Goal: Task Accomplishment & Management: Manage account settings

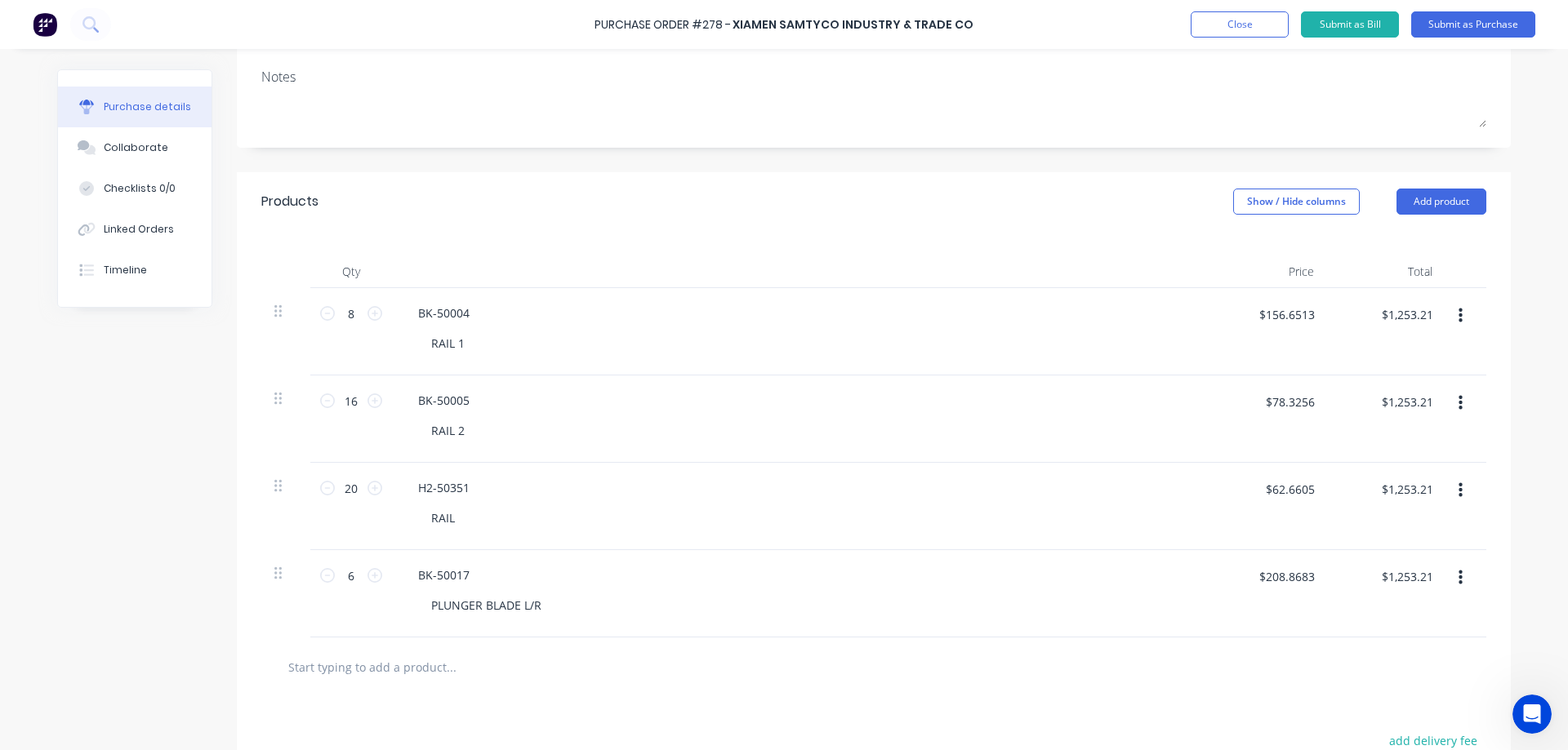
scroll to position [139, 0]
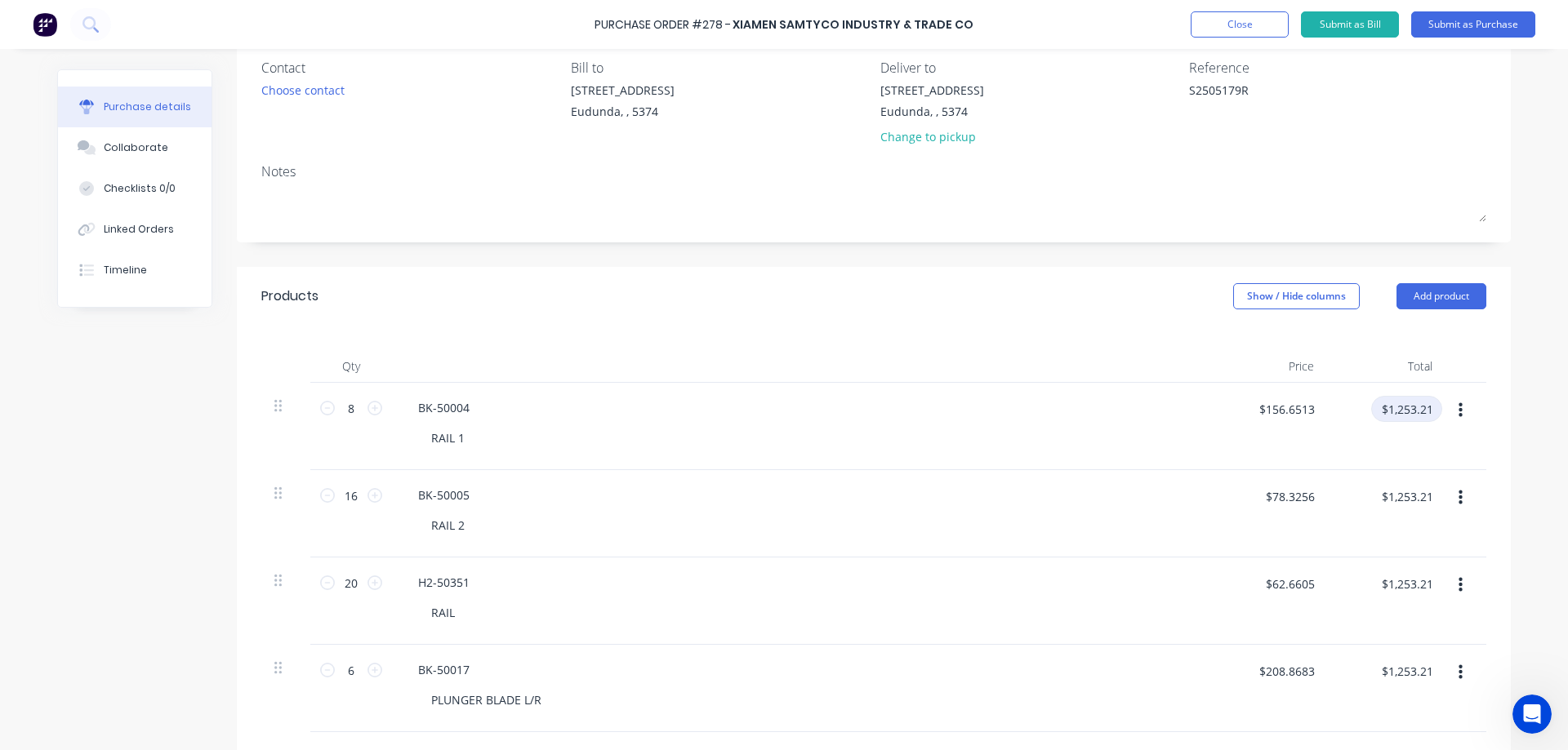
type textarea "x"
drag, startPoint x: 1425, startPoint y: 409, endPoint x: 1334, endPoint y: 408, distance: 91.0
click at [1340, 408] on div "$1,253.21 $1,253.21" at bounding box center [1391, 415] width 102 height 38
paste input "1104.63"
type input "1104.63"
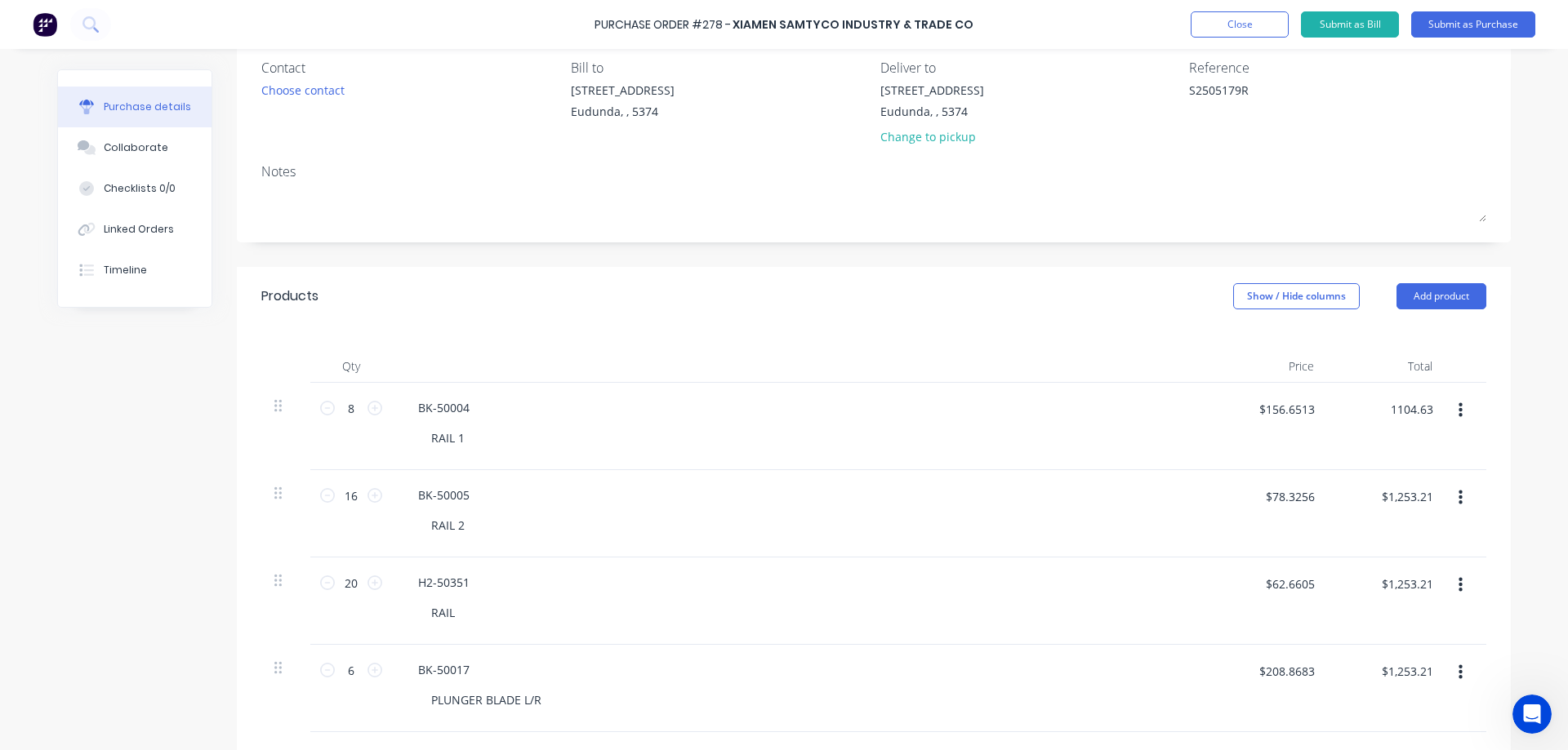
type input "$138.0788"
type input "$1,104.63"
type textarea "x"
click at [1416, 496] on input "$1,253.21" at bounding box center [1407, 496] width 71 height 26
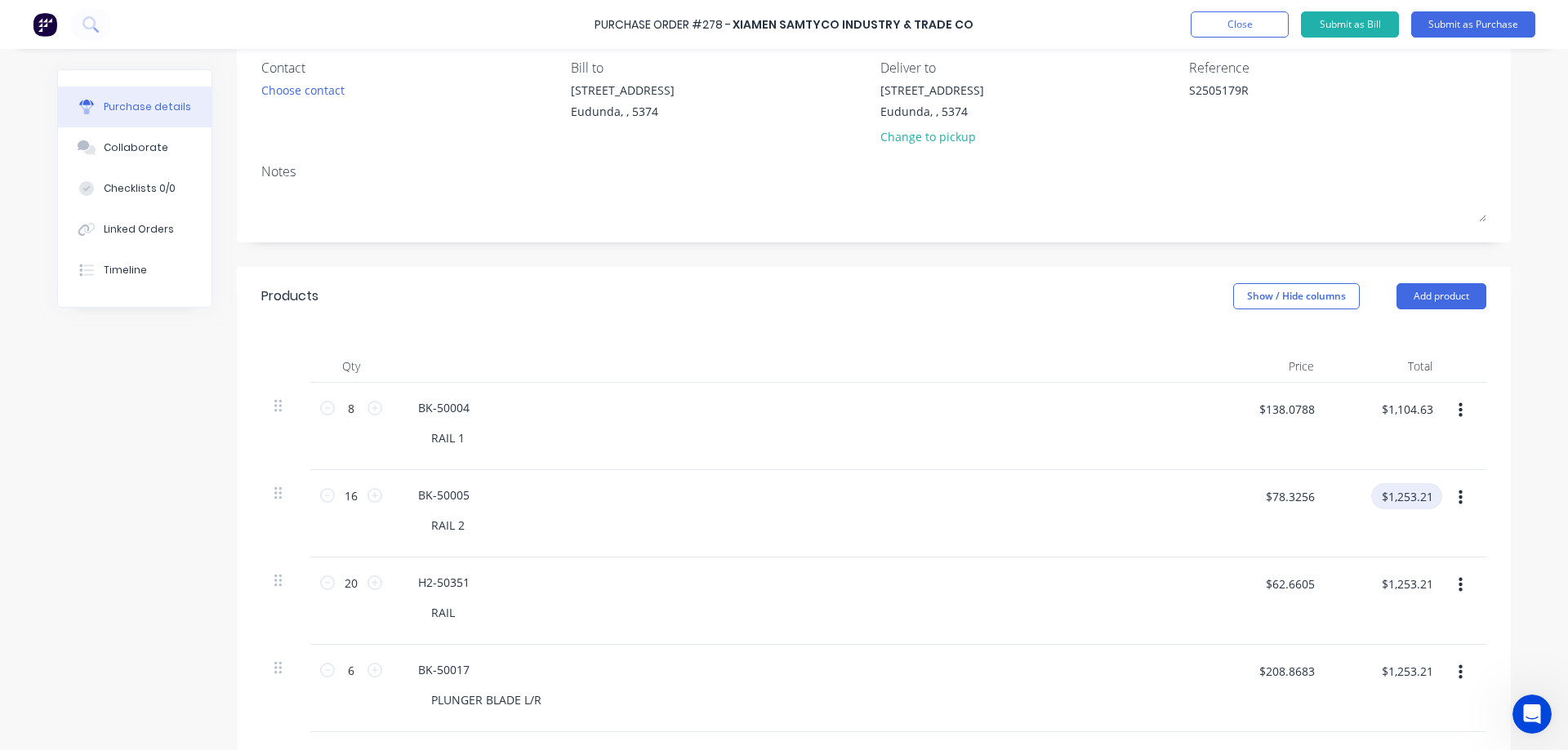
paste input "2307.46"
type input "2307.46"
type input "$144.2163"
type input "$2,307.46"
type textarea "x"
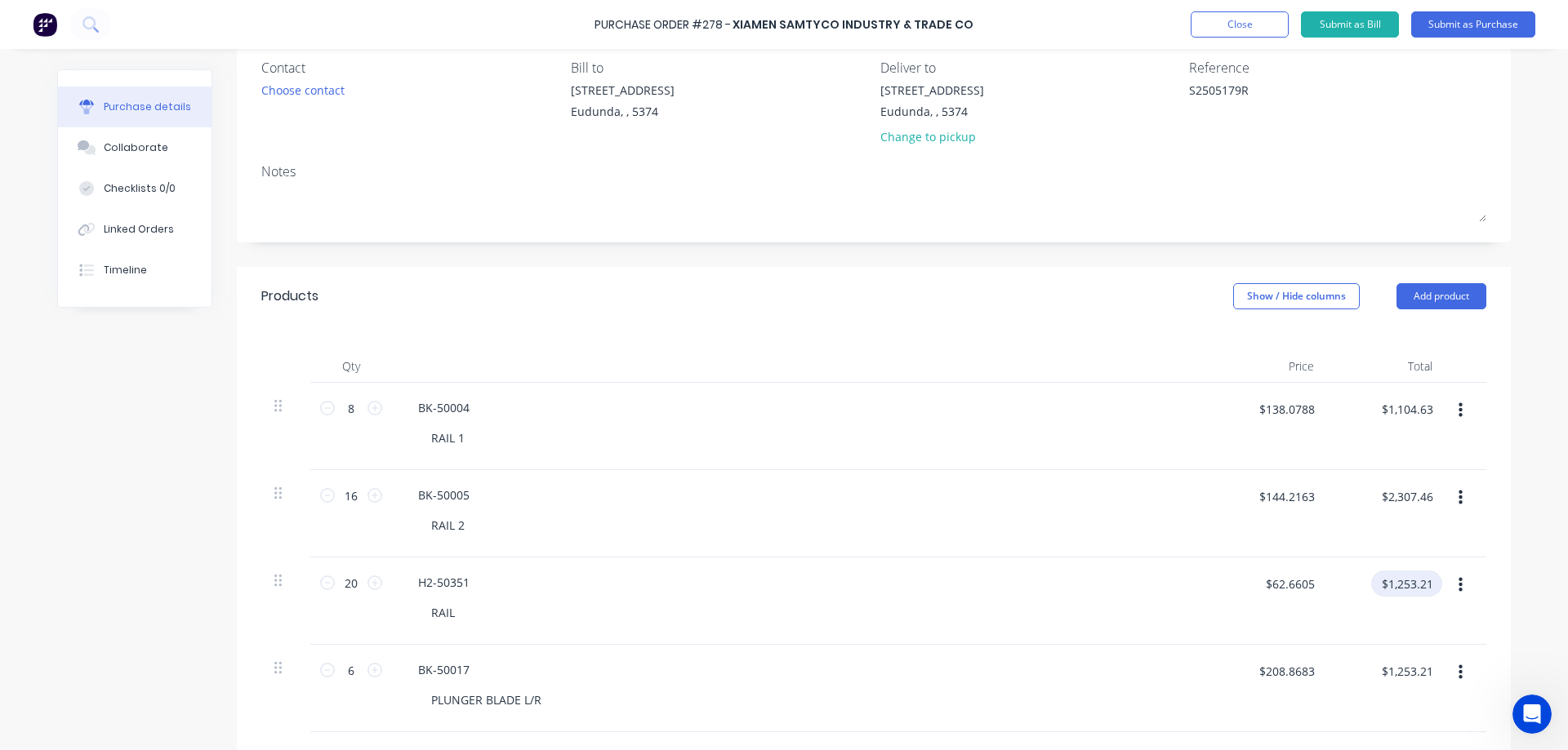
click at [1425, 582] on input "$1,253.21" at bounding box center [1407, 584] width 71 height 26
paste input "2454.74"
type input "2454.74"
type input "$122.737"
type input "$2,454.74"
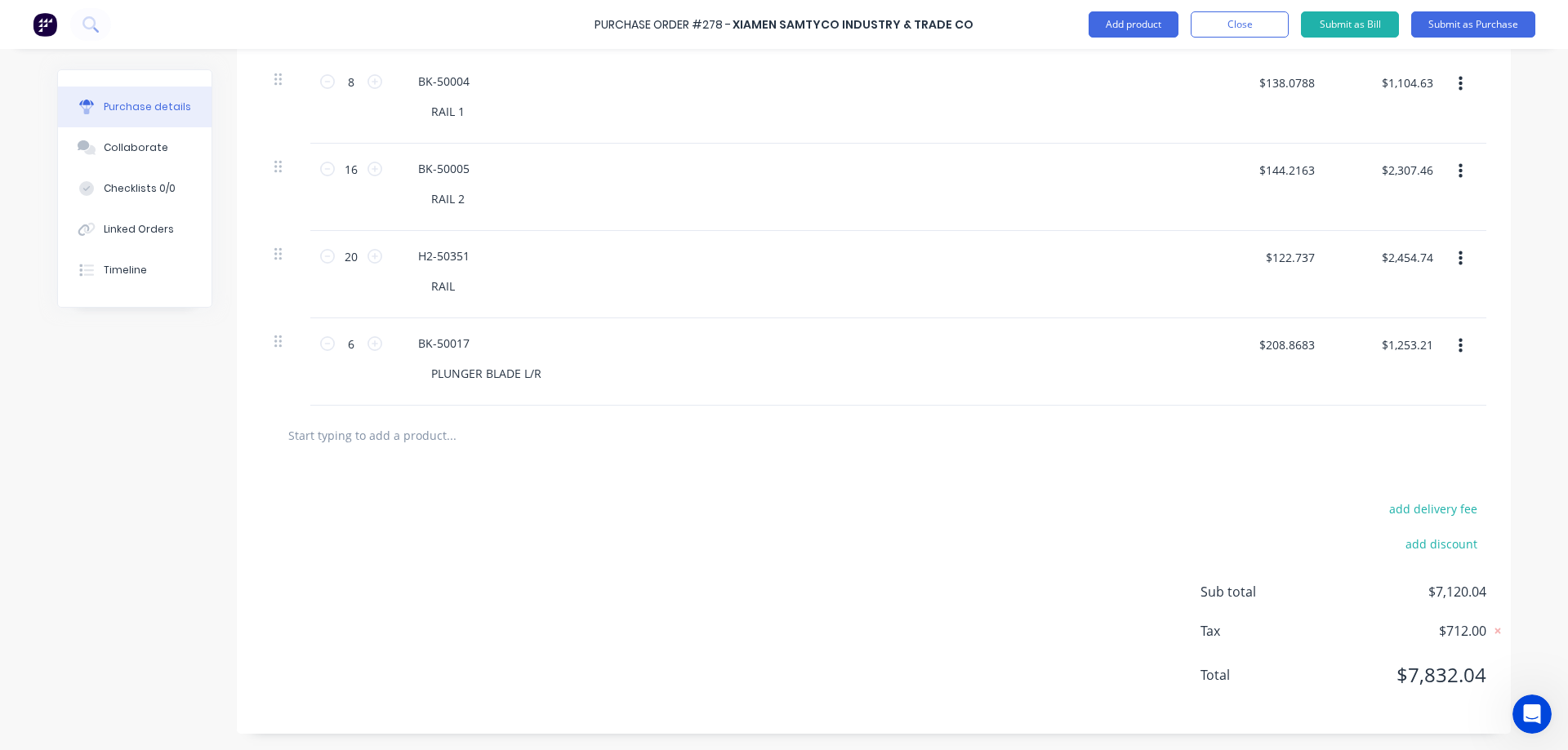
scroll to position [384, 0]
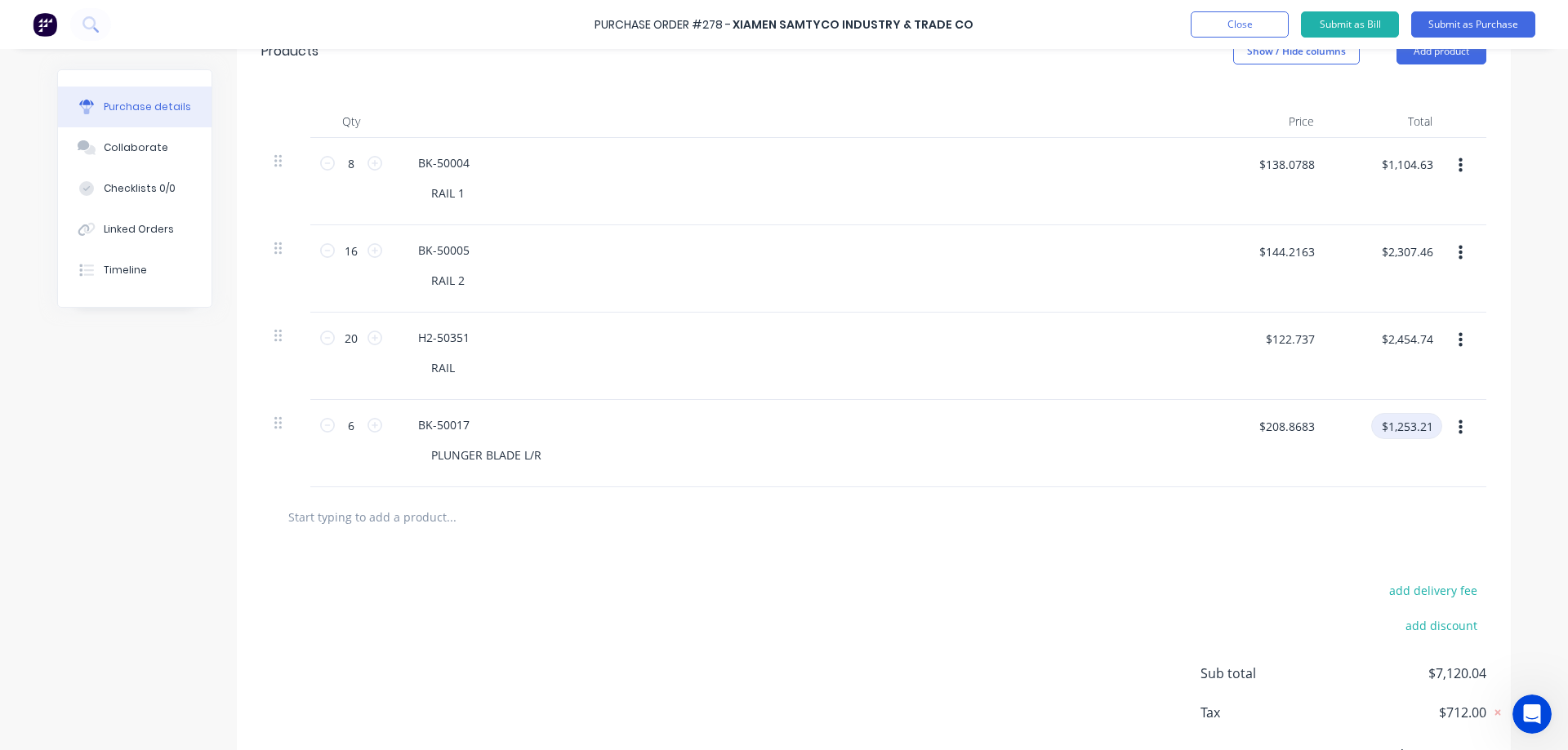
type textarea "x"
click at [1408, 424] on input "$1,253.21" at bounding box center [1407, 426] width 71 height 26
paste input "1583.3"
type input "1583.31"
type input "$263.885"
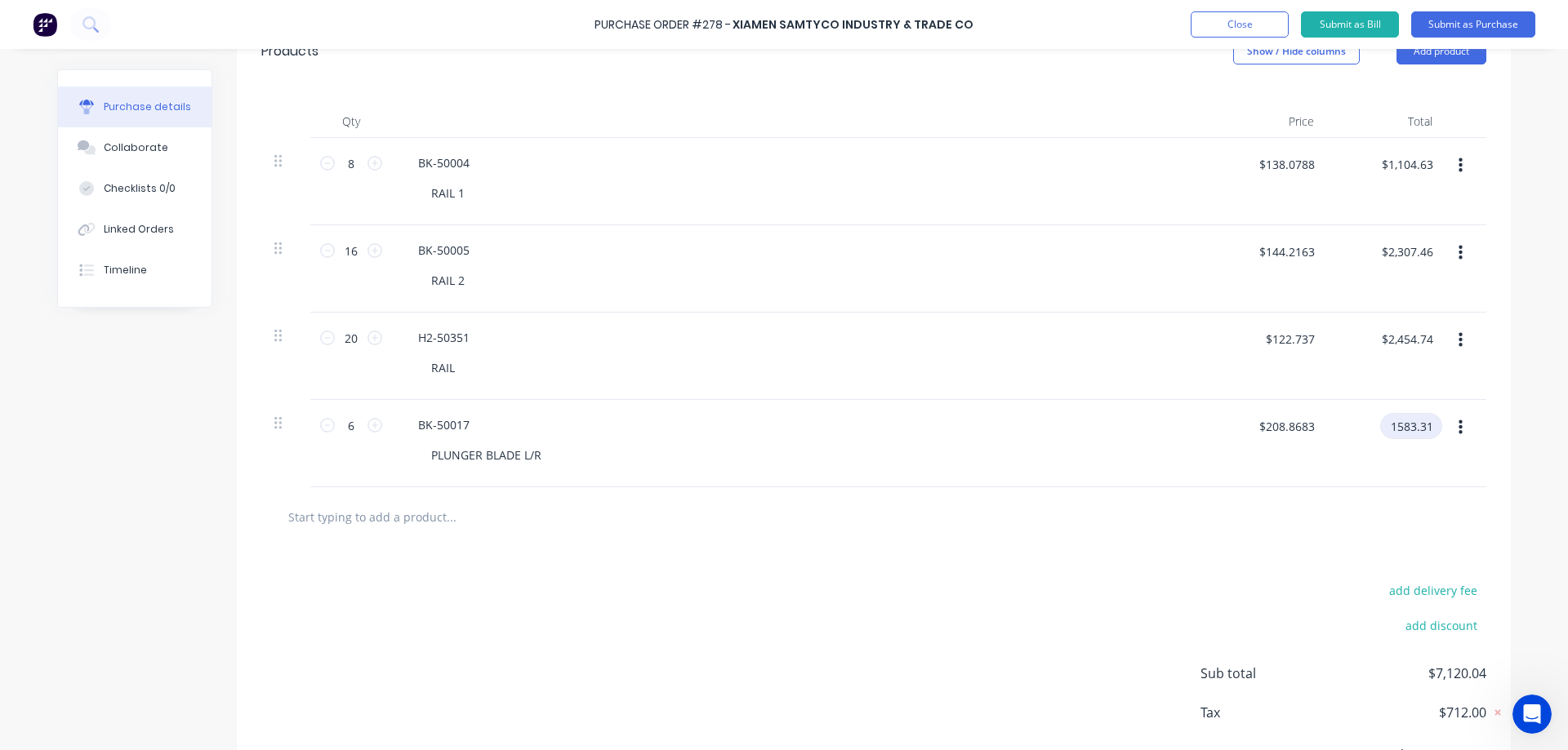
type input "$1,583.31"
type textarea "x"
click at [970, 606] on div "add delivery fee add discount Sub total $7,450.14 Tax $745.01 Total $8,195.15" at bounding box center [873, 682] width 1274 height 269
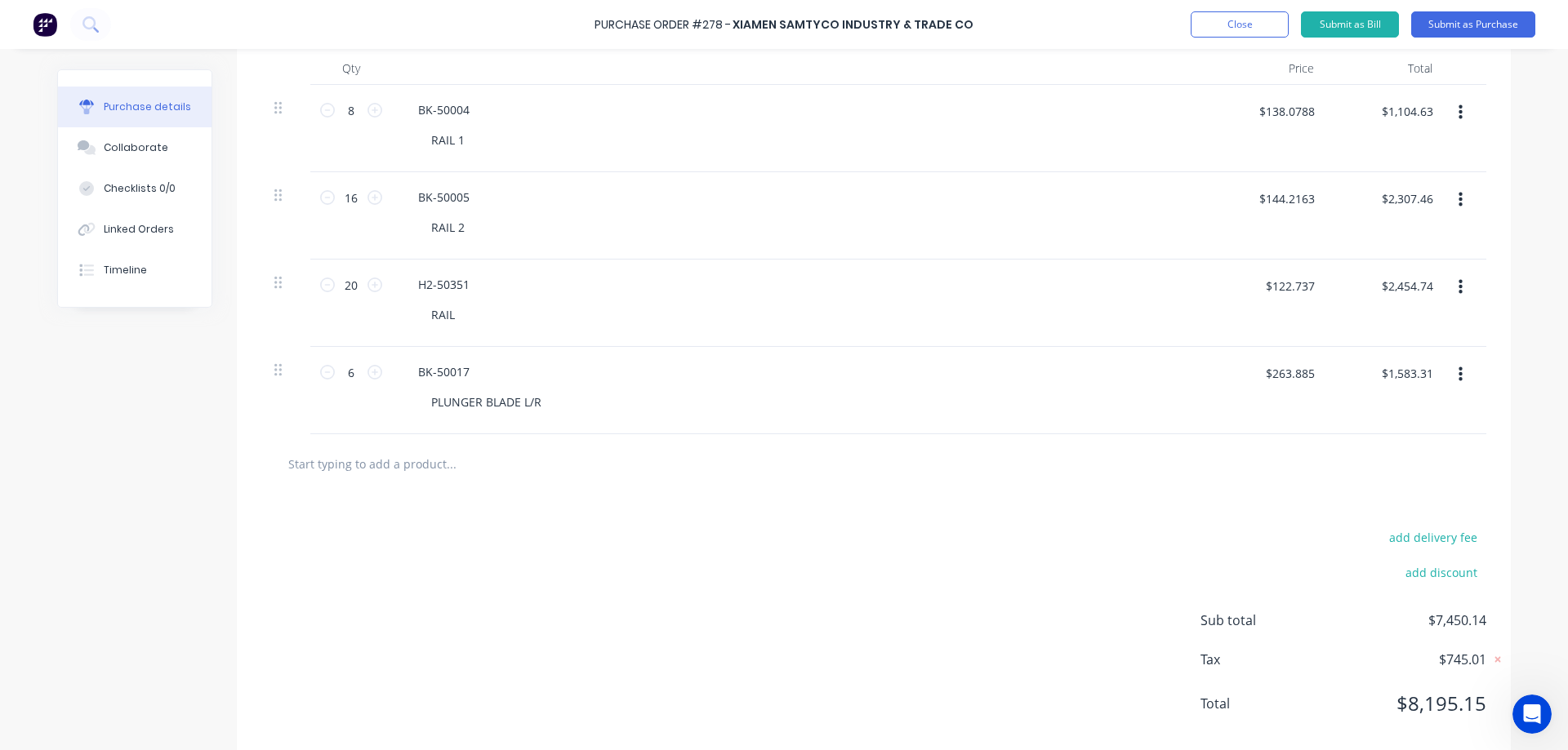
scroll to position [466, 0]
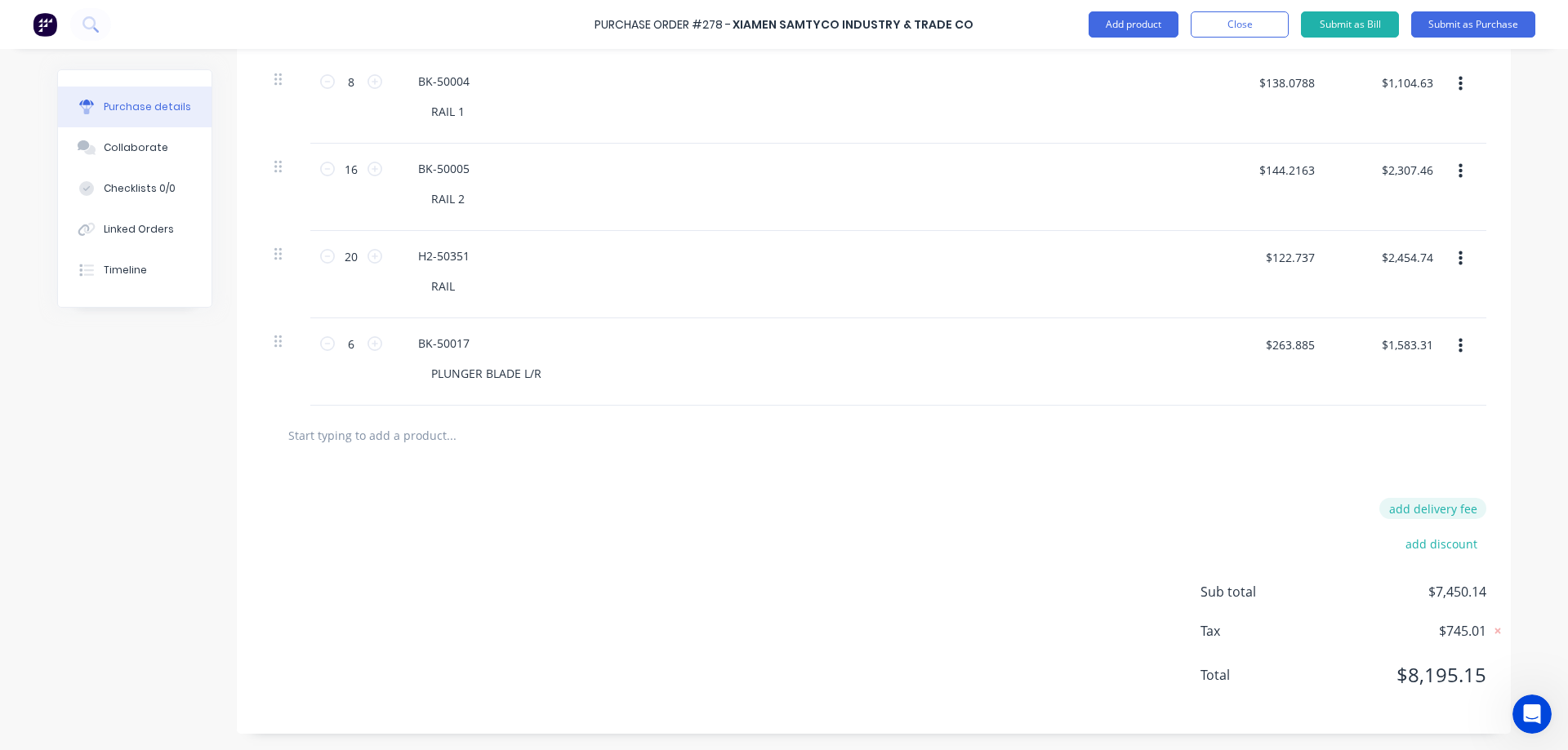
type textarea "x"
click at [1434, 503] on button "add delivery fee" at bounding box center [1432, 508] width 107 height 21
type input "2132.56"
type textarea "x"
type input "$2,132.56"
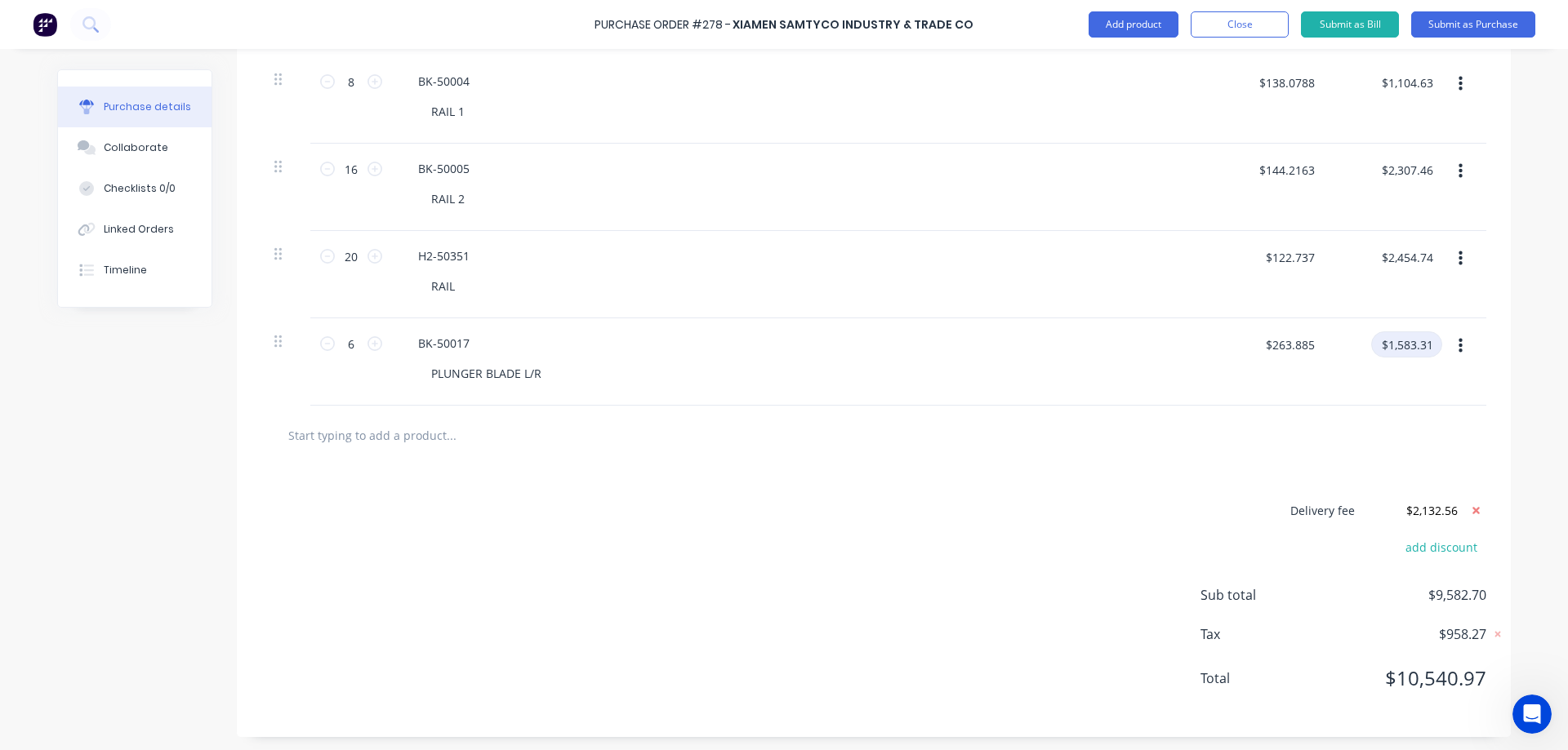
scroll to position [384, 0]
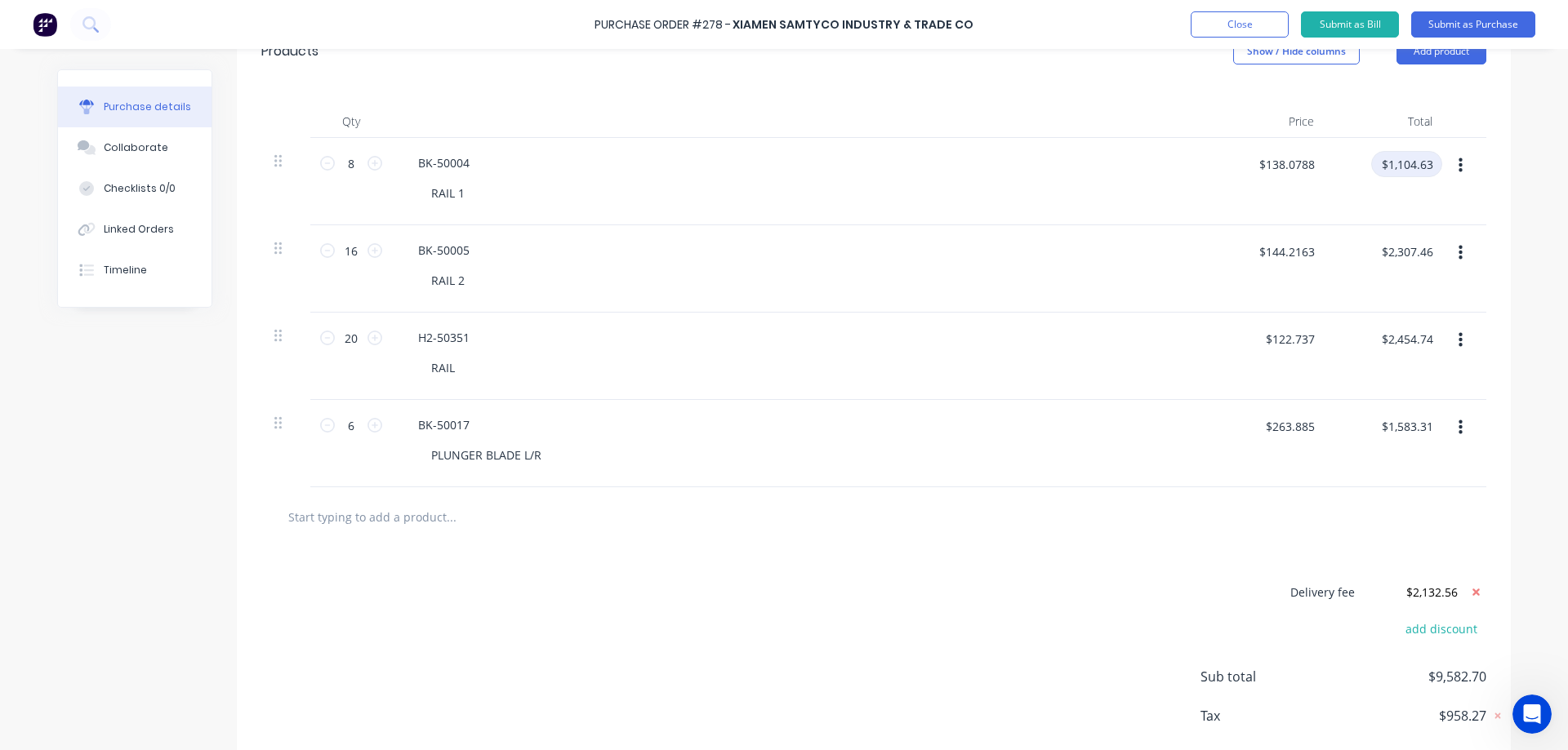
type textarea "x"
drag, startPoint x: 1377, startPoint y: 165, endPoint x: 1483, endPoint y: 166, distance: 106.0
click at [1483, 166] on div "Qty Price Total 8 8 BK-50004 RAIL 1 $138.0788 $138.0788 $1,104.63 $1,104.63 16 …" at bounding box center [873, 284] width 1274 height 407
type input "1004.63"
type input "$125.5788"
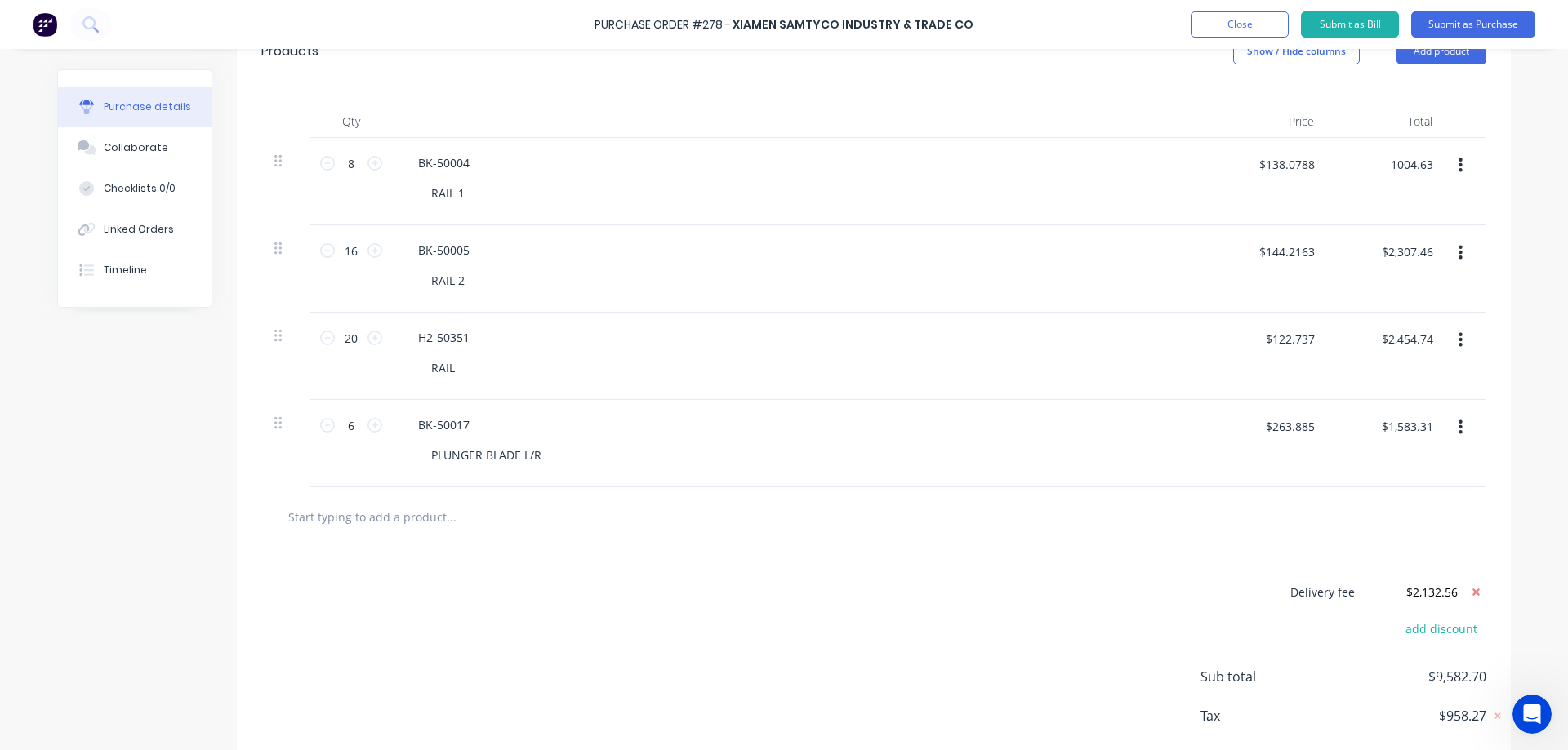
type input "$1,004.63"
type textarea "x"
click at [1424, 251] on input "$2,307.46" at bounding box center [1407, 251] width 71 height 26
type input "21170.46"
type input "$1,323.1538"
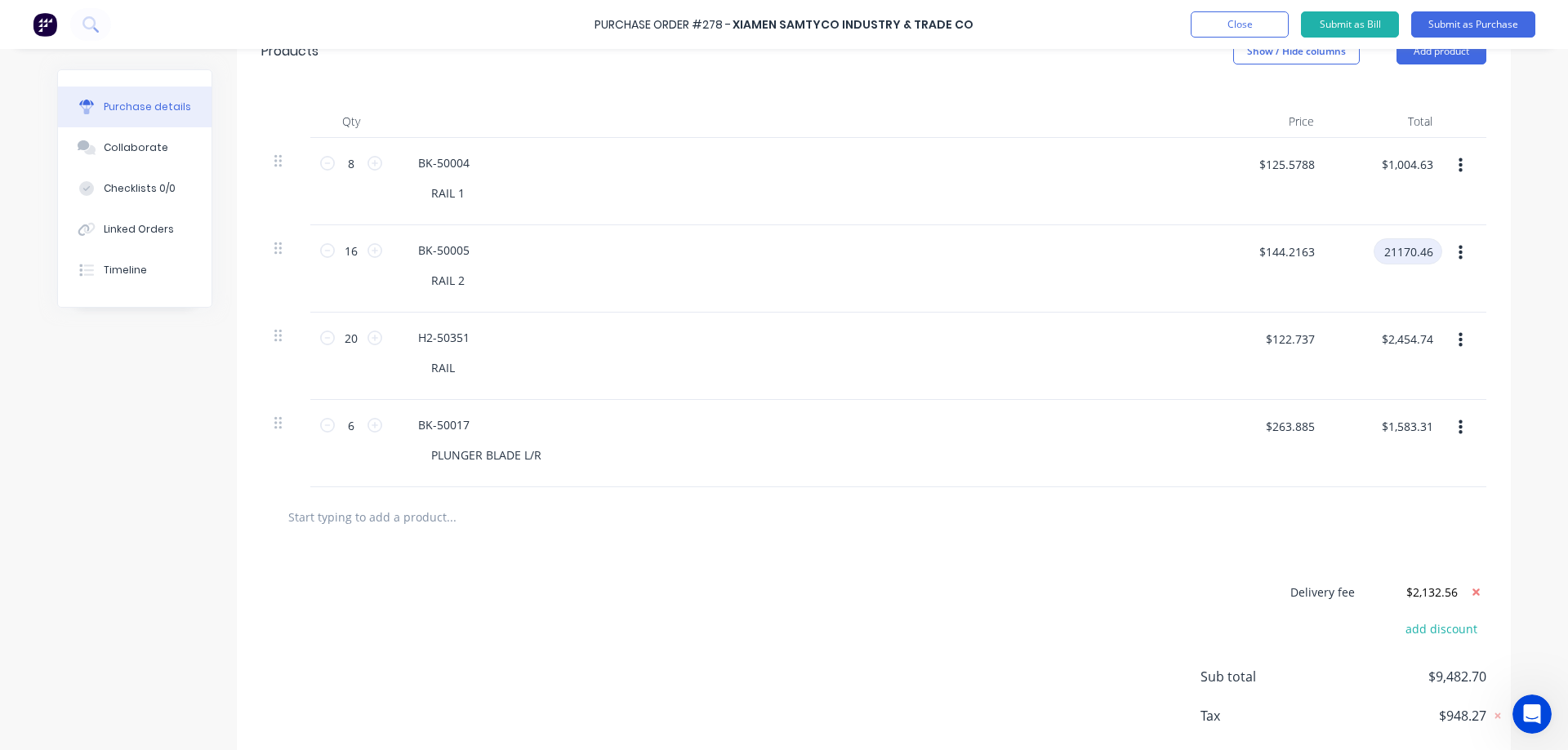
type input "$21,170.46"
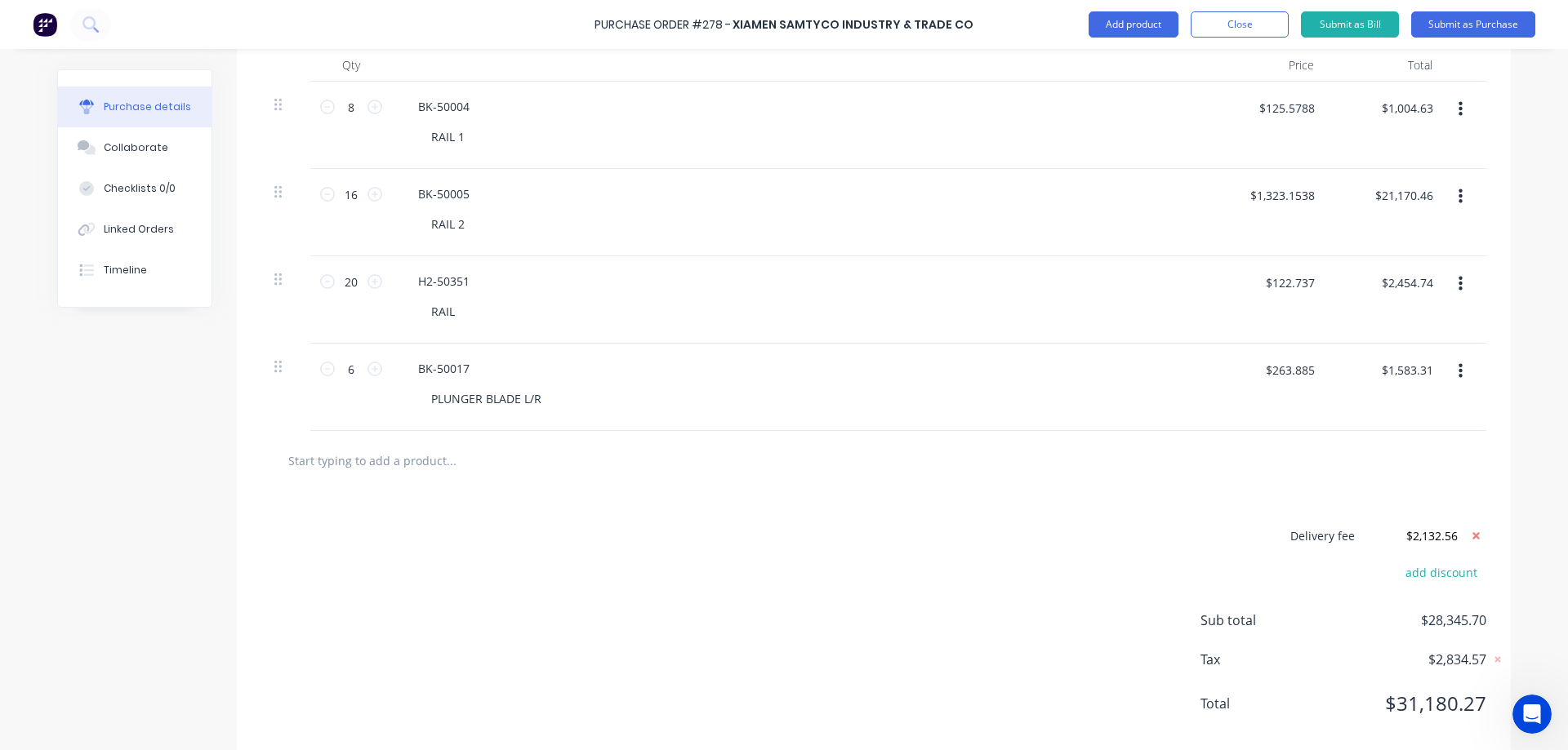
scroll to position [466, 0]
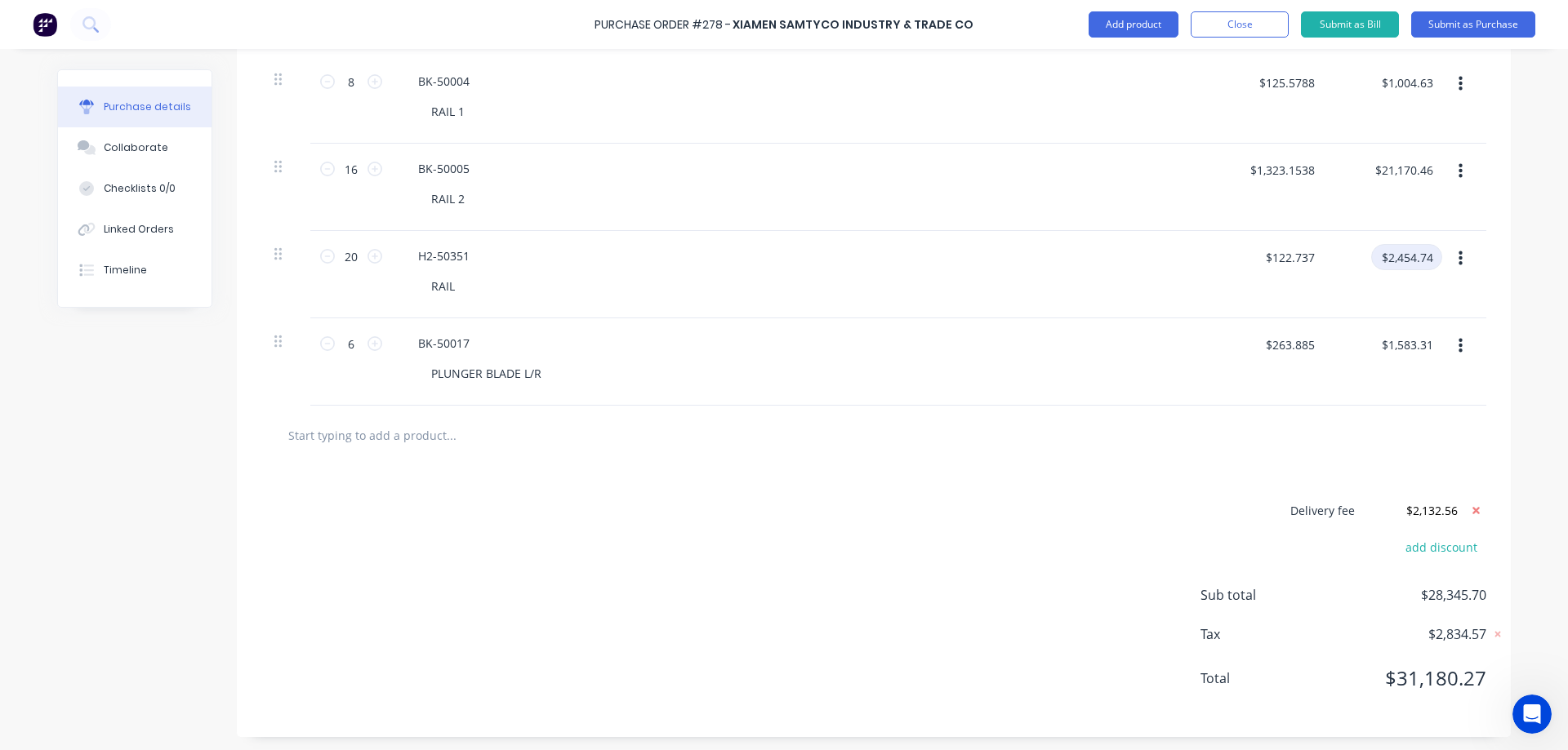
type textarea "x"
click at [1412, 259] on input "$2,454.74" at bounding box center [1407, 258] width 71 height 26
type input "2345.63"
type input "$117.2815"
type input "$2,345.63"
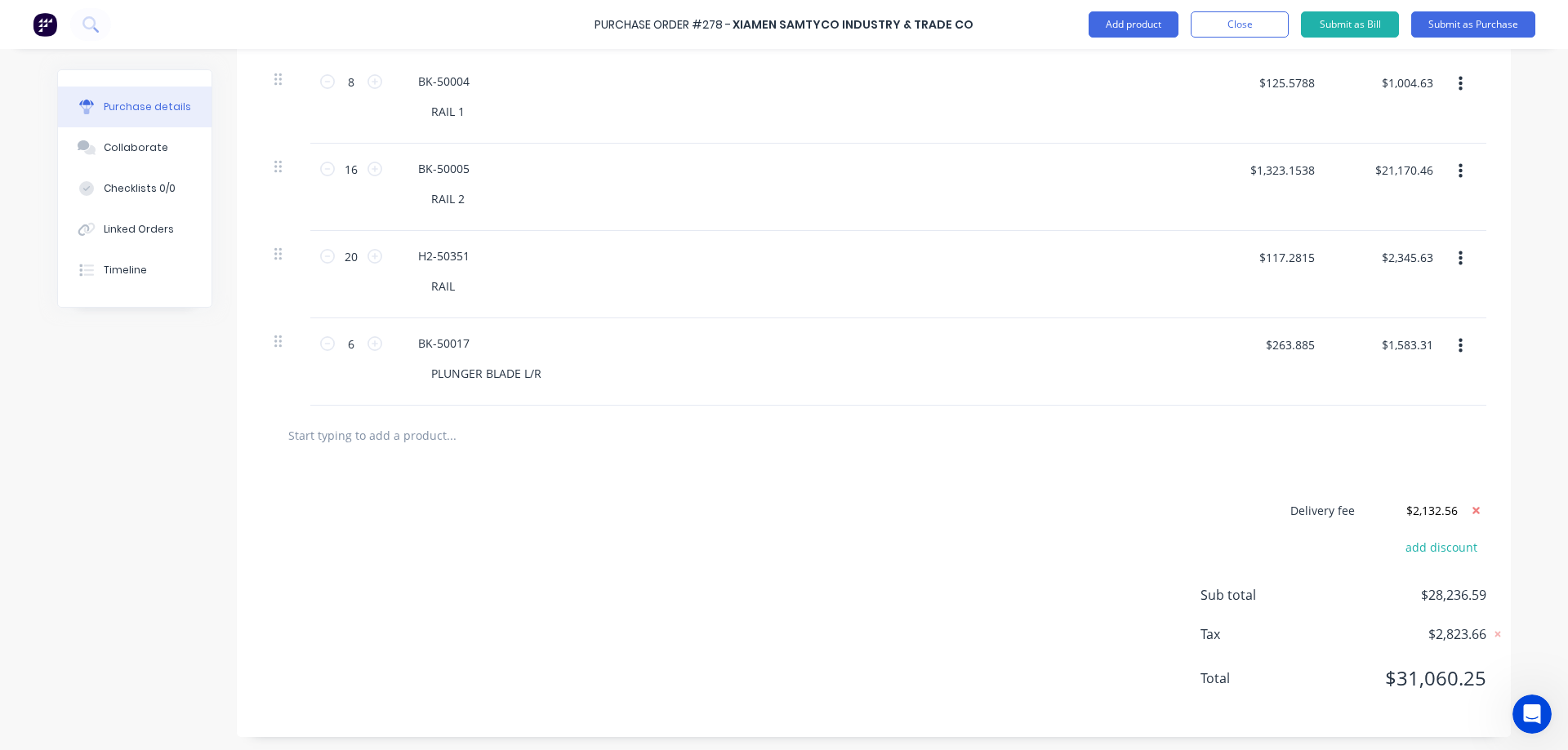
scroll to position [468, 0]
type textarea "x"
click at [1421, 161] on input "$21,170.46" at bounding box center [1402, 166] width 77 height 26
type input "2170.63"
type input "$135.6644"
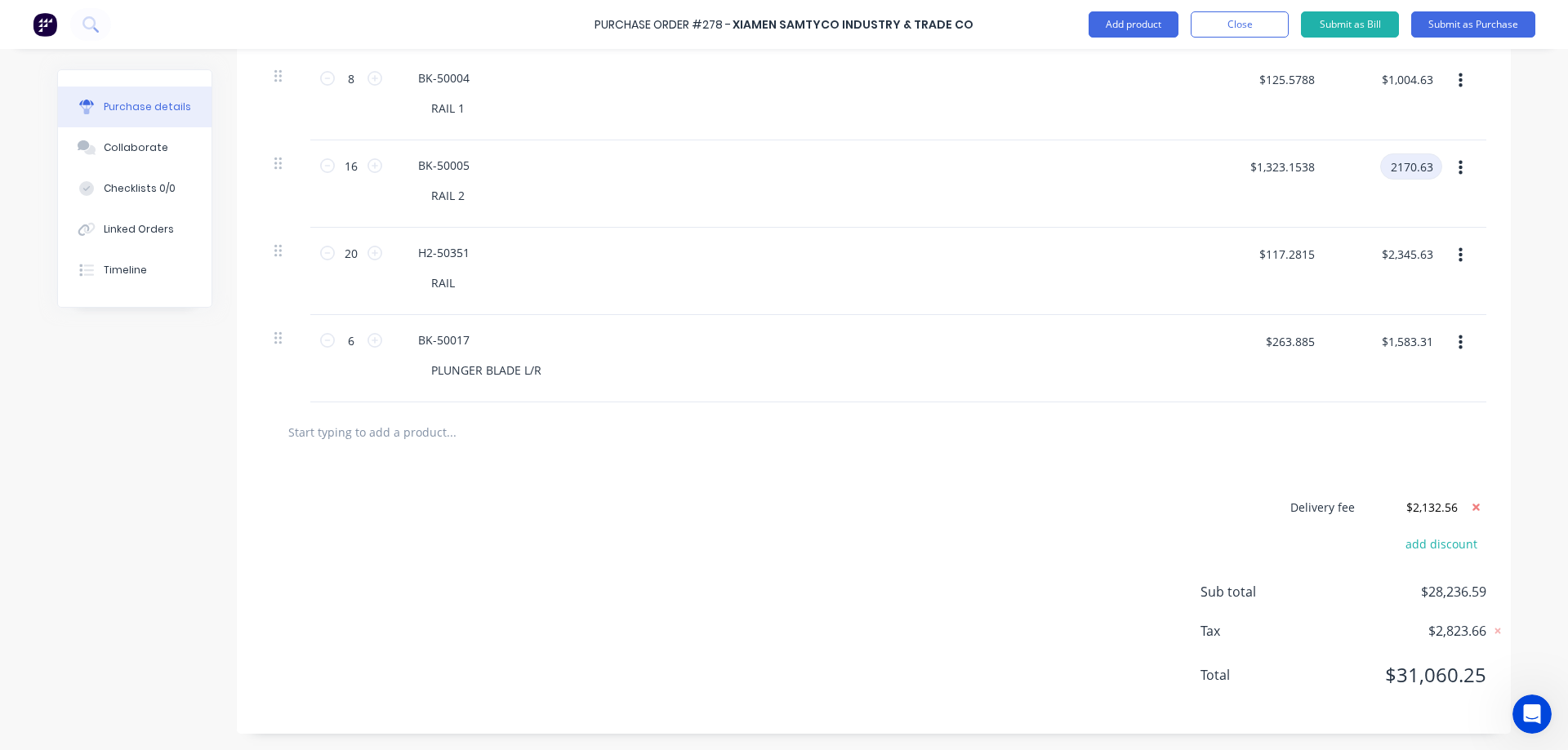
type input "$2,170.63"
type textarea "x"
click at [1416, 342] on input "$1,583.31" at bounding box center [1407, 341] width 71 height 26
type input "1483.52"
type input "$247.2533"
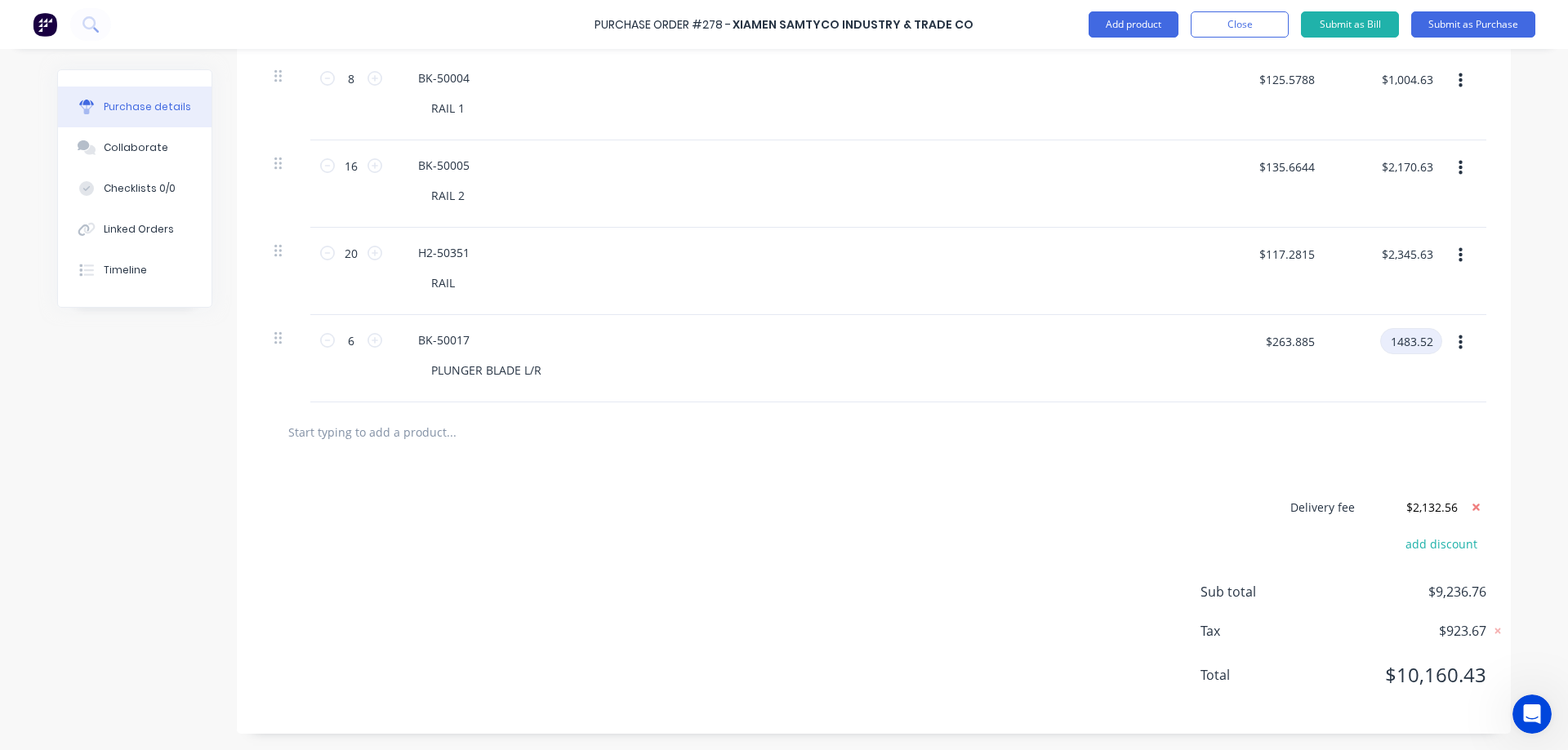
type input "$1,483.52"
click at [1452, 505] on input "$2,132.56" at bounding box center [1416, 507] width 98 height 24
type textarea "x"
drag, startPoint x: 1452, startPoint y: 505, endPoint x: 1300, endPoint y: 496, distance: 152.3
click at [1300, 496] on div "Delivery fee $2,132.56" at bounding box center [1343, 507] width 286 height 24
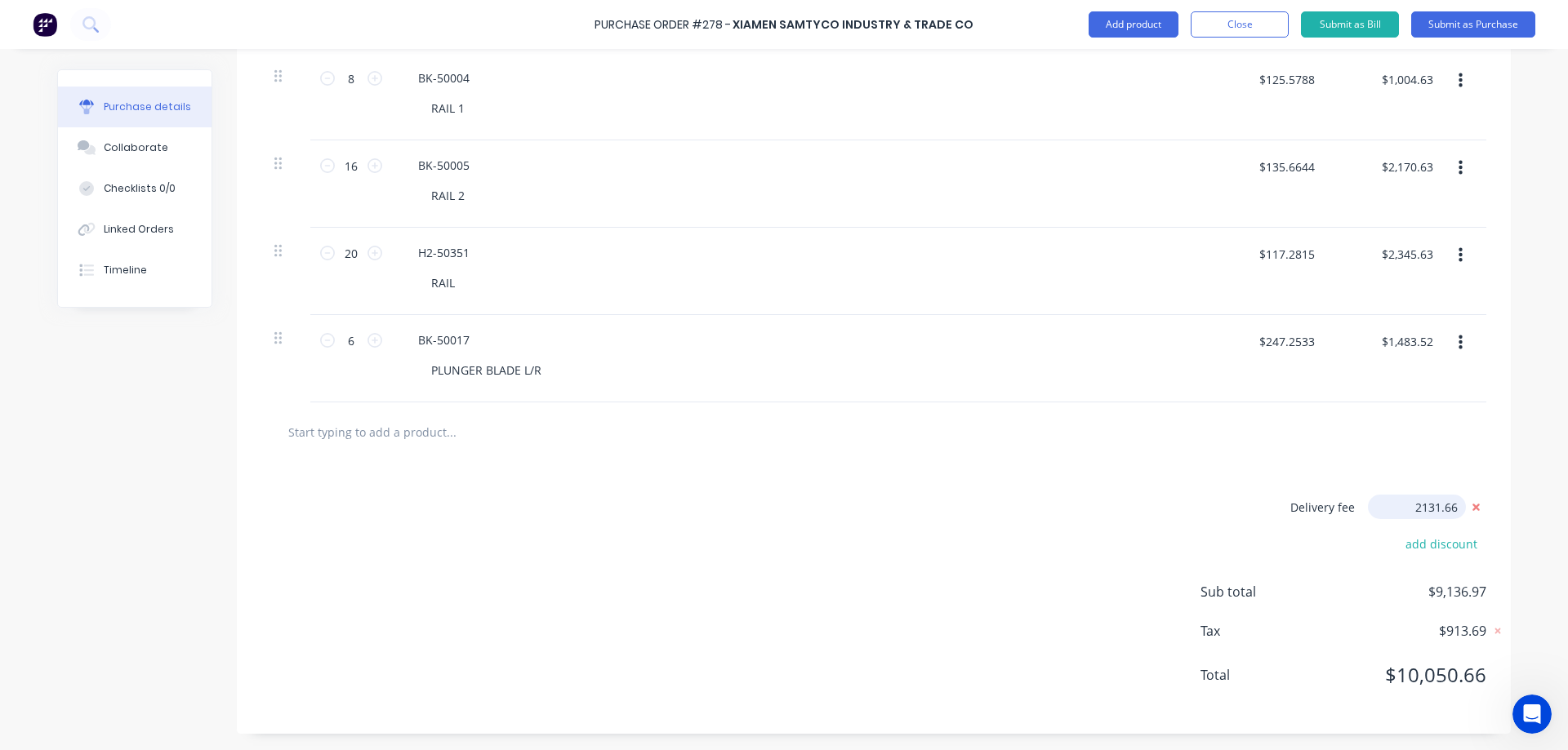
type input "2131.66"
type textarea "x"
type input "$2,131.66"
click at [1457, 505] on input "$2,131.66" at bounding box center [1416, 507] width 98 height 24
type textarea "x"
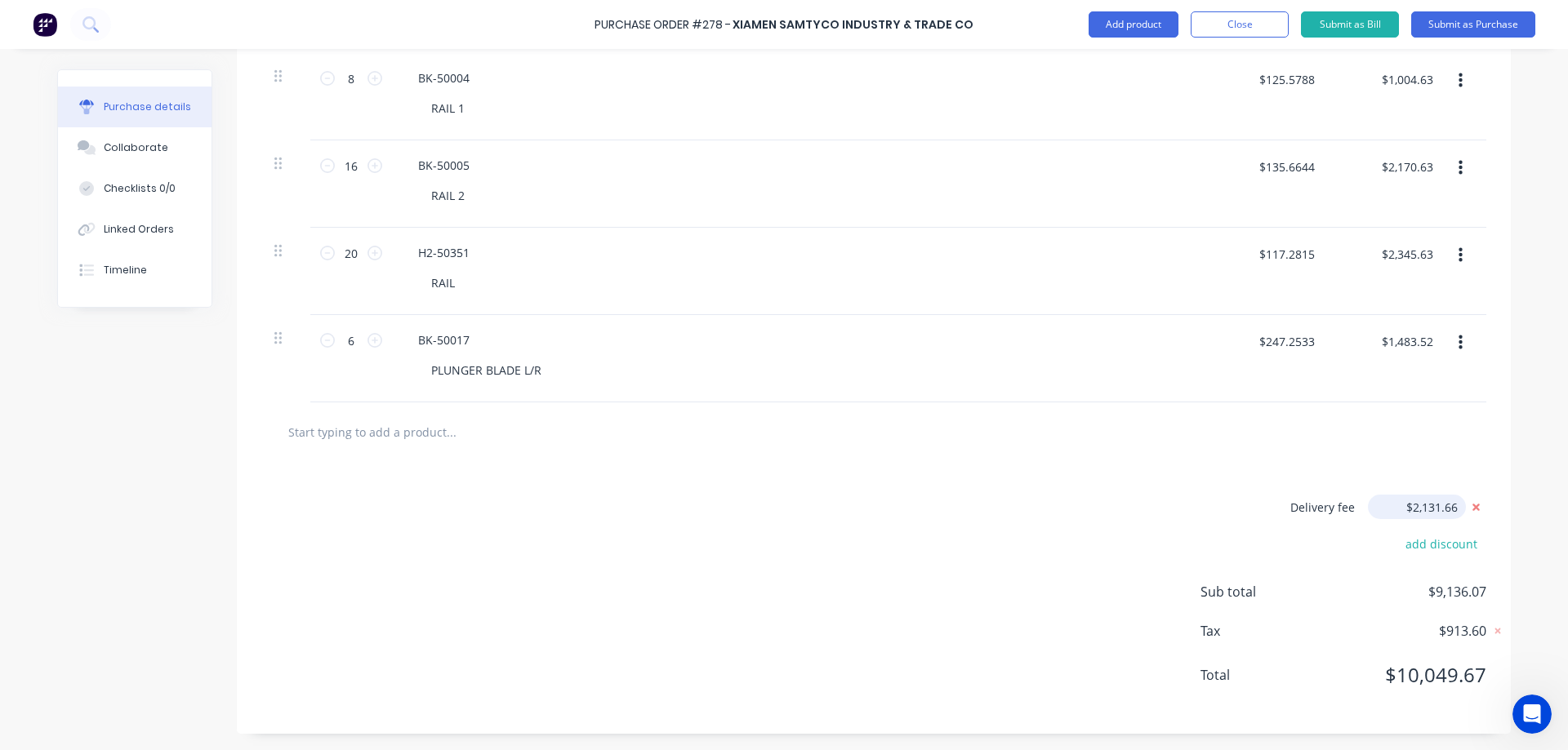
drag, startPoint x: 1457, startPoint y: 505, endPoint x: 1319, endPoint y: 512, distance: 138.2
click at [1319, 512] on div "Delivery fee $2,131.66" at bounding box center [1343, 507] width 286 height 24
type input "2131.89"
type textarea "x"
type input "$2,131.89"
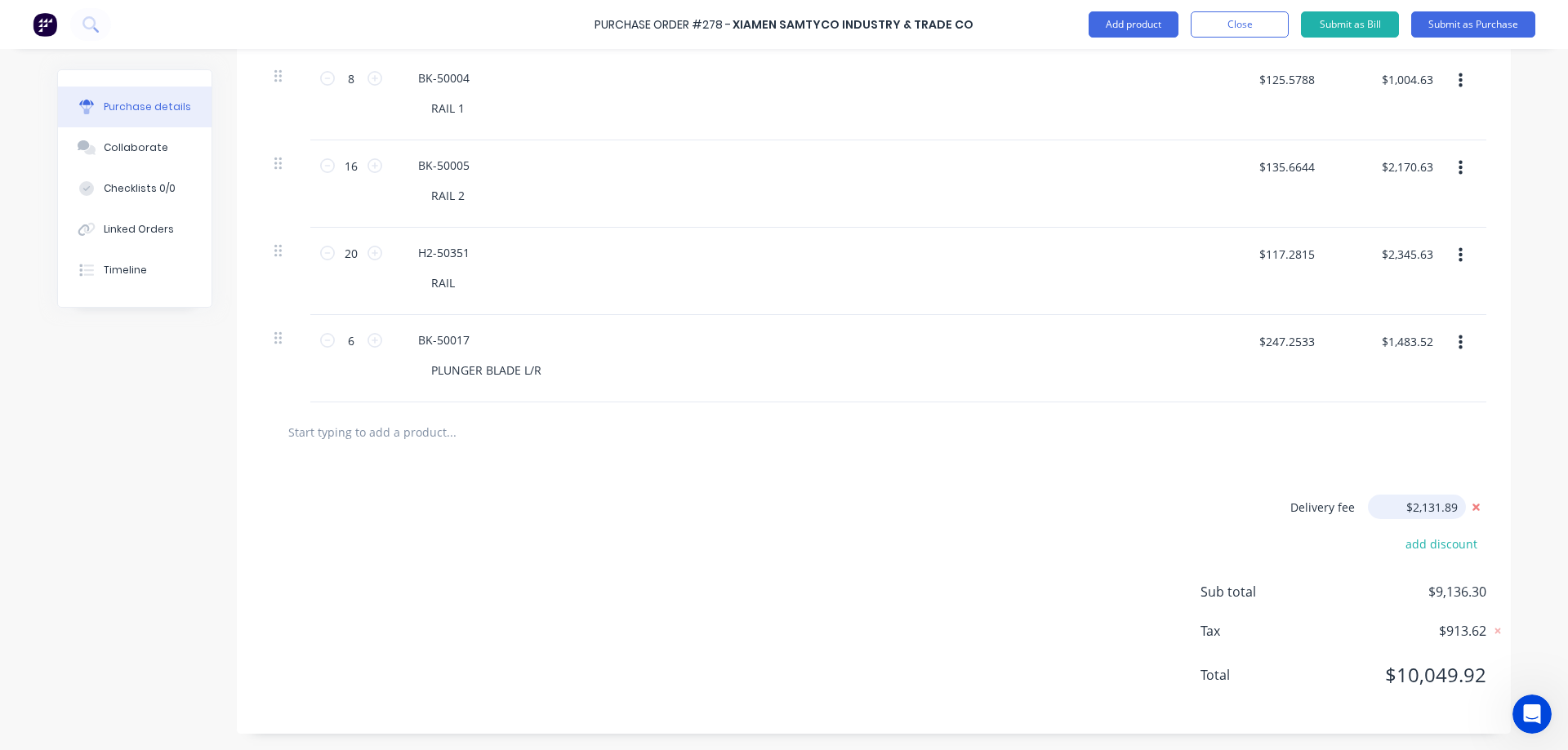
click at [1451, 507] on input "$2,131.89" at bounding box center [1416, 507] width 98 height 24
type textarea "x"
drag, startPoint x: 1451, startPoint y: 507, endPoint x: 1370, endPoint y: 502, distance: 81.2
click at [1370, 502] on input "$2,131.89" at bounding box center [1416, 507] width 98 height 24
type input "2132.23"
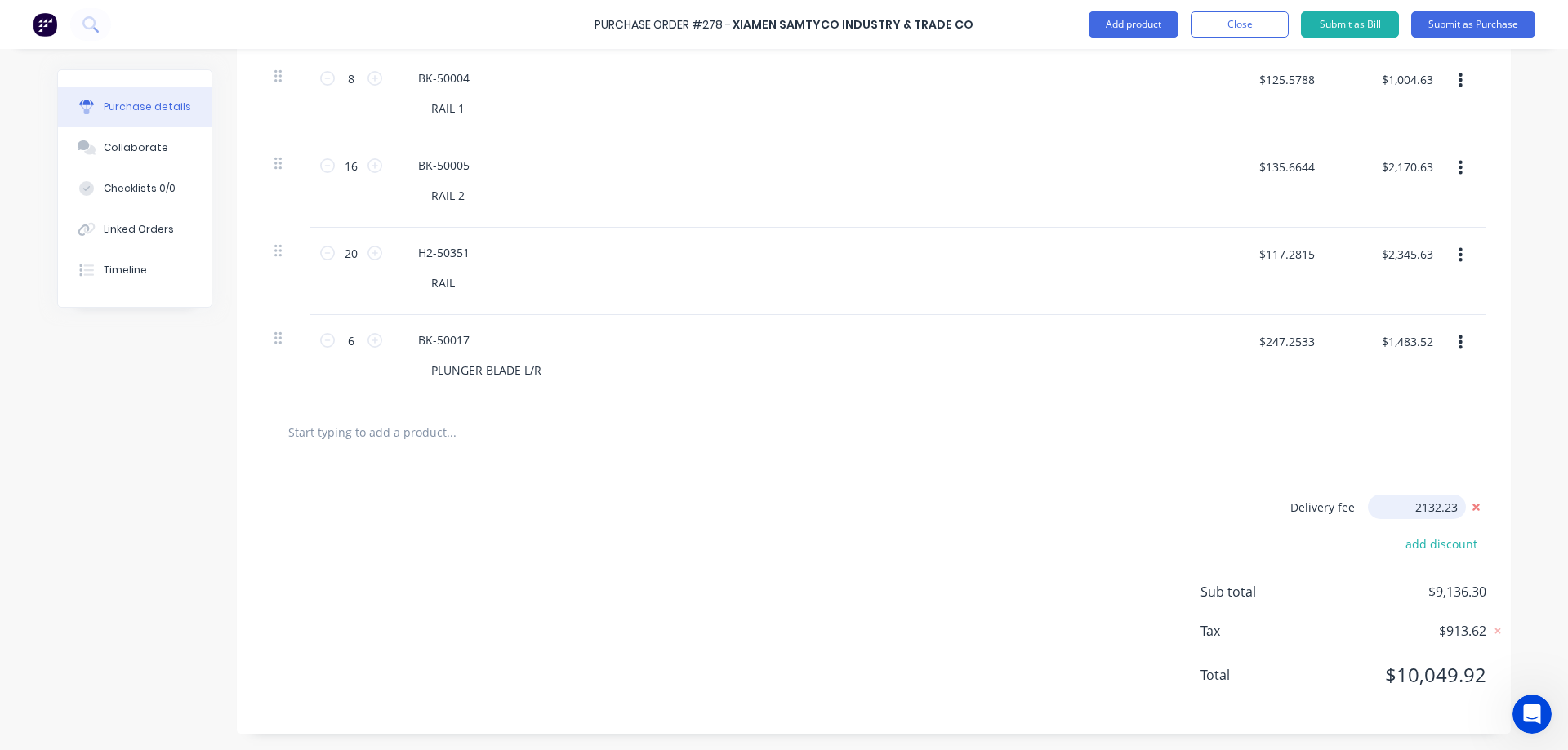
type textarea "x"
type input "$2,132.23"
click at [1454, 504] on input "$2,132.23" at bounding box center [1416, 507] width 98 height 24
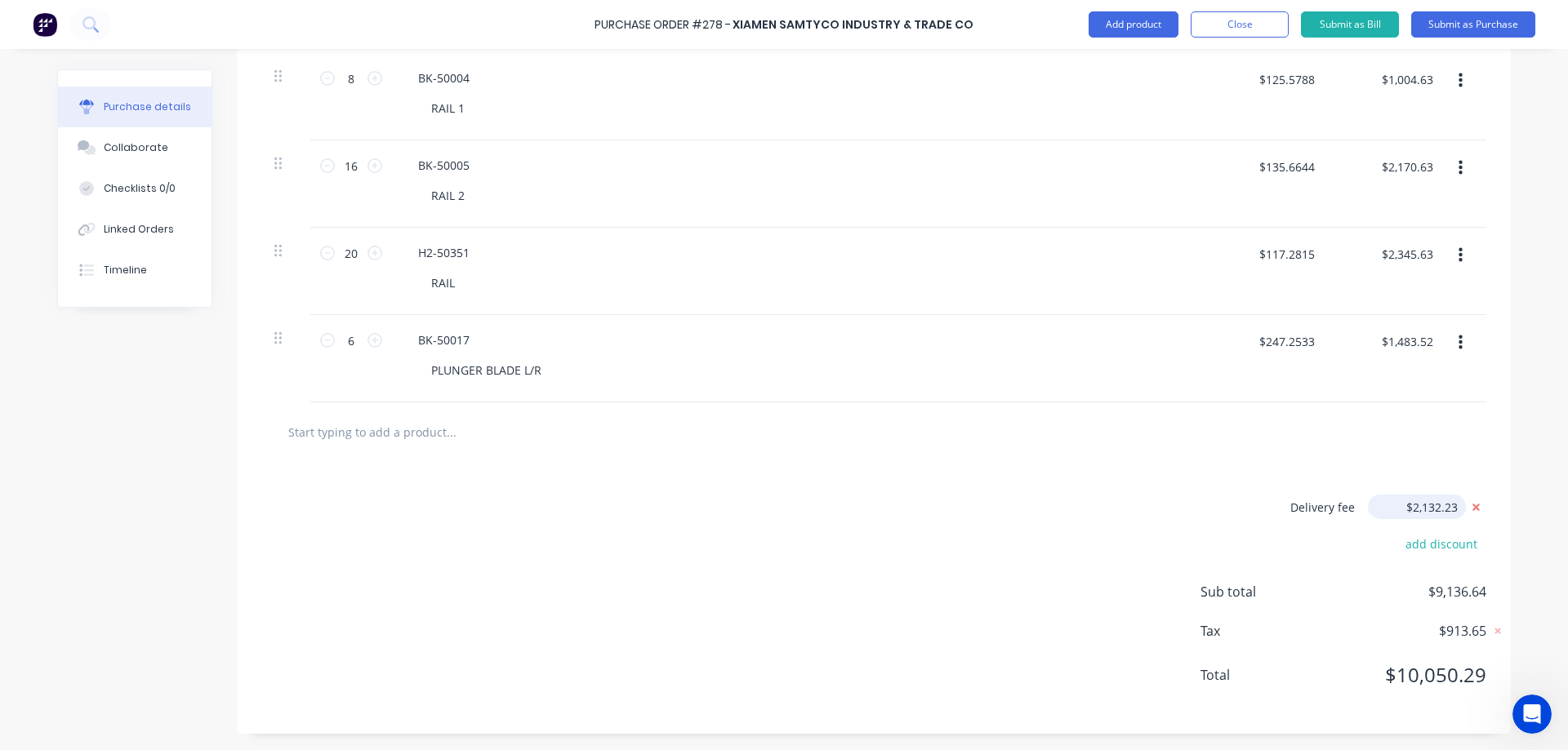
click at [1454, 505] on input "$2,132.23" at bounding box center [1416, 507] width 98 height 24
drag, startPoint x: 1439, startPoint y: 507, endPoint x: 1460, endPoint y: 498, distance: 22.8
click at [1440, 507] on input "$2,132.23" at bounding box center [1416, 507] width 98 height 24
click at [1476, 467] on div "Delivery fee $2,132.23 add discount Sub total $9,136.64 Tax $913.65 Total $10,0…" at bounding box center [873, 598] width 1274 height 272
type textarea "x"
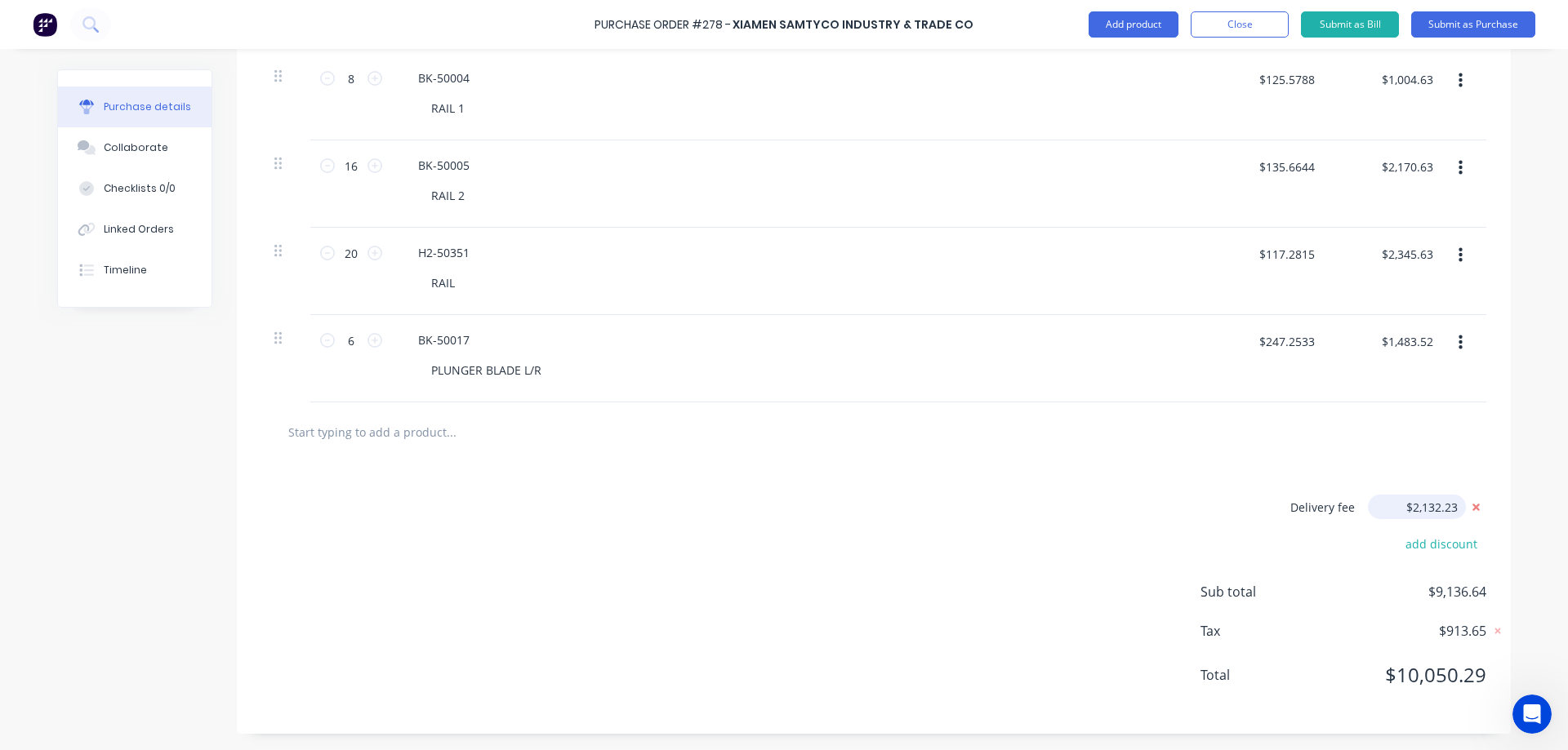
click at [1451, 507] on input "$2,132.23" at bounding box center [1416, 507] width 98 height 24
type input "$2,132.45"
type textarea "x"
click at [1451, 501] on input "$2,132.45" at bounding box center [1416, 507] width 98 height 24
type input "$2,132.65"
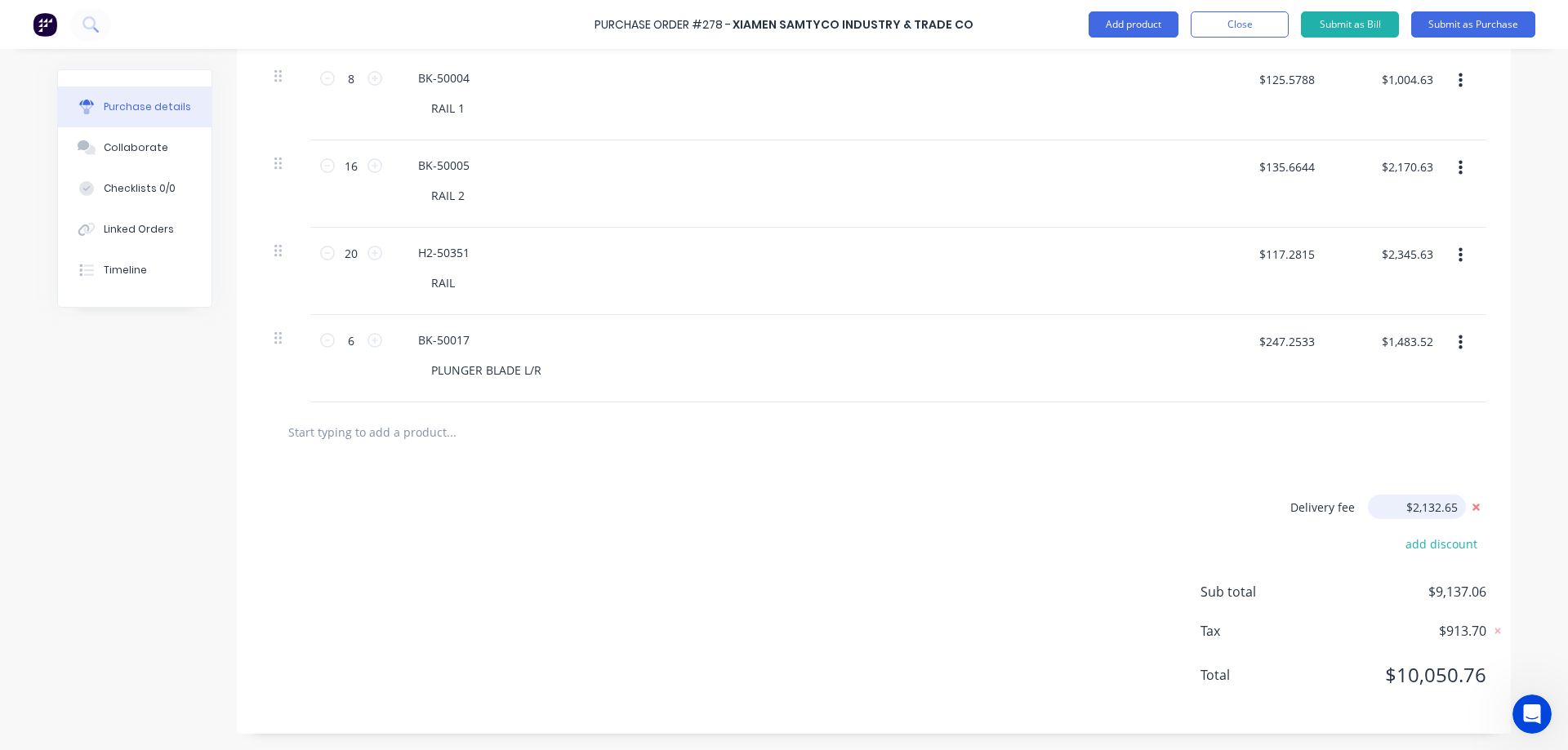
type textarea "x"
click at [1451, 501] on input "$2,132.65" at bounding box center [1416, 507] width 98 height 24
type input "$2,132.64"
type textarea "x"
click at [1452, 505] on input "$2,132.64" at bounding box center [1416, 507] width 98 height 24
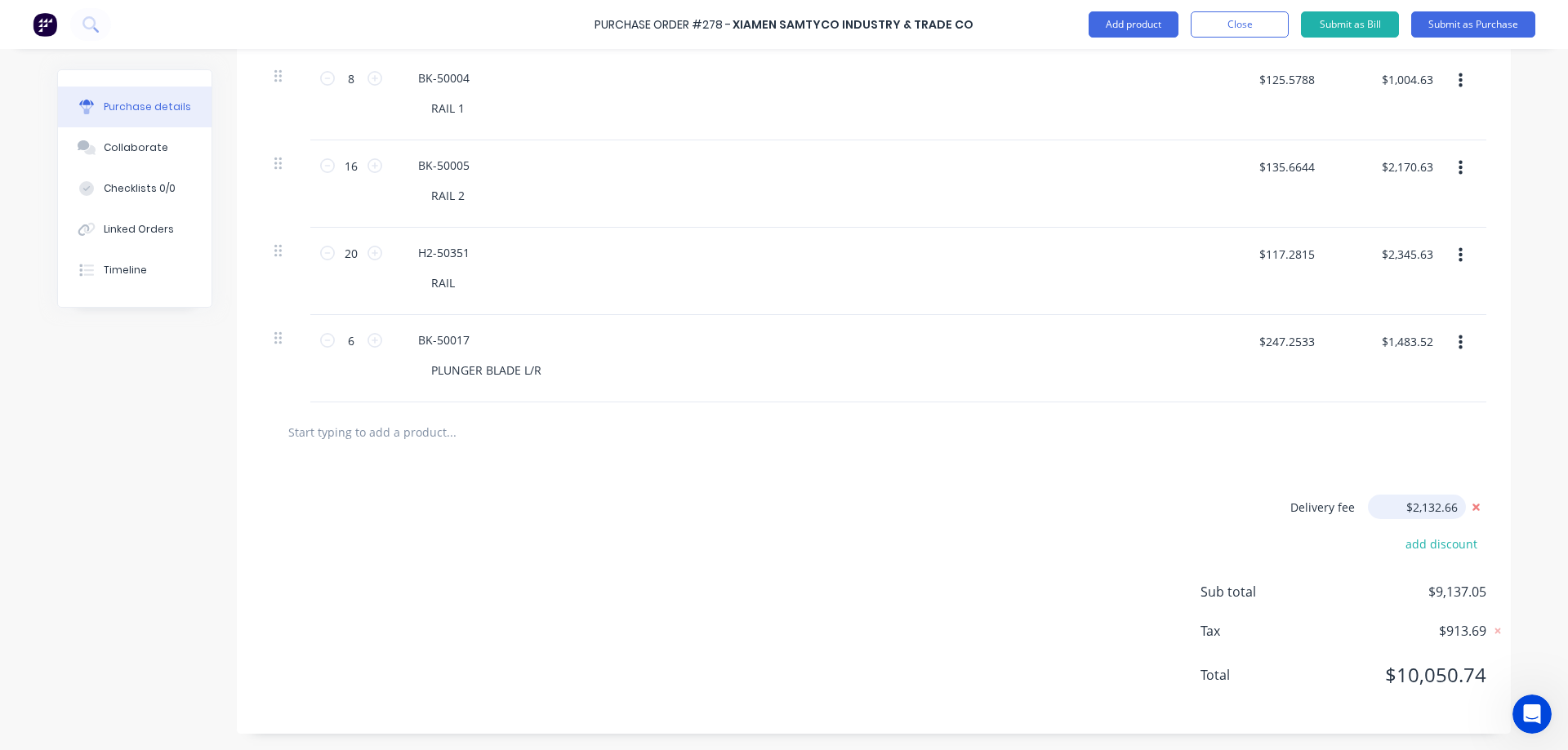
type input "$2,132.66"
type textarea "x"
click at [1452, 505] on input "$2,132.66" at bounding box center [1416, 507] width 98 height 24
type input "$2,132.65"
type textarea "x"
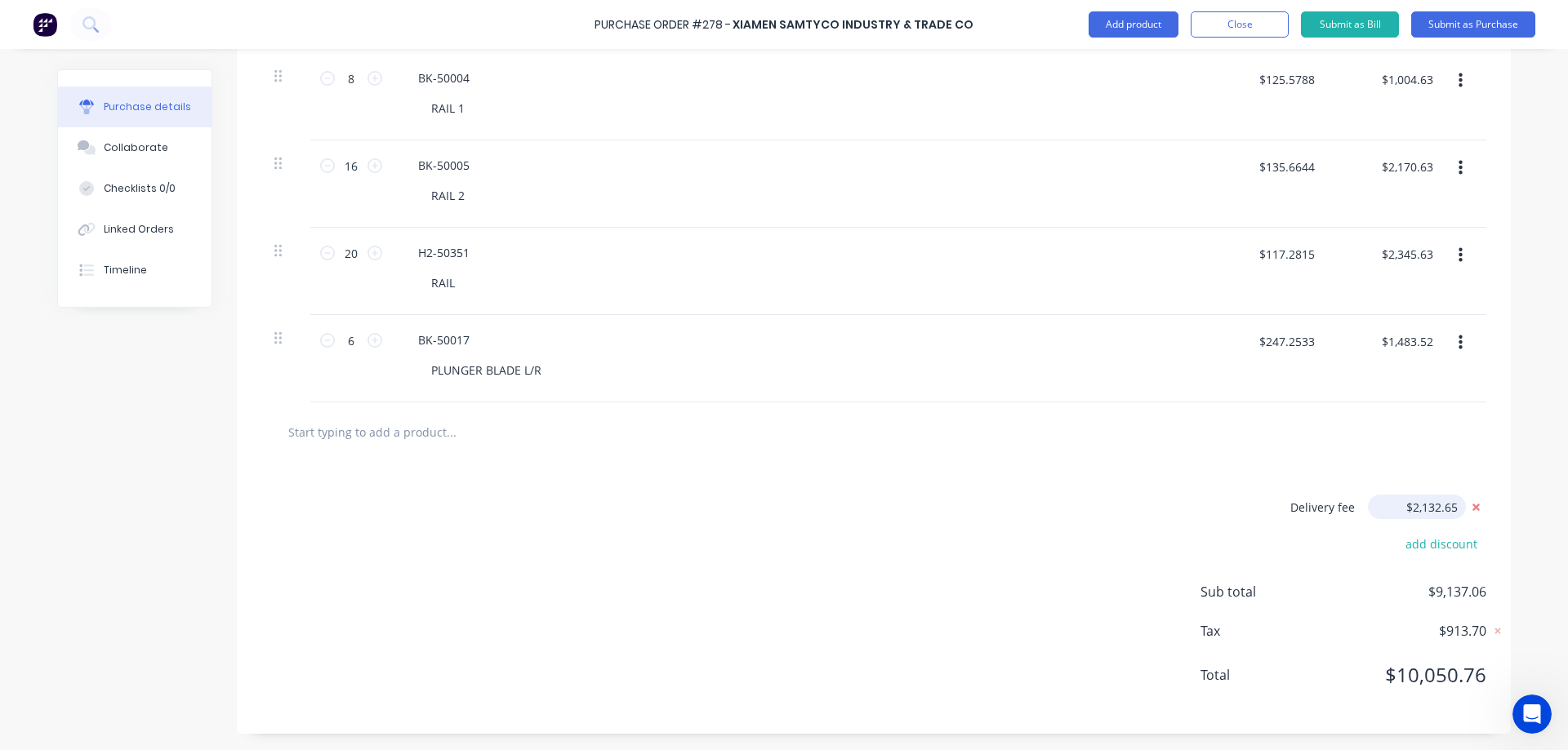
click at [1452, 505] on input "$2,132.65" at bounding box center [1416, 507] width 98 height 24
type input "$2,132.64"
click at [1049, 593] on div "Delivery fee $2,132.64 add discount Sub total $9,137.05 Tax $913.69 Total $10,0…" at bounding box center [873, 598] width 1274 height 272
click at [1426, 341] on input "$1,483.52" at bounding box center [1407, 341] width 71 height 26
type textarea "x"
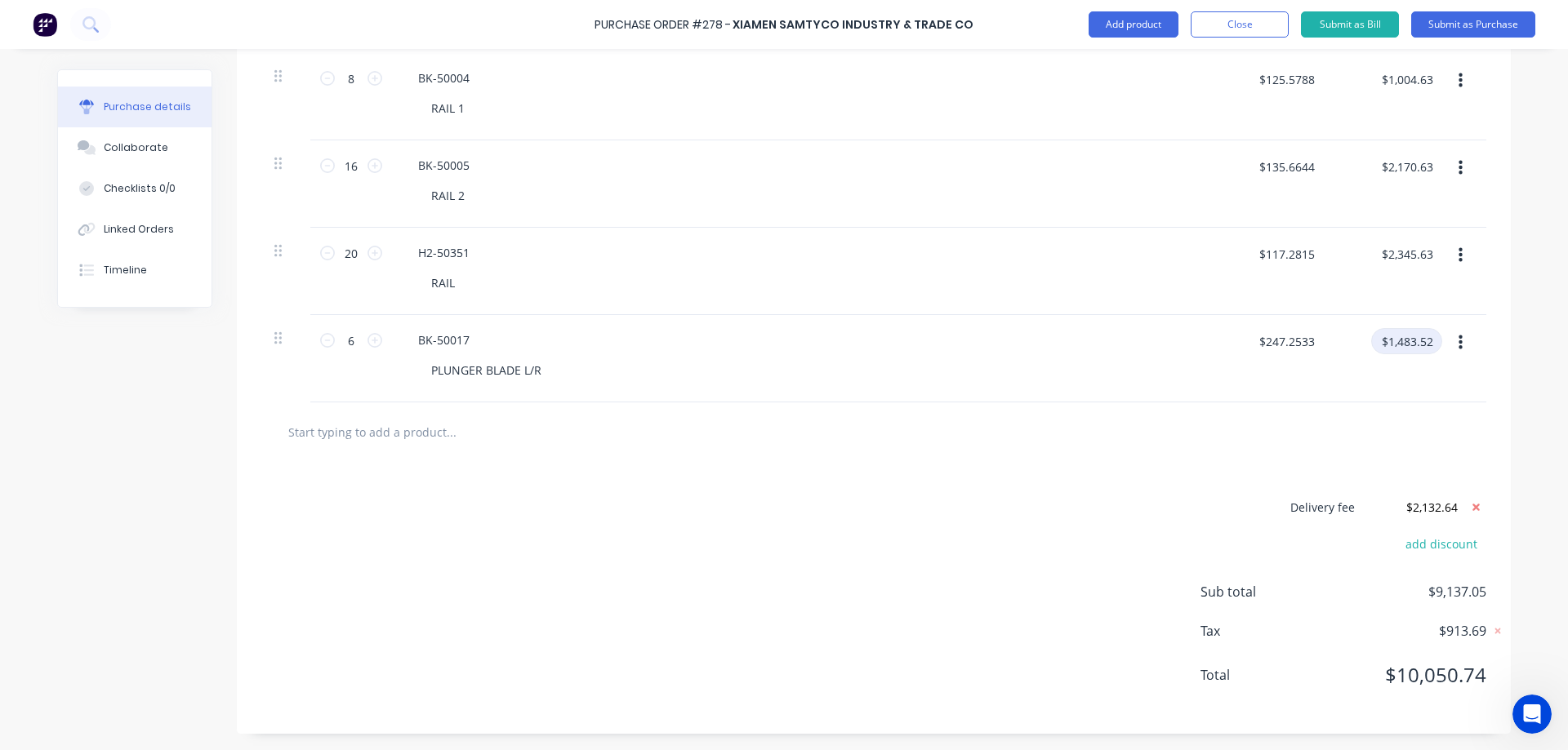
click at [1426, 341] on input "$1,483.52" at bounding box center [1407, 341] width 71 height 26
type input "$1,483.53"
type input "$0.1667"
type input "$1.00"
type textarea "x"
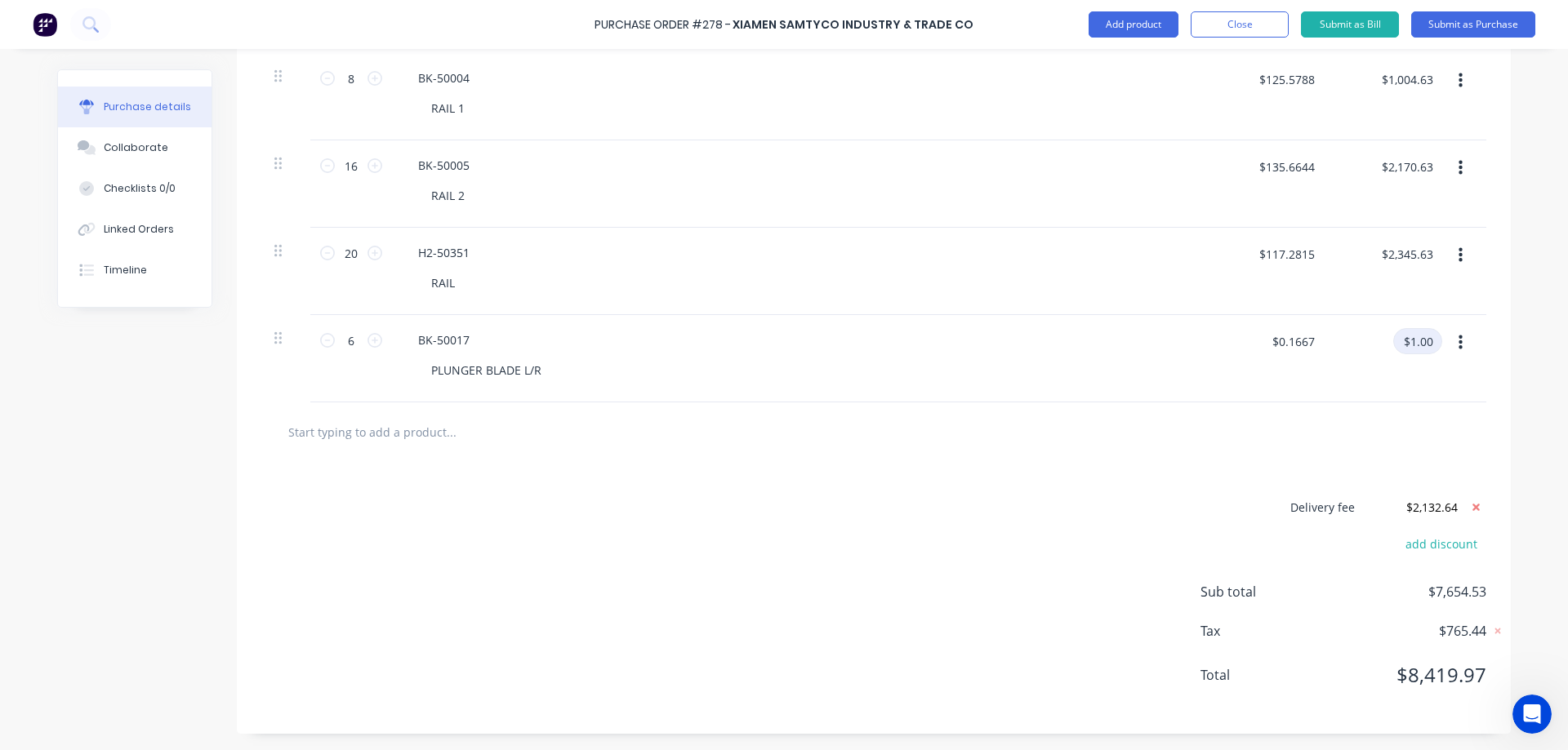
click at [1428, 341] on input "$1.00" at bounding box center [1417, 341] width 49 height 26
paste input "1583.31"
type input "1583.31"
type input "$263.885"
type input "$1,583.31"
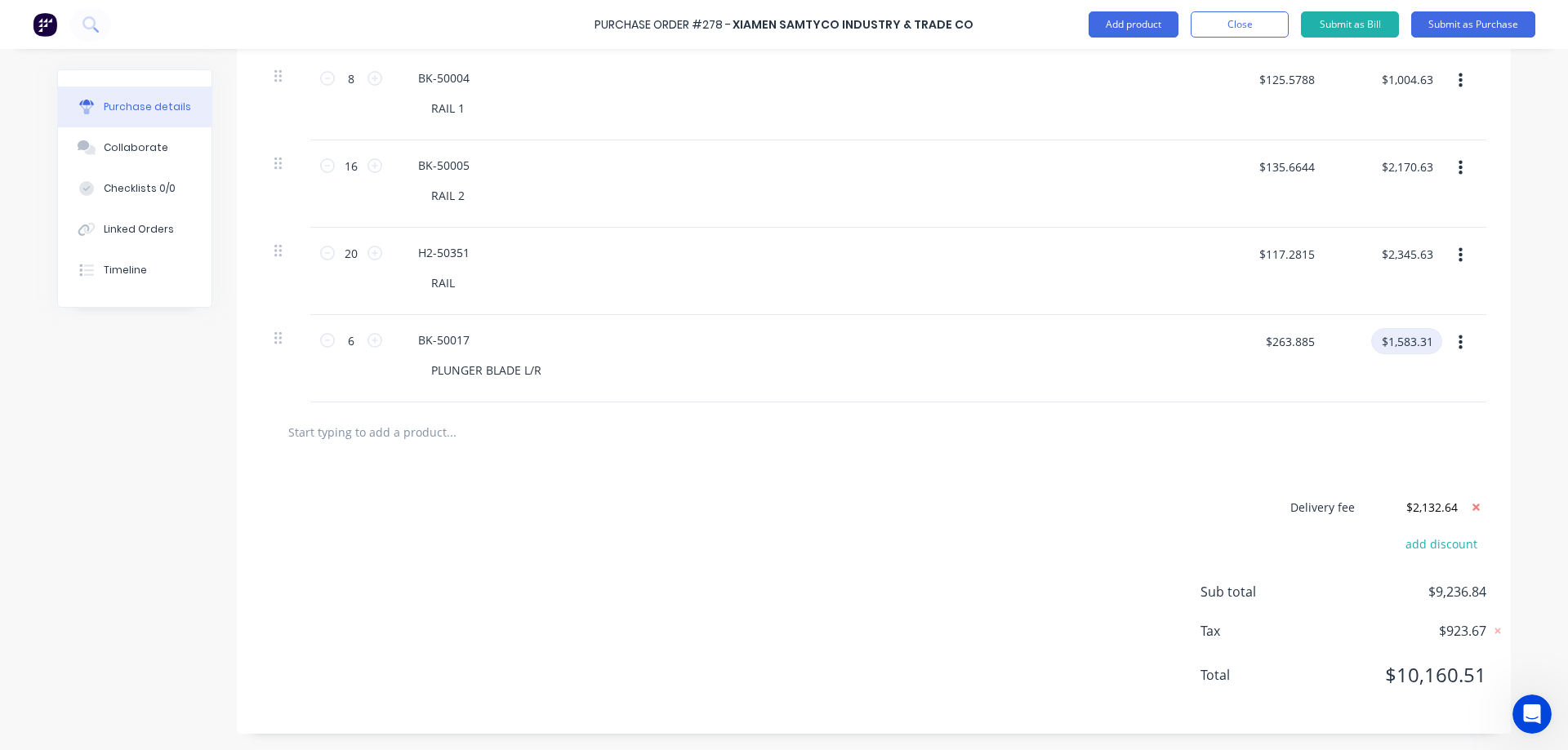
click at [1421, 341] on input "$1,583.31" at bounding box center [1407, 341] width 71 height 26
type textarea "x"
click at [1401, 336] on input "$1,583.31" at bounding box center [1407, 341] width 71 height 26
type input "$1,483.31"
type input "$0.1667"
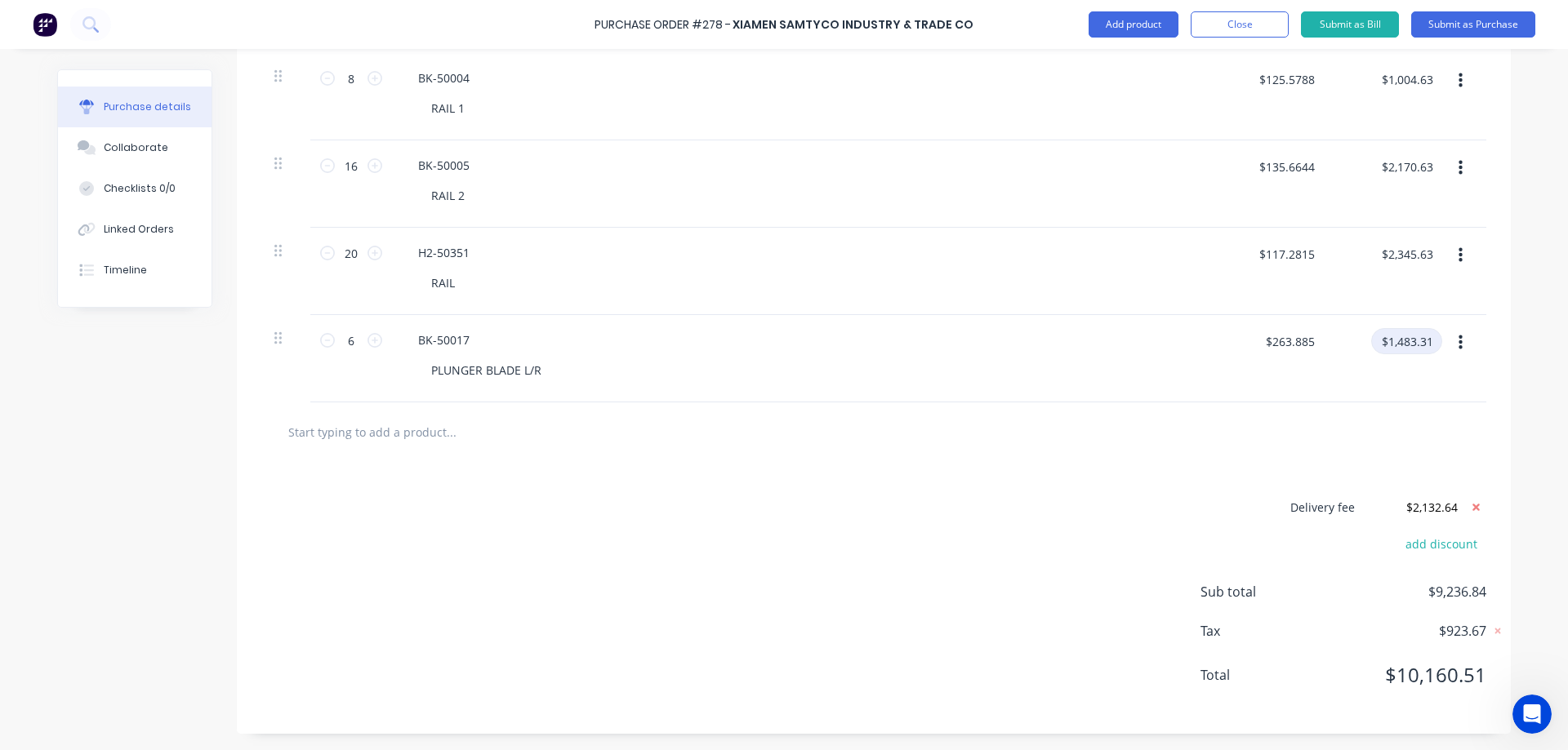
type input "$1.00"
type textarea "x"
click at [1417, 340] on input "$1.00" at bounding box center [1417, 341] width 49 height 26
type input "1483"
type input "$247.1667"
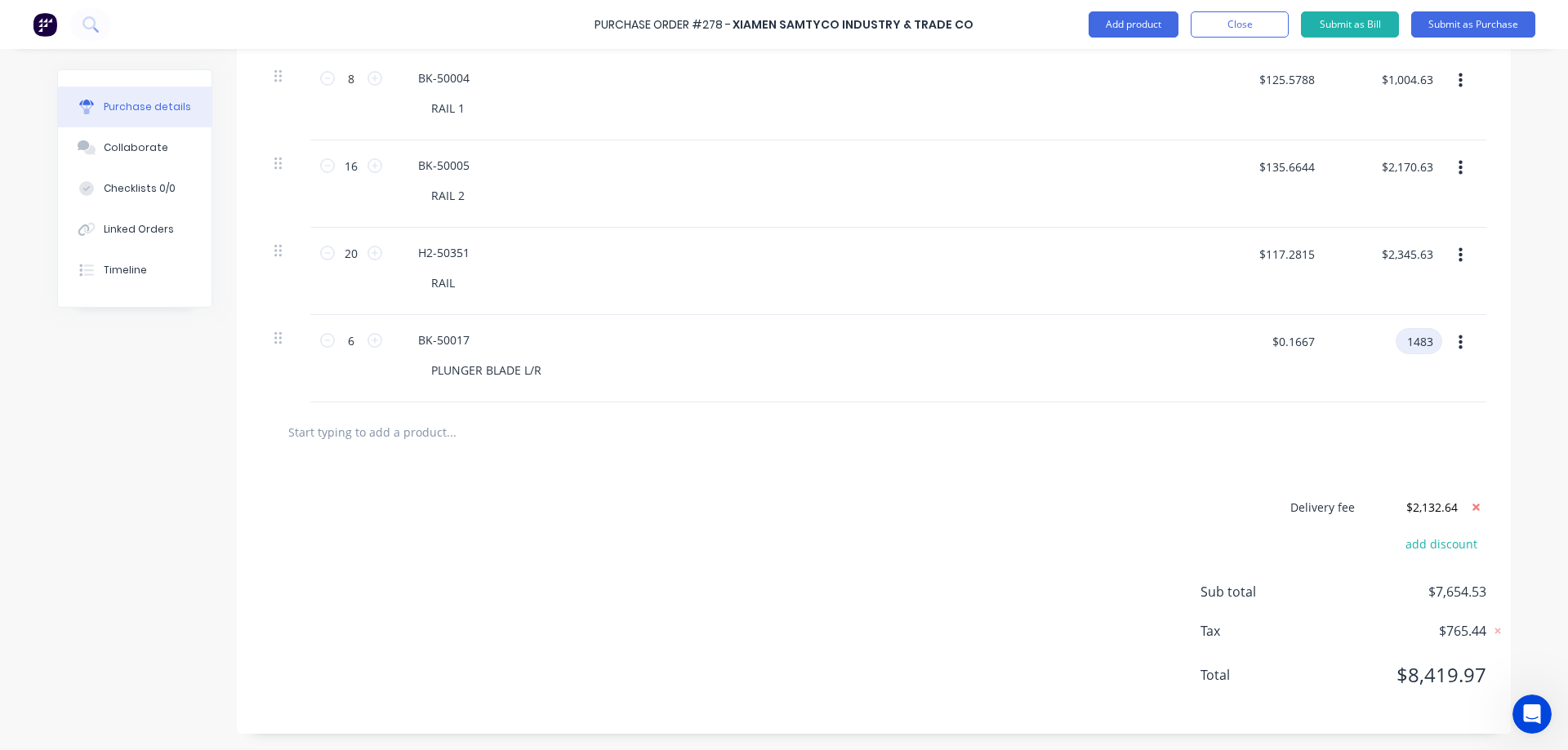
type input "$1,483.00"
click at [1427, 340] on input "$1,483.00" at bounding box center [1407, 341] width 71 height 26
type textarea "x"
click at [1429, 340] on input "$1,483.00" at bounding box center [1407, 341] width 71 height 26
type input "$1,483.65"
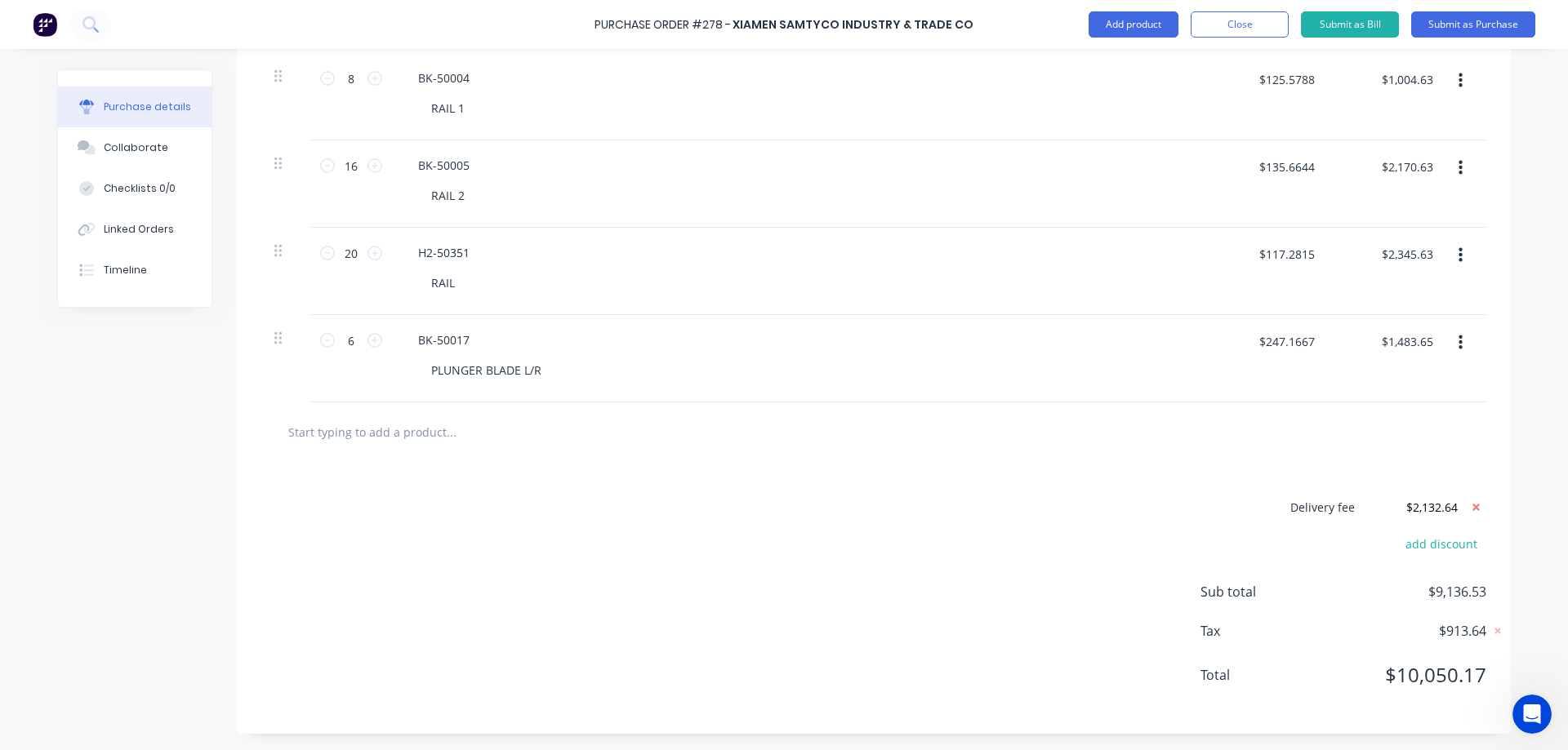
type input "$0.1667"
type input "$1.00"
type textarea "x"
click at [1417, 342] on input "$1.00" at bounding box center [1417, 341] width 49 height 26
type input "1483.65"
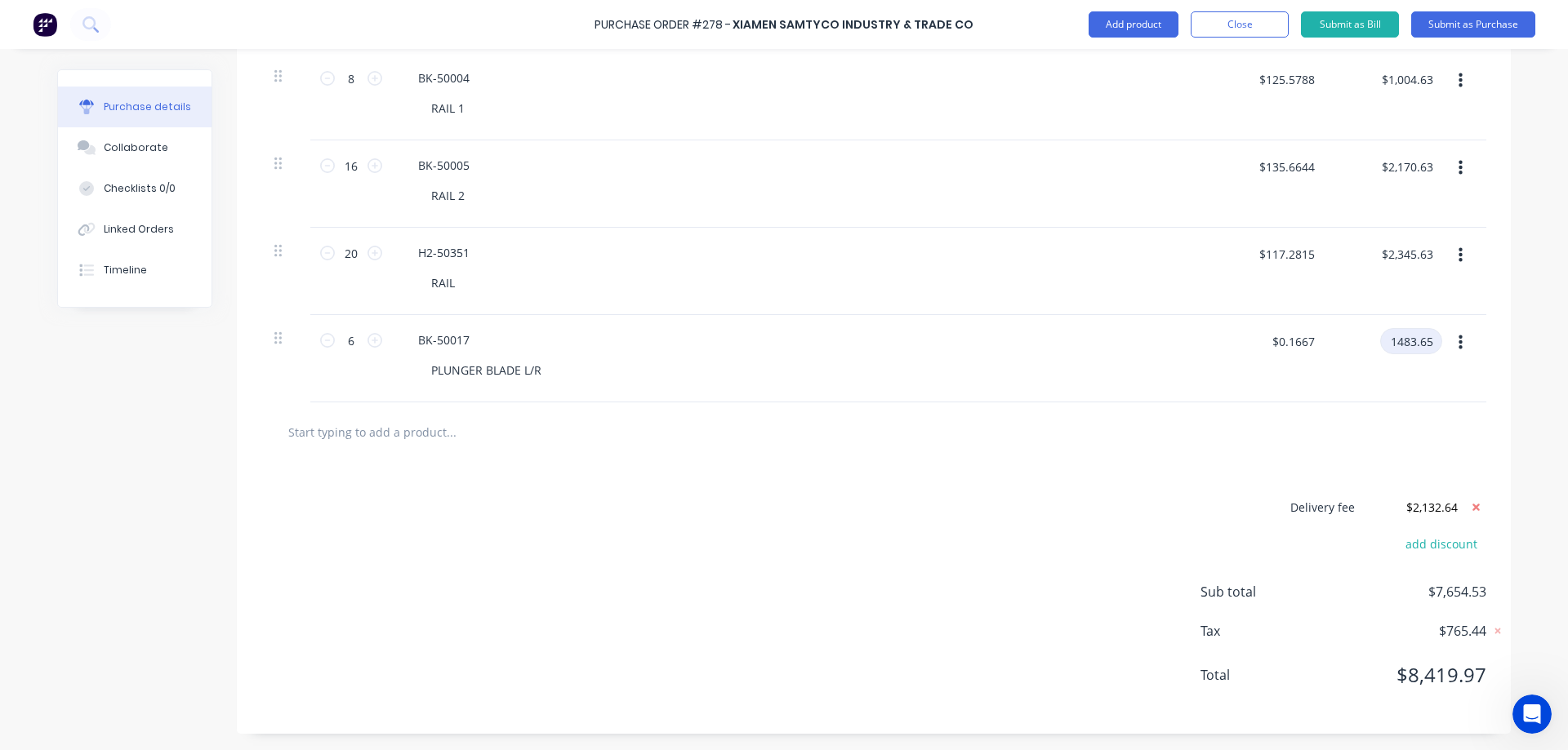
type input "$247.275"
type input "$1,483.65"
type textarea "x"
click at [1427, 340] on input "$1,483.65" at bounding box center [1407, 341] width 71 height 26
type input "1483.58"
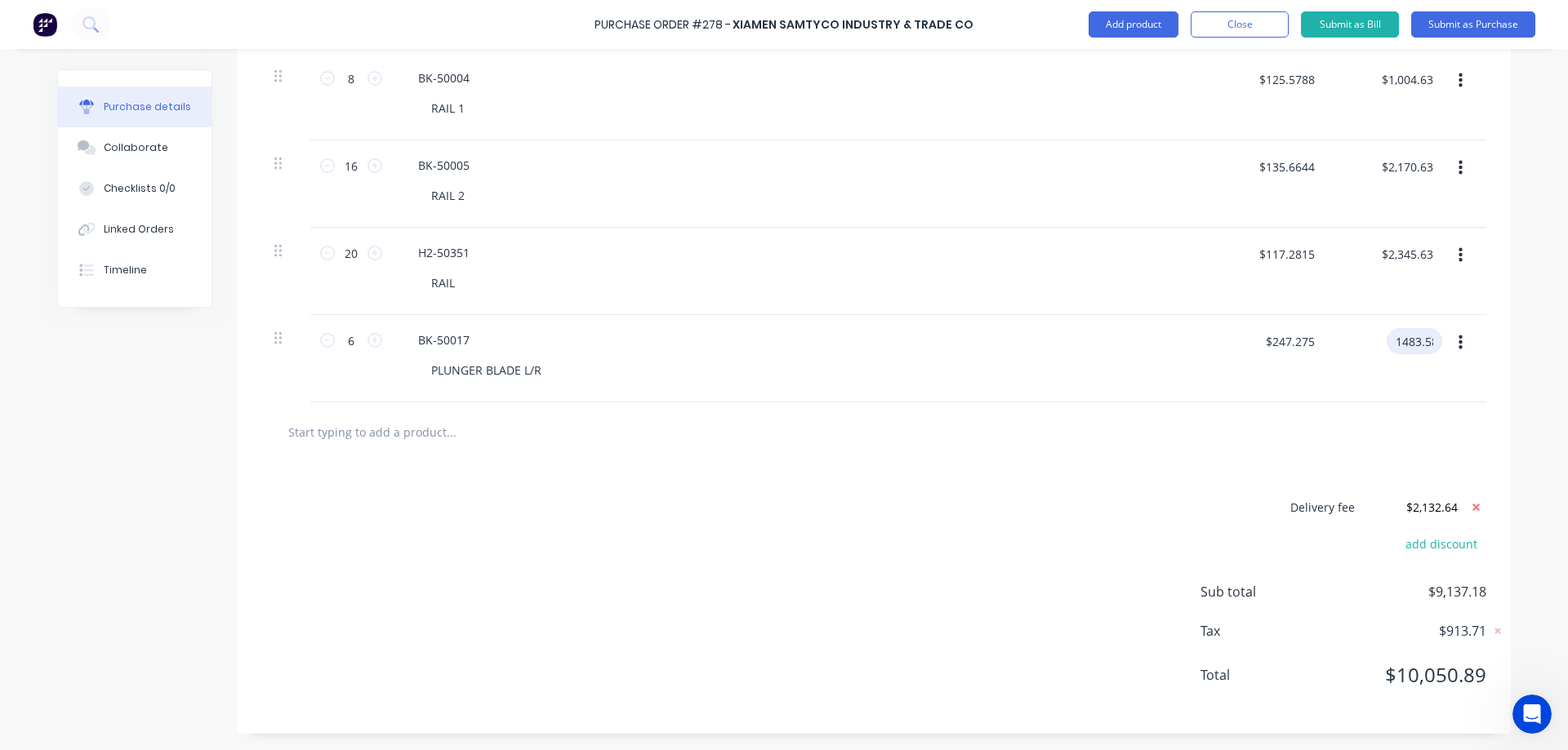
type input "$247.2633"
type input "$1,483.58"
type textarea "x"
click at [1428, 340] on input "$1,483.58" at bounding box center [1407, 341] width 71 height 26
type input "1483.53"
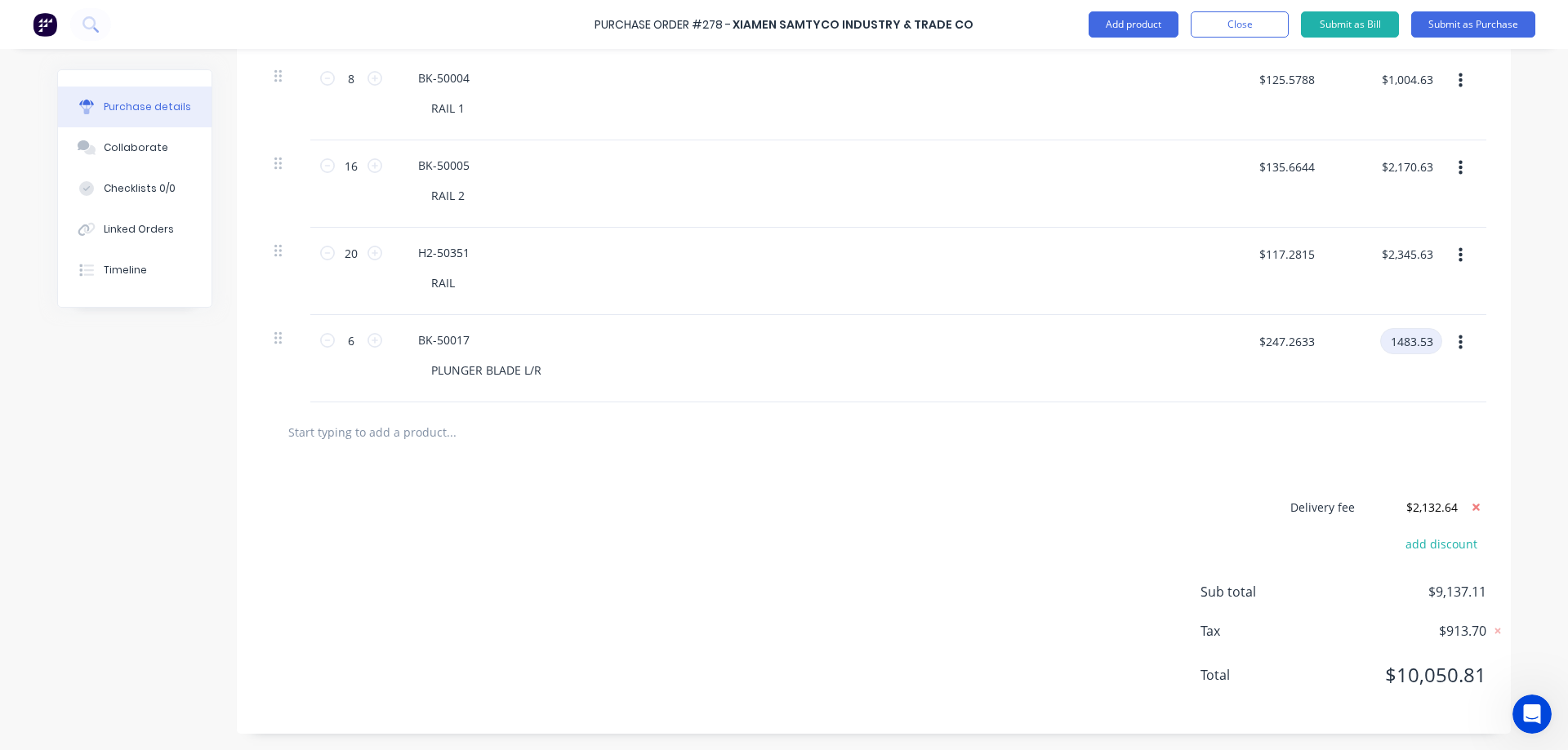
type input "$247.255"
type input "$1,483.53"
click at [917, 618] on div "Delivery fee $2,132.64 add discount Sub total $9,137.06 Tax $913.69 Total $10,0…" at bounding box center [873, 598] width 1274 height 272
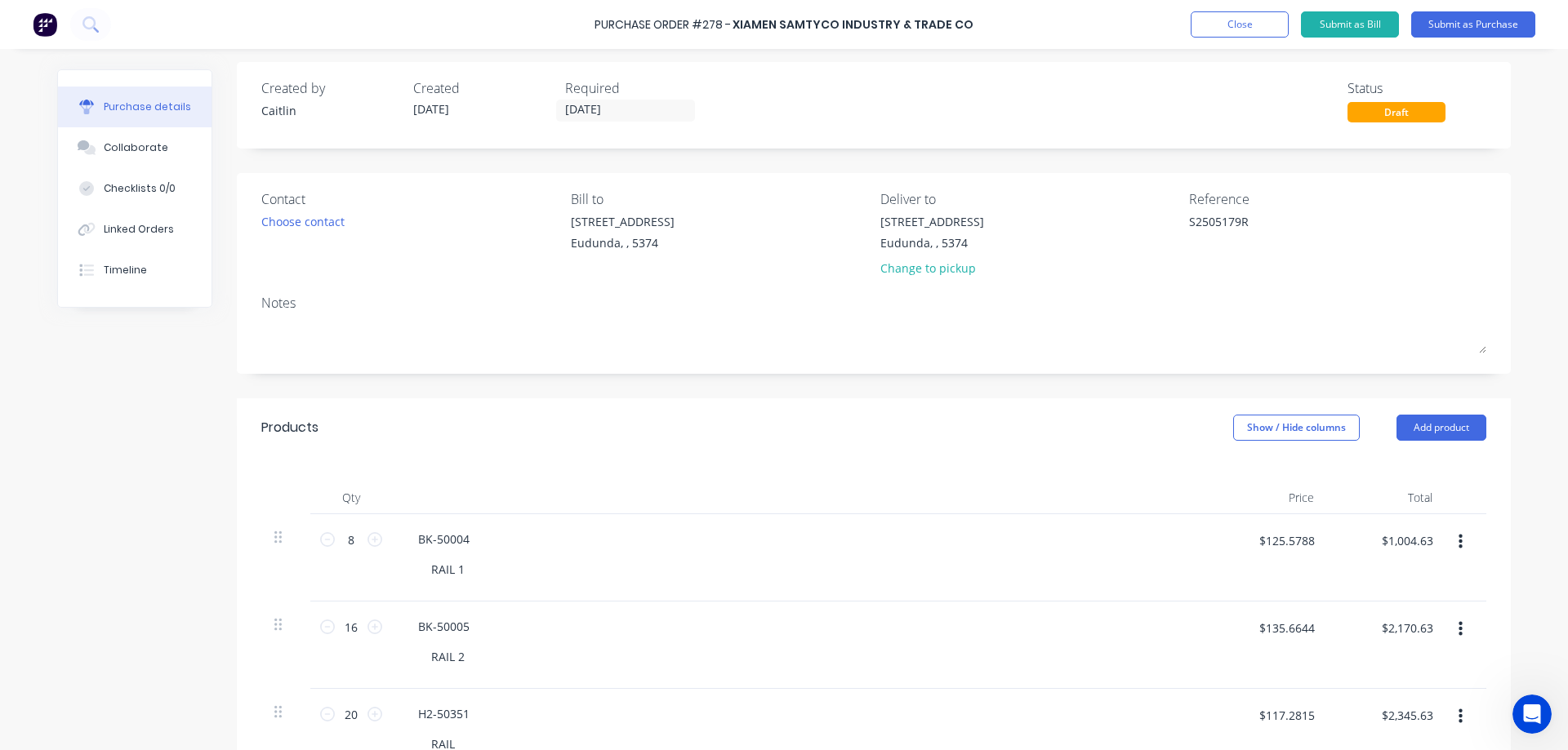
scroll to position [0, 0]
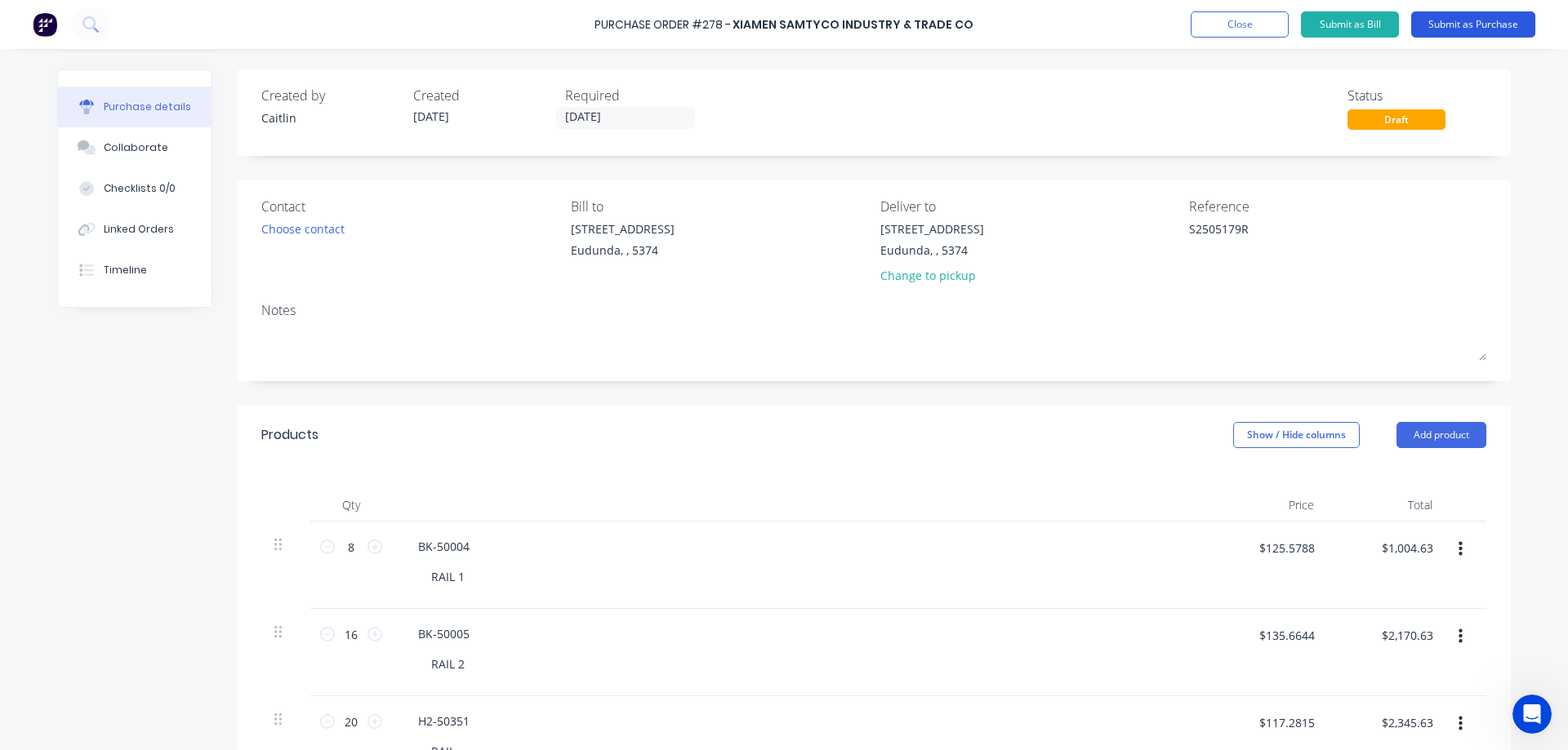
click at [1460, 15] on button "Submit as Purchase" at bounding box center [1473, 24] width 124 height 26
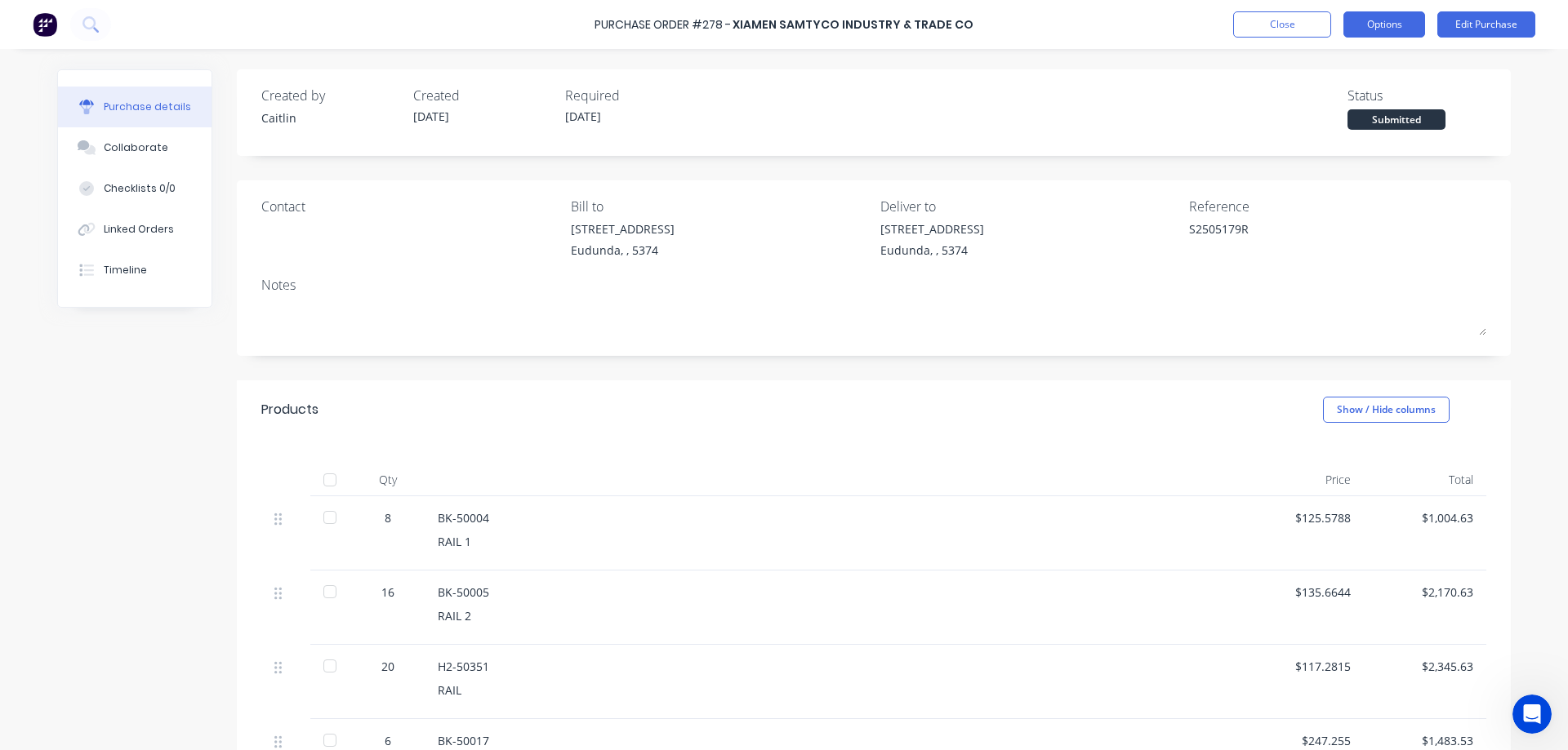
click at [1398, 18] on button "Options" at bounding box center [1384, 24] width 82 height 26
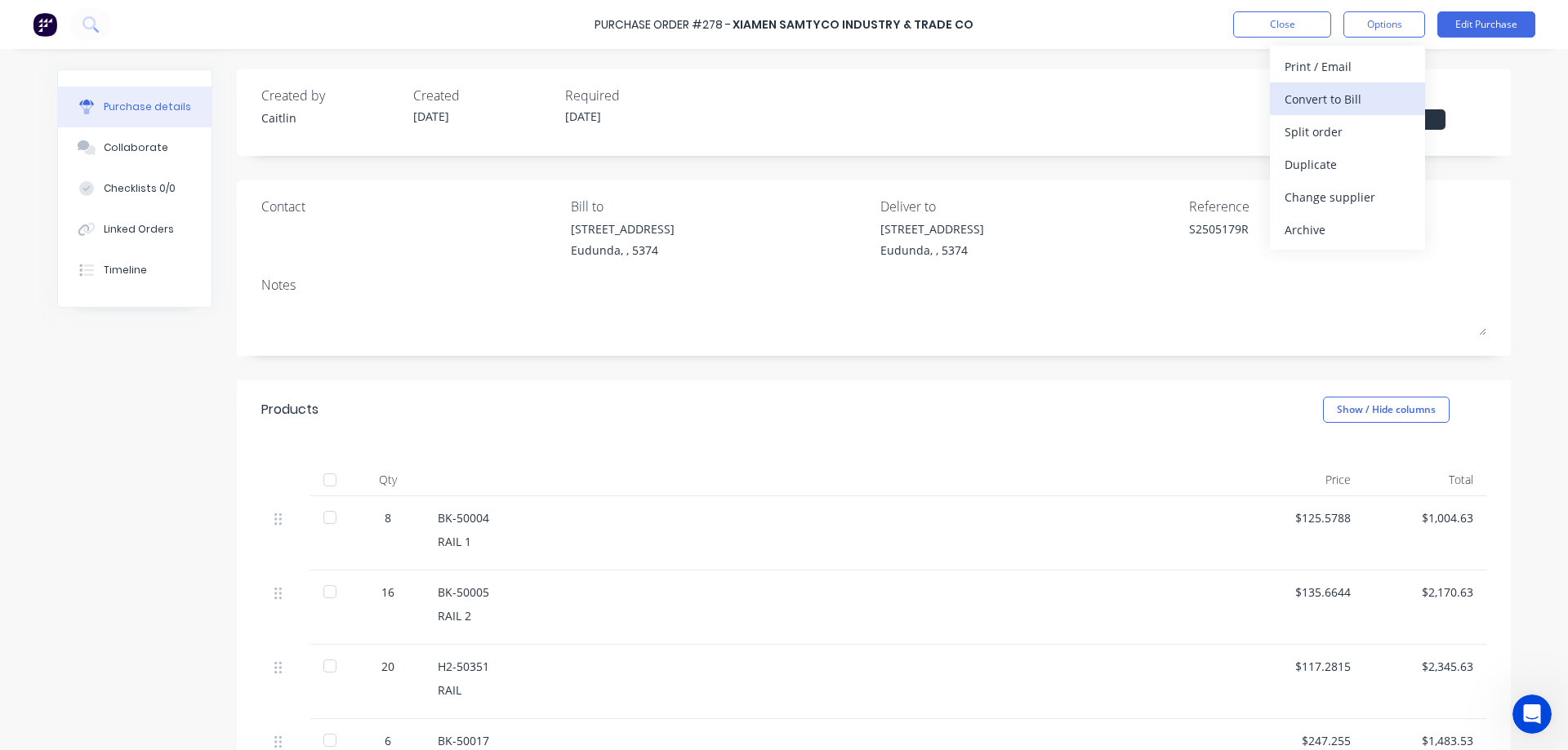
click at [1354, 99] on div "Convert to Bill" at bounding box center [1347, 99] width 126 height 23
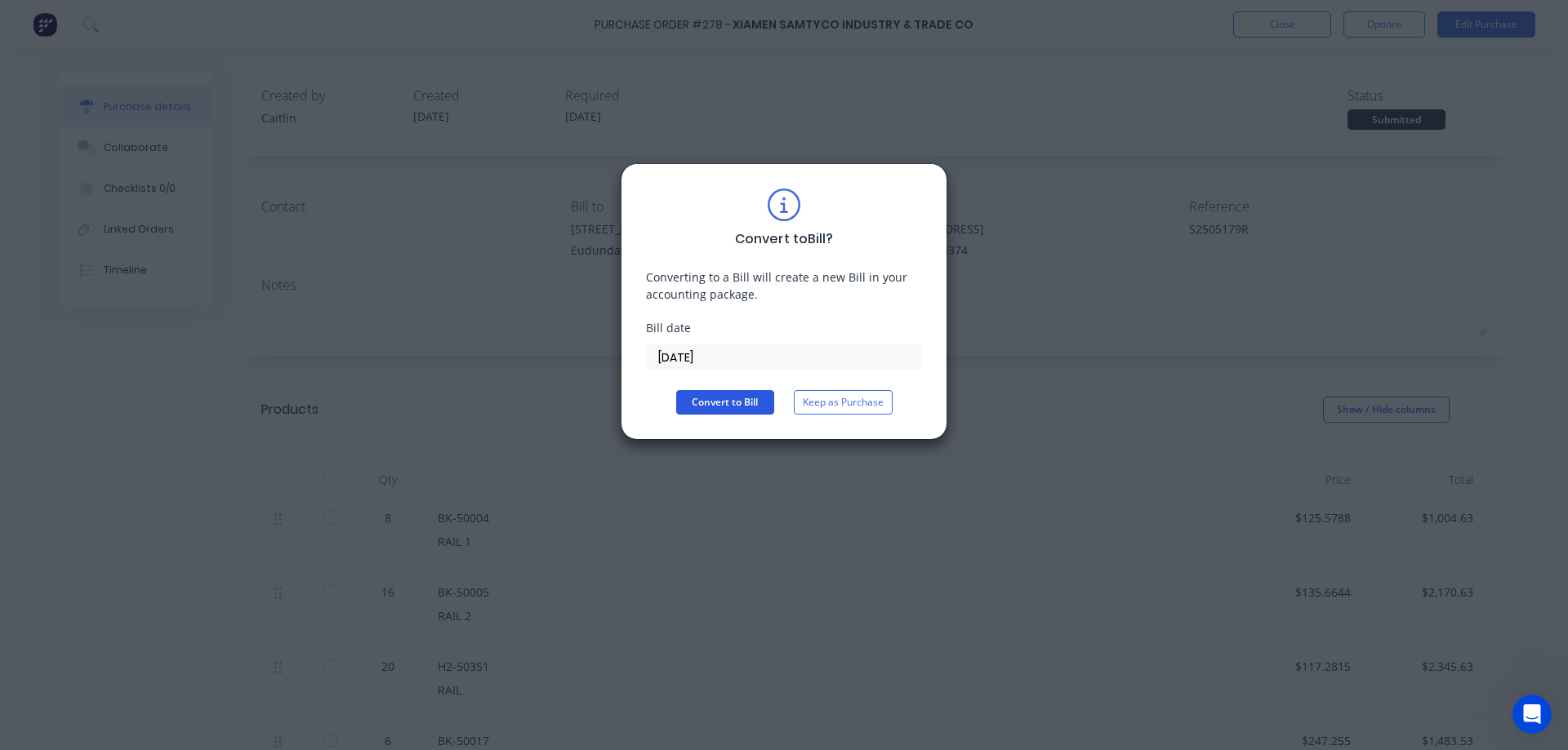
click at [733, 401] on button "Convert to Bill" at bounding box center [725, 402] width 98 height 24
type textarea "x"
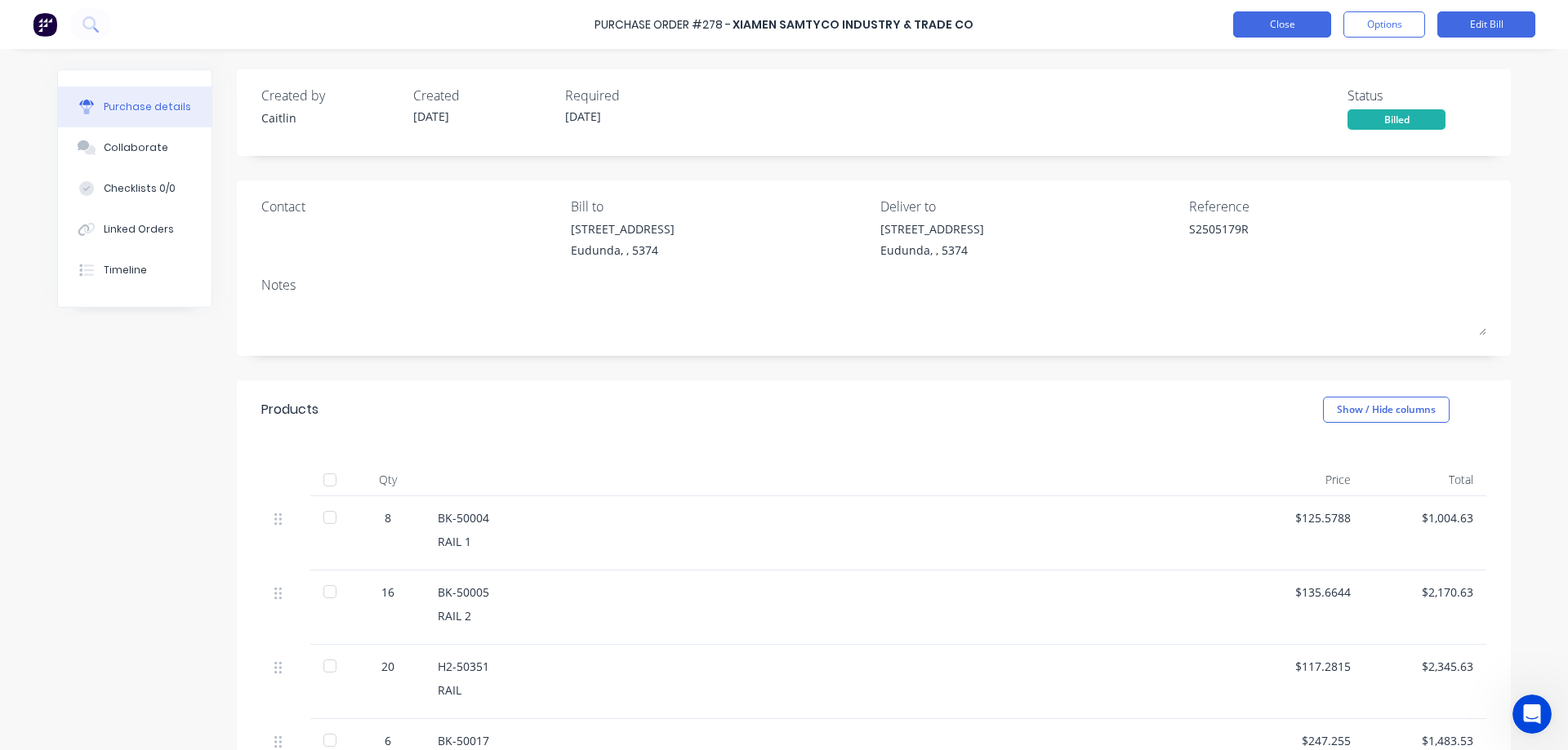
click at [1274, 24] on button "Close" at bounding box center [1282, 24] width 98 height 26
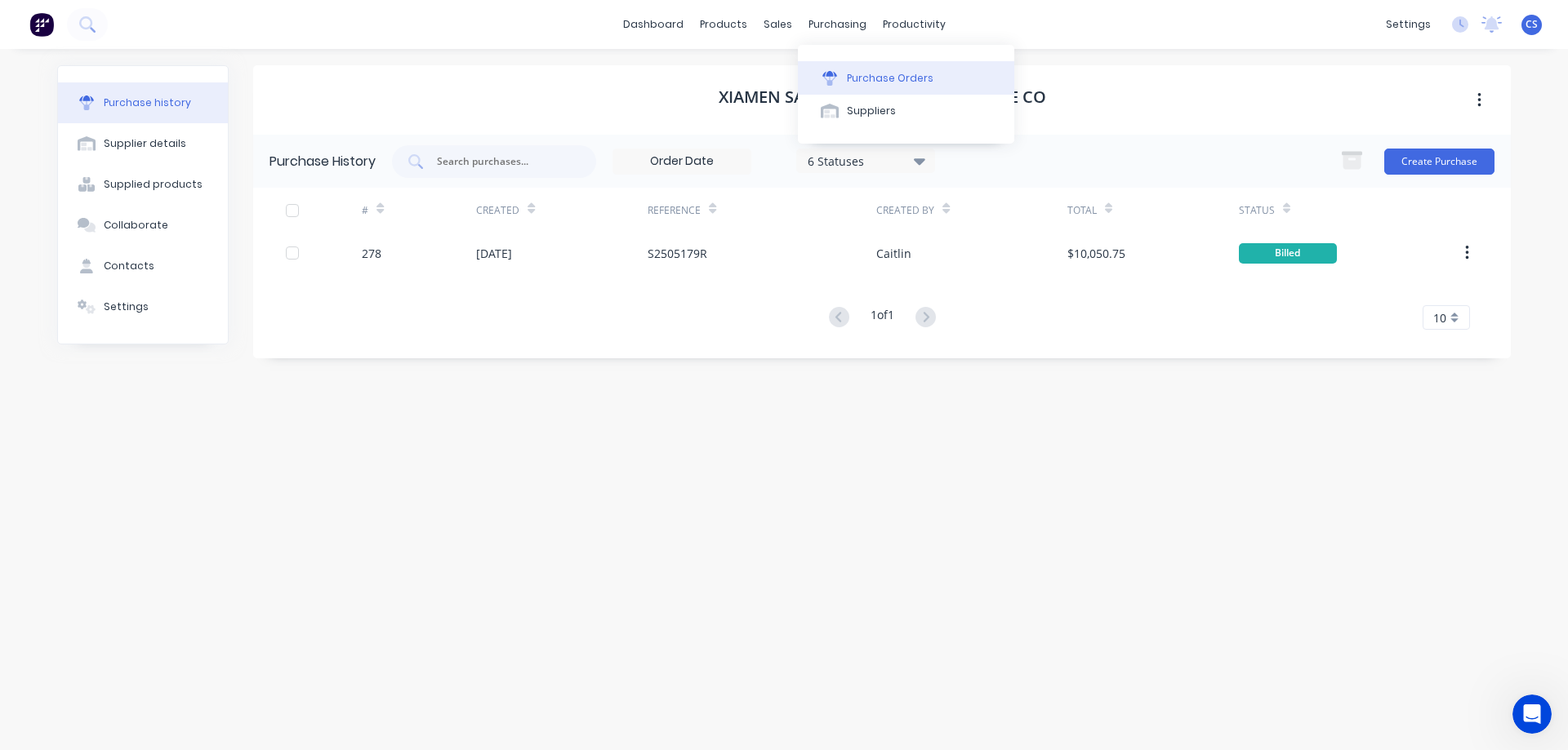
click at [879, 73] on div "Purchase Orders" at bounding box center [890, 78] width 87 height 15
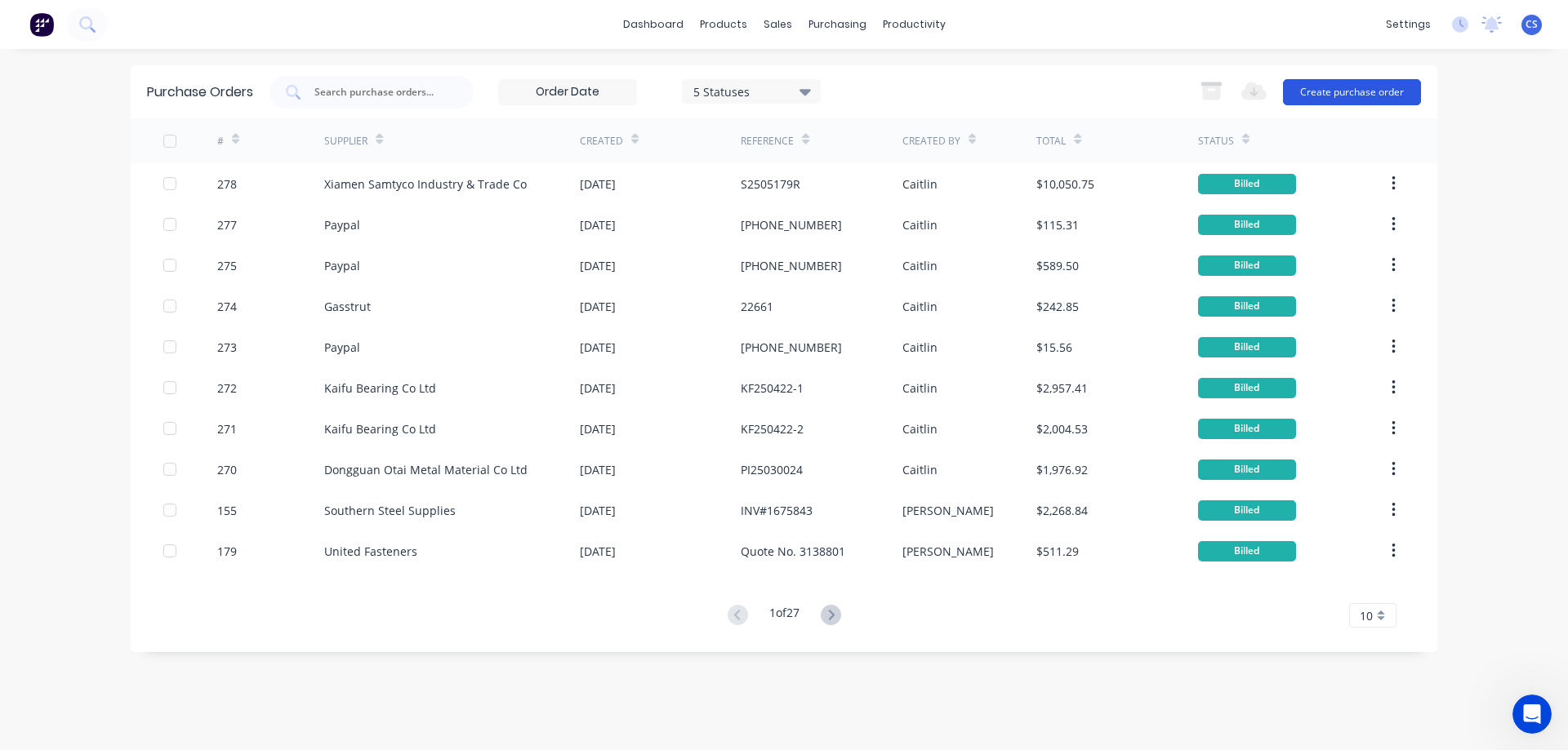
click at [1336, 87] on button "Create purchase order" at bounding box center [1351, 92] width 138 height 26
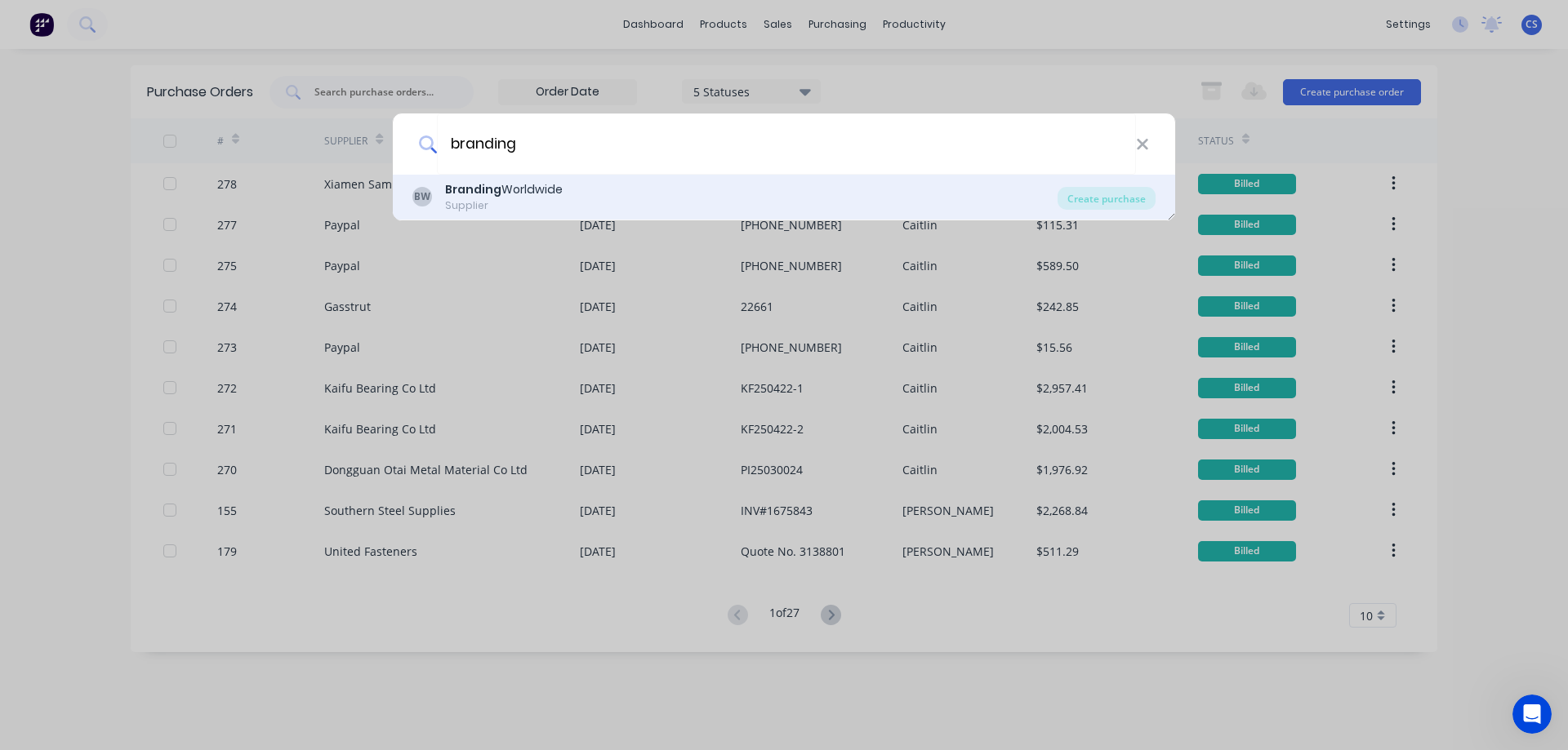
type input "branding"
click at [577, 203] on div "BW Branding Worldwide Supplier" at bounding box center [735, 197] width 645 height 32
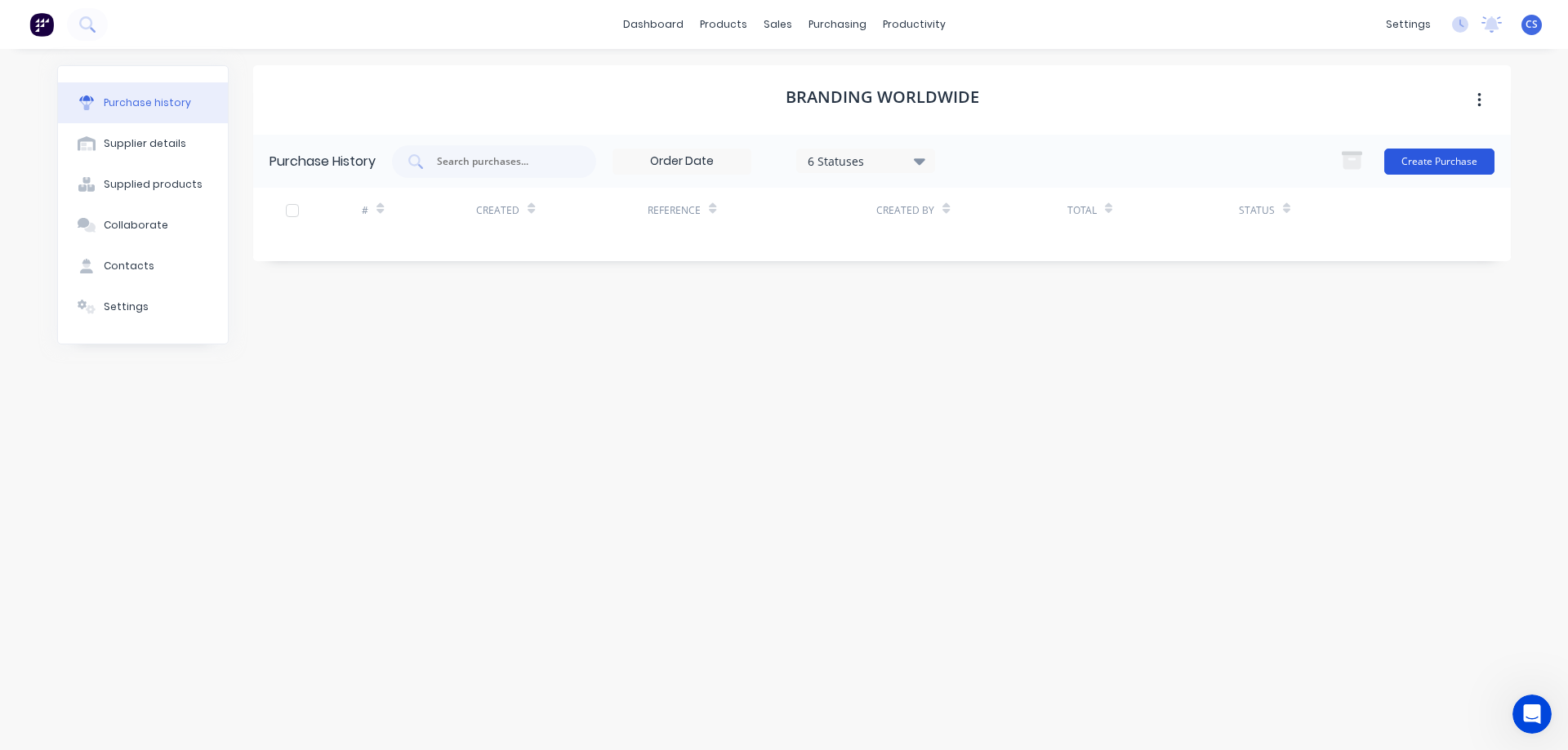
click at [1450, 160] on button "Create Purchase" at bounding box center [1439, 161] width 110 height 26
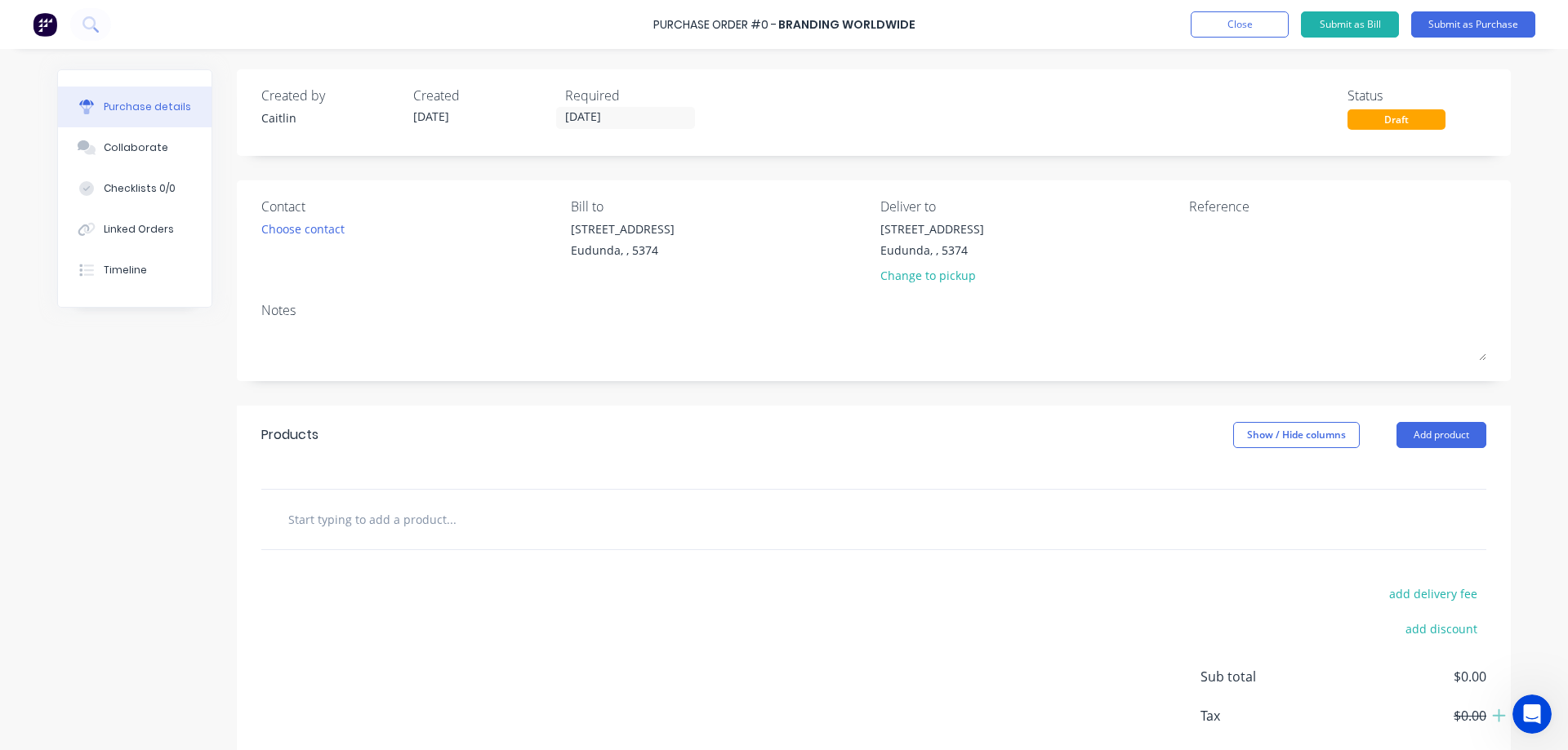
click at [382, 517] on input "text" at bounding box center [450, 519] width 327 height 33
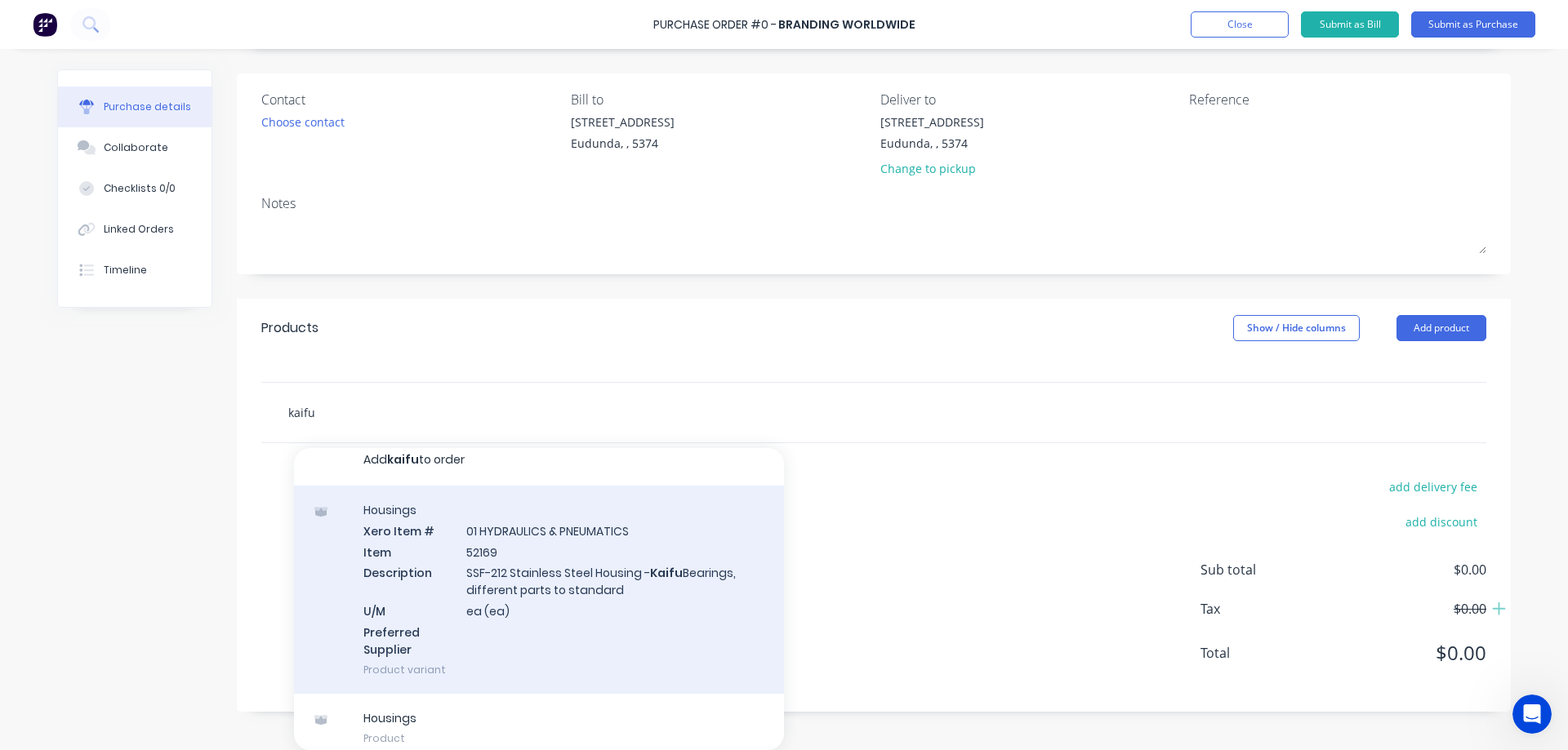
scroll to position [27, 0]
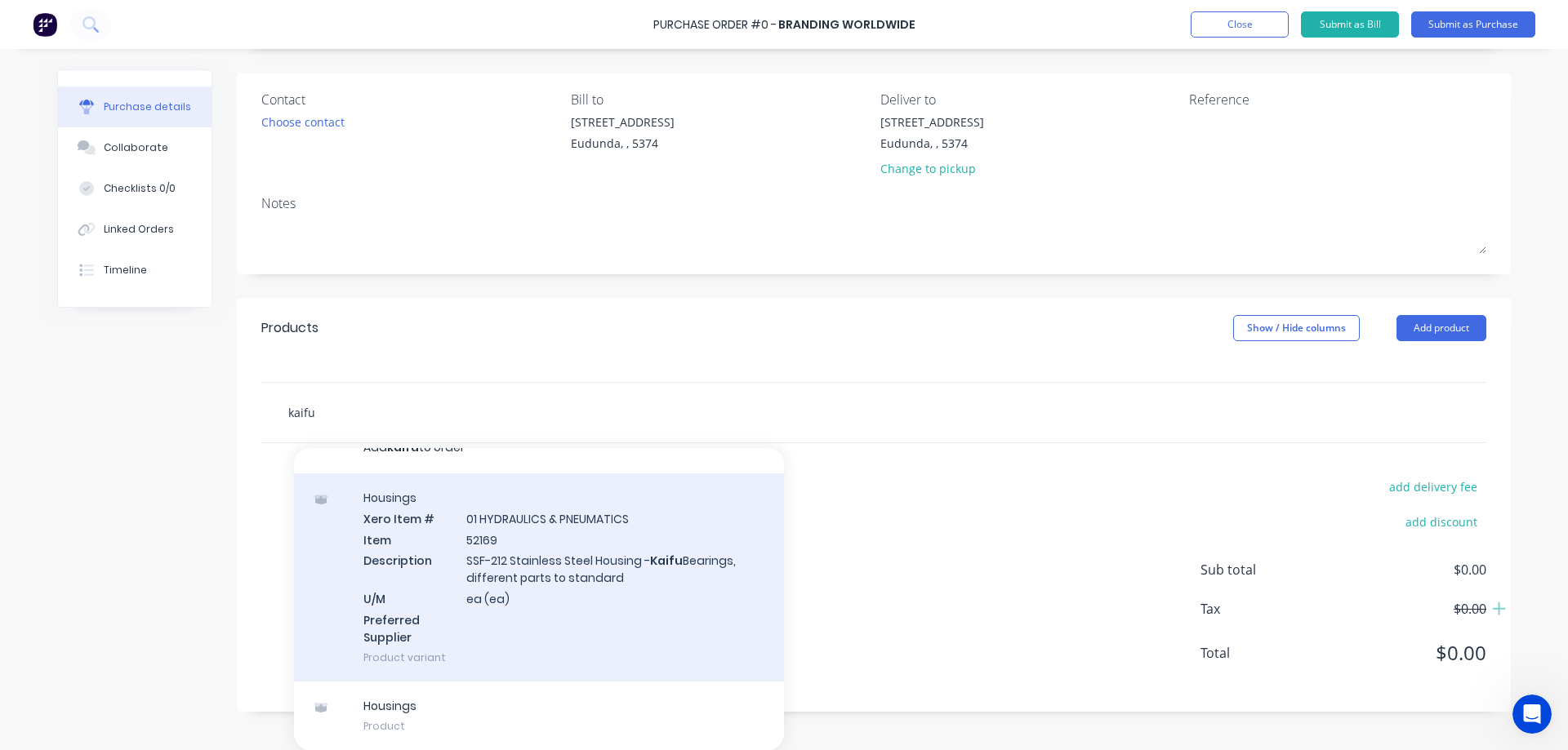
type input "kaifu"
click at [659, 574] on div "Housings Xero Item # 01 HYDRAULICS & PNEUMATICS Item 52169 Description SSF-212 …" at bounding box center [539, 577] width 490 height 208
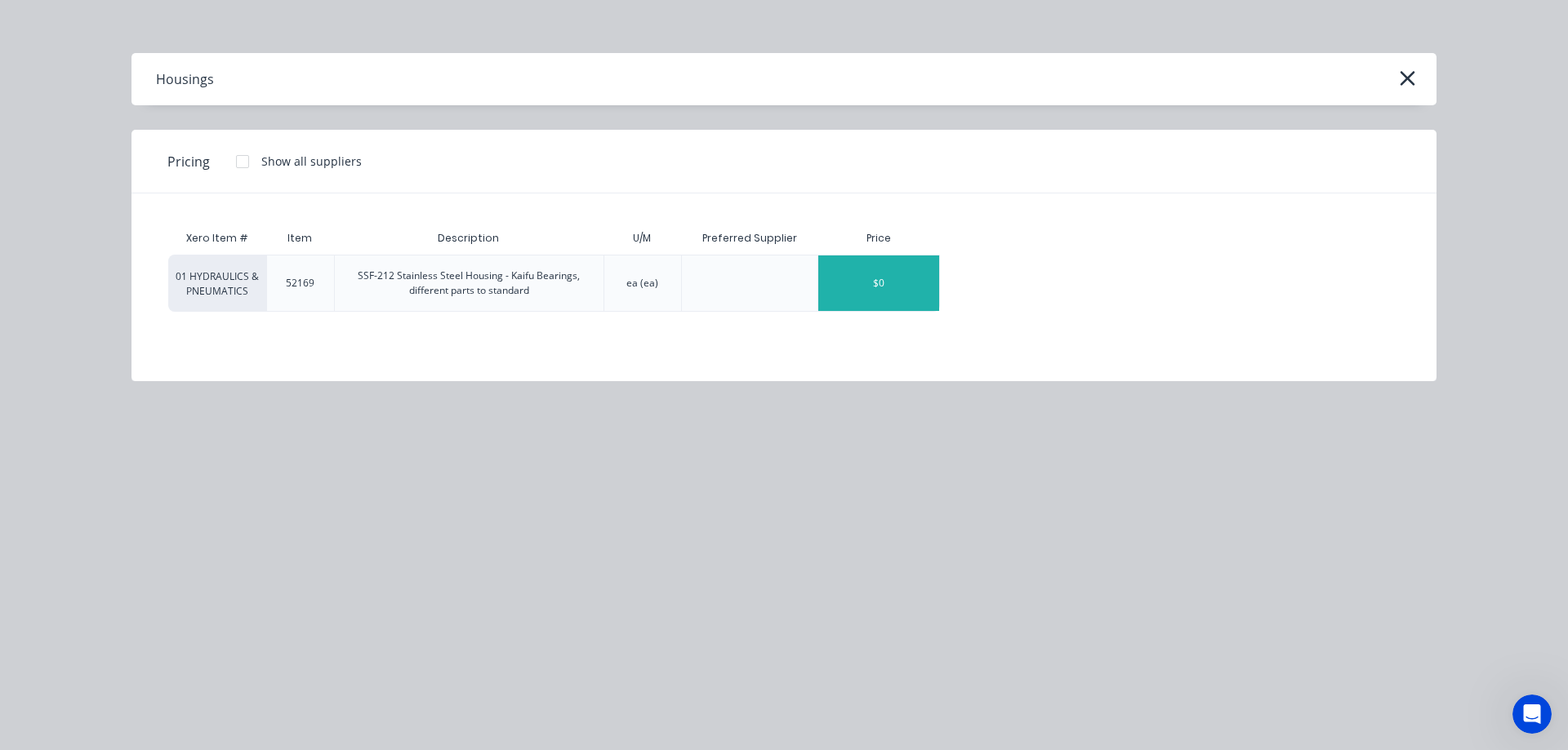
click at [898, 271] on div "$0" at bounding box center [878, 284] width 121 height 55
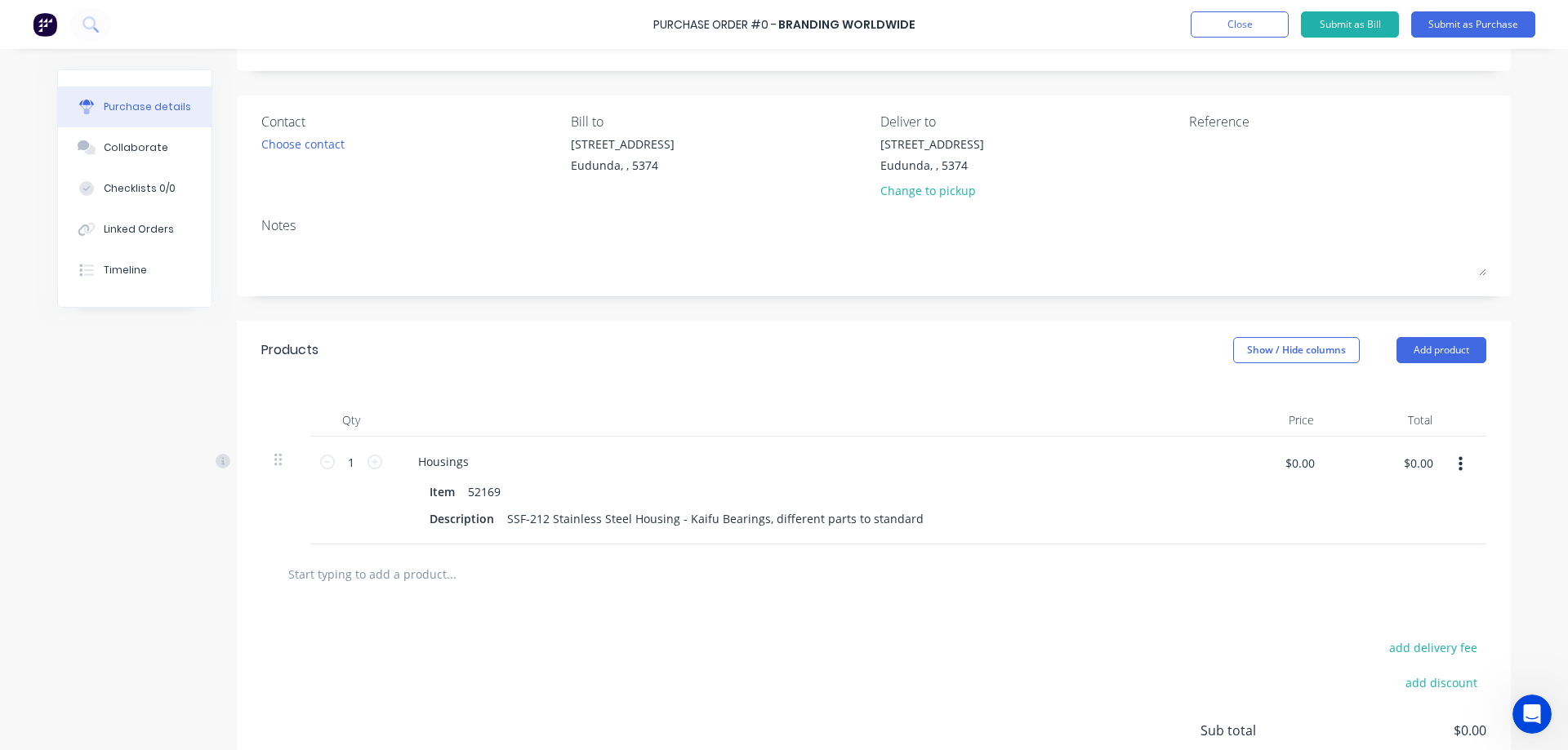
scroll to position [107, 0]
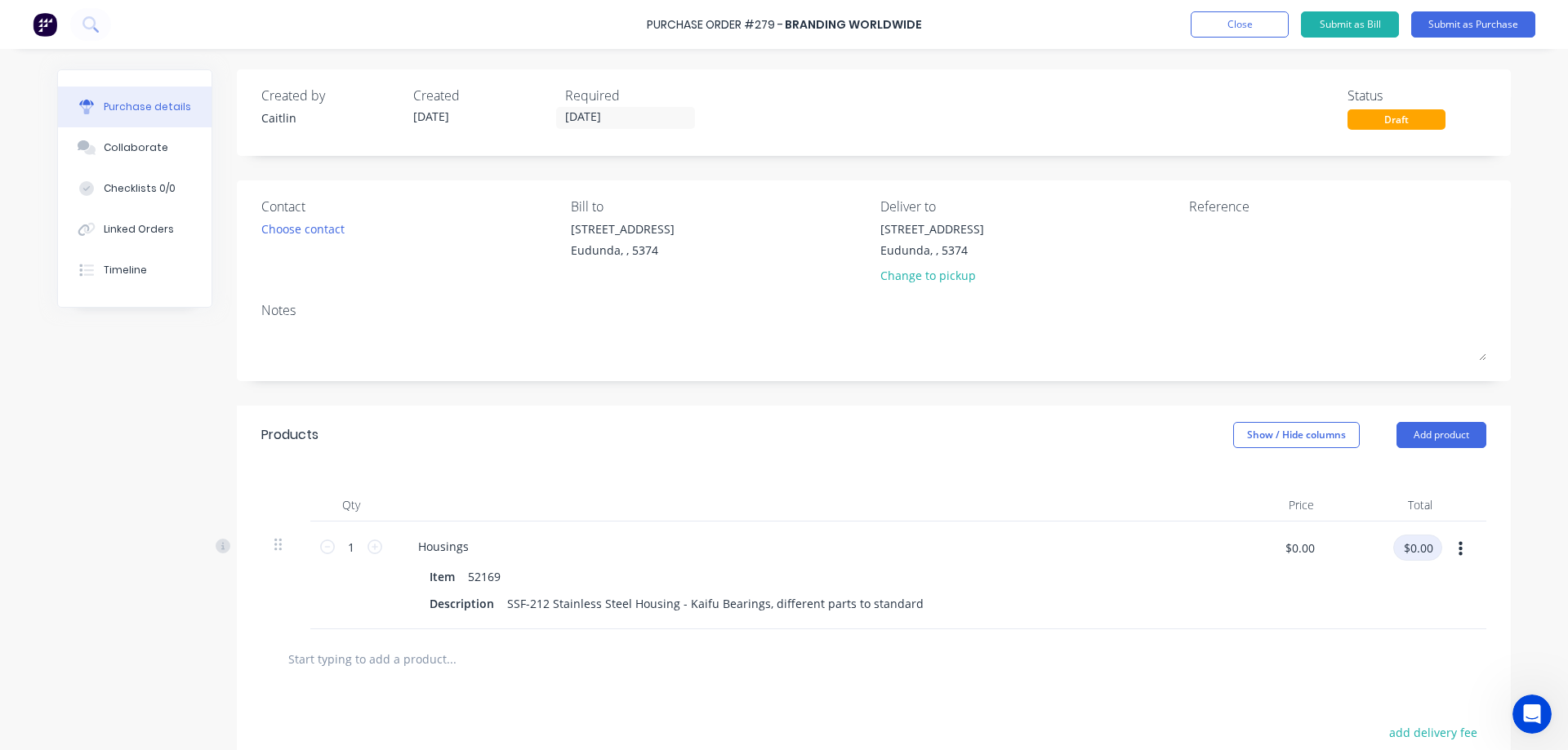
click at [1419, 551] on input "$0.00" at bounding box center [1417, 548] width 49 height 26
type input "162.27"
type input "$162.27"
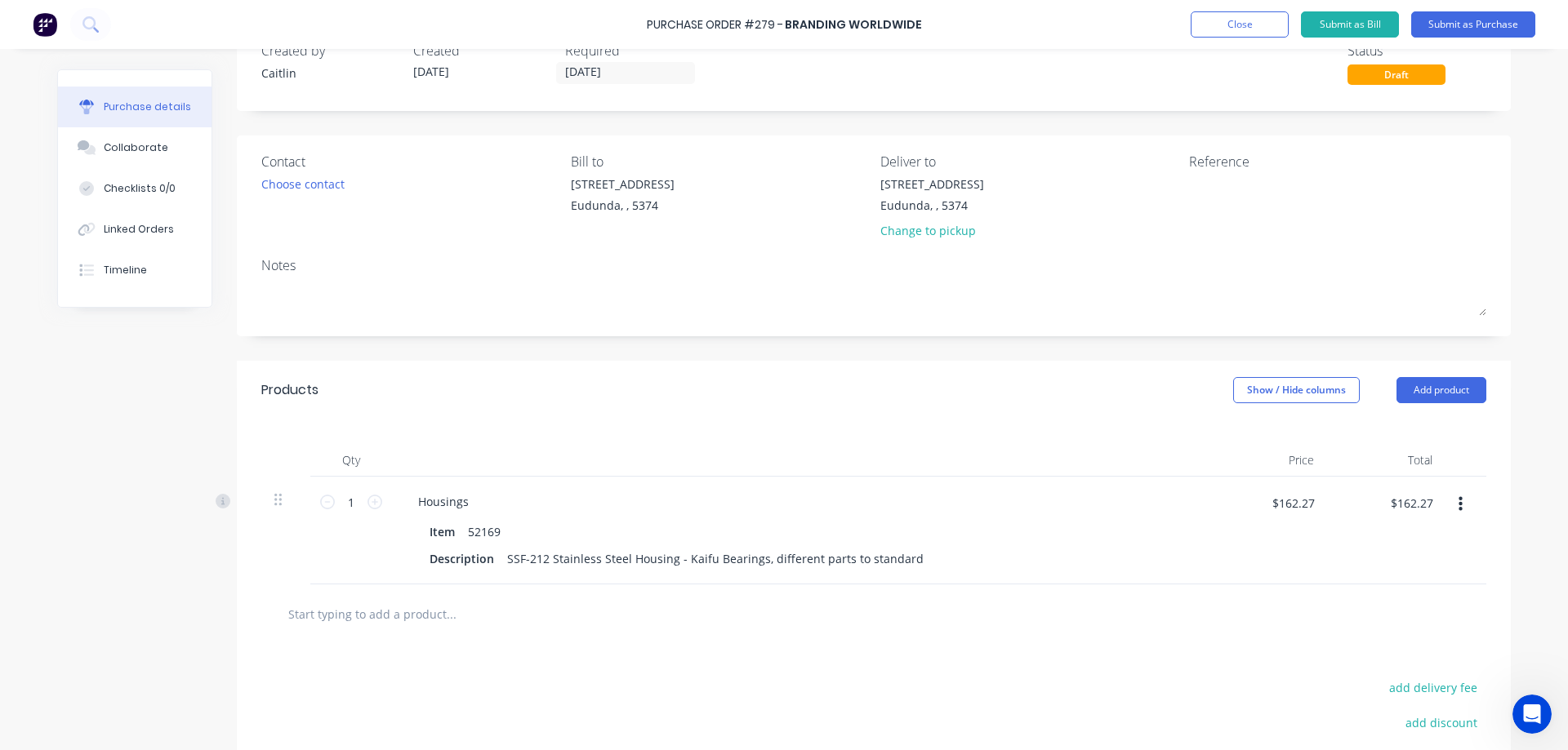
scroll to position [82, 0]
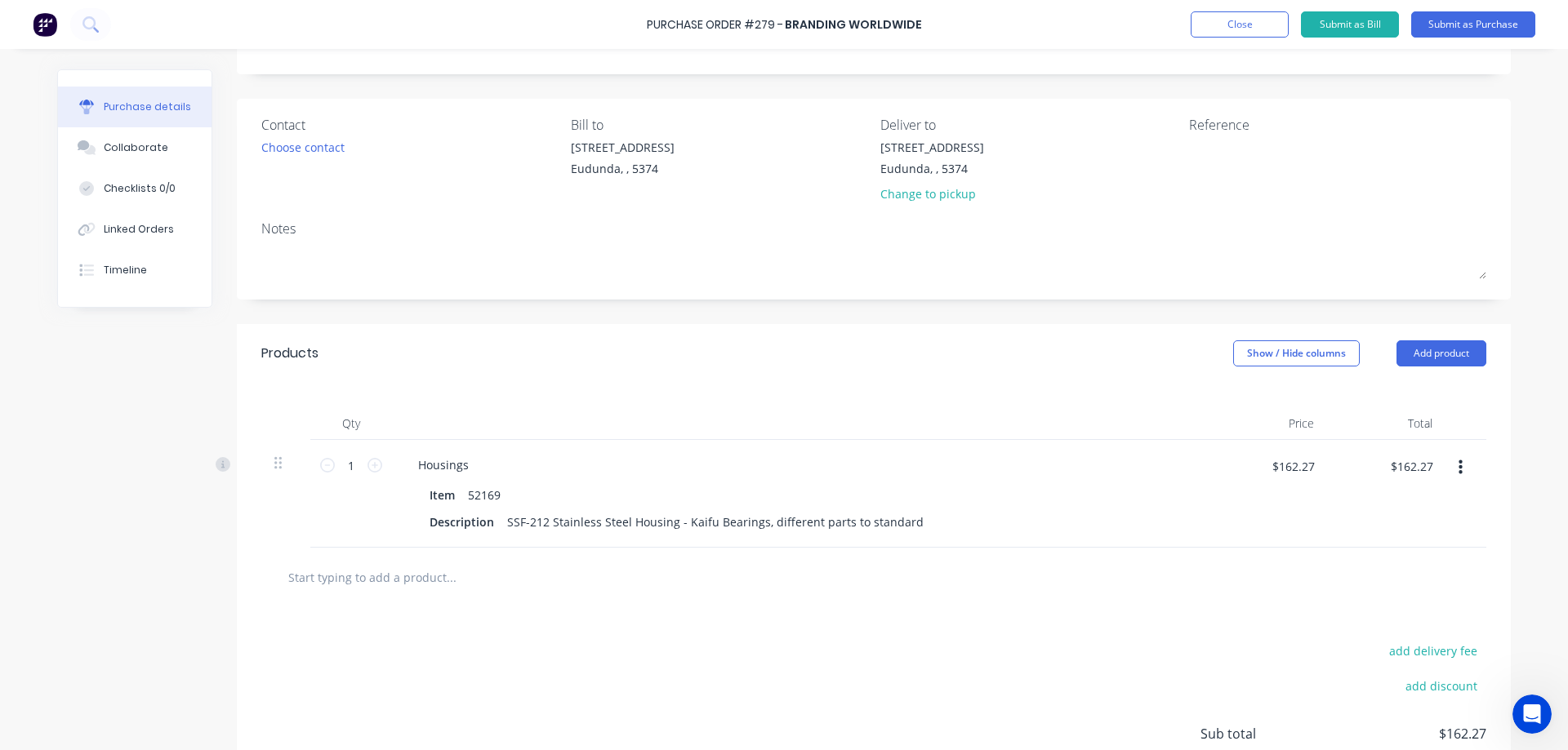
click at [477, 584] on input "text" at bounding box center [450, 577] width 327 height 33
type input "i"
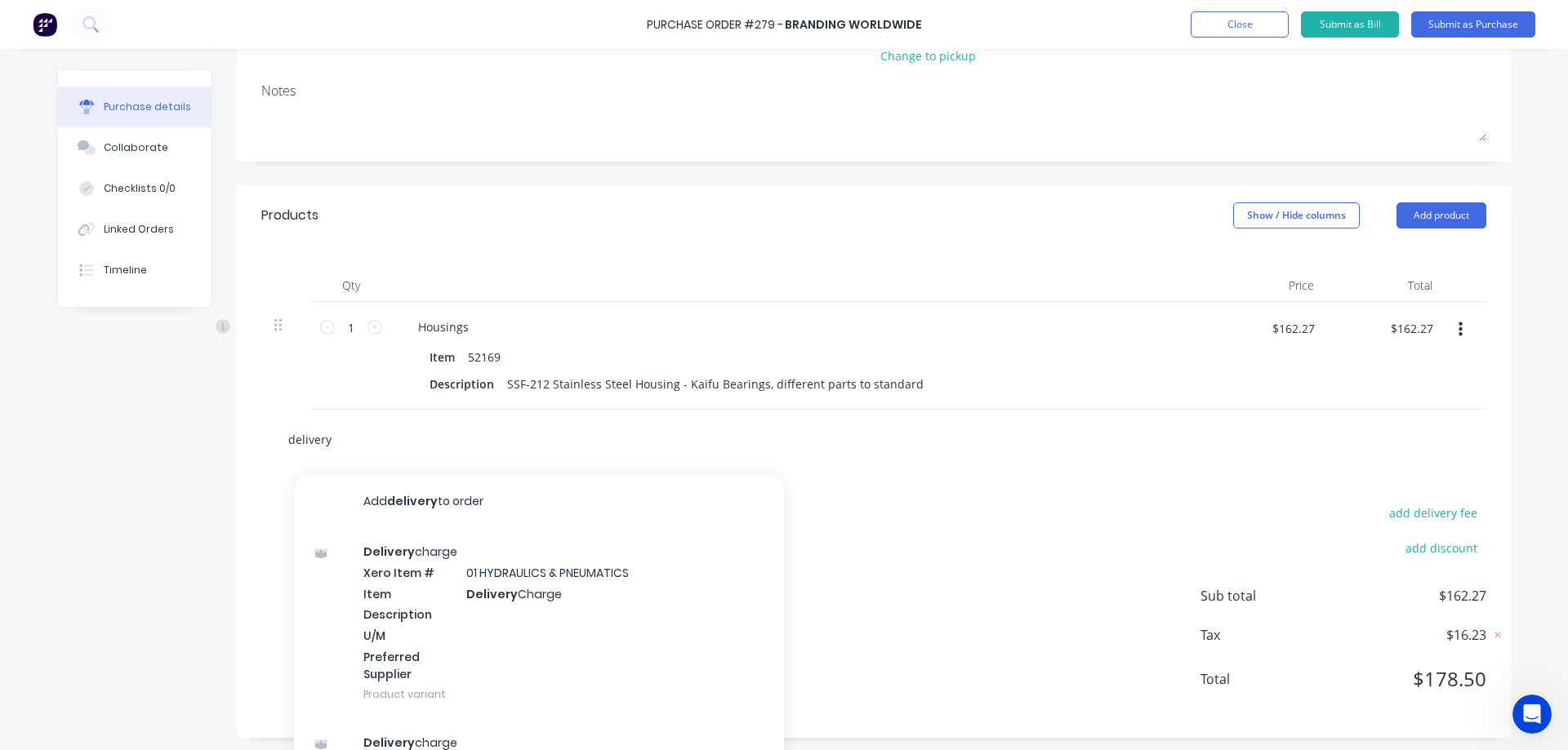
scroll to position [245, 0]
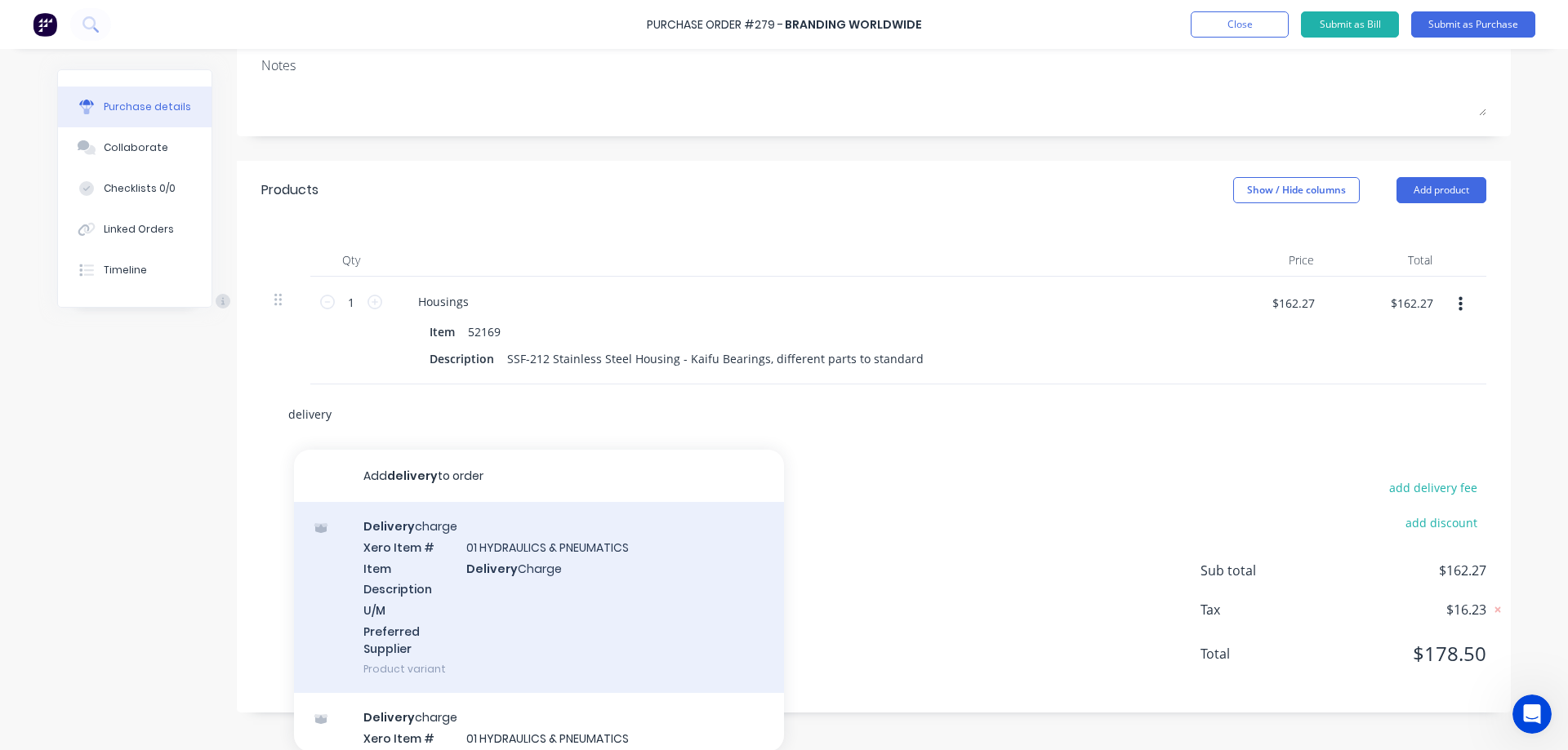
type input "delivery"
click at [637, 570] on div "Delivery charge Xero Item # 01 HYDRAULICS & PNEUMATICS Item Delivery Charge Des…" at bounding box center [539, 597] width 490 height 191
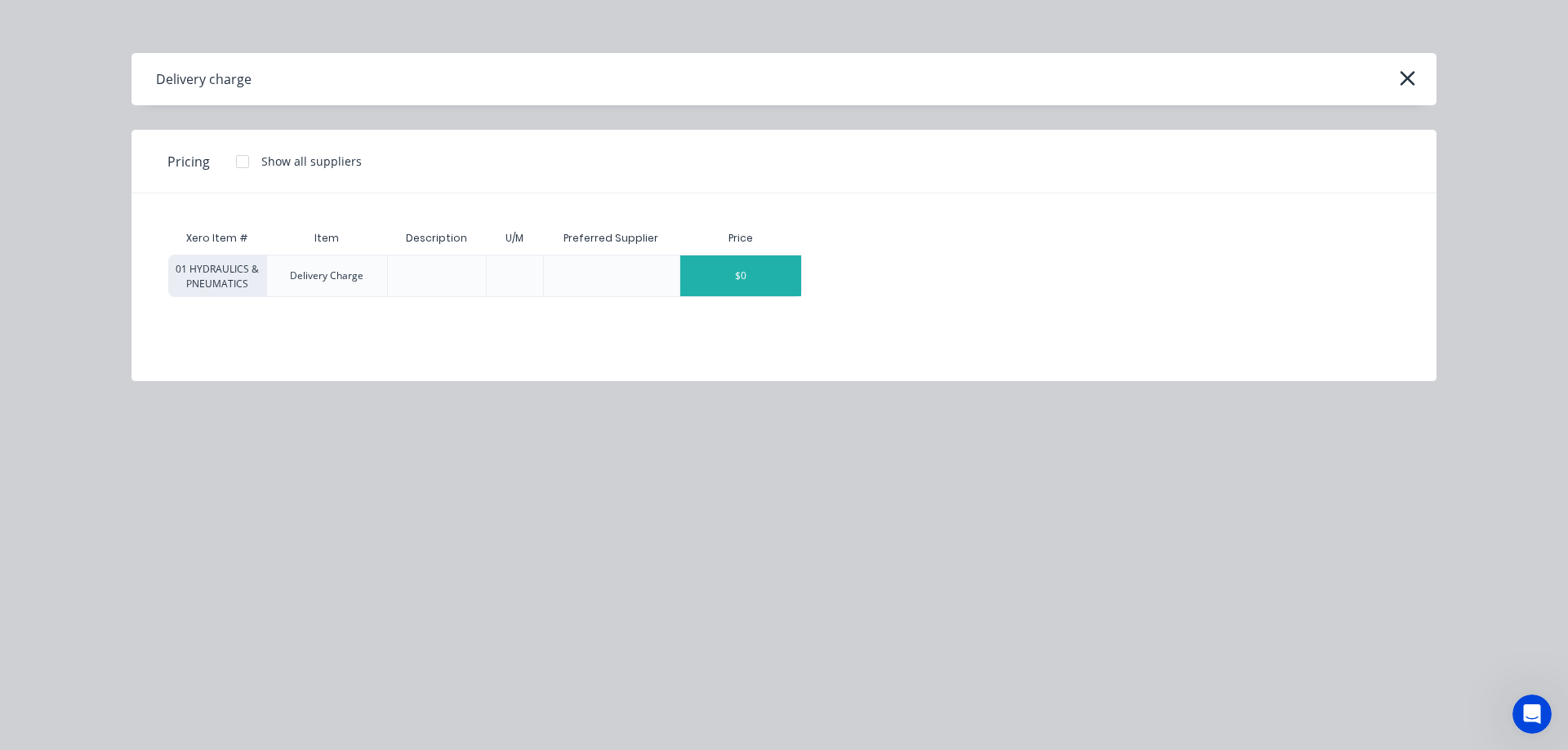
click at [793, 265] on div "$0" at bounding box center [740, 276] width 121 height 41
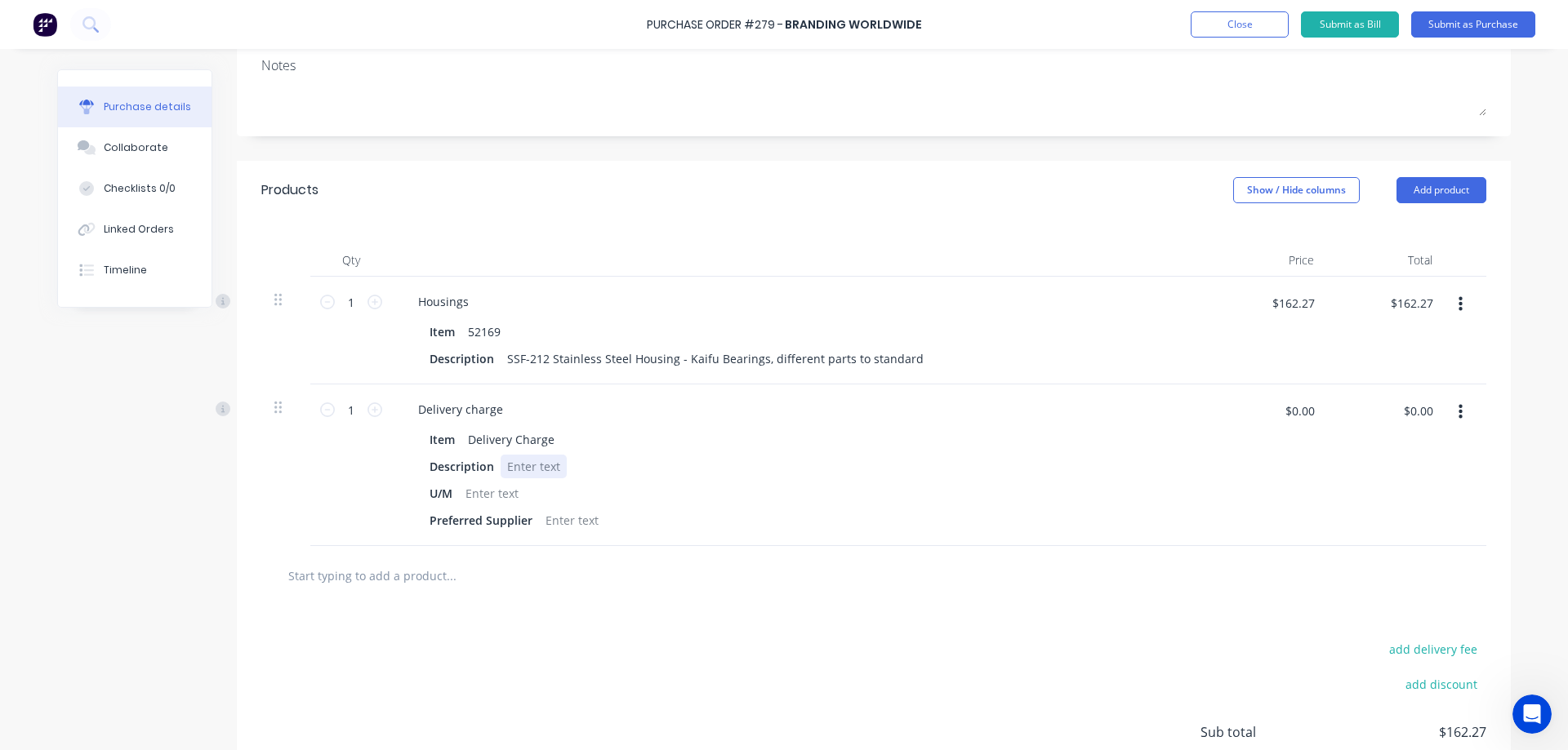
click at [538, 467] on div at bounding box center [533, 466] width 66 height 23
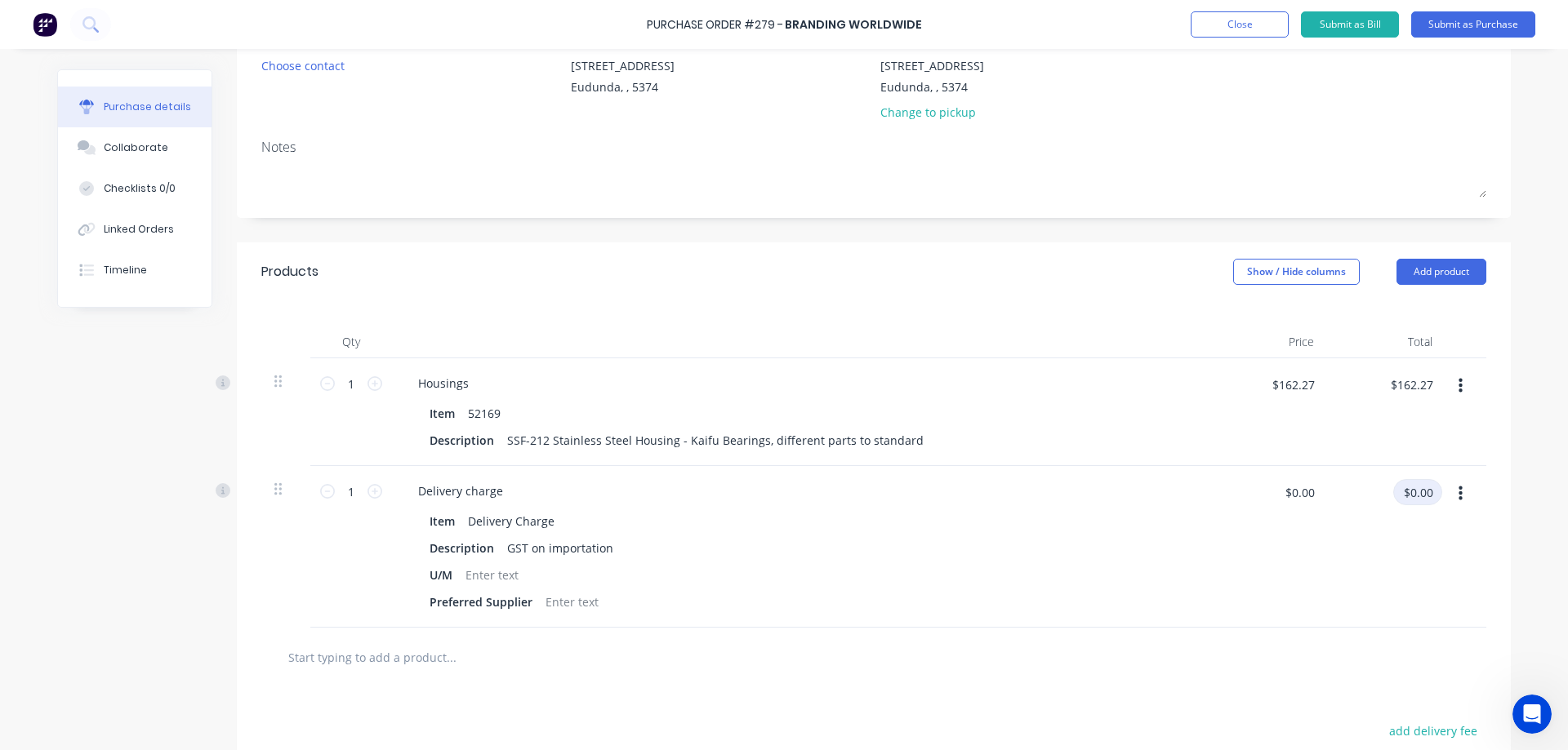
click at [1422, 496] on input "$0.00" at bounding box center [1417, 492] width 49 height 26
type input "513.77"
type input "$513.77"
click at [479, 652] on input "text" at bounding box center [450, 657] width 327 height 33
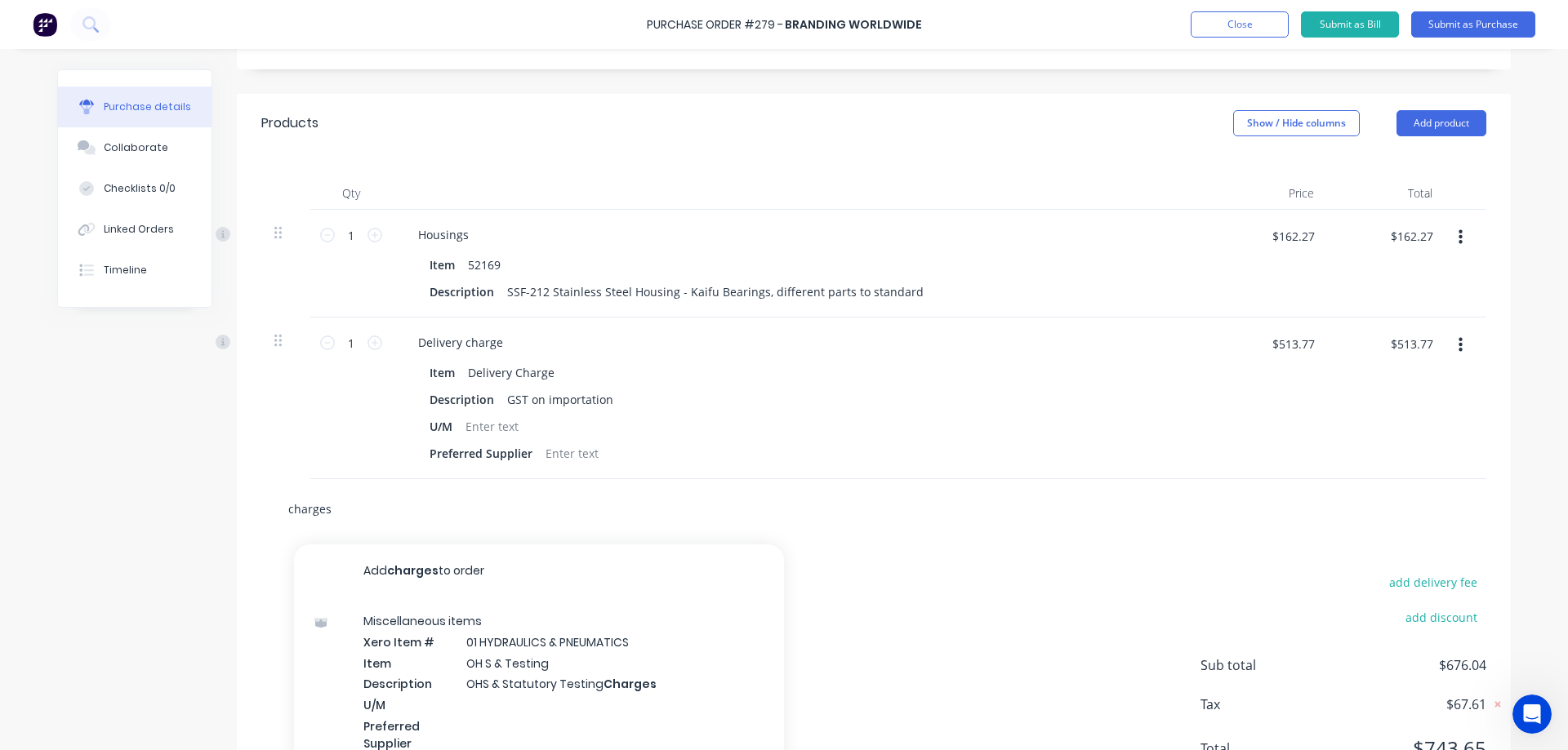
scroll to position [327, 0]
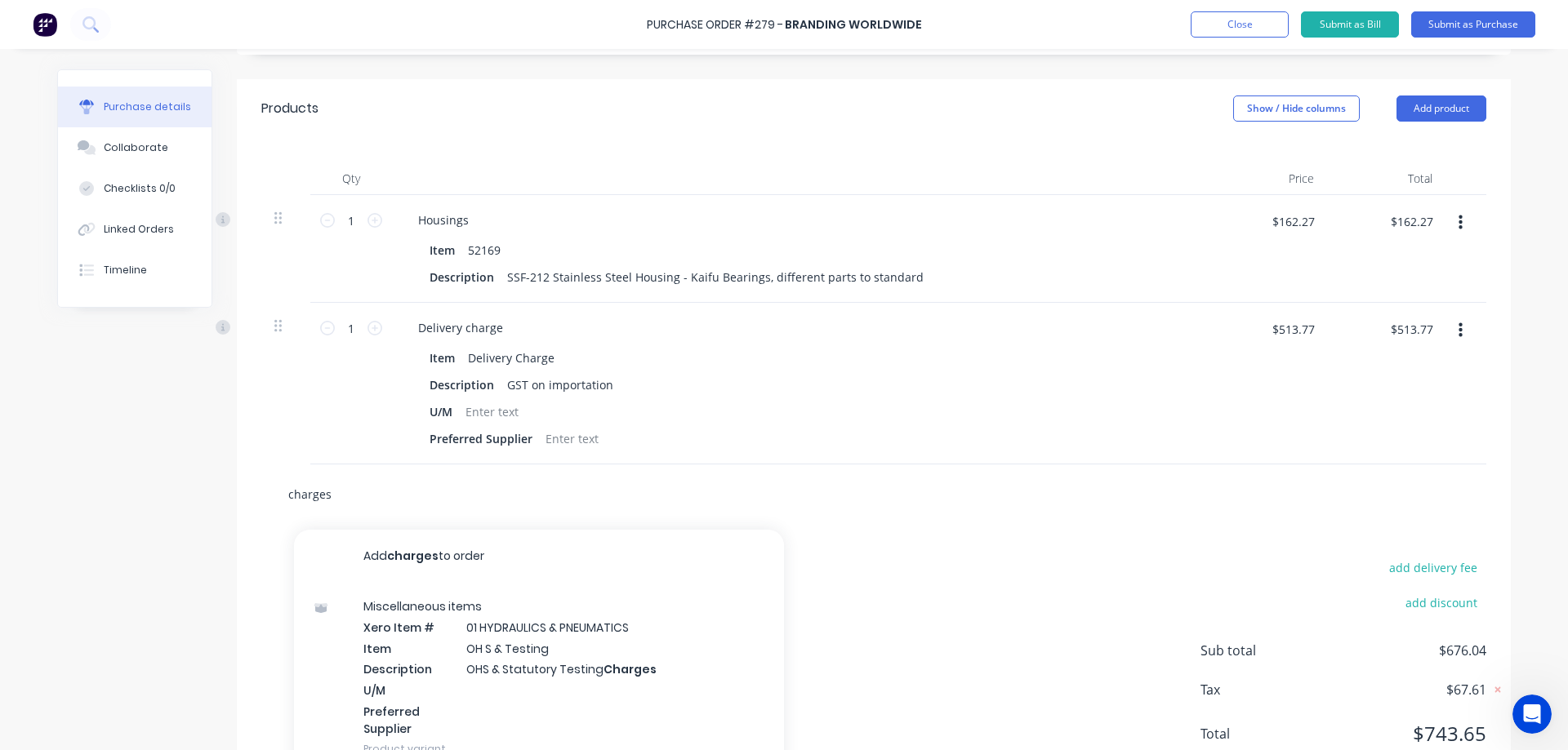
drag, startPoint x: 359, startPoint y: 499, endPoint x: 190, endPoint y: 492, distance: 169.1
click at [190, 492] on div "Created by [PERSON_NAME] Created [DATE] Required [DATE] Status Draft Contact Ch…" at bounding box center [784, 267] width 1454 height 1050
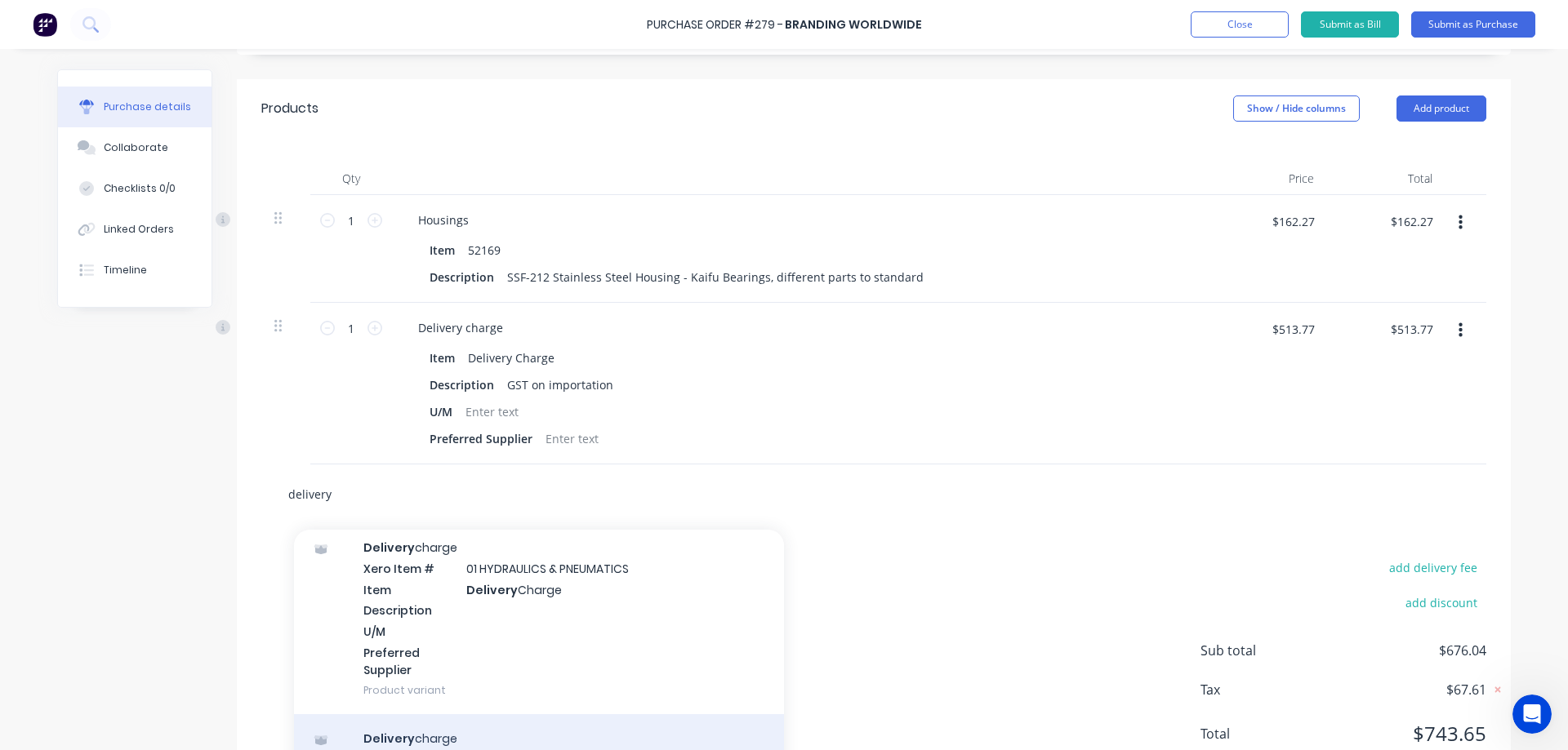
scroll to position [0, 0]
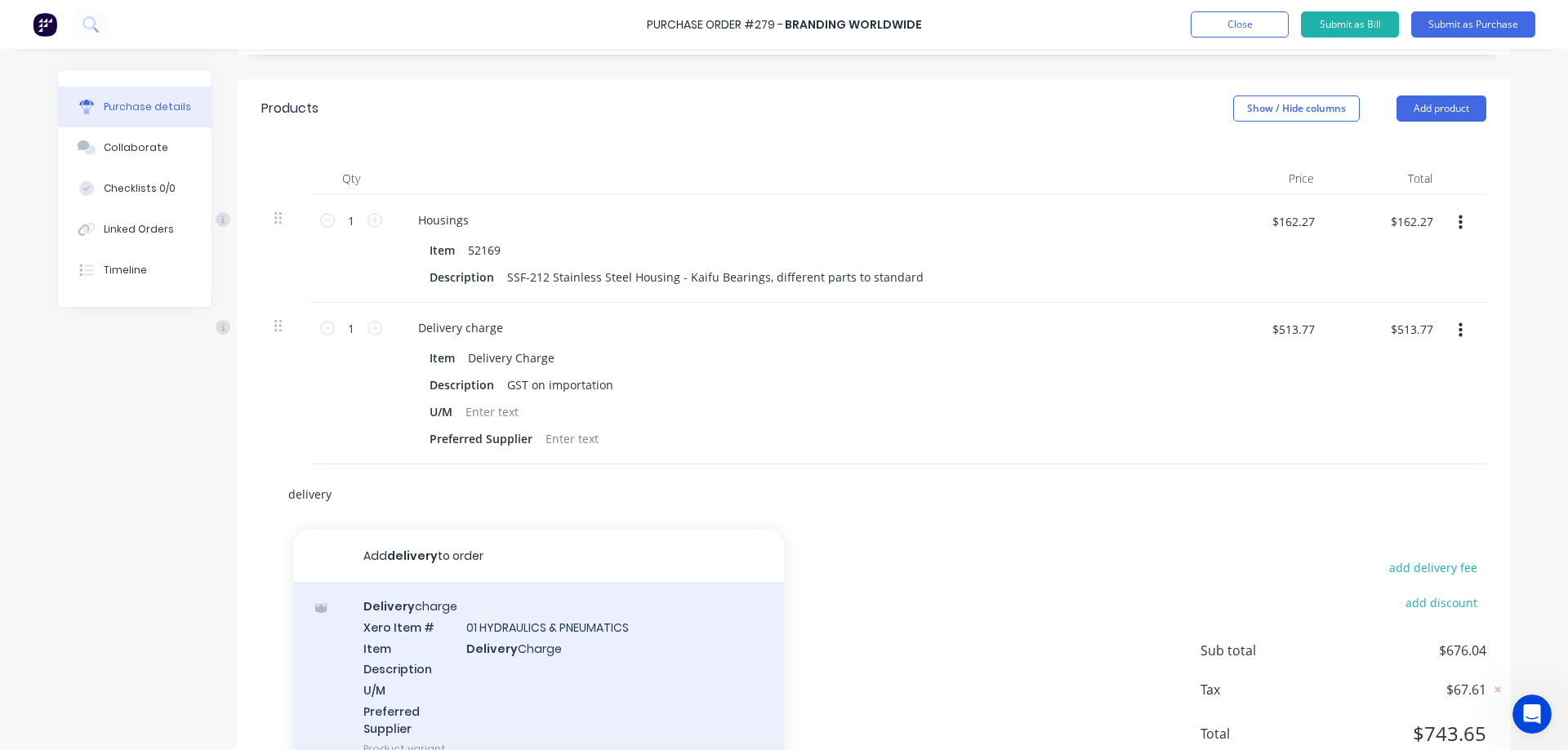
type input "delivery"
click at [670, 626] on div "Delivery charge Xero Item # 01 HYDRAULICS & PNEUMATICS Item Delivery Charge Des…" at bounding box center [539, 677] width 490 height 191
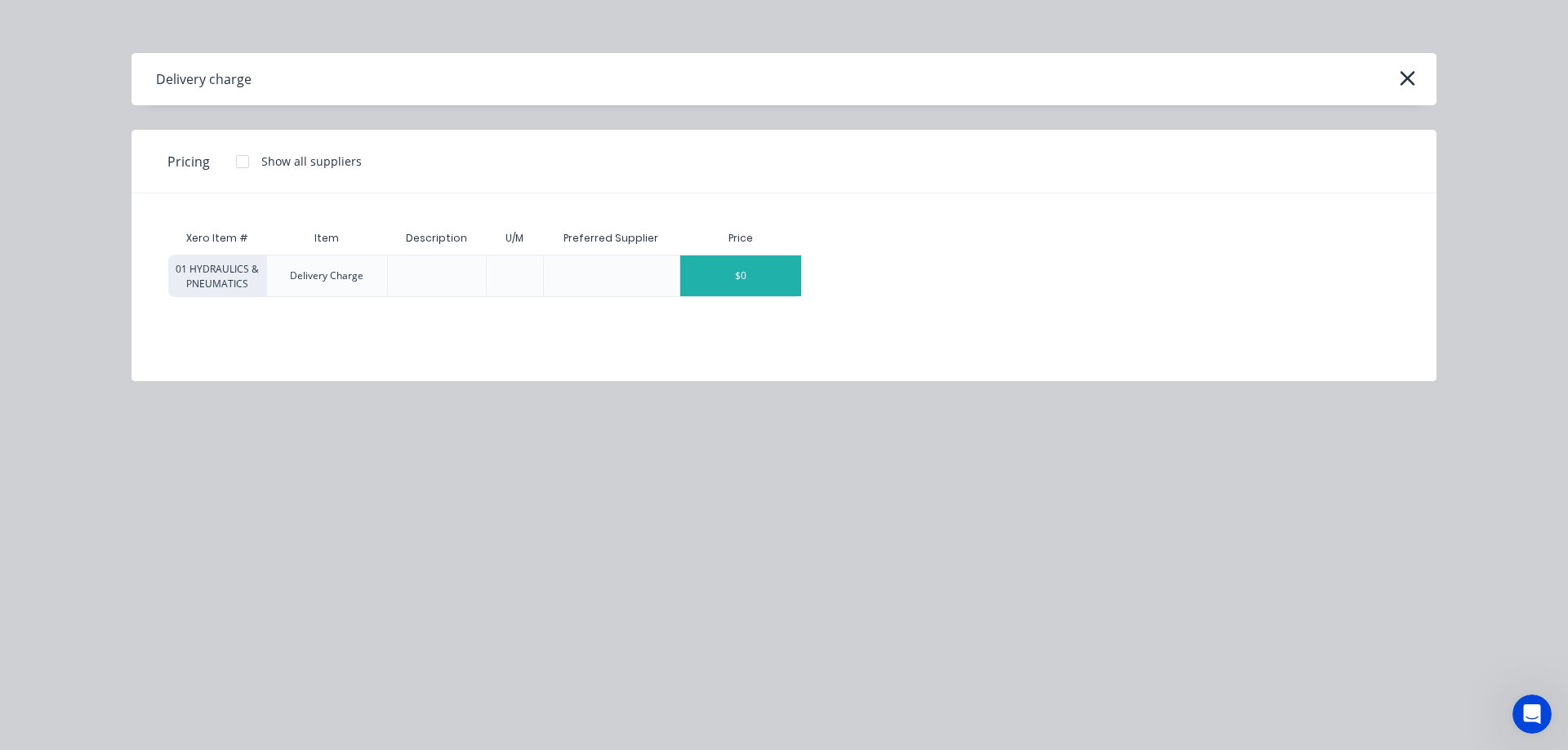
click at [766, 278] on div "$0" at bounding box center [740, 276] width 121 height 41
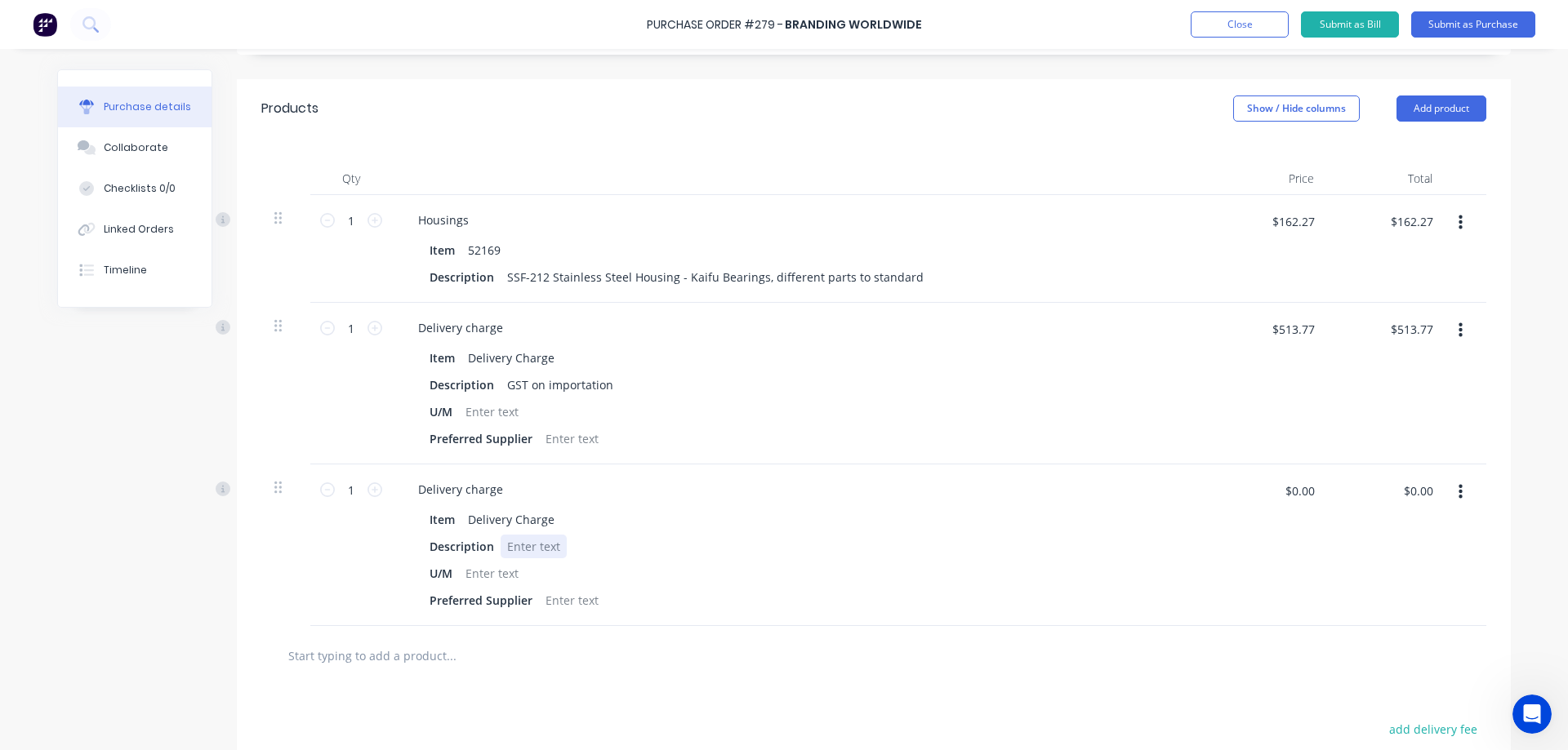
click at [549, 547] on div at bounding box center [533, 546] width 66 height 23
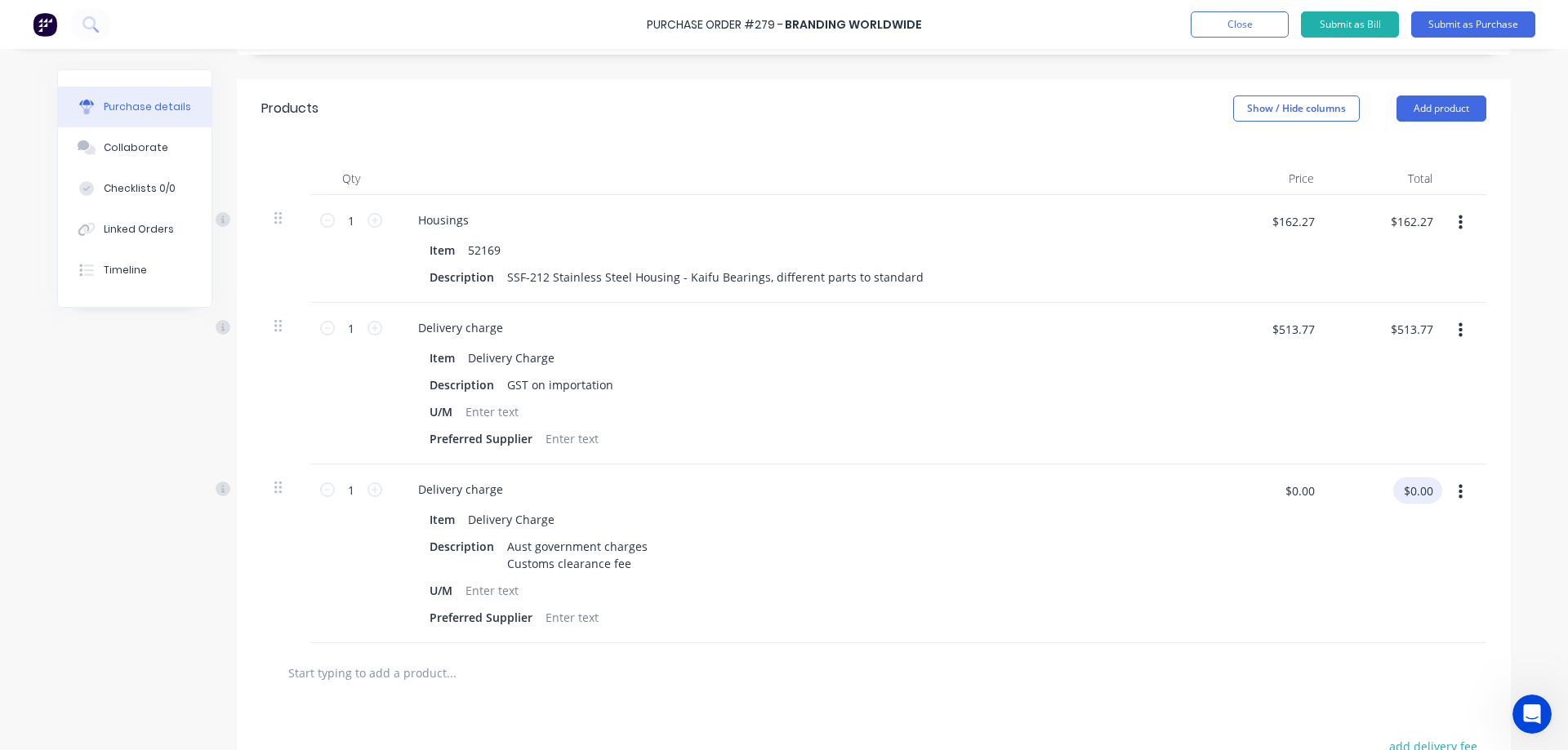
click at [1412, 489] on input "$0.00" at bounding box center [1417, 491] width 49 height 26
type input "184"
type input "$184.00"
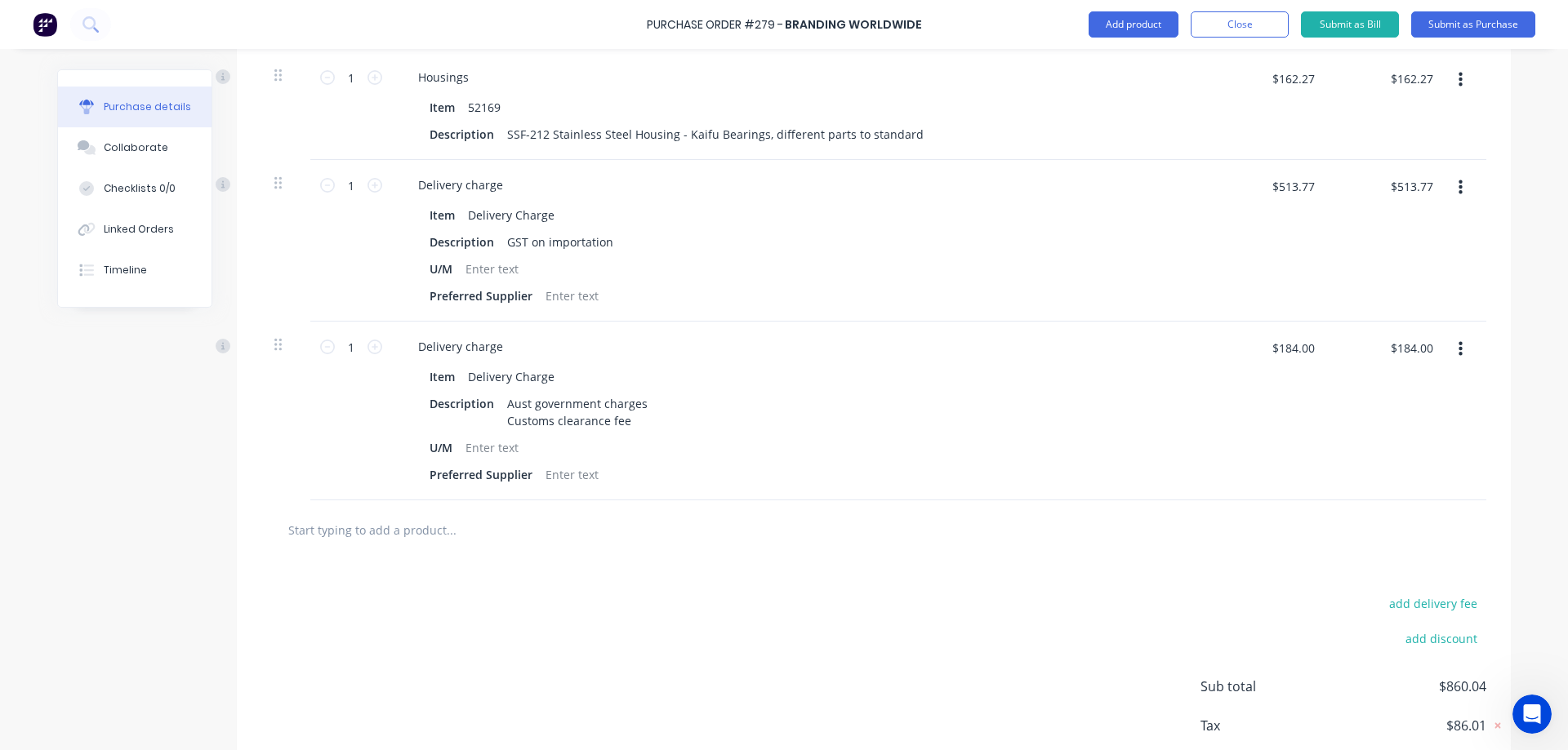
scroll to position [564, 0]
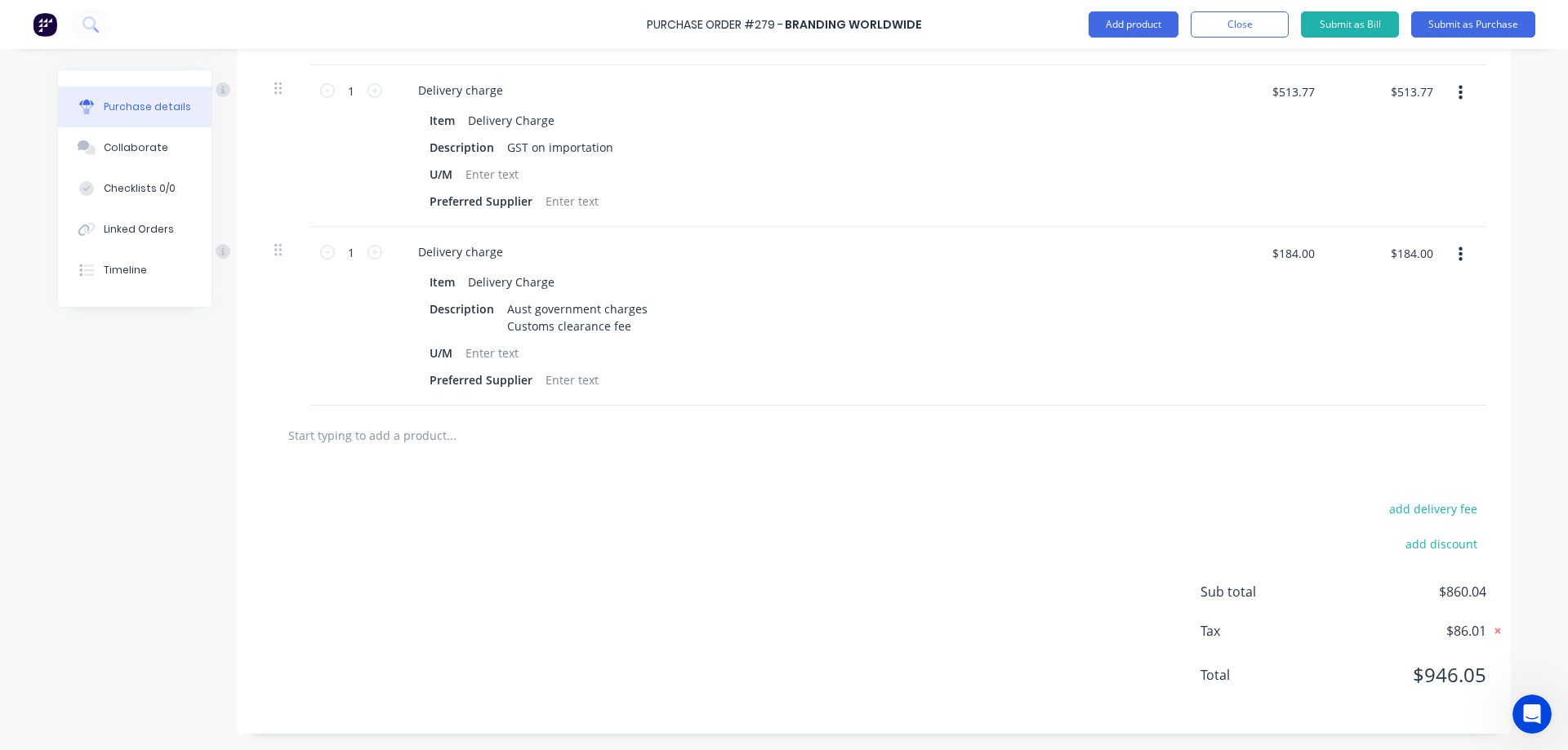
click at [1495, 630] on icon at bounding box center [1498, 631] width 6 height 6
click at [458, 441] on input "text" at bounding box center [450, 435] width 327 height 33
click at [470, 436] on input "text" at bounding box center [450, 435] width 327 height 33
type input "surcharge"
drag, startPoint x: 1430, startPoint y: 246, endPoint x: 1352, endPoint y: 247, distance: 78.0
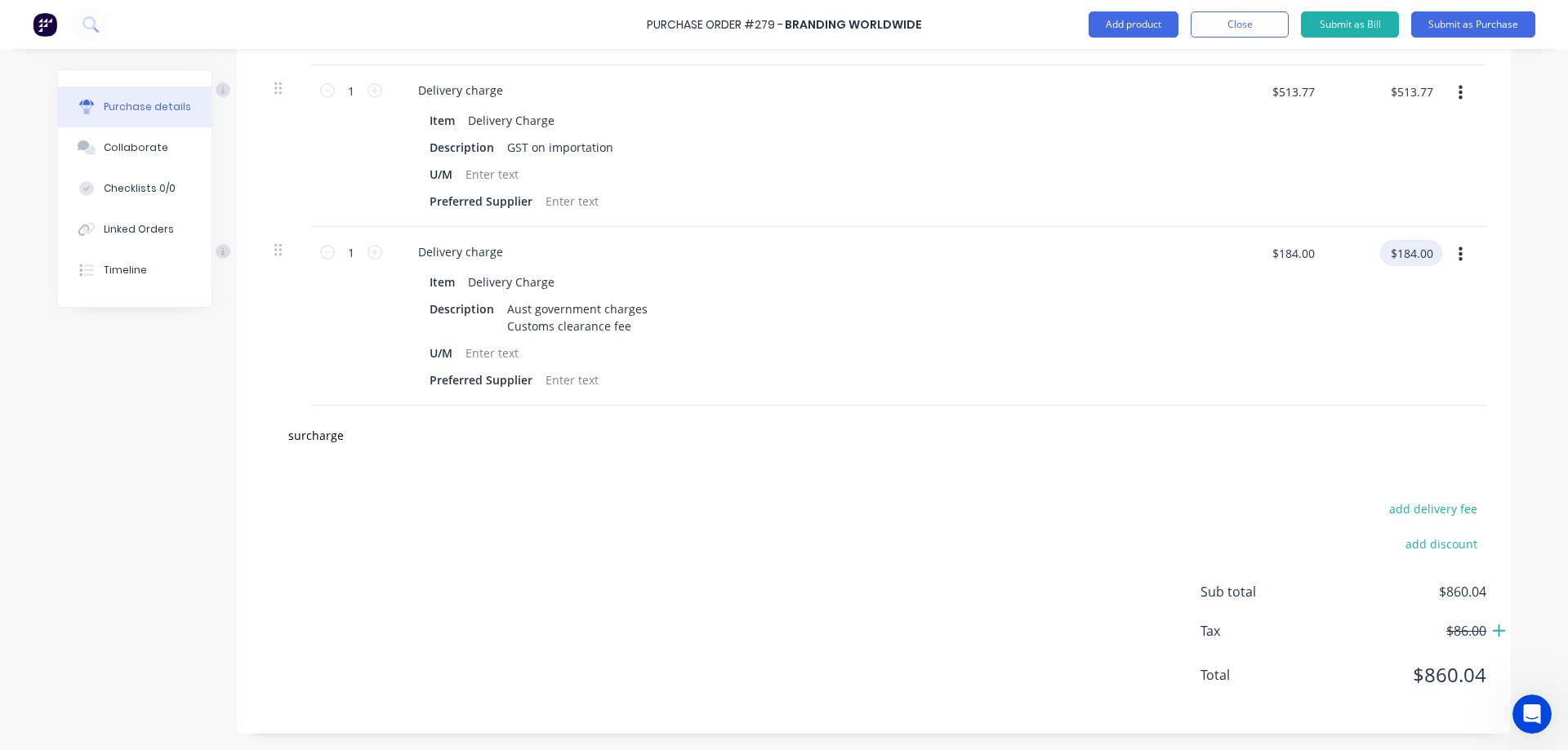
click at [1352, 247] on div "$184.00 $184.00" at bounding box center [1391, 259] width 102 height 38
type input "197"
type input "$197.00"
click at [624, 327] on div "Aust government charges Customs clearance fee" at bounding box center [577, 317] width 154 height 41
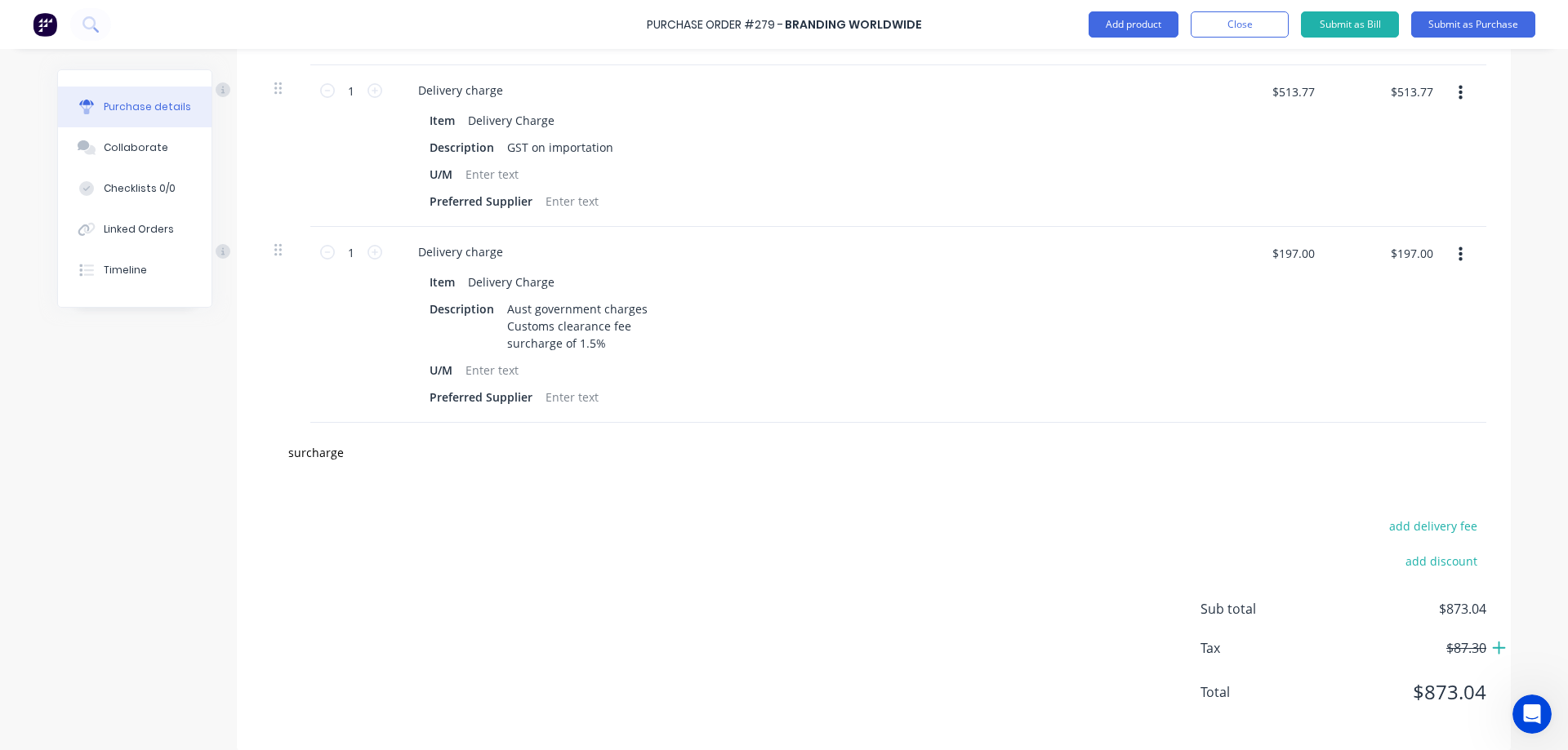
click at [633, 558] on div "add delivery fee add discount Sub total $873.04 Tax $87.30 Total $873.04" at bounding box center [873, 616] width 1274 height 269
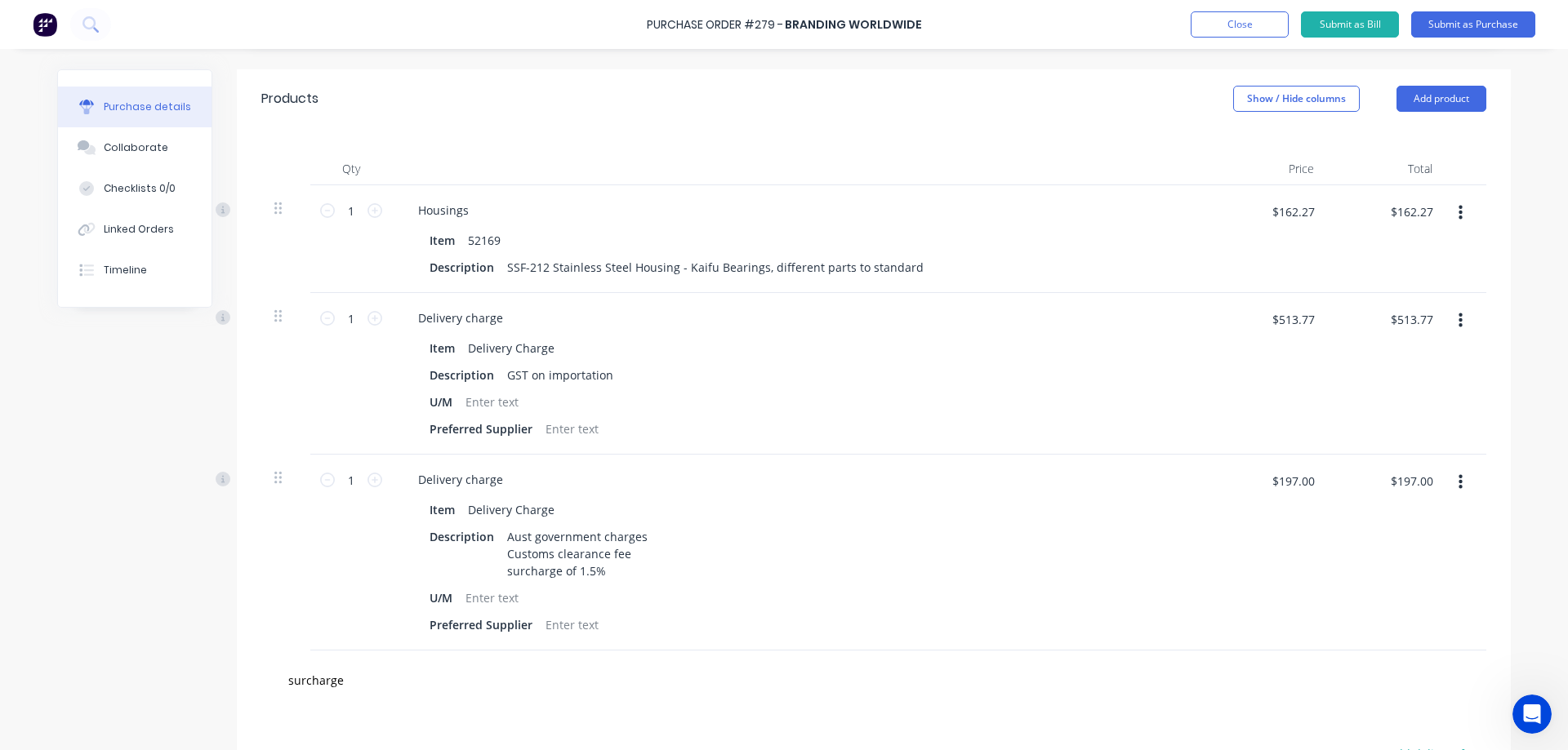
scroll to position [581, 0]
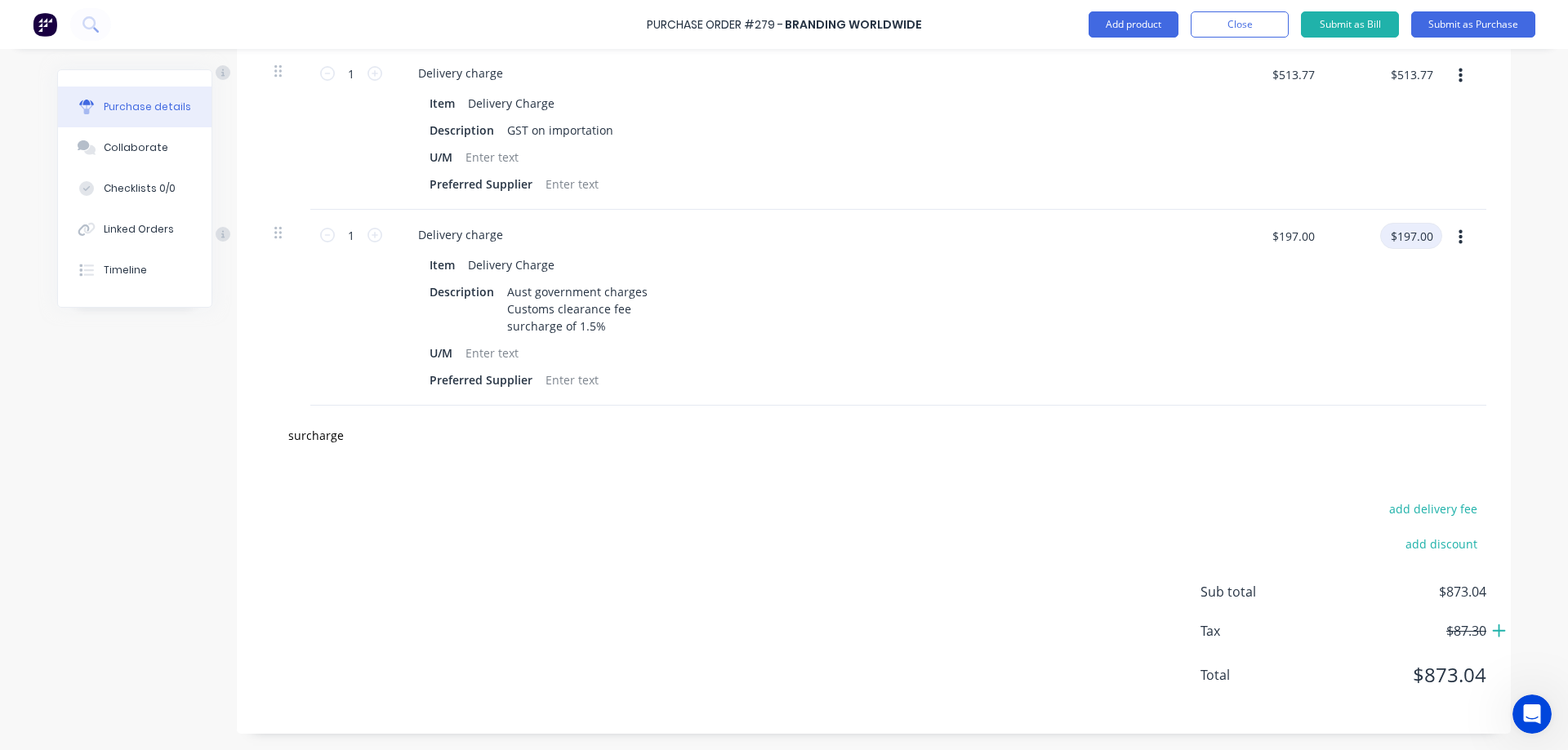
click at [1411, 237] on input "$197.00" at bounding box center [1411, 236] width 62 height 26
type input "205.97"
type input "$205.97"
click at [1424, 237] on input "$205.97" at bounding box center [1411, 236] width 62 height 26
click at [1428, 235] on input "$205.97" at bounding box center [1411, 236] width 62 height 26
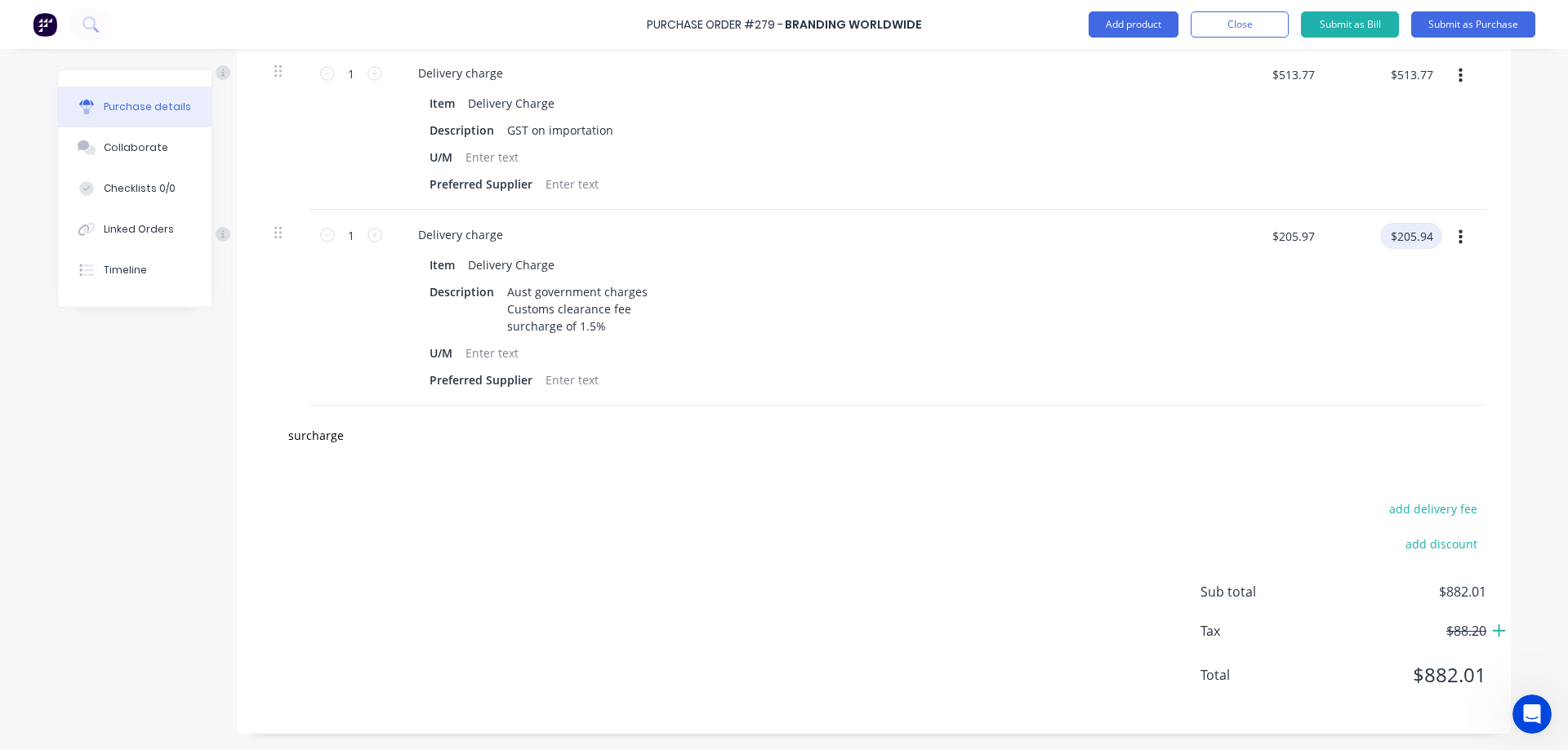
type input "$205.94"
click at [1426, 230] on input "$205.94" at bounding box center [1411, 236] width 62 height 26
click at [1426, 229] on input "$205.94" at bounding box center [1411, 236] width 62 height 26
click at [1425, 234] on input "$205.94" at bounding box center [1411, 236] width 62 height 26
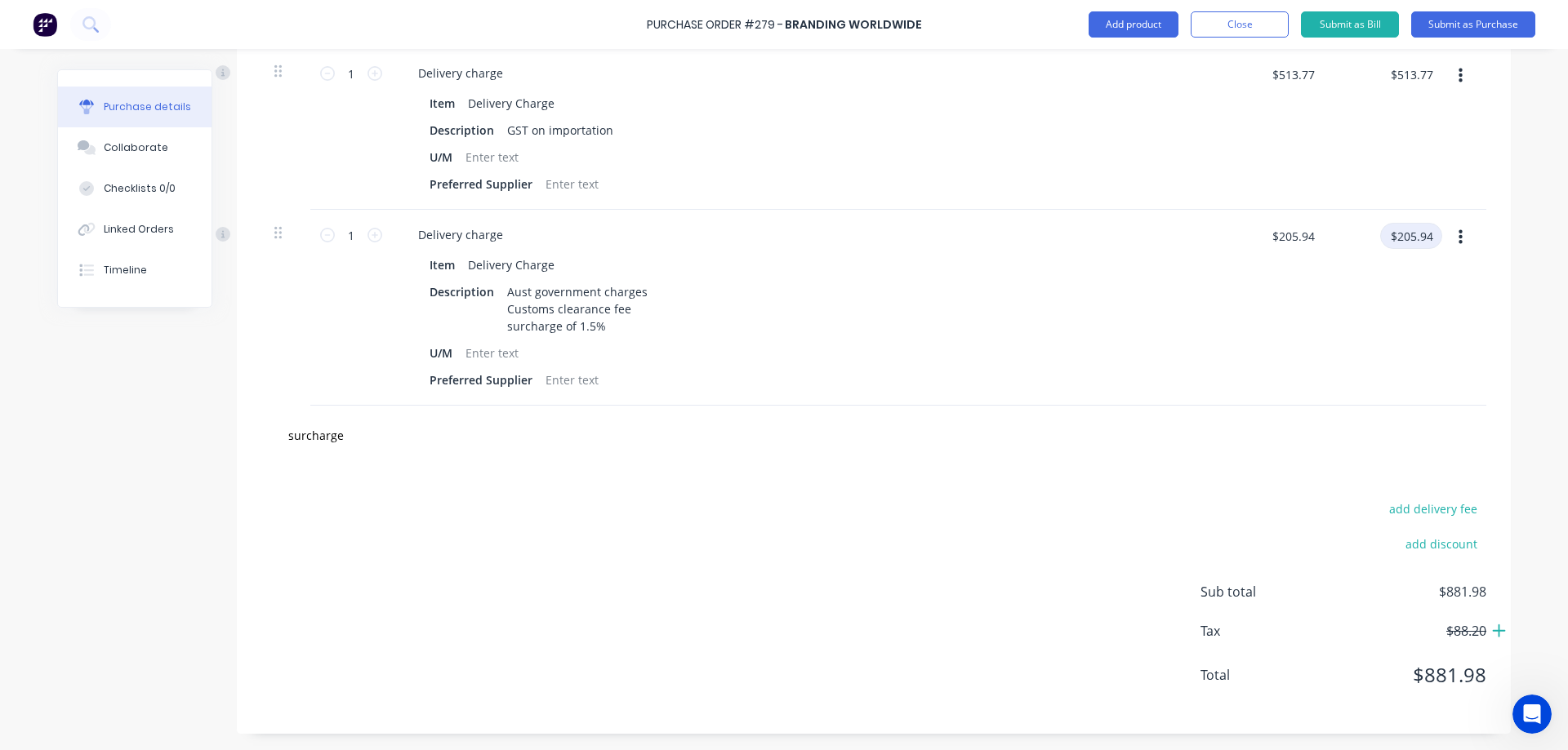
click at [1425, 235] on input "$205.94" at bounding box center [1411, 236] width 62 height 26
type input "$205.93"
click at [709, 663] on div "add delivery fee add discount Sub total $881.97 Tax $88.20 Total $881.97" at bounding box center [873, 600] width 1274 height 269
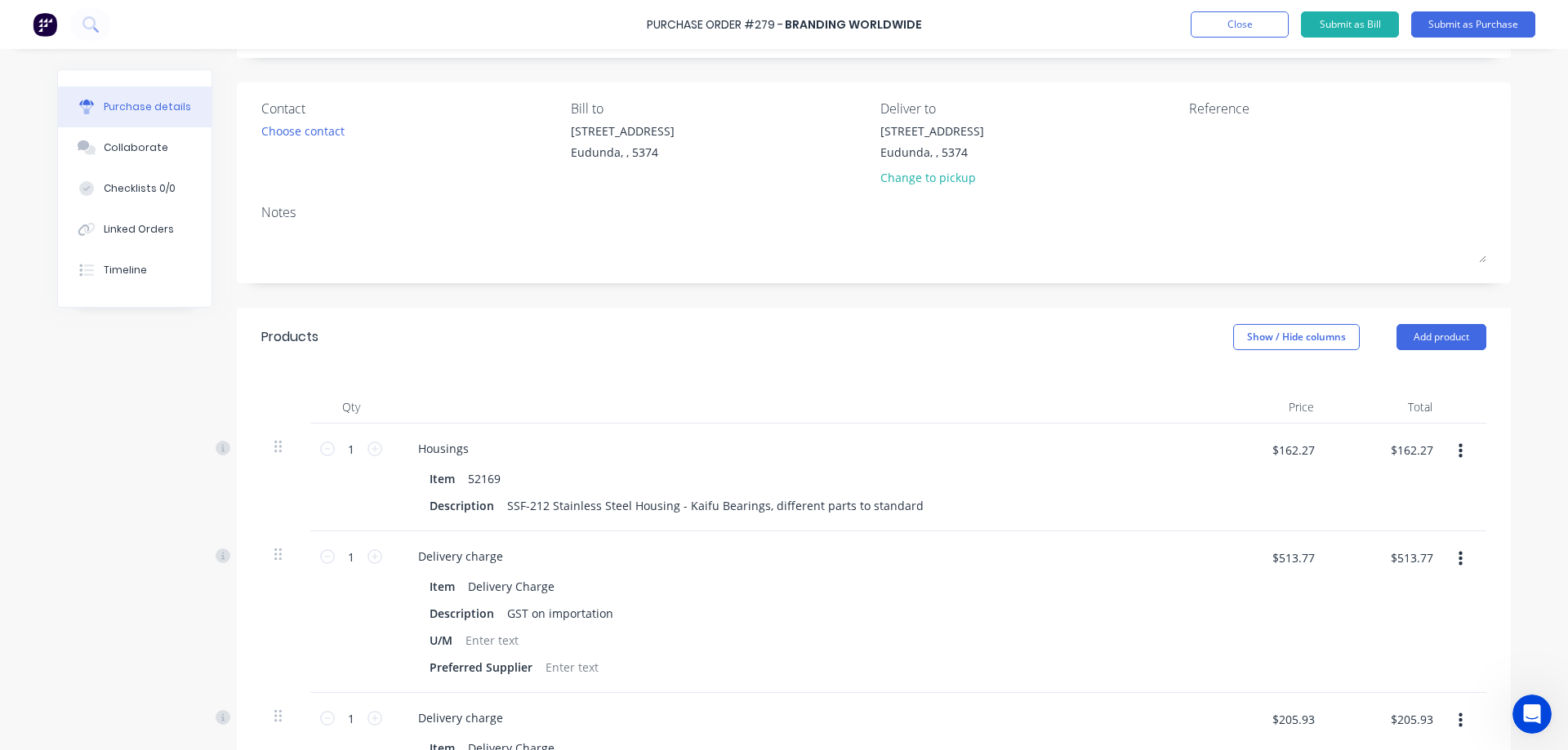
scroll to position [91, 0]
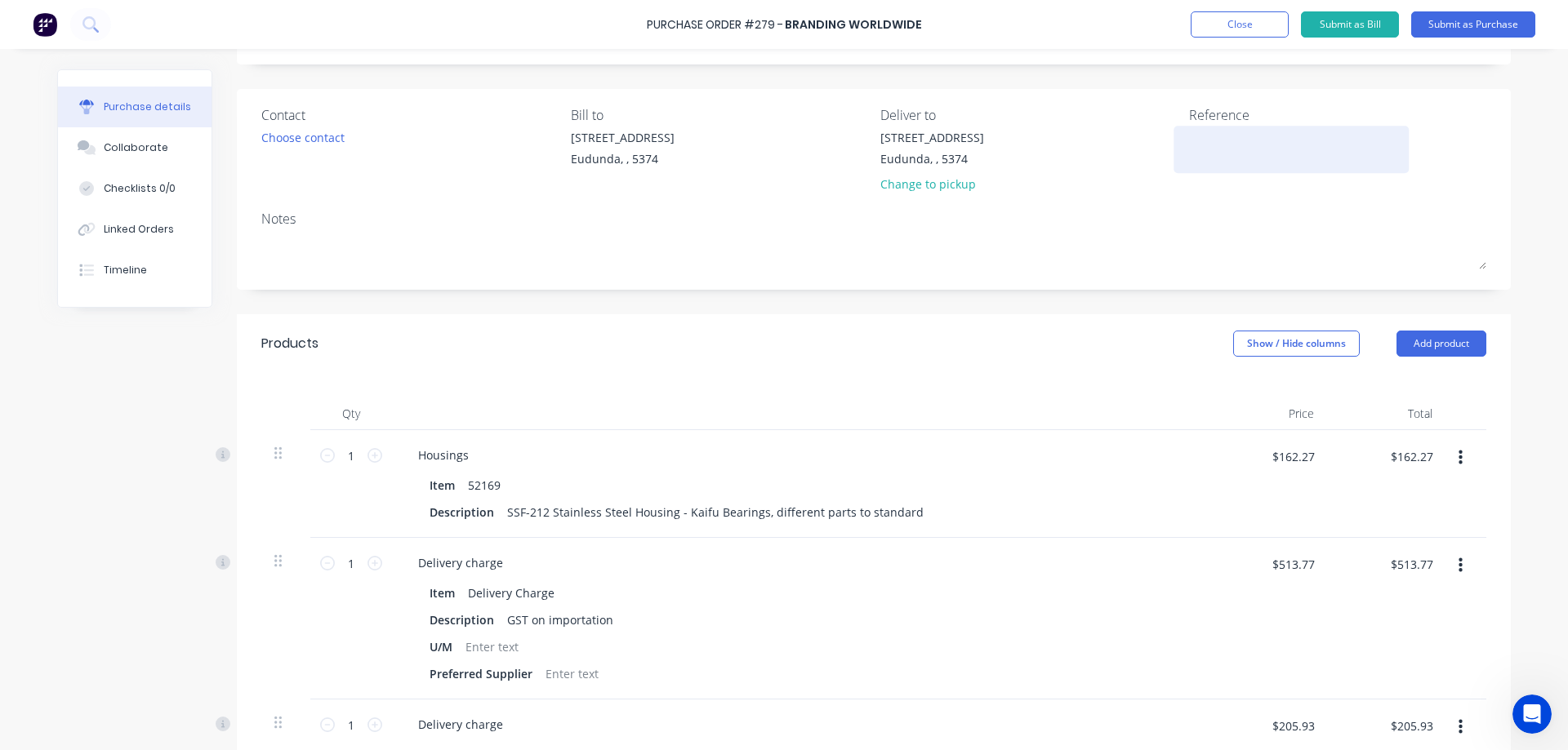
click at [1211, 145] on textarea at bounding box center [1290, 147] width 204 height 36
type textarea "D-"
type textarea "x"
type textarea "D-7"
type textarea "x"
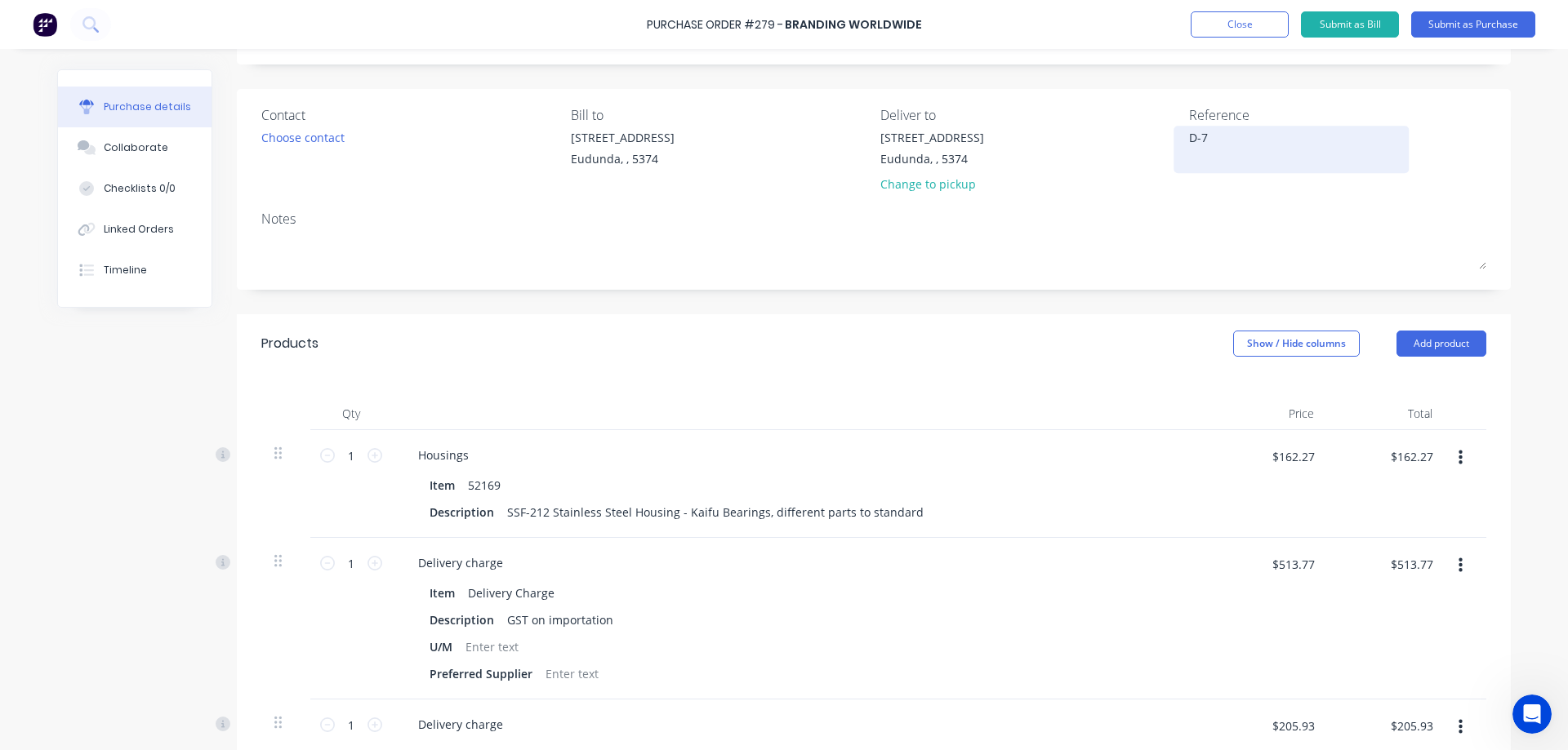
type textarea "D-71"
type textarea "x"
type textarea "D-716"
type textarea "x"
type textarea "D-7166"
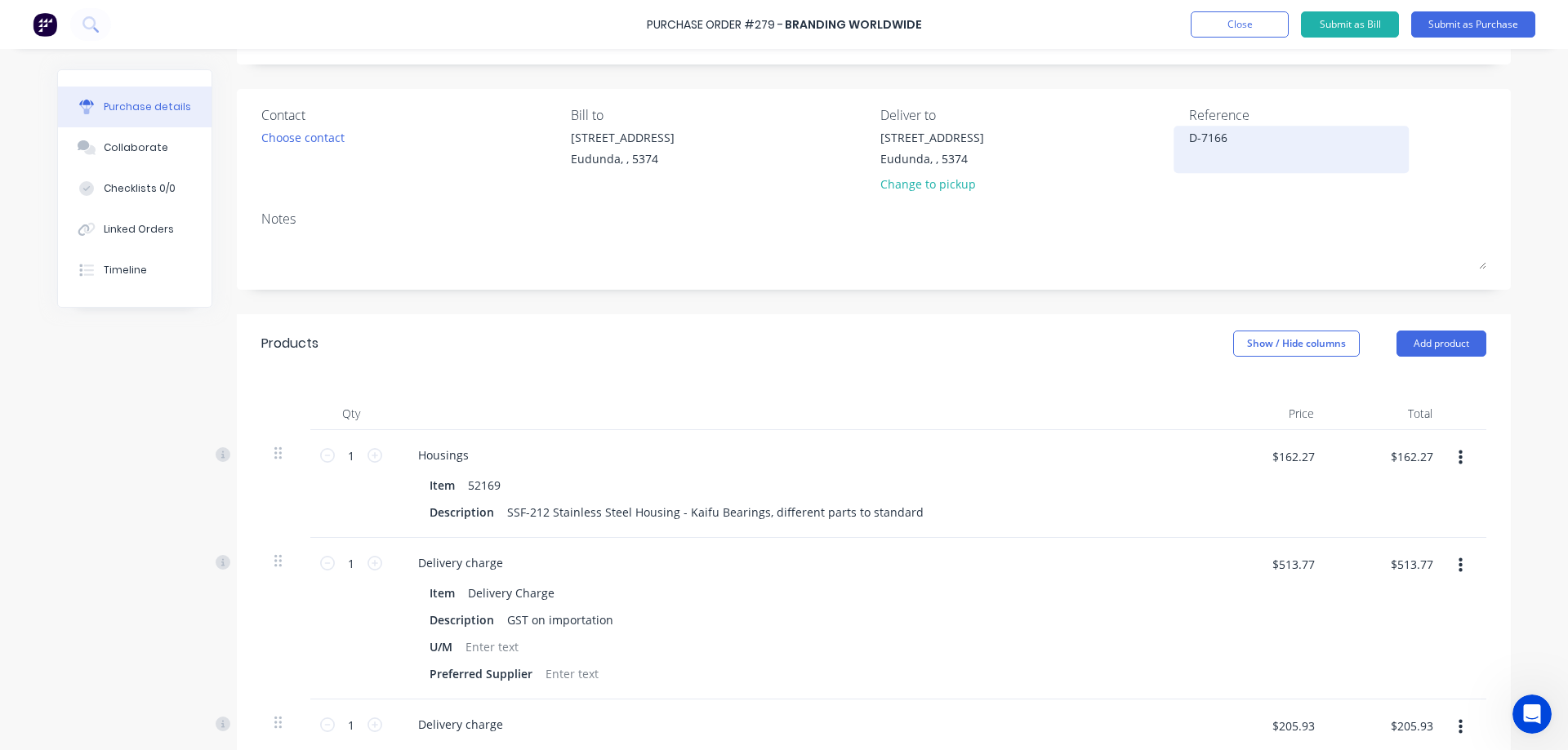
type textarea "x"
type textarea "D-71667"
type textarea "x"
type textarea "D-71667"
click at [1373, 29] on button "Submit as Bill" at bounding box center [1349, 24] width 98 height 26
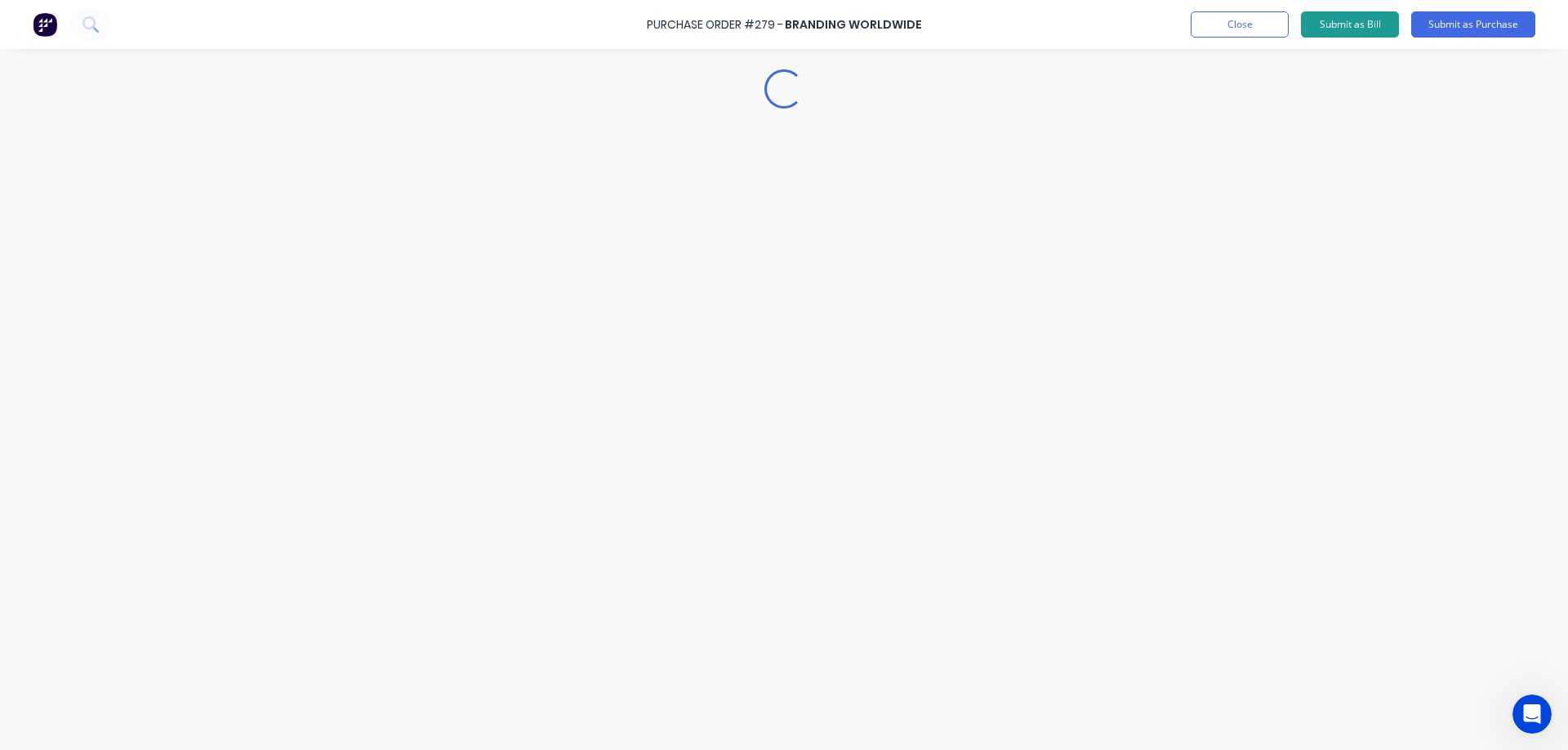
scroll to position [0, 0]
type textarea "x"
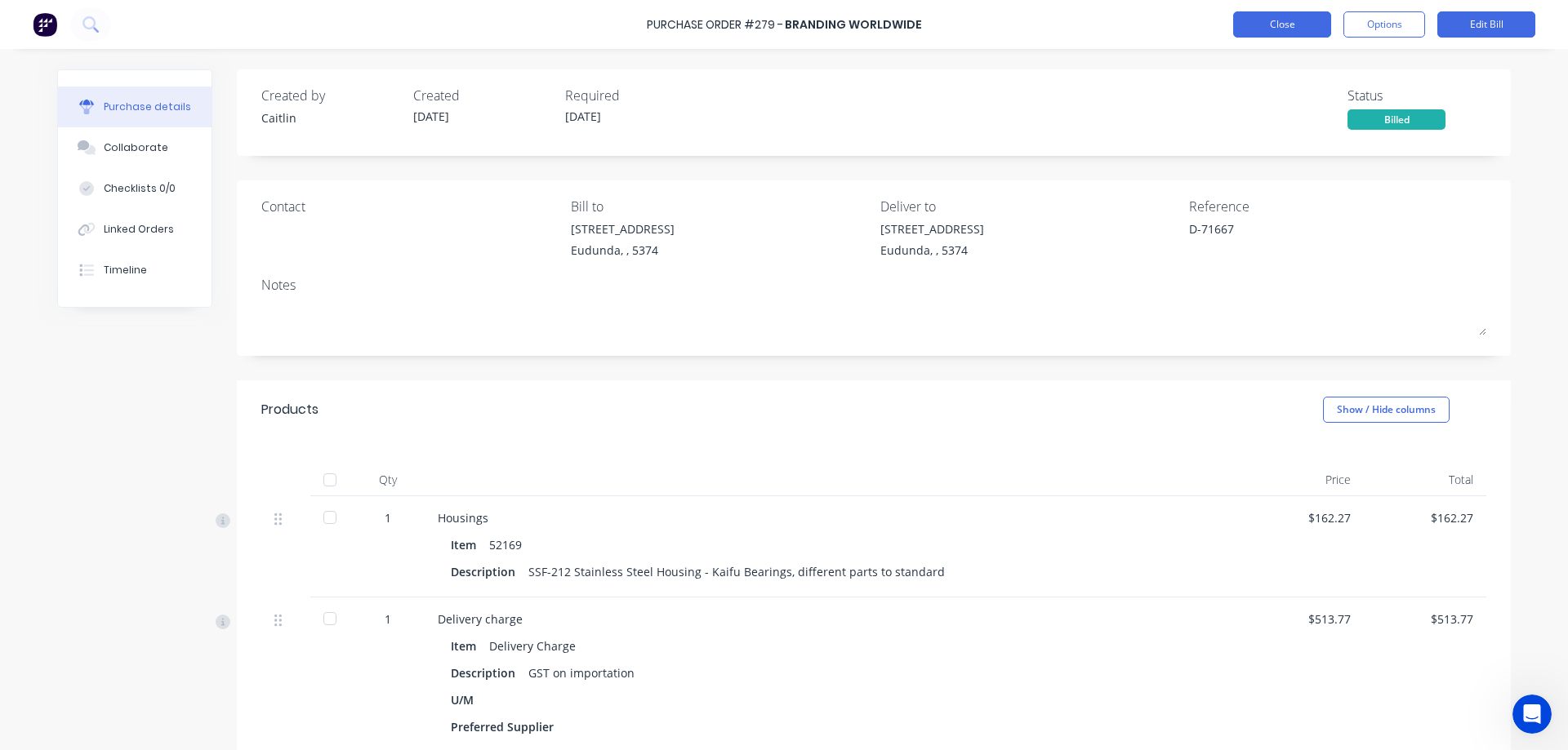
click at [1274, 21] on button "Close" at bounding box center [1282, 24] width 98 height 26
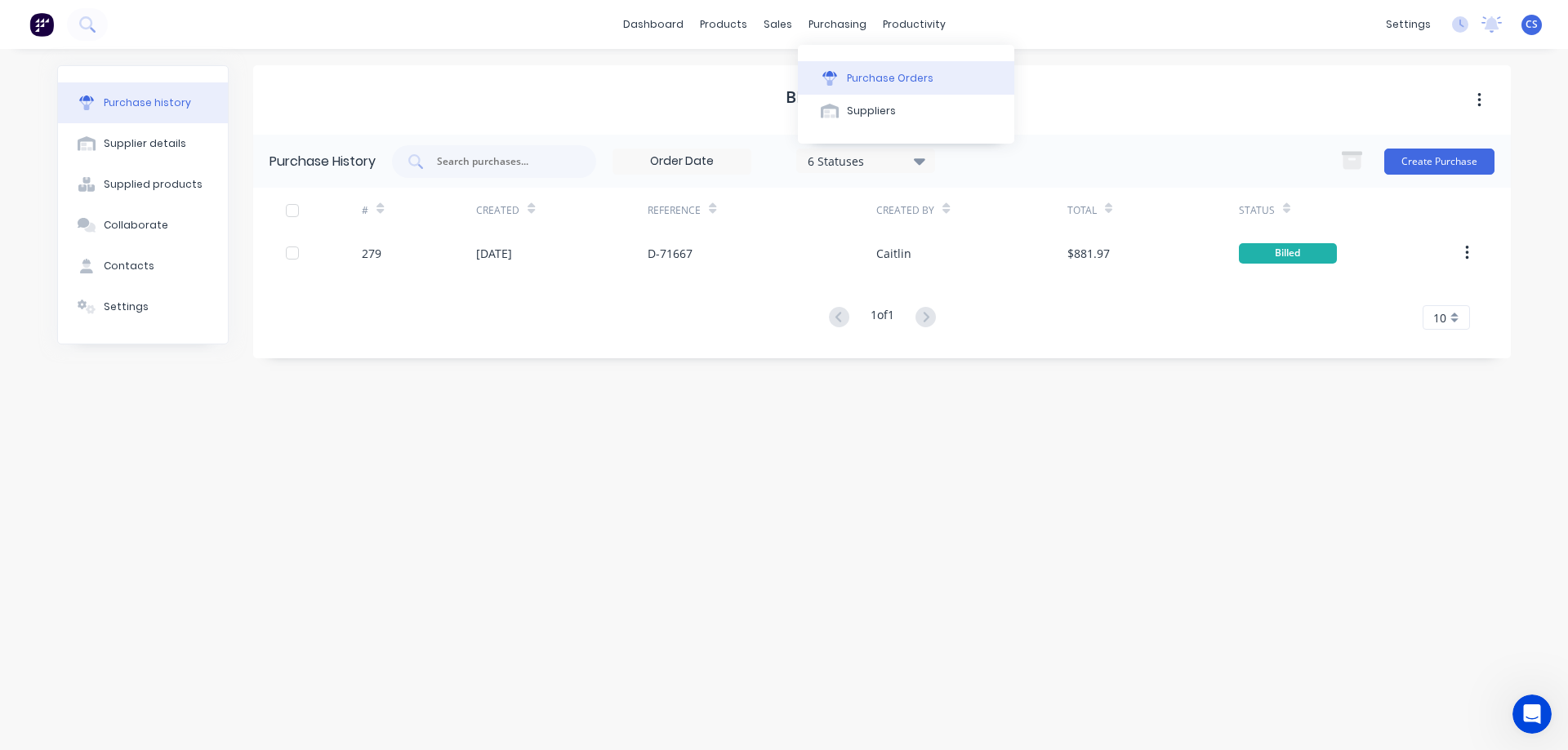
click at [870, 87] on button "Purchase Orders" at bounding box center [905, 78] width 216 height 33
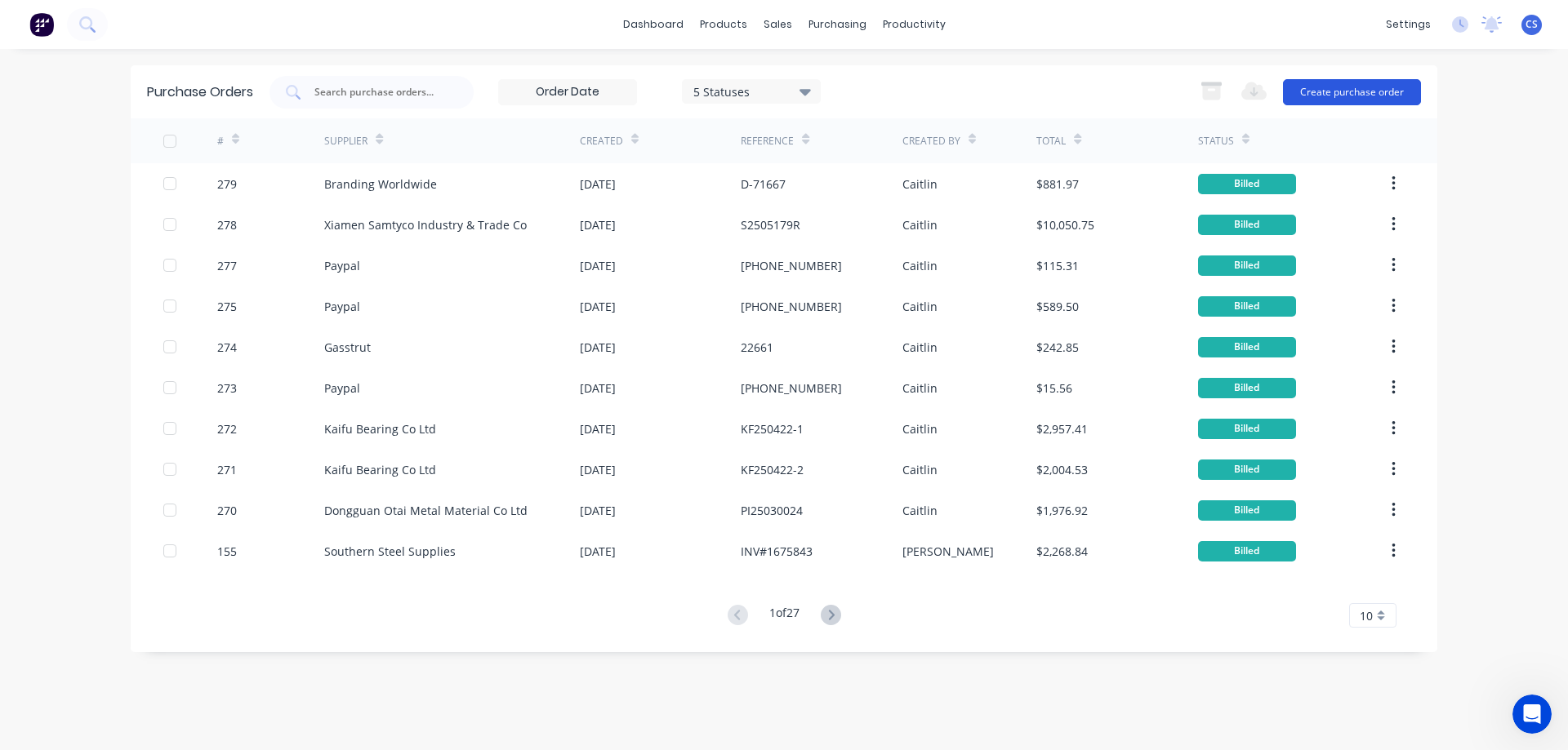
click at [1336, 94] on button "Create purchase order" at bounding box center [1351, 92] width 138 height 26
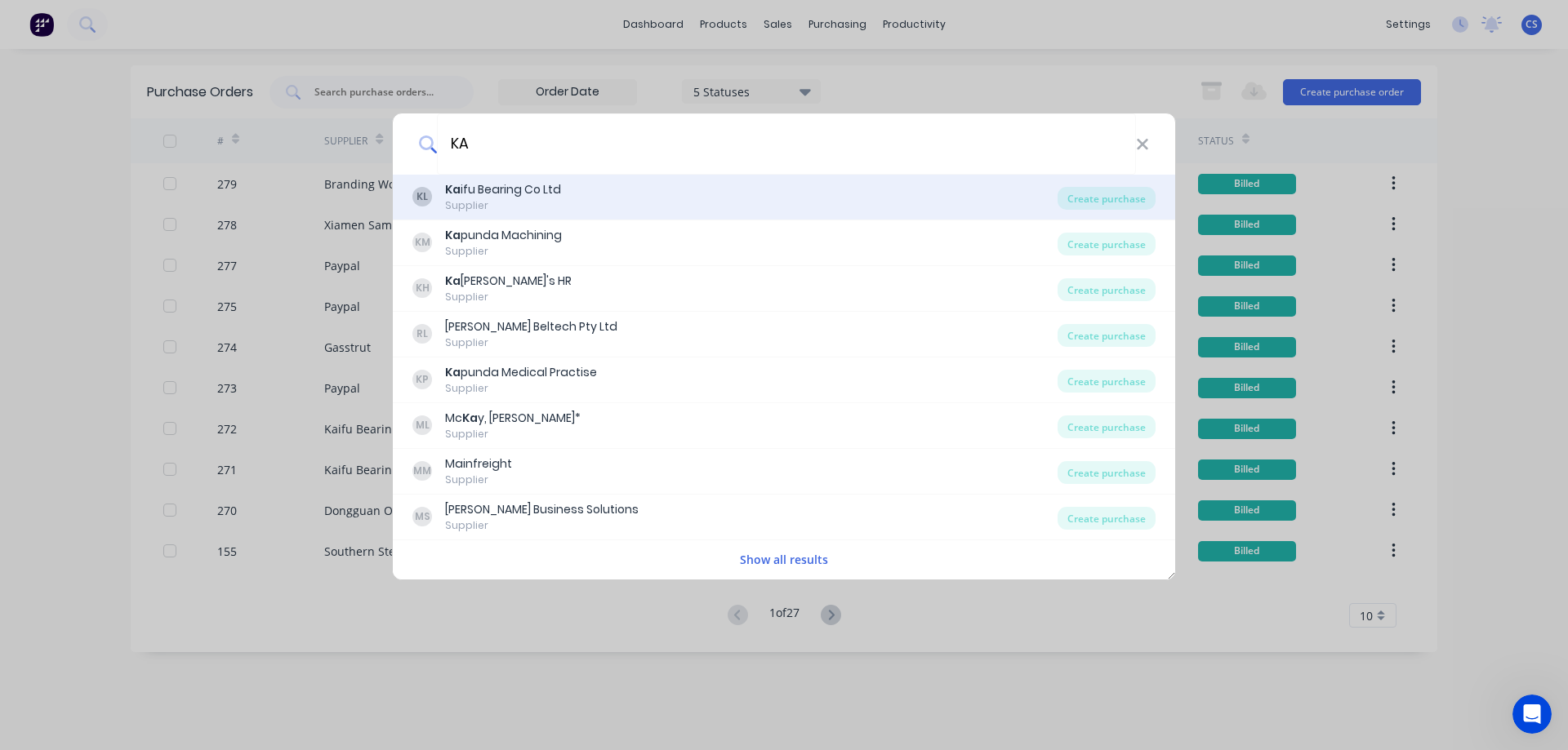
type input "KA"
click at [663, 191] on div "KL Ka ifu Bearing Co Ltd Supplier" at bounding box center [735, 197] width 645 height 32
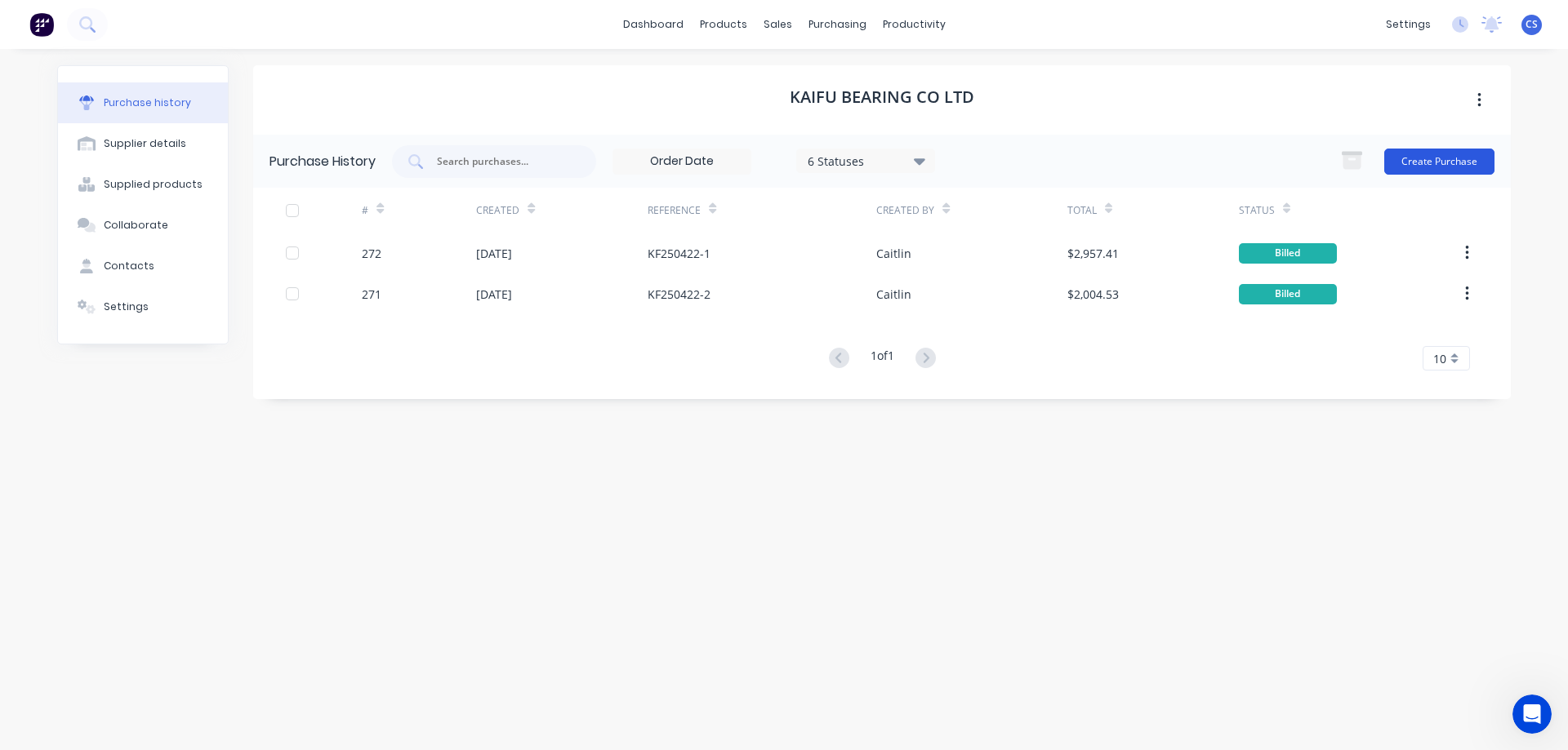
click at [1428, 160] on button "Create Purchase" at bounding box center [1439, 161] width 110 height 26
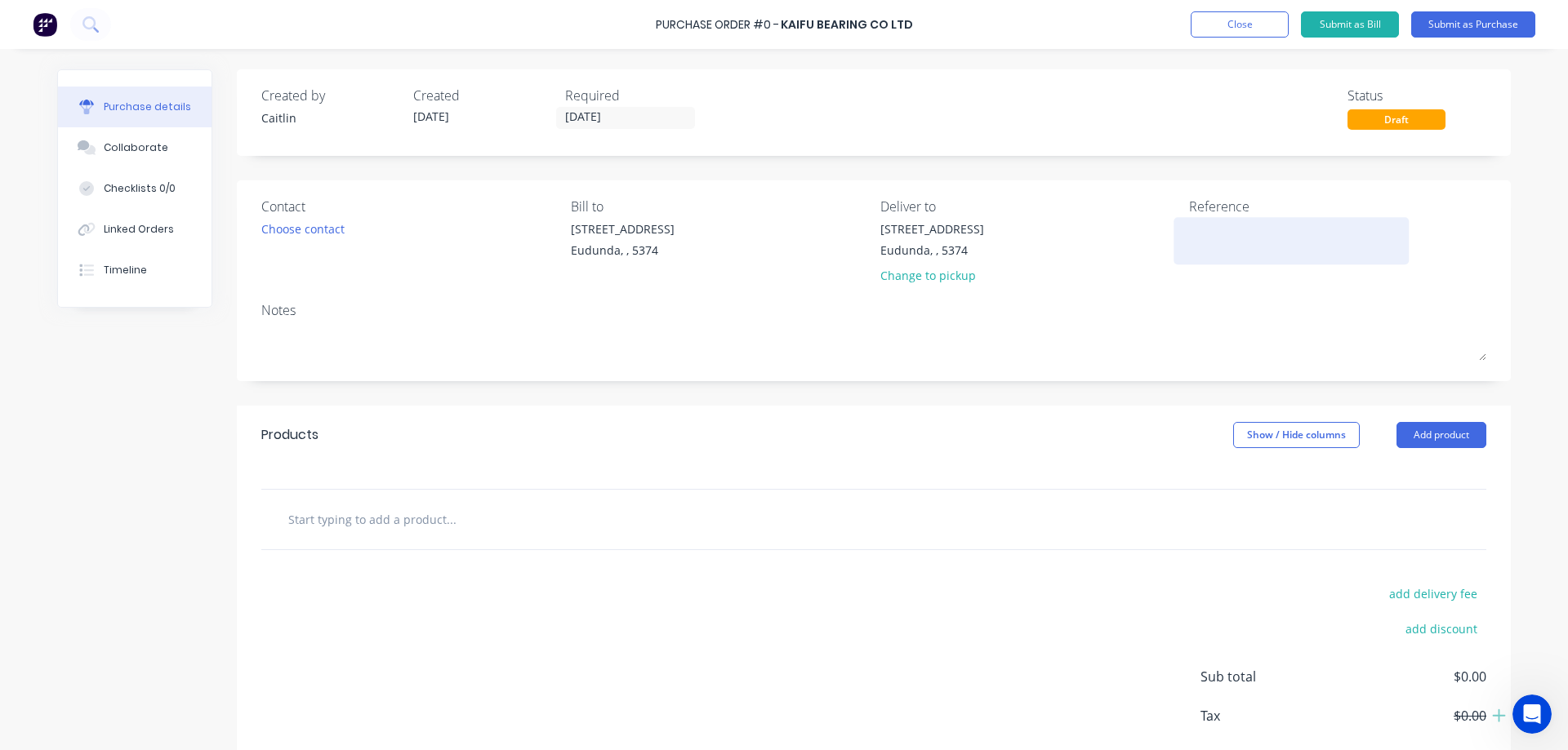
click at [1245, 232] on textarea at bounding box center [1290, 238] width 204 height 36
type textarea "KF25"
type textarea "x"
type textarea "KF250"
type textarea "x"
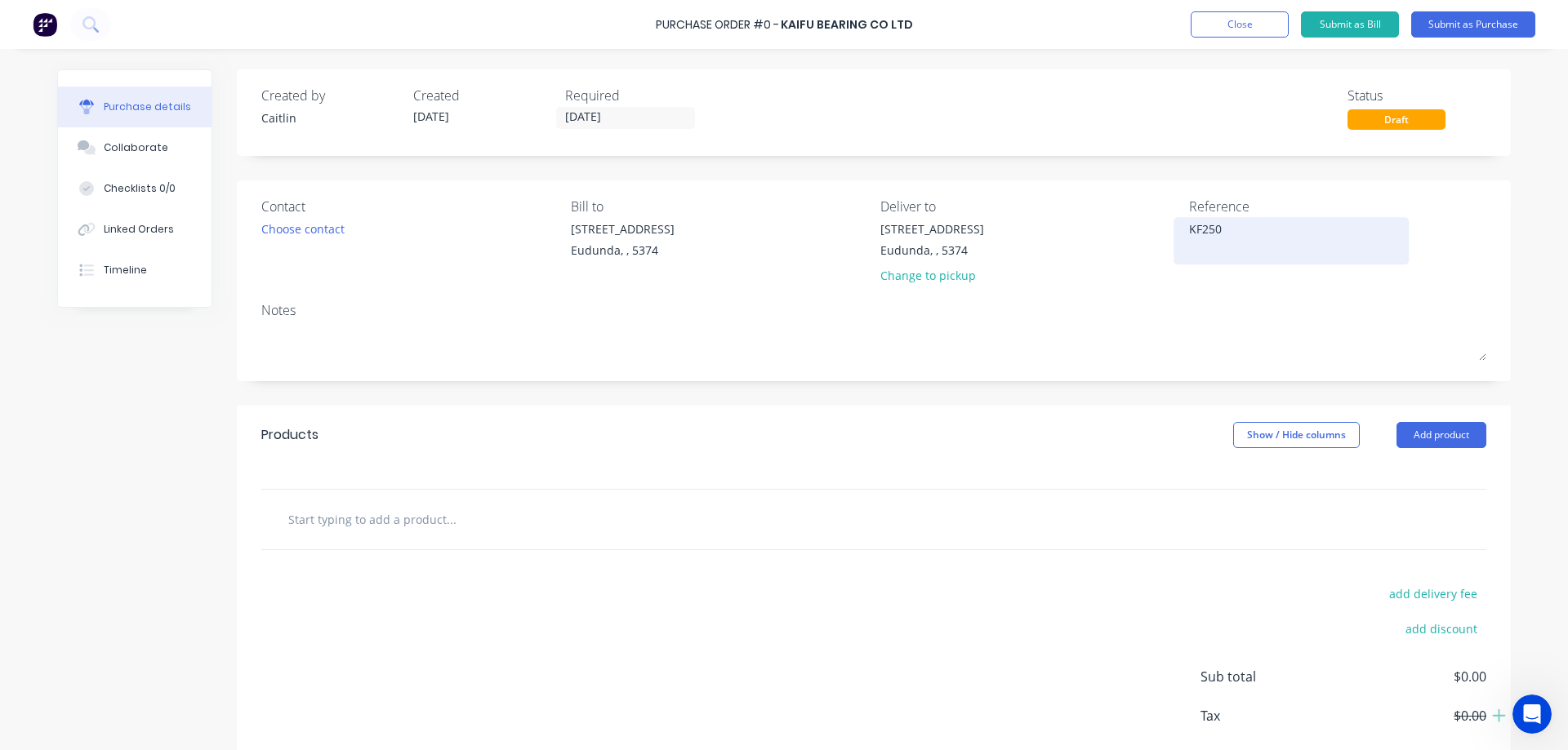
type textarea "KF2505"
type textarea "x"
type textarea "KF25051"
type textarea "x"
type textarea "KF250514"
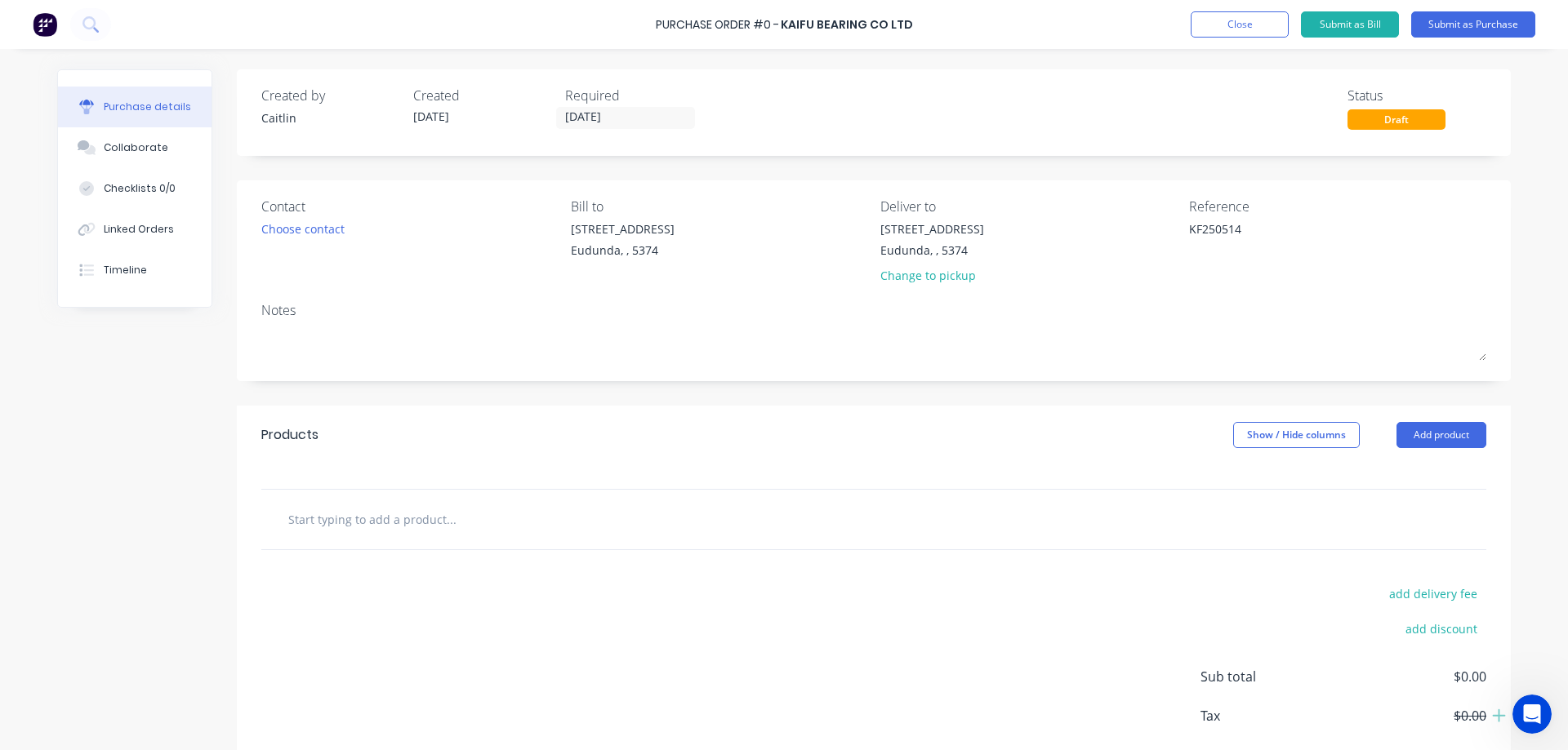
type textarea "x"
type textarea "KF250514"
click at [342, 525] on input "text" at bounding box center [450, 519] width 327 height 33
type textarea "x"
type input "I"
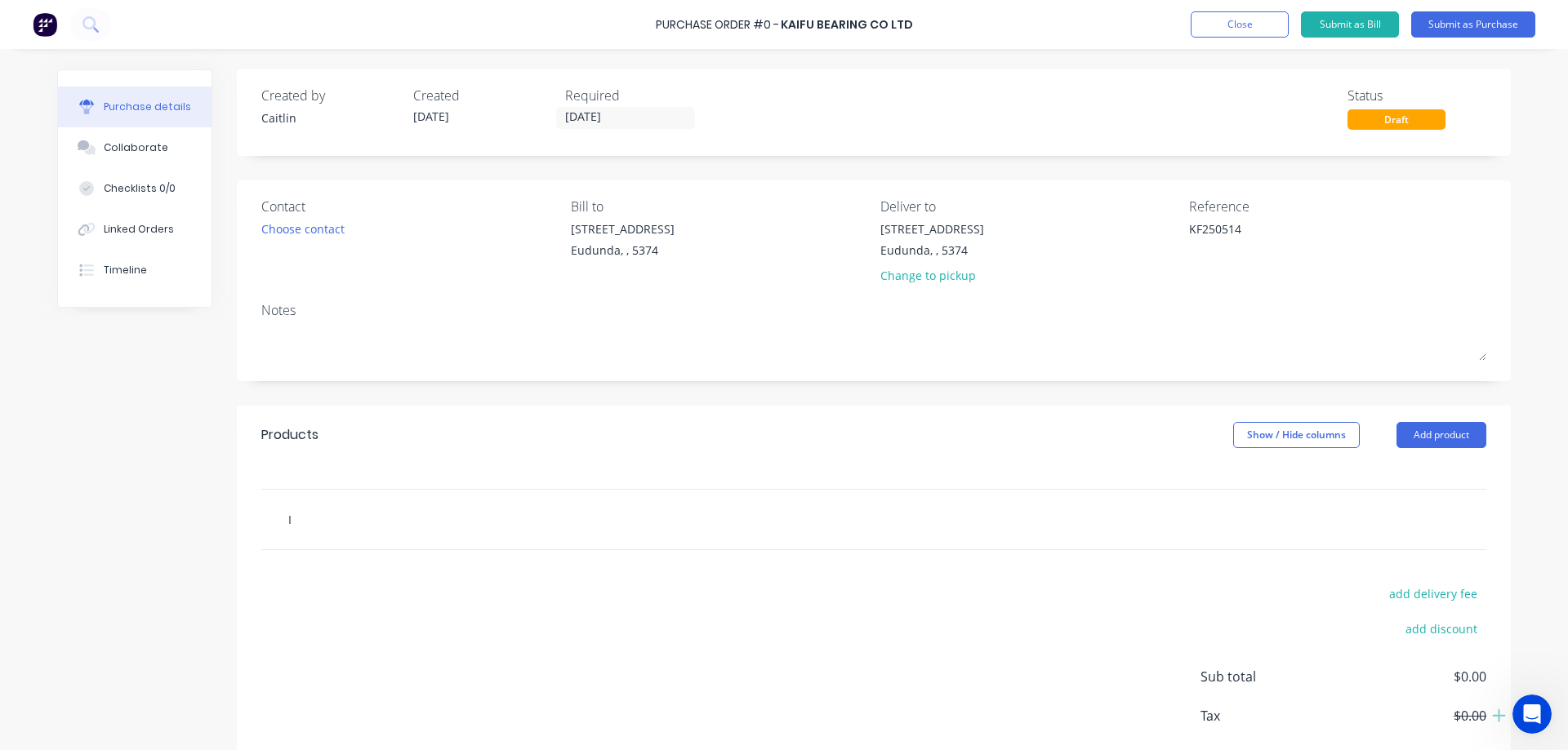
type textarea "x"
type input "IR"
type textarea "x"
type input "IR"
type textarea "x"
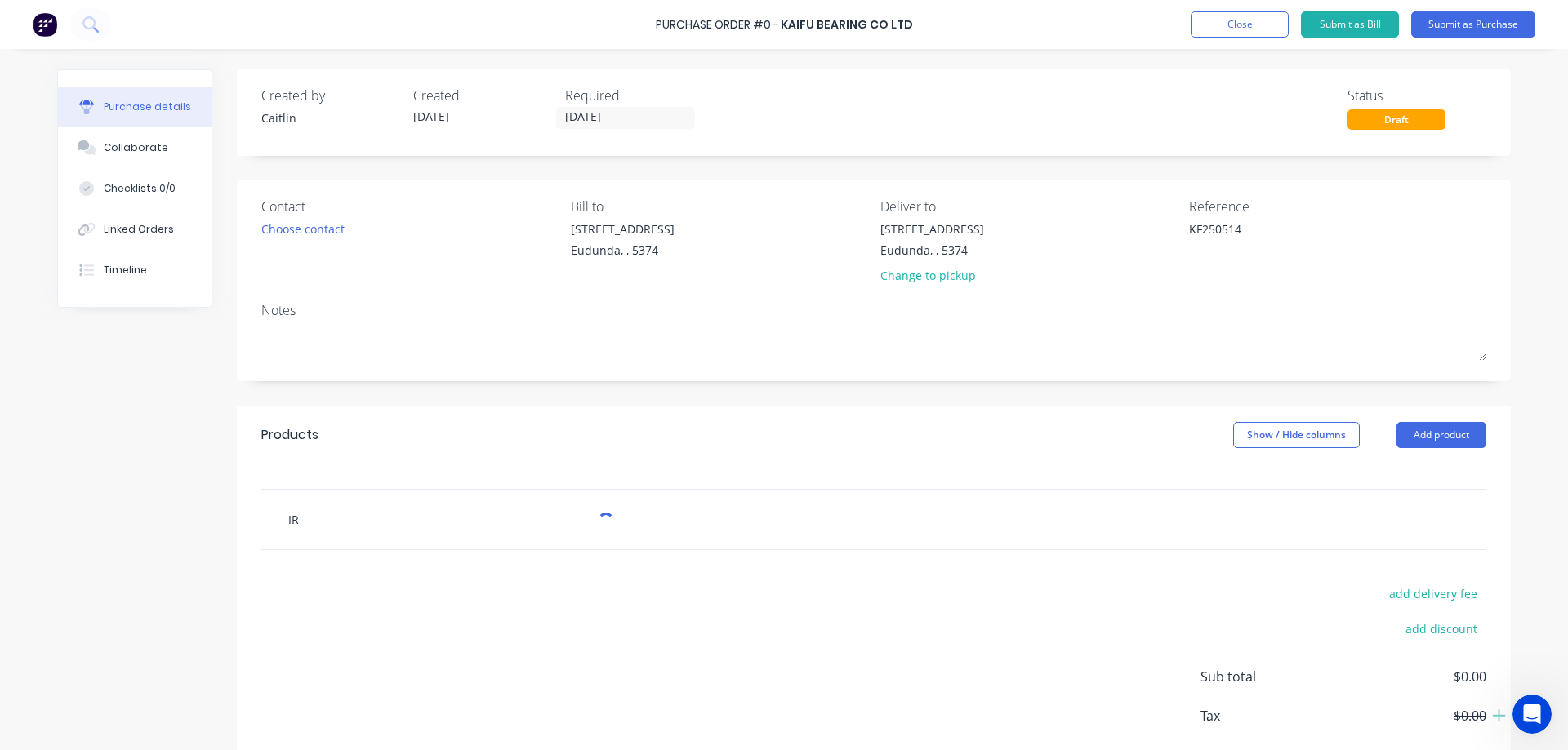
type input "IR 1"
type textarea "x"
type input "IR 11"
type textarea "x"
type input "IR 110"
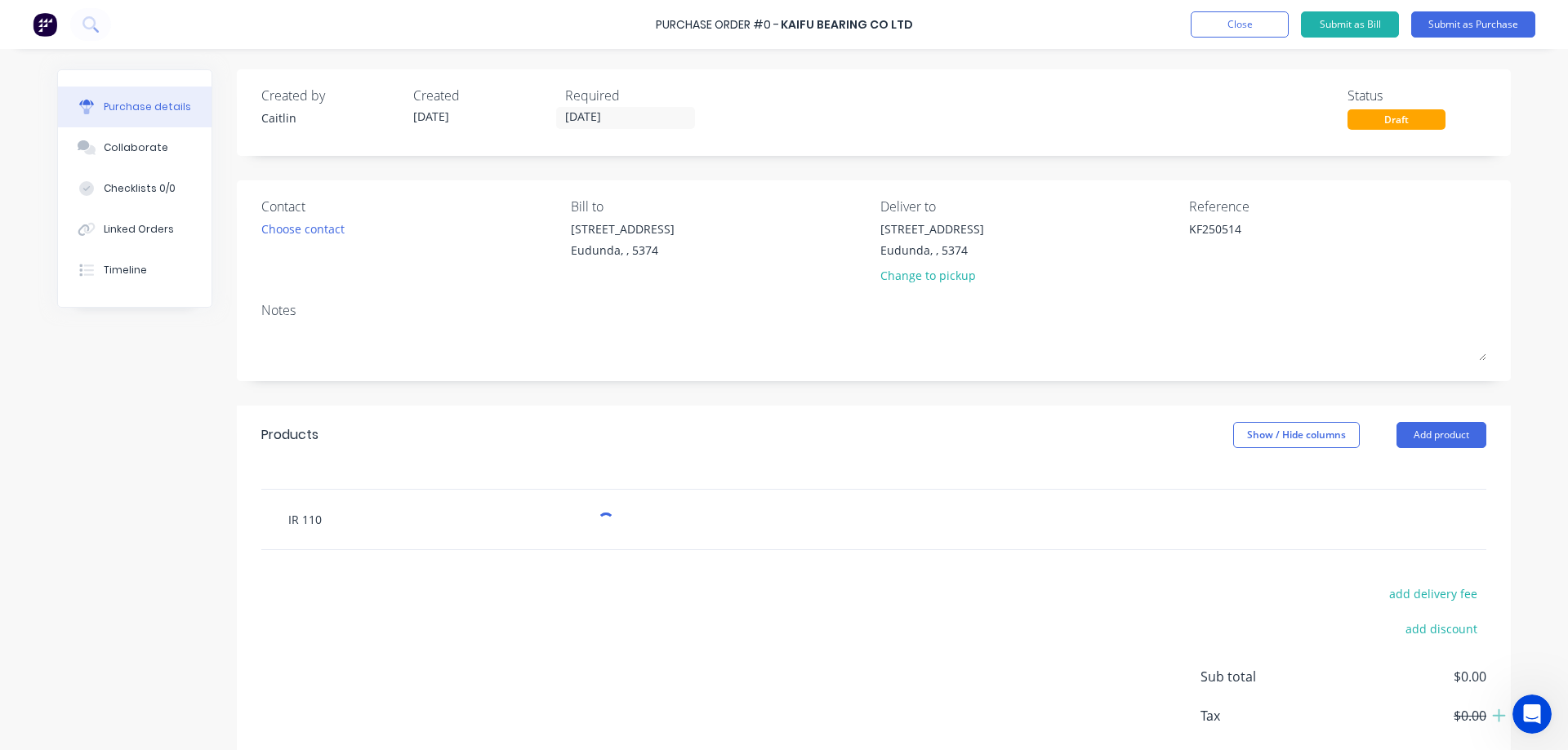
type textarea "x"
type input "IR 110"
type textarea "x"
type input "IR 110 X"
type textarea "x"
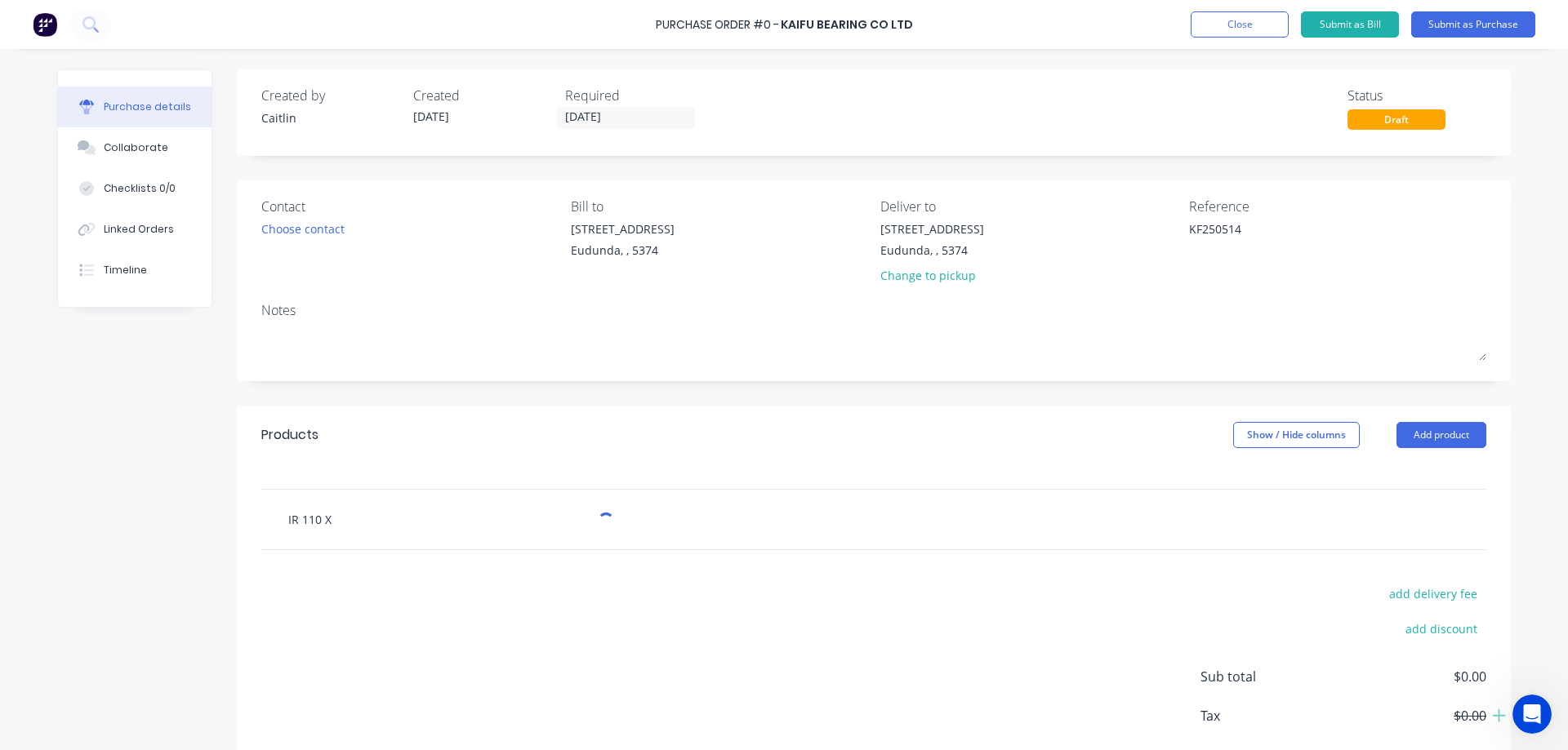
type input "IR 110 X"
type textarea "x"
type input "IR 110 X 1"
type textarea "x"
type input "IR 110 X 12"
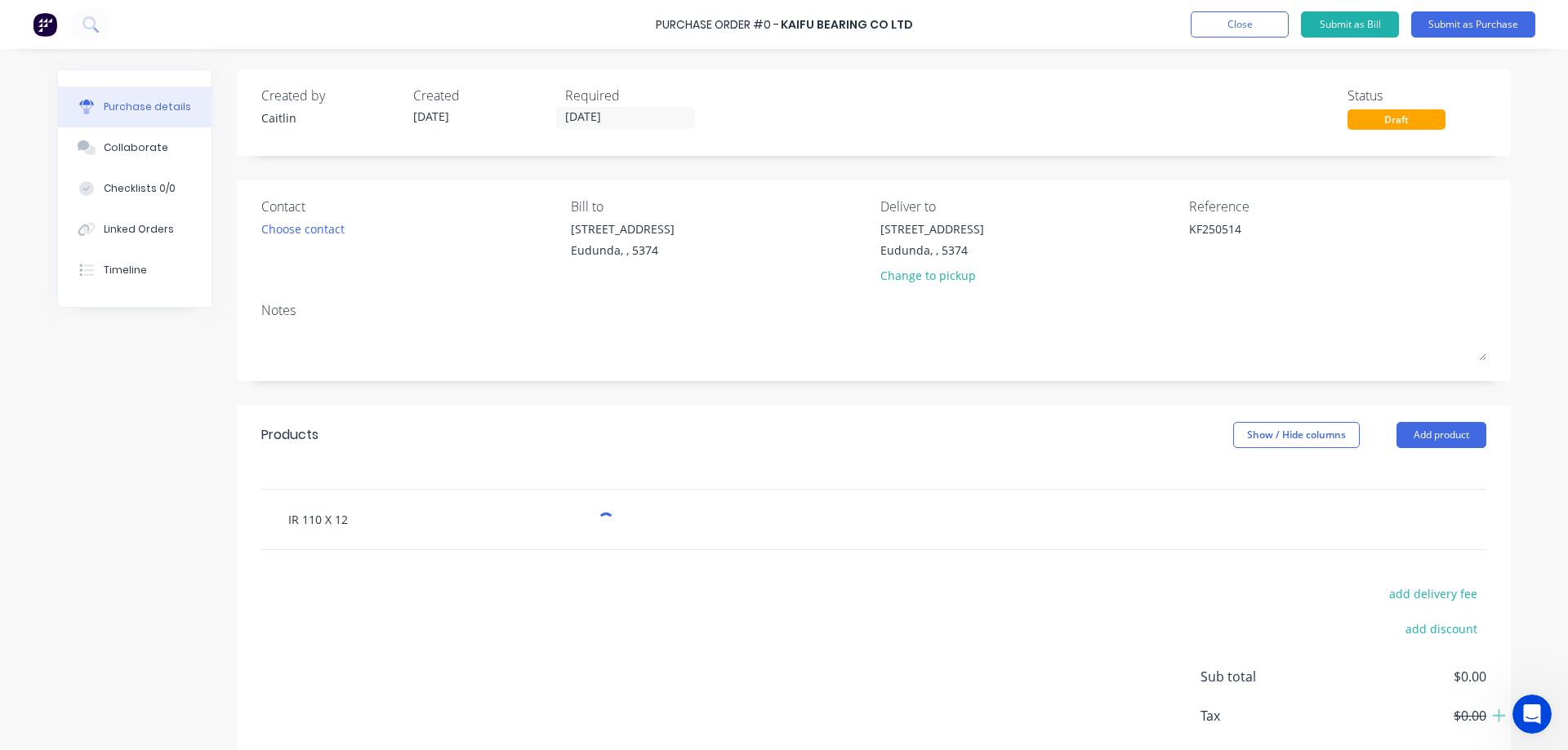
type textarea "x"
type input "IR 110 X 125"
type textarea "x"
type input "IR 110 X 12"
type textarea "x"
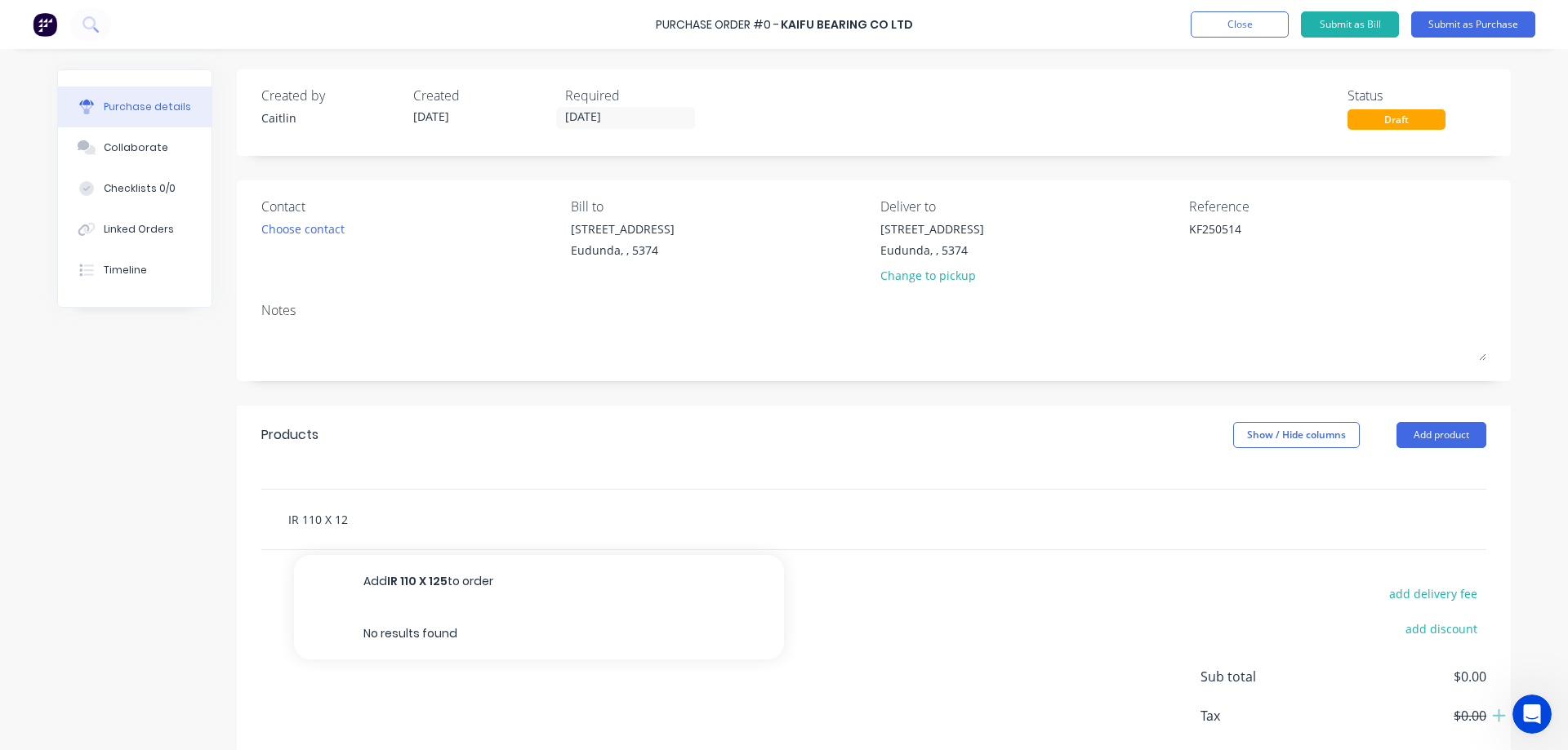
type input "IR 110 X 1"
type textarea "x"
type input "IR 110 X"
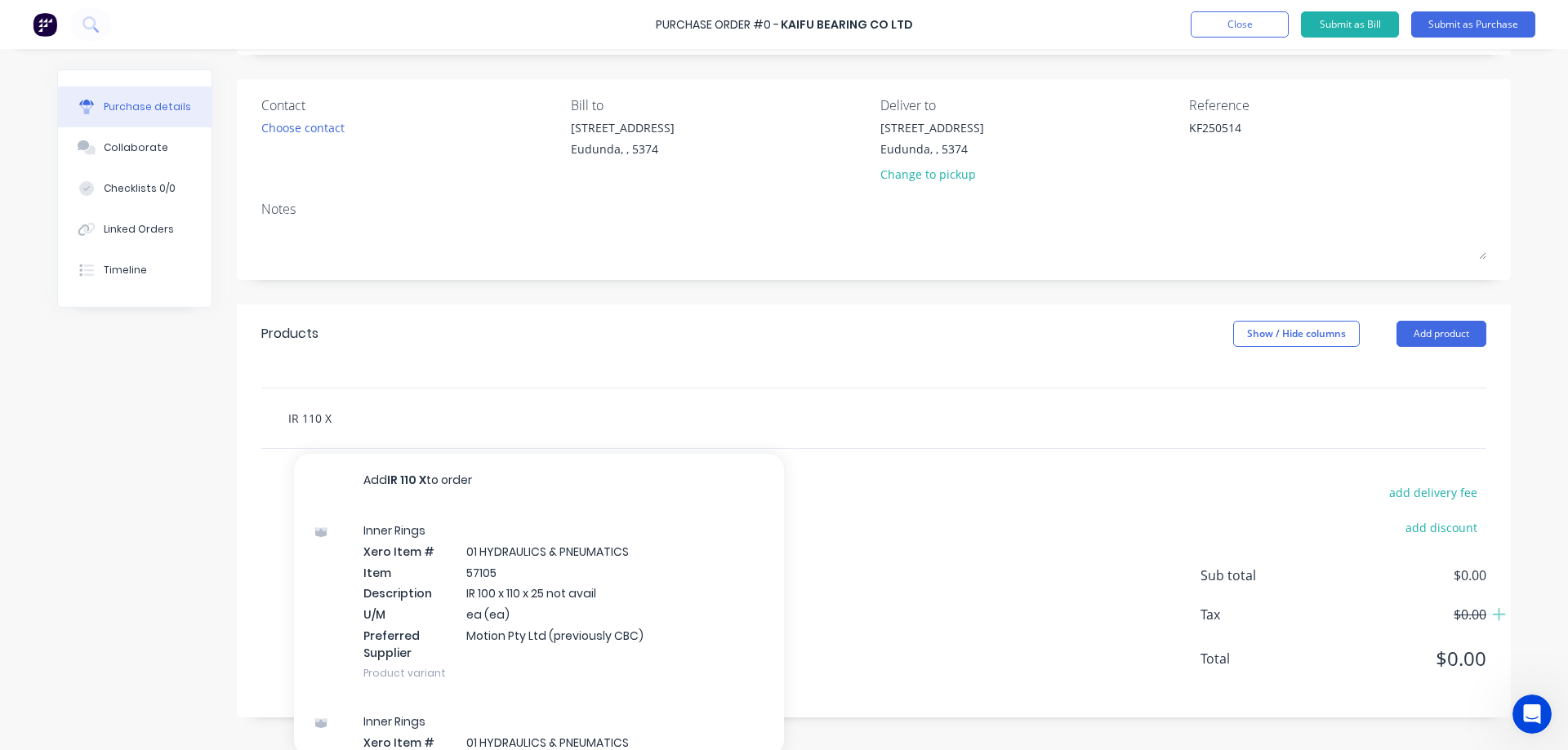
scroll to position [107, 0]
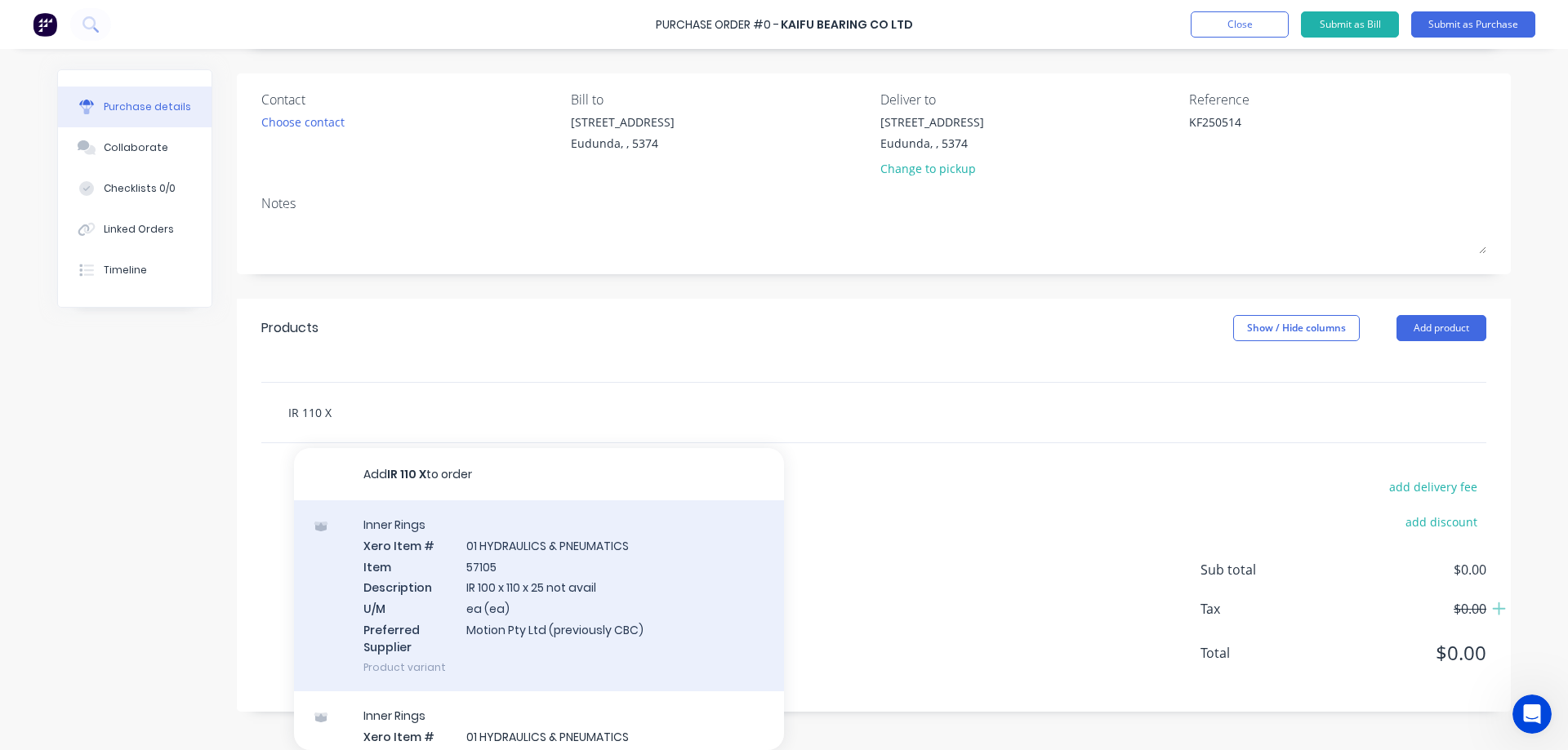
type textarea "x"
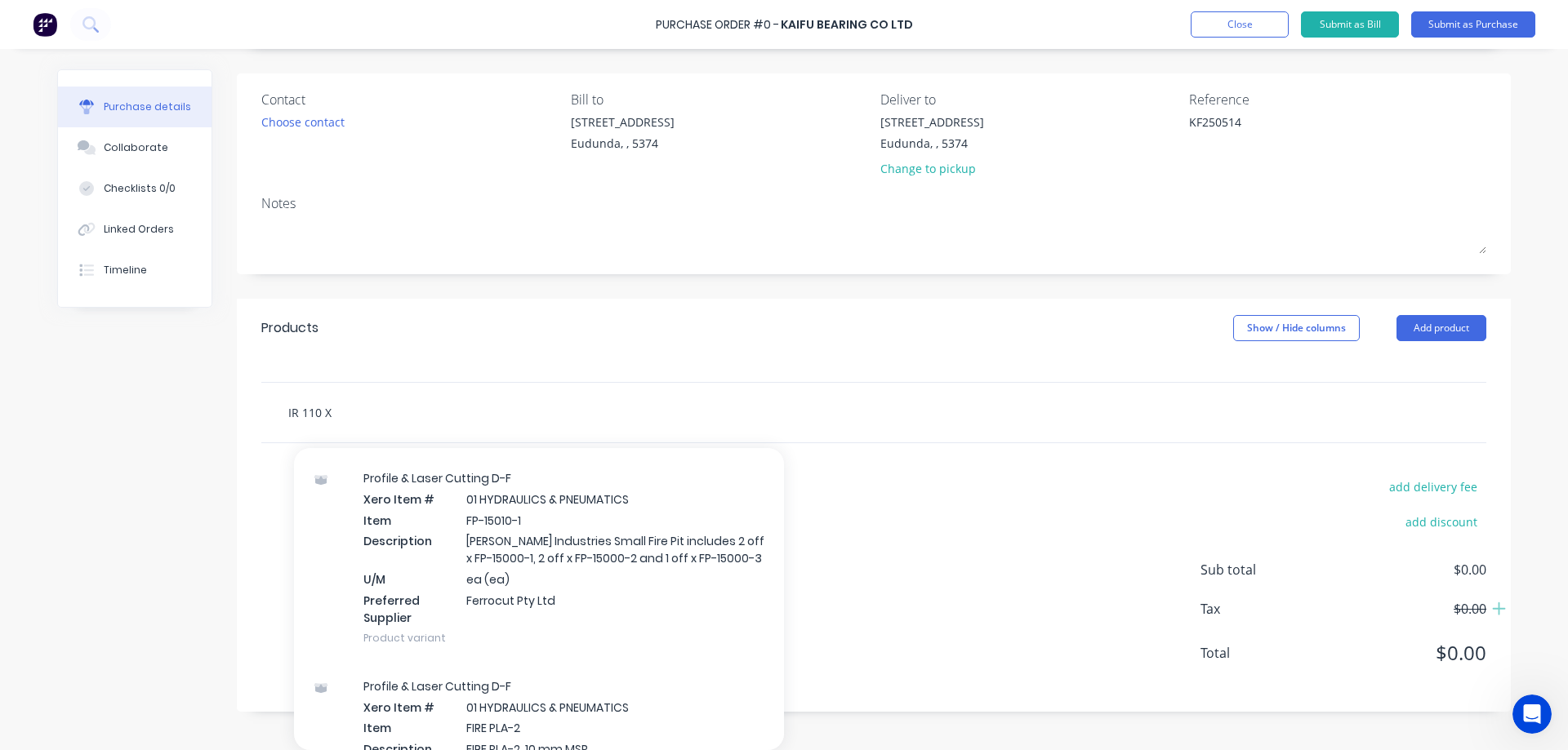
scroll to position [0, 0]
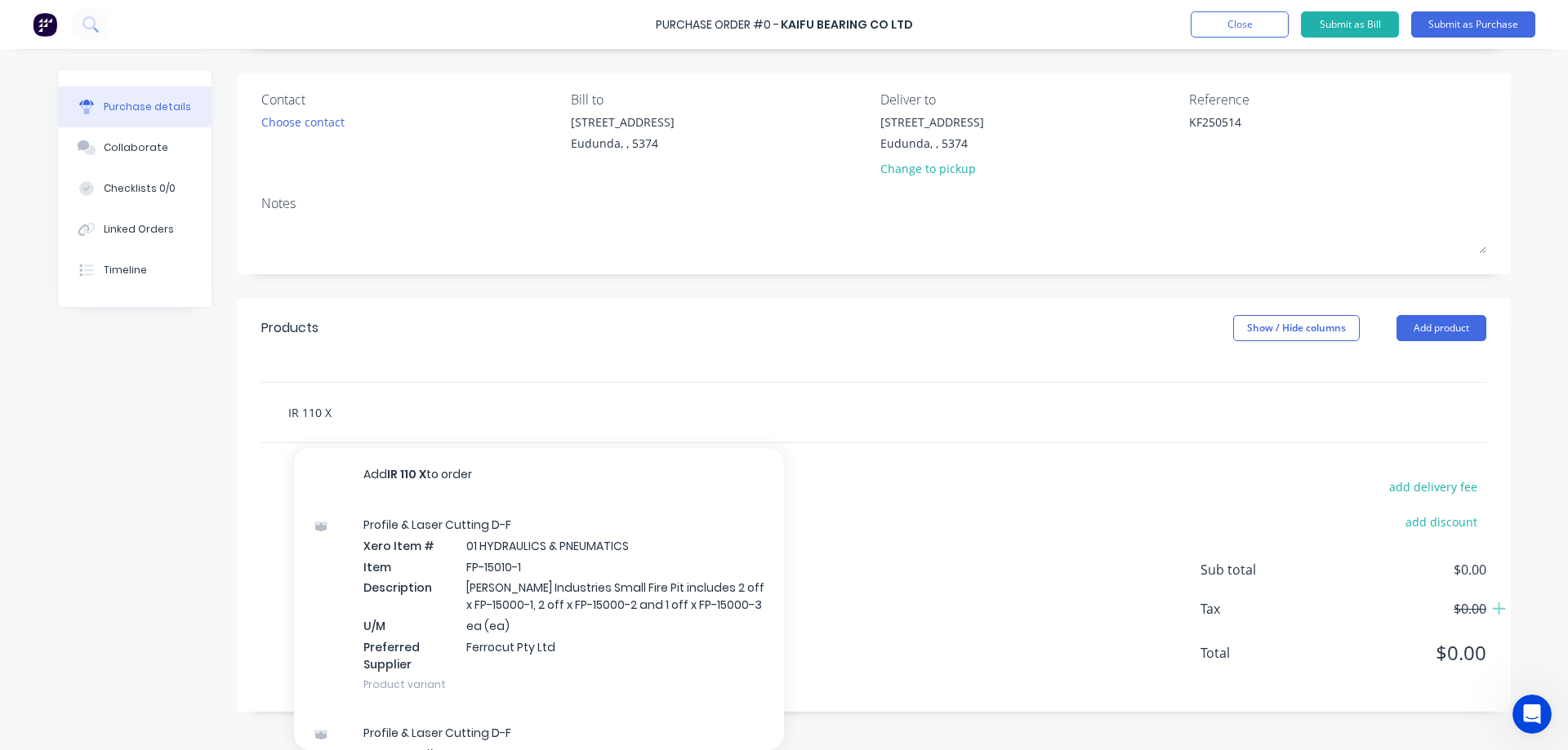
type input "IR 110 X"
type textarea "x"
type input "IR 110"
type textarea "x"
type input "IR 110"
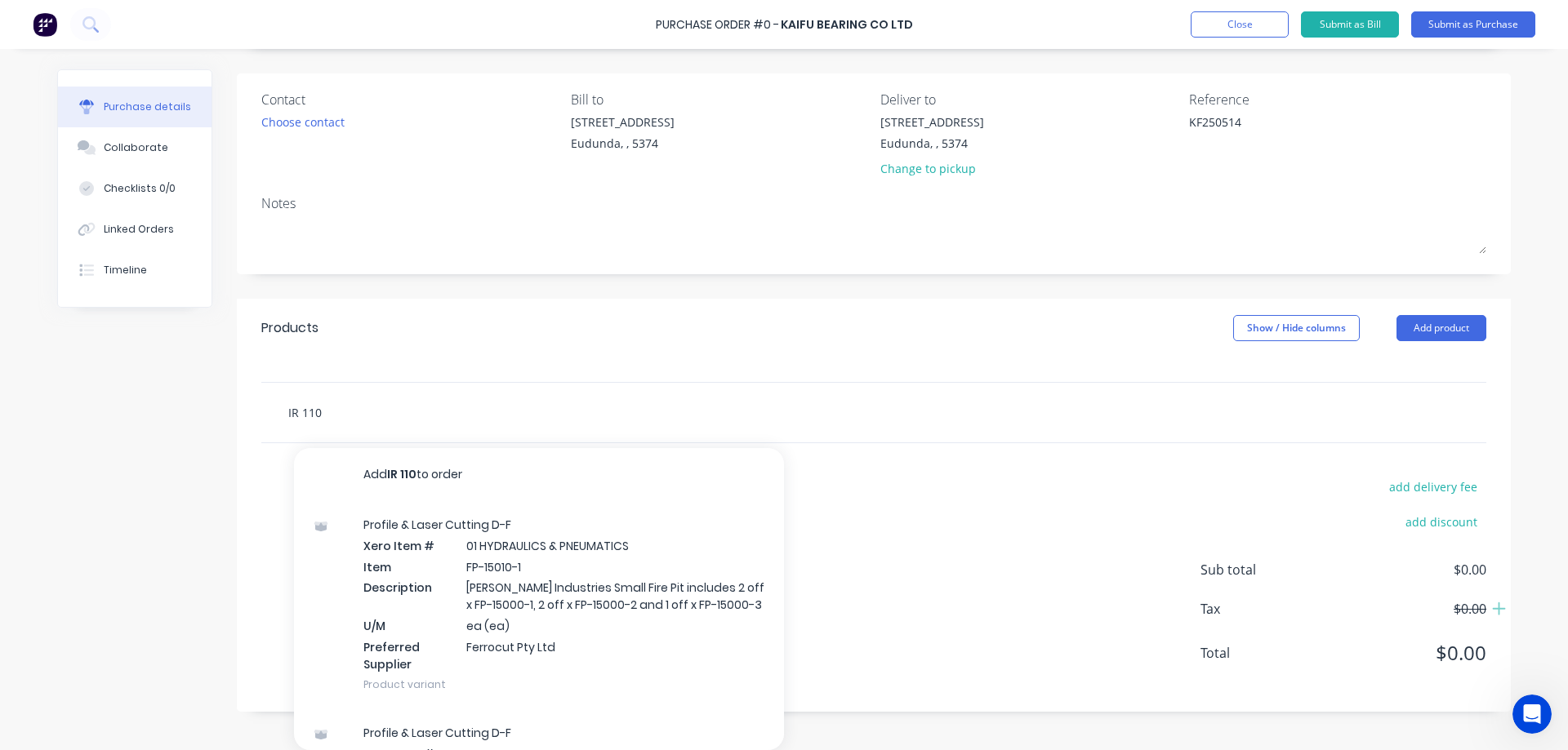
type textarea "x"
type input "IR 11"
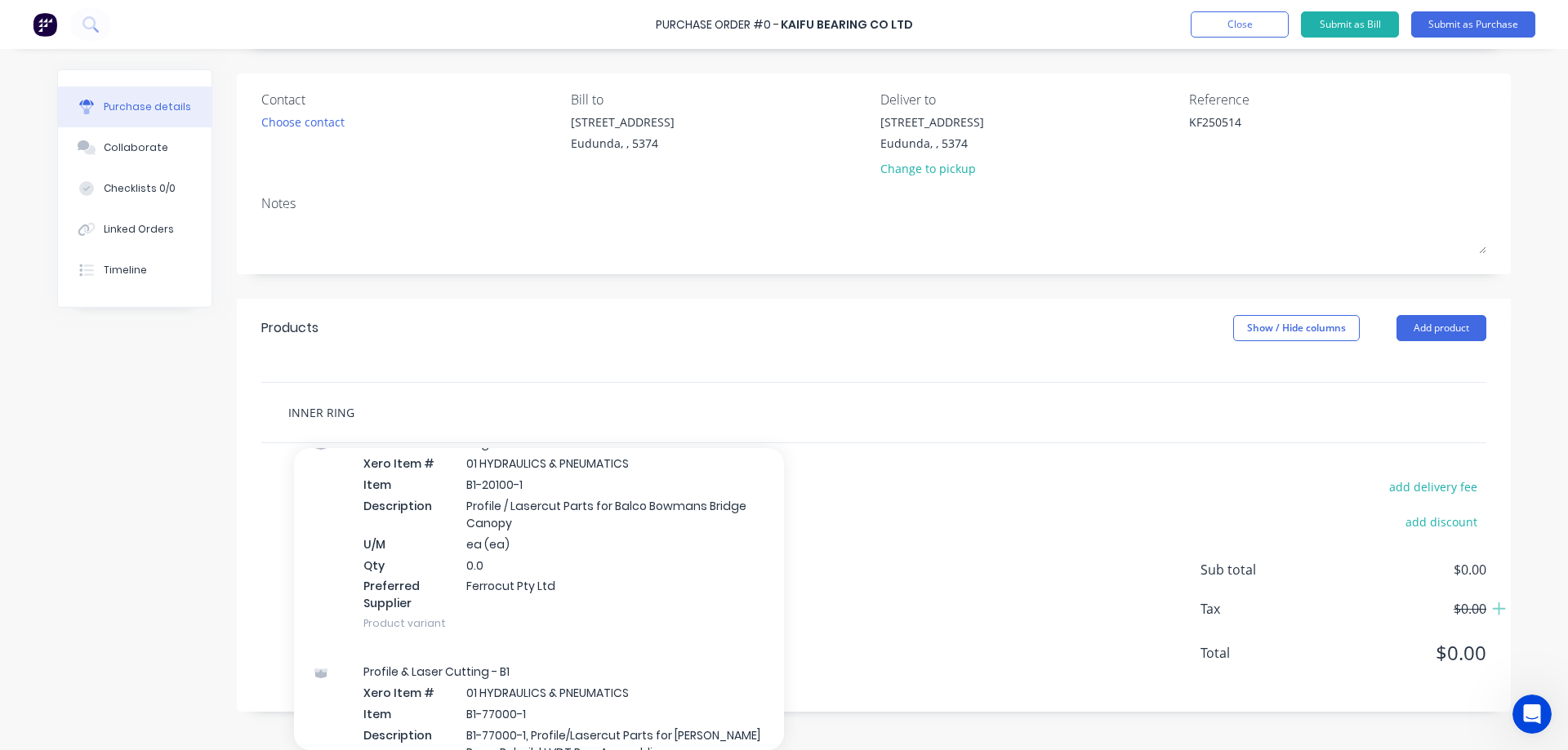
scroll to position [2531, 0]
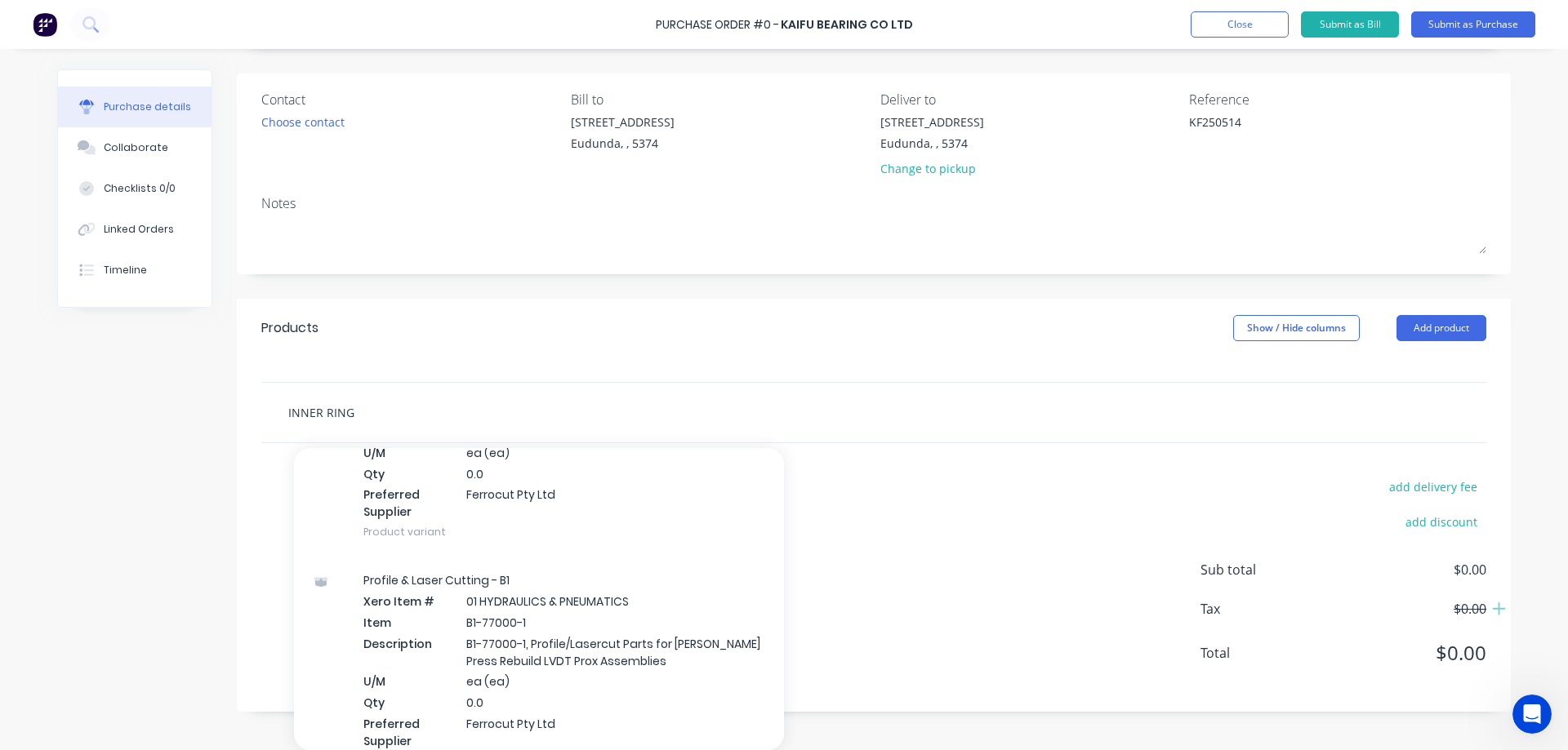
drag, startPoint x: 239, startPoint y: 421, endPoint x: 114, endPoint y: 430, distance: 125.3
click at [114, 430] on div "Created by [PERSON_NAME] Created [DATE] Required [DATE] Status Draft Contact Ch…" at bounding box center [784, 337] width 1454 height 749
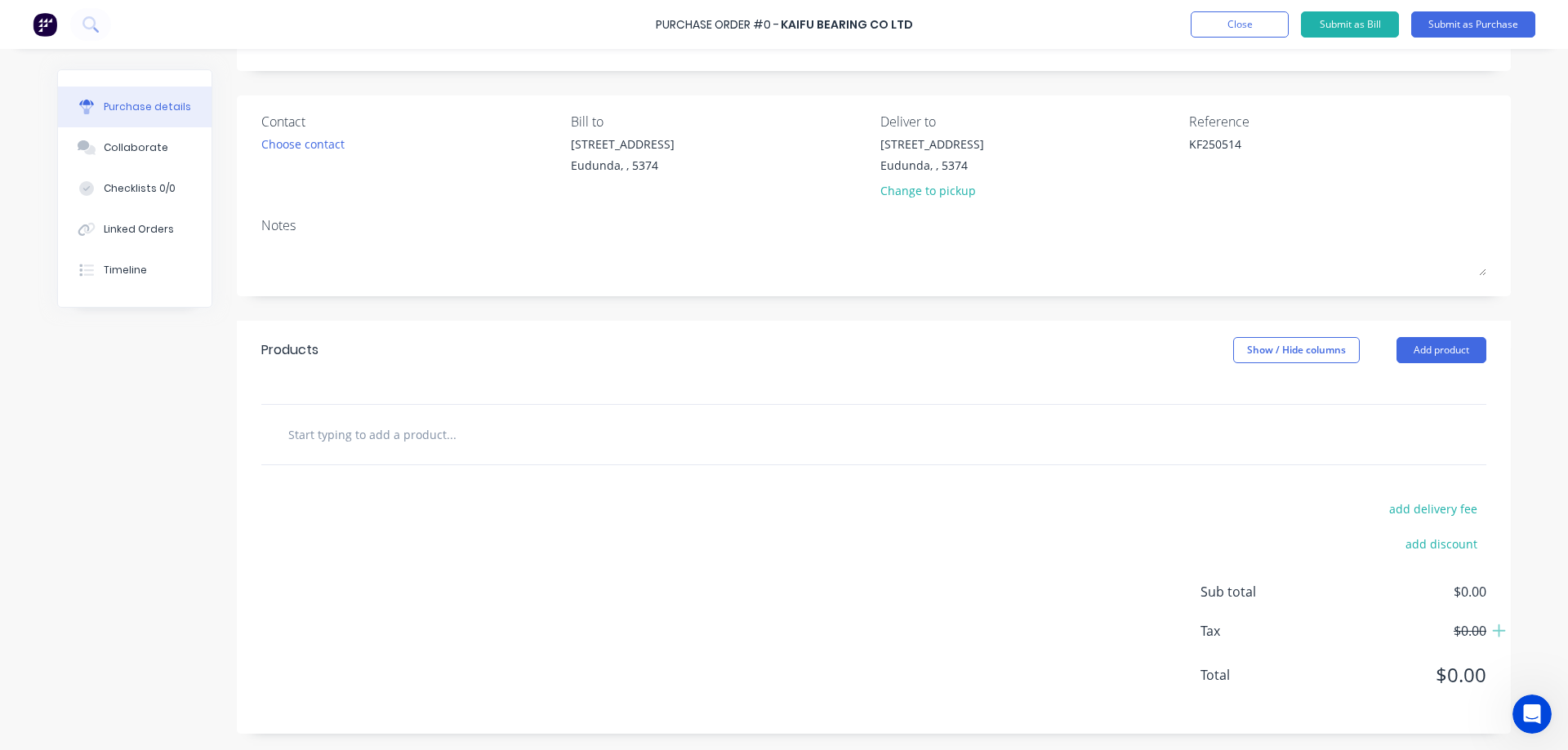
scroll to position [85, 0]
click at [1443, 350] on button "Add product" at bounding box center [1441, 350] width 90 height 26
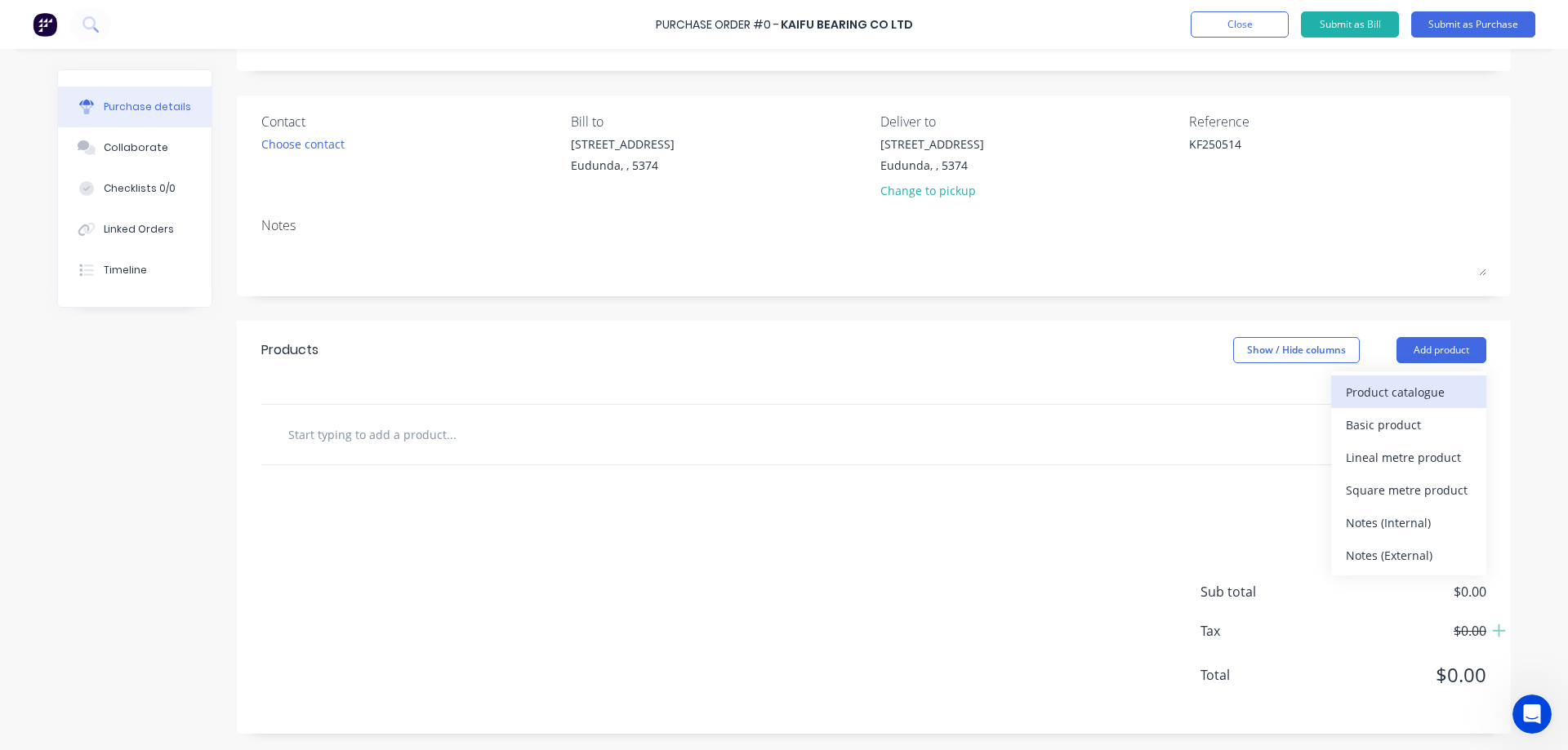
click at [1410, 386] on div "Product catalogue" at bounding box center [1408, 392] width 126 height 23
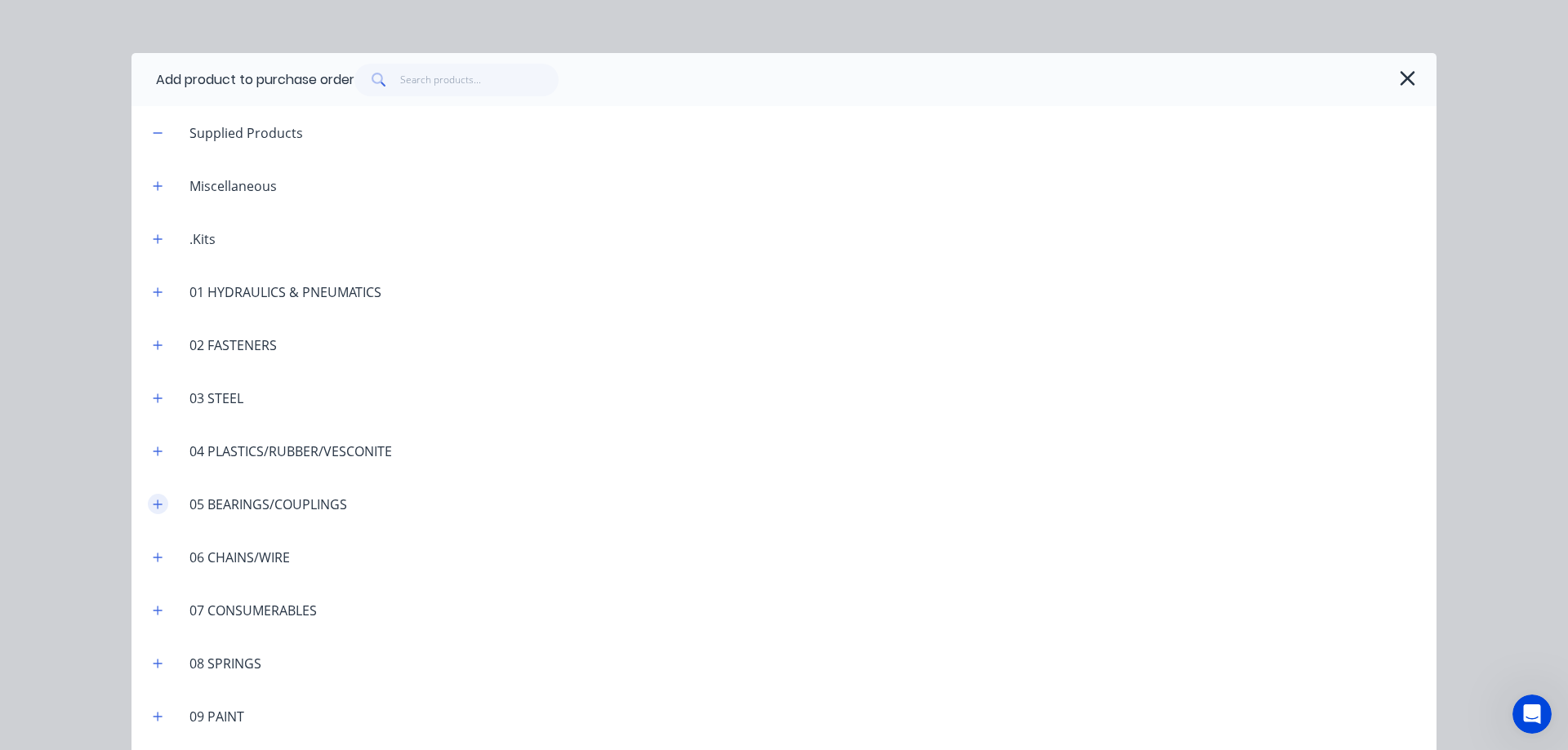
click at [158, 506] on button "button" at bounding box center [158, 505] width 21 height 21
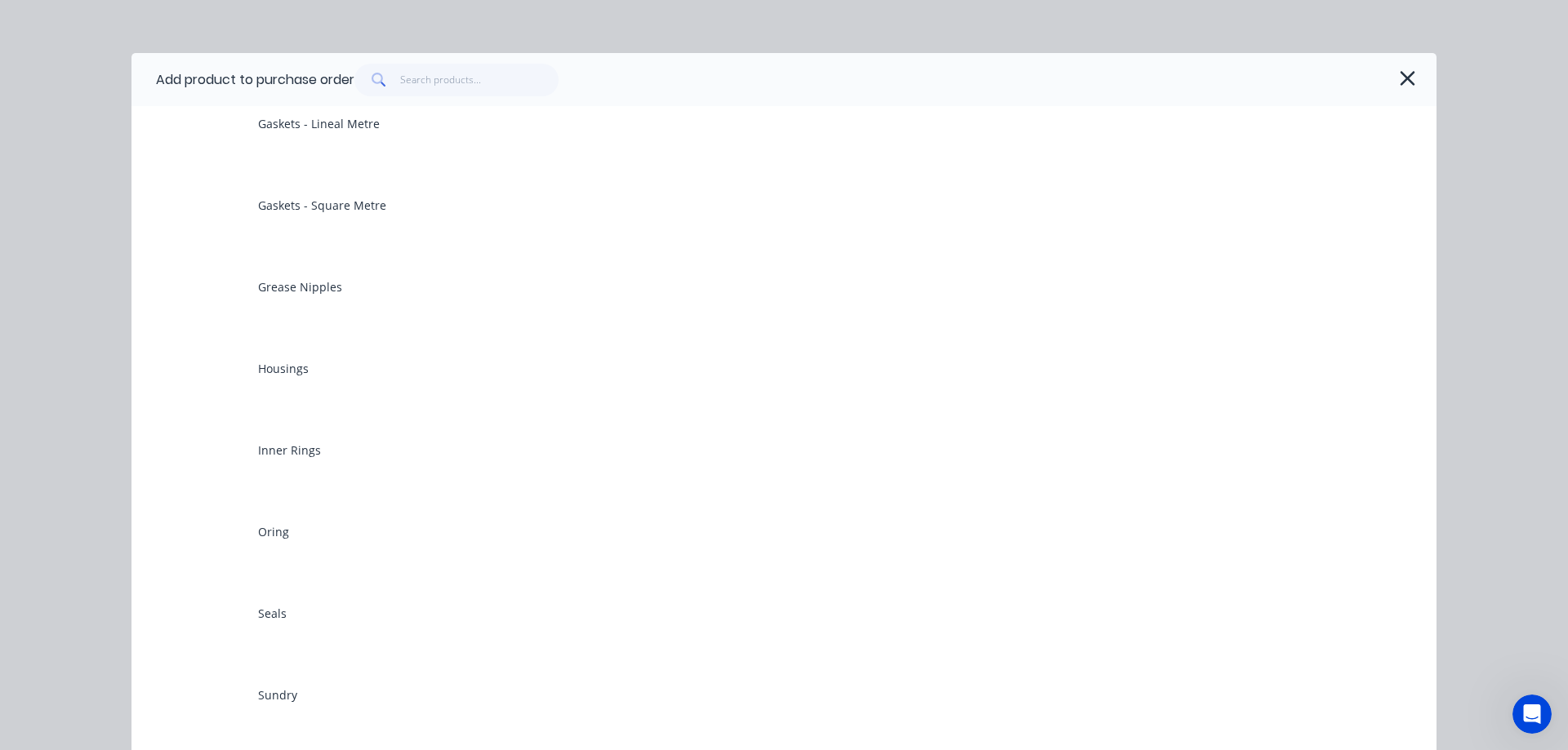
scroll to position [816, 0]
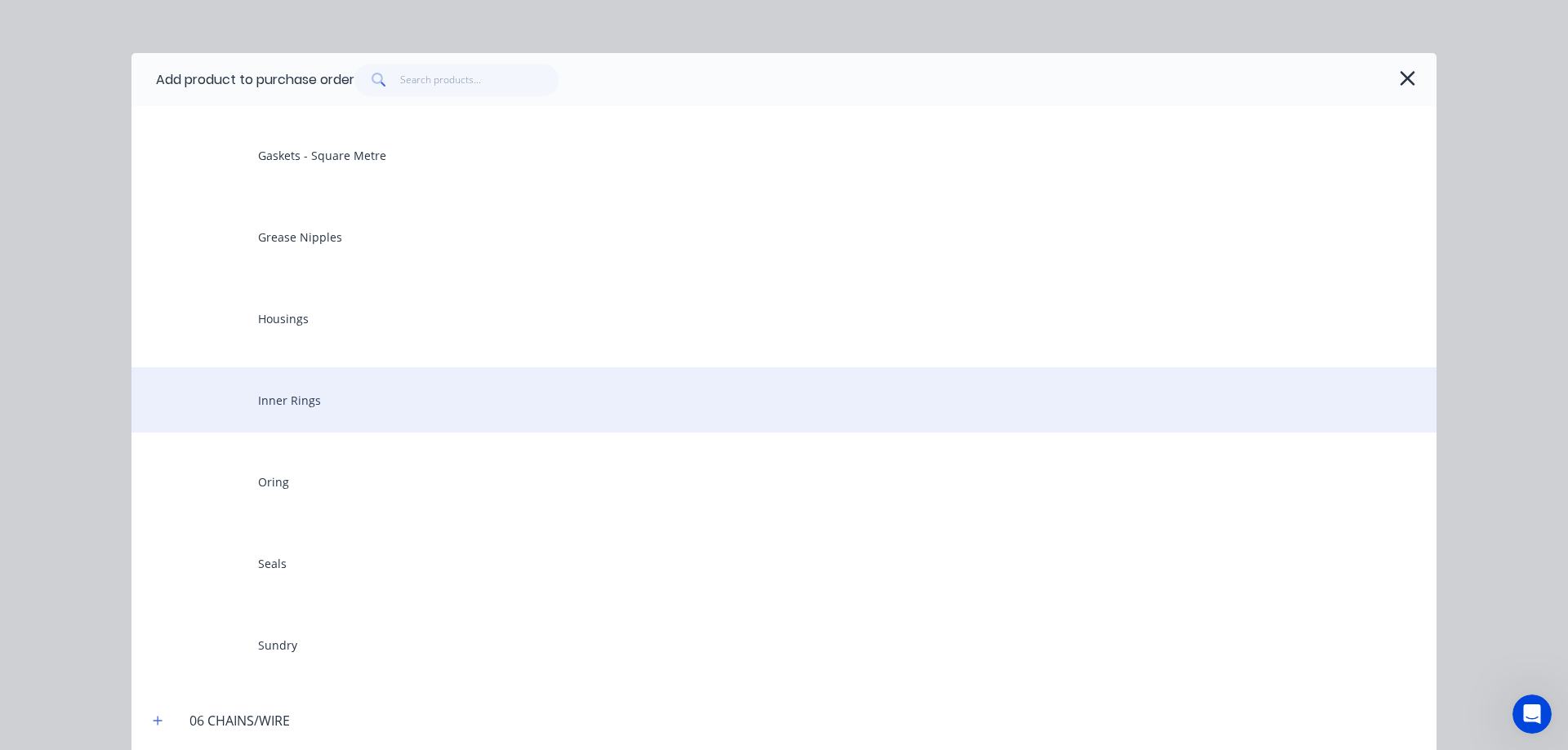
click at [300, 403] on div "Inner Rings" at bounding box center [784, 400] width 1305 height 65
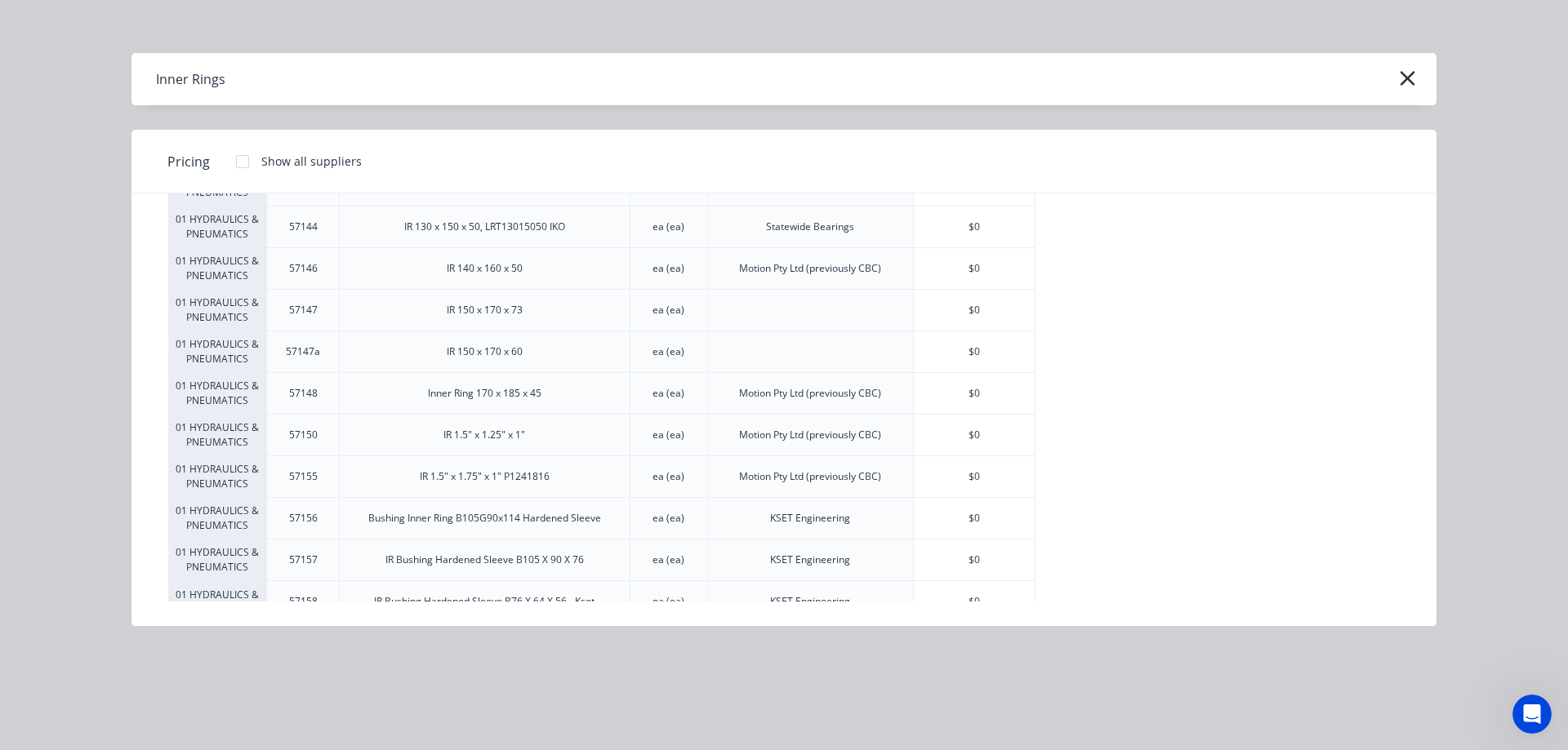
scroll to position [3068, 0]
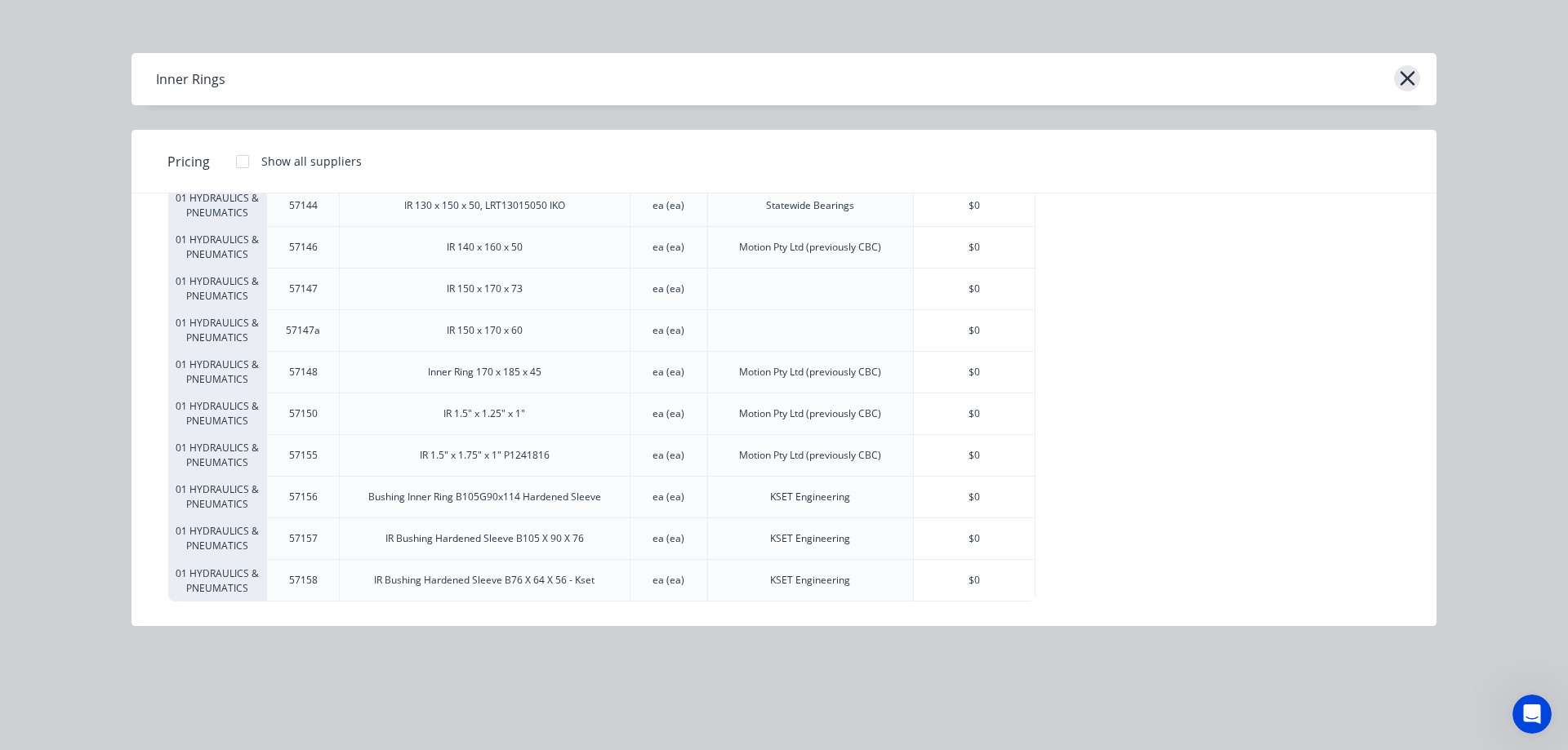
click at [1401, 75] on icon "button" at bounding box center [1408, 78] width 17 height 23
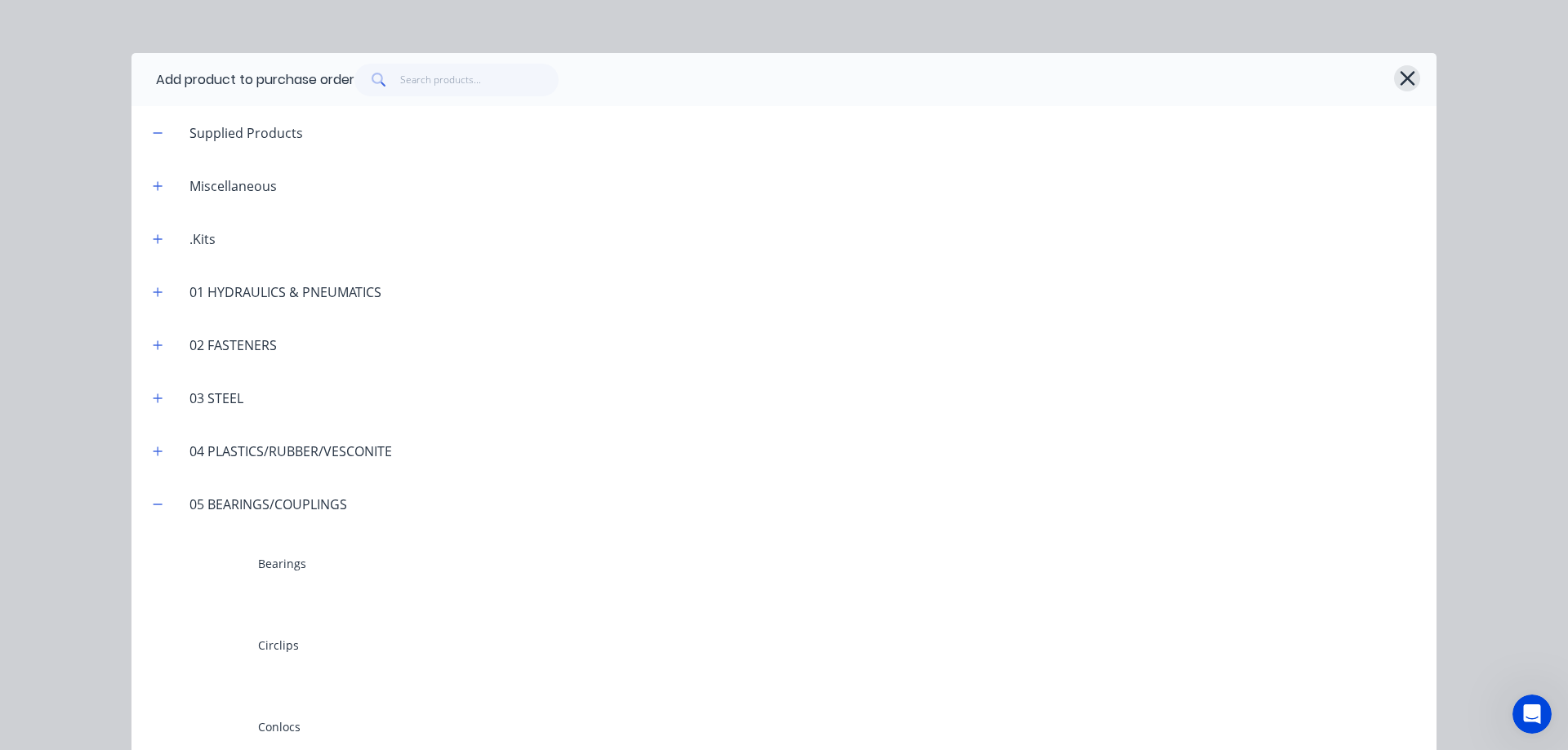
click at [1399, 79] on icon "button" at bounding box center [1408, 78] width 17 height 23
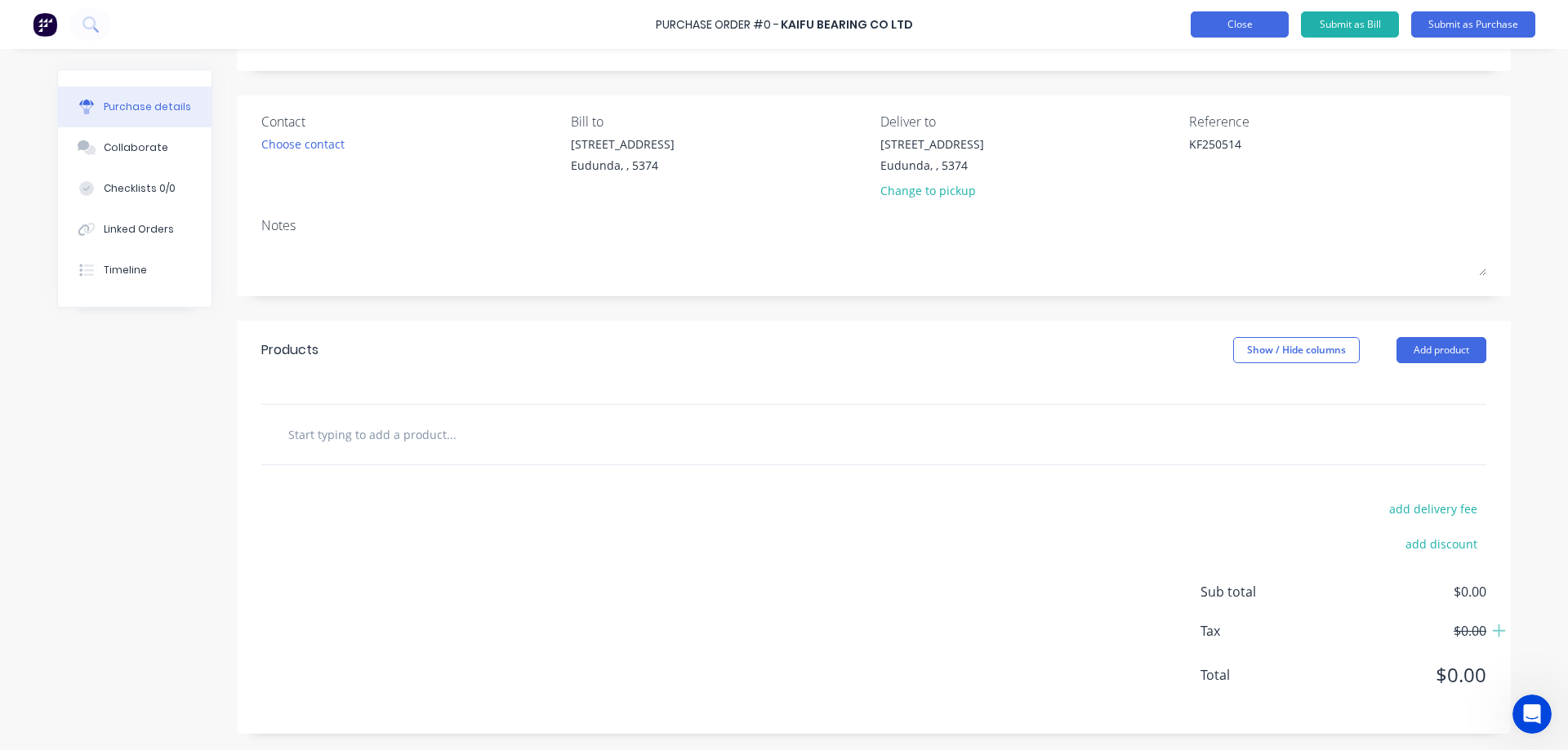
click at [1276, 19] on button "Close" at bounding box center [1239, 24] width 98 height 26
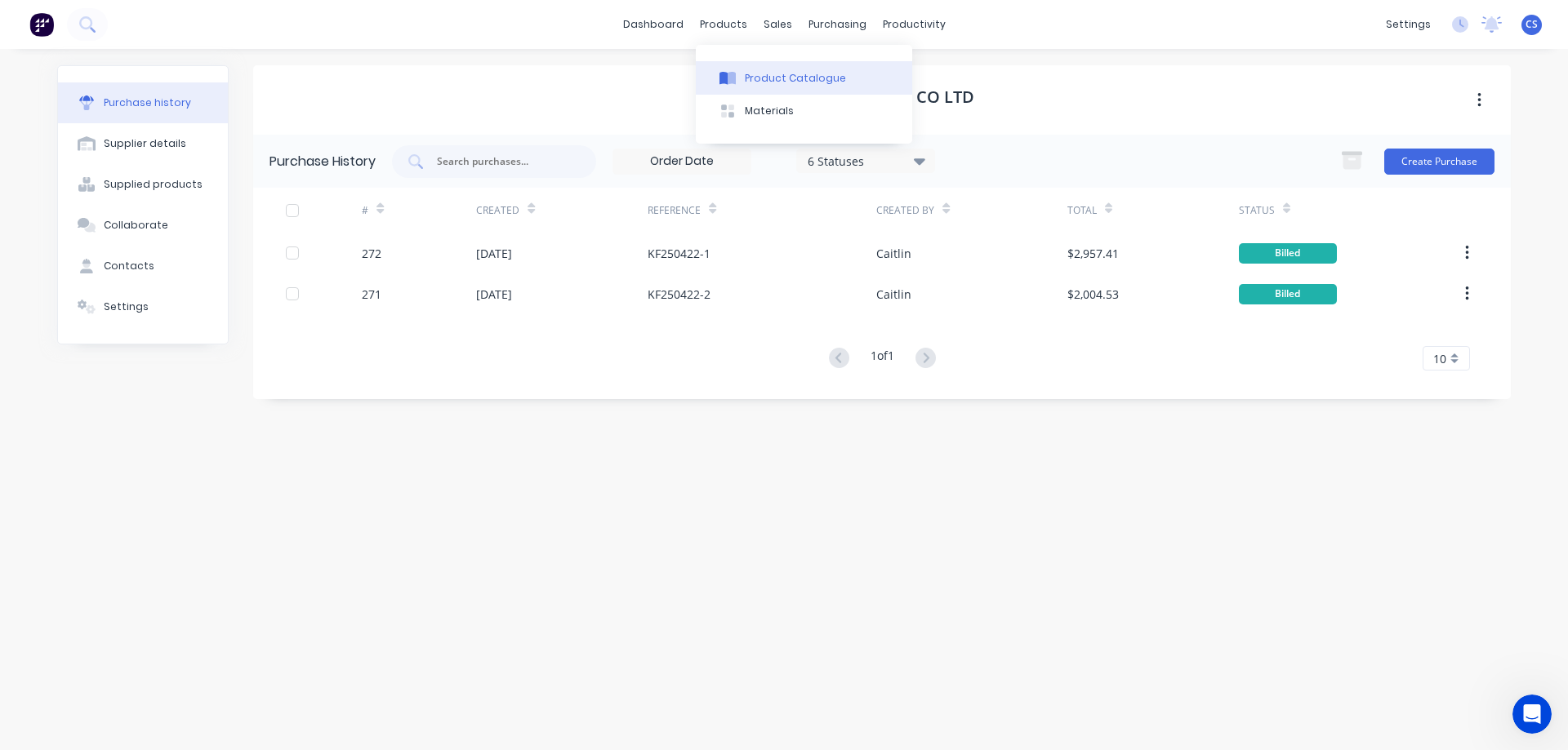
click at [768, 71] on div "Product Catalogue" at bounding box center [795, 78] width 101 height 15
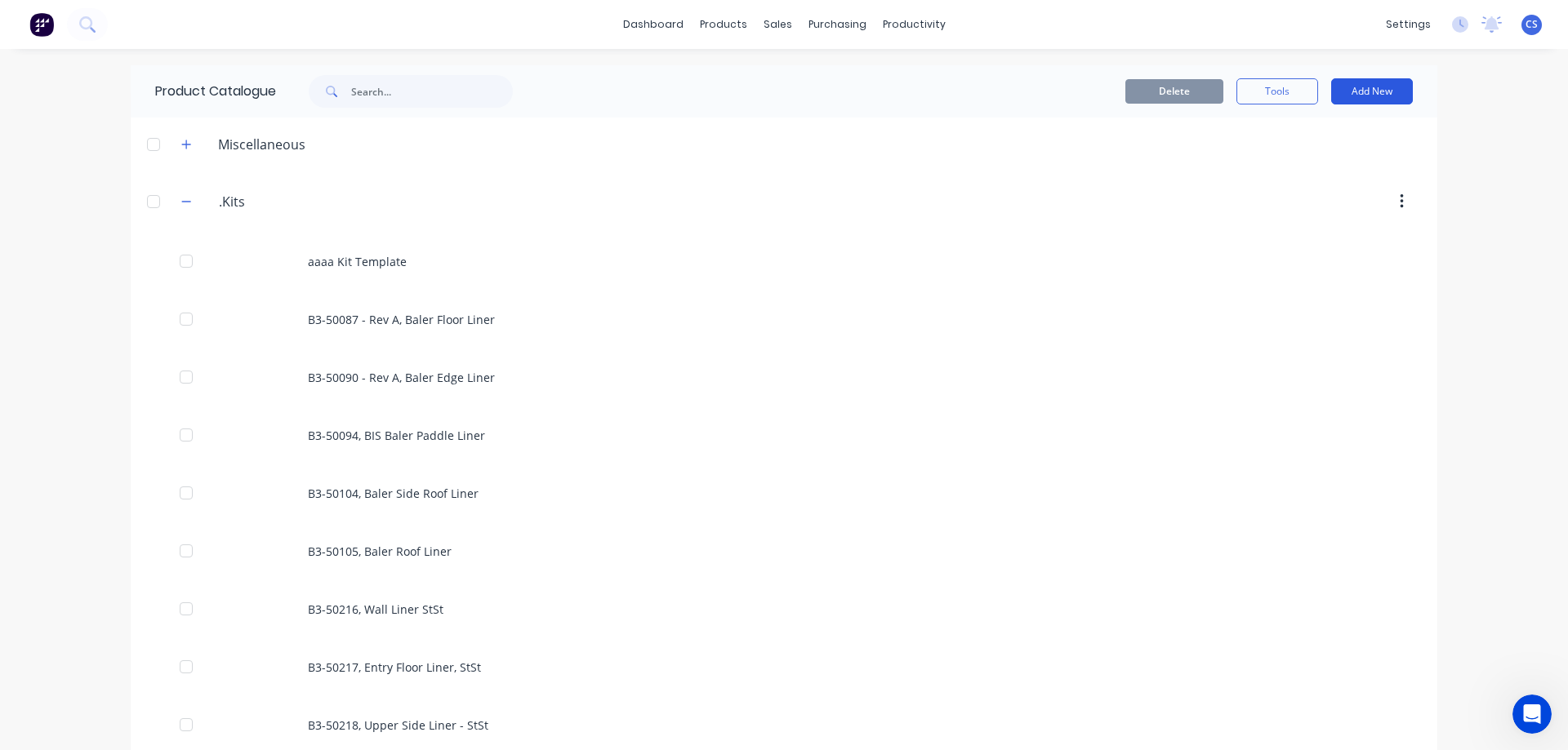
click at [1377, 85] on button "Add New" at bounding box center [1372, 91] width 82 height 26
click at [1302, 163] on div "Product" at bounding box center [1335, 166] width 126 height 23
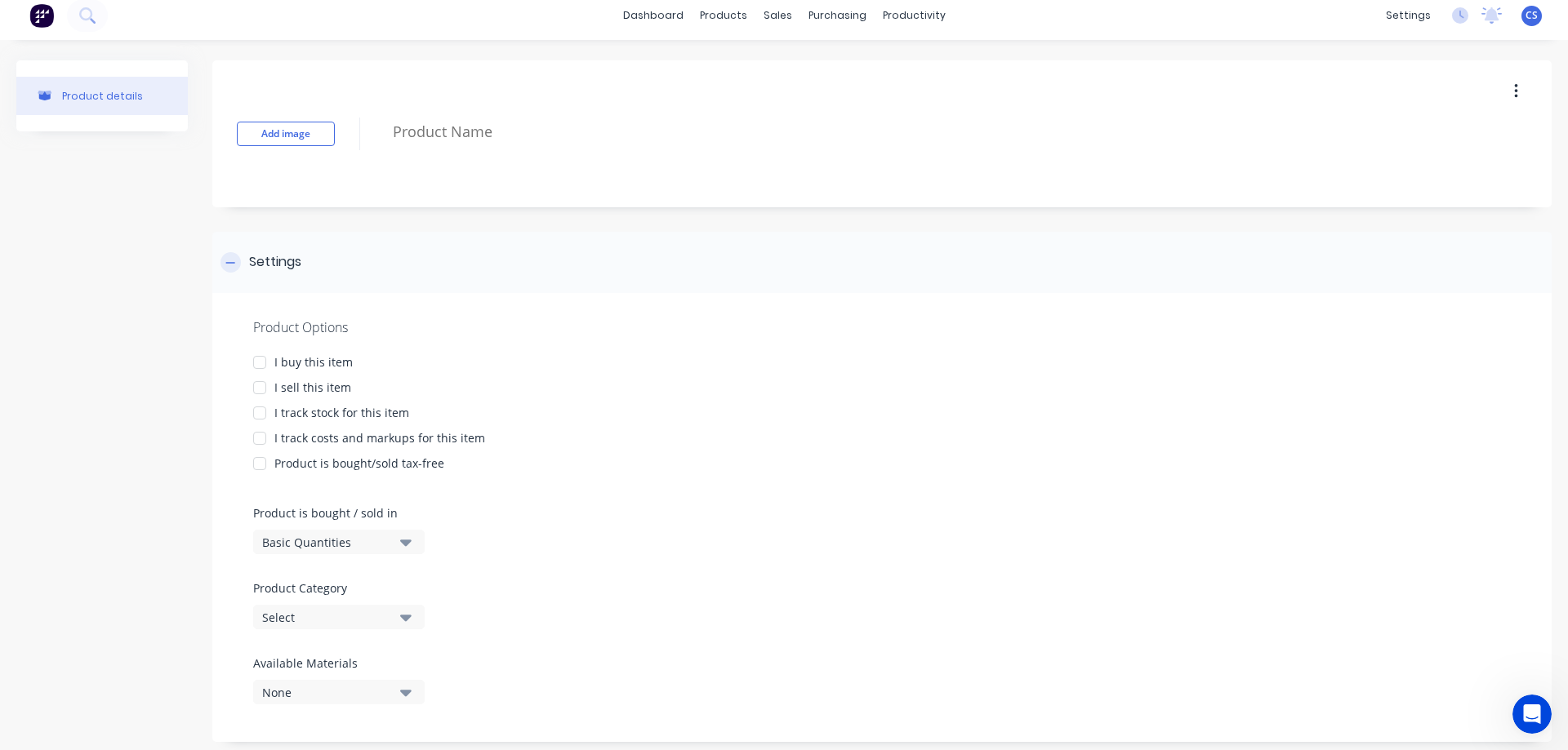
scroll to position [37, 0]
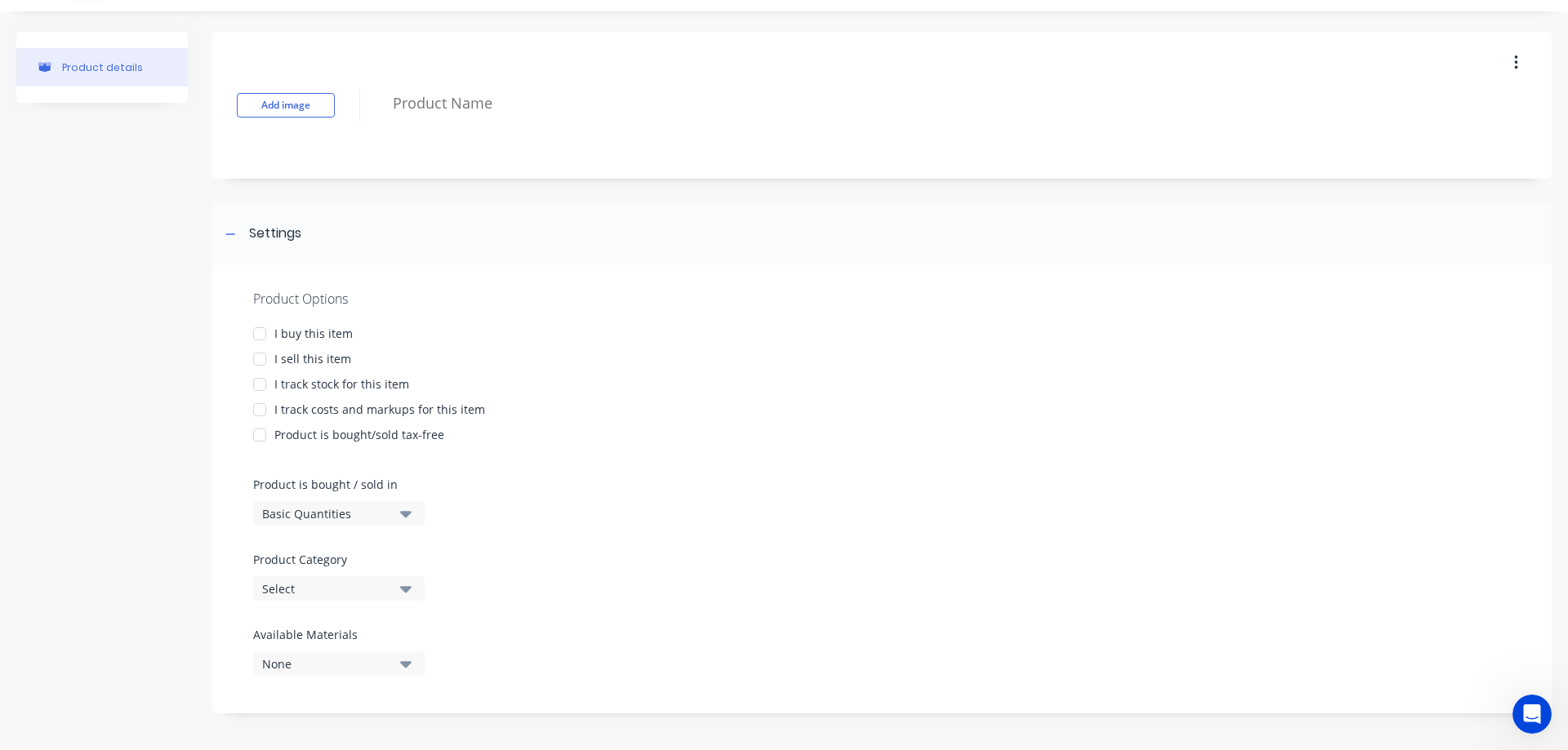
click at [258, 337] on div at bounding box center [260, 334] width 33 height 33
click at [260, 358] on div at bounding box center [260, 359] width 33 height 33
click at [260, 382] on div at bounding box center [260, 385] width 33 height 33
click at [259, 407] on div at bounding box center [260, 410] width 33 height 33
click at [402, 511] on icon "button" at bounding box center [405, 513] width 11 height 18
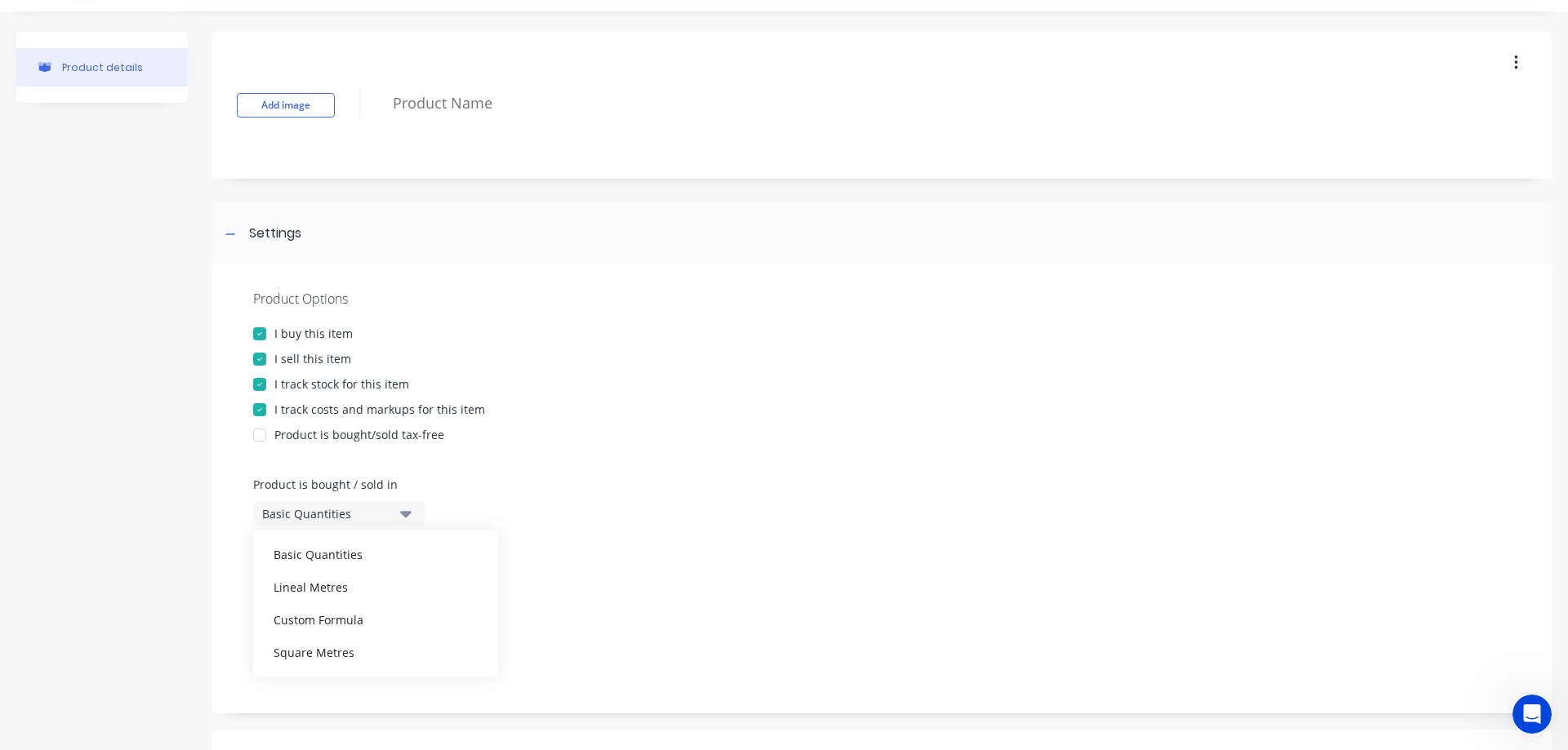
click at [402, 511] on icon "button" at bounding box center [405, 513] width 11 height 18
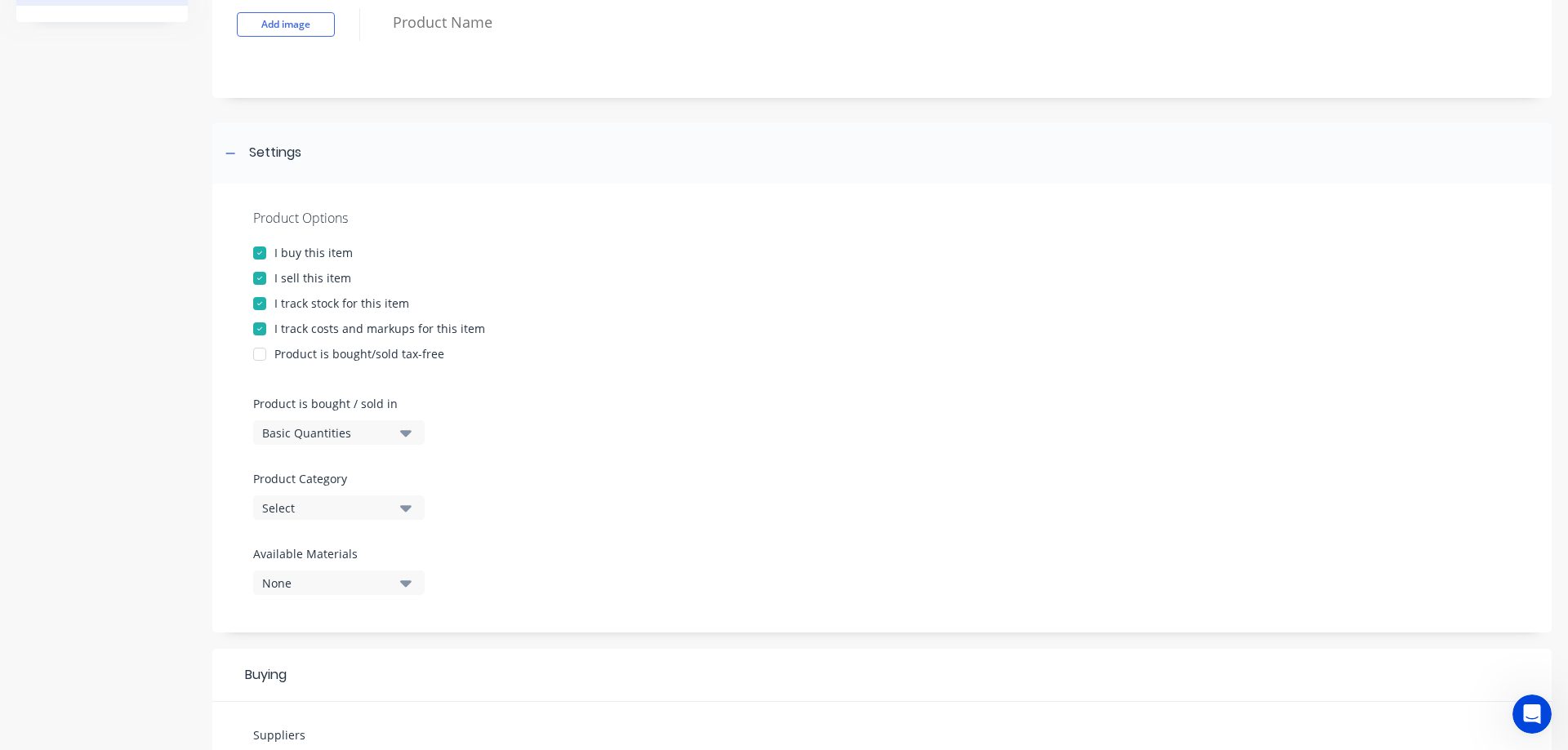
scroll to position [119, 0]
click at [392, 504] on div "Select" at bounding box center [327, 507] width 131 height 17
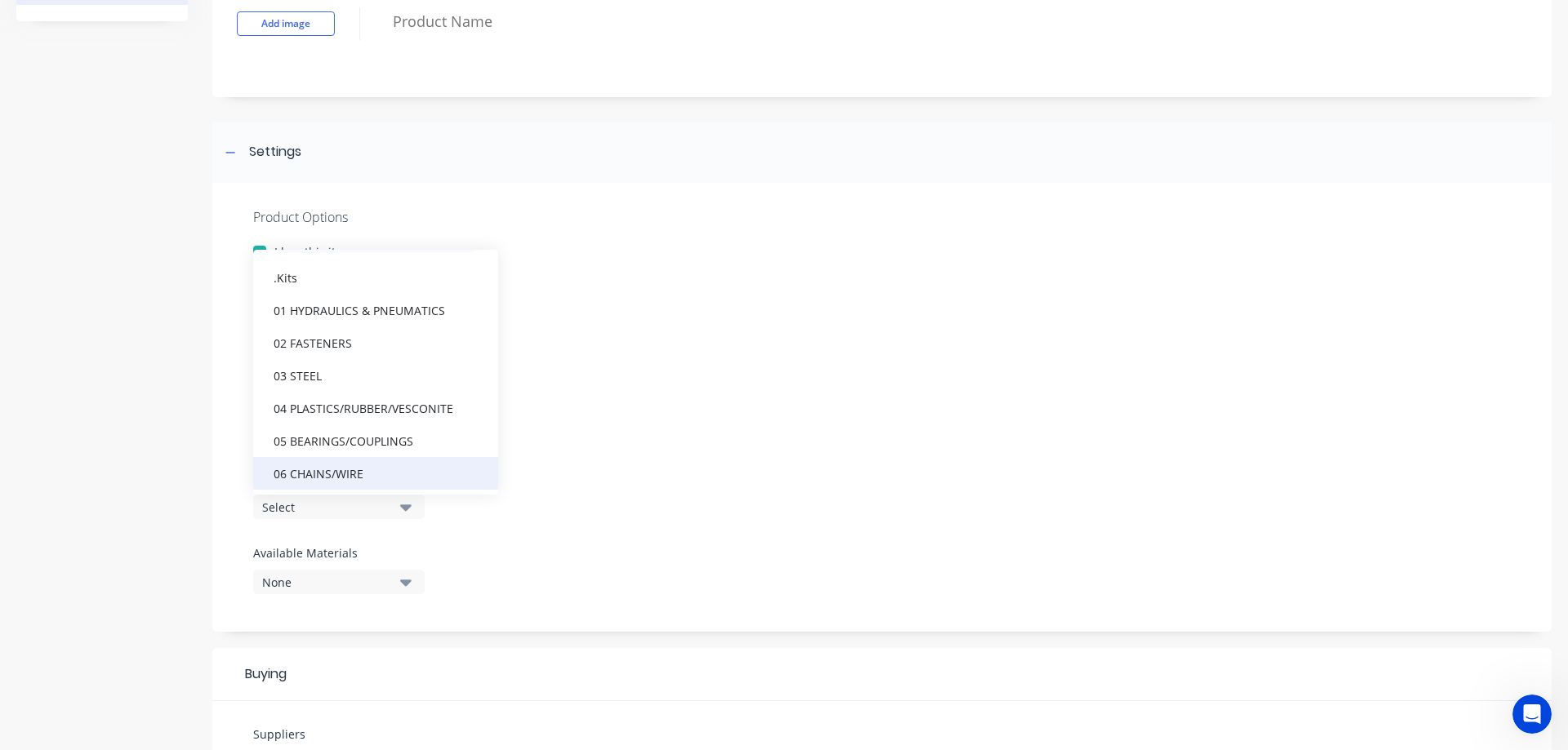
scroll to position [82, 0]
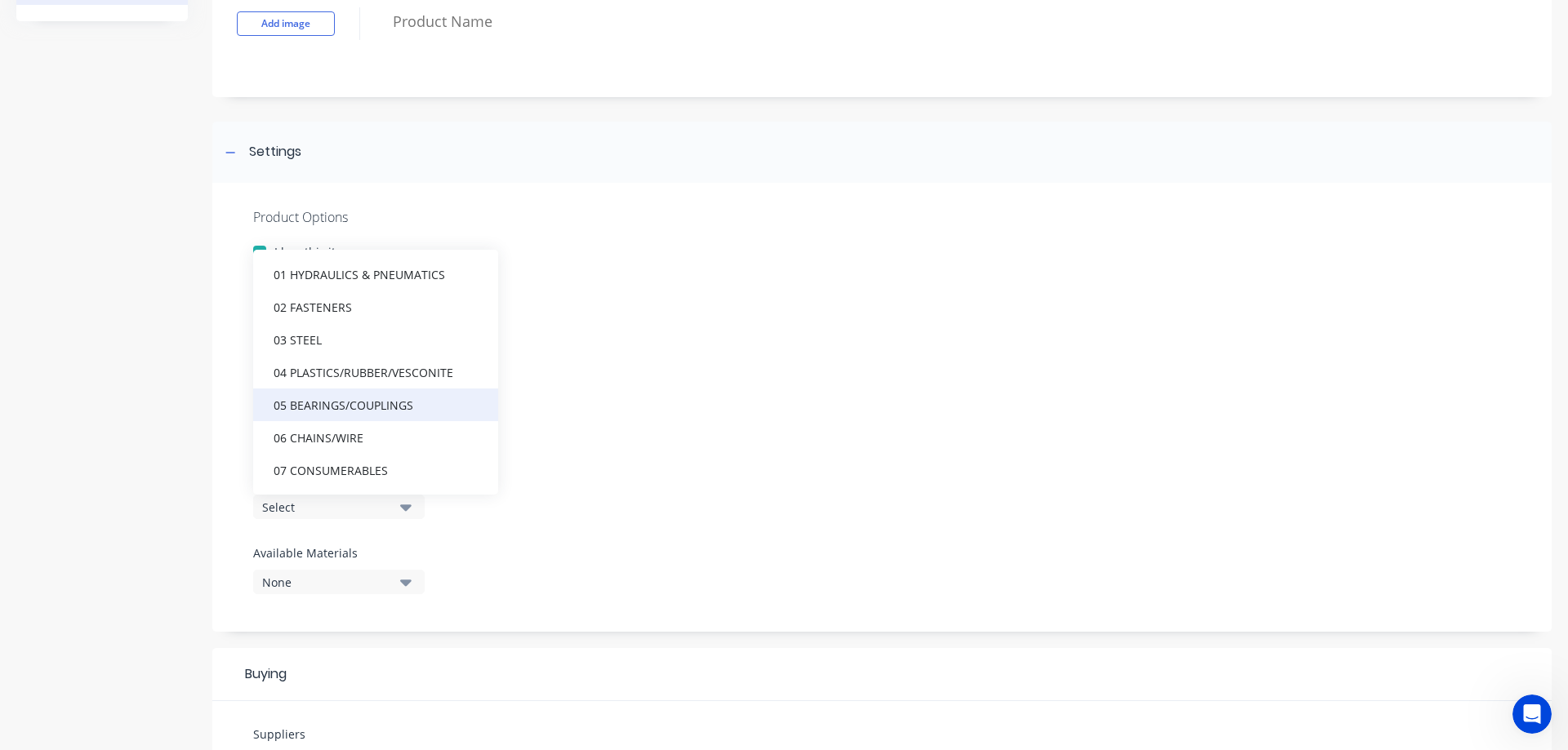
click at [316, 409] on div "05 BEARINGS/COUPLINGS" at bounding box center [376, 405] width 245 height 33
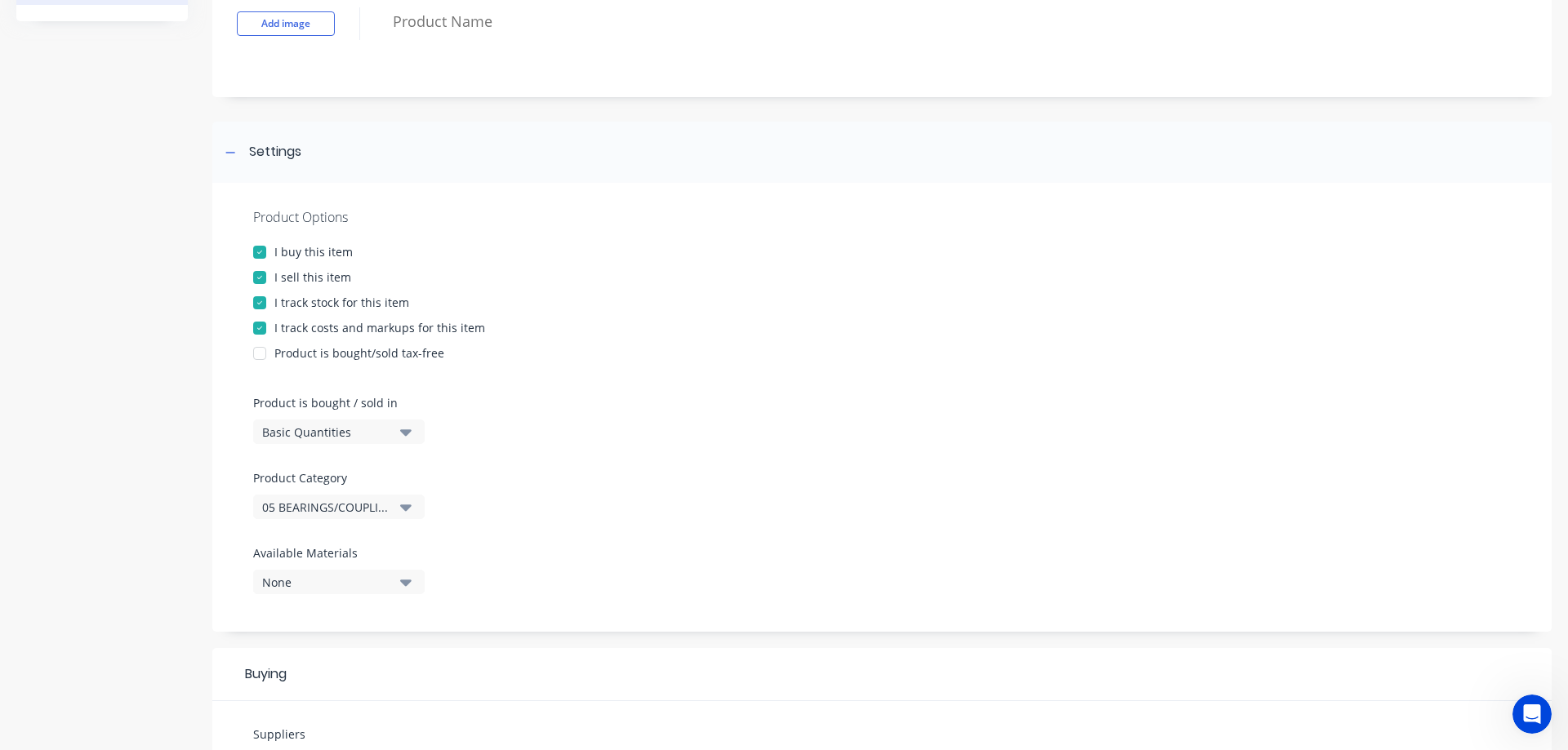
click at [400, 579] on icon "button" at bounding box center [405, 582] width 11 height 18
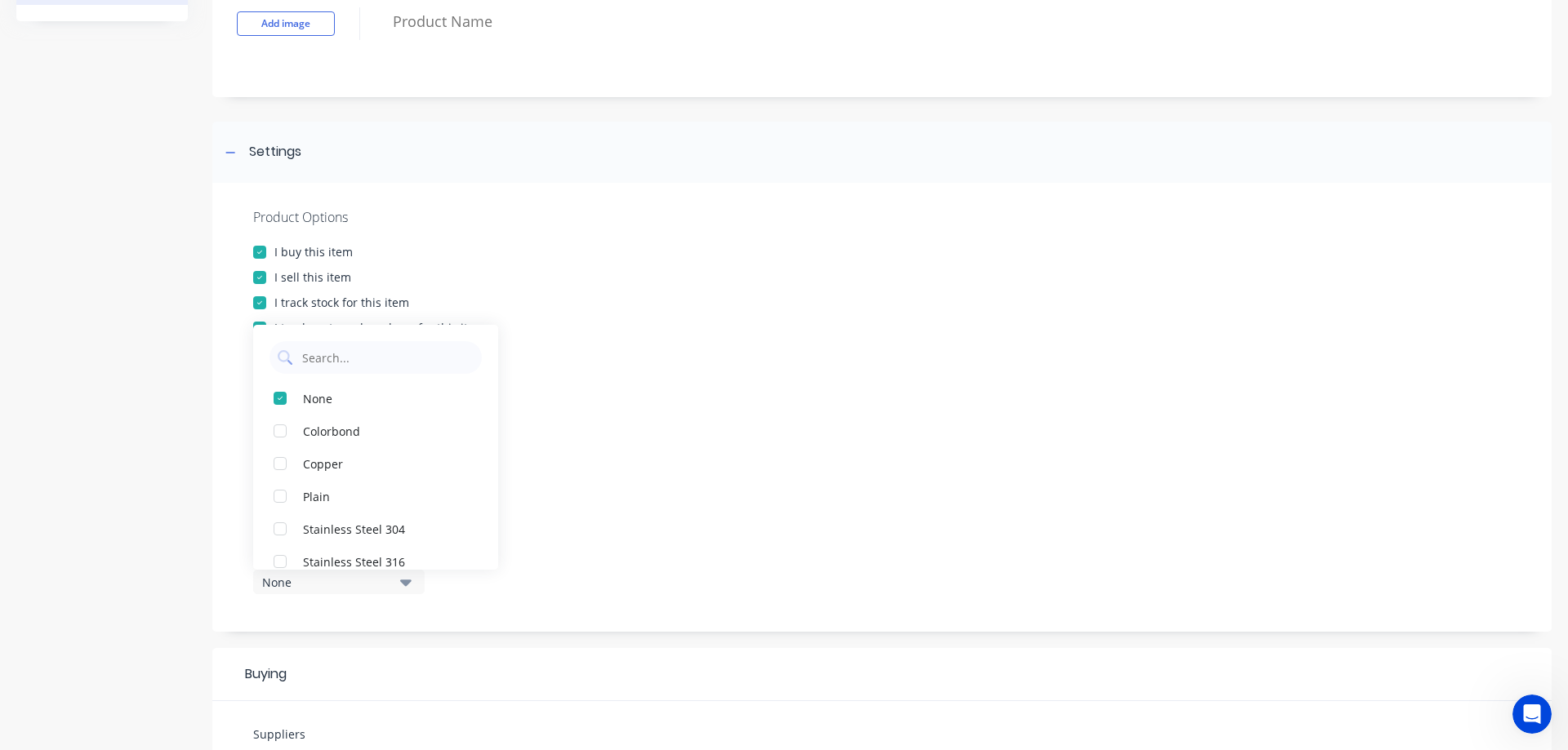
click at [400, 579] on icon "button" at bounding box center [405, 582] width 11 height 18
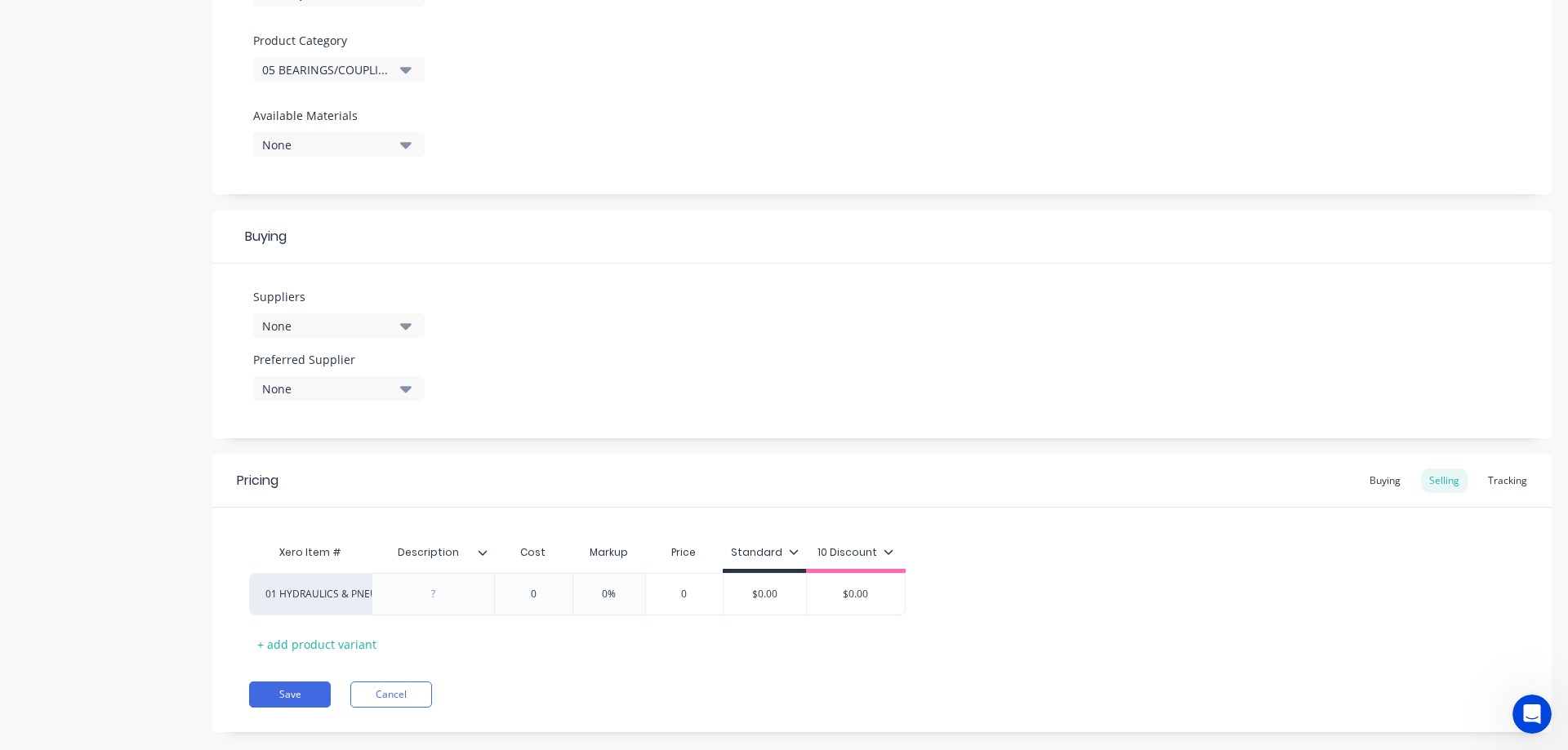
scroll to position [584, 0]
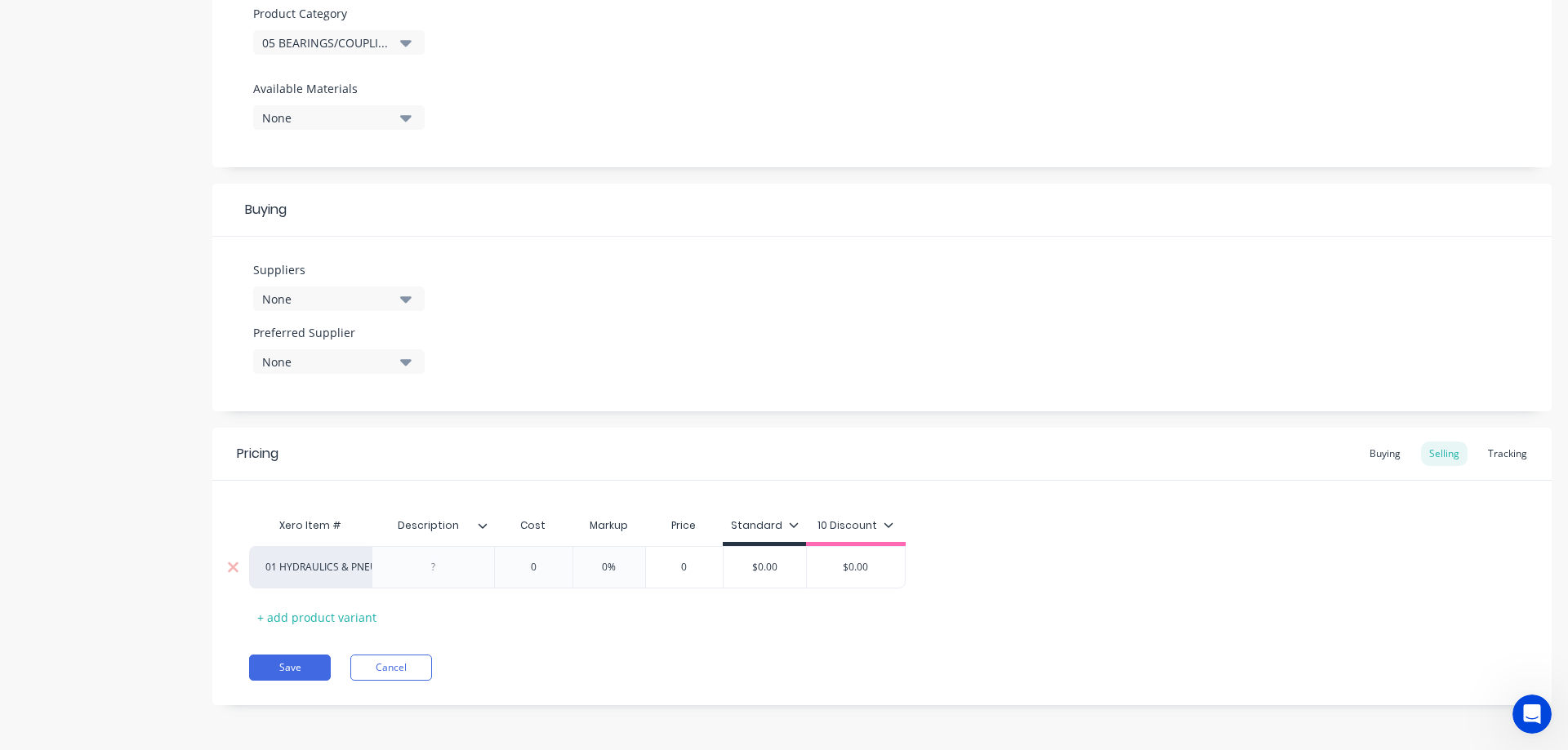
click at [456, 571] on div at bounding box center [434, 567] width 82 height 21
click at [544, 565] on input "text" at bounding box center [533, 567] width 82 height 15
click at [544, 565] on input "0" at bounding box center [542, 567] width 82 height 15
drag, startPoint x: 558, startPoint y: 564, endPoint x: 467, endPoint y: 547, distance: 92.6
click at [469, 549] on div "01 HYDRAULICS & PNEUMATICS IR 110 X 125 X 54 $14.00 $14.00 35% 35 $18.90 $18.90…" at bounding box center [591, 567] width 686 height 42
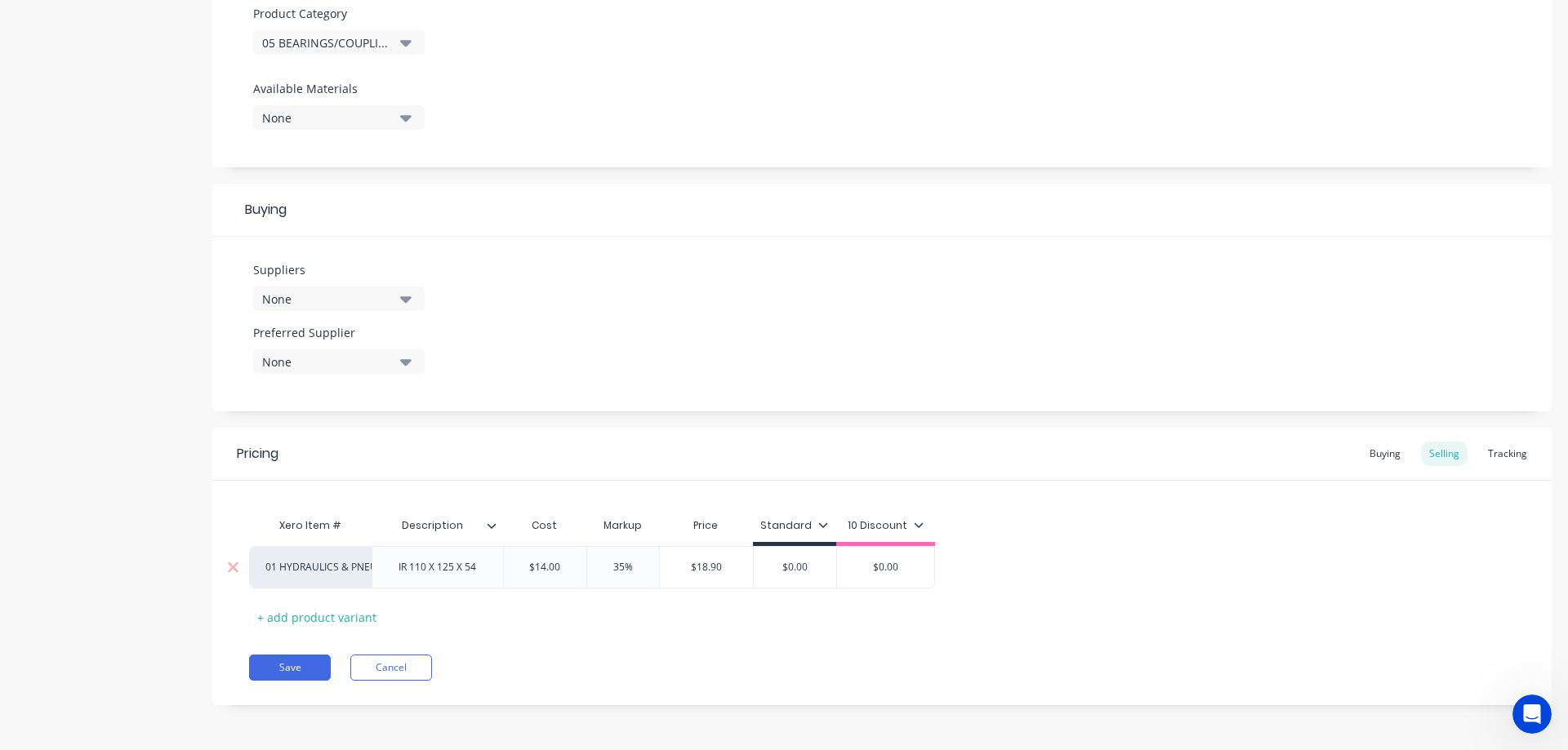
paste input "21.48"
click at [394, 299] on button "None" at bounding box center [339, 298] width 172 height 24
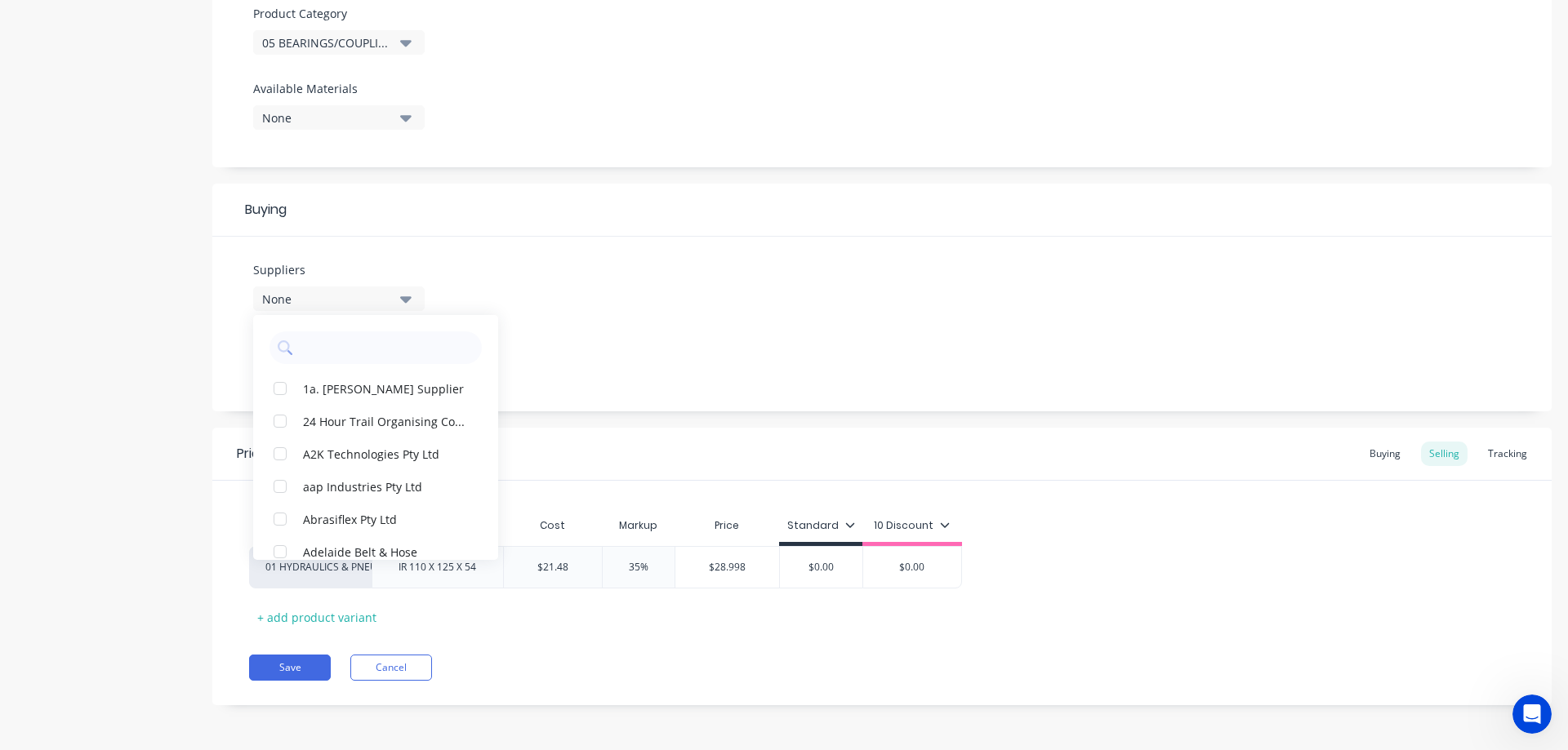
click at [394, 299] on button "None" at bounding box center [339, 298] width 172 height 24
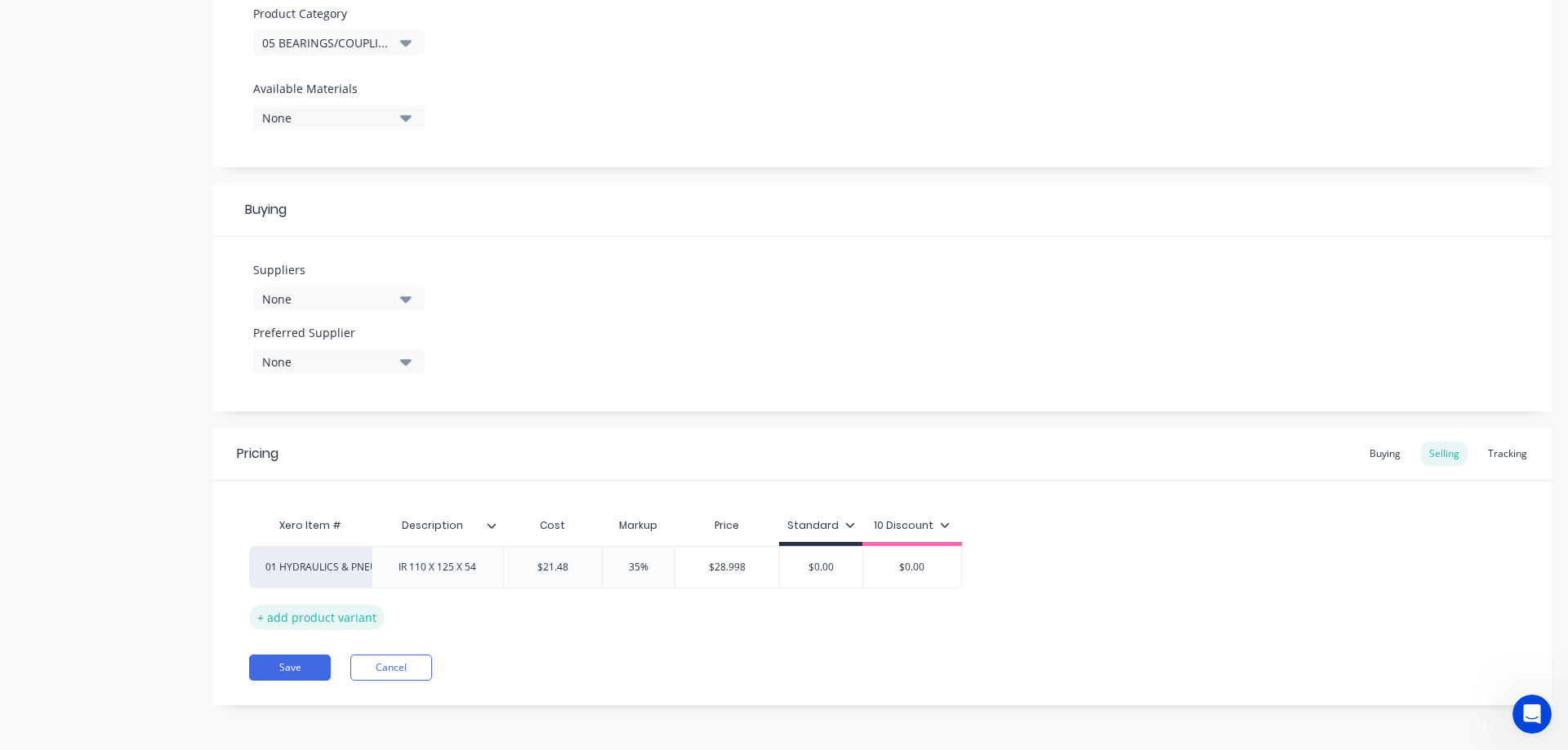
click at [292, 623] on div "+ add product variant" at bounding box center [317, 617] width 135 height 25
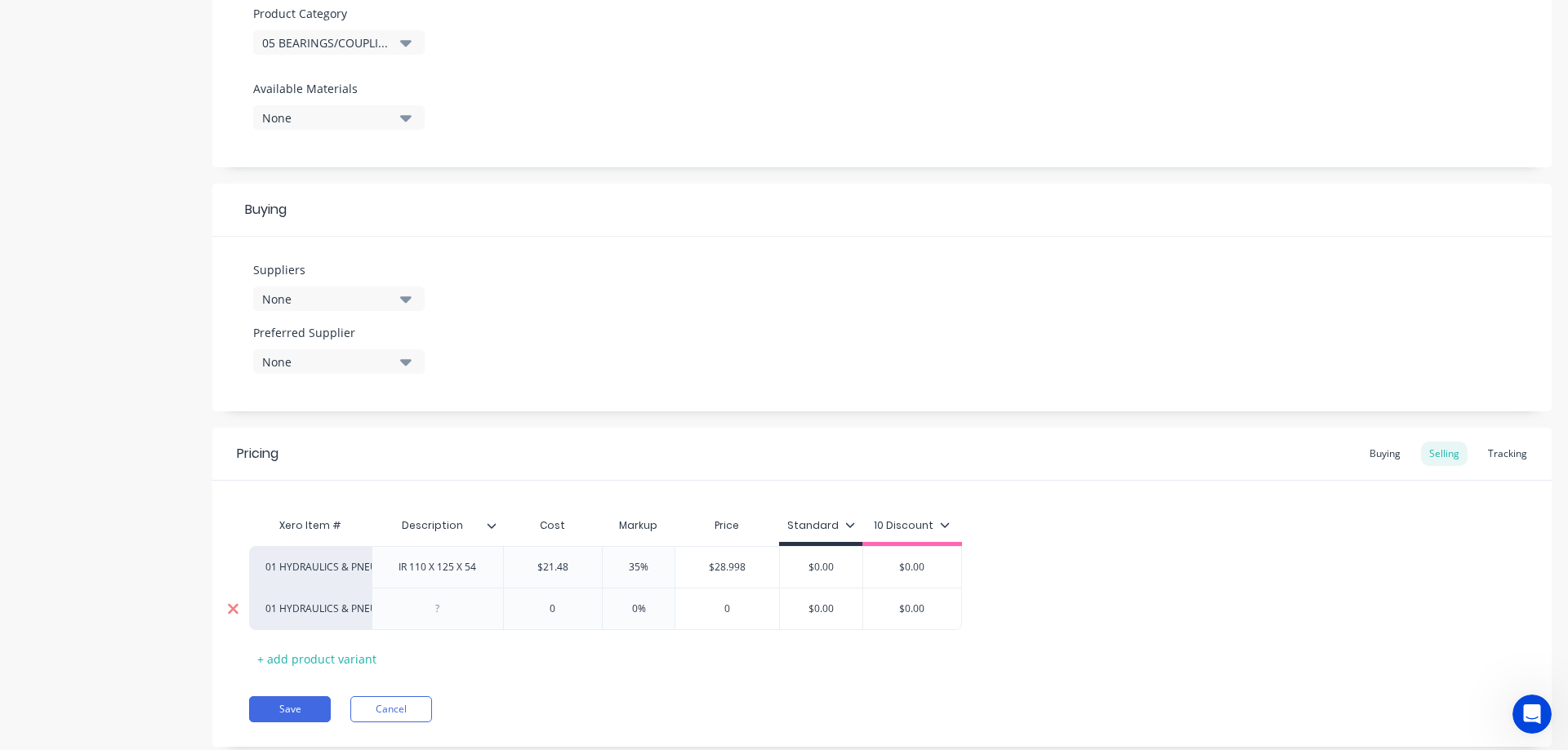
click at [236, 616] on icon at bounding box center [233, 609] width 12 height 16
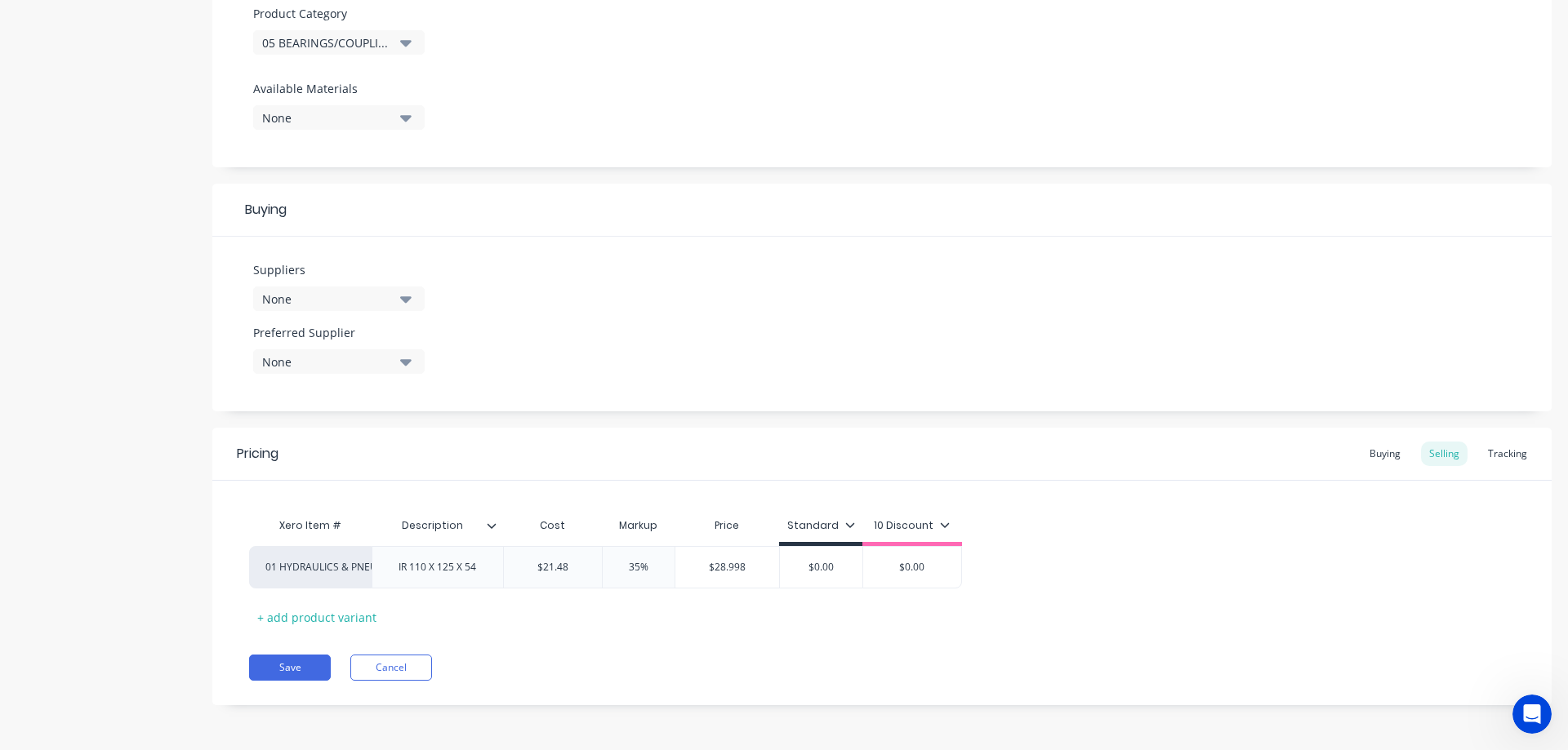
click at [1511, 458] on div "Tracking" at bounding box center [1507, 453] width 56 height 24
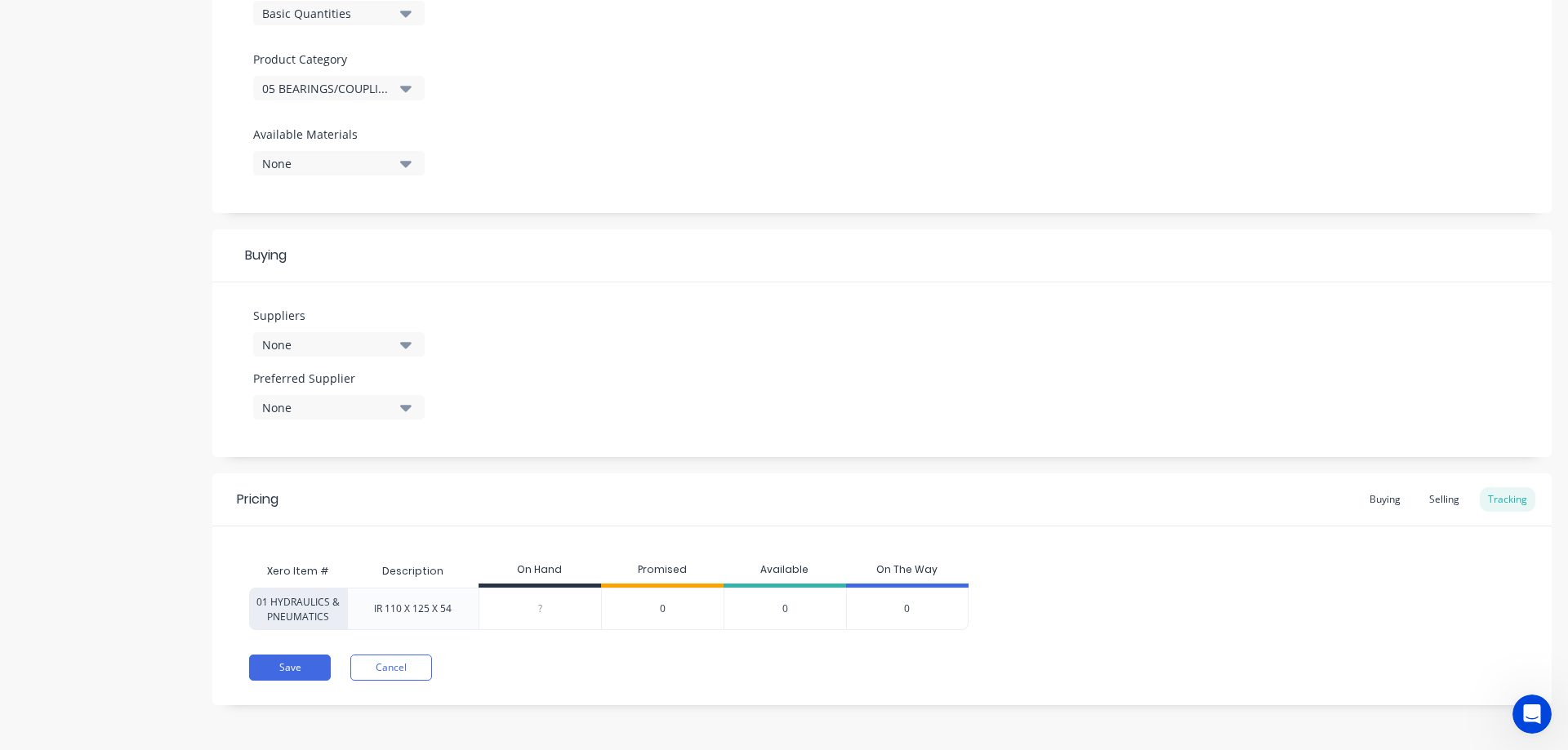
scroll to position [538, 0]
click at [1365, 500] on div "Buying" at bounding box center [1384, 499] width 48 height 24
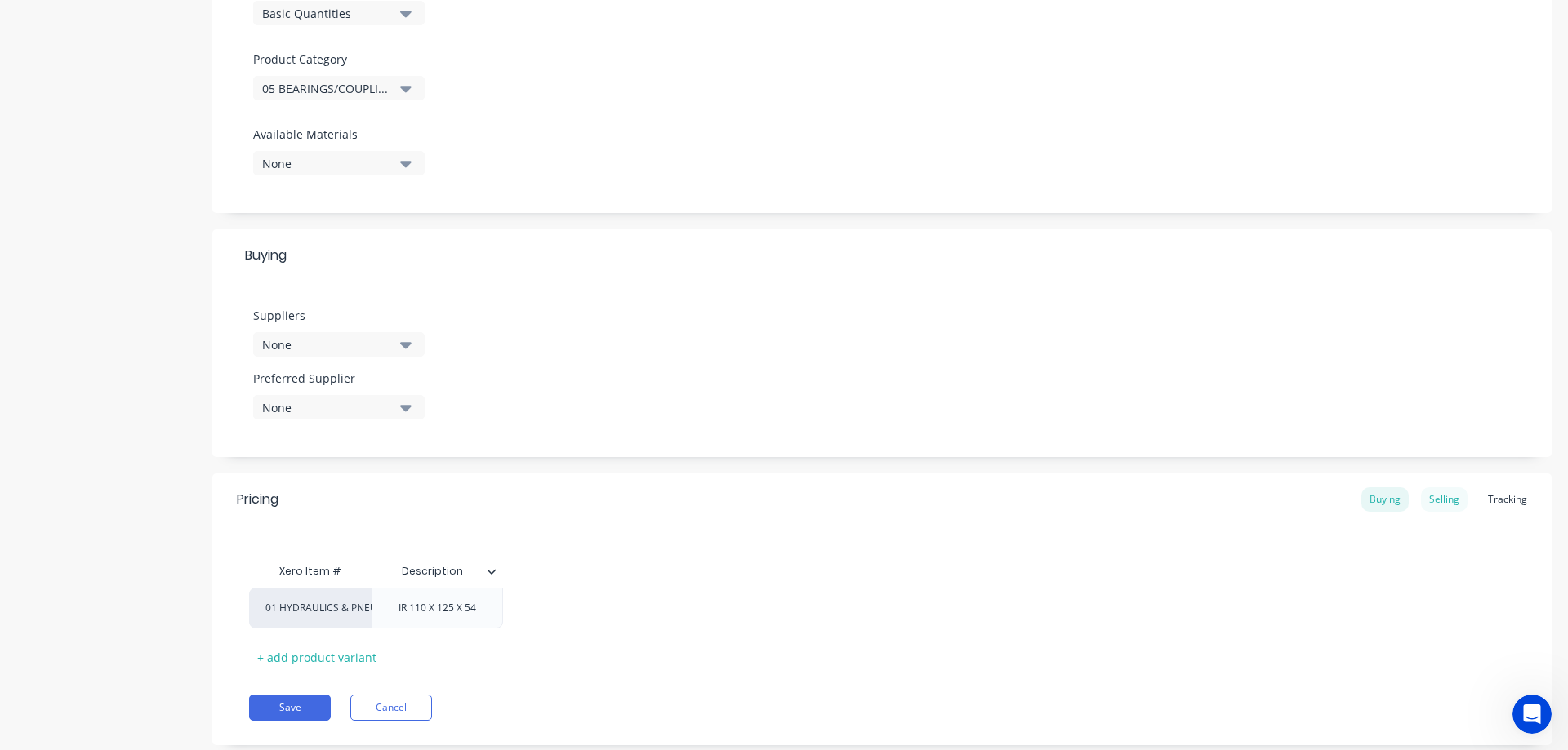
click at [1435, 493] on div "Selling" at bounding box center [1444, 499] width 47 height 24
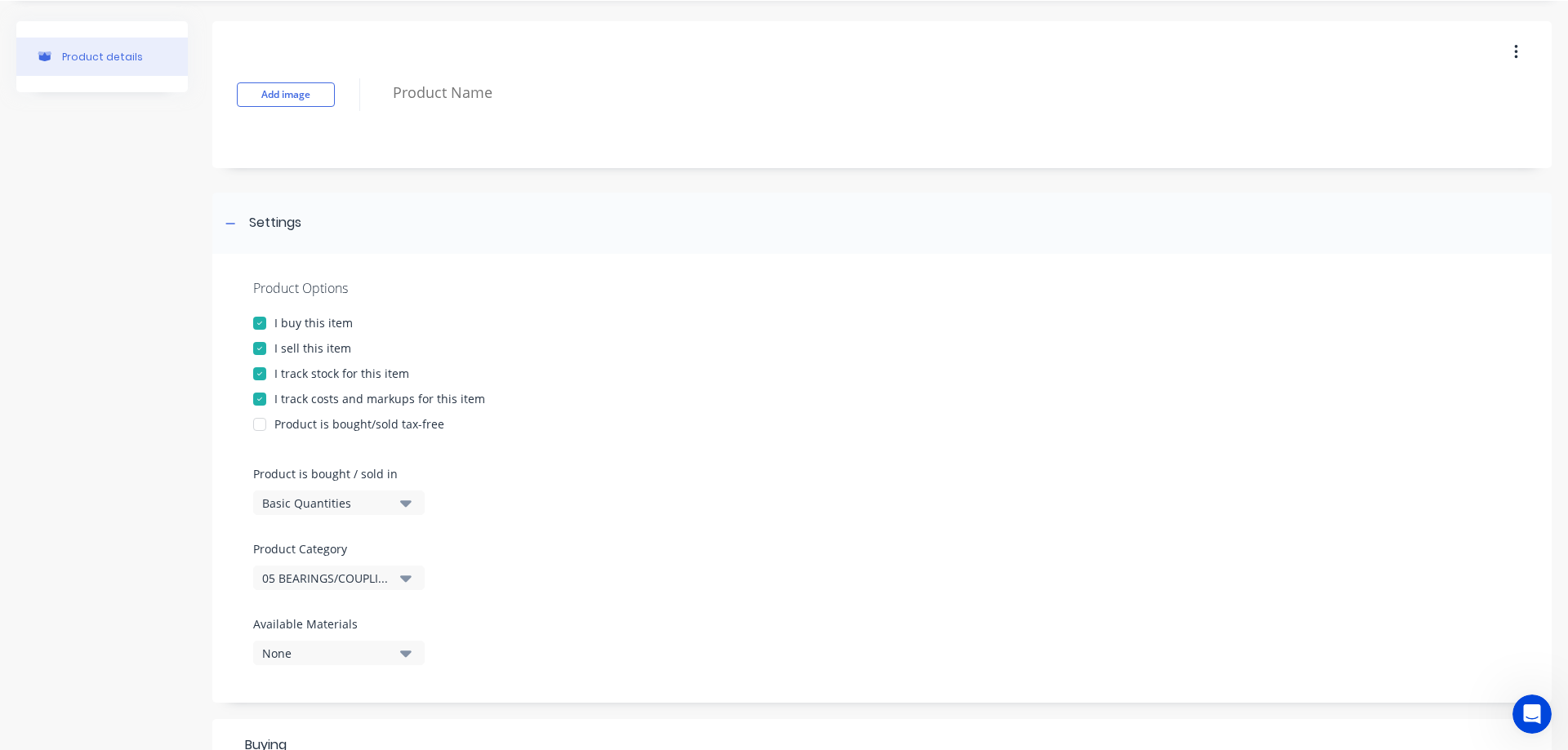
scroll to position [584, 0]
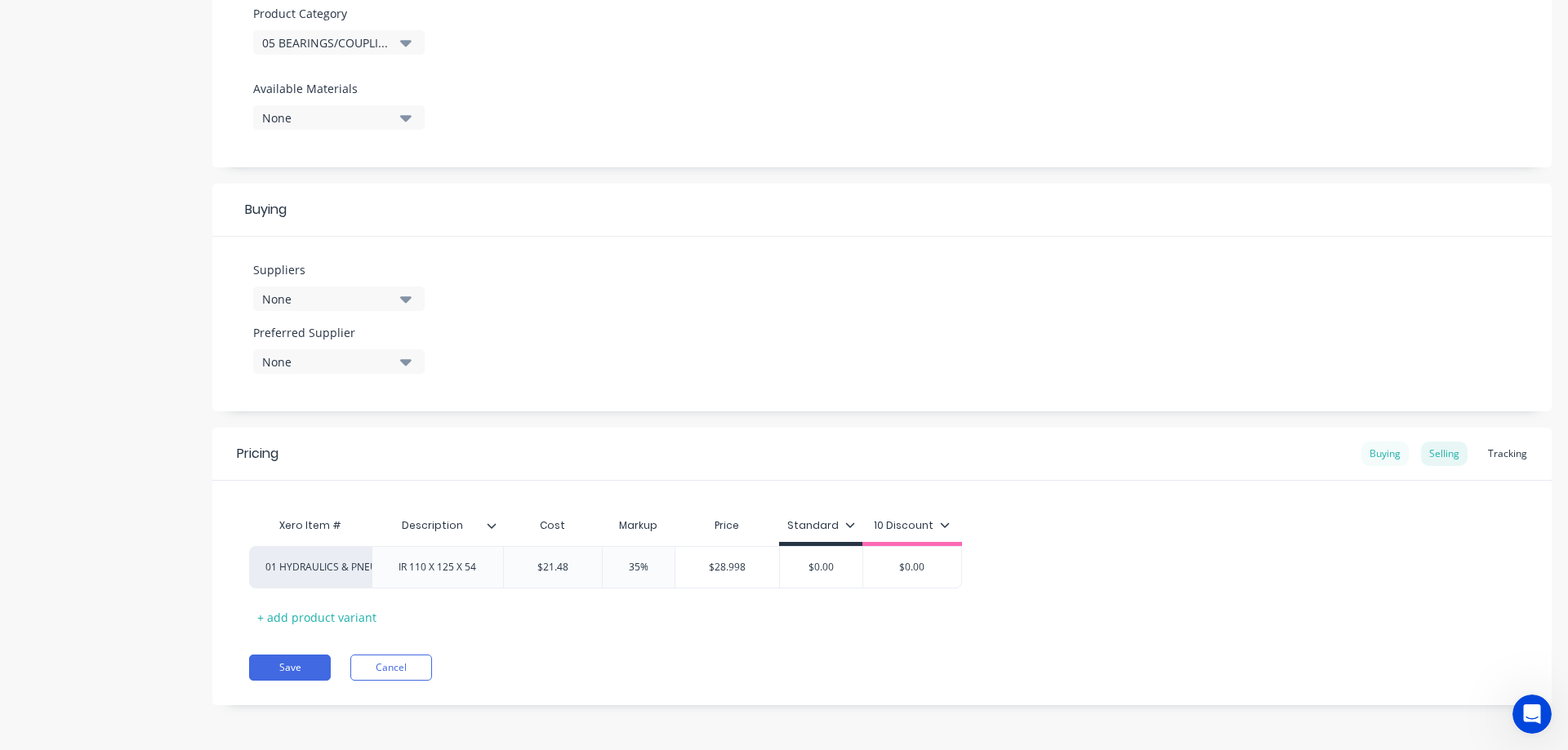
click at [1375, 458] on div "Buying" at bounding box center [1384, 453] width 48 height 24
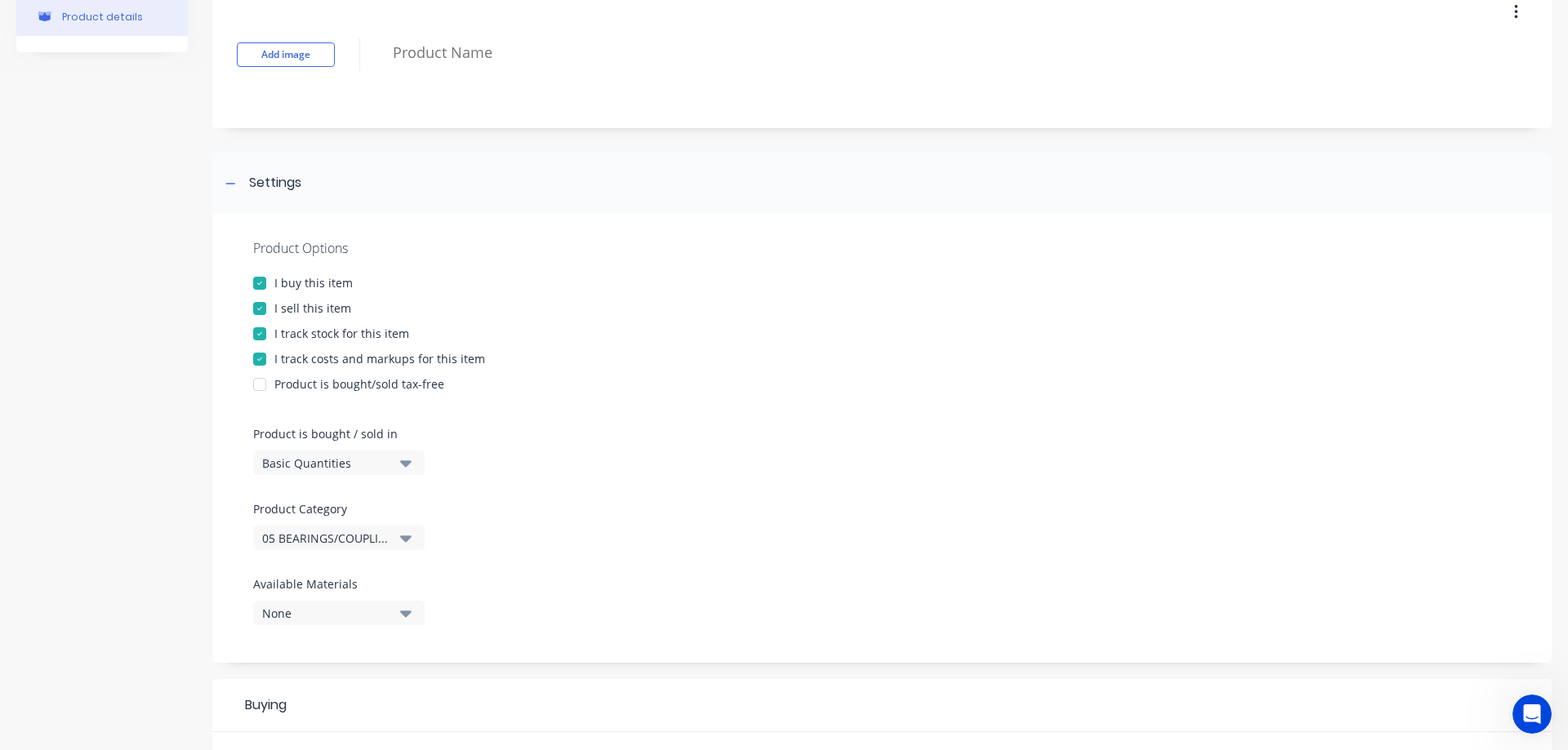
scroll to position [578, 0]
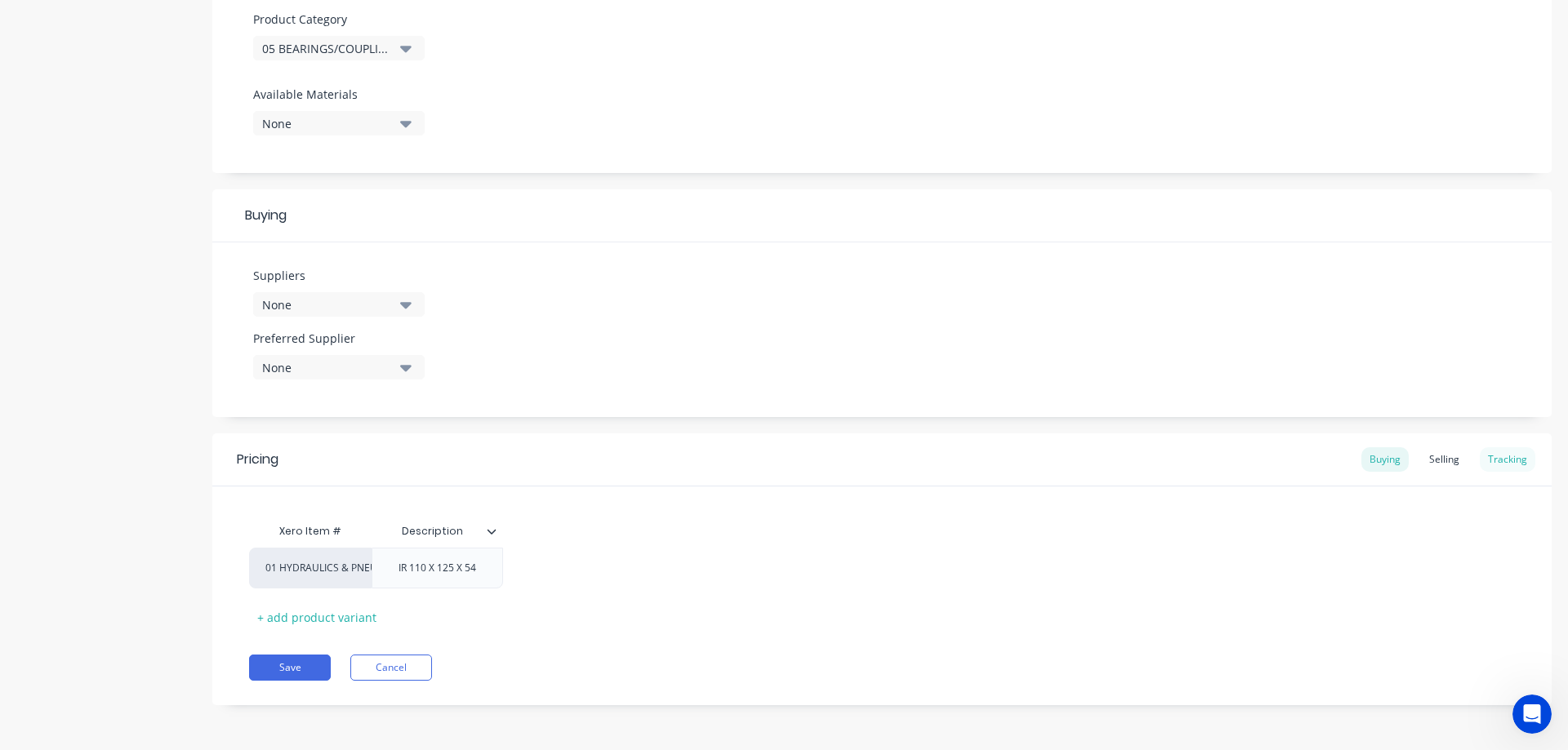
click at [1519, 457] on div "Tracking" at bounding box center [1507, 460] width 56 height 24
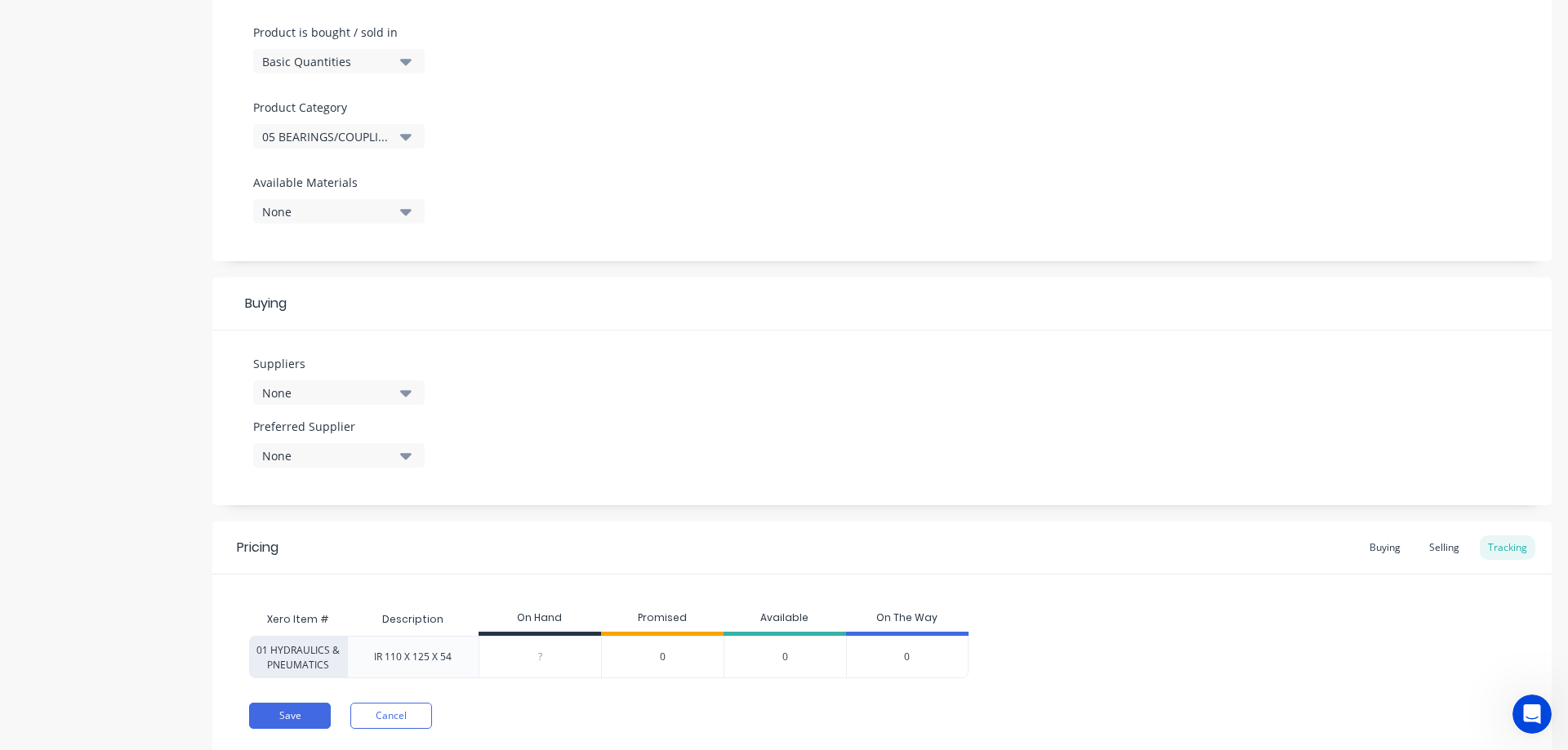
scroll to position [538, 0]
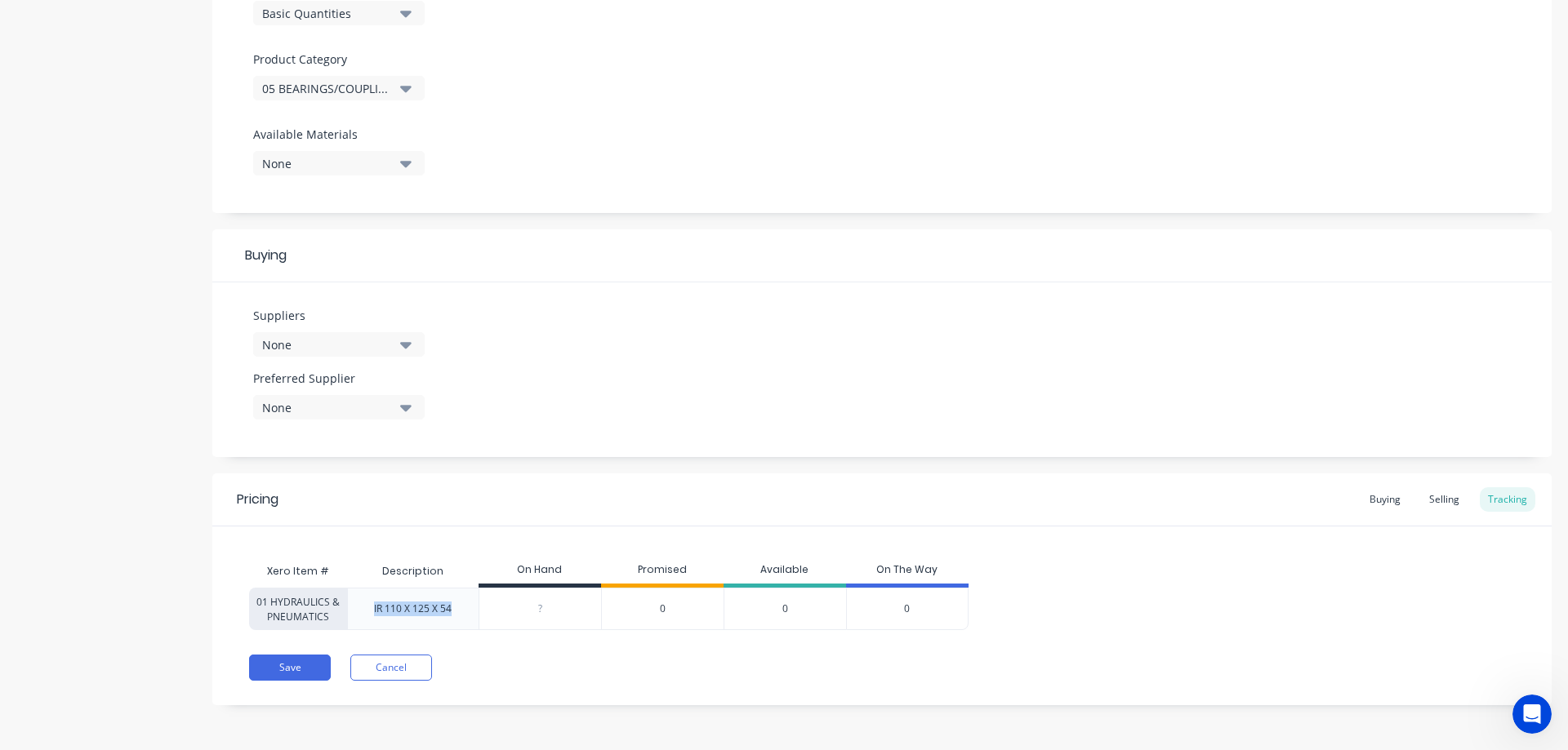
drag, startPoint x: 459, startPoint y: 608, endPoint x: 369, endPoint y: 610, distance: 90.0
click at [369, 610] on div "IR 110 X 125 X 54" at bounding box center [413, 609] width 104 height 41
copy div "IR 110 X 125 X 54"
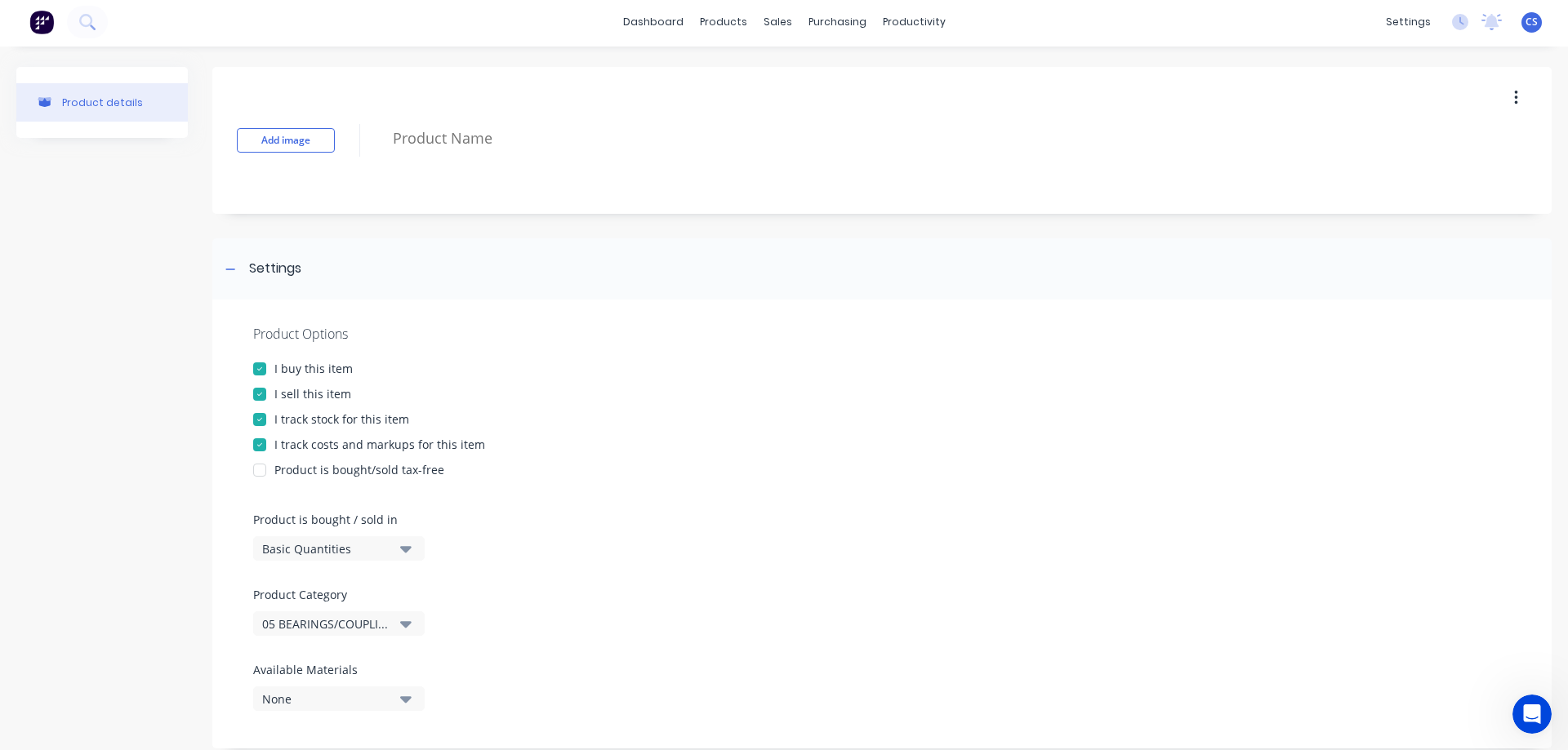
scroll to position [0, 0]
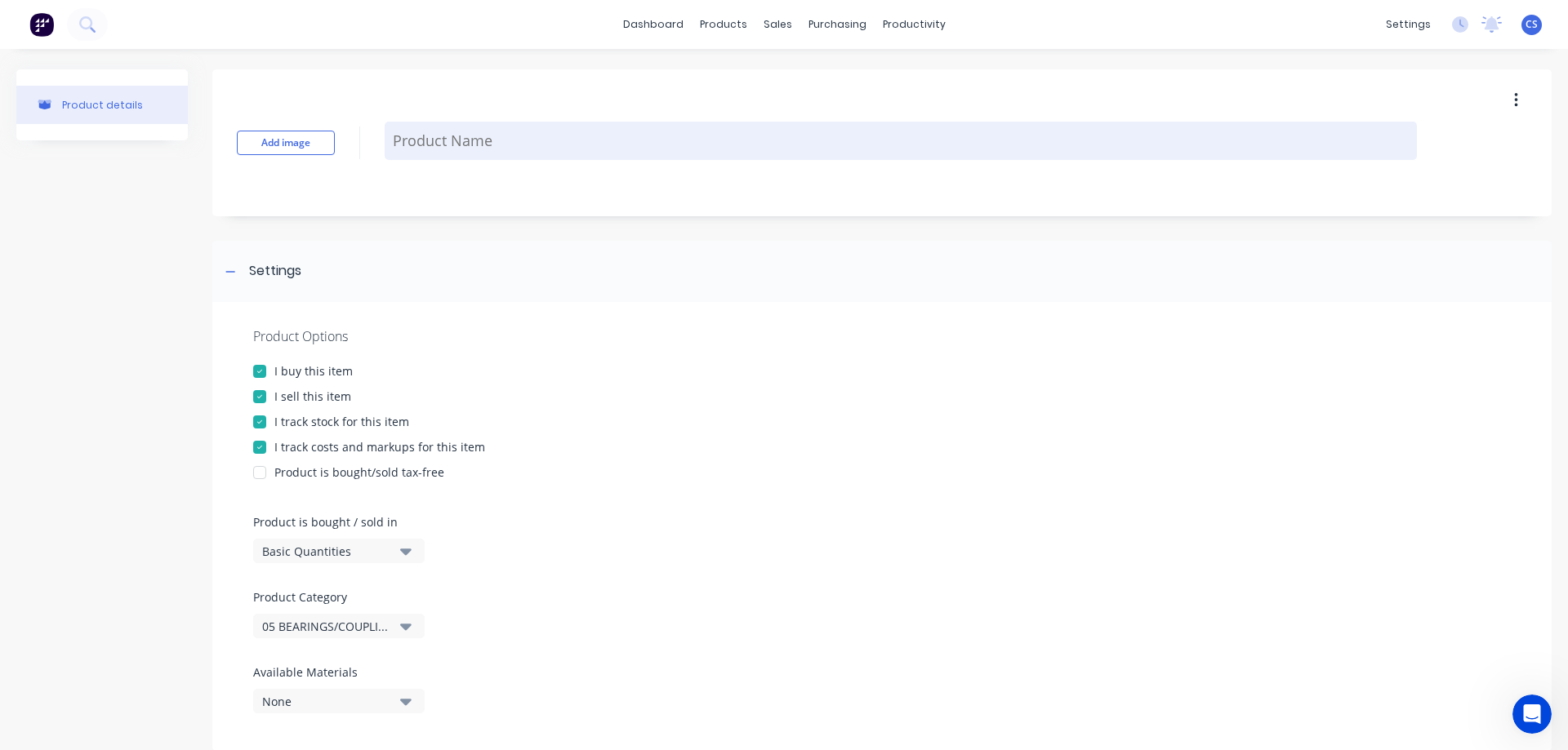
click at [463, 144] on textarea at bounding box center [900, 140] width 1032 height 38
paste textarea "IR 110 X 125 X 54"
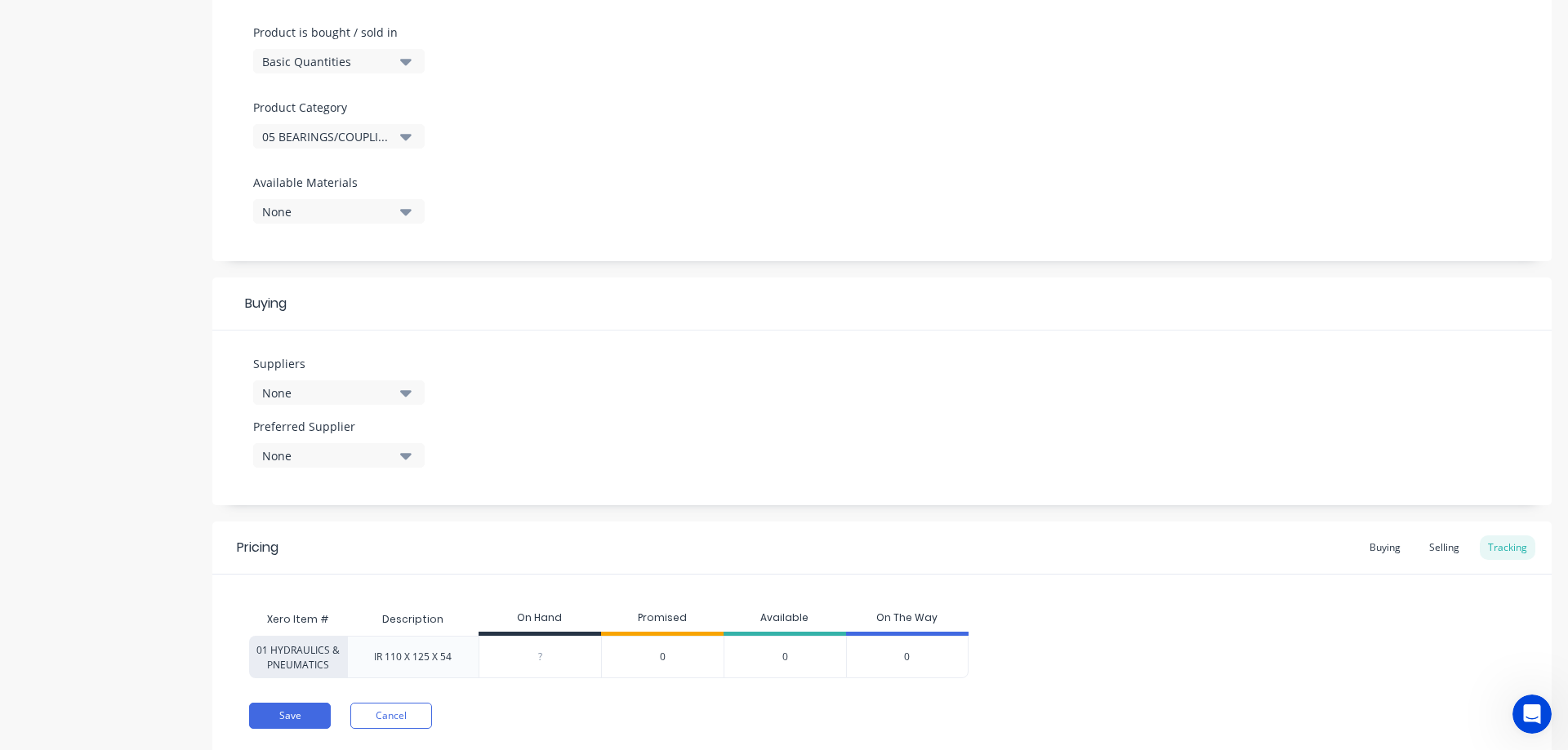
scroll to position [538, 0]
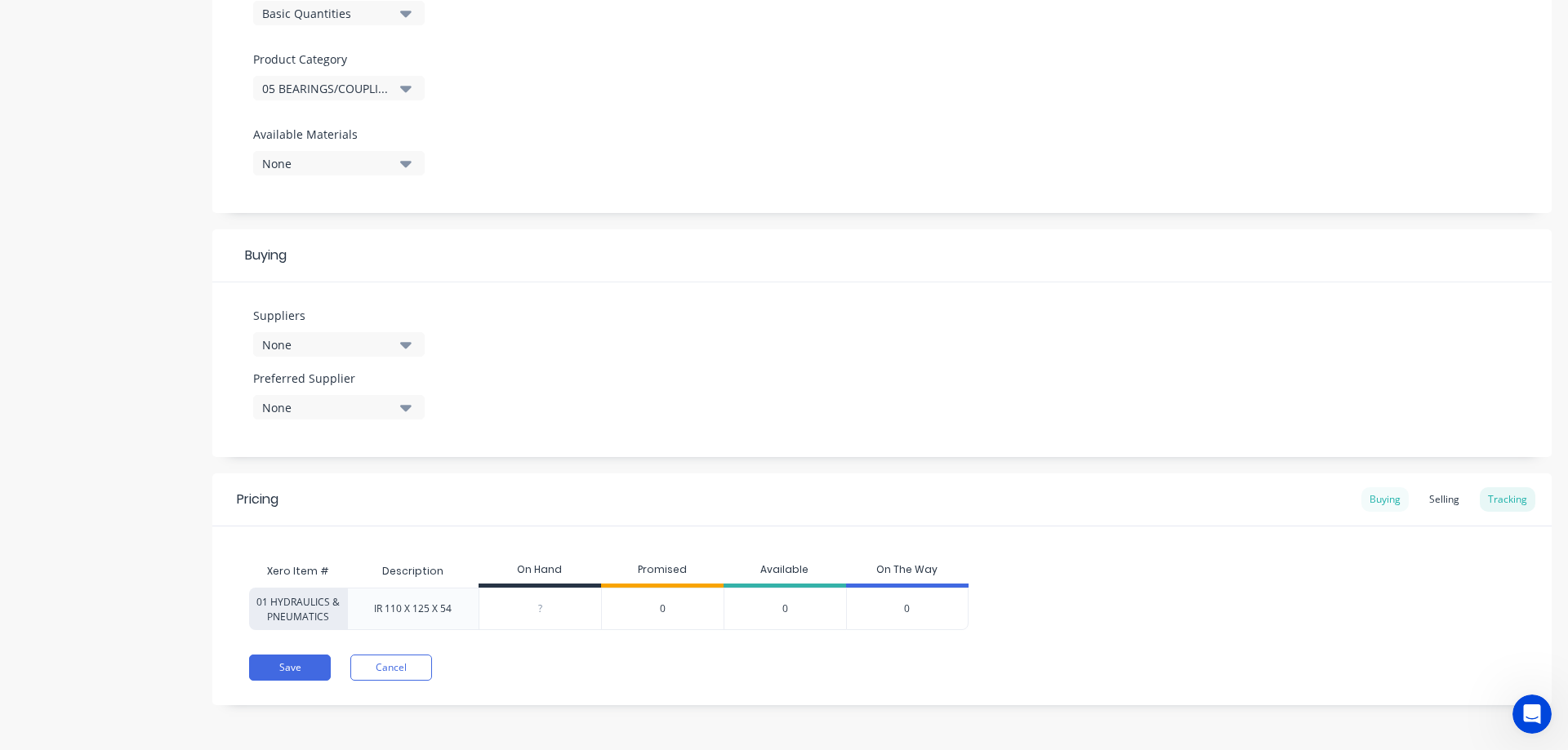
click at [1376, 504] on div "Buying" at bounding box center [1384, 499] width 48 height 24
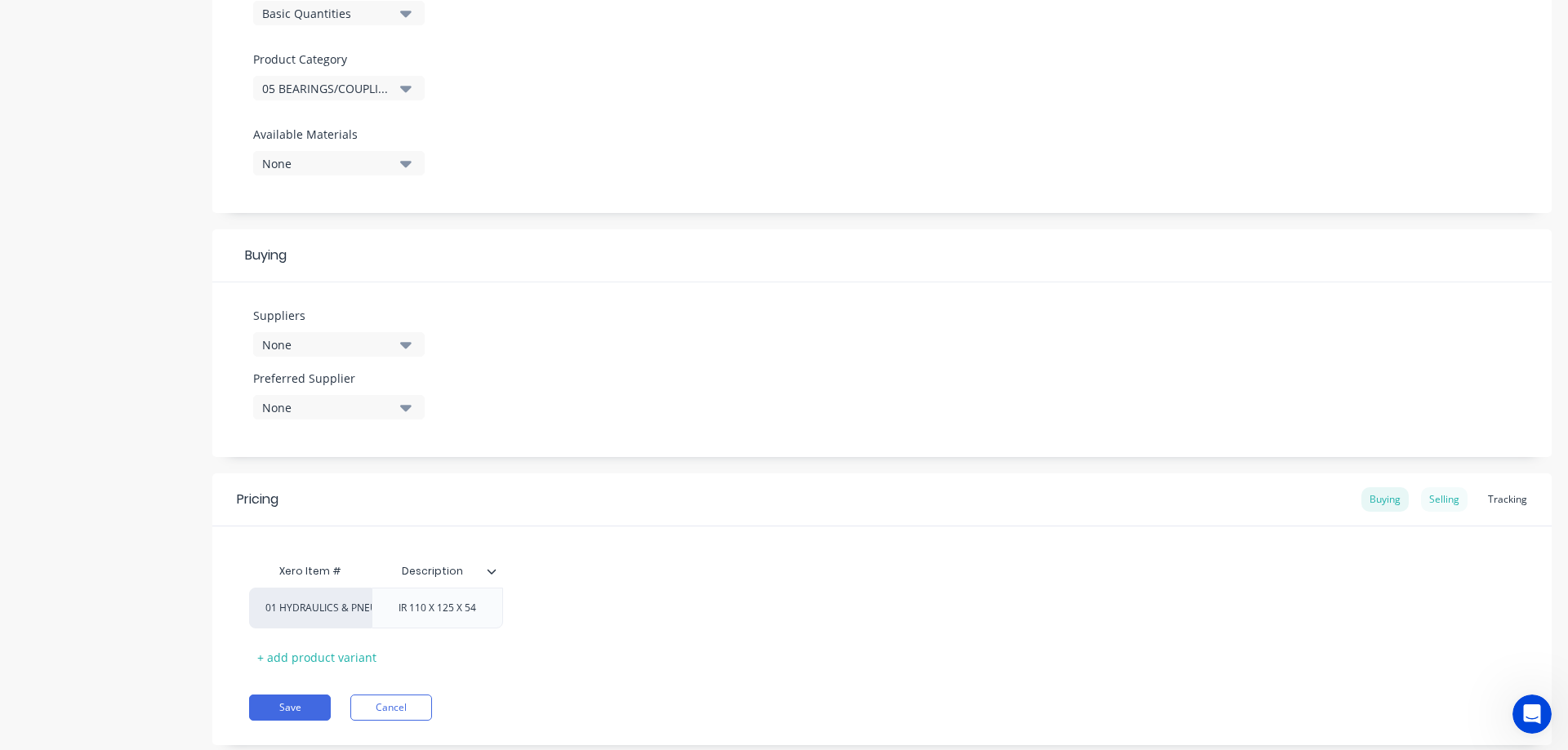
click at [1451, 499] on div "Selling" at bounding box center [1444, 499] width 47 height 24
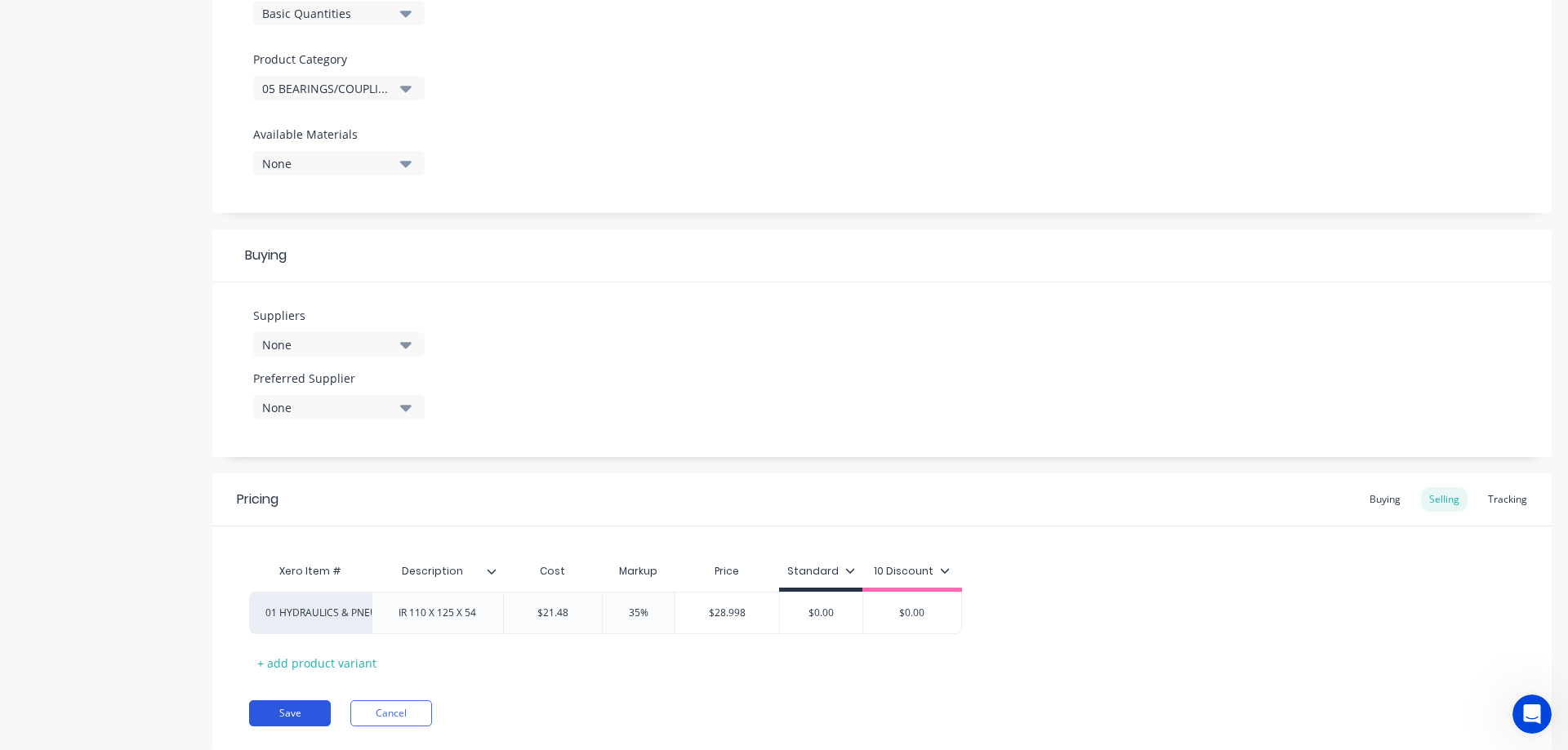
click at [270, 714] on button "Save" at bounding box center [290, 714] width 82 height 26
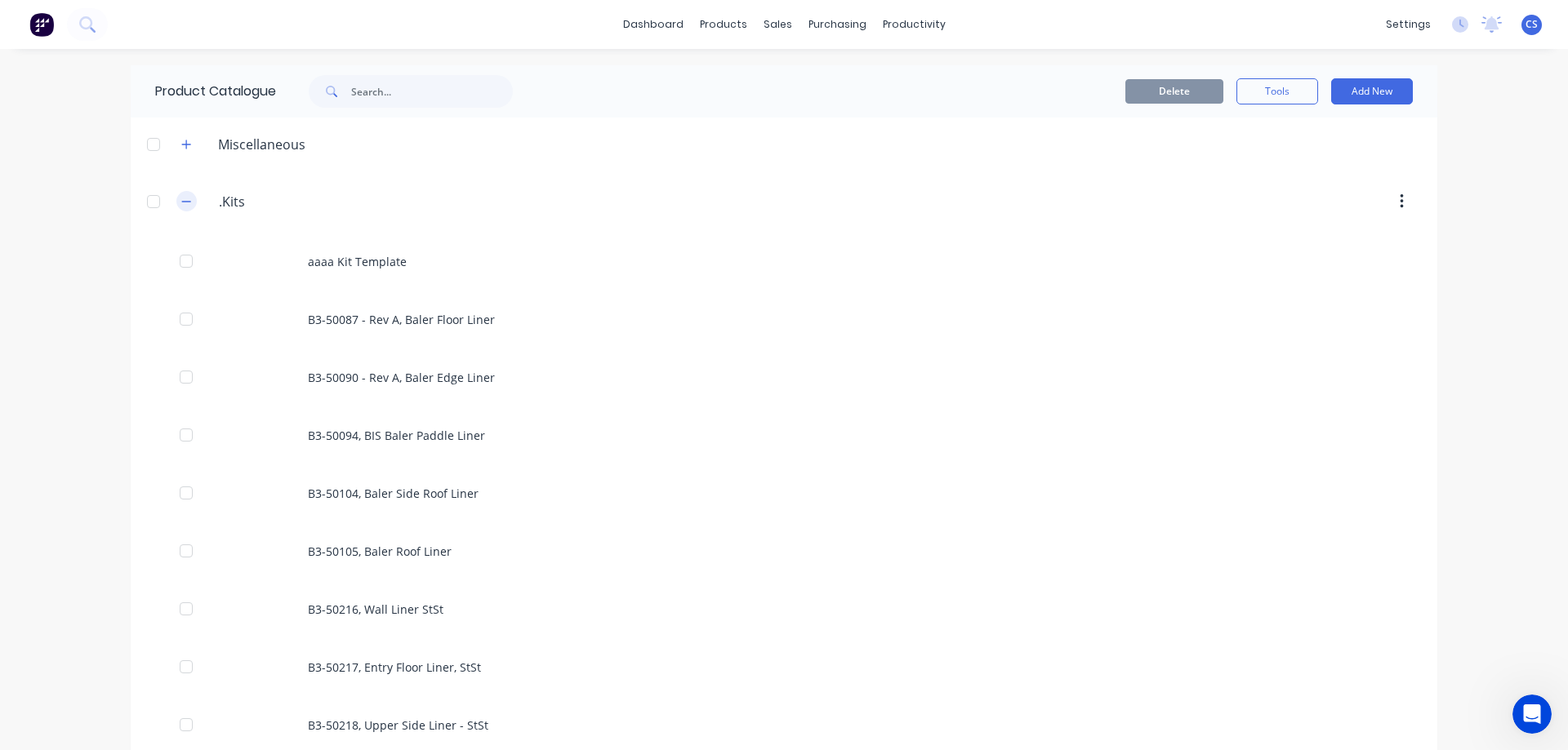
click at [188, 205] on button "button" at bounding box center [186, 201] width 21 height 21
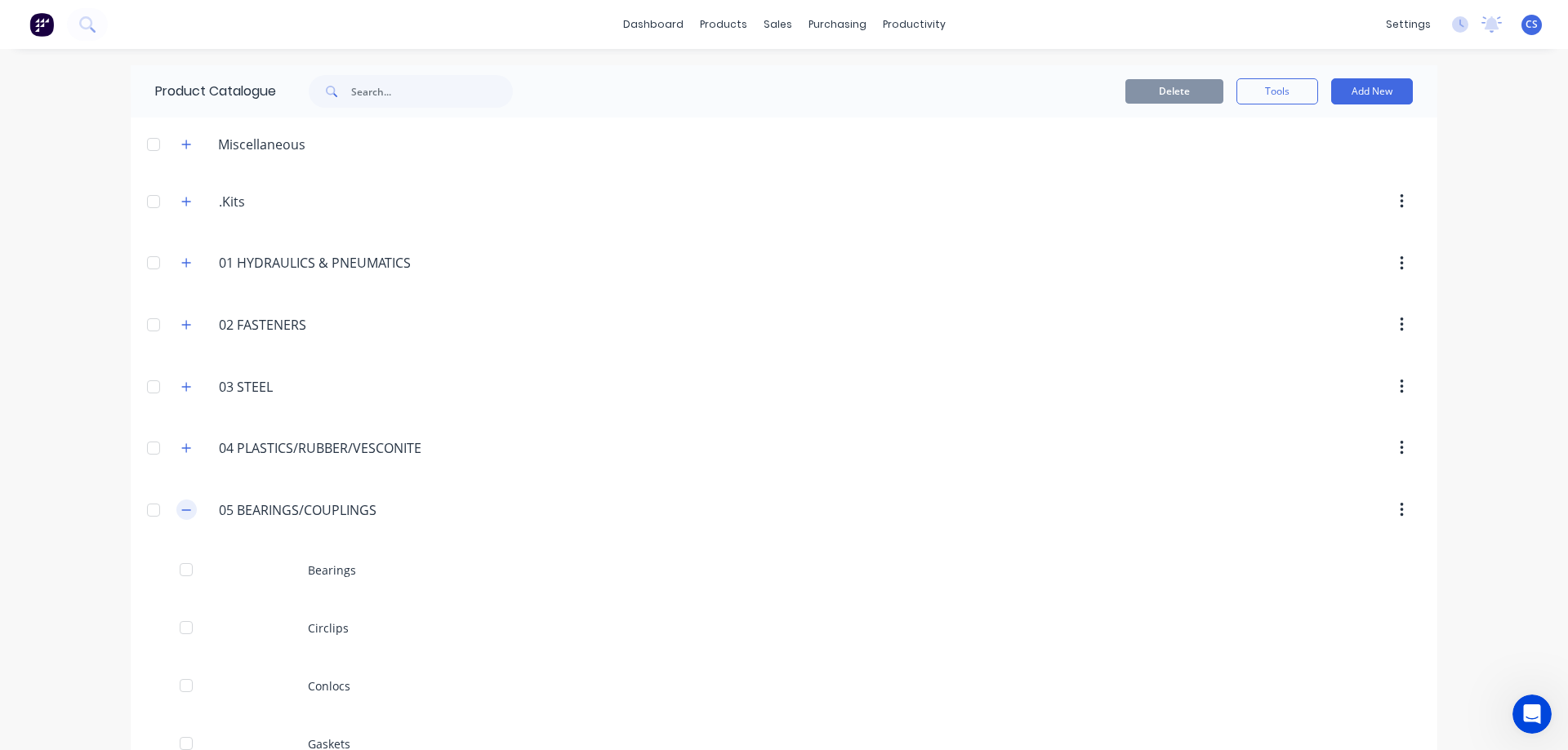
click at [188, 507] on button "button" at bounding box center [186, 510] width 21 height 21
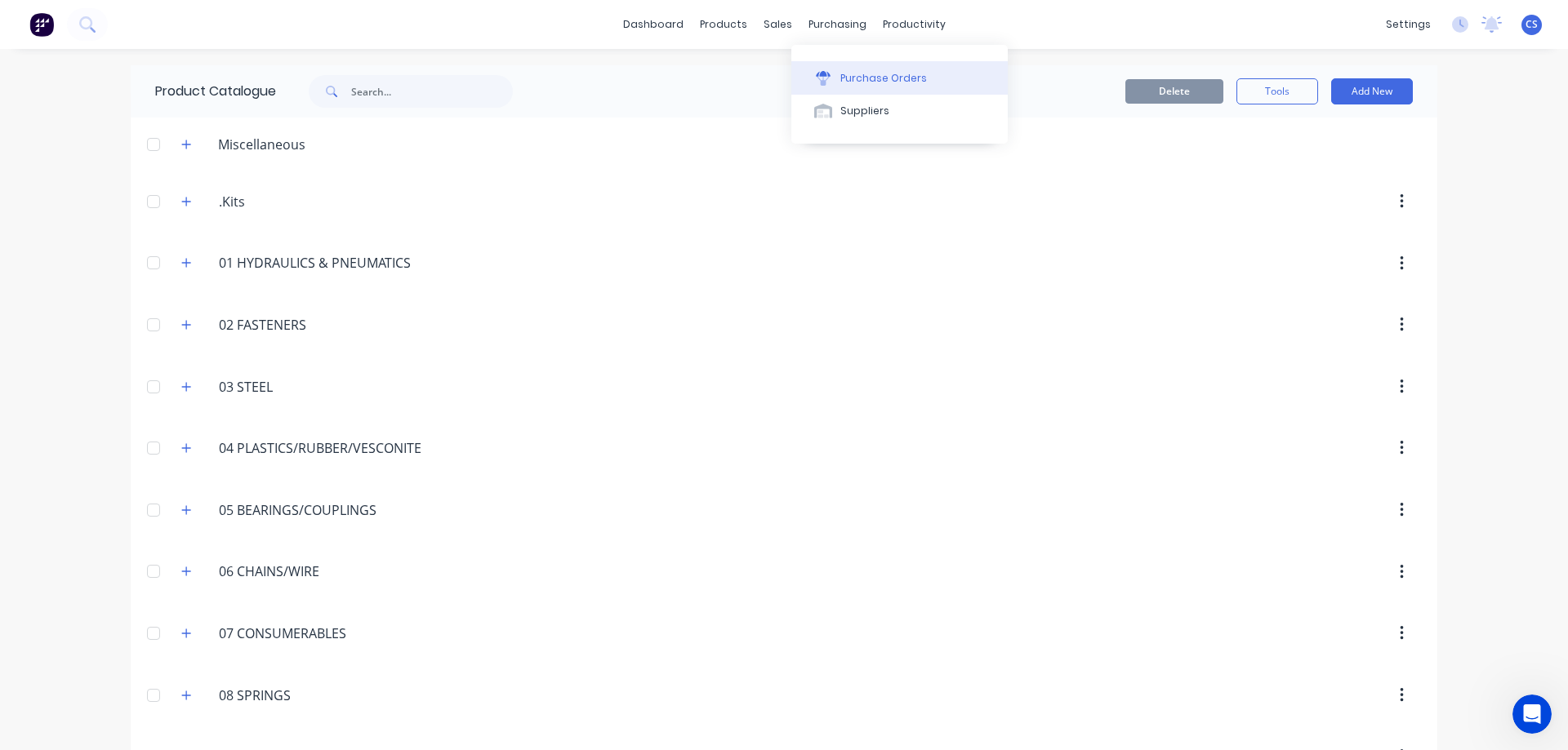
click at [868, 73] on div "Purchase Orders" at bounding box center [884, 78] width 87 height 15
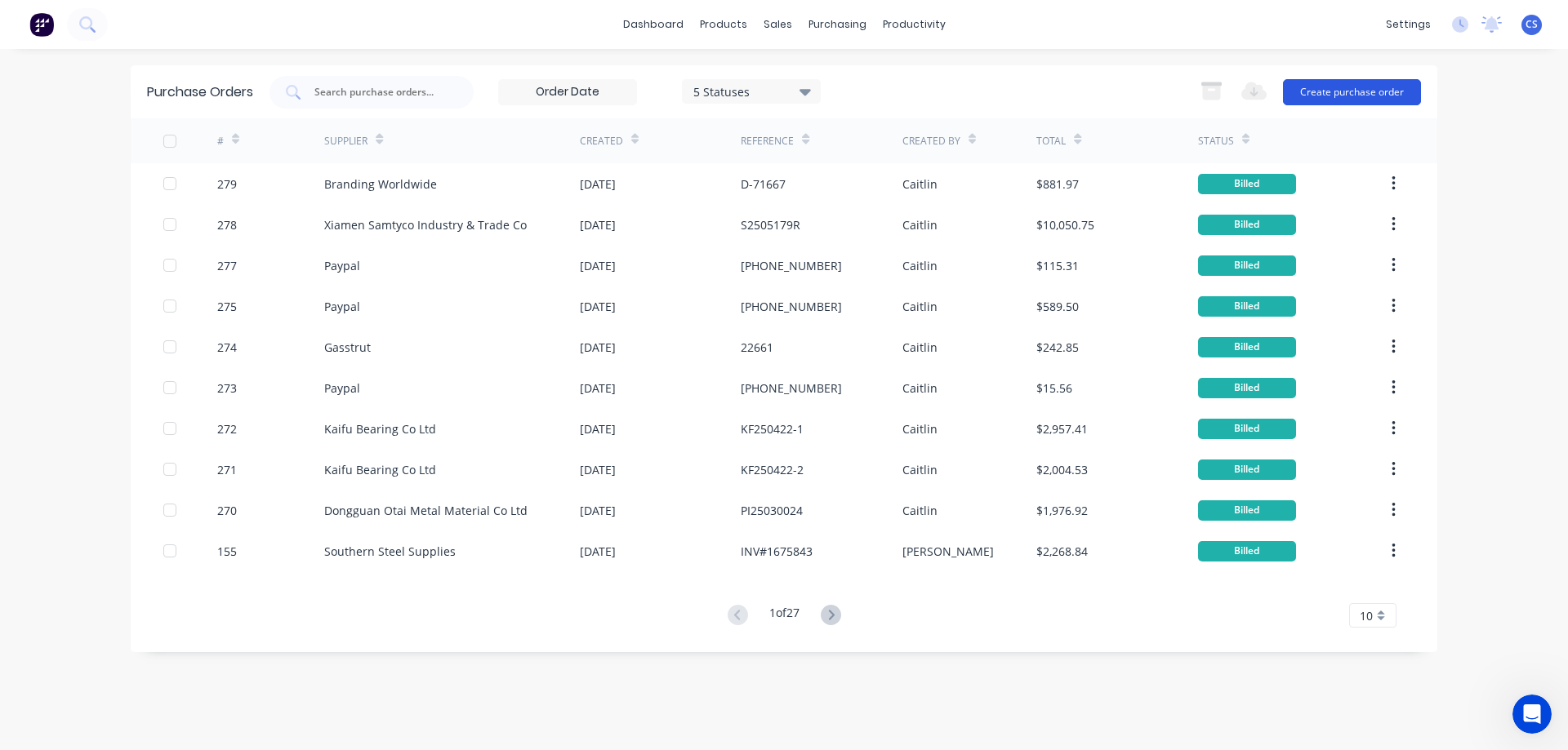
click at [1355, 91] on button "Create purchase order" at bounding box center [1351, 92] width 138 height 26
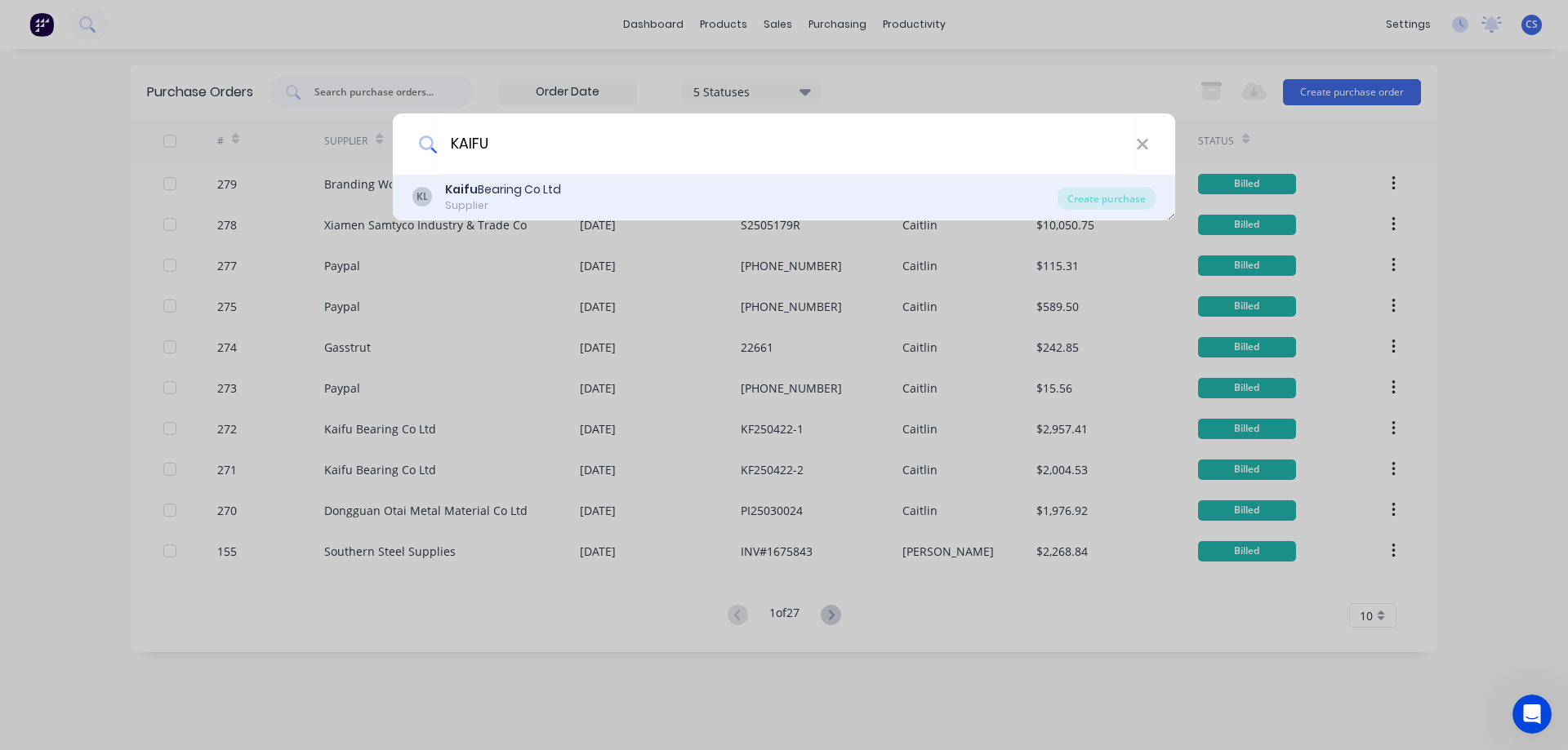
click at [610, 205] on div "[PERSON_NAME] Bearing Co Ltd Supplier" at bounding box center [735, 197] width 645 height 32
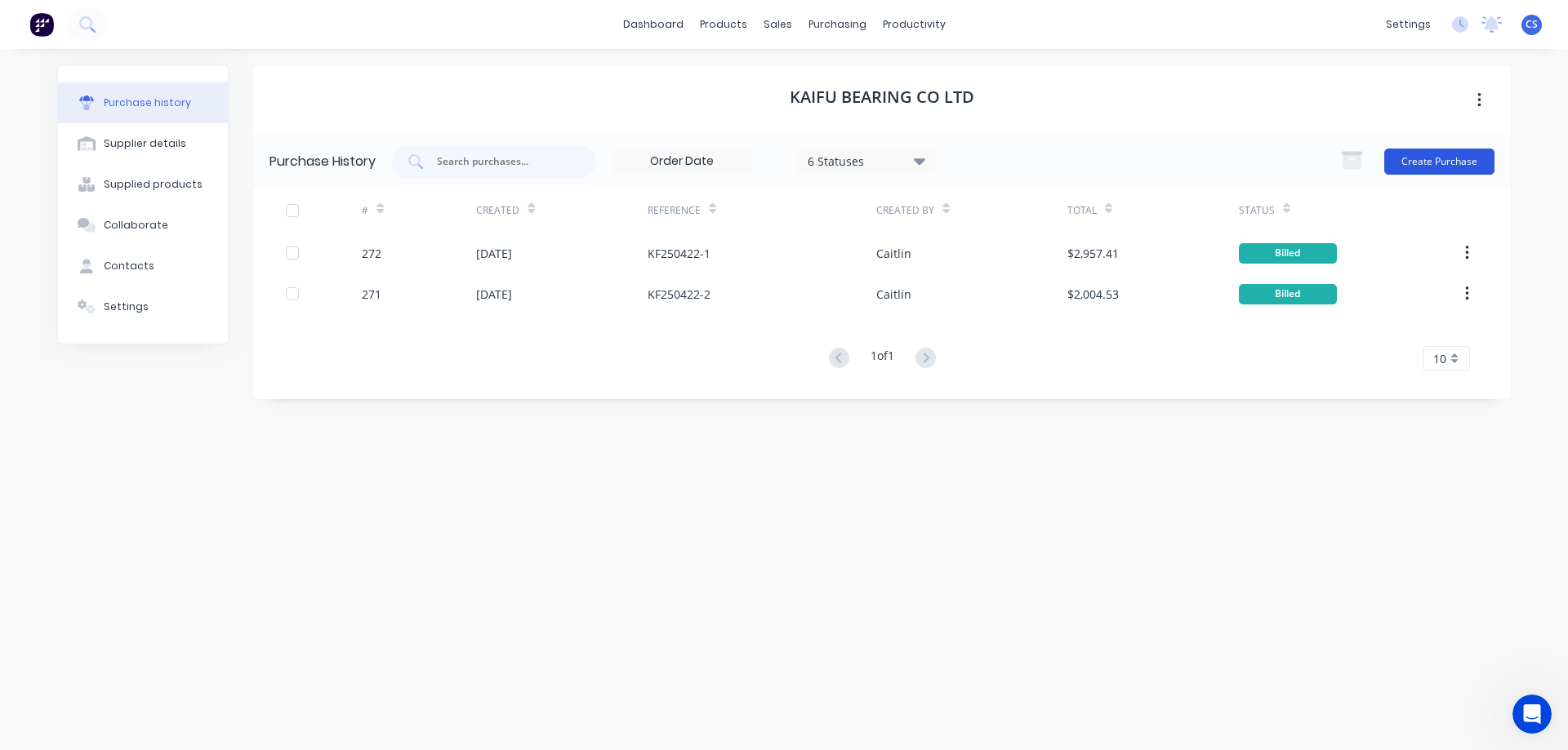
click at [1464, 166] on button "Create Purchase" at bounding box center [1439, 161] width 110 height 26
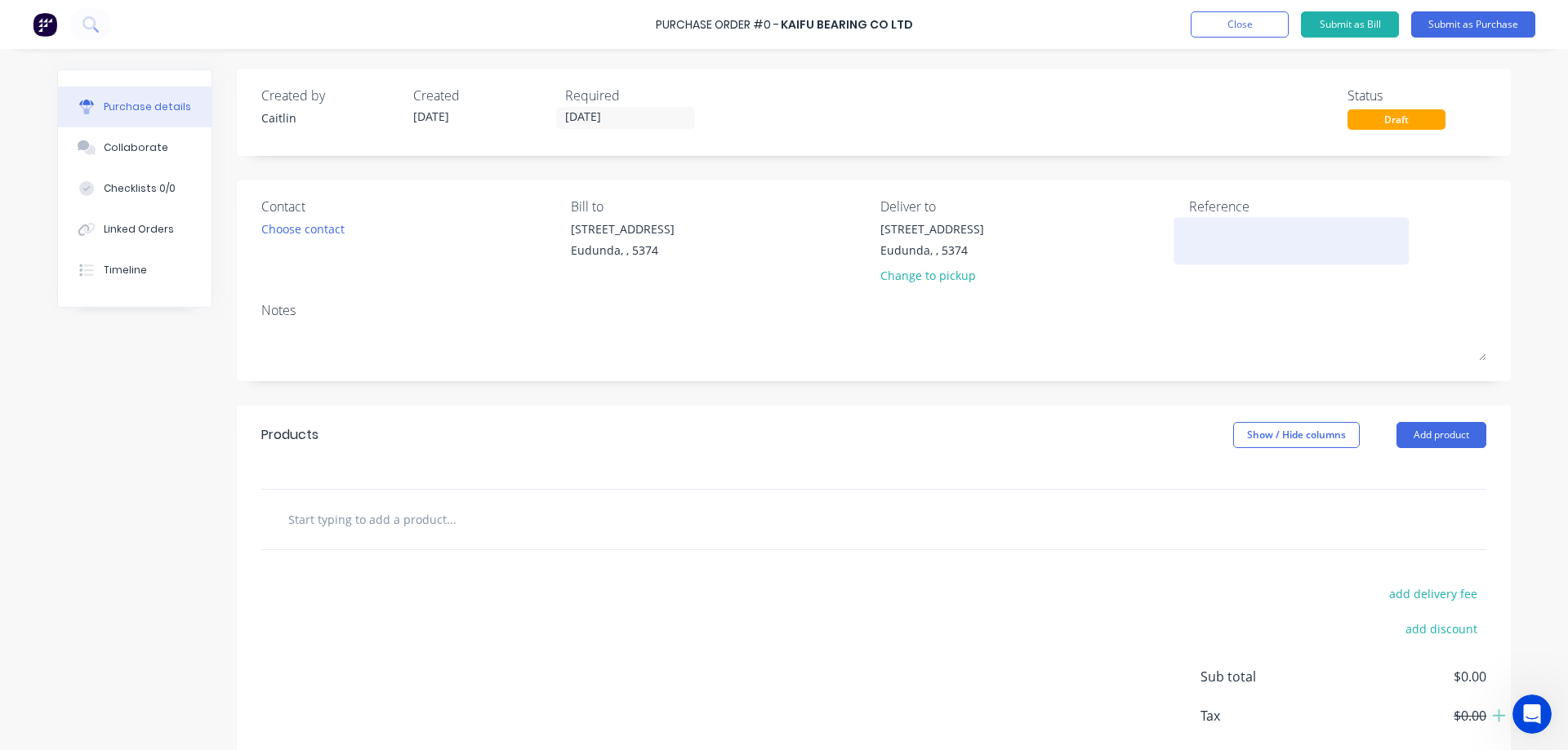
click at [1221, 231] on textarea at bounding box center [1290, 238] width 204 height 36
click at [328, 525] on input "text" at bounding box center [450, 519] width 327 height 33
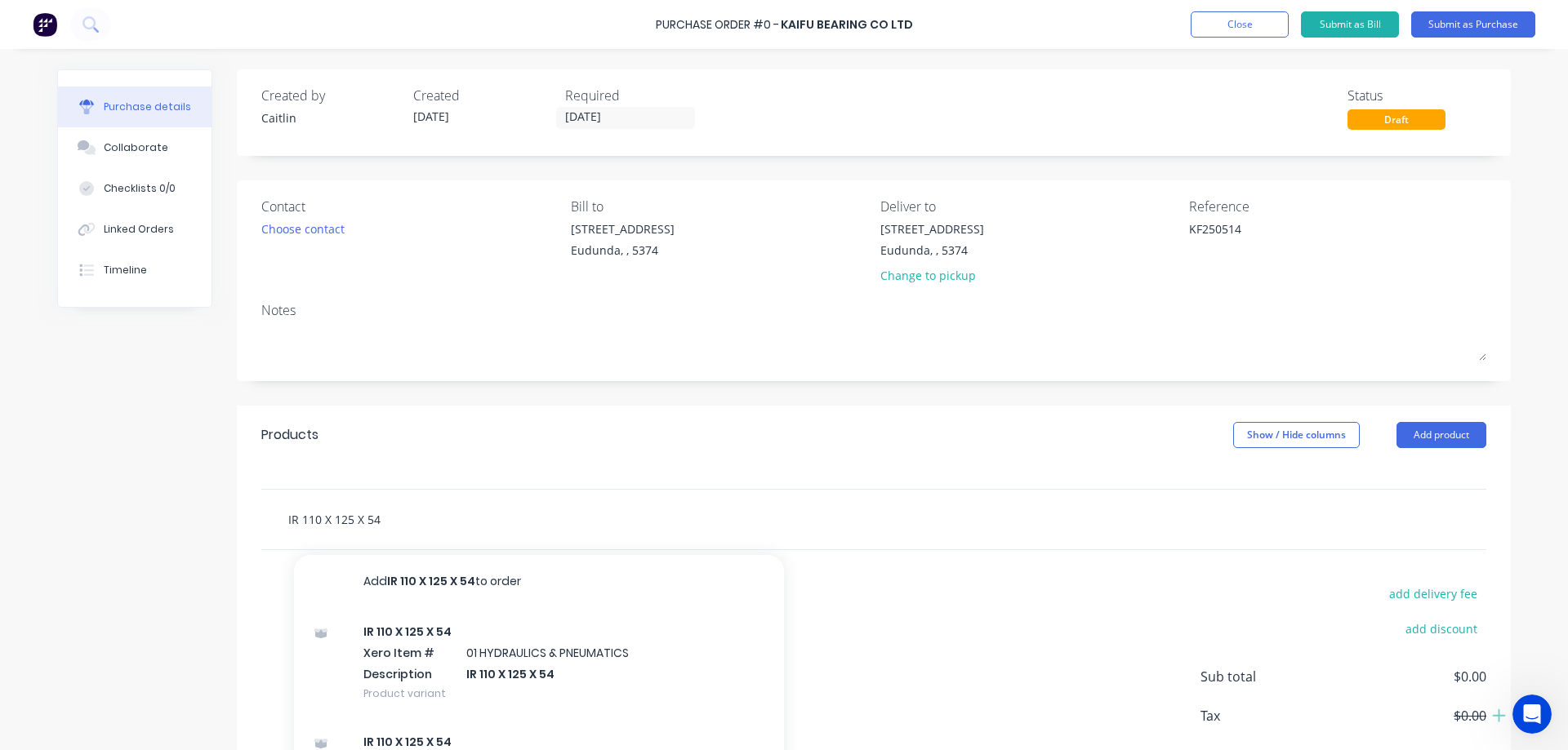
scroll to position [82, 0]
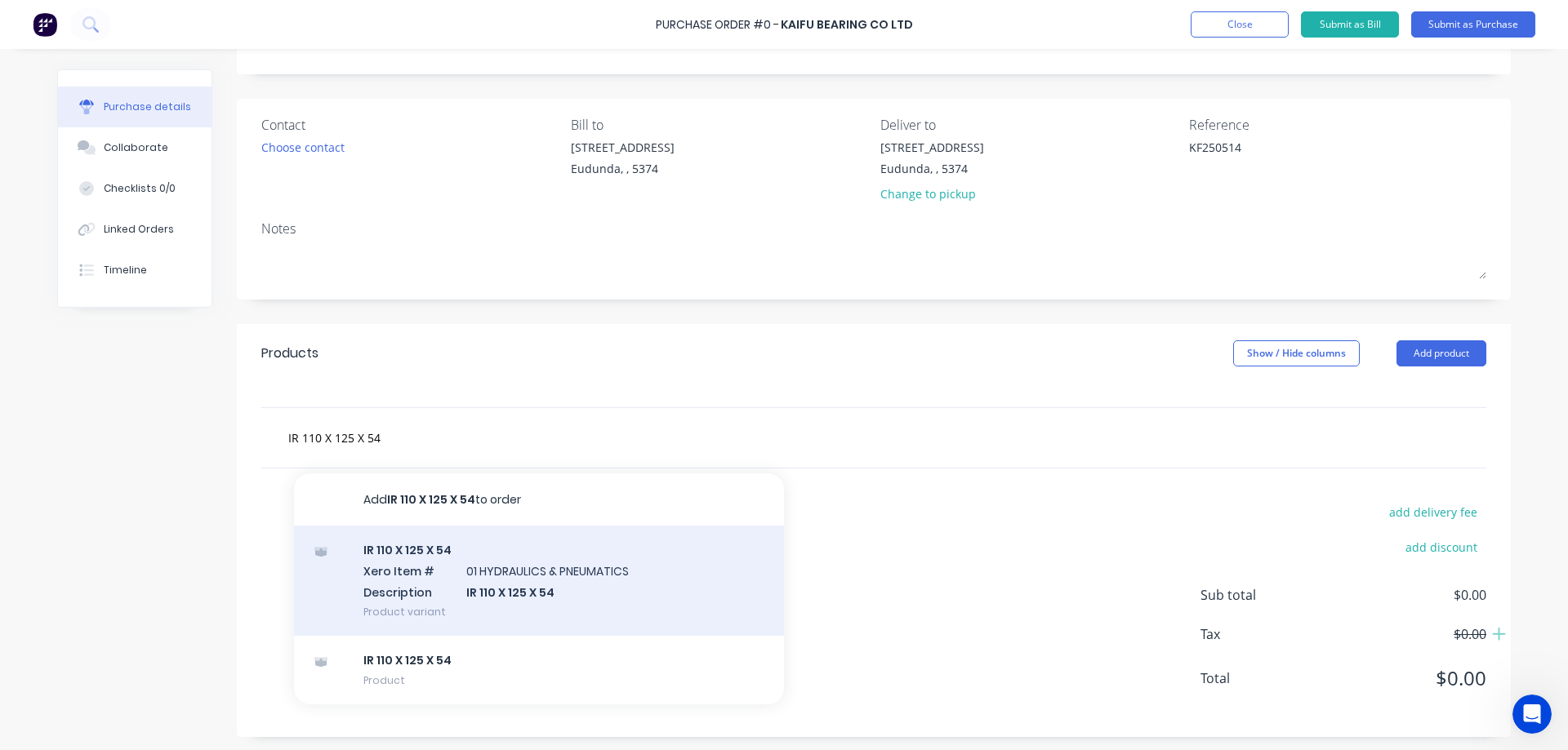
click at [603, 590] on div "IR 110 X 125 X 54 Xero Item # 01 HYDRAULICS & PNEUMATICS Description IR 110 X 1…" at bounding box center [539, 580] width 490 height 110
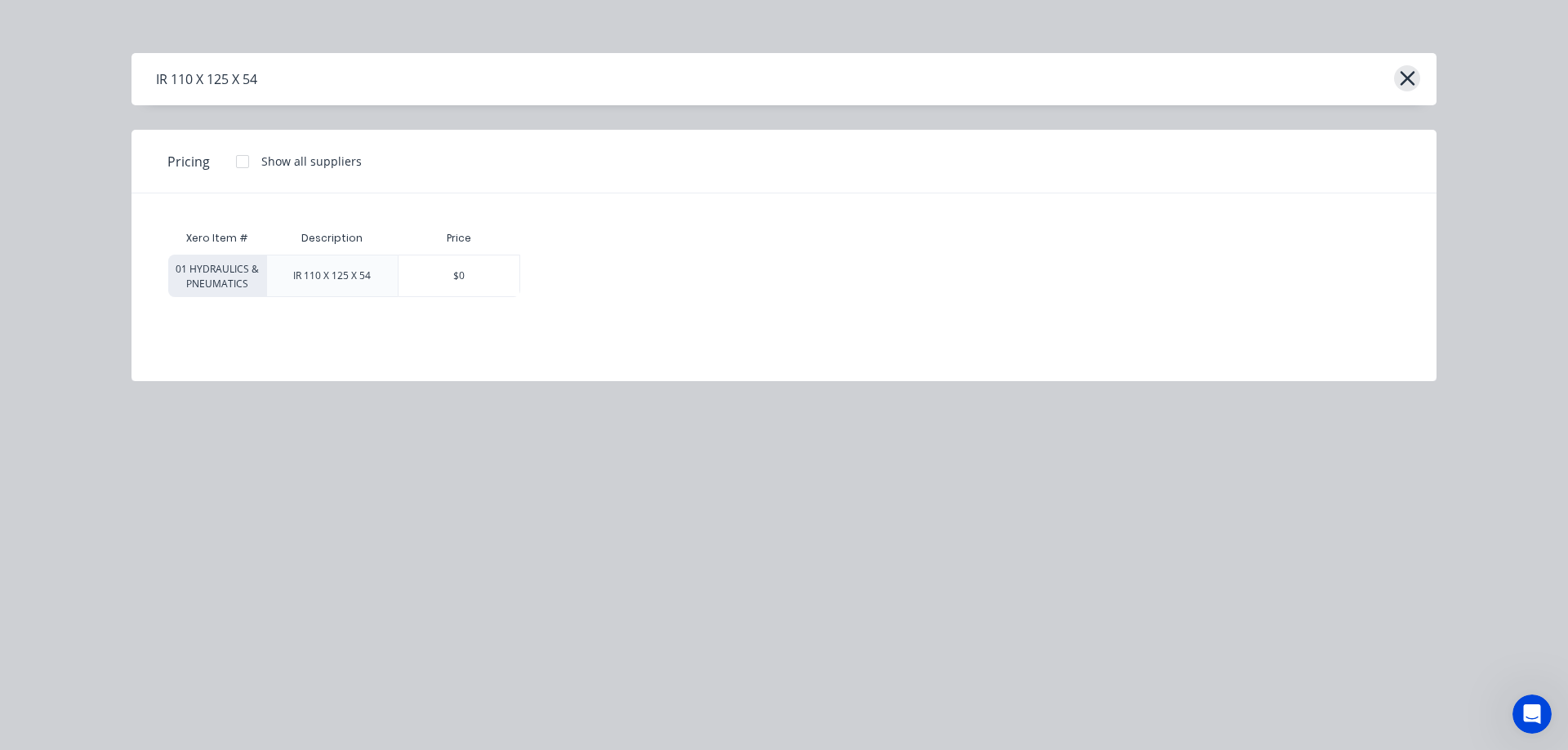
click at [1410, 78] on icon "button" at bounding box center [1408, 78] width 17 height 23
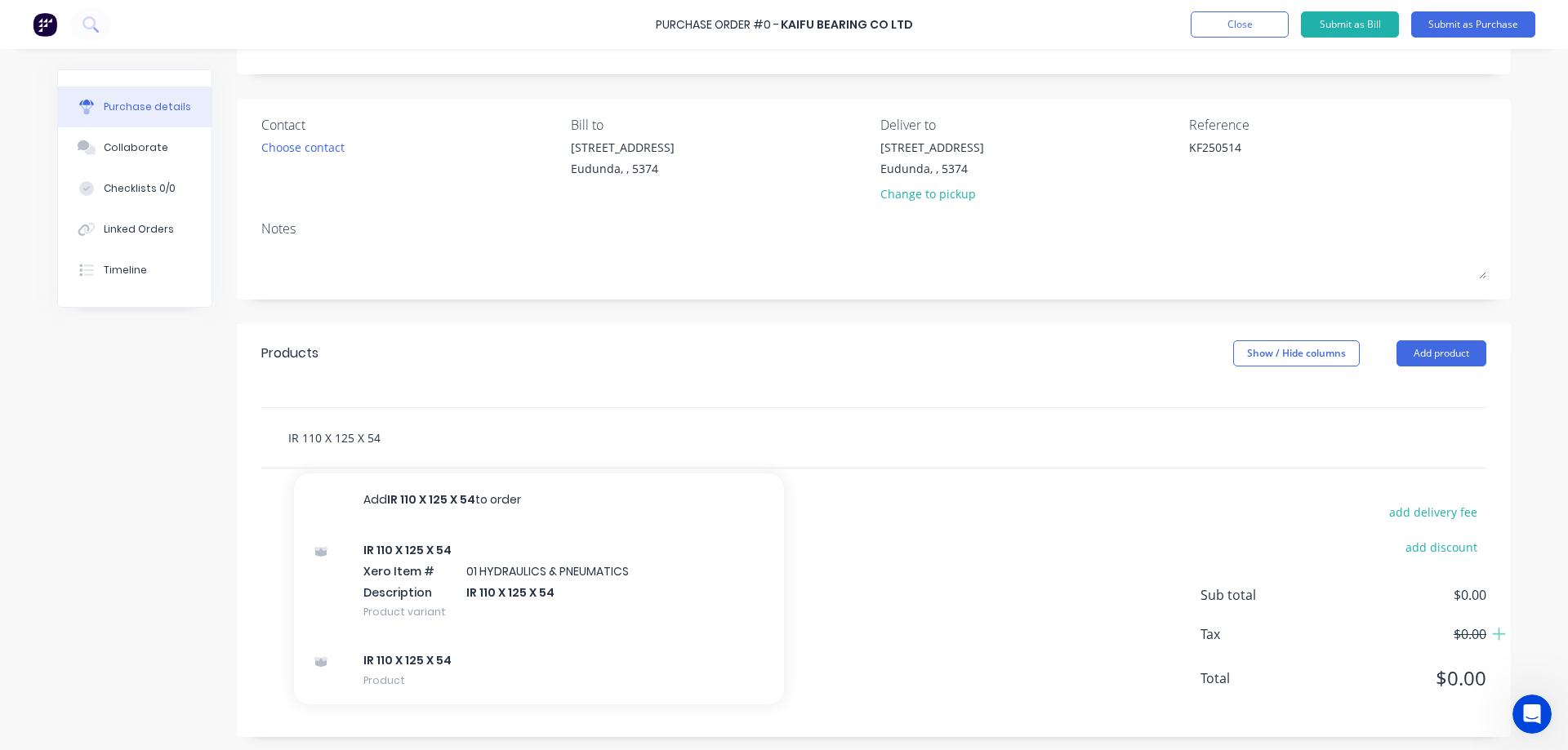
click at [407, 436] on input "IR 110 X 125 X 54" at bounding box center [450, 438] width 327 height 33
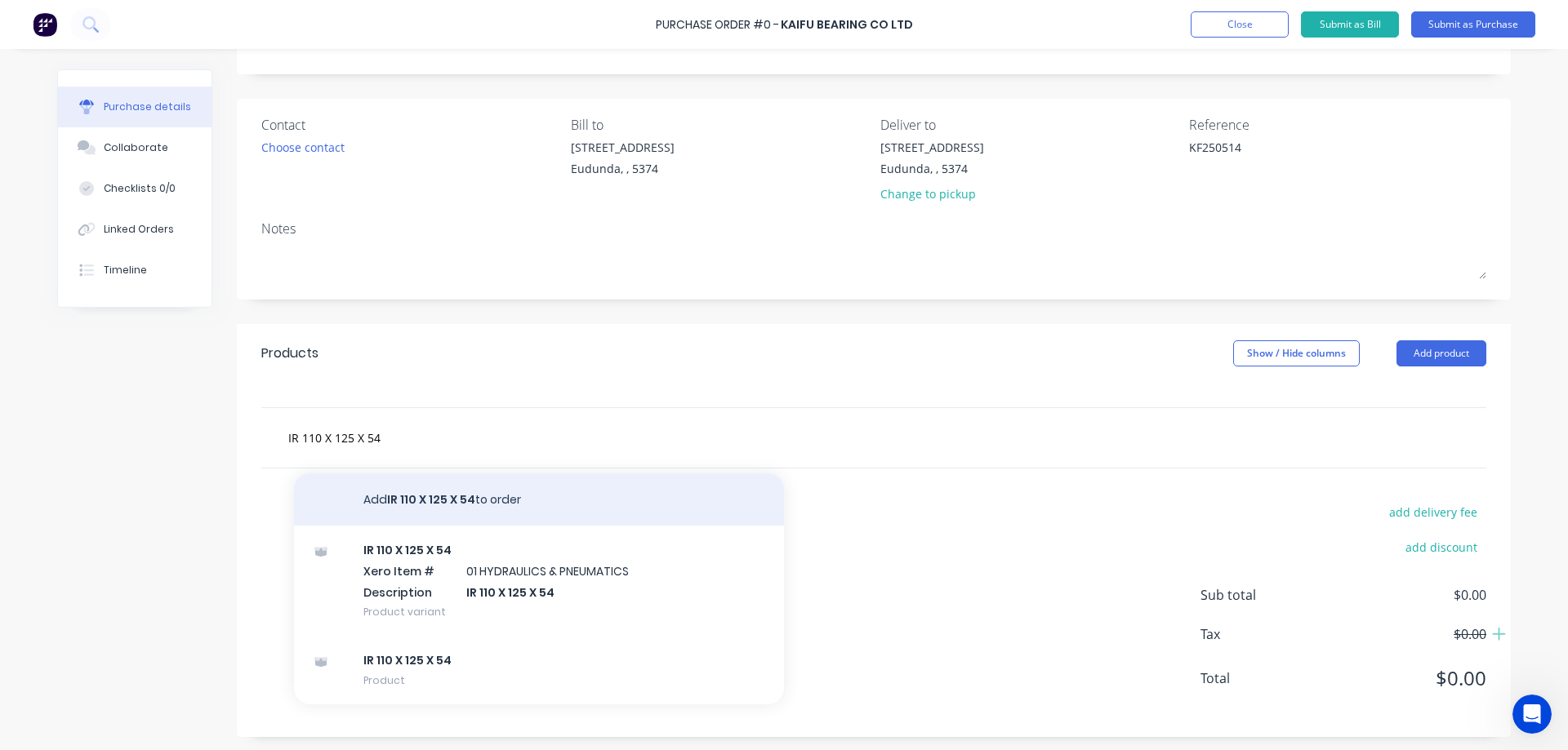
click at [498, 492] on button "Add IR 110 X 125 X 54 to order" at bounding box center [539, 499] width 490 height 52
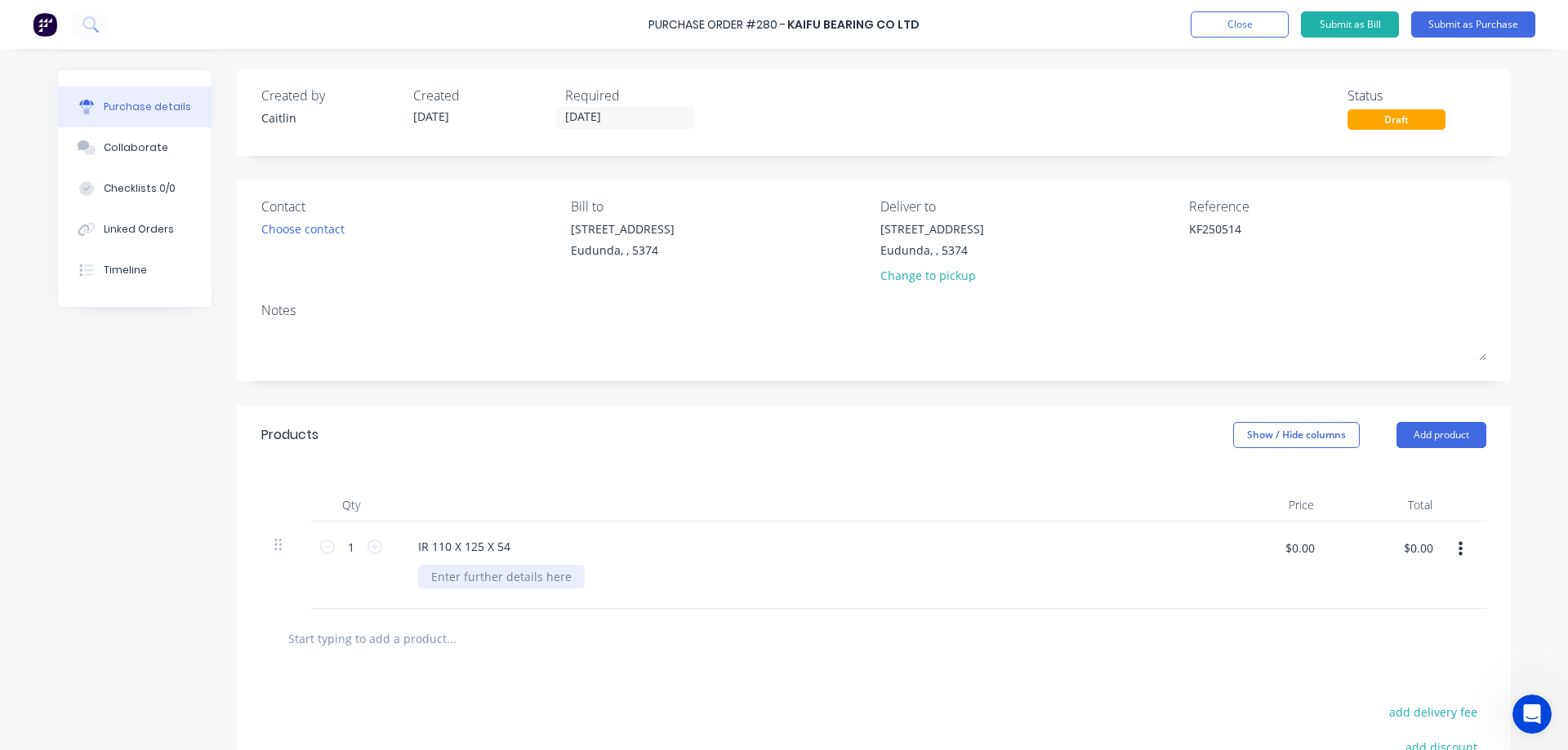
click at [519, 577] on div at bounding box center [501, 577] width 167 height 23
click at [1459, 550] on icon "button" at bounding box center [1460, 549] width 4 height 15
click at [1410, 590] on button "Save to catalogue" at bounding box center [1410, 593] width 139 height 33
click at [458, 579] on div at bounding box center [501, 577] width 167 height 23
click at [347, 547] on input "1" at bounding box center [351, 547] width 33 height 24
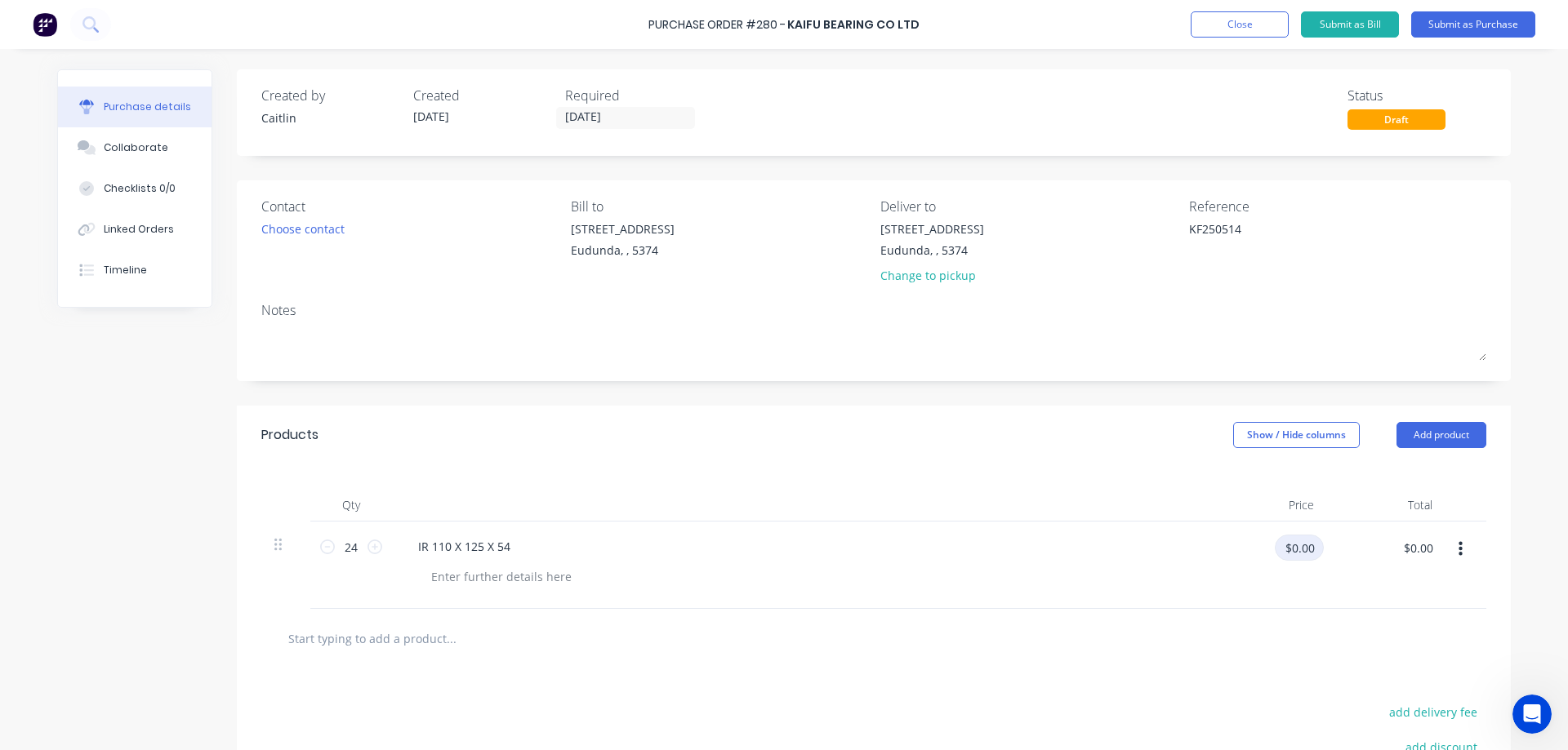
drag, startPoint x: 1311, startPoint y: 545, endPoint x: 1253, endPoint y: 541, distance: 58.1
click at [1253, 541] on div "$0.00 $0.00" at bounding box center [1272, 554] width 102 height 38
paste input "21.48"
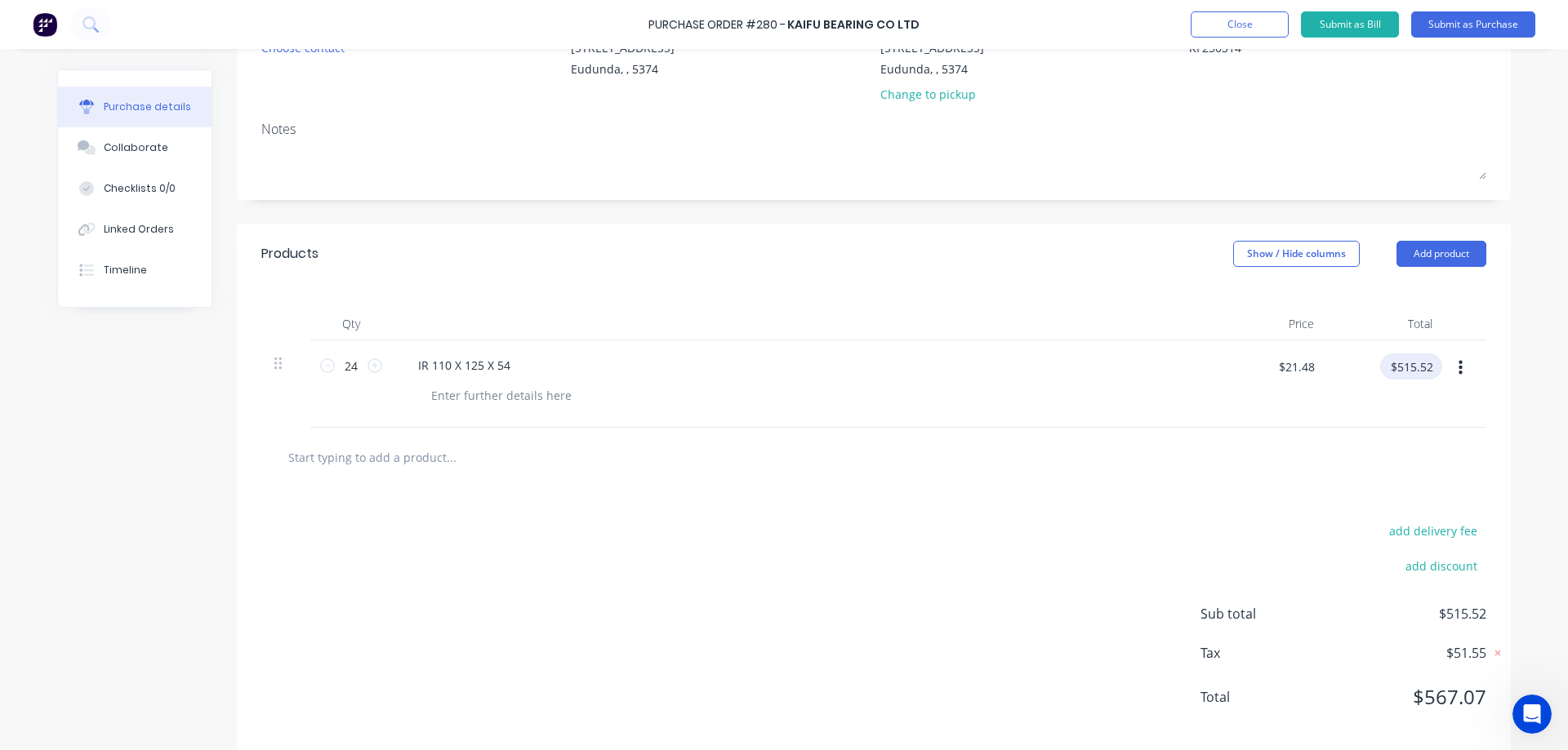
scroll to position [203, 0]
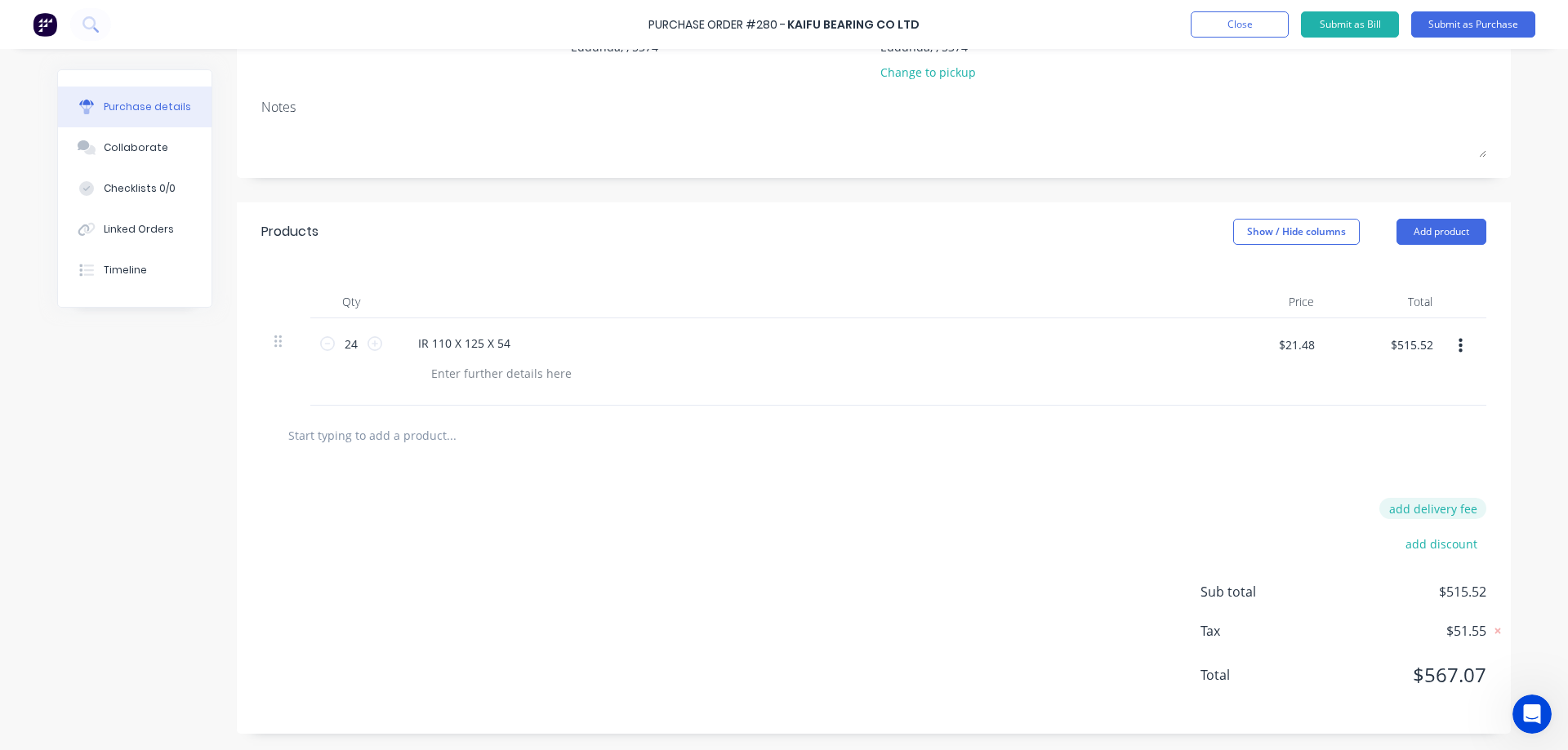
click at [1434, 510] on button "add delivery fee" at bounding box center [1432, 508] width 107 height 21
click at [1447, 504] on input "$306.84" at bounding box center [1416, 510] width 98 height 24
drag, startPoint x: 1451, startPoint y: 506, endPoint x: 1328, endPoint y: 513, distance: 123.2
click at [1330, 514] on div "Delivery fee $306.84" at bounding box center [1343, 510] width 286 height 24
click at [1453, 508] on input "$269.91" at bounding box center [1416, 510] width 98 height 24
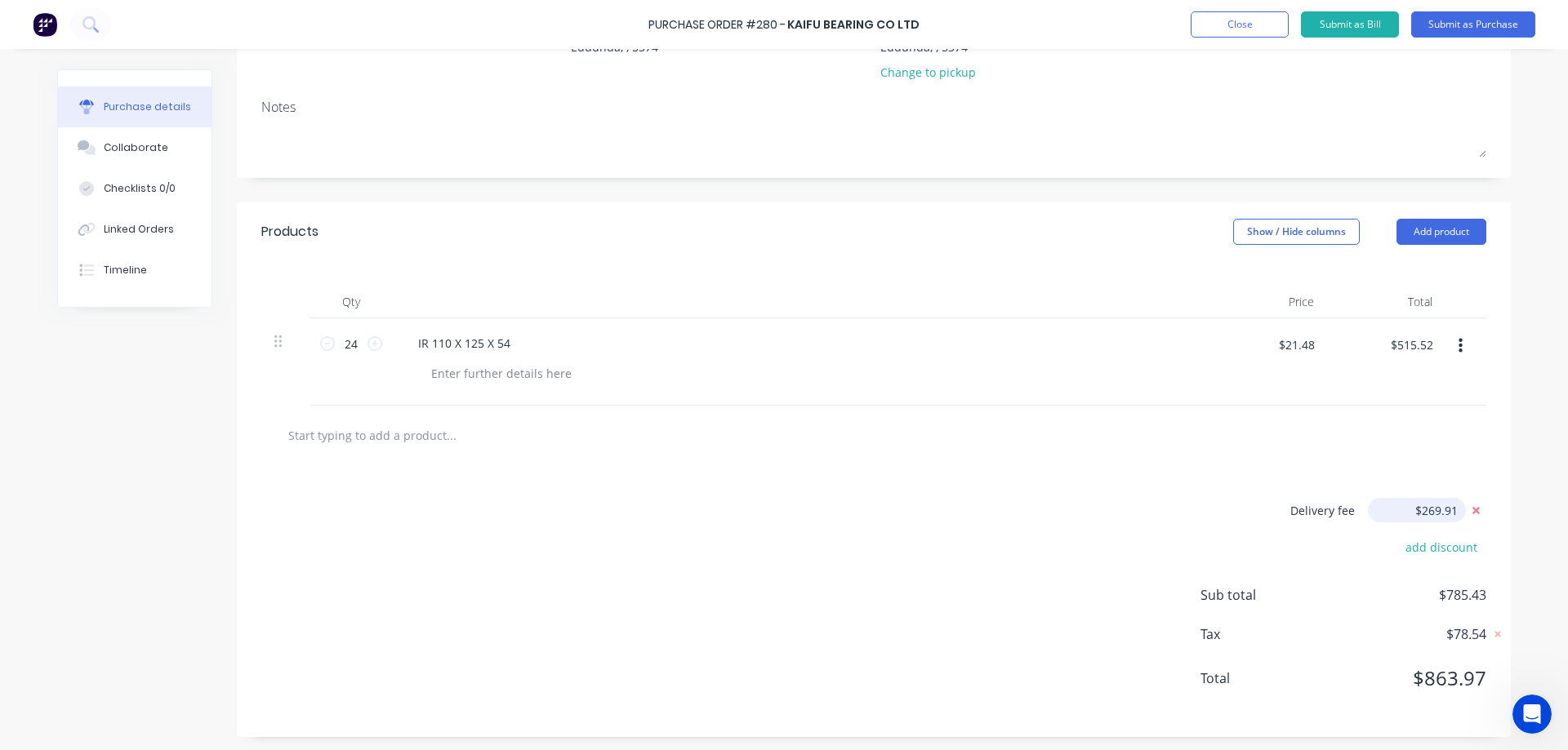
drag, startPoint x: 1453, startPoint y: 508, endPoint x: 1369, endPoint y: 510, distance: 84.0
click at [1369, 510] on input "$269.91" at bounding box center [1416, 510] width 98 height 24
click at [1448, 509] on input "$273.60" at bounding box center [1416, 510] width 98 height 24
click at [1453, 508] on input "$273.53" at bounding box center [1416, 510] width 98 height 24
click at [1451, 509] on input "$273.33" at bounding box center [1416, 510] width 98 height 24
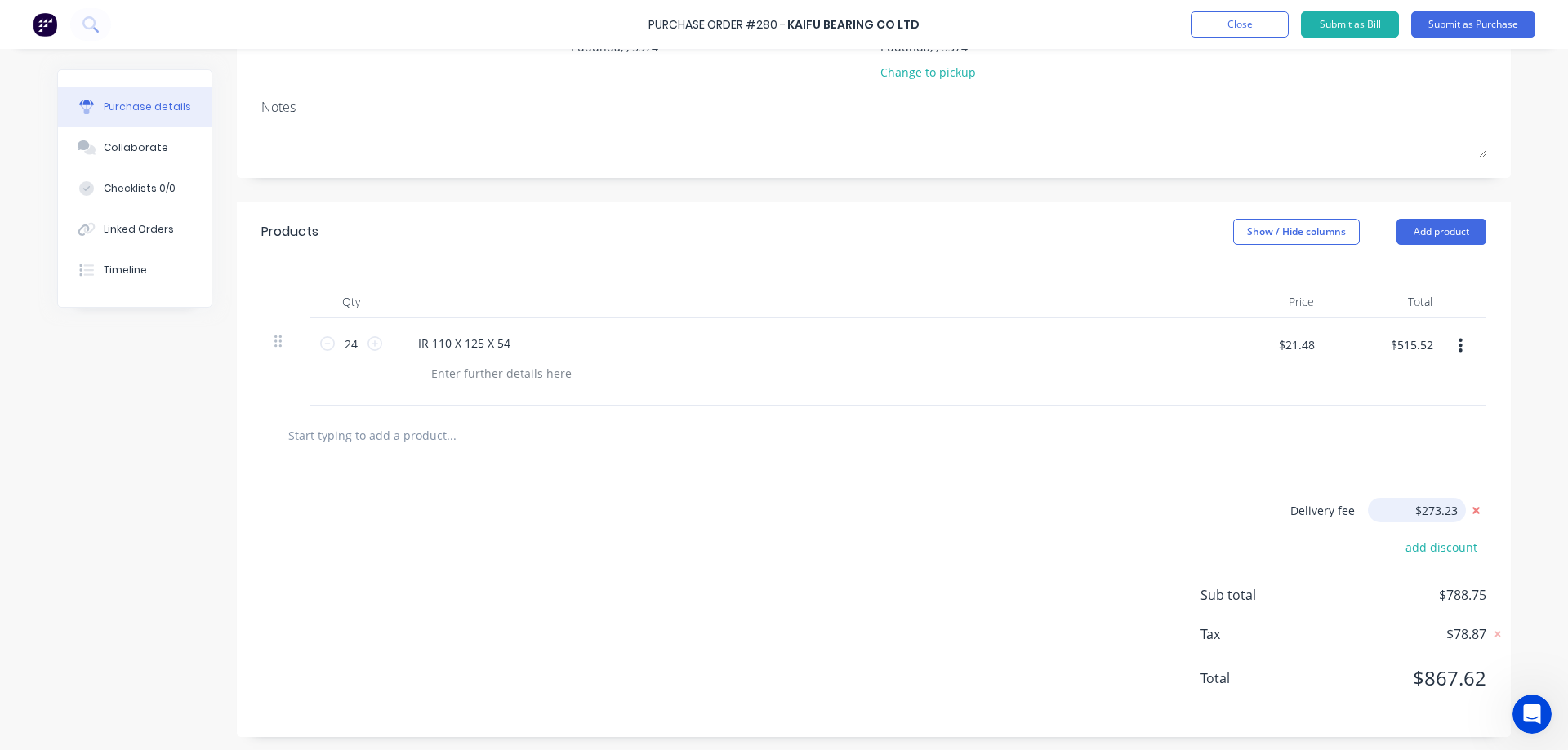
click at [1451, 509] on input "$273.23" at bounding box center [1416, 510] width 98 height 24
click at [774, 607] on div "Delivery fee $273.26 add discount Sub total $788.78 Tax $78.88 Total $867.66" at bounding box center [873, 602] width 1274 height 272
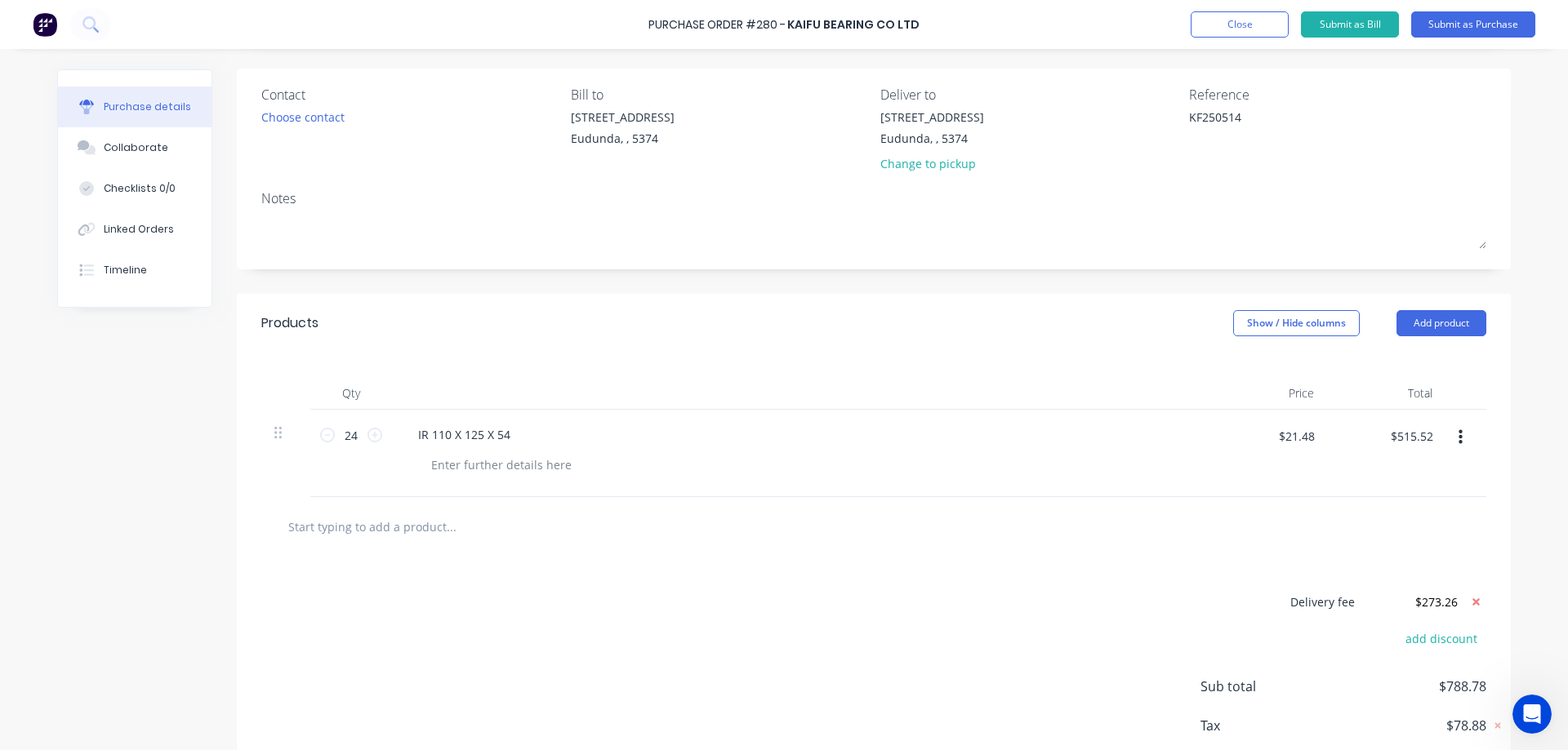
scroll to position [0, 0]
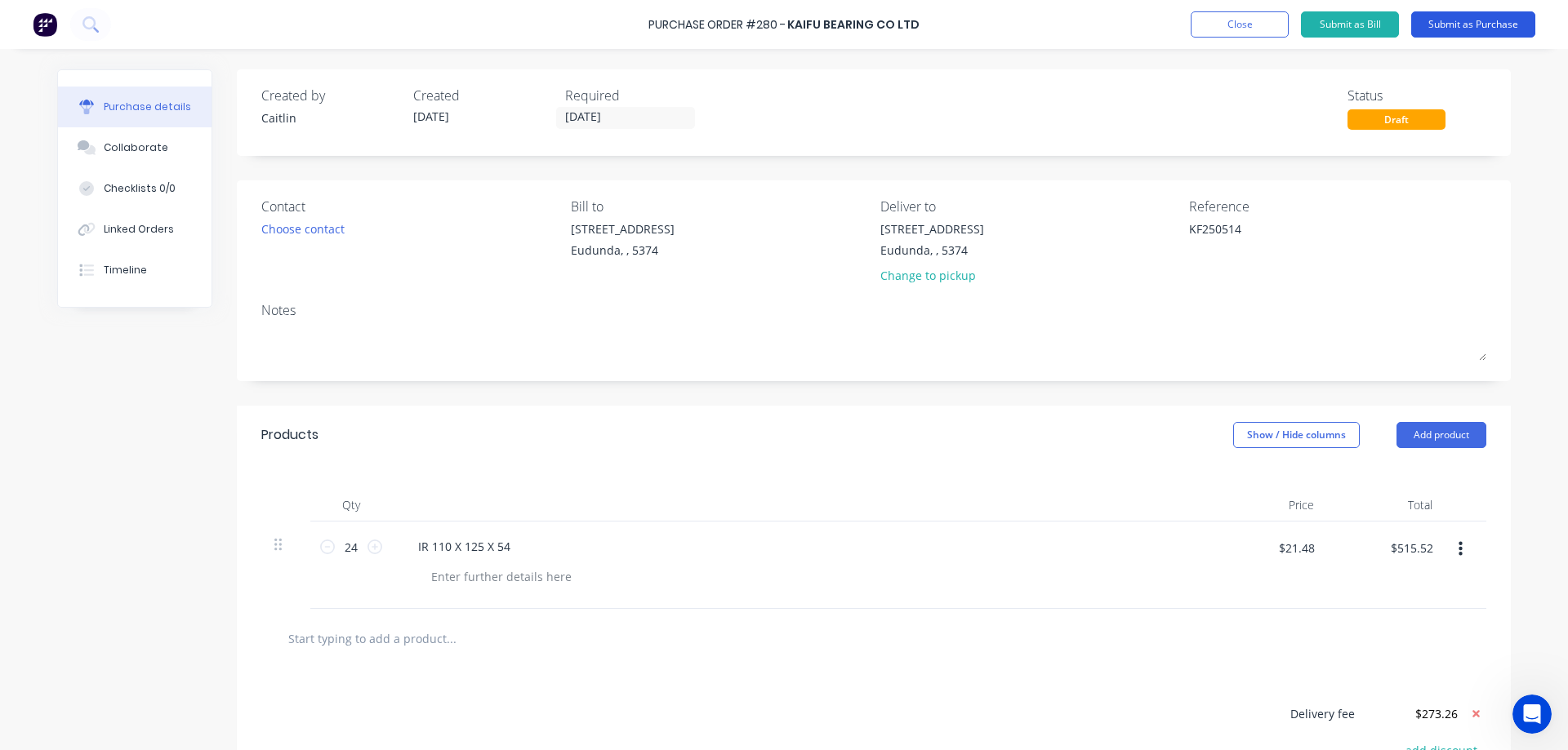
click at [1443, 30] on button "Submit as Purchase" at bounding box center [1473, 24] width 124 height 26
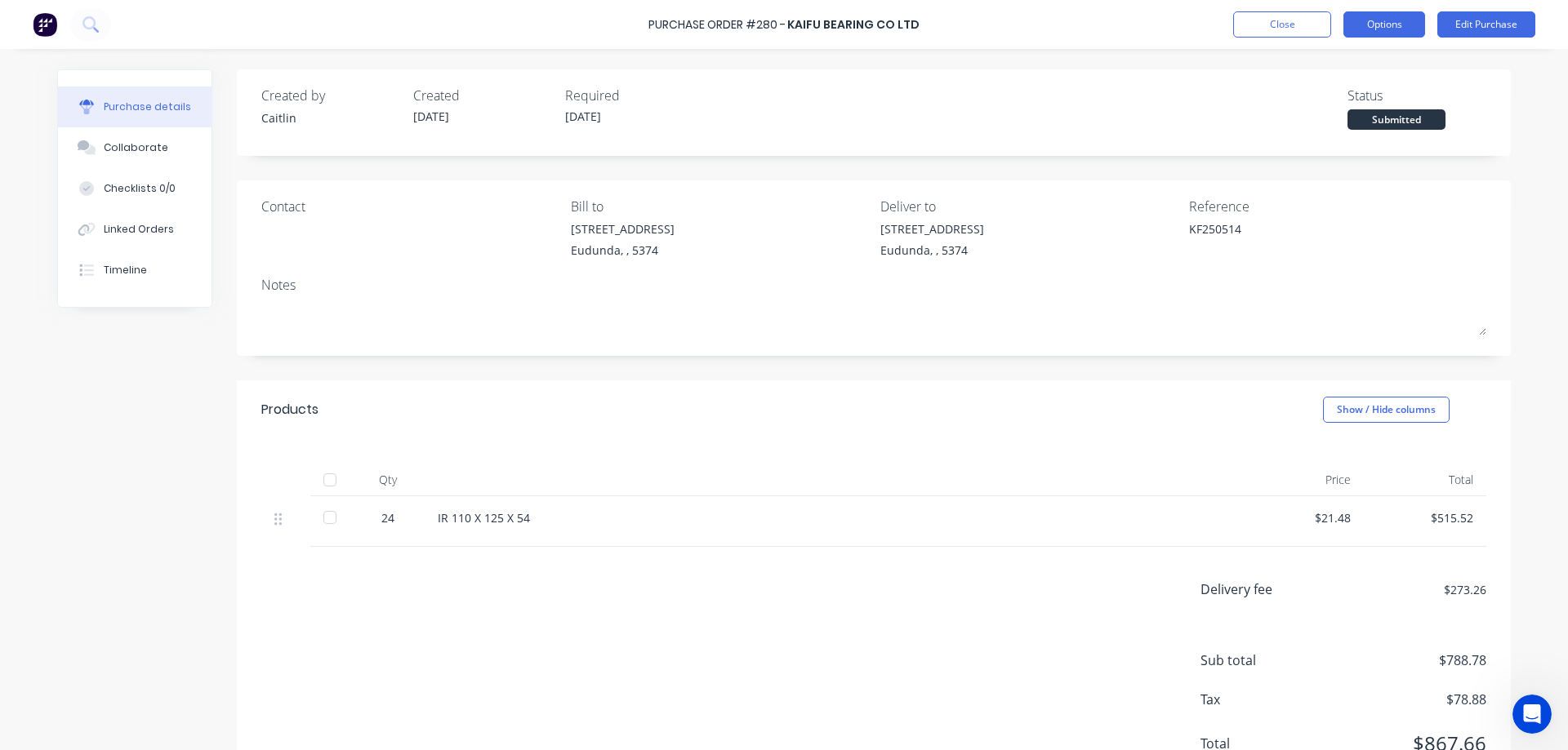
click at [1365, 31] on button "Options" at bounding box center [1384, 24] width 82 height 26
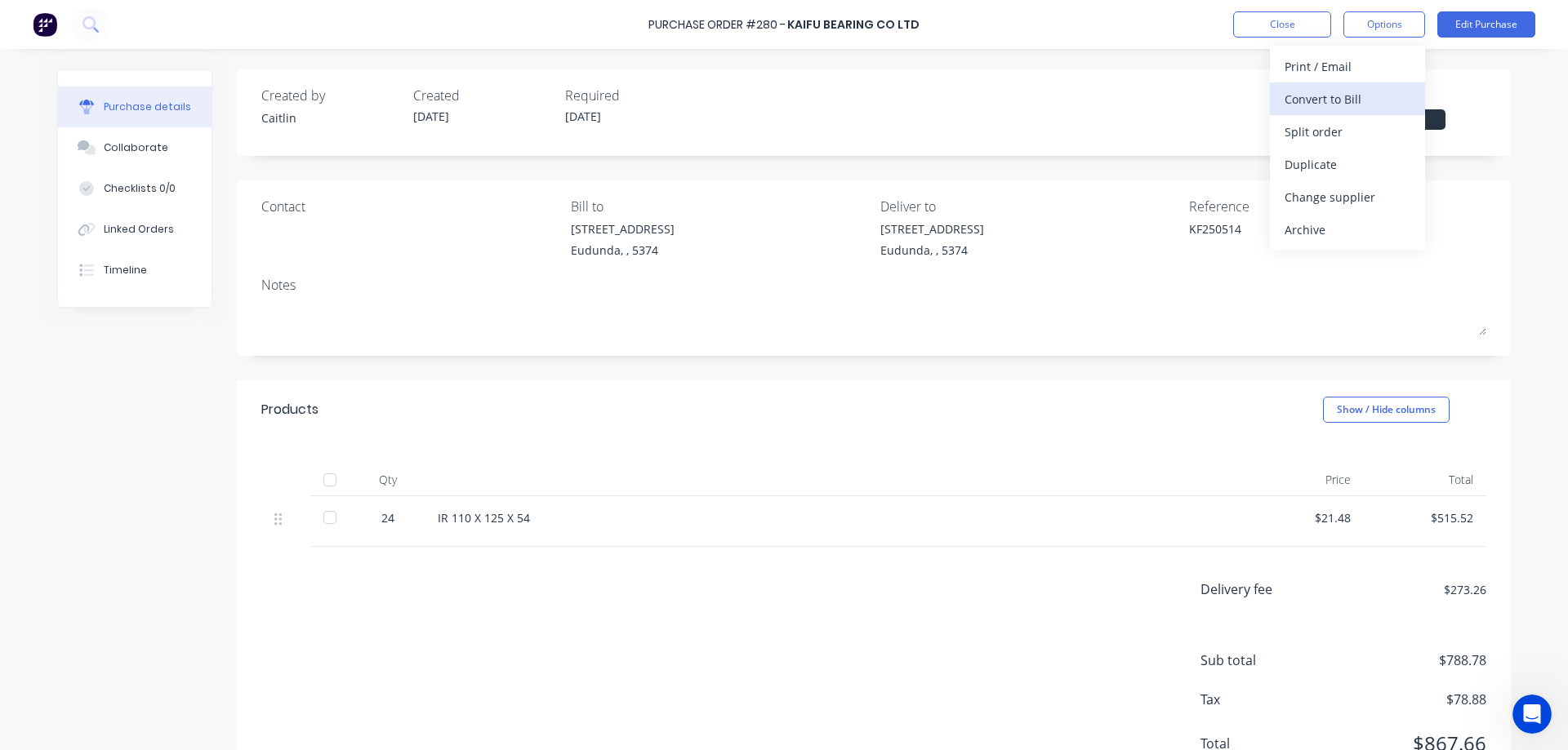
click at [1333, 93] on div "Convert to Bill" at bounding box center [1347, 99] width 126 height 23
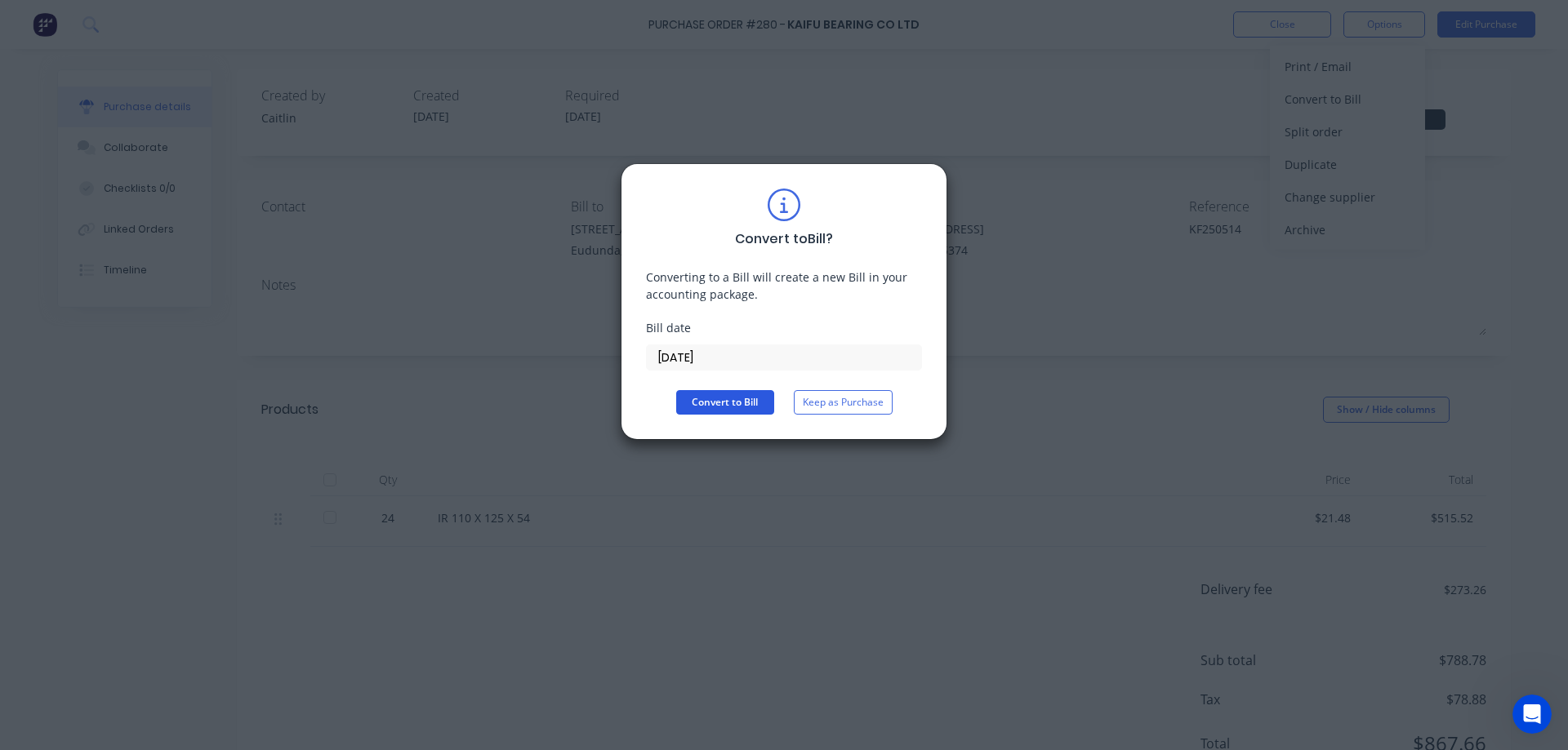
click at [739, 394] on button "Convert to Bill" at bounding box center [725, 402] width 98 height 24
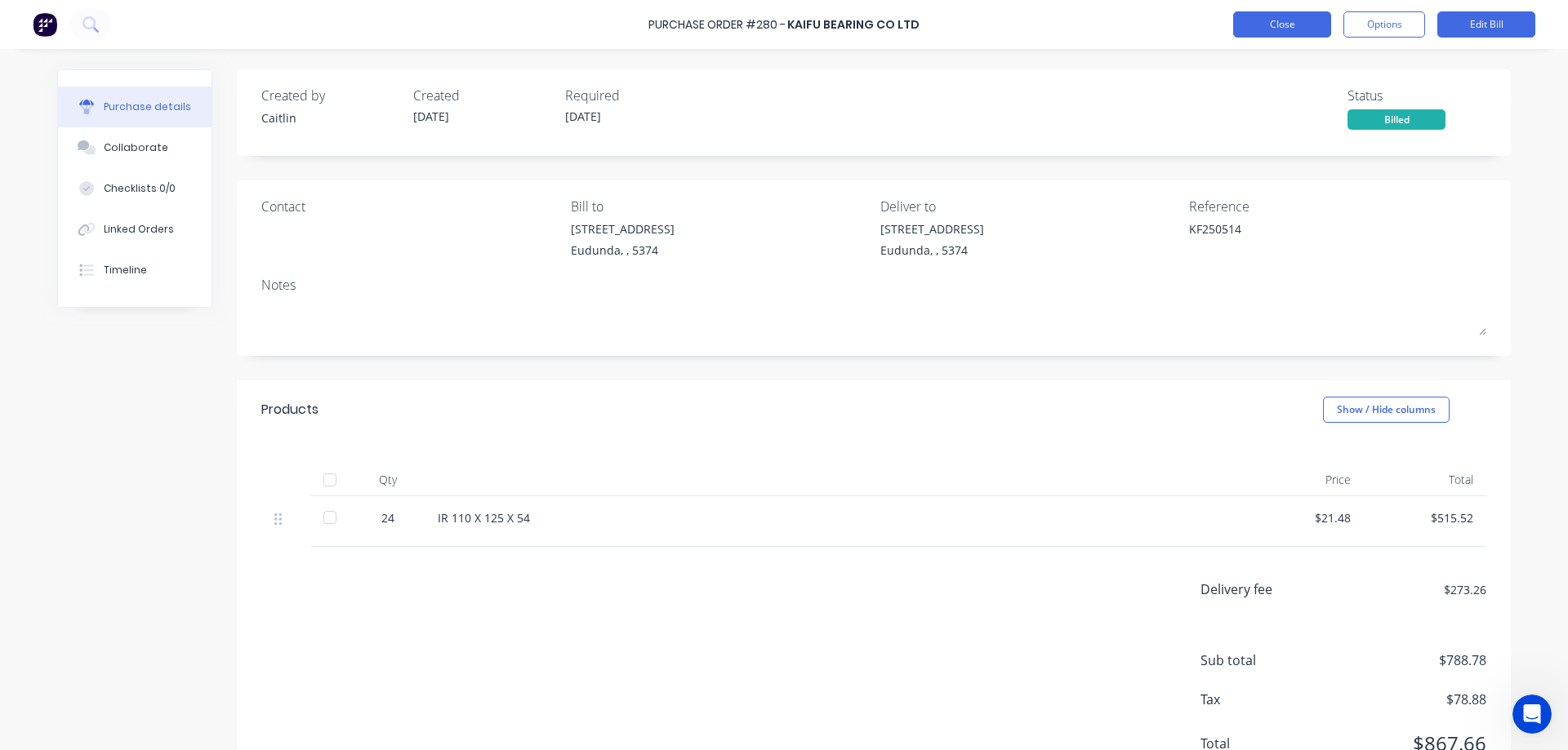
click at [1264, 26] on button "Close" at bounding box center [1282, 24] width 98 height 26
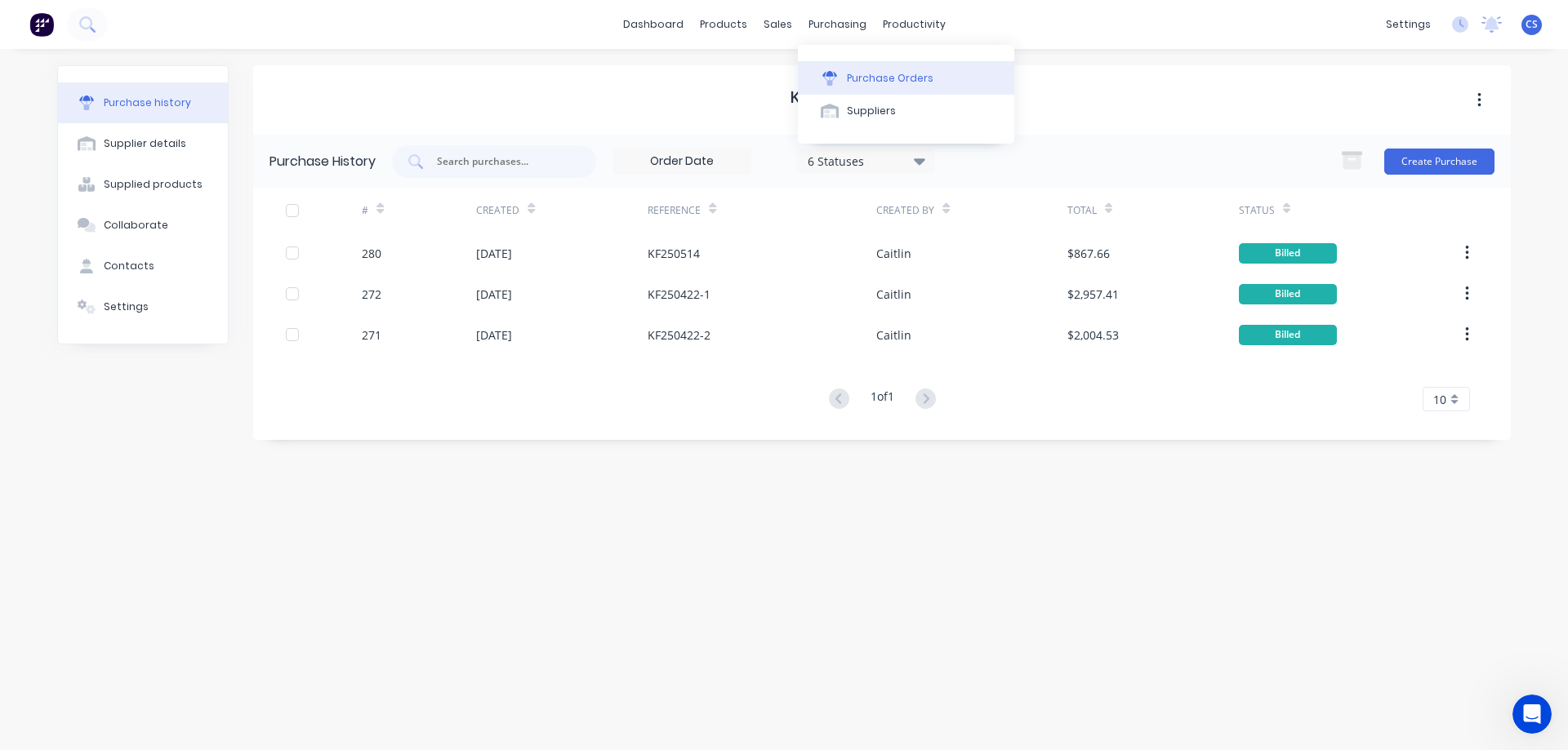
click at [878, 68] on button "Purchase Orders" at bounding box center [905, 78] width 216 height 33
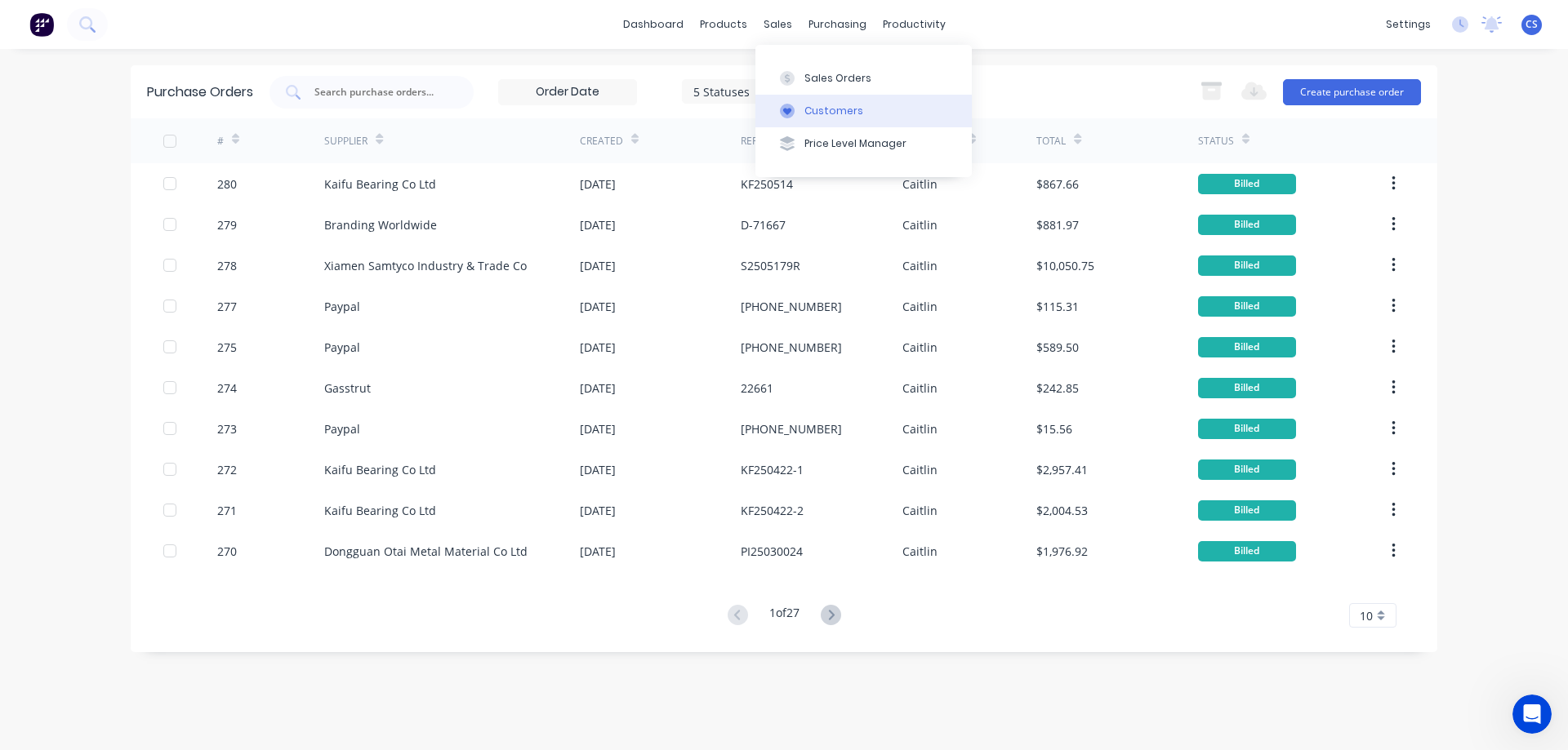
click at [825, 109] on div "Customers" at bounding box center [833, 111] width 59 height 15
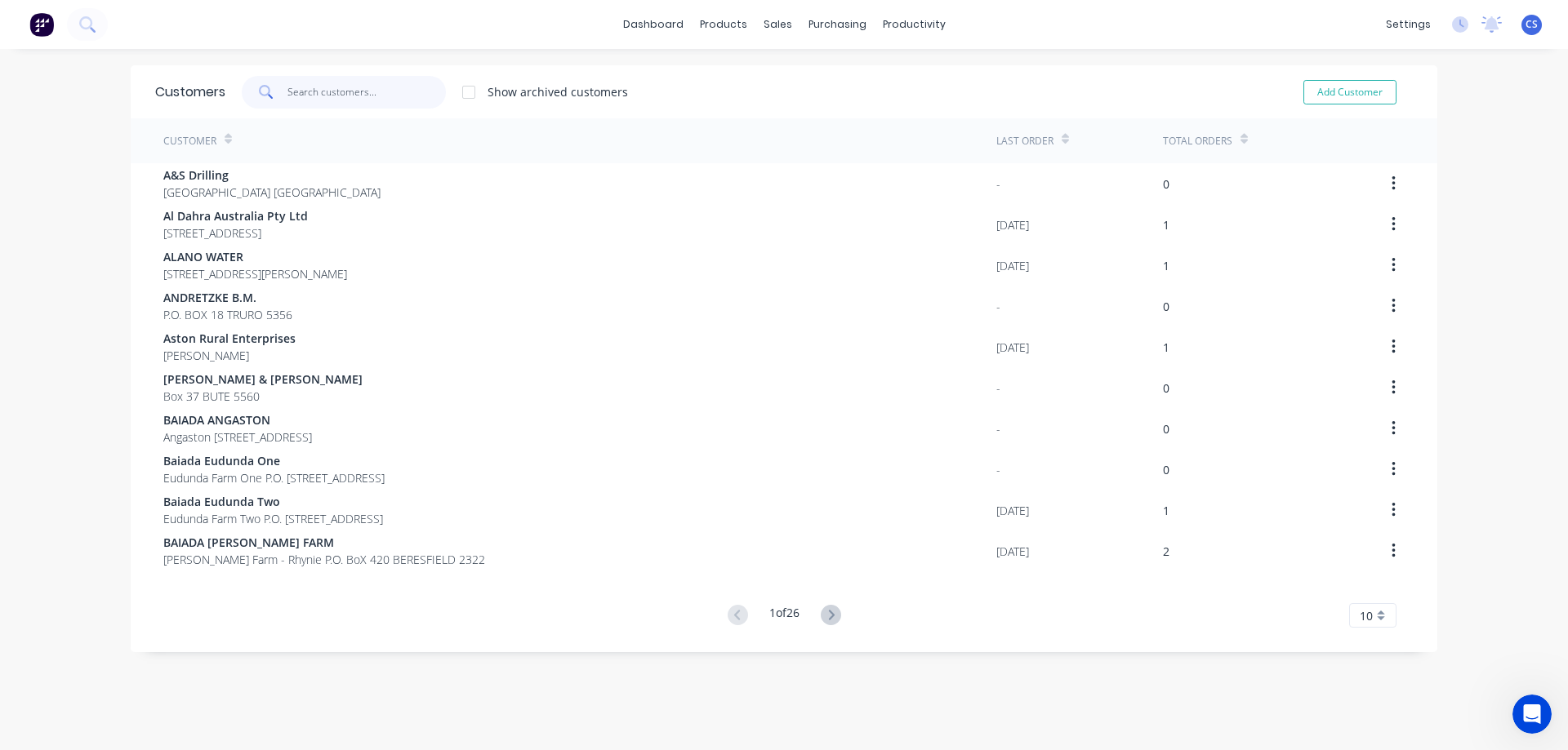
click at [306, 91] on input "text" at bounding box center [367, 93] width 160 height 33
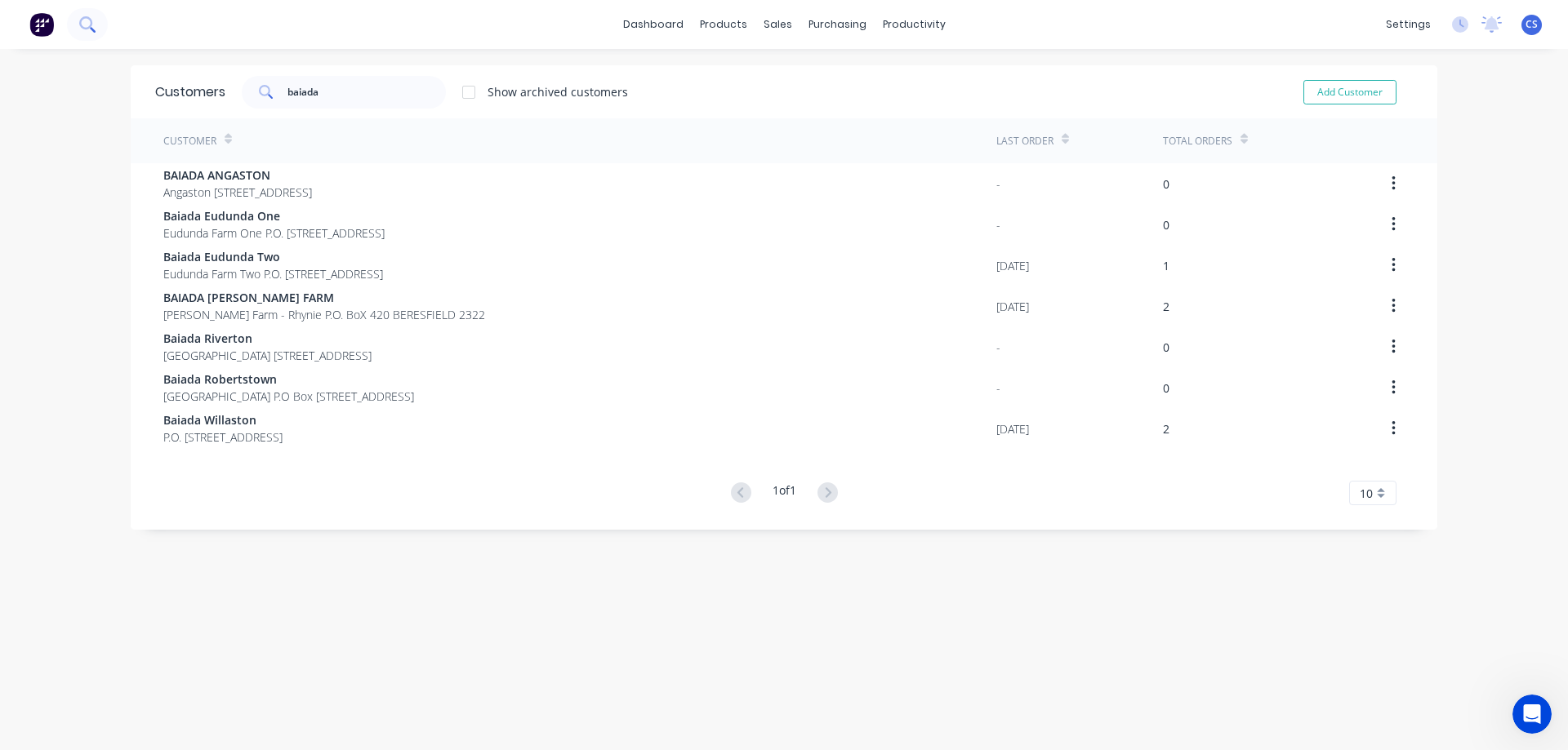
click at [73, 18] on button at bounding box center [87, 24] width 41 height 33
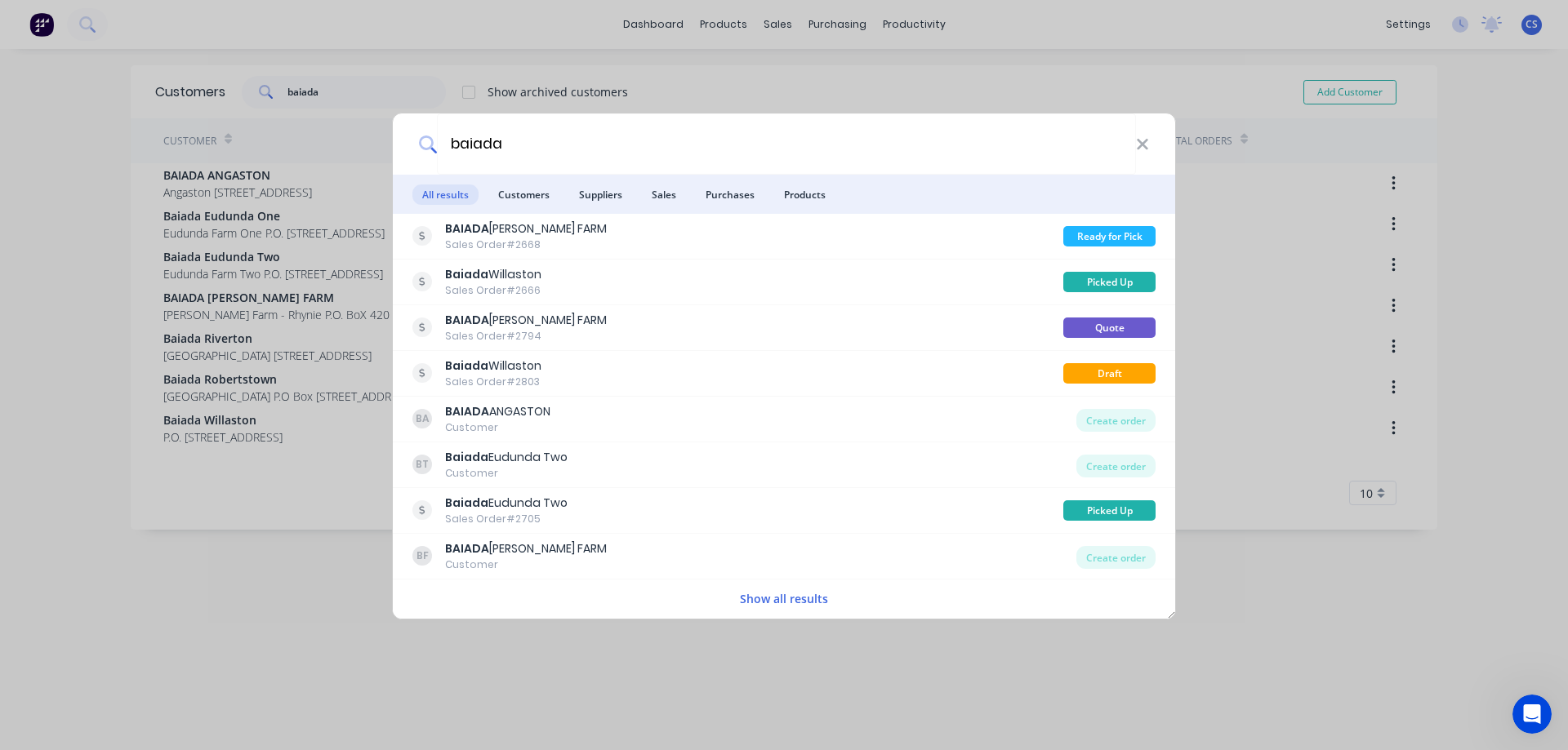
click at [764, 599] on button "Show all results" at bounding box center [783, 599] width 98 height 19
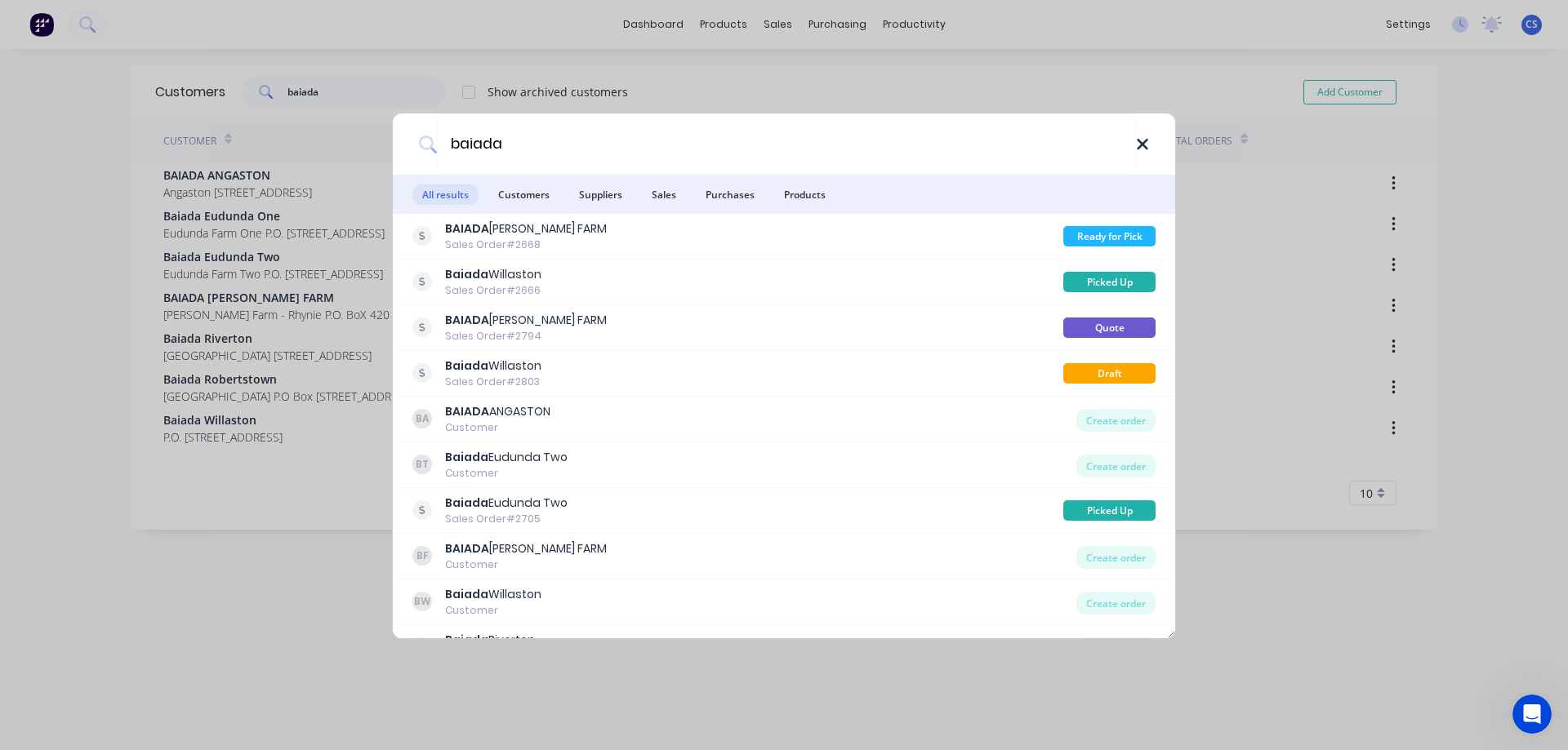
click at [1140, 142] on icon at bounding box center [1142, 144] width 10 height 10
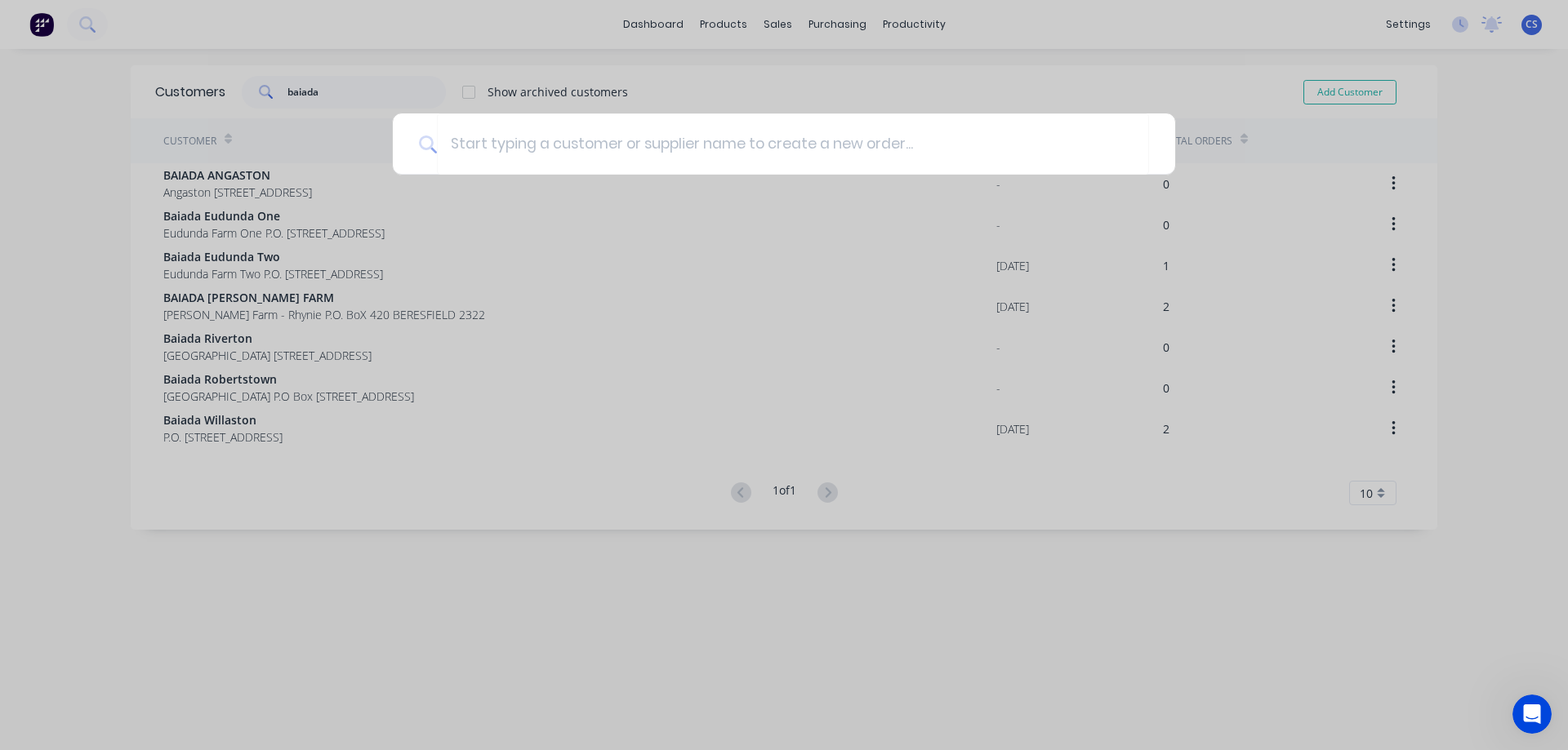
click at [241, 577] on div at bounding box center [784, 375] width 1568 height 750
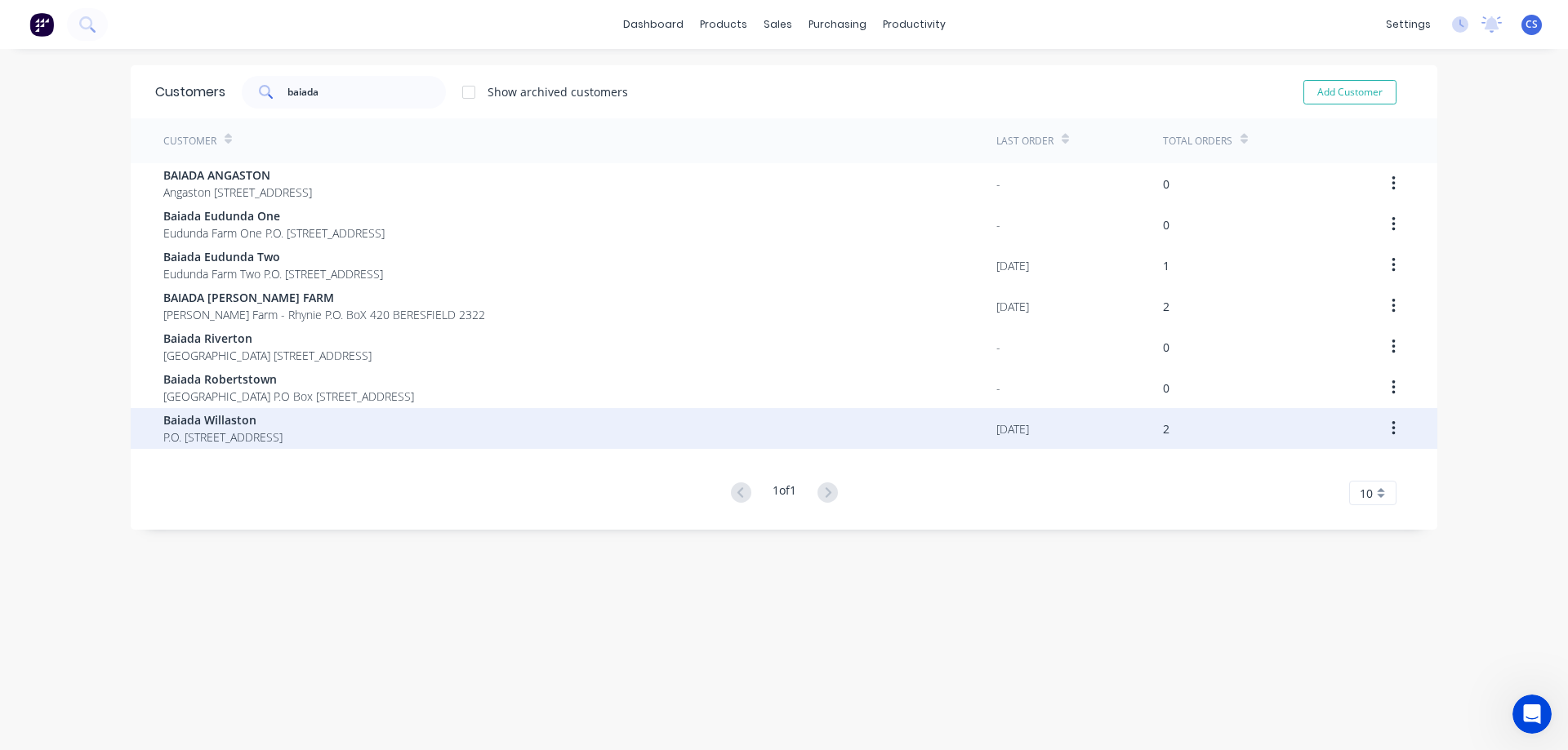
click at [326, 423] on div "Baiada Willaston P.O. [STREET_ADDRESS]" at bounding box center [579, 428] width 833 height 41
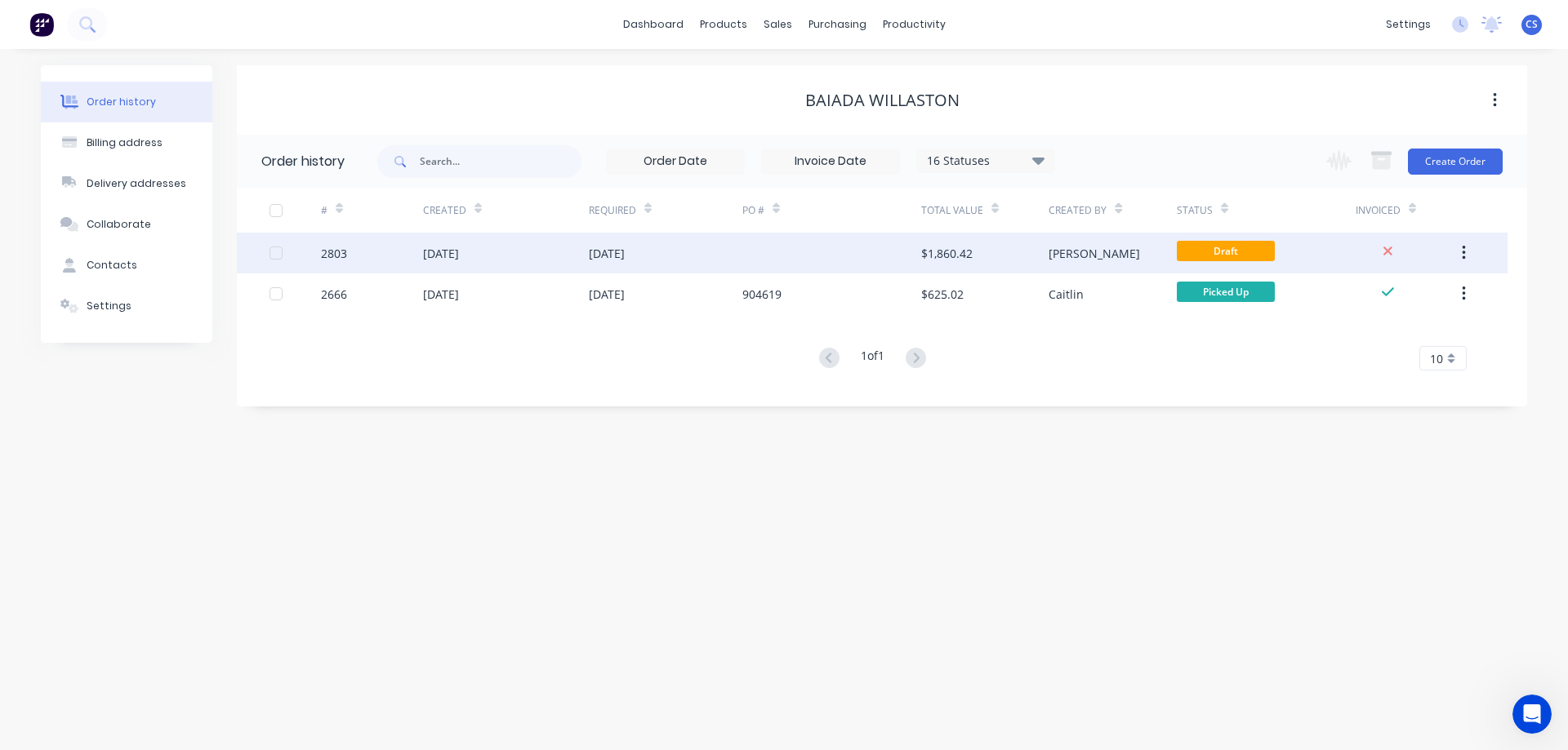
click at [810, 252] on div at bounding box center [832, 252] width 179 height 41
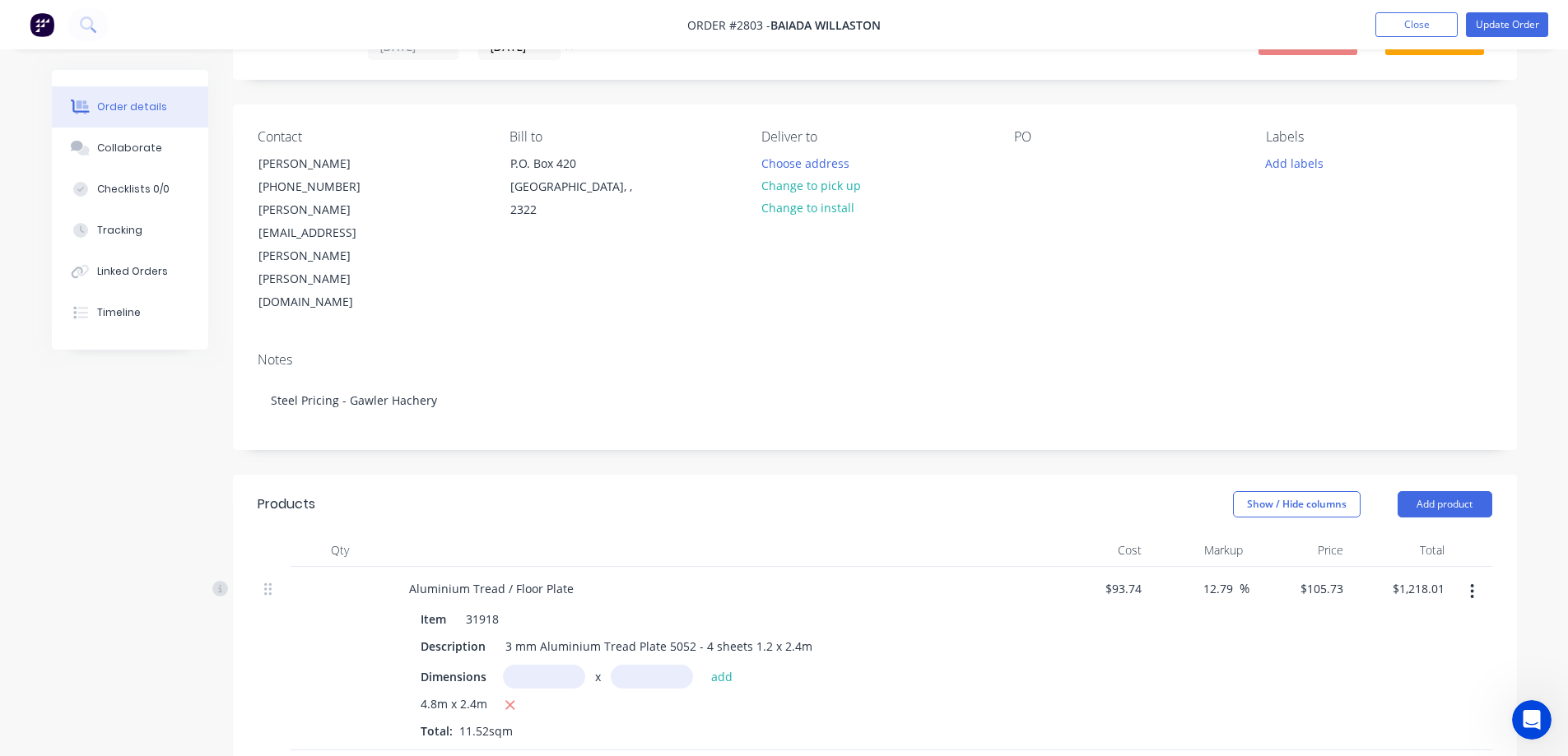
scroll to position [82, 0]
click at [1025, 162] on div at bounding box center [1027, 159] width 26 height 24
click at [1185, 335] on div "Notes Steel Pricing - Gawler Hachery" at bounding box center [874, 390] width 1284 height 110
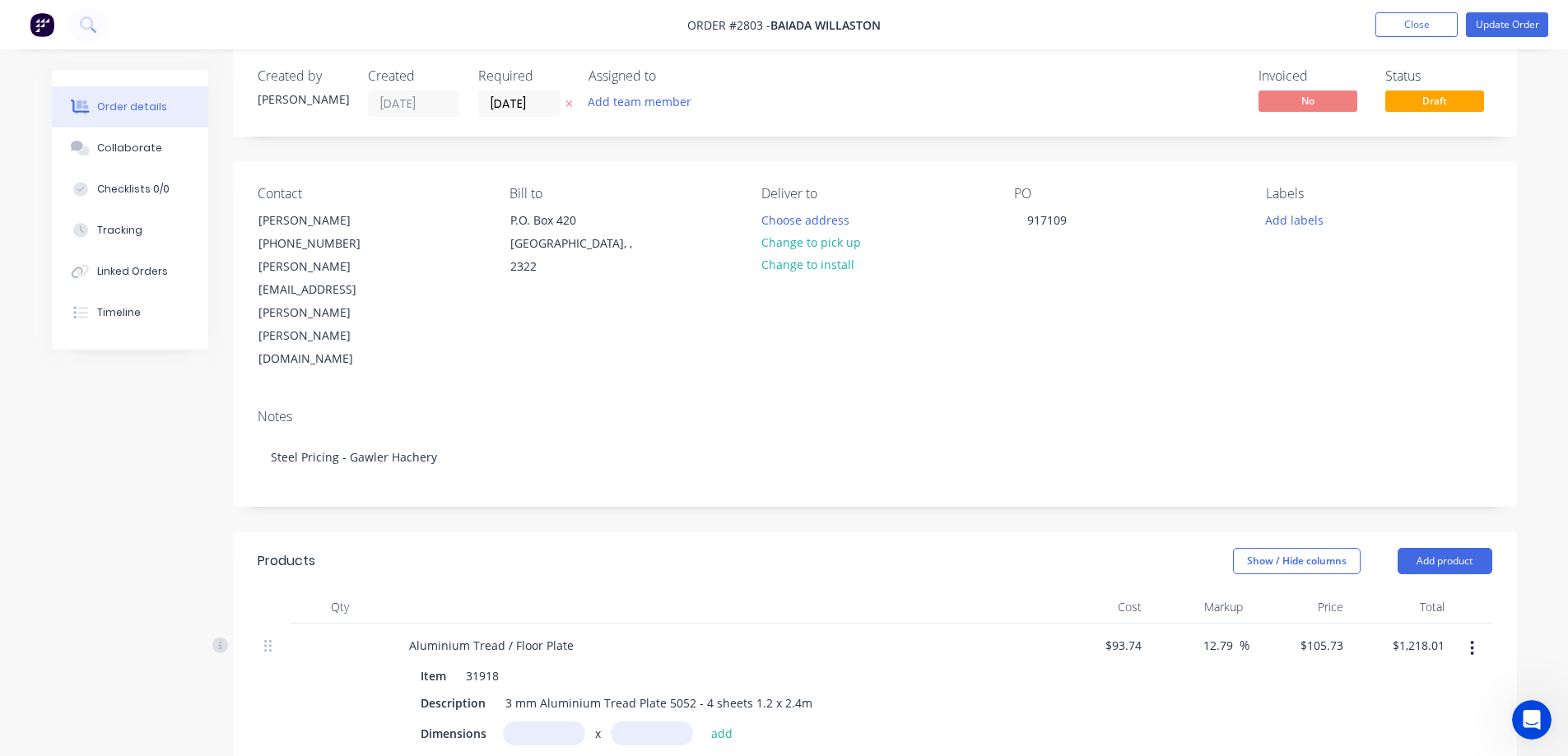
scroll to position [0, 0]
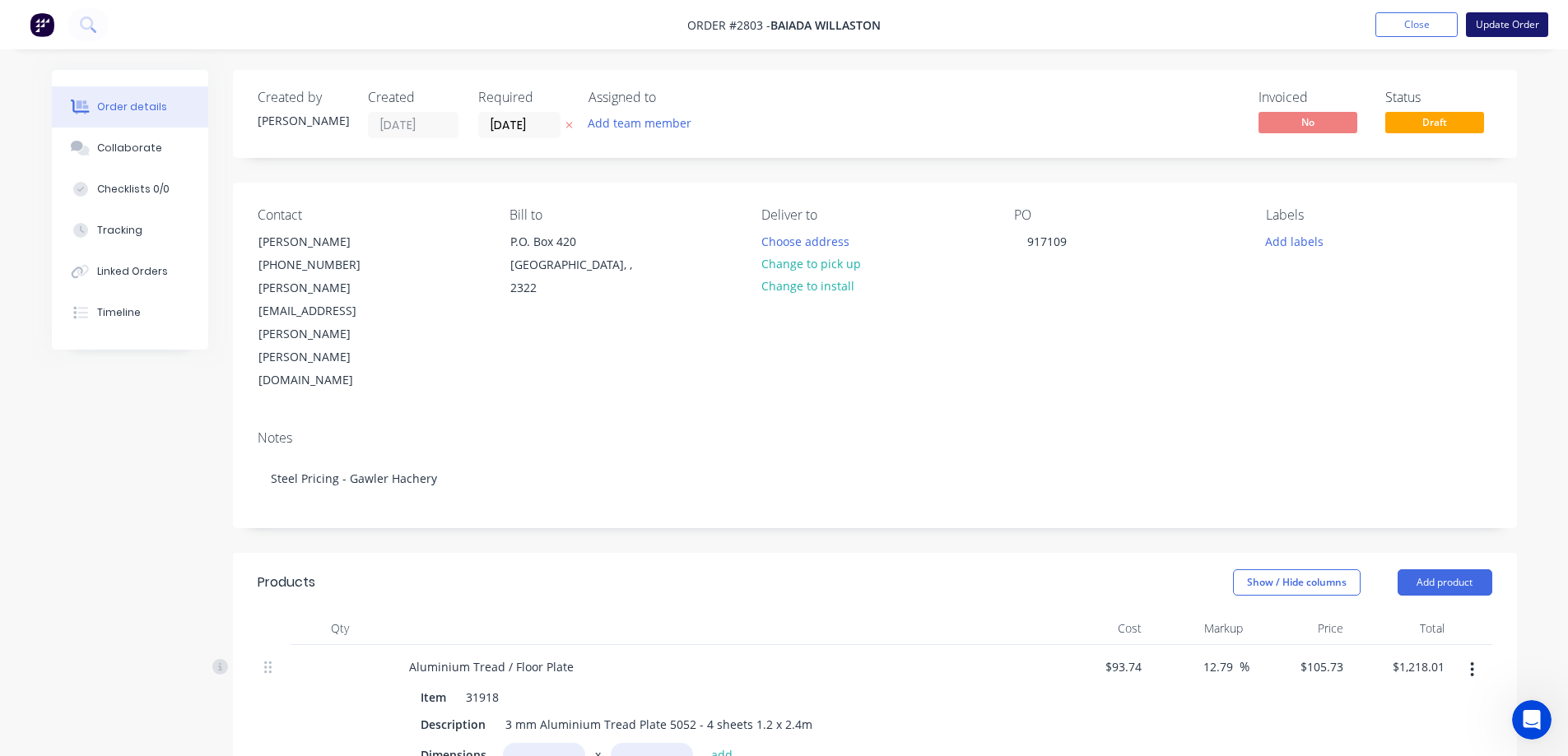
click at [1502, 28] on button "Update Order" at bounding box center [1507, 24] width 82 height 24
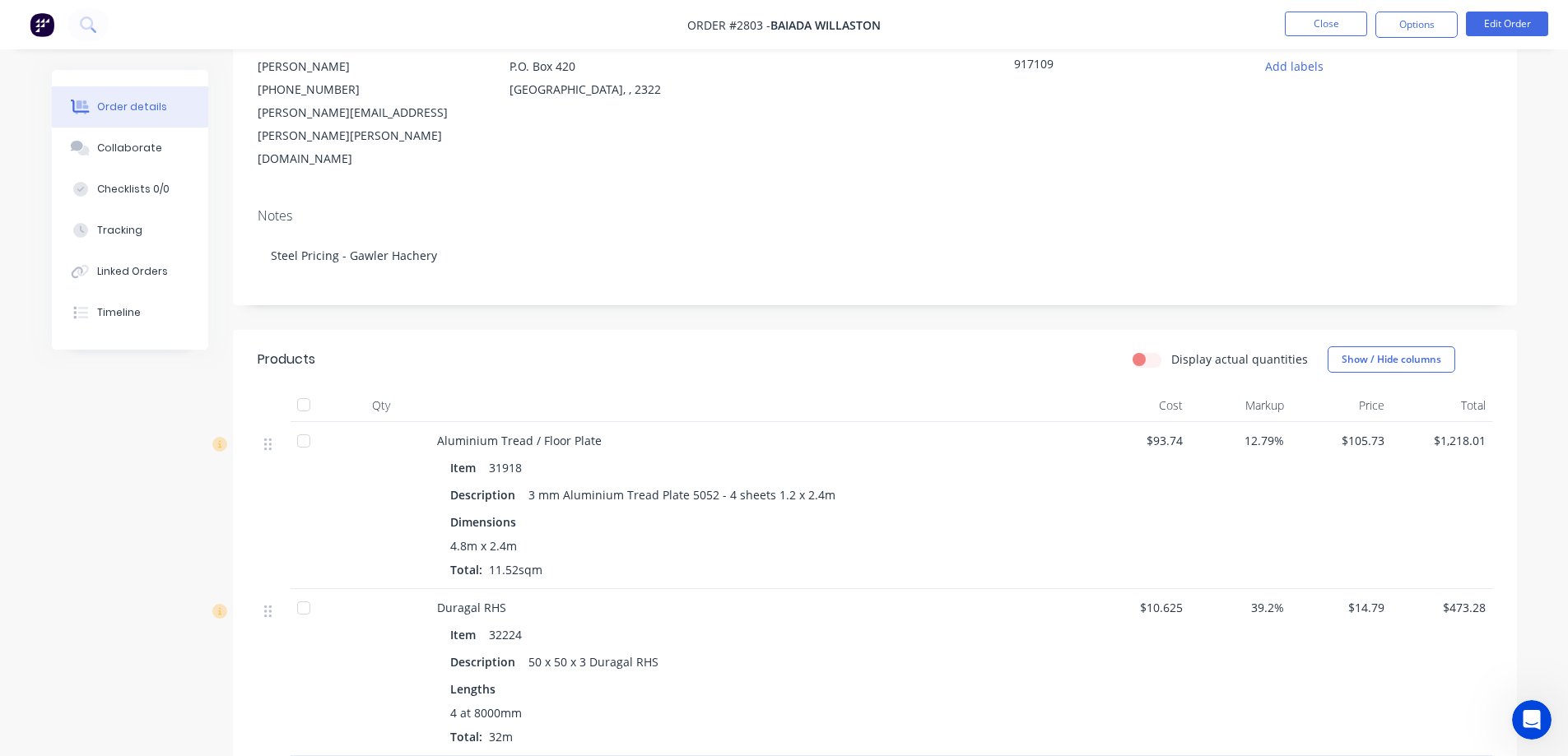
scroll to position [420, 0]
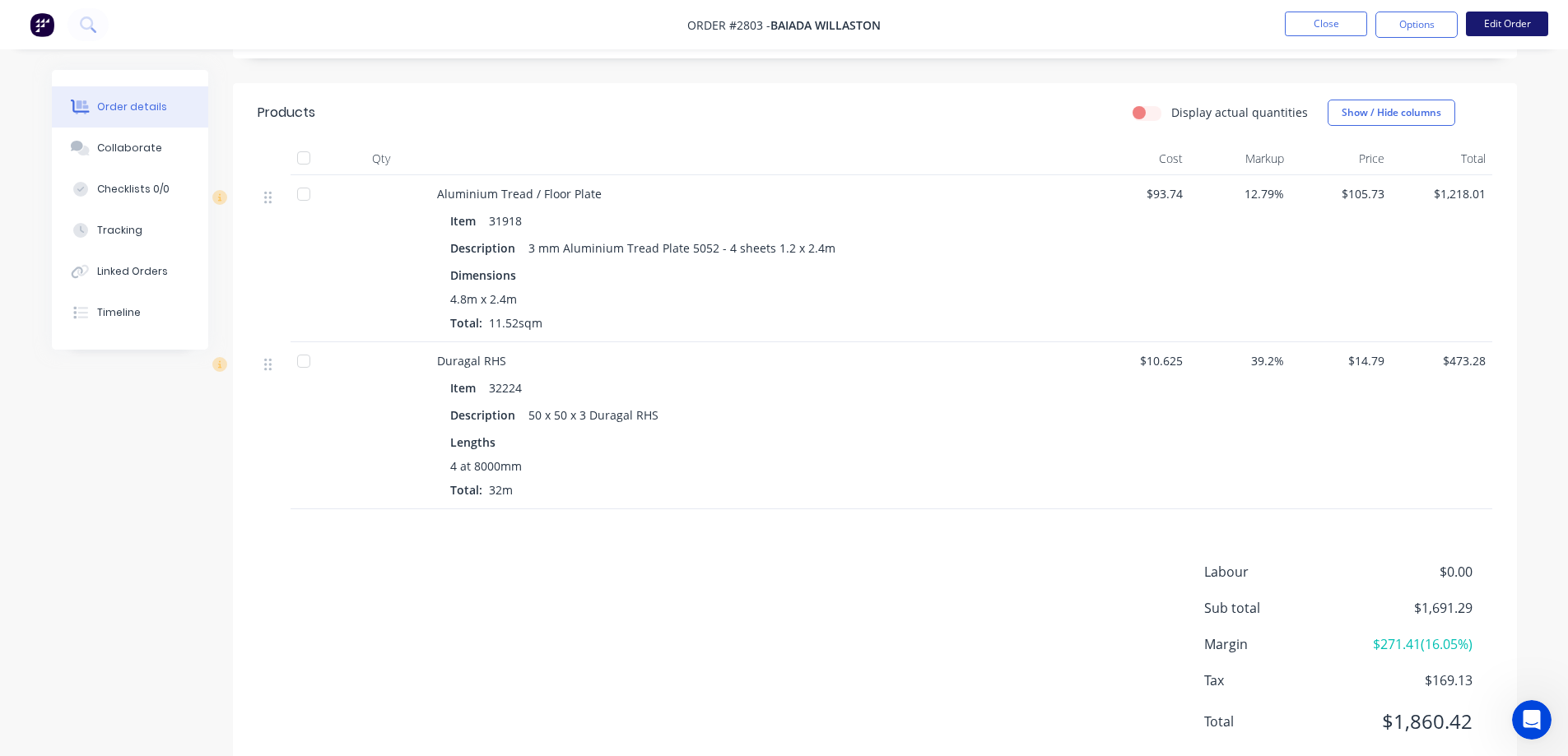
click at [1519, 30] on button "Edit Order" at bounding box center [1507, 24] width 82 height 24
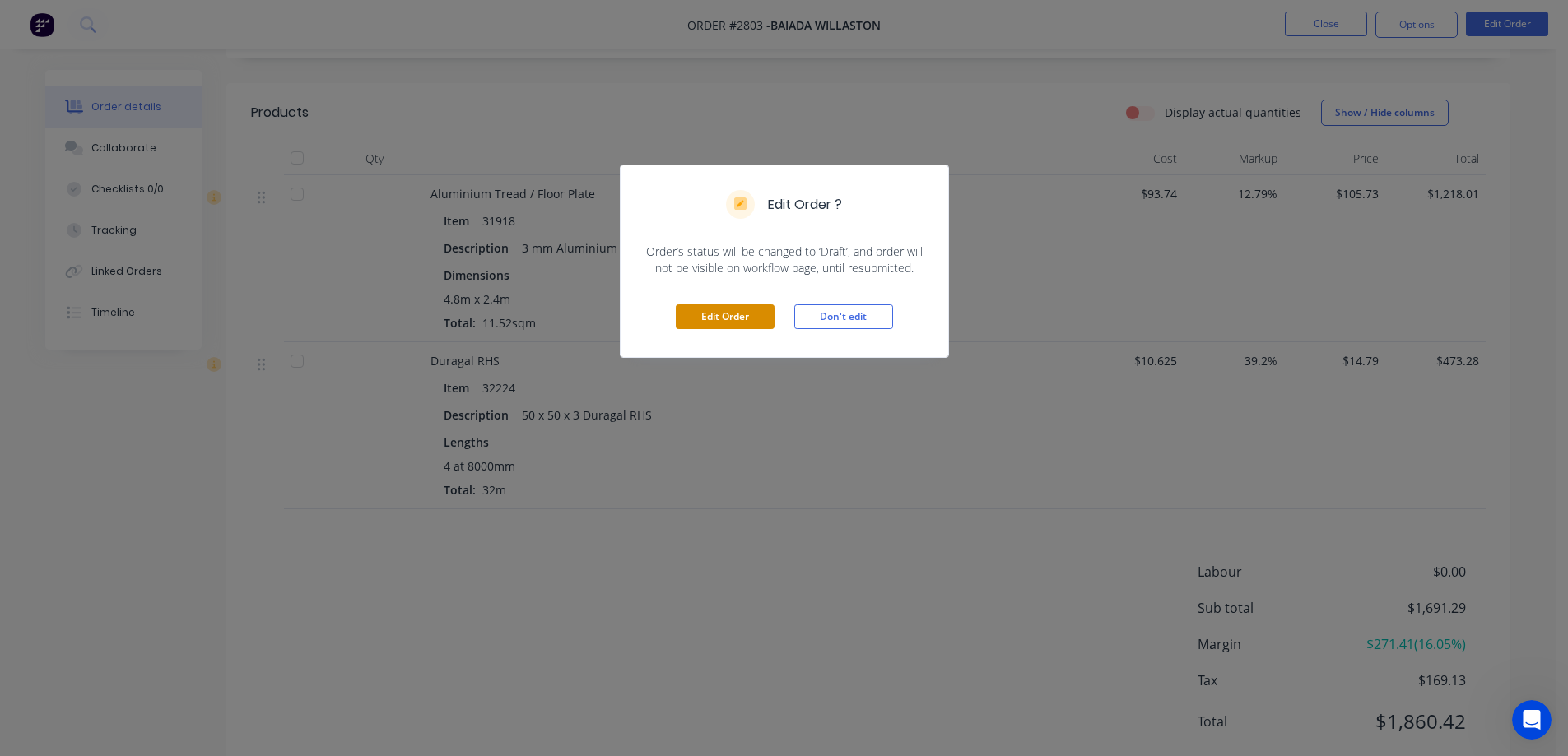
click at [725, 320] on button "Edit Order" at bounding box center [725, 316] width 99 height 24
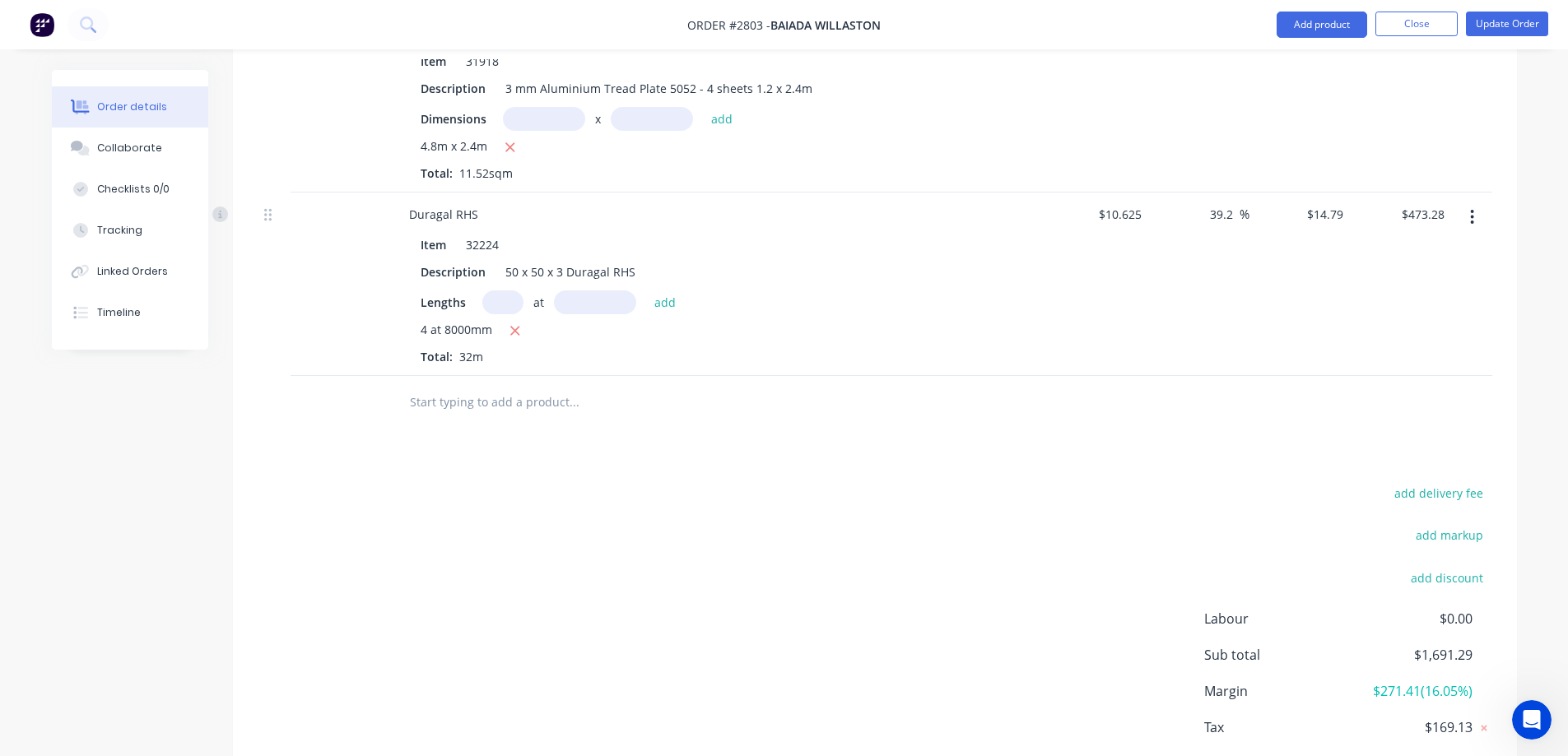
scroll to position [637, 0]
click at [1469, 644] on span "$1,691.29" at bounding box center [1410, 654] width 121 height 20
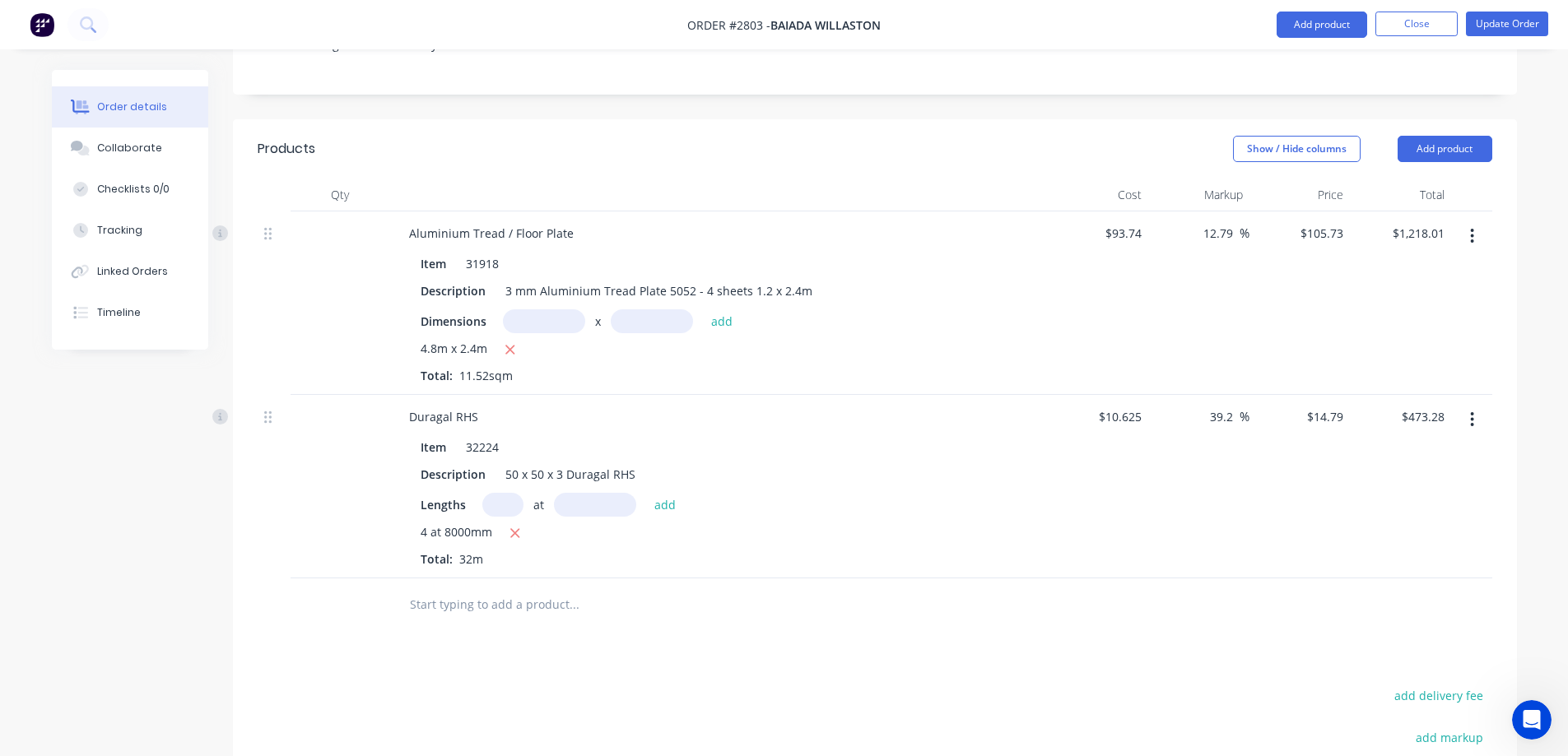
scroll to position [390, 0]
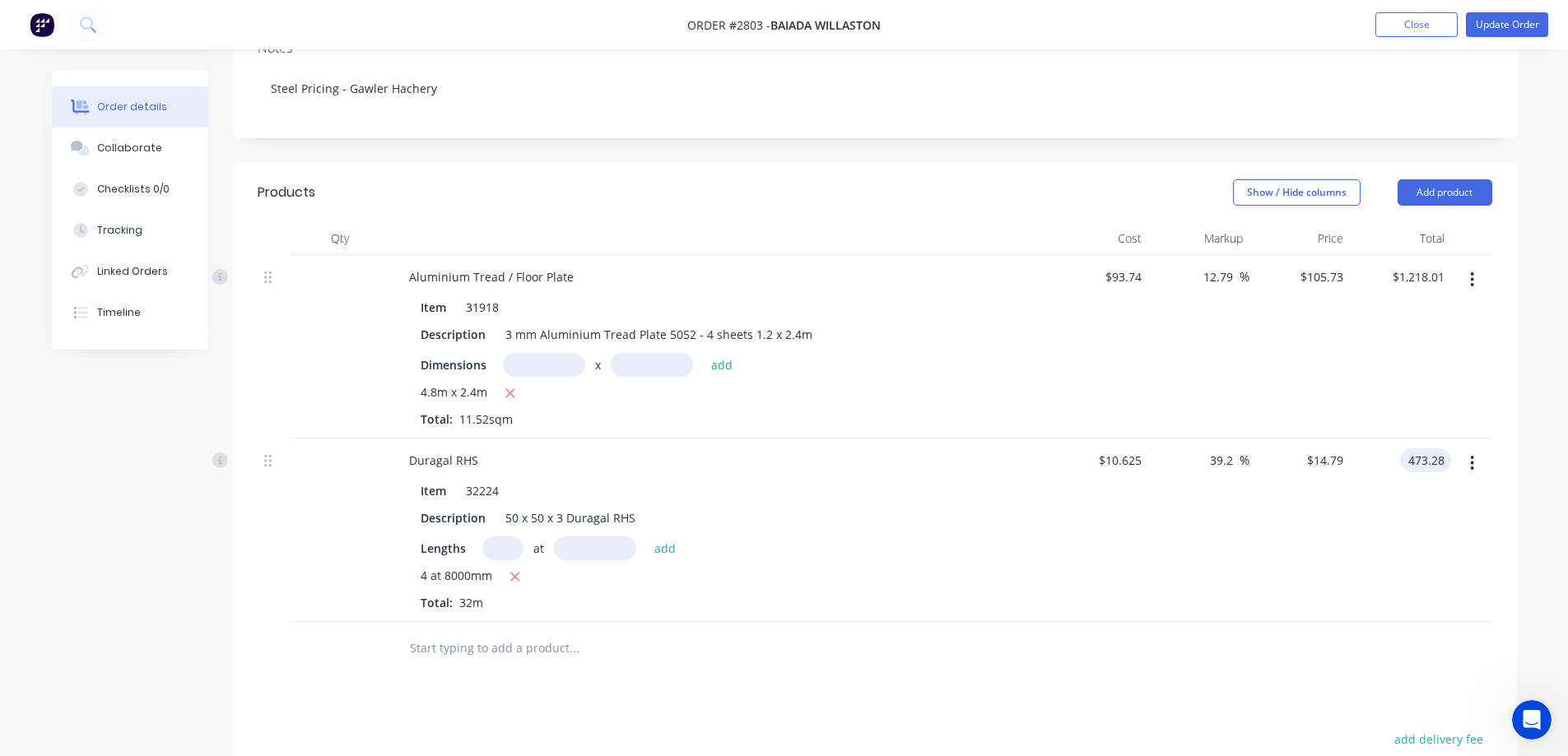
click at [1441, 448] on input "473.28" at bounding box center [1428, 460] width 45 height 24
click at [1445, 448] on input "473.28" at bounding box center [1428, 460] width 45 height 24
click at [1444, 448] on input "473.28" at bounding box center [1428, 460] width 45 height 24
click at [1440, 448] on input "473.28" at bounding box center [1428, 460] width 45 height 24
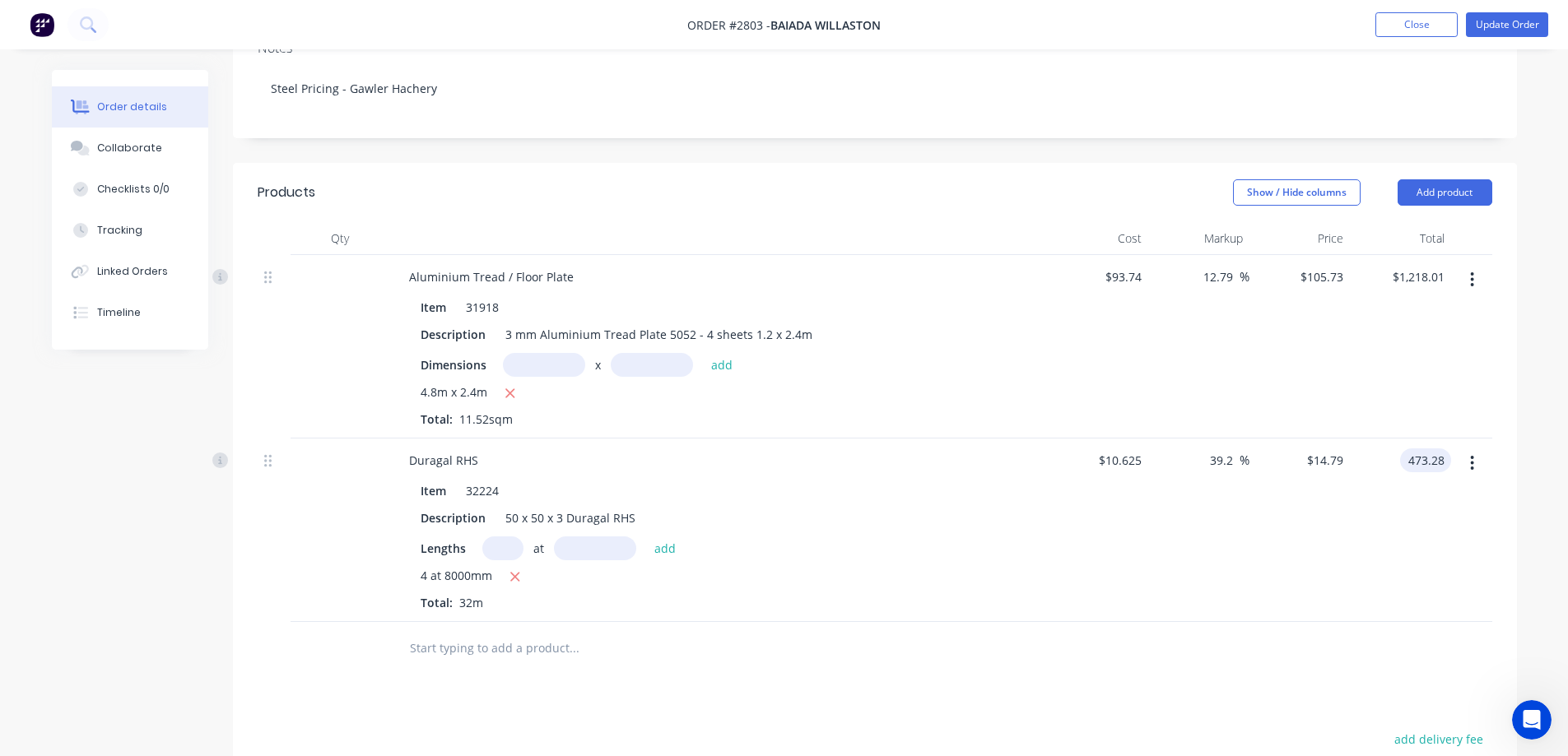
click at [1449, 448] on div "473.28 473.28" at bounding box center [1428, 460] width 45 height 24
click at [1435, 448] on input "473.28" at bounding box center [1428, 460] width 45 height 24
click at [1438, 448] on input "473.28" at bounding box center [1428, 460] width 45 height 24
drag, startPoint x: 1417, startPoint y: 380, endPoint x: 1433, endPoint y: 376, distance: 16.5
click at [1417, 439] on div "$473.28 $473.28" at bounding box center [1400, 531] width 101 height 184
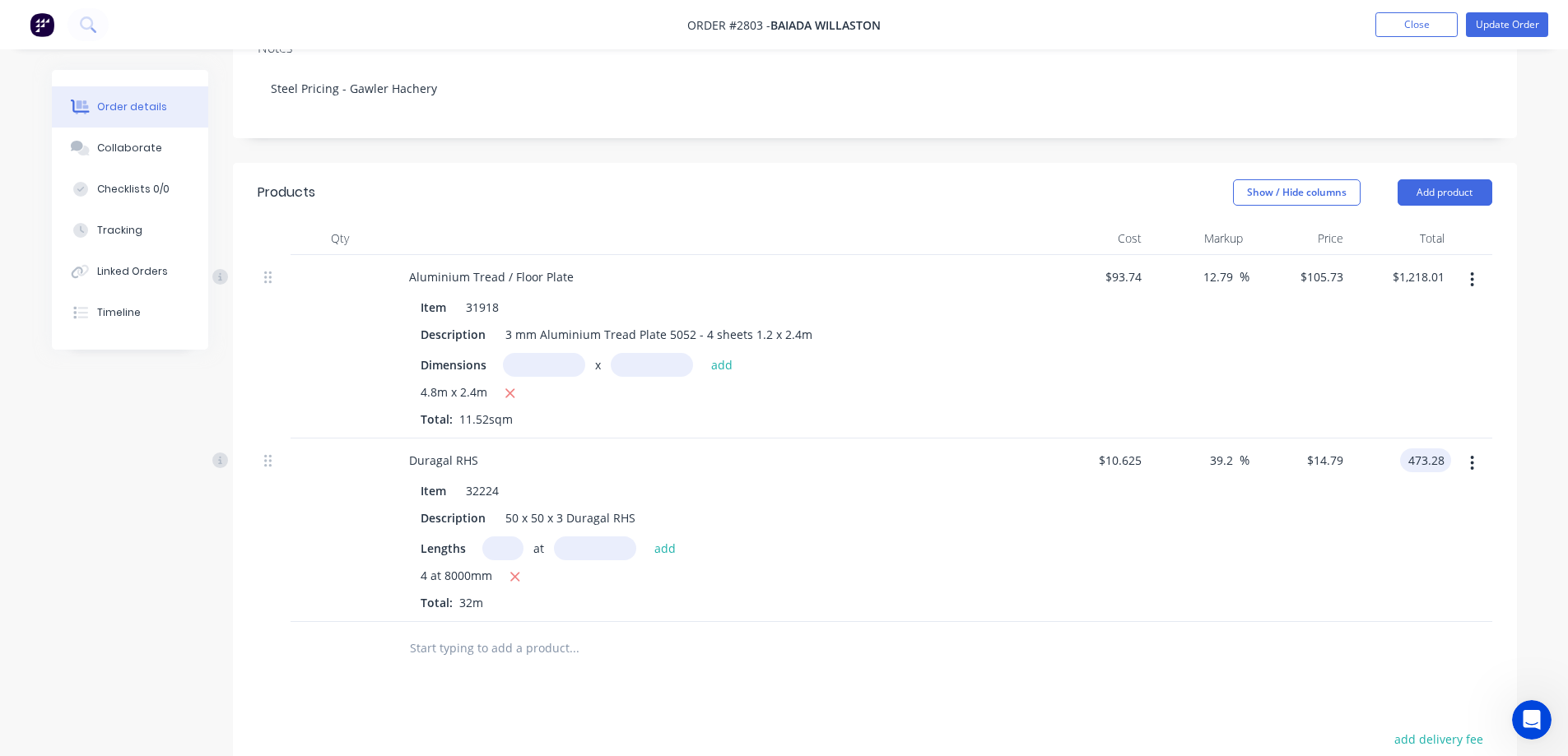
click at [1441, 448] on input "473.28" at bounding box center [1428, 460] width 45 height 24
click at [1449, 448] on input "473.28" at bounding box center [1428, 460] width 45 height 24
click at [1427, 448] on input "473.28" at bounding box center [1428, 460] width 45 height 24
click at [1443, 448] on input "473.28" at bounding box center [1428, 460] width 45 height 24
click at [1447, 448] on input "473.28" at bounding box center [1428, 460] width 45 height 24
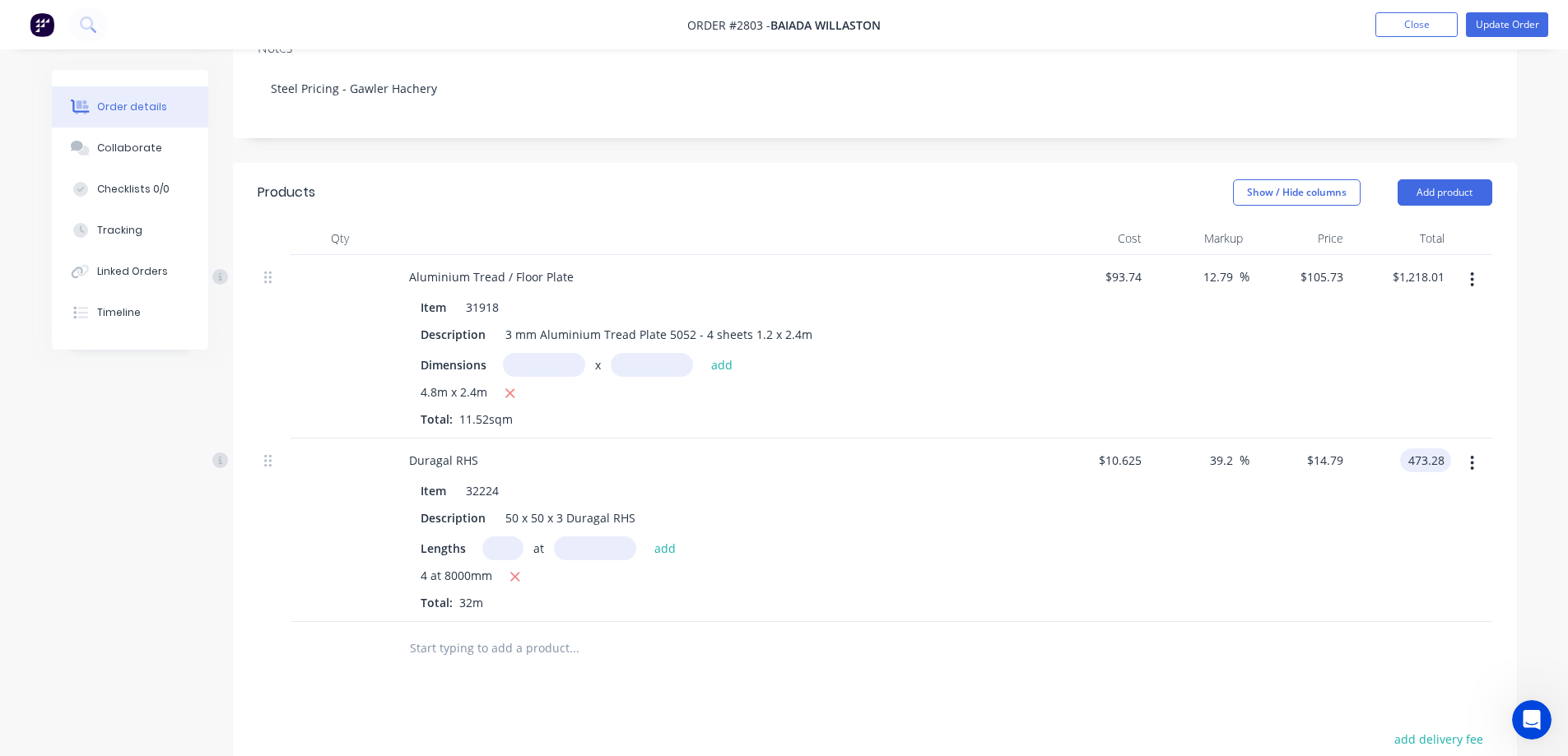
click at [1447, 448] on input "473.28" at bounding box center [1428, 460] width 45 height 24
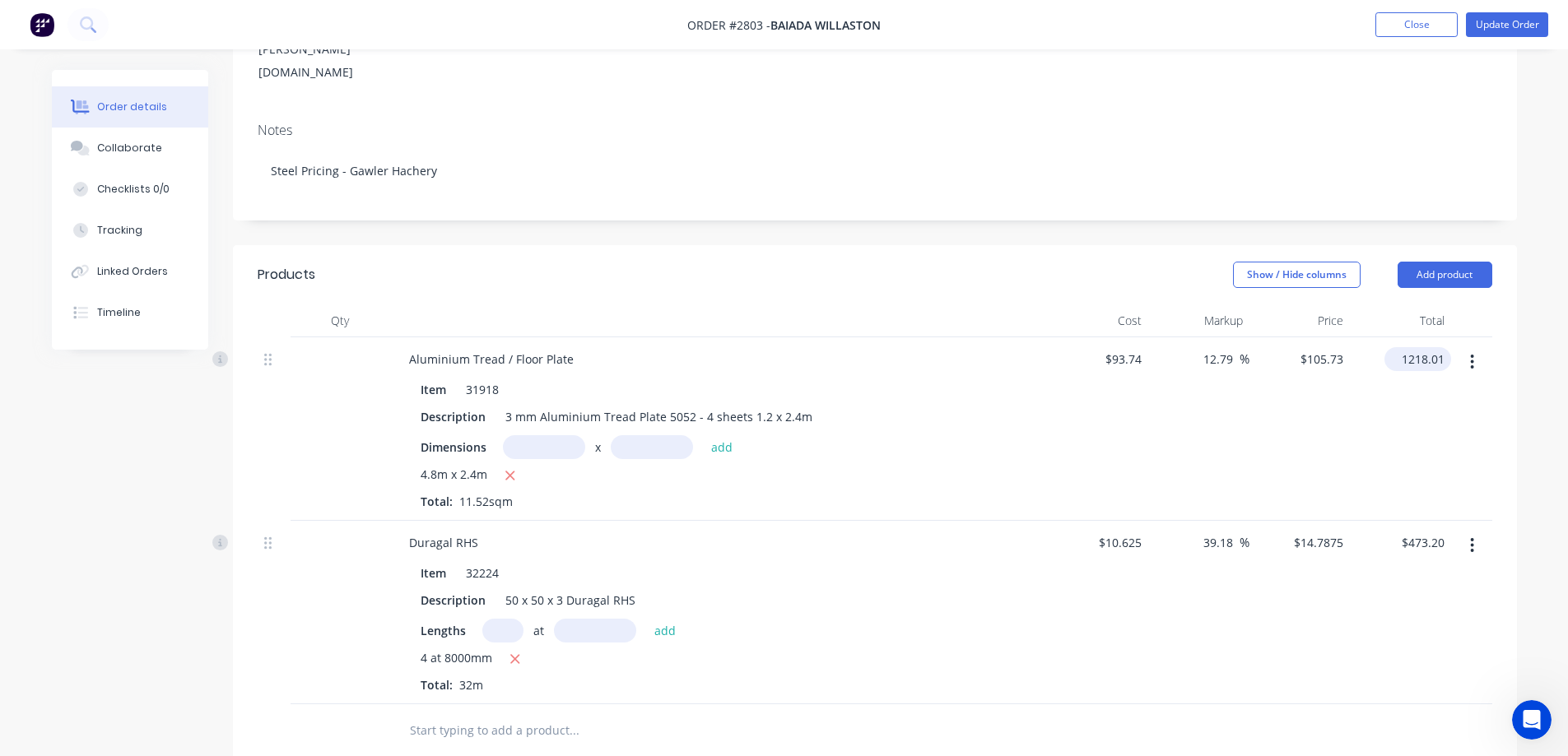
click at [1440, 347] on input "1218.01" at bounding box center [1420, 358] width 60 height 24
click at [1442, 347] on input "1218.01" at bounding box center [1425, 358] width 51 height 24
click at [1446, 347] on input "1218.01" at bounding box center [1425, 358] width 51 height 24
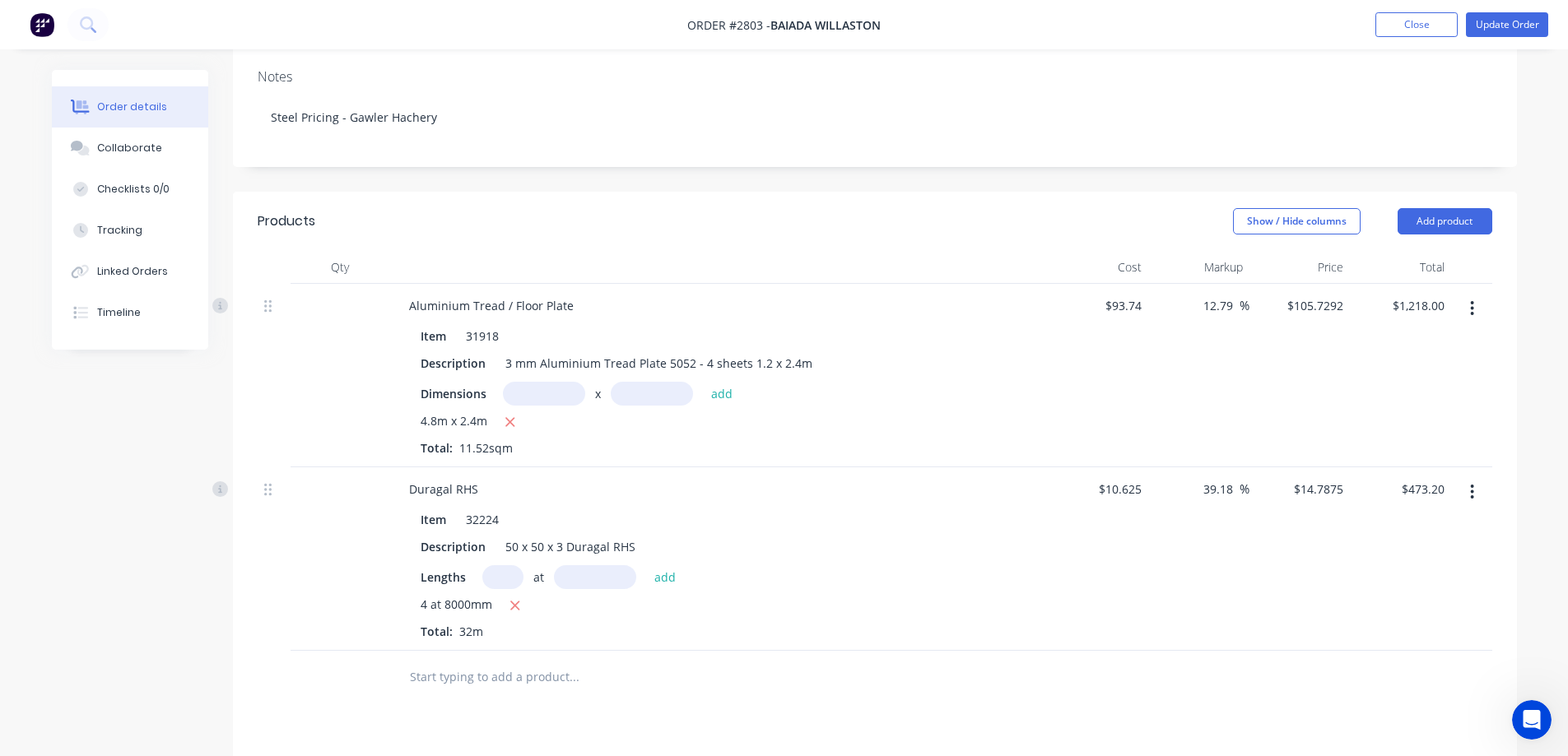
scroll to position [61, 0]
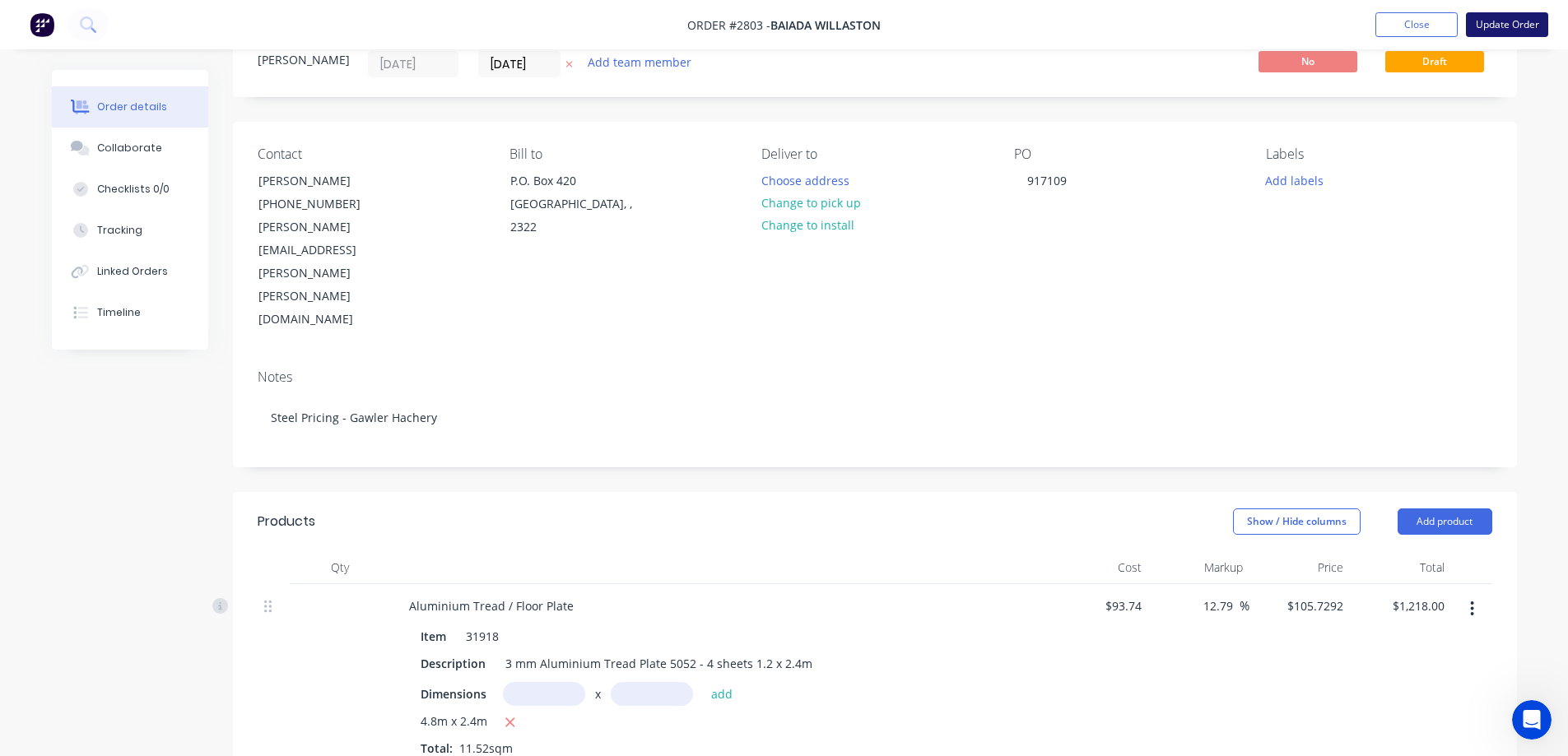
click at [1515, 22] on button "Update Order" at bounding box center [1507, 24] width 82 height 24
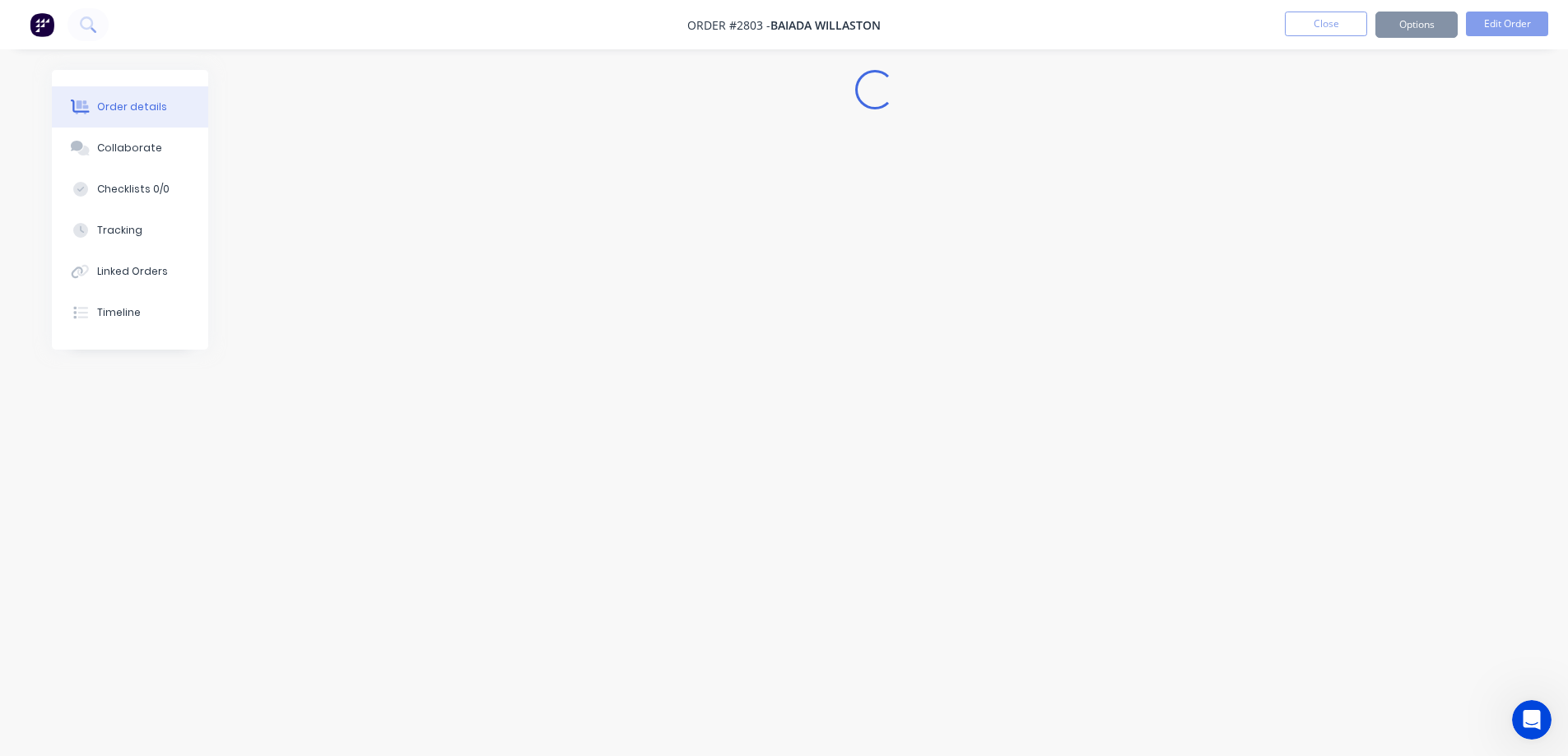
scroll to position [0, 0]
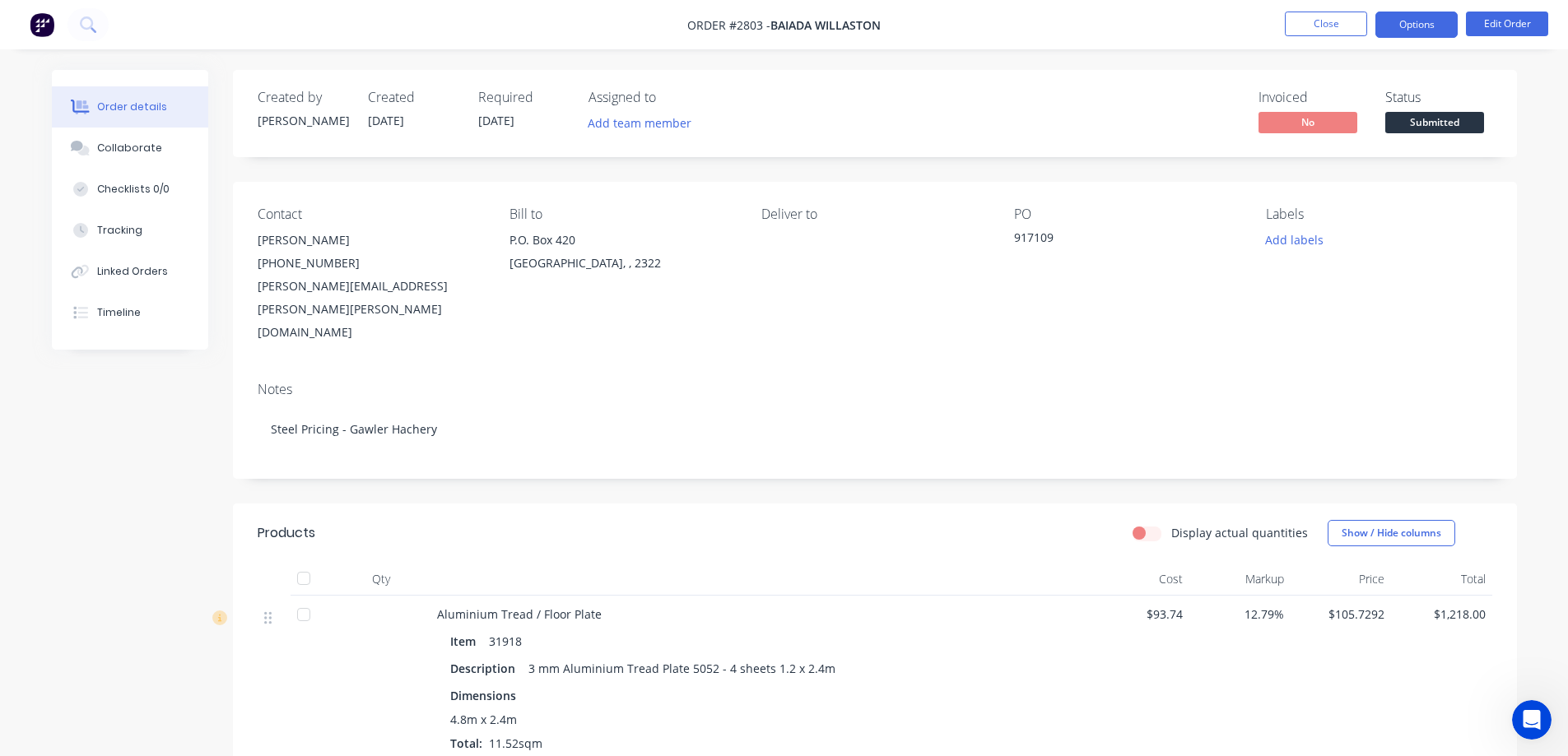
click at [1411, 24] on button "Options" at bounding box center [1416, 24] width 82 height 26
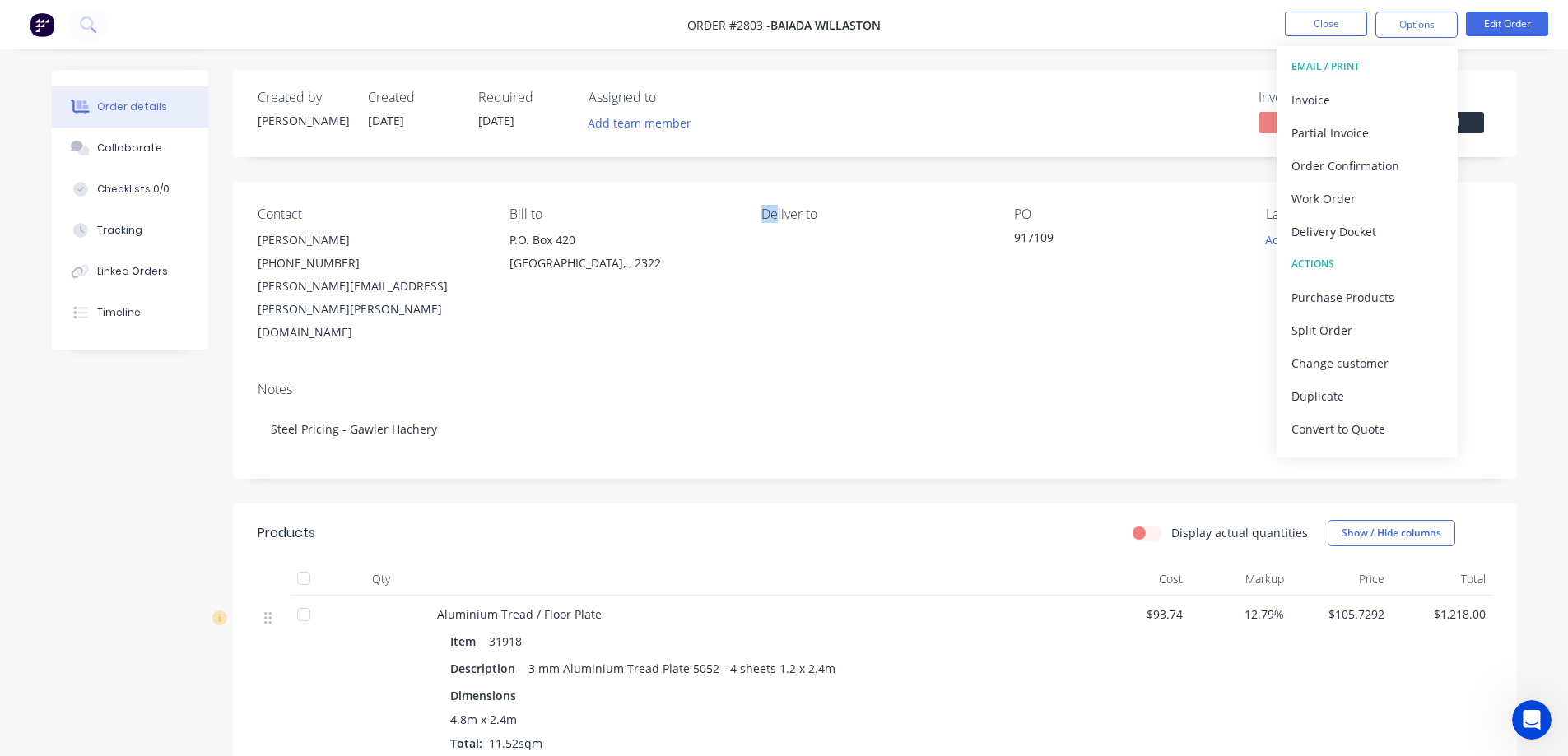
drag, startPoint x: 766, startPoint y: 260, endPoint x: 796, endPoint y: 256, distance: 30.3
click at [784, 260] on div "Deliver to" at bounding box center [874, 274] width 225 height 137
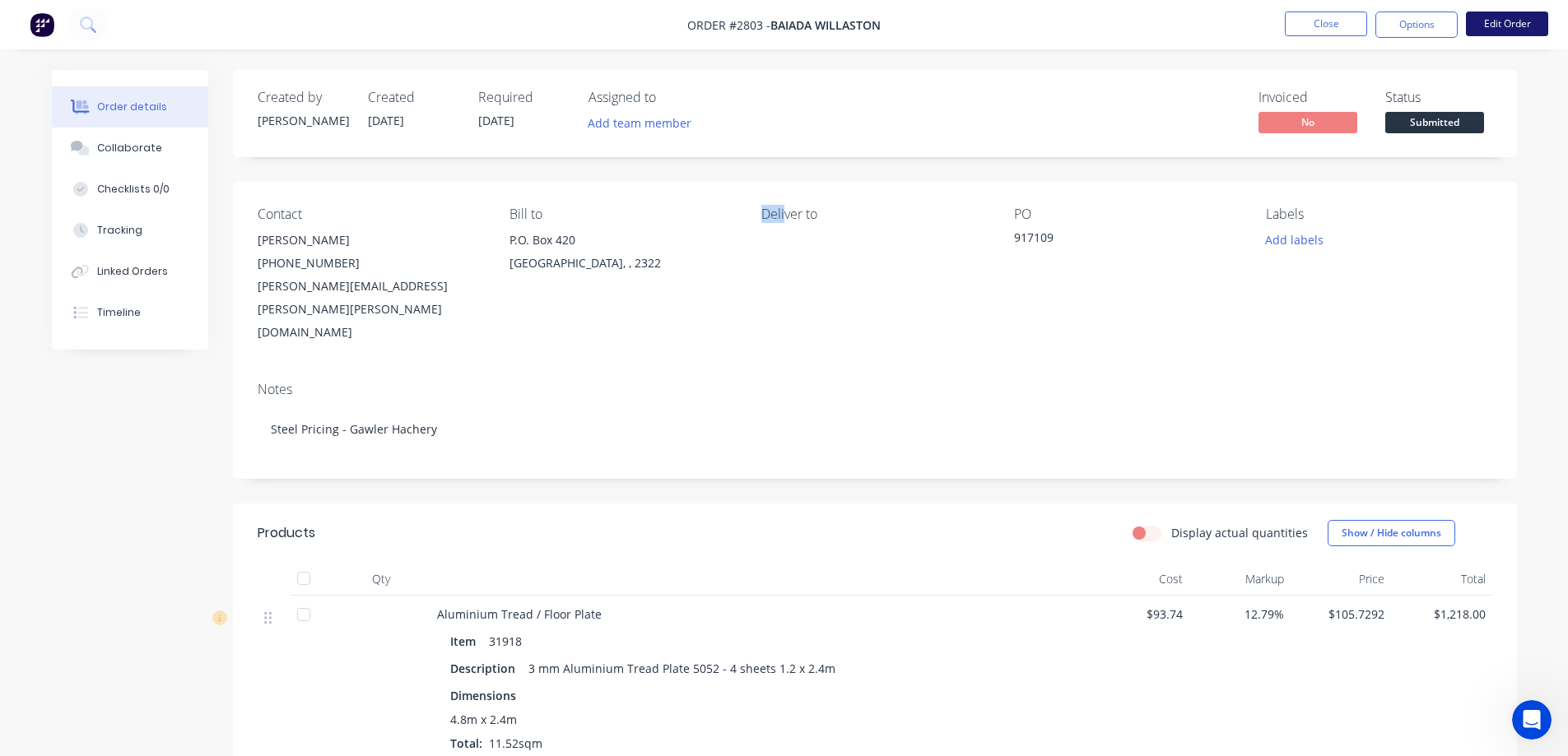
click at [1515, 24] on button "Edit Order" at bounding box center [1507, 24] width 82 height 24
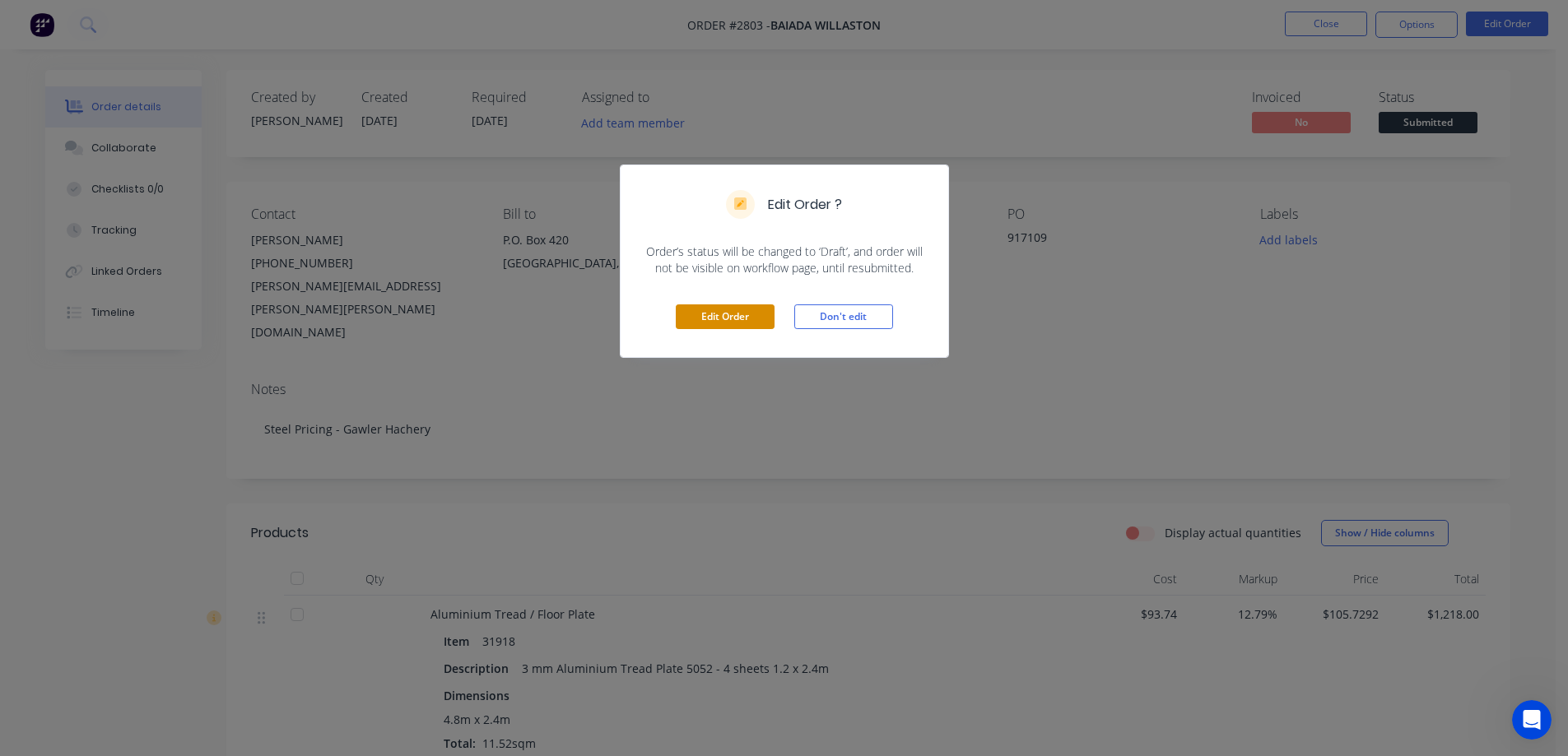
click at [720, 314] on button "Edit Order" at bounding box center [725, 316] width 99 height 24
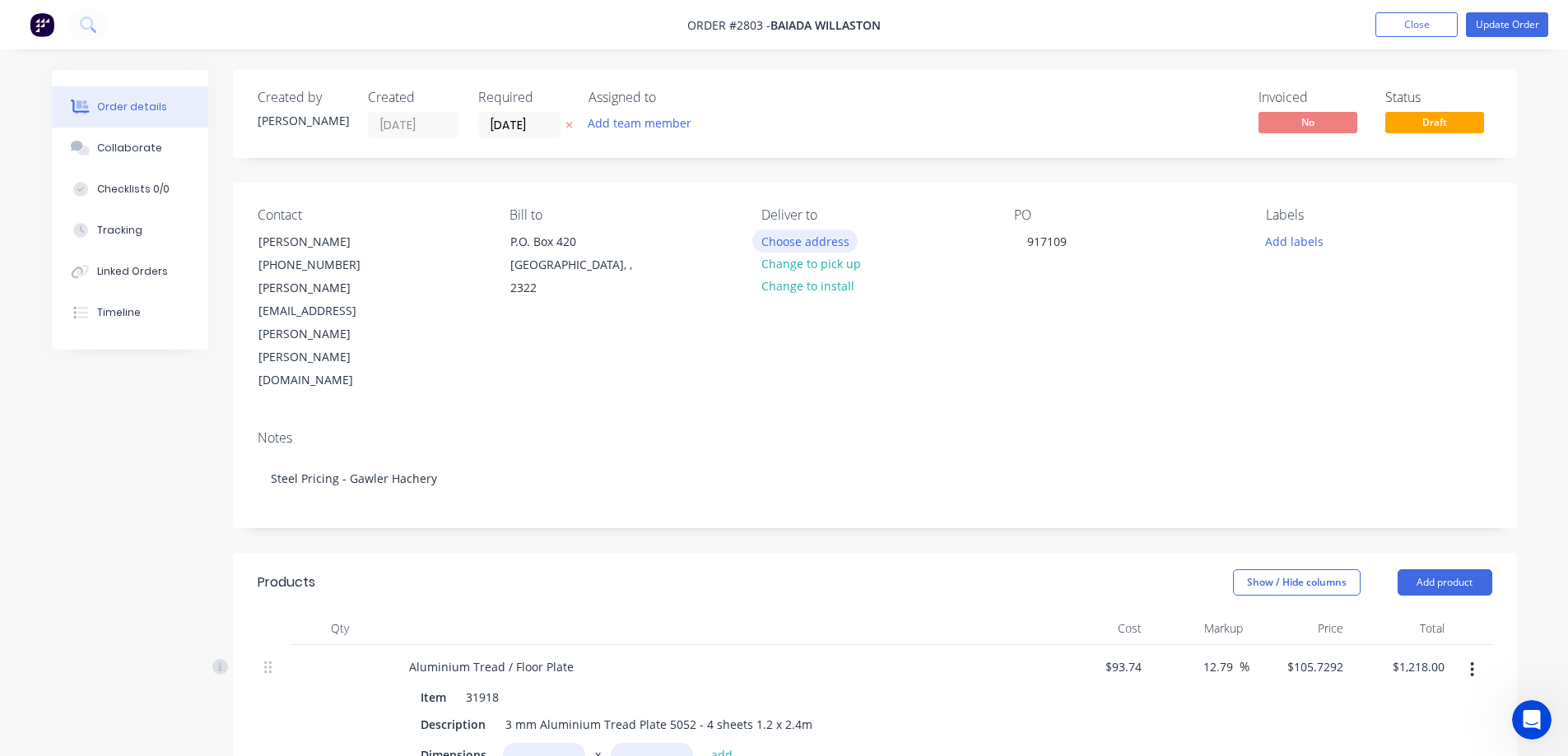
click at [801, 238] on button "Choose address" at bounding box center [805, 240] width 106 height 22
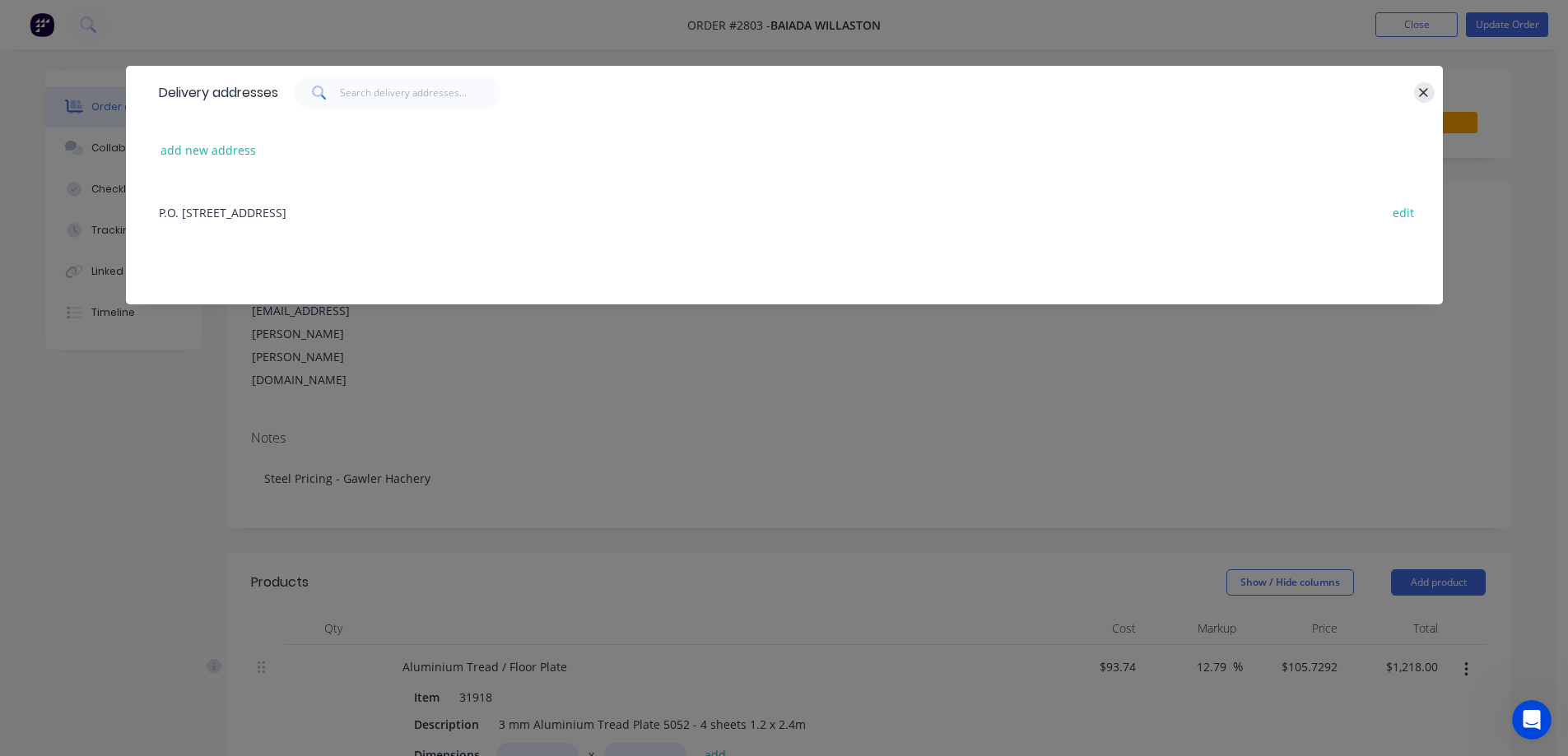
click at [1413, 91] on button "button" at bounding box center [1424, 93] width 21 height 21
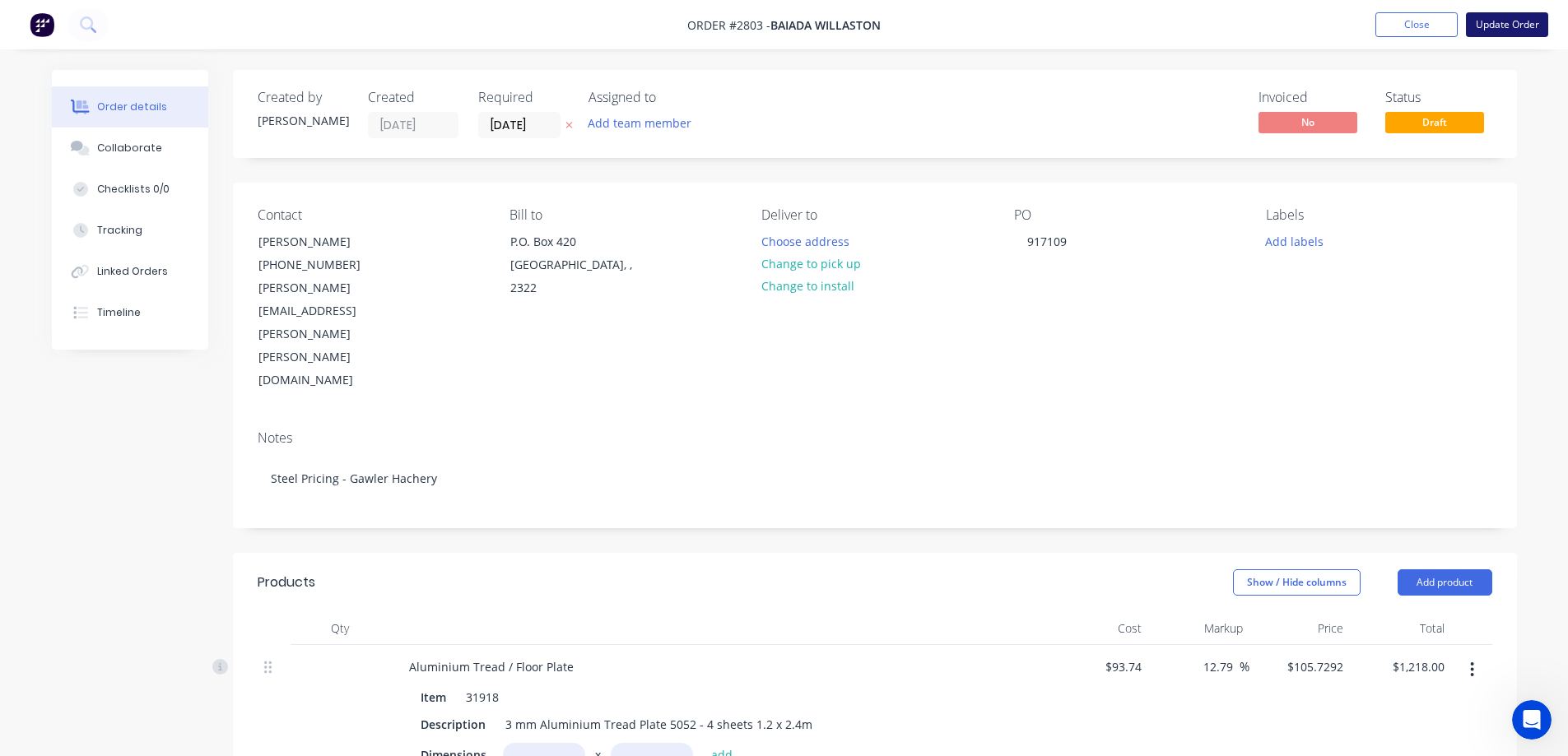
click at [1496, 27] on button "Update Order" at bounding box center [1507, 24] width 82 height 24
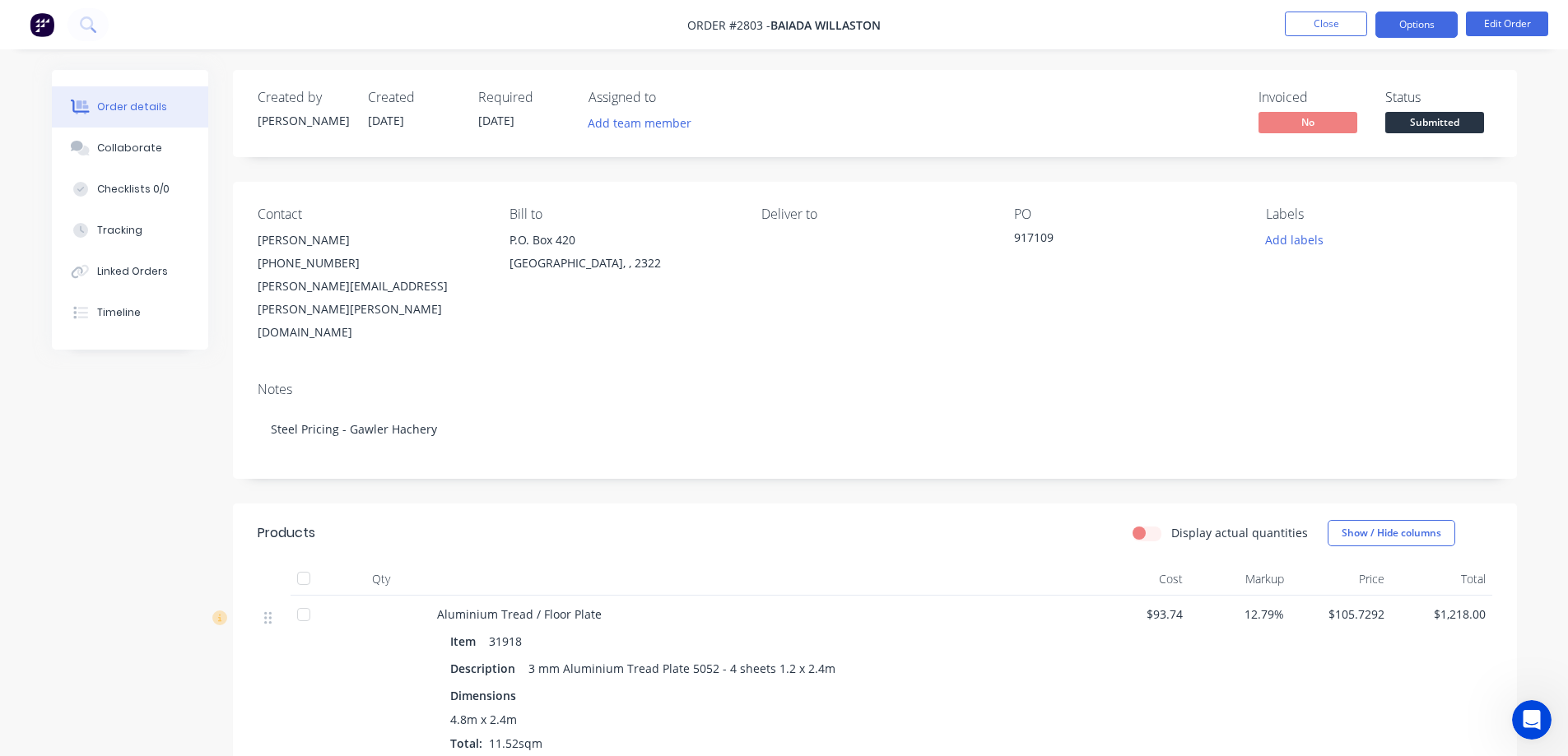
click at [1413, 34] on button "Options" at bounding box center [1416, 24] width 82 height 26
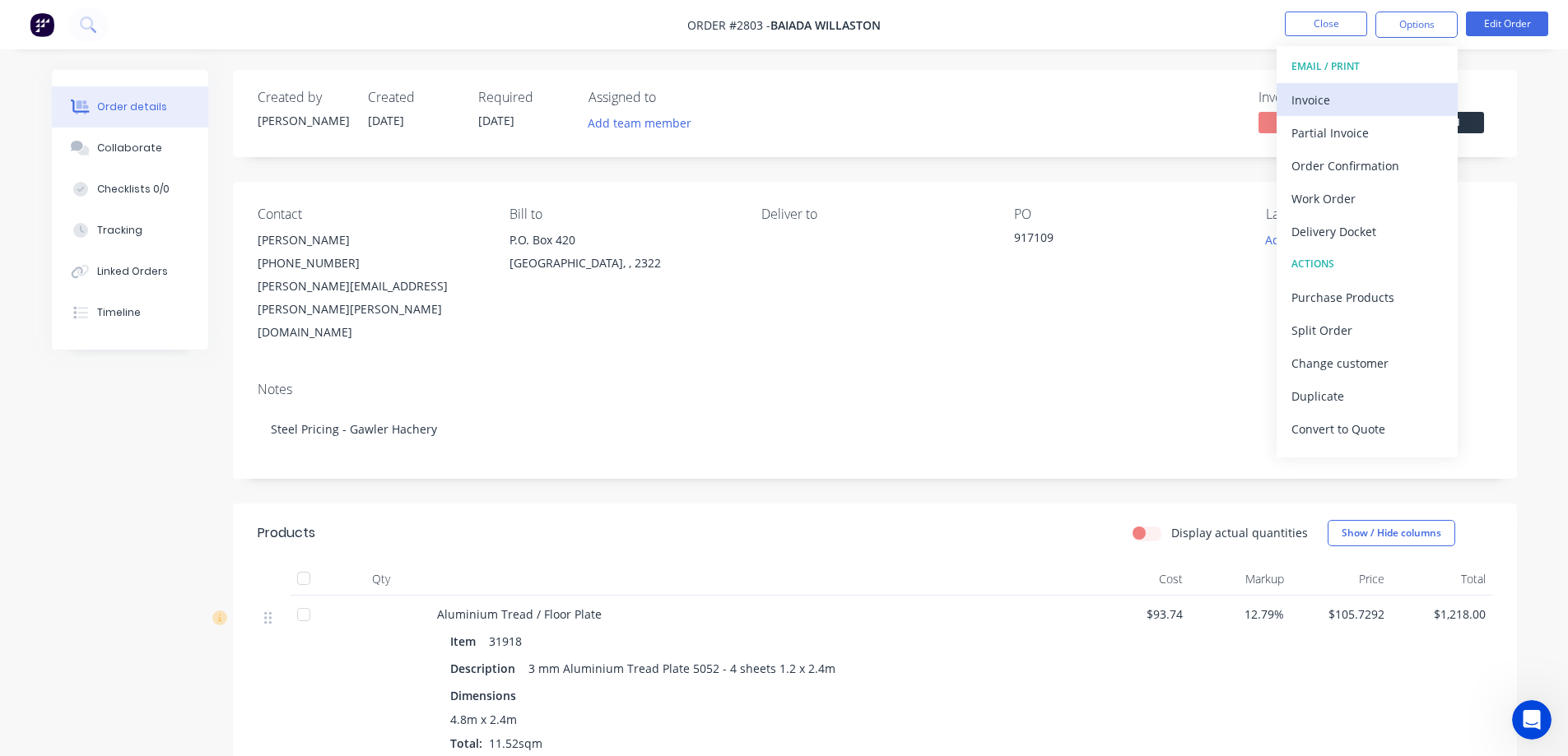
click at [1320, 103] on div "Invoice" at bounding box center [1366, 100] width 151 height 24
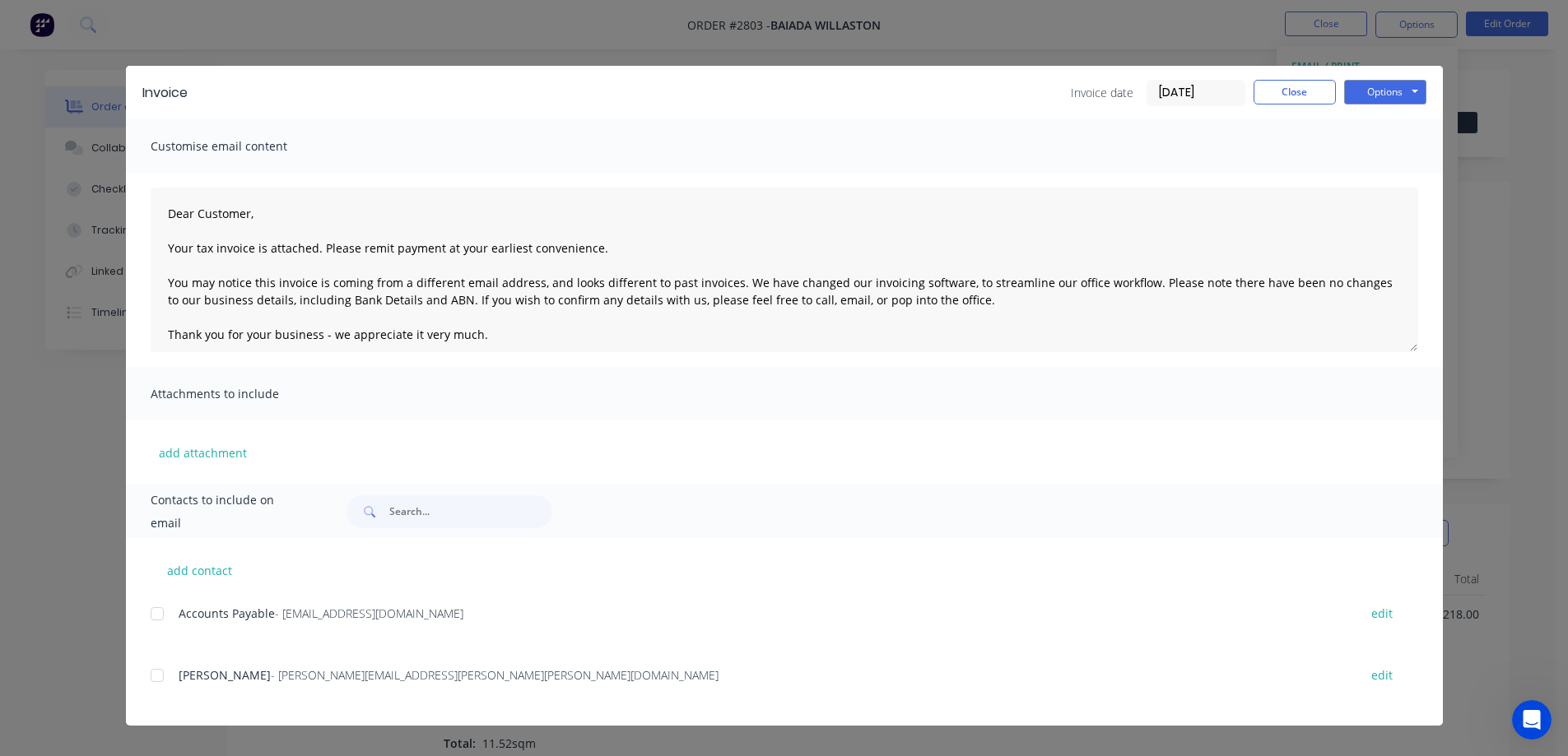
click at [161, 613] on div at bounding box center [157, 614] width 33 height 33
click at [1388, 94] on button "Options" at bounding box center [1384, 92] width 82 height 24
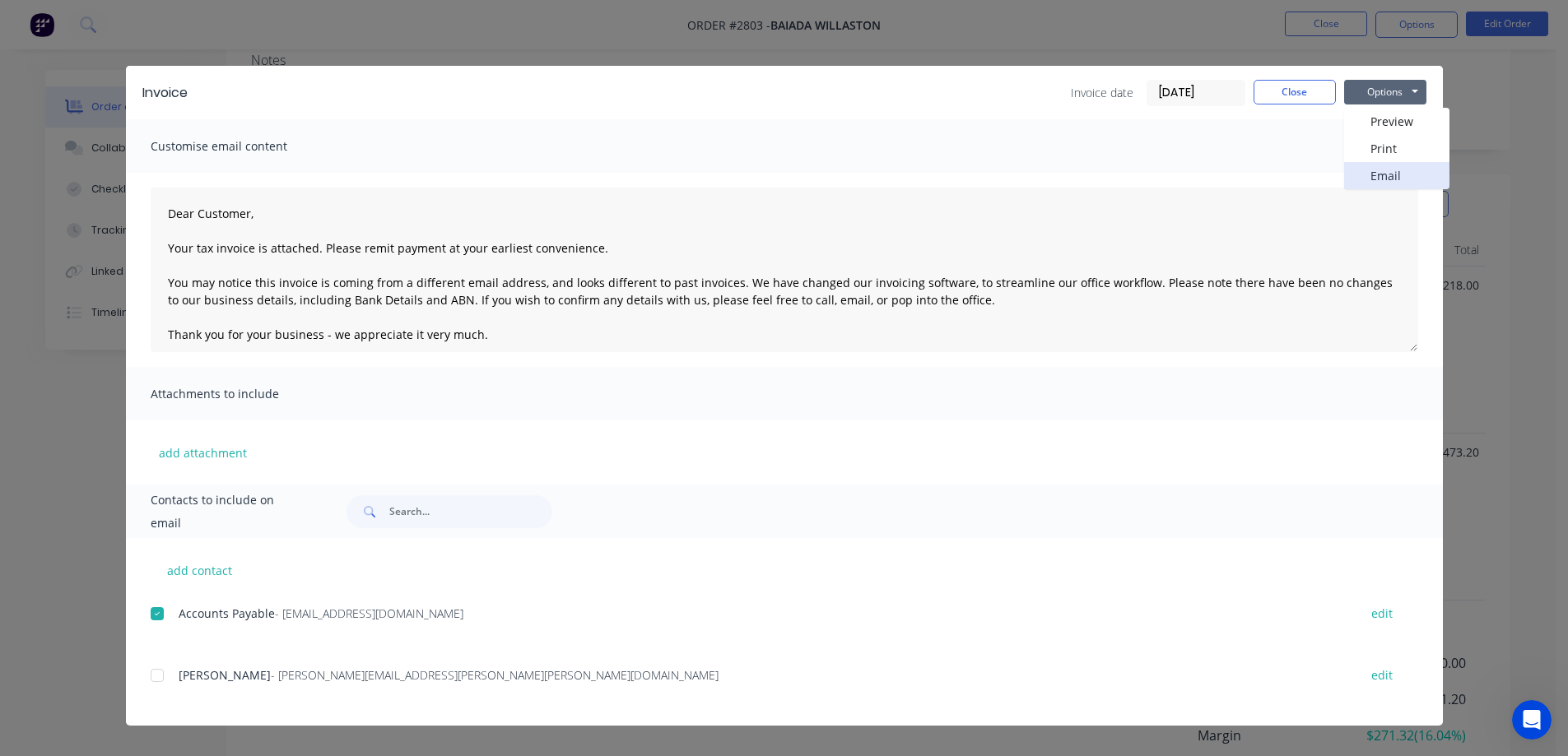
click at [1400, 176] on button "Email" at bounding box center [1396, 175] width 106 height 27
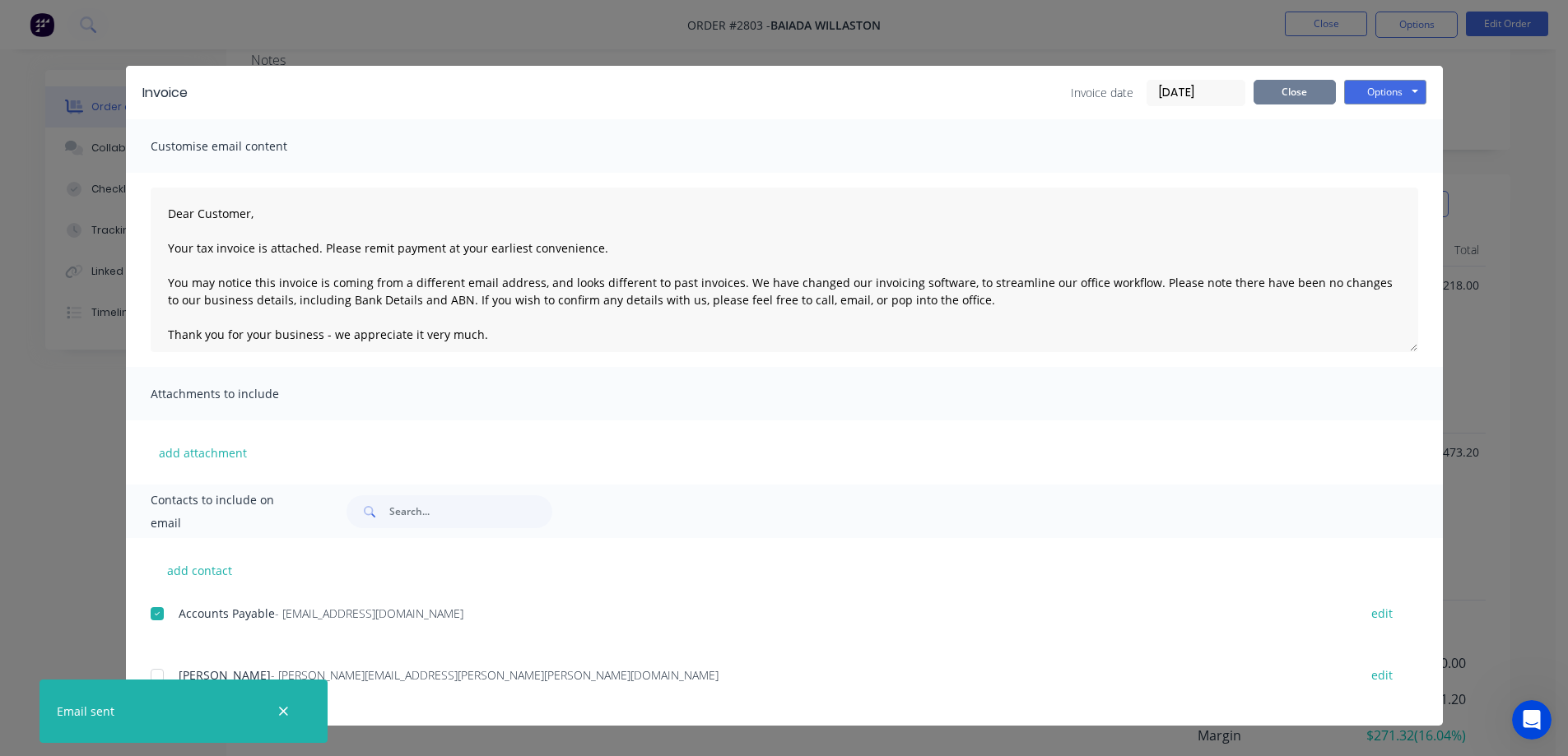
click at [1326, 96] on button "Close" at bounding box center [1294, 92] width 82 height 24
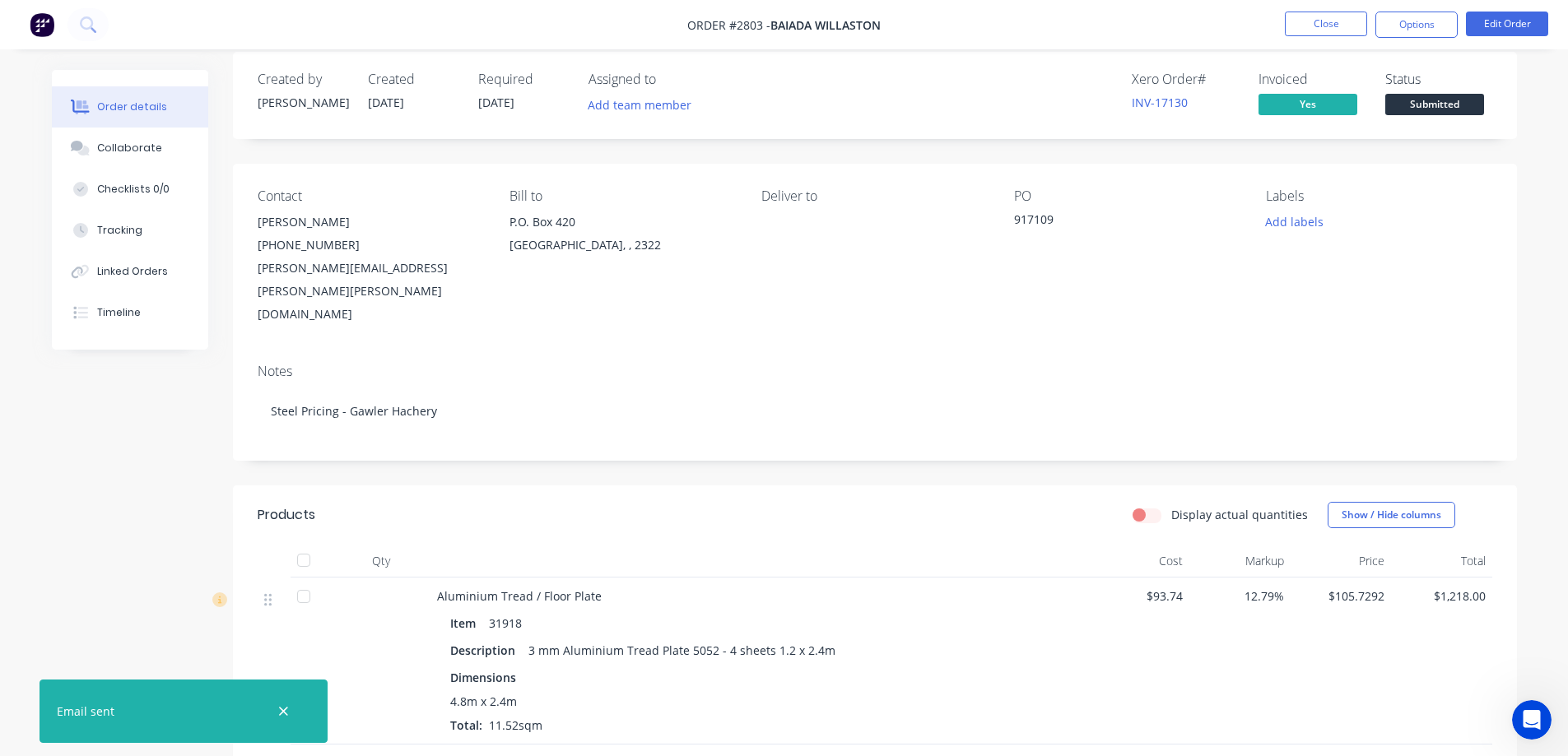
scroll to position [0, 0]
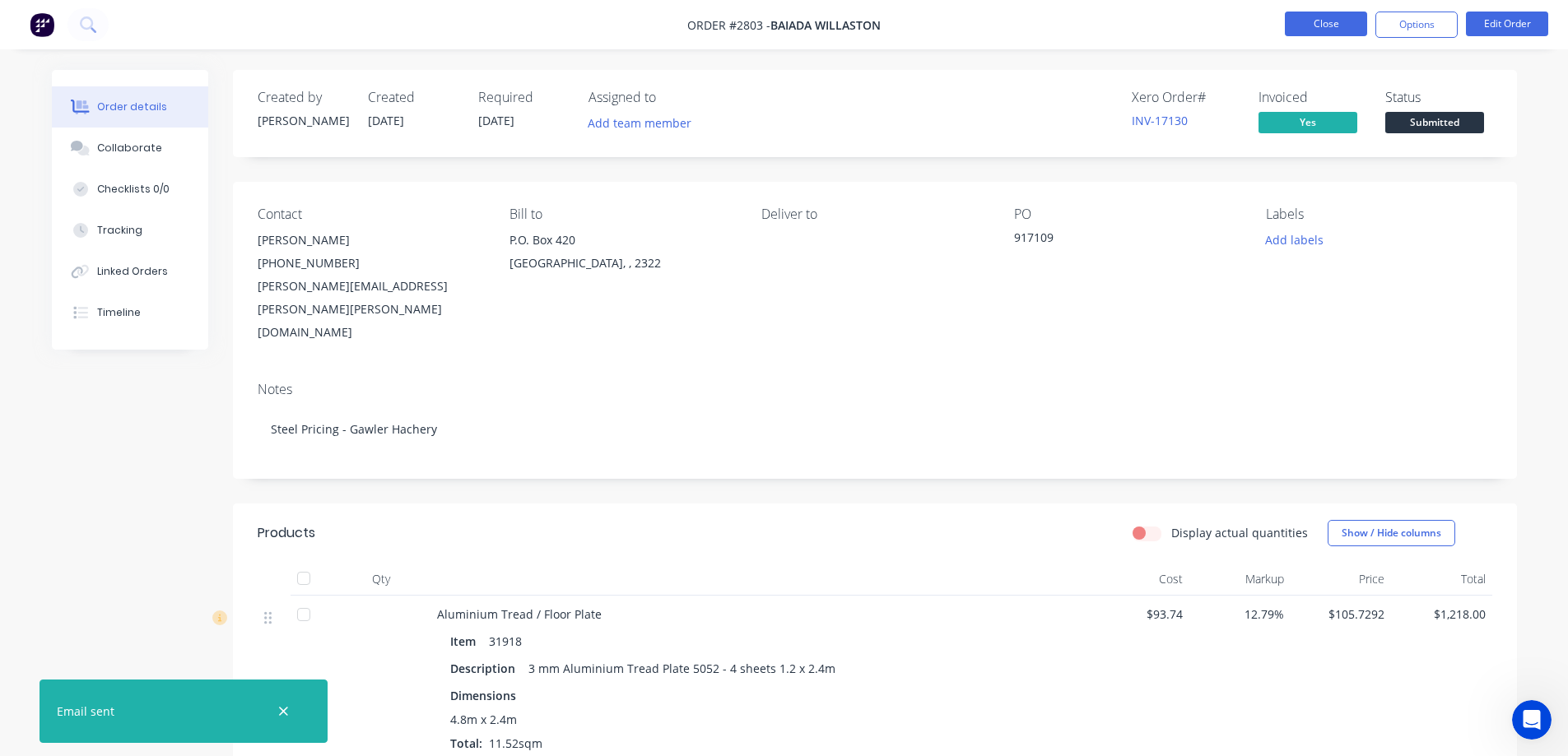
click at [1326, 24] on button "Close" at bounding box center [1326, 24] width 82 height 24
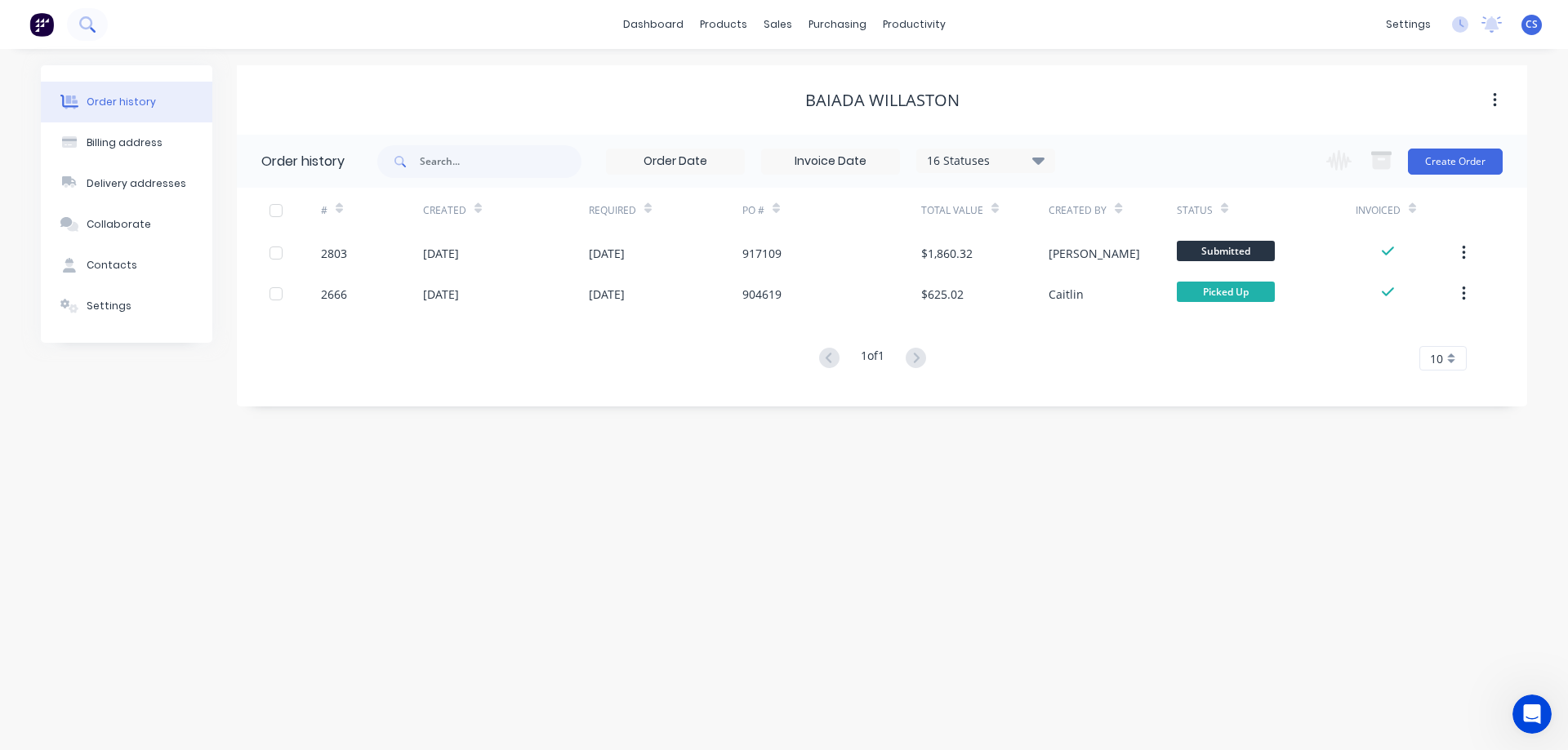
click at [91, 20] on icon at bounding box center [85, 23] width 13 height 13
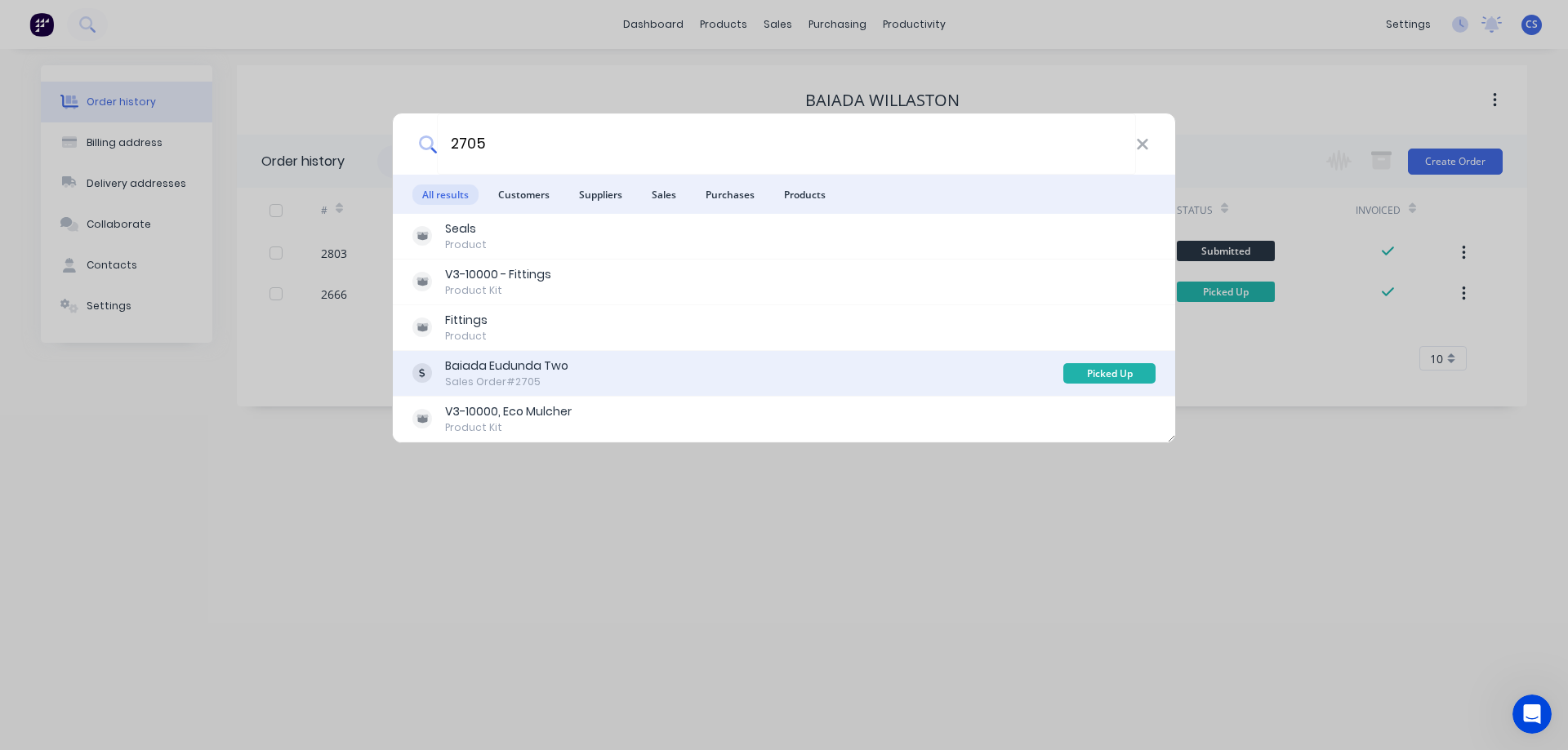
click at [636, 372] on div "Baiada Eudunda Two Sales Order #2705" at bounding box center [737, 373] width 650 height 32
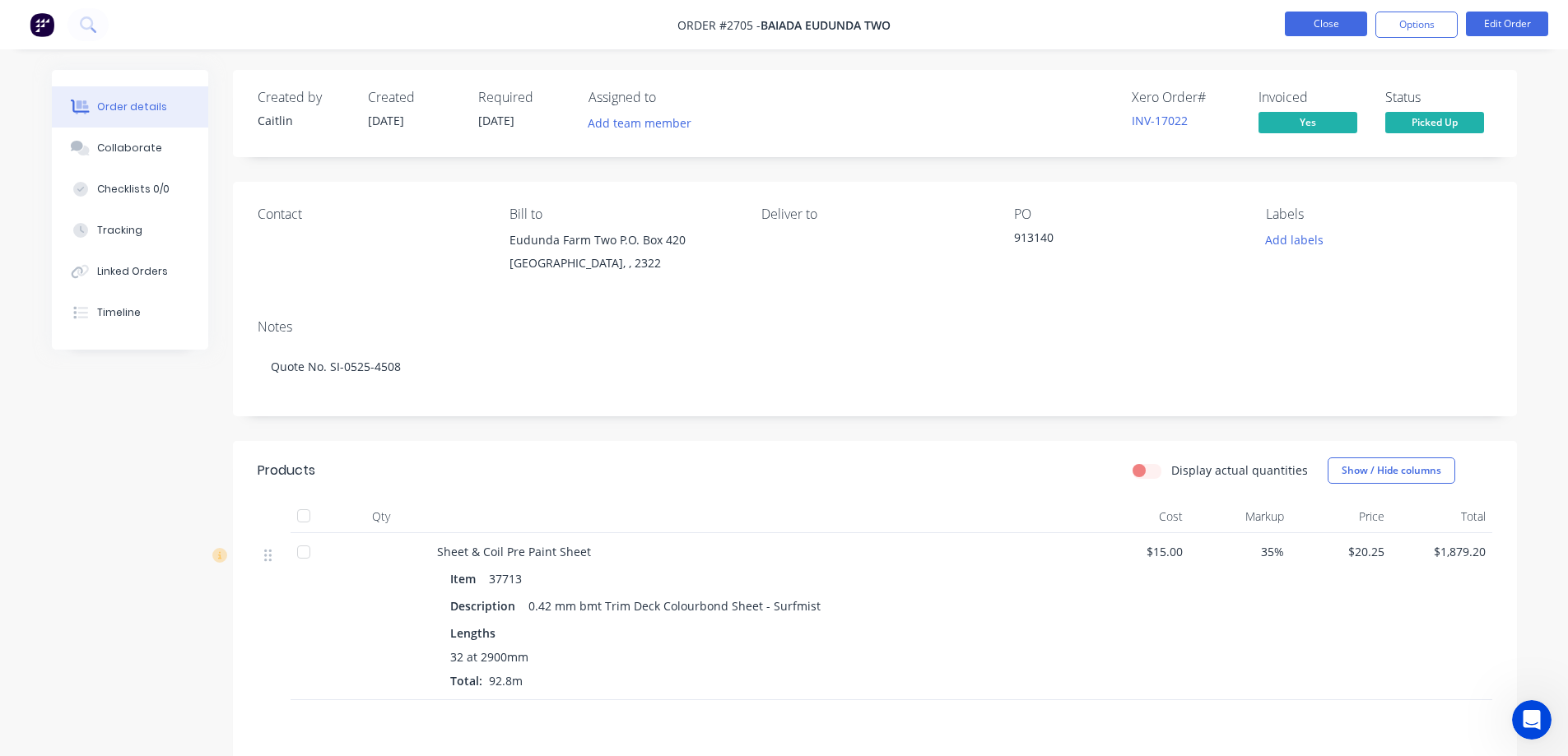
click at [1311, 23] on button "Close" at bounding box center [1326, 24] width 82 height 24
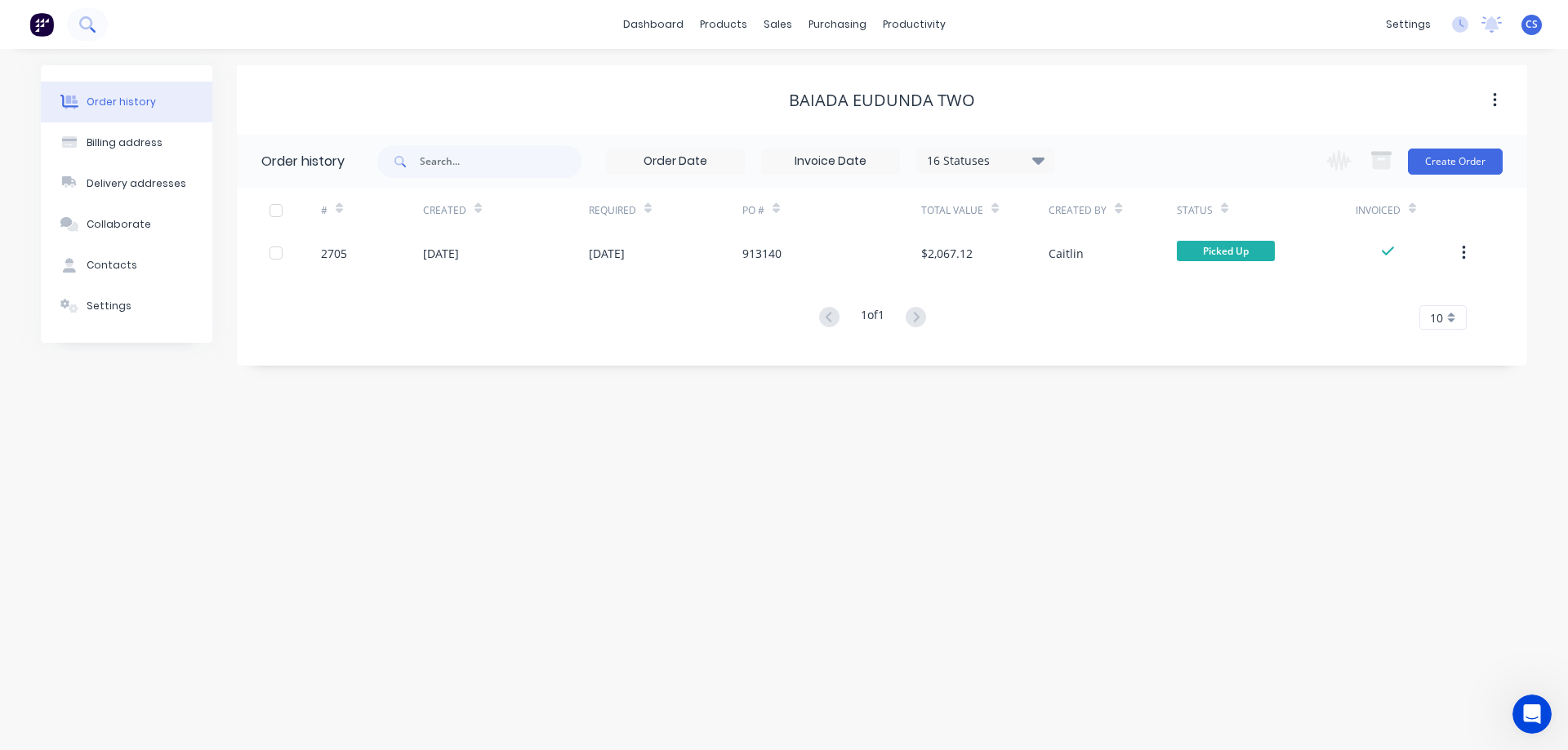
click at [96, 19] on button at bounding box center [87, 24] width 41 height 33
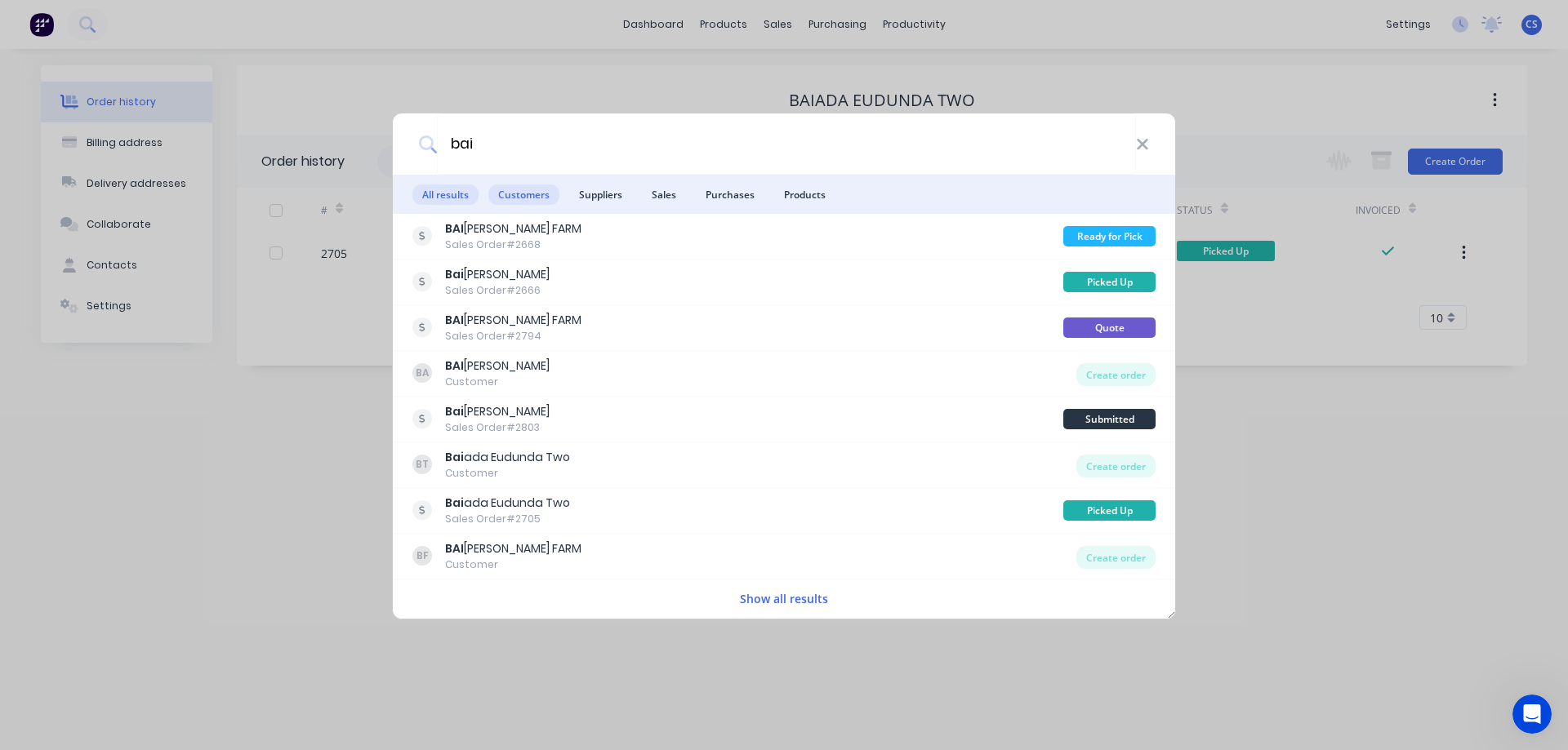
click at [526, 196] on span "Customers" at bounding box center [524, 195] width 71 height 21
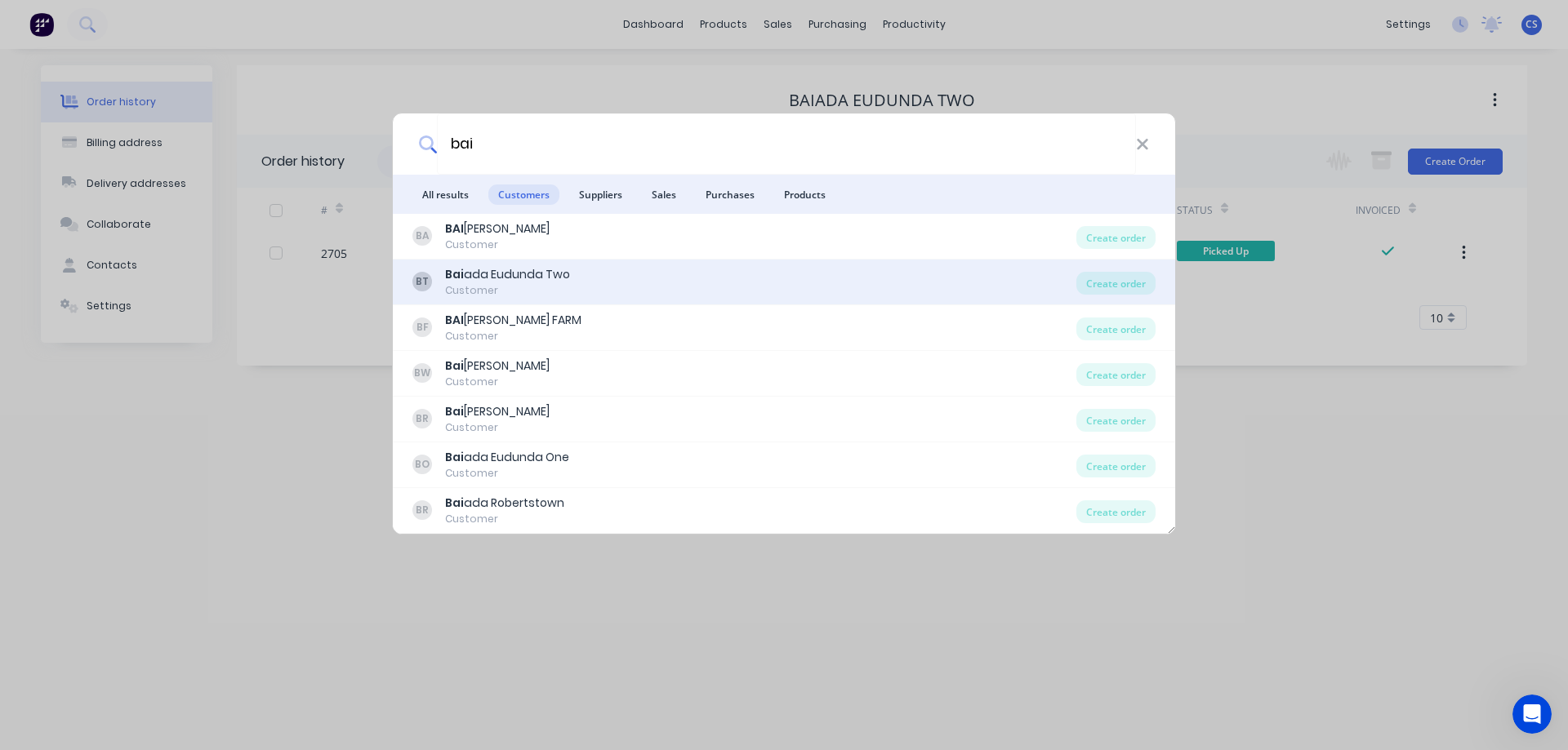
click at [622, 283] on div "BT Bai ada Eudunda Two Customer" at bounding box center [743, 282] width 663 height 32
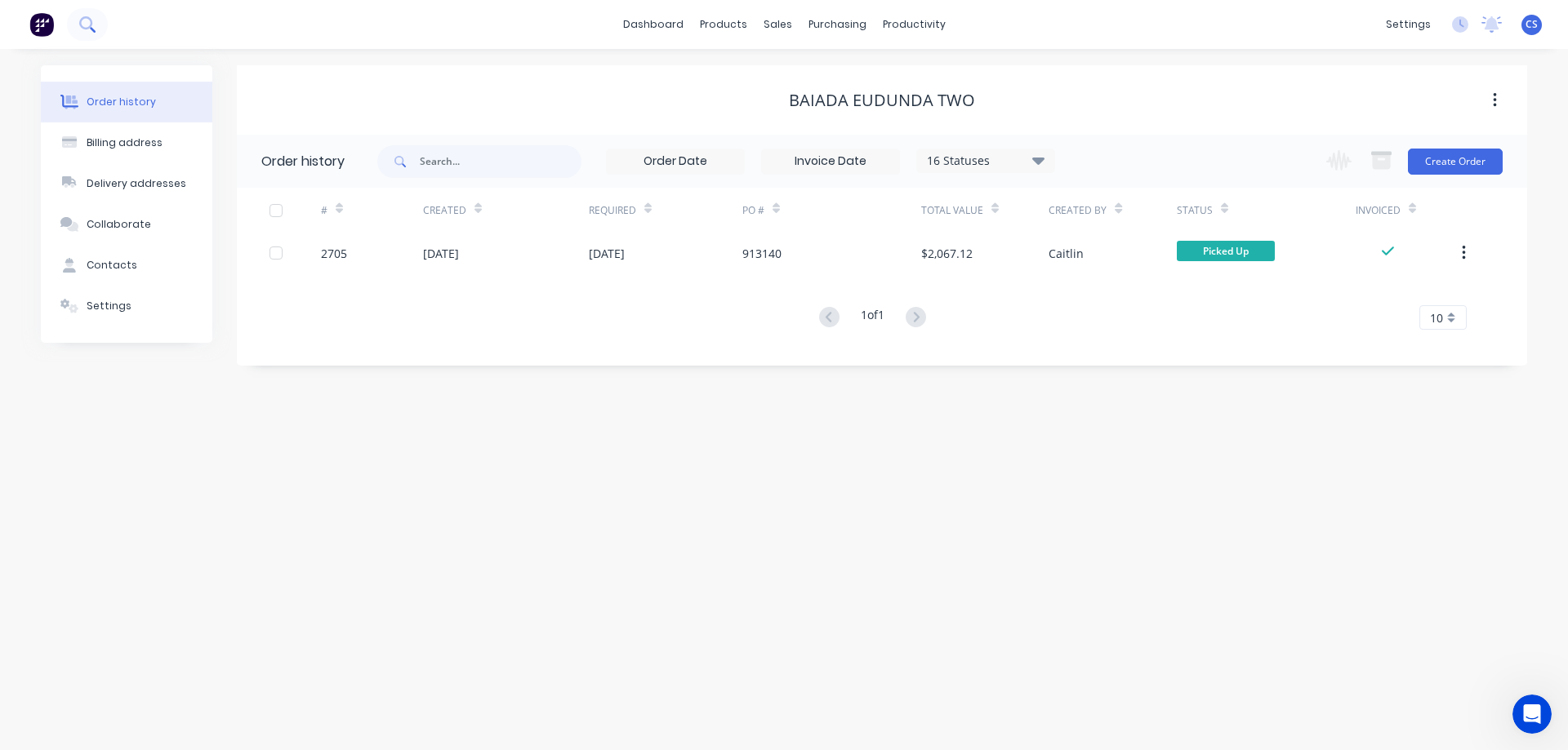
click at [88, 20] on icon at bounding box center [87, 24] width 16 height 16
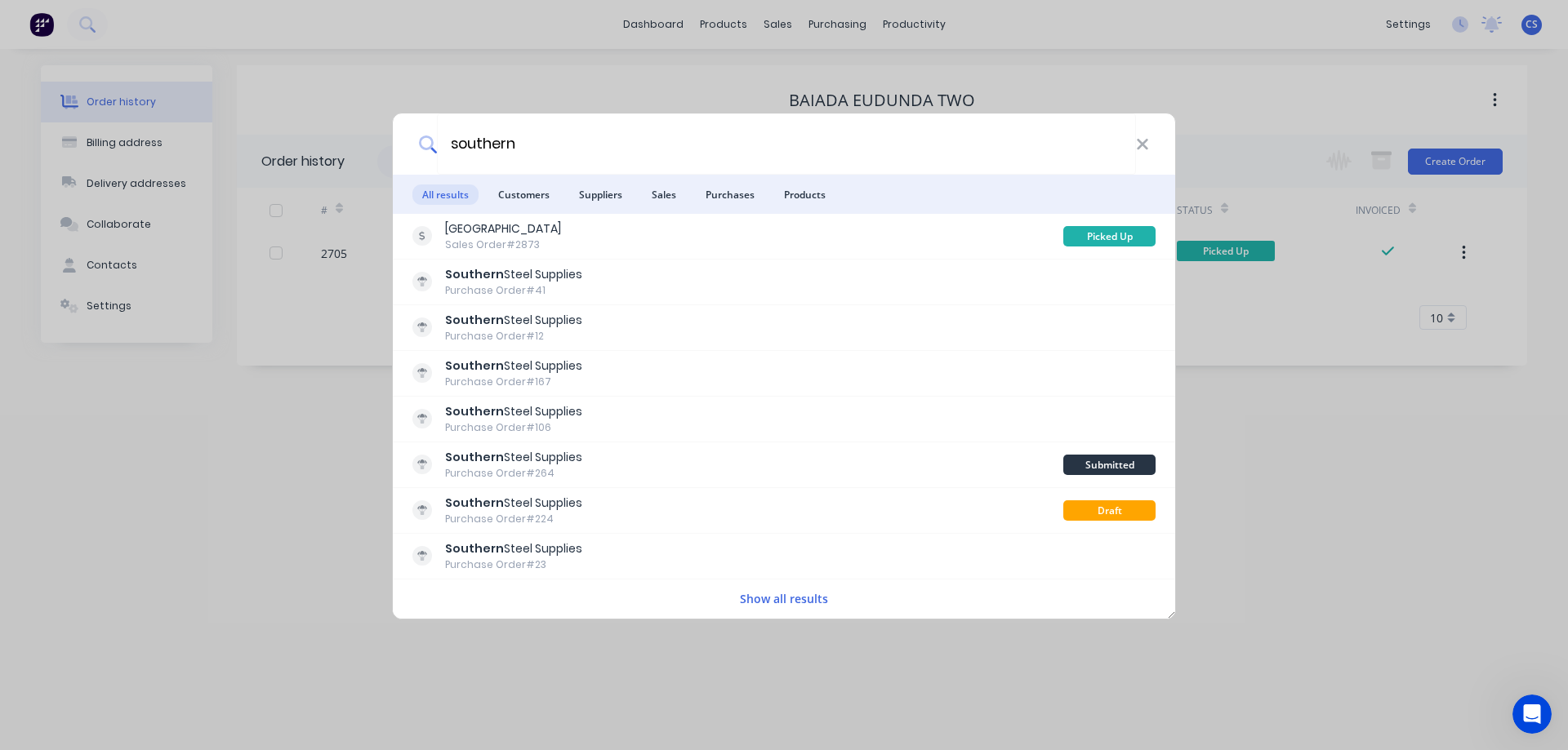
drag, startPoint x: 440, startPoint y: 140, endPoint x: 319, endPoint y: 146, distance: 121.1
click at [319, 146] on div "southern All results Customers Suppliers Sales Purchases Products EUDUNDA AREA …" at bounding box center [784, 375] width 1568 height 750
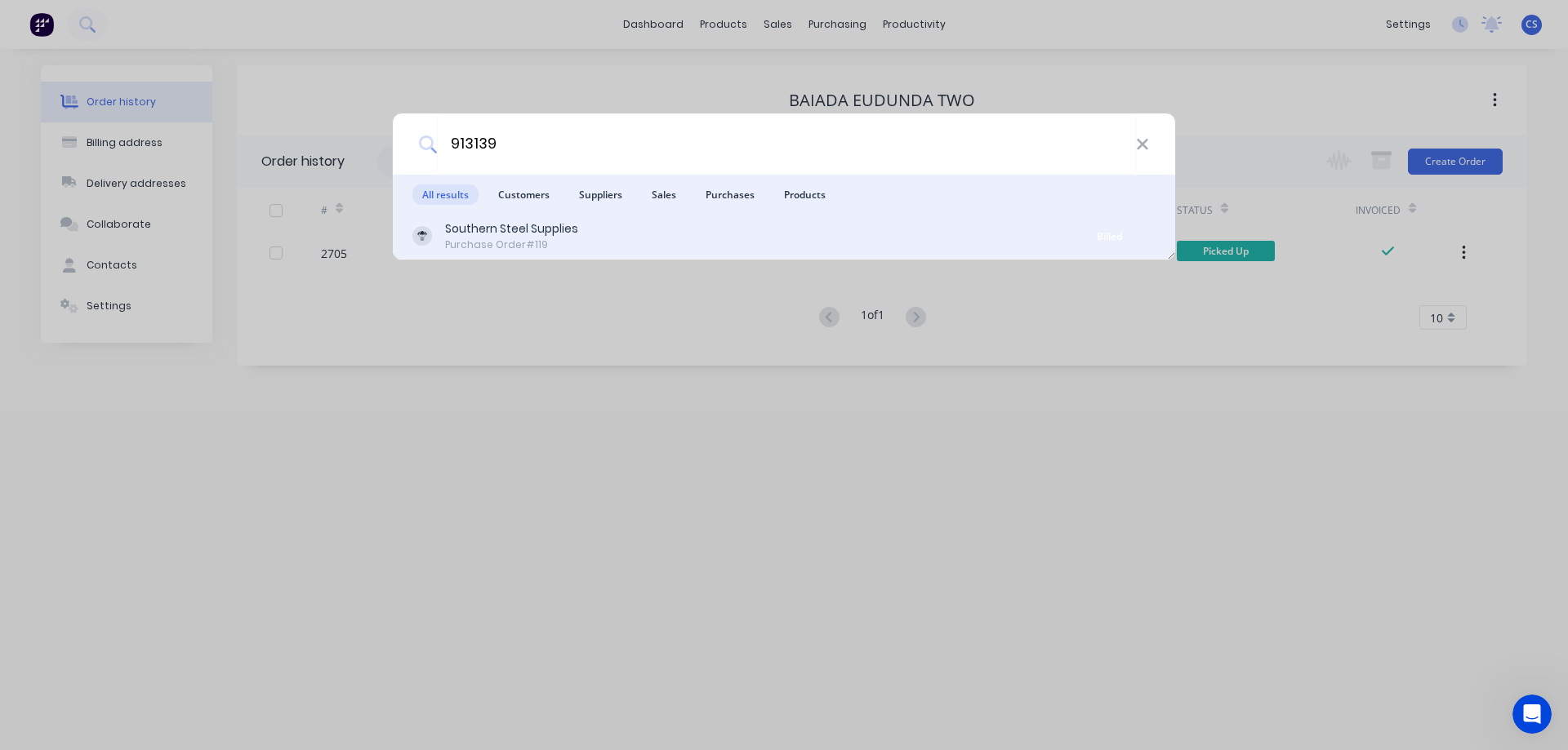
click at [641, 247] on div "Southern Steel Supplies Purchase Order #119" at bounding box center [737, 236] width 650 height 32
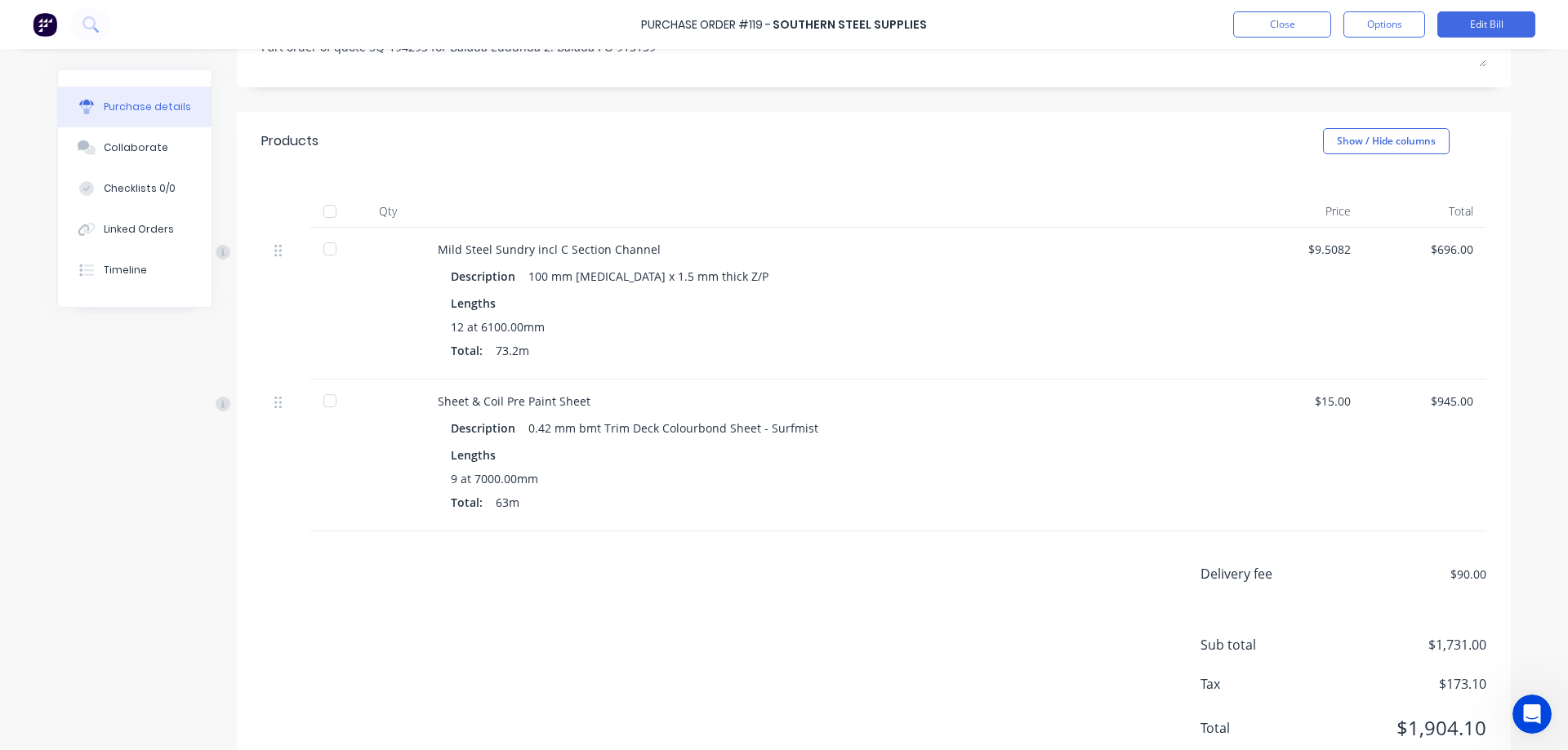
scroll to position [240, 0]
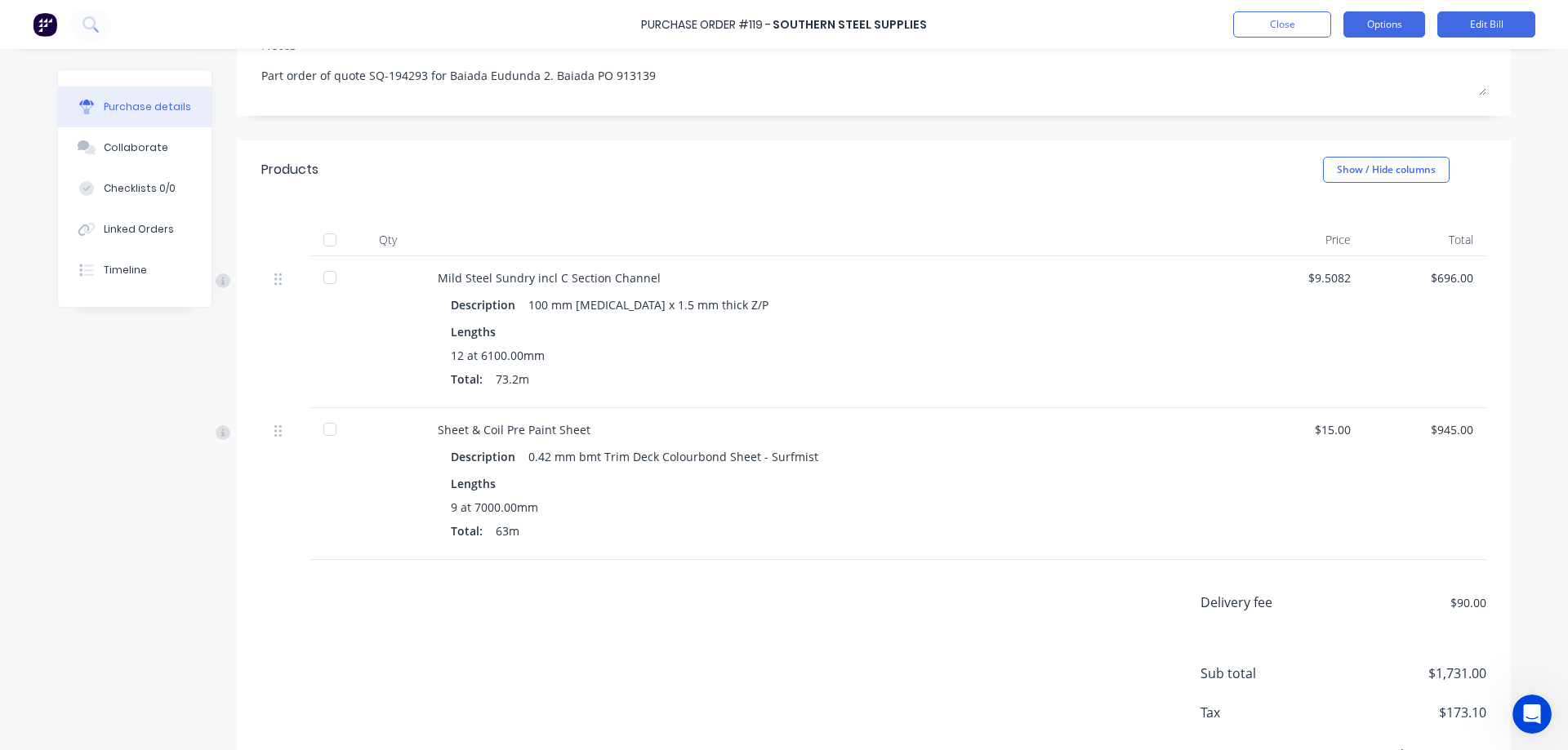
click at [1401, 24] on button "Options" at bounding box center [1384, 24] width 82 height 26
drag, startPoint x: 814, startPoint y: 455, endPoint x: 522, endPoint y: 456, distance: 292.0
click at [519, 456] on div "Description 0.42 mm bmt Trim Deck Colourbond Sheet - Surfmist" at bounding box center [833, 456] width 764 height 23
copy div "0.42 mm bmt Trim Deck Colourbond Sheet - Surfmist"
click at [130, 565] on div "Created by [PERSON_NAME] Created [DATE] Required [DATE] Status Billed Contact […" at bounding box center [784, 322] width 1454 height 986
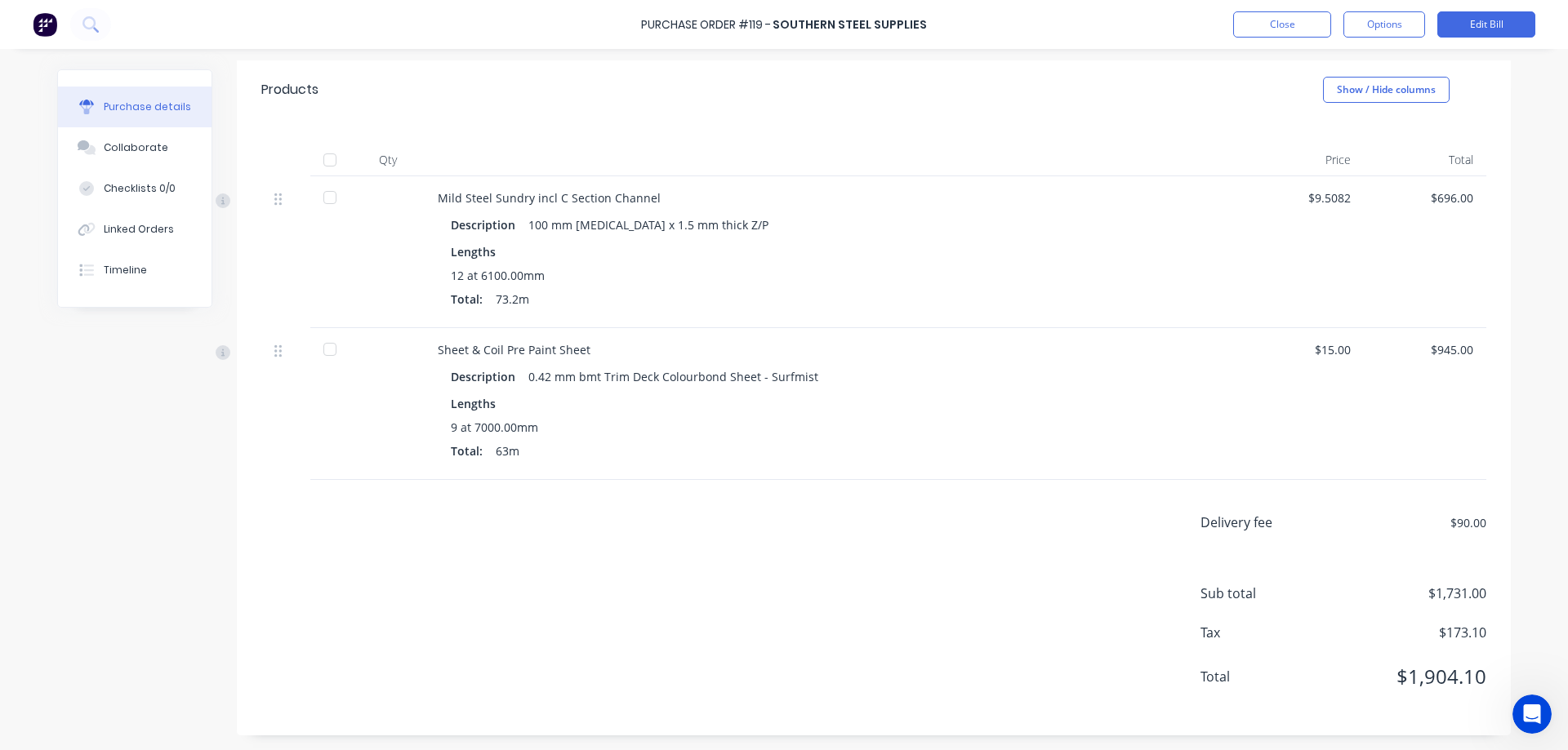
scroll to position [322, 0]
click at [324, 160] on div at bounding box center [330, 159] width 33 height 33
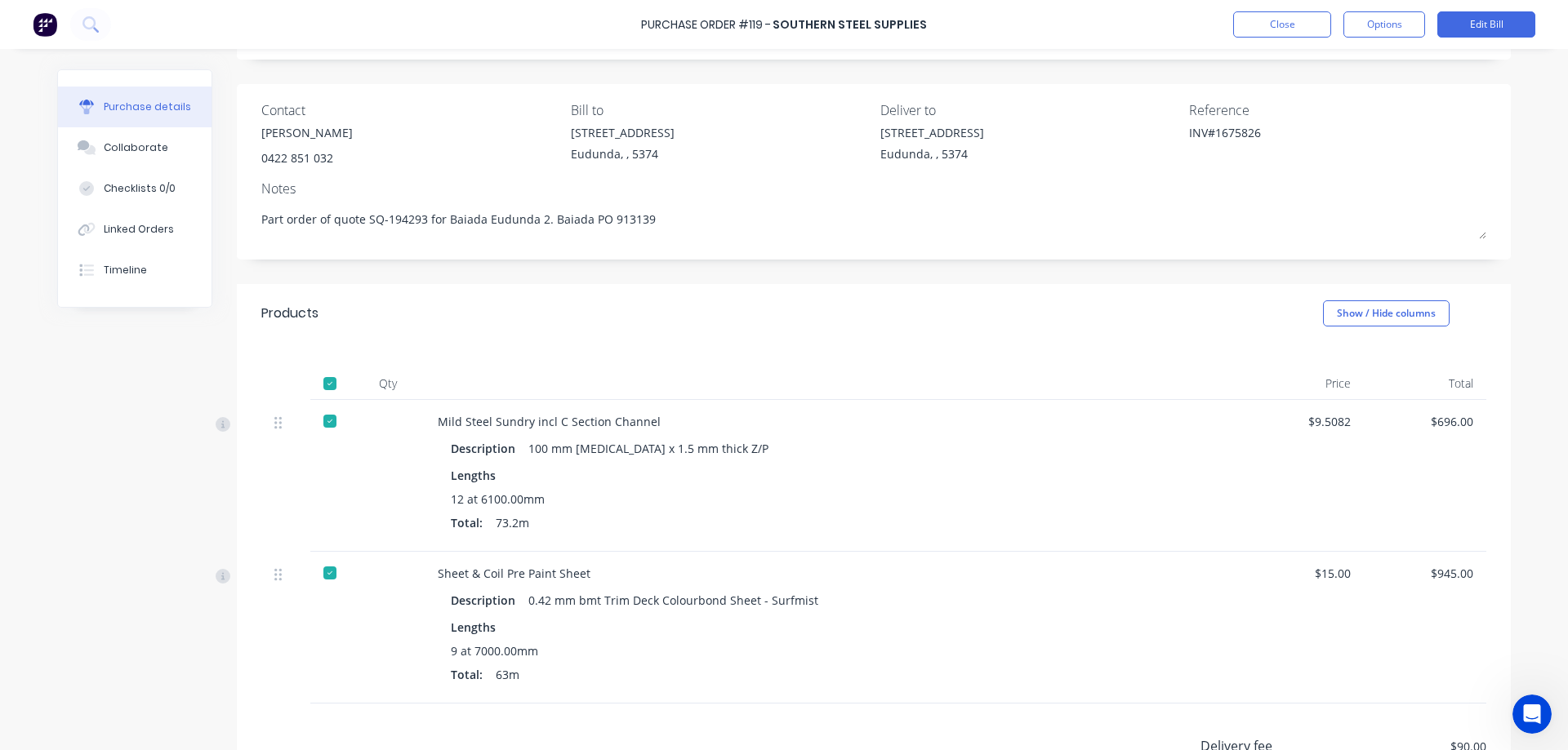
scroll to position [163, 0]
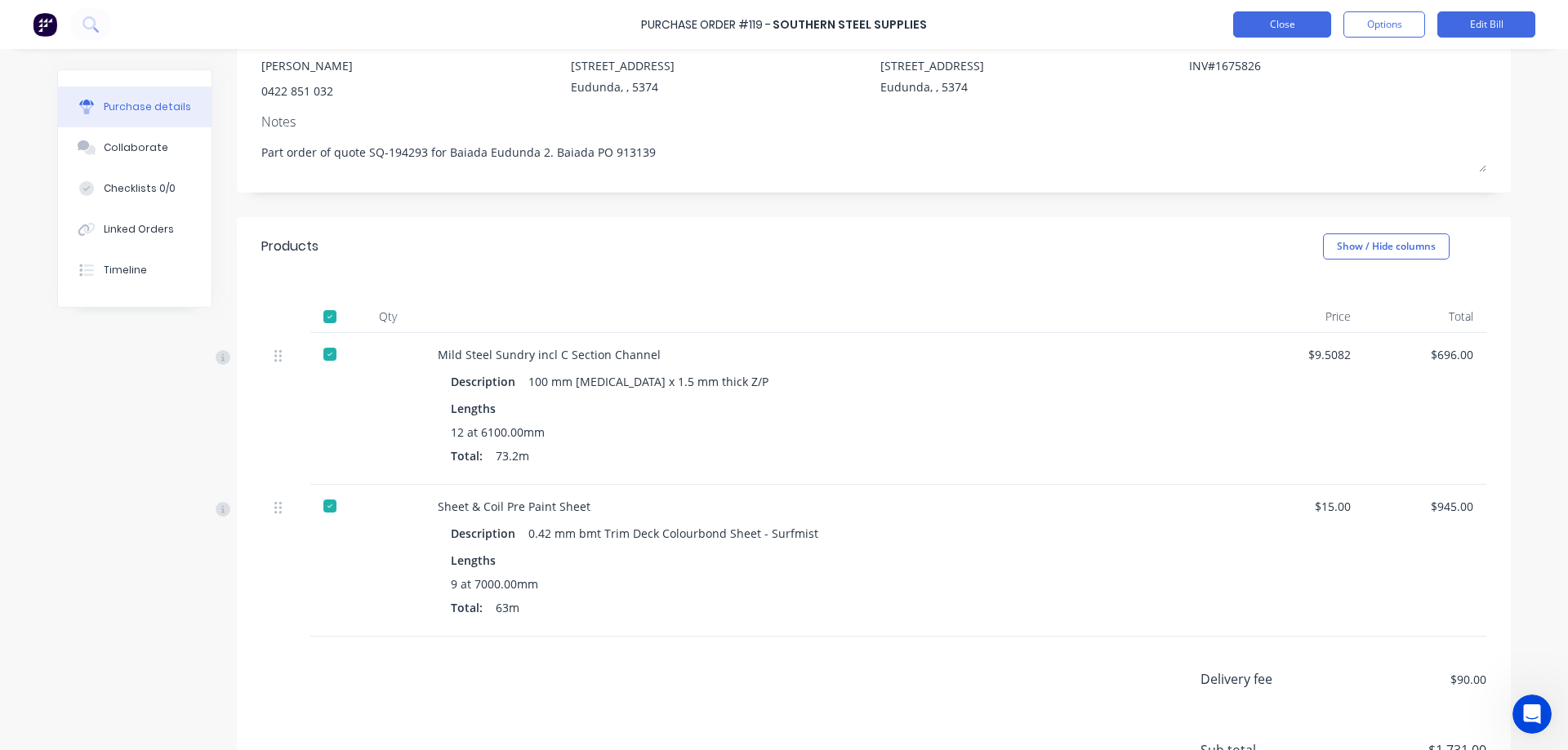
click at [1276, 19] on button "Close" at bounding box center [1282, 24] width 98 height 26
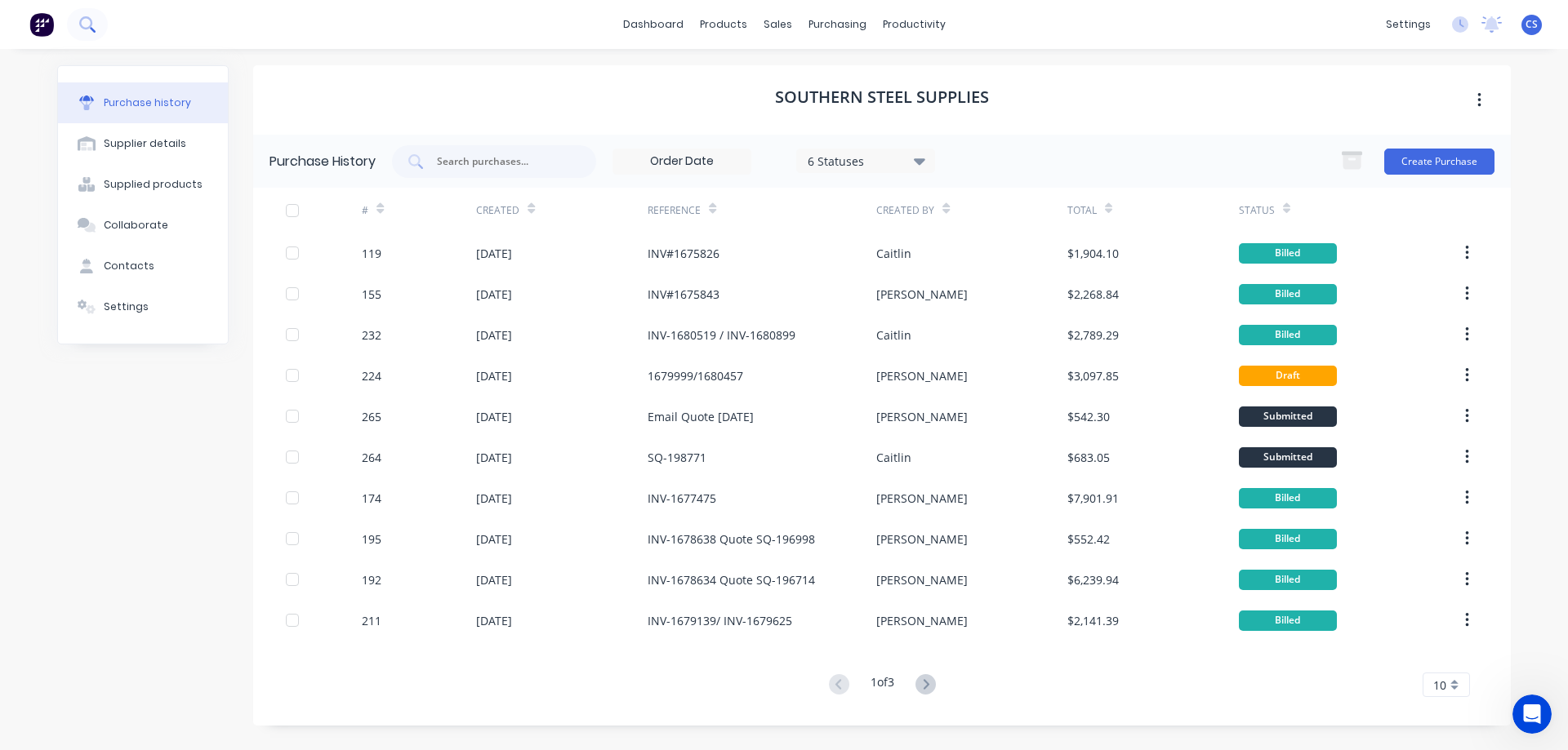
click at [86, 20] on icon at bounding box center [87, 24] width 16 height 16
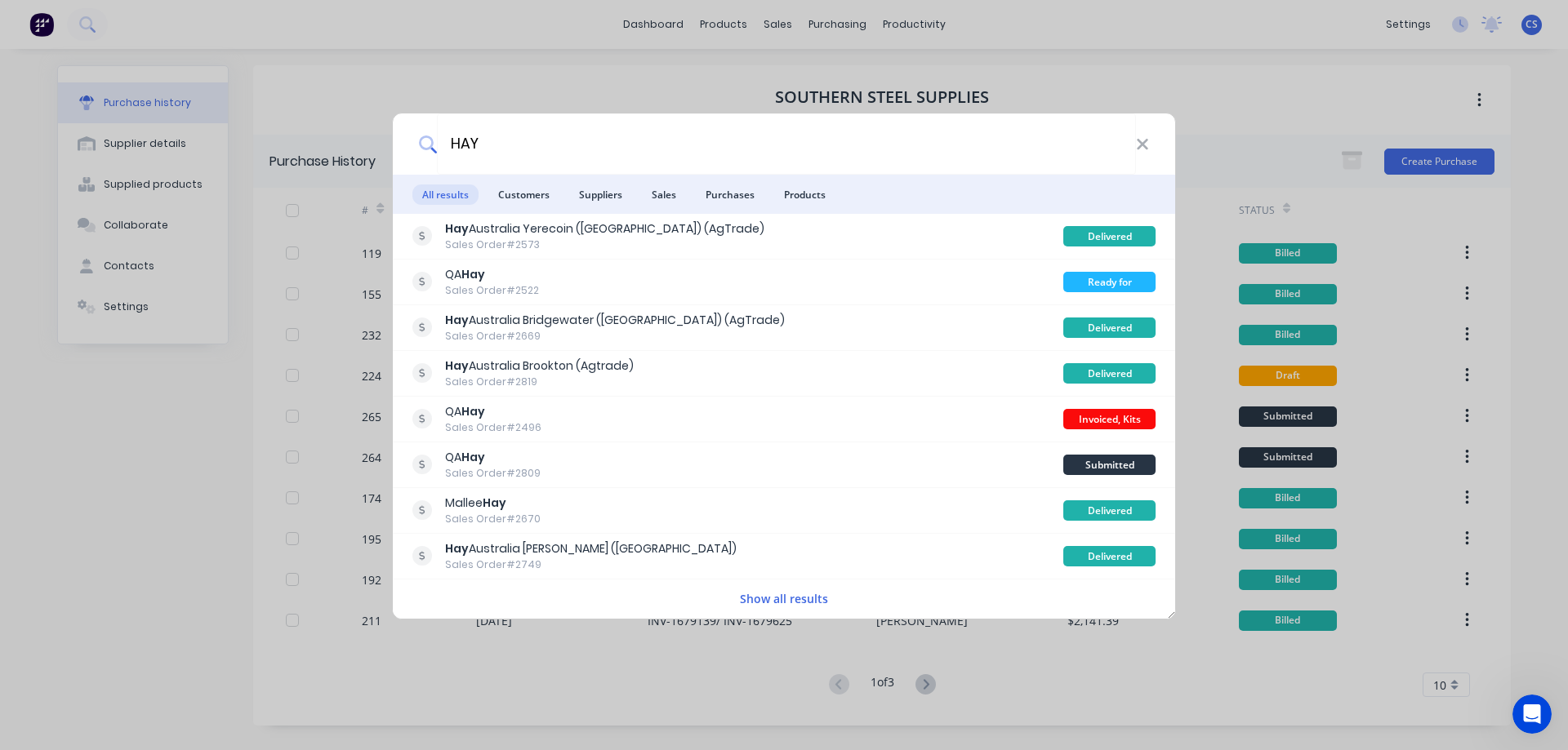
click at [740, 198] on span "Purchases" at bounding box center [729, 195] width 69 height 21
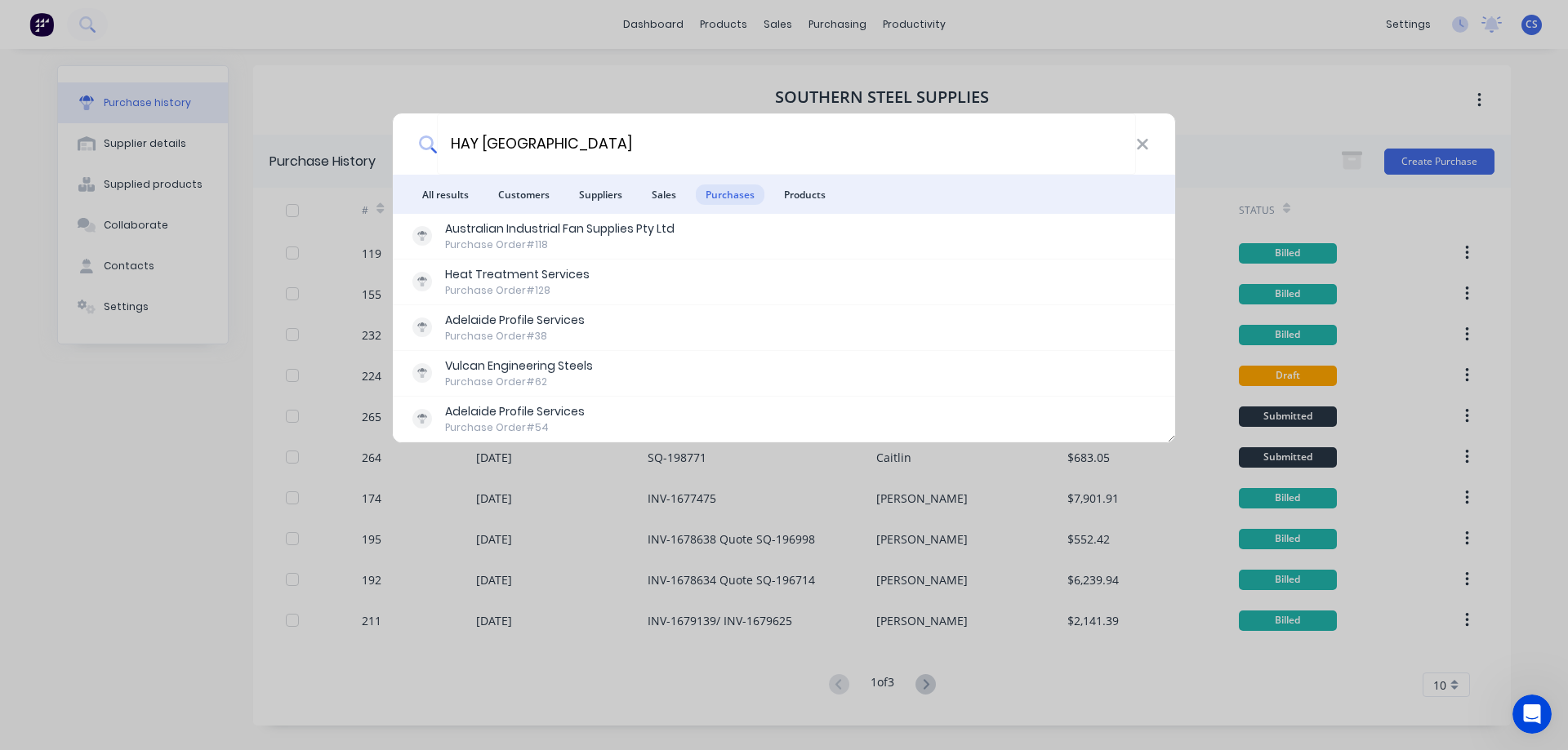
click at [455, 192] on span "All results" at bounding box center [445, 195] width 66 height 21
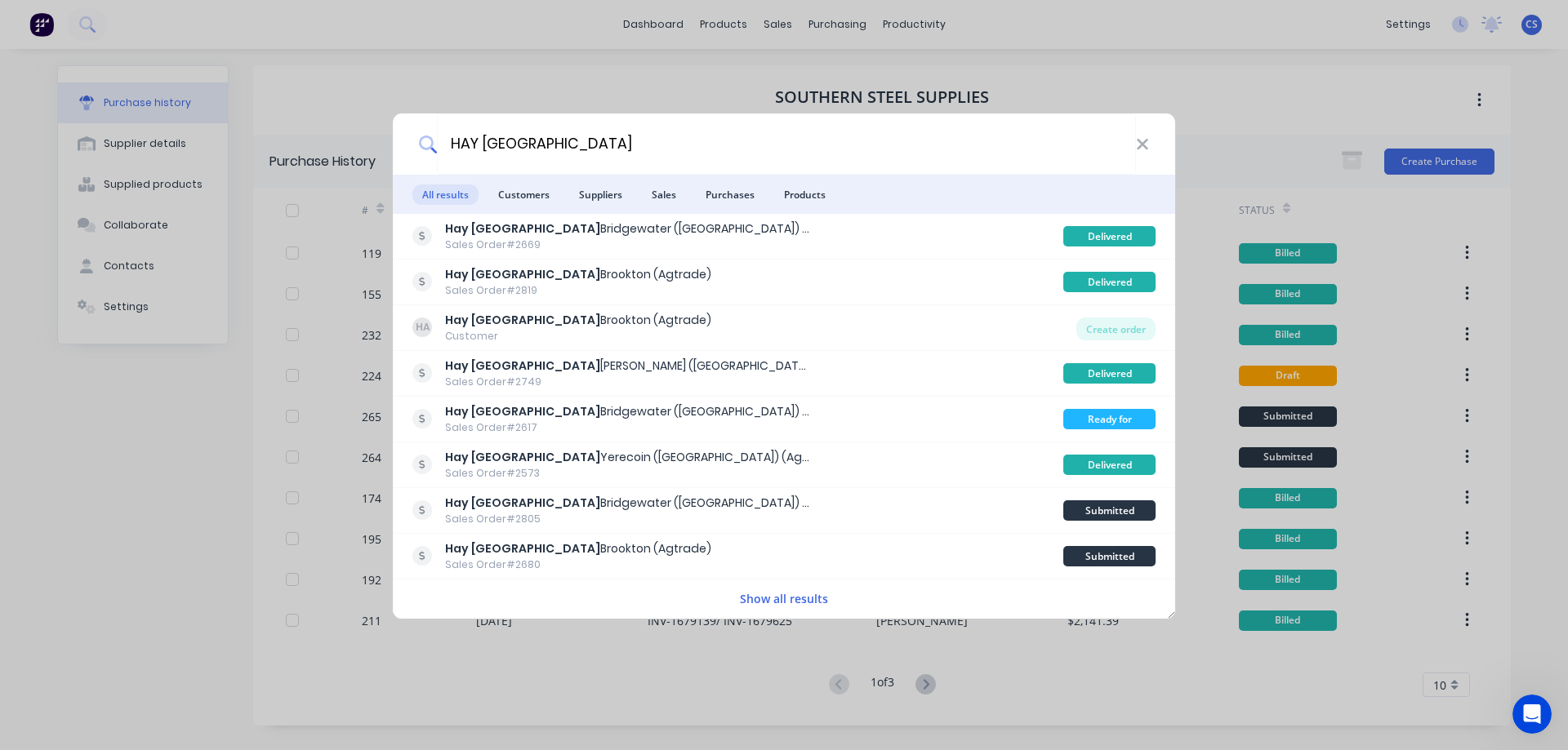
click at [788, 605] on button "Show all results" at bounding box center [783, 599] width 98 height 19
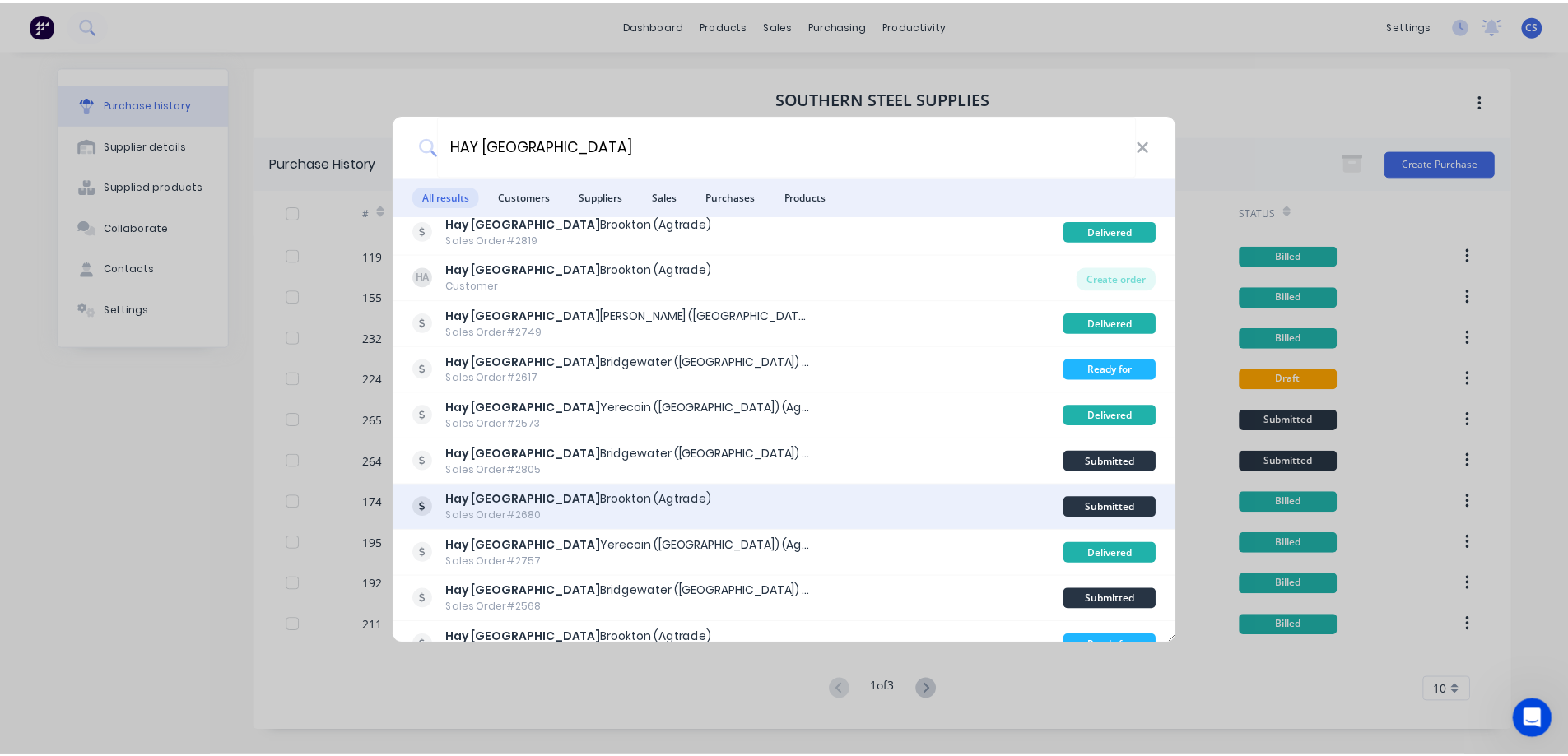
scroll to position [82, 0]
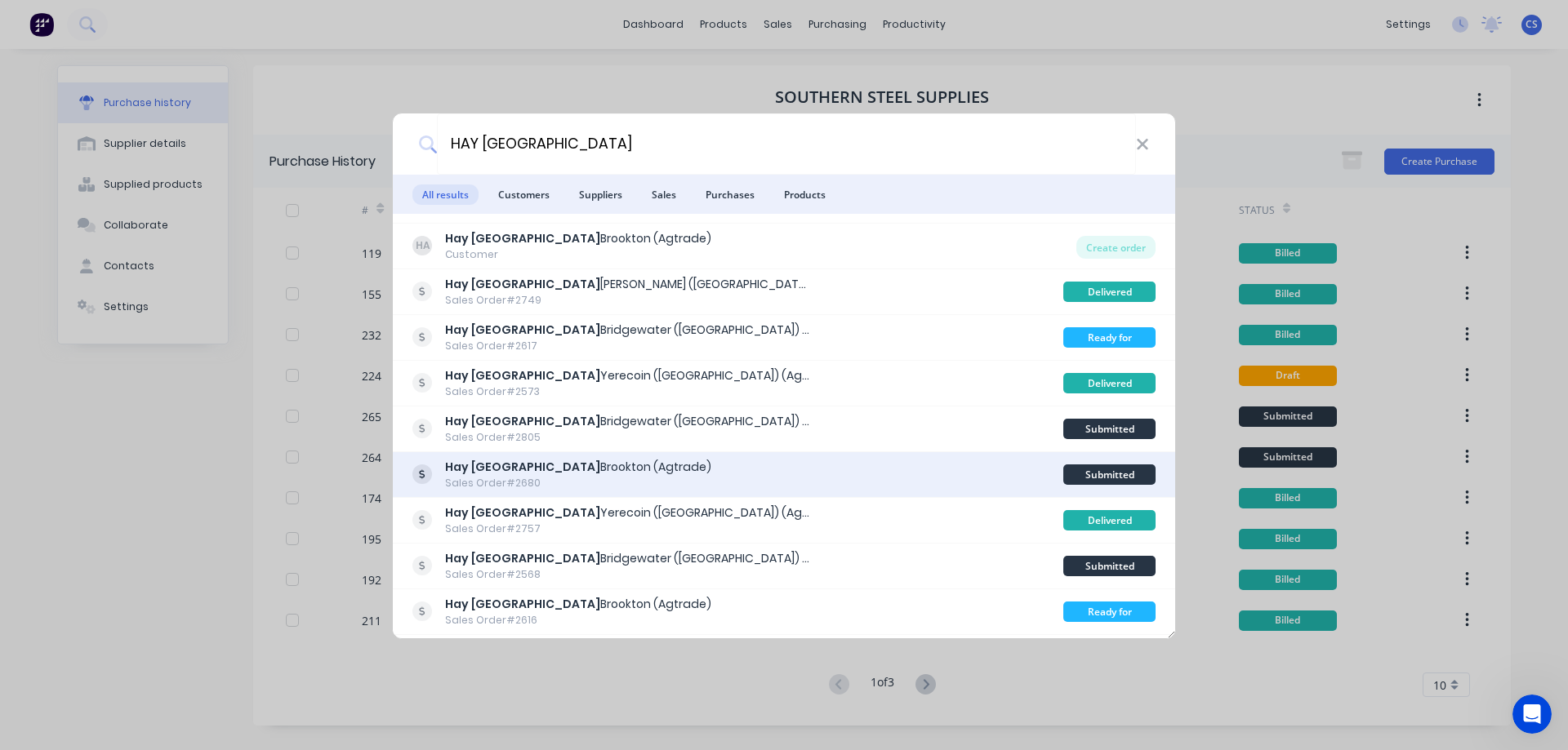
click at [779, 466] on div "Hay Australia Brookton (Agtrade) Sales Order #2680" at bounding box center [737, 474] width 650 height 32
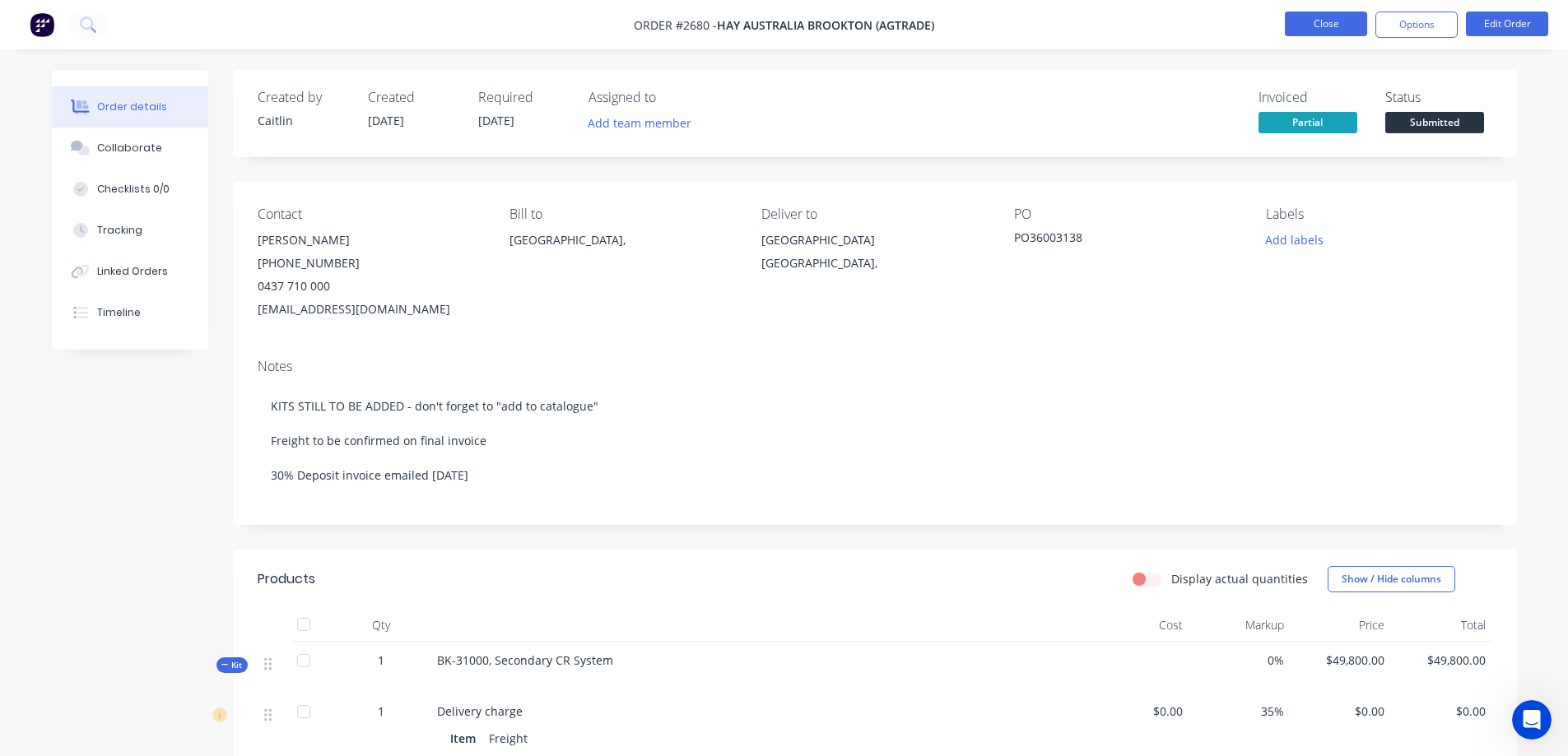
click at [1330, 28] on button "Close" at bounding box center [1326, 24] width 82 height 24
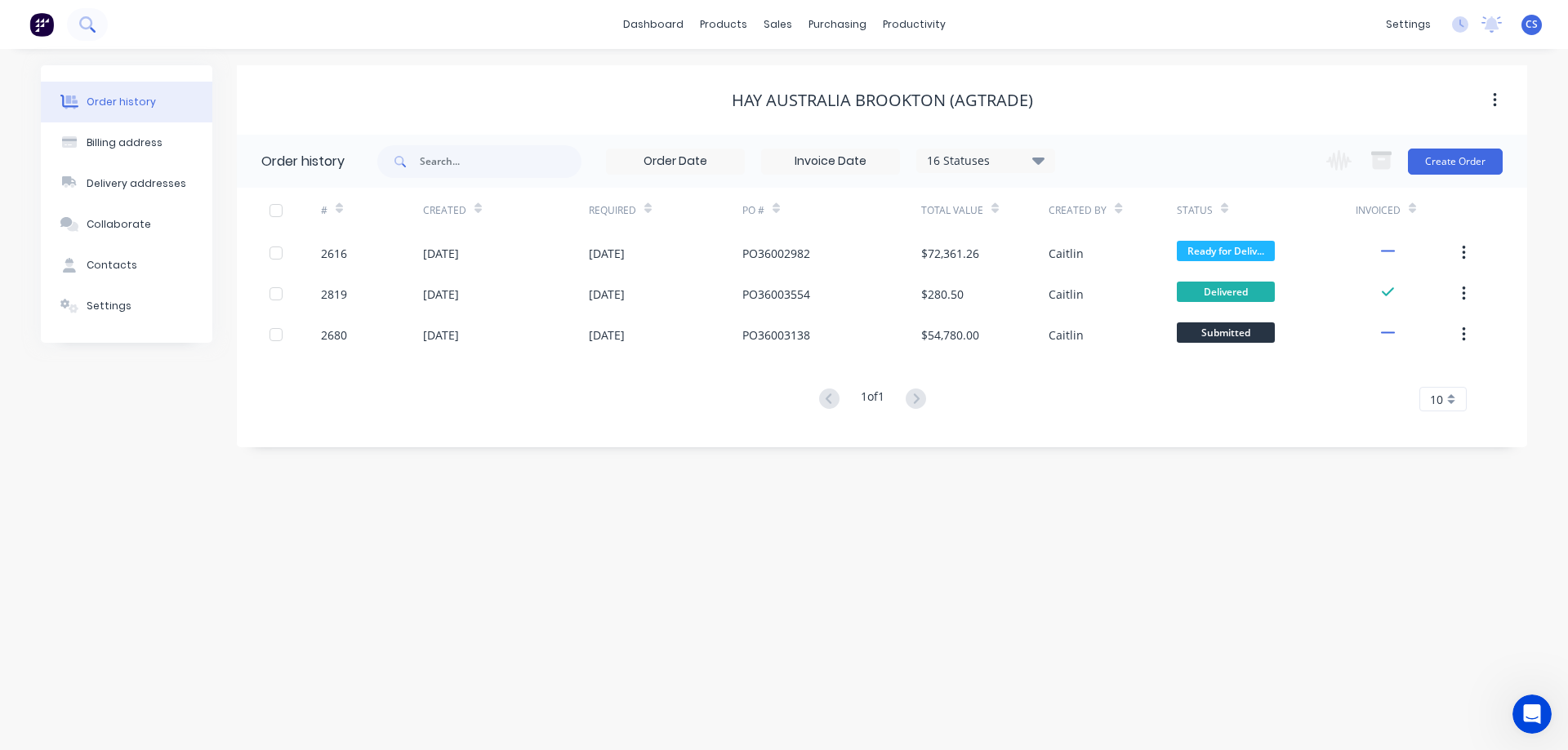
click at [91, 22] on icon at bounding box center [85, 23] width 13 height 13
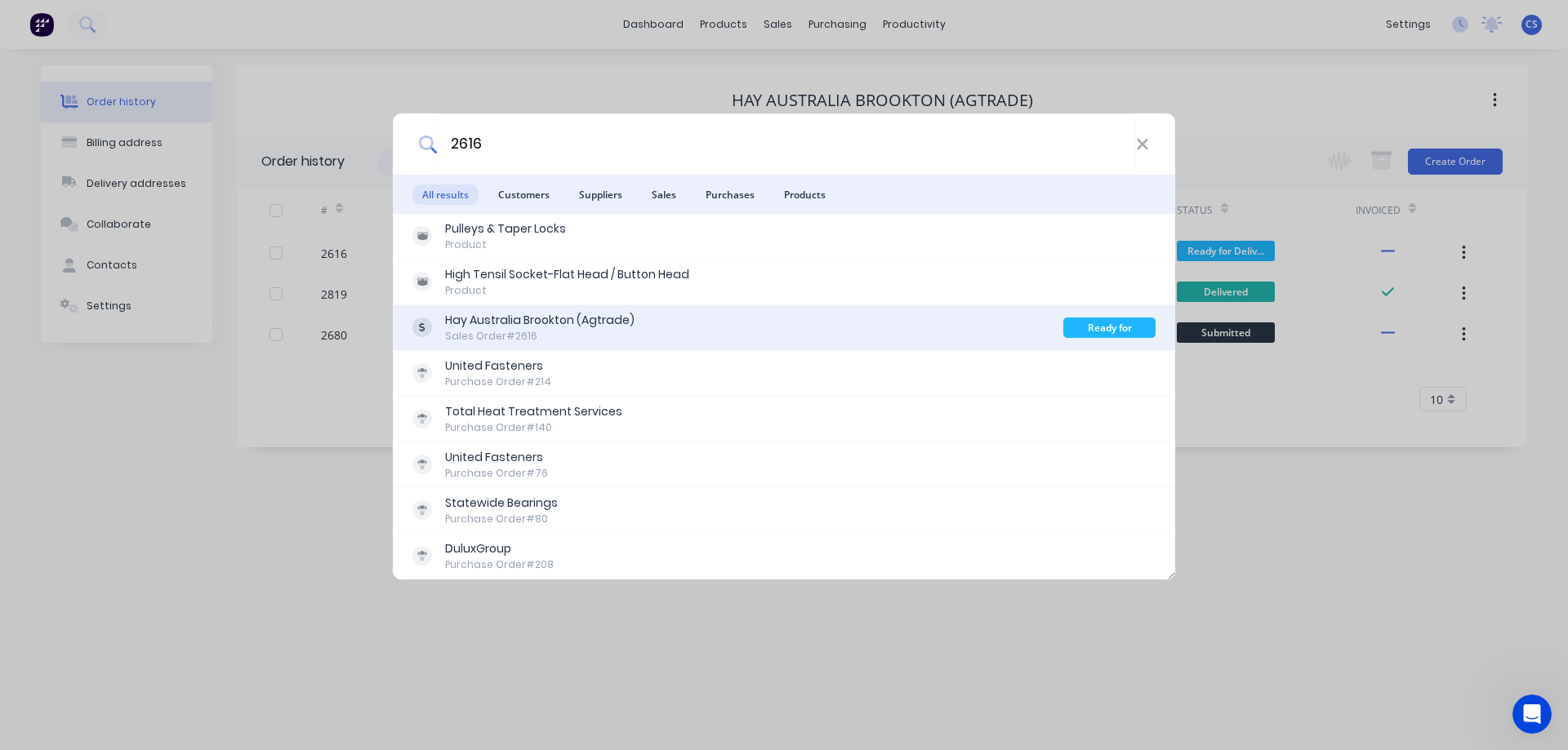
click at [783, 324] on div "Hay Australia Brookton (Agtrade) Sales Order #2616" at bounding box center [737, 328] width 650 height 32
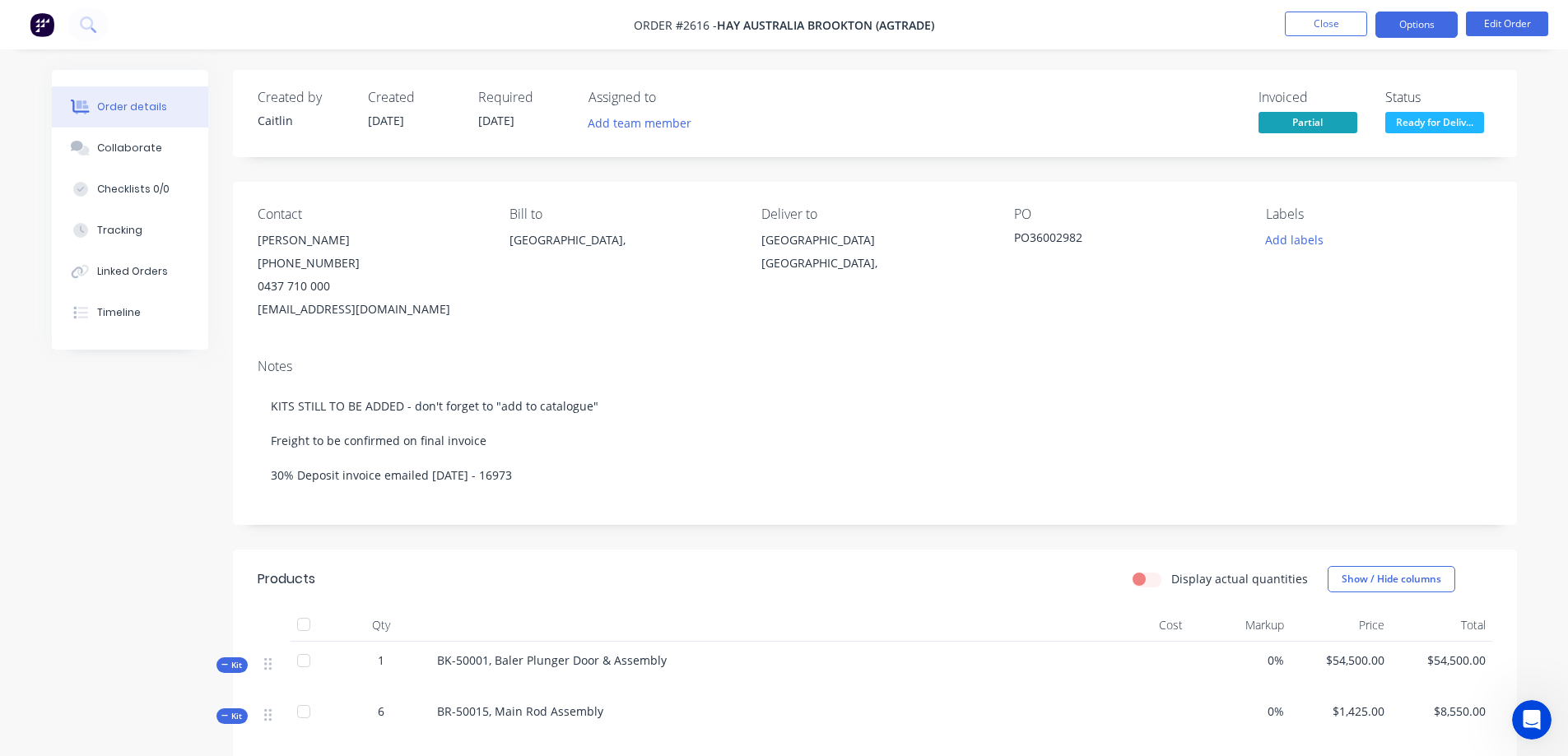
click at [1427, 24] on button "Options" at bounding box center [1416, 24] width 82 height 26
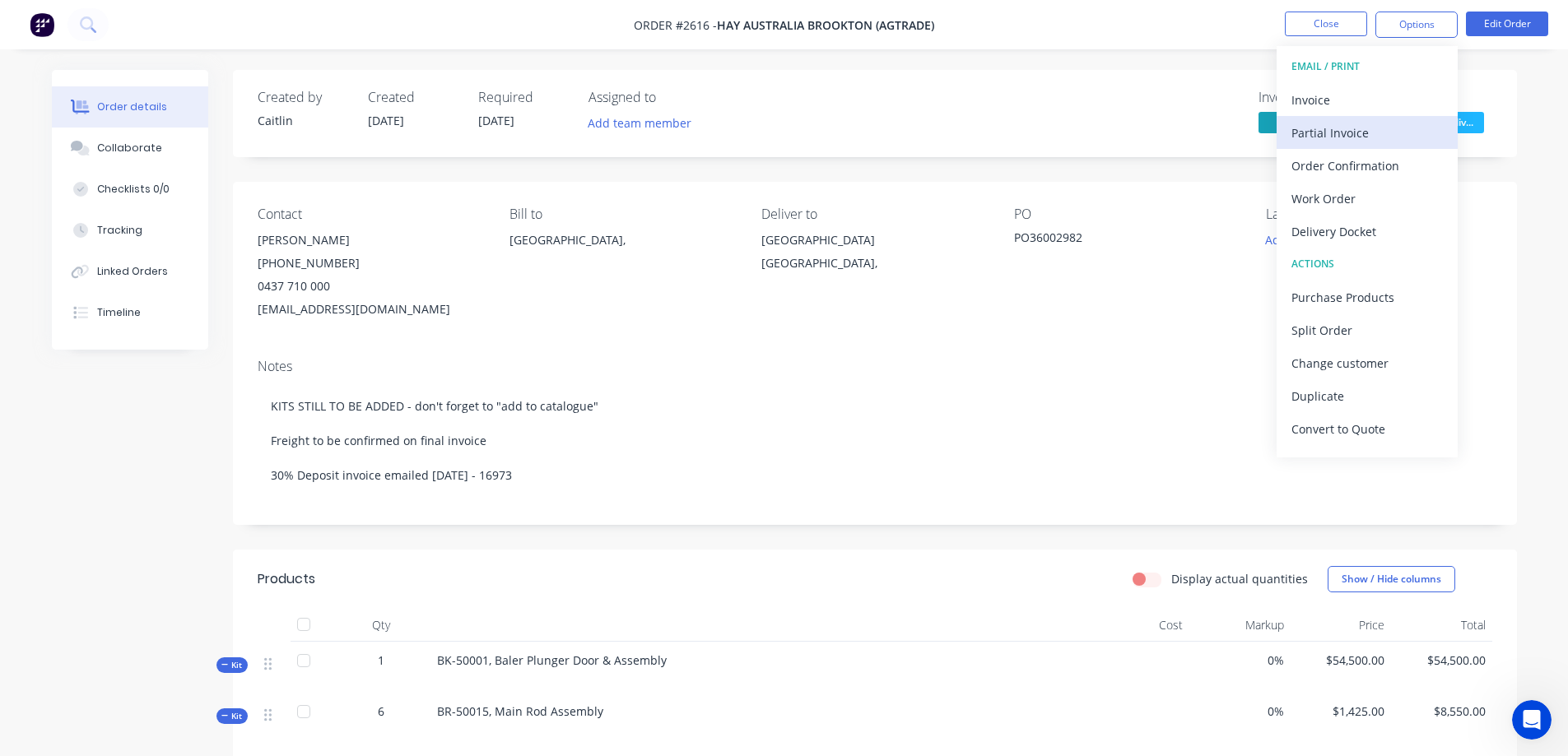
click at [1370, 134] on div "Partial Invoice" at bounding box center [1366, 132] width 151 height 24
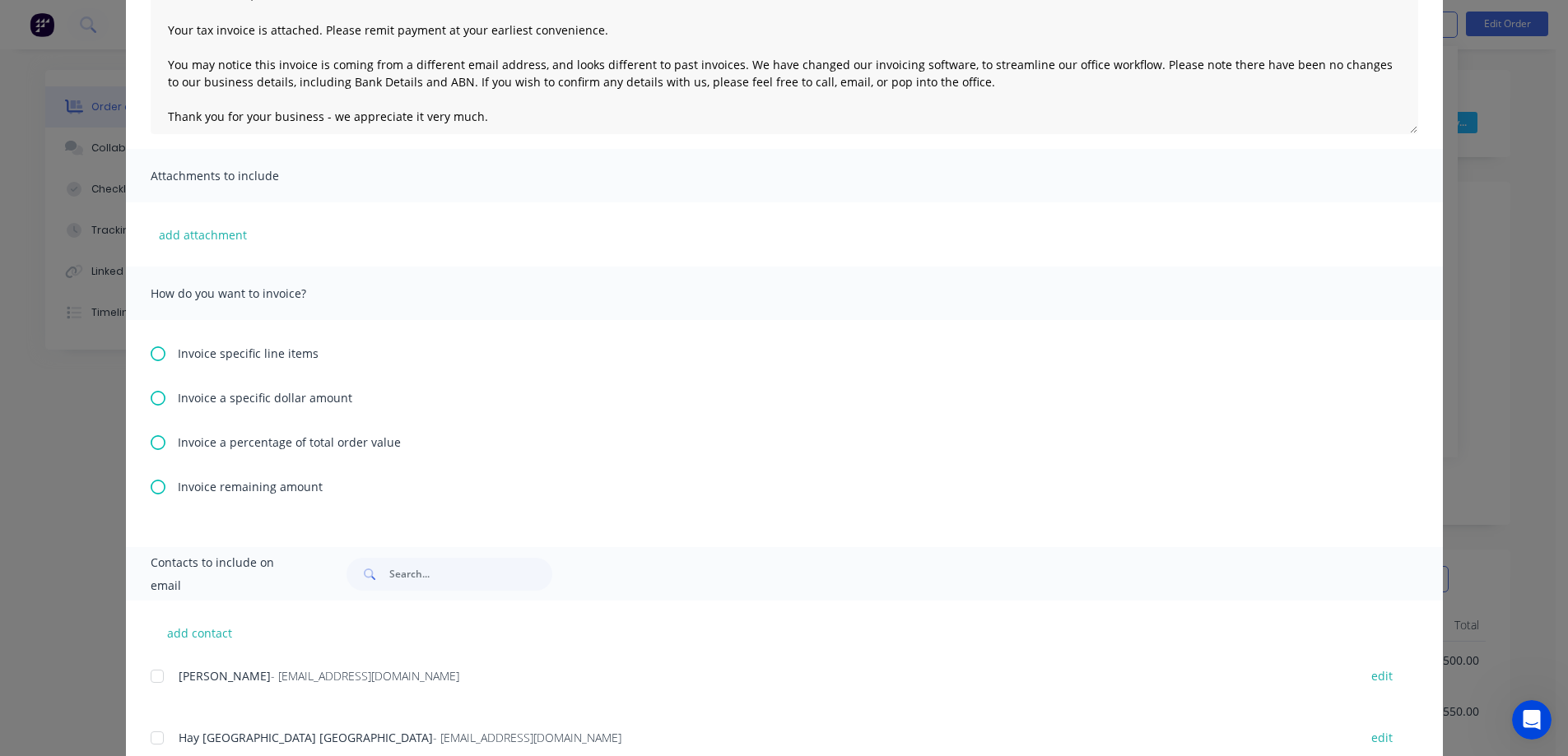
scroll to position [246, 0]
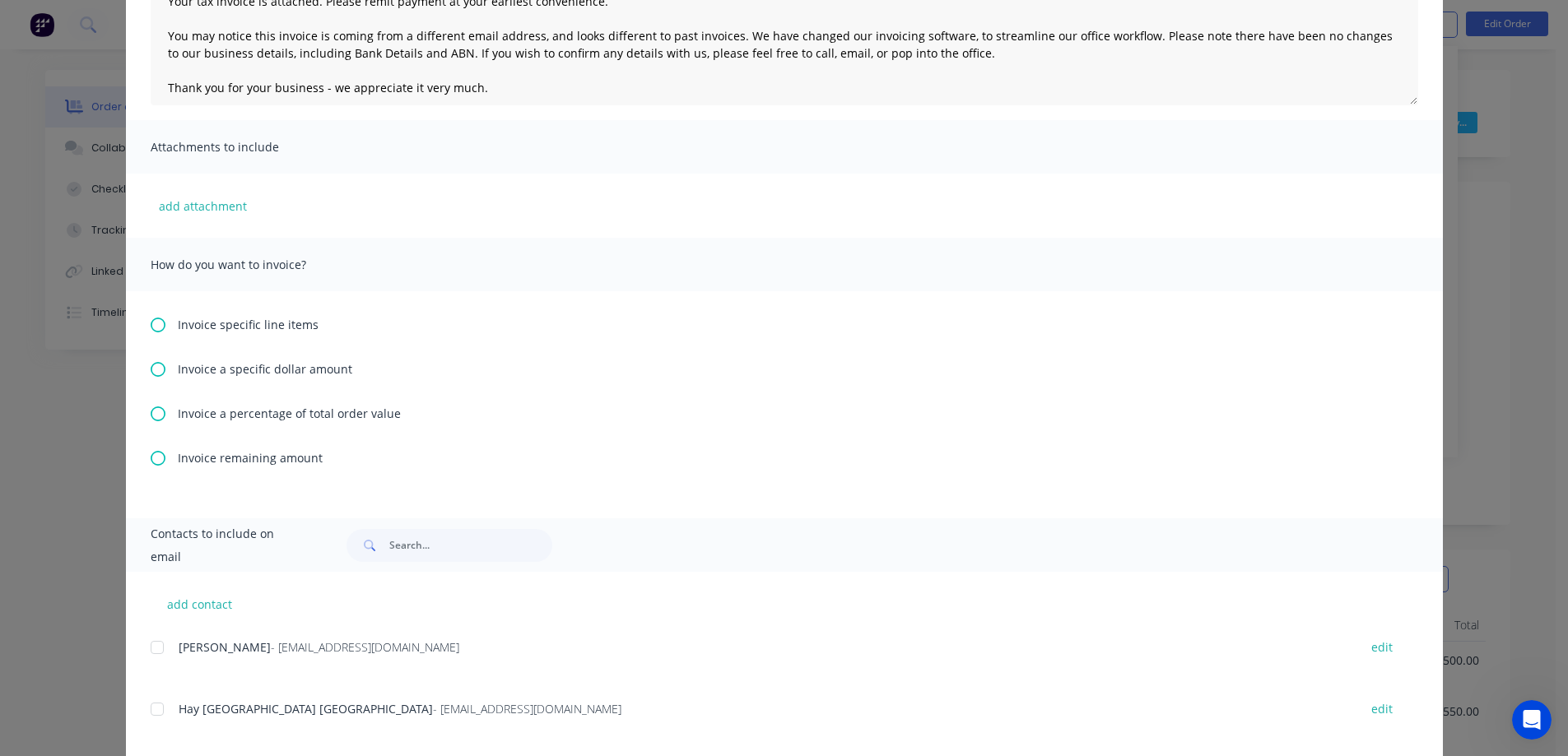
click at [154, 457] on icon at bounding box center [157, 458] width 15 height 15
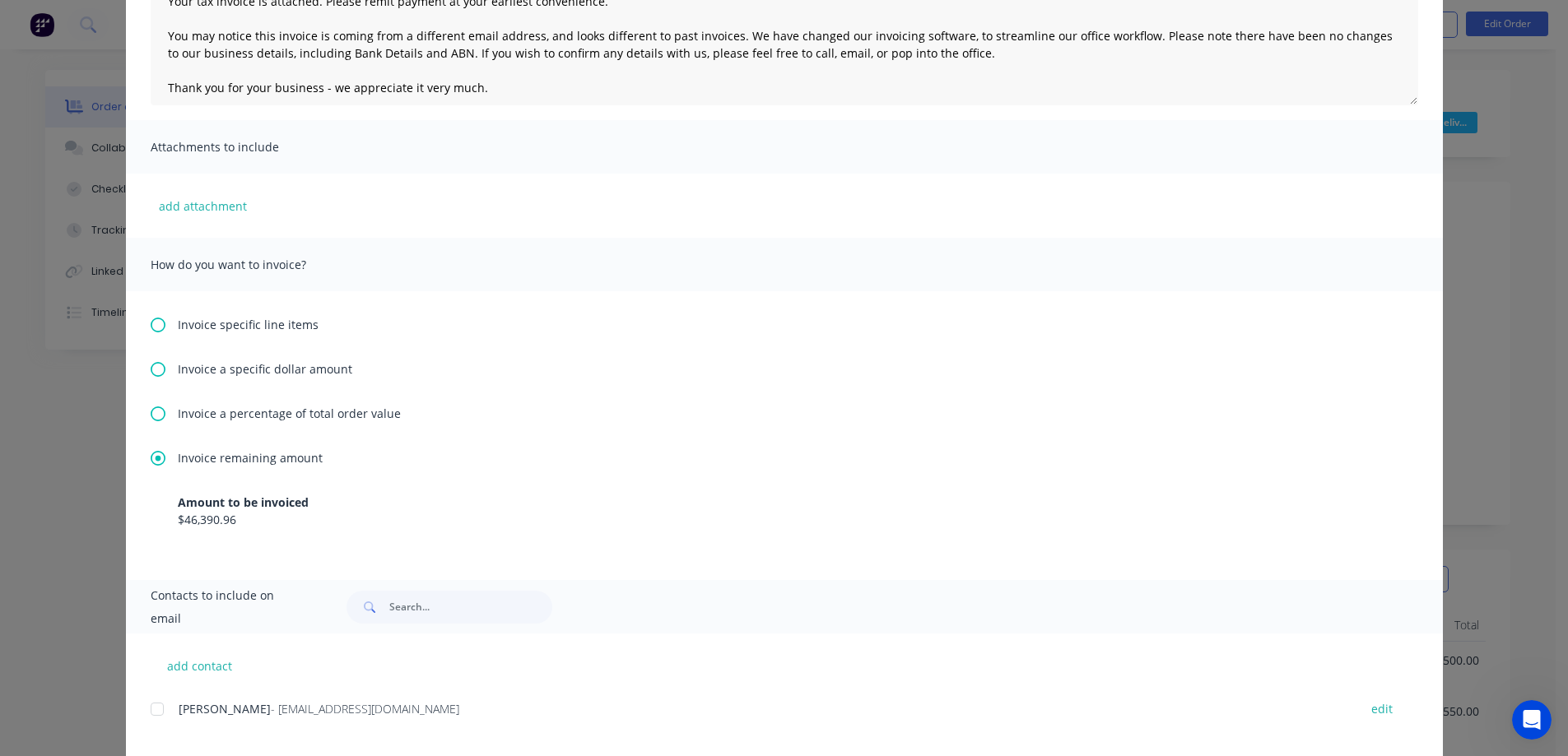
click at [150, 369] on icon at bounding box center [157, 369] width 15 height 15
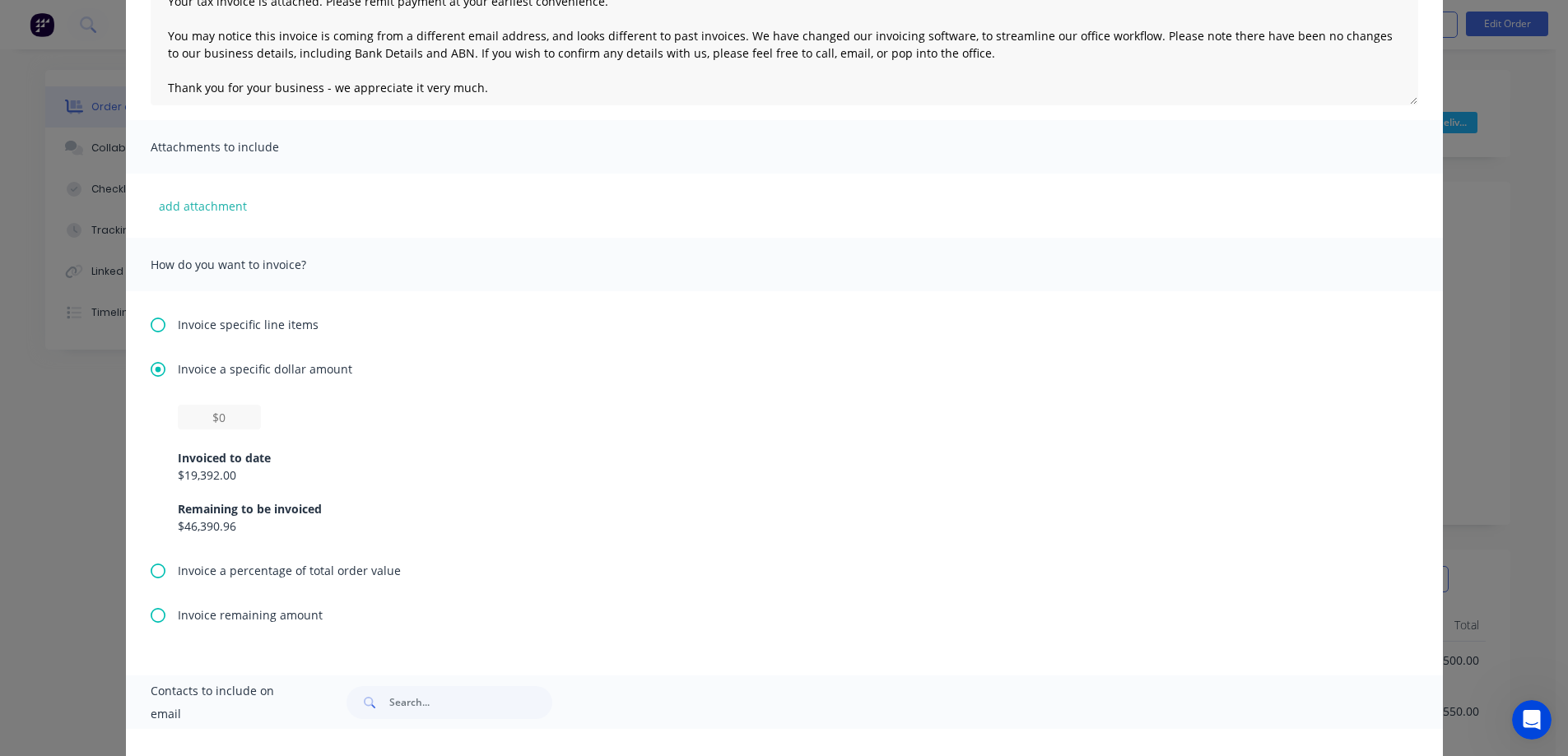
click at [153, 614] on icon at bounding box center [157, 615] width 15 height 15
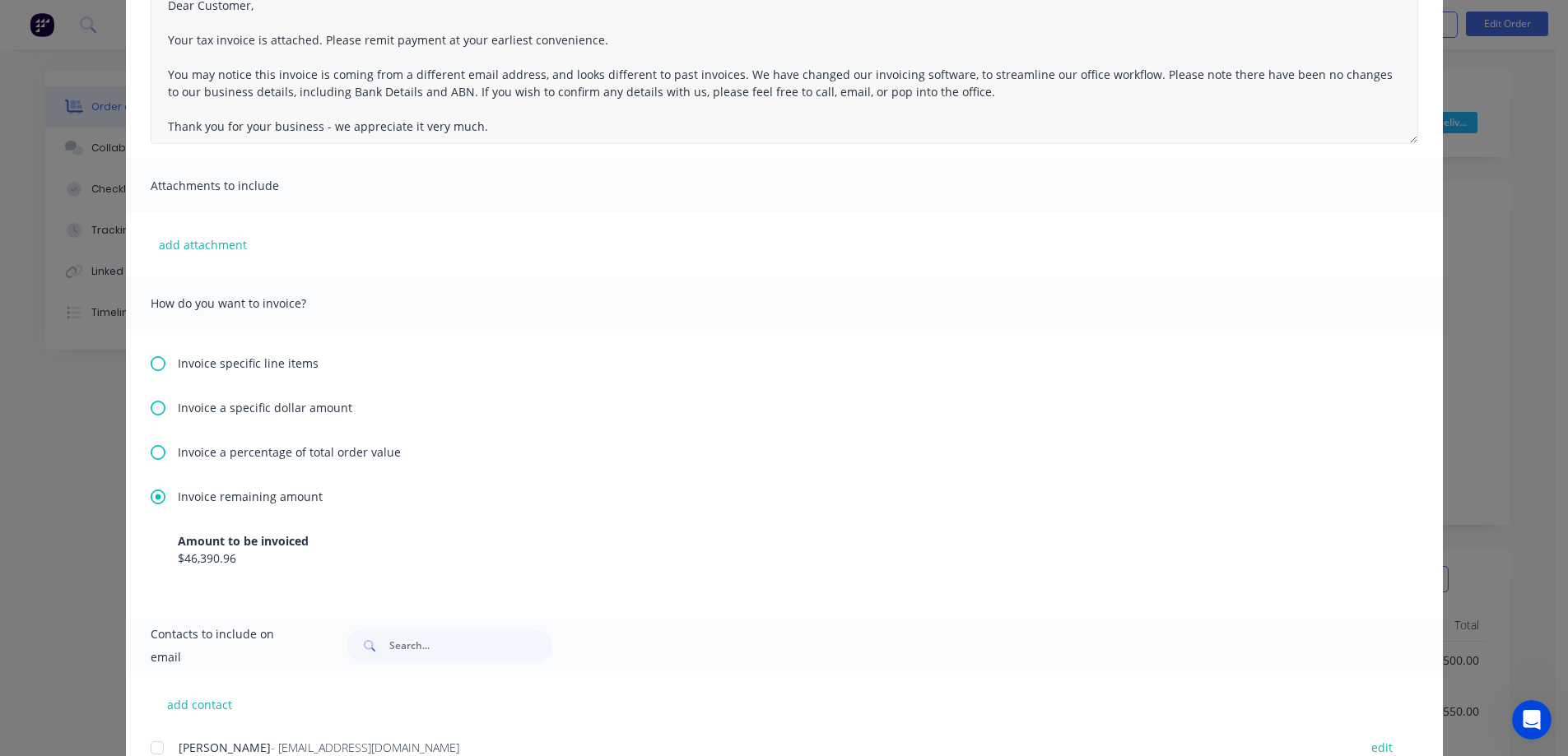
scroll to position [0, 0]
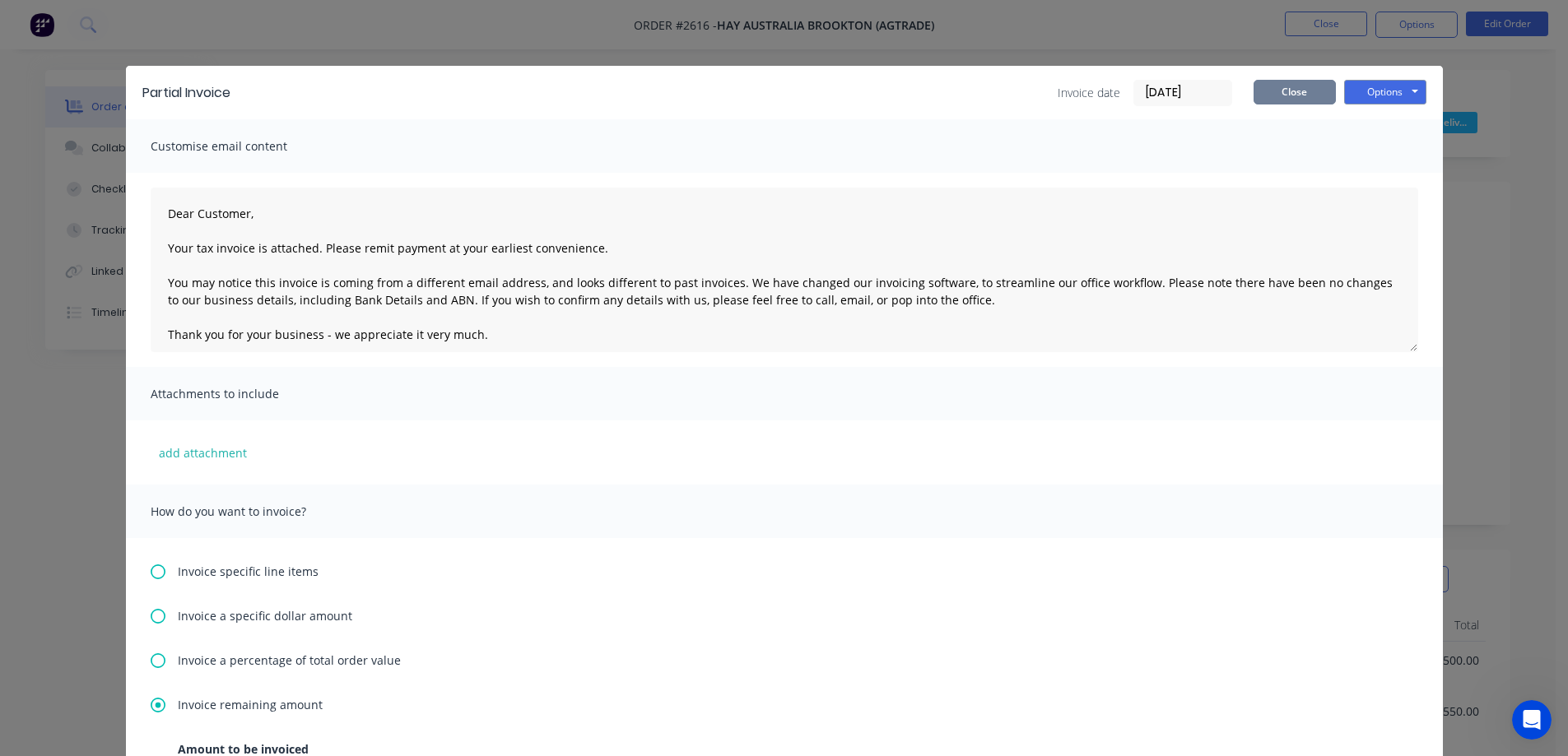
click at [1292, 90] on button "Close" at bounding box center [1294, 92] width 82 height 24
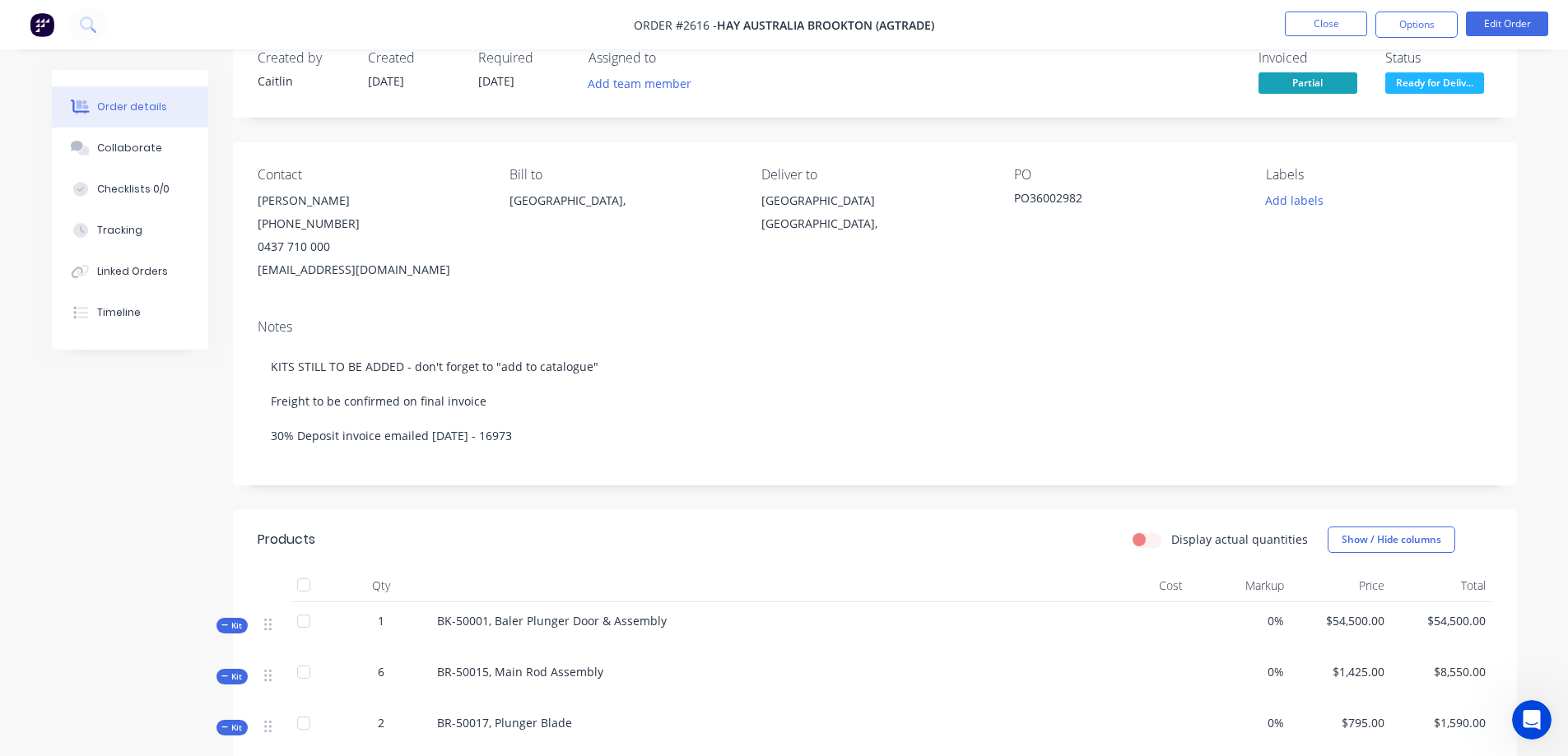
scroll to position [34, 0]
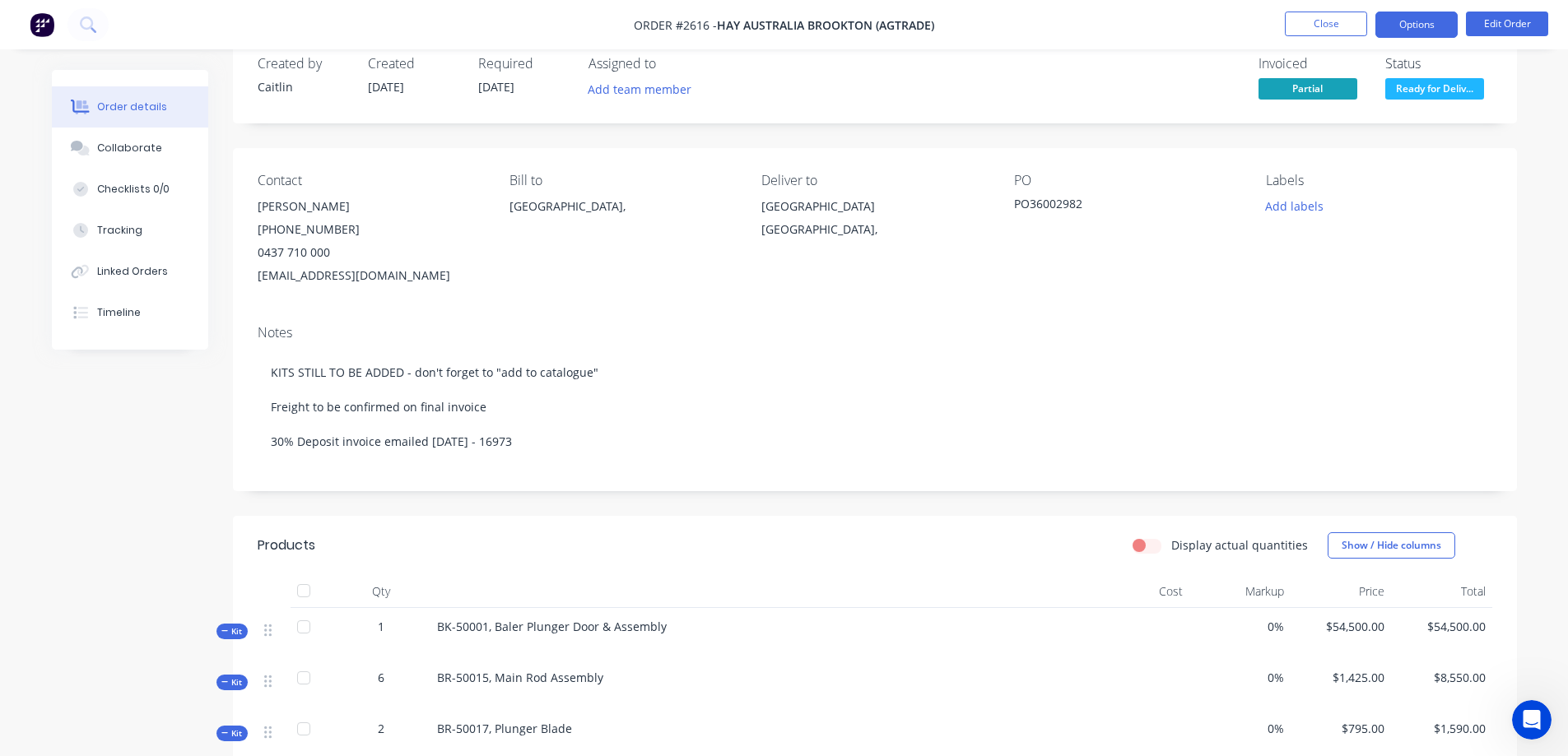
click at [1427, 24] on button "Options" at bounding box center [1416, 24] width 82 height 26
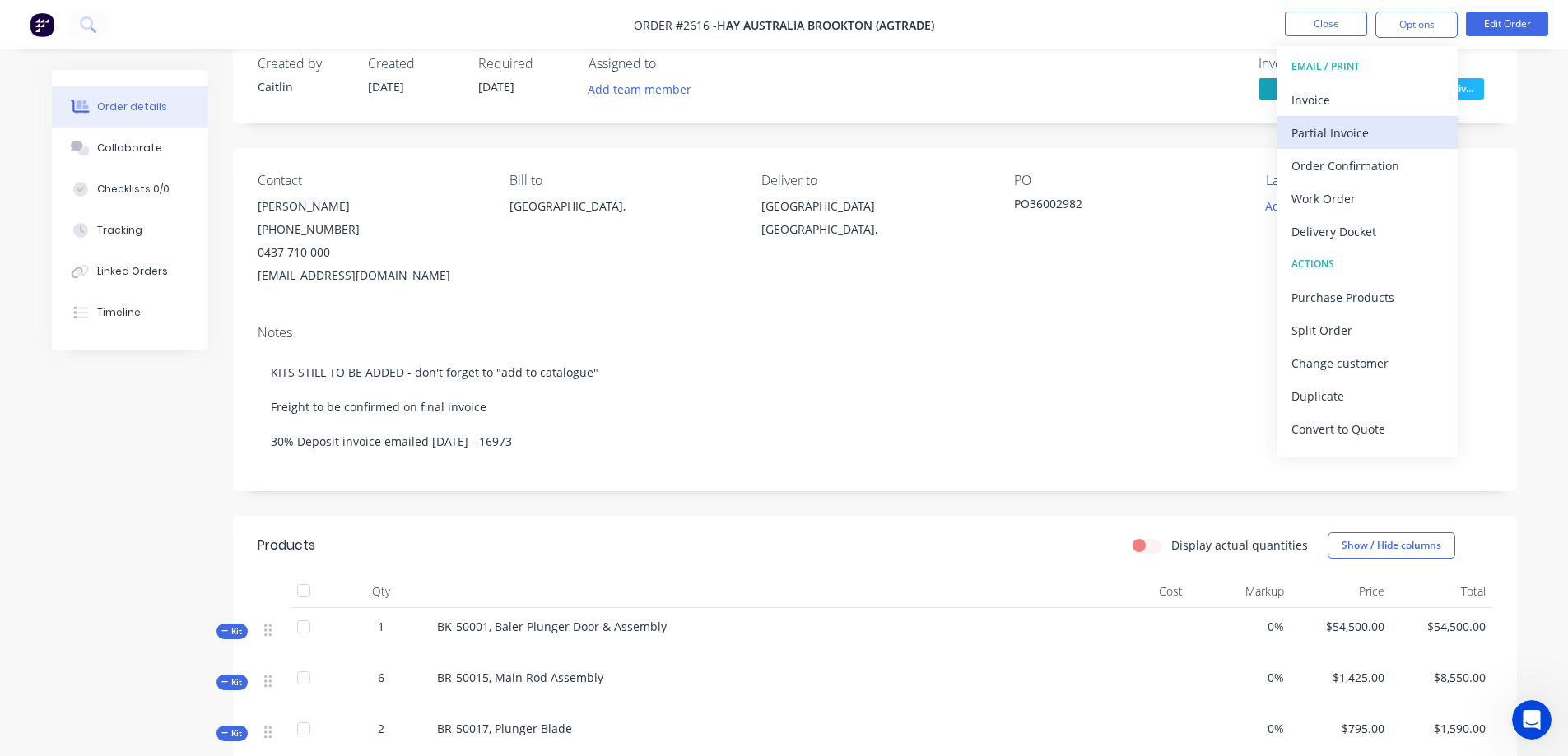
click at [1367, 136] on div "Partial Invoice" at bounding box center [1366, 132] width 151 height 24
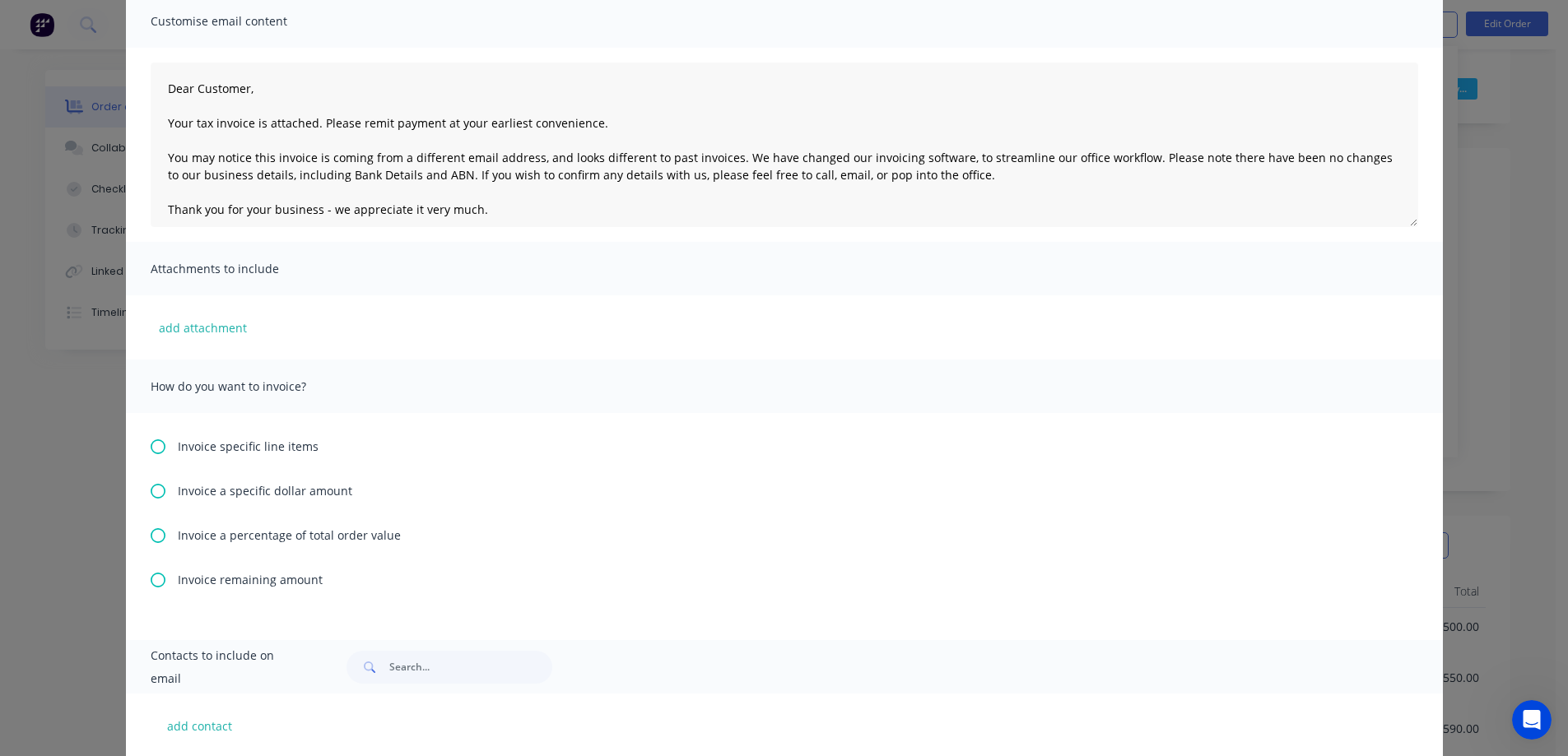
scroll to position [164, 0]
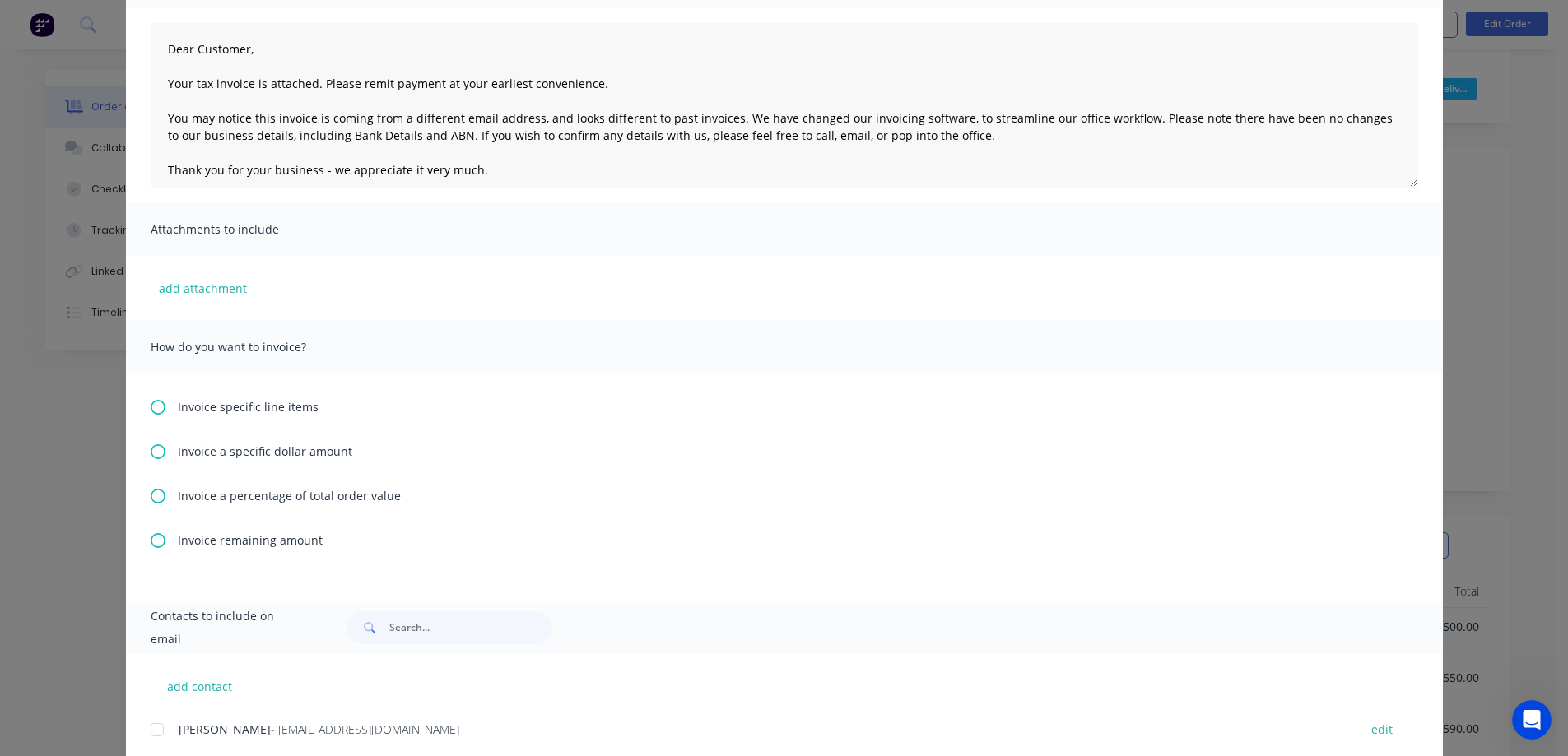
click at [150, 539] on icon at bounding box center [157, 540] width 15 height 15
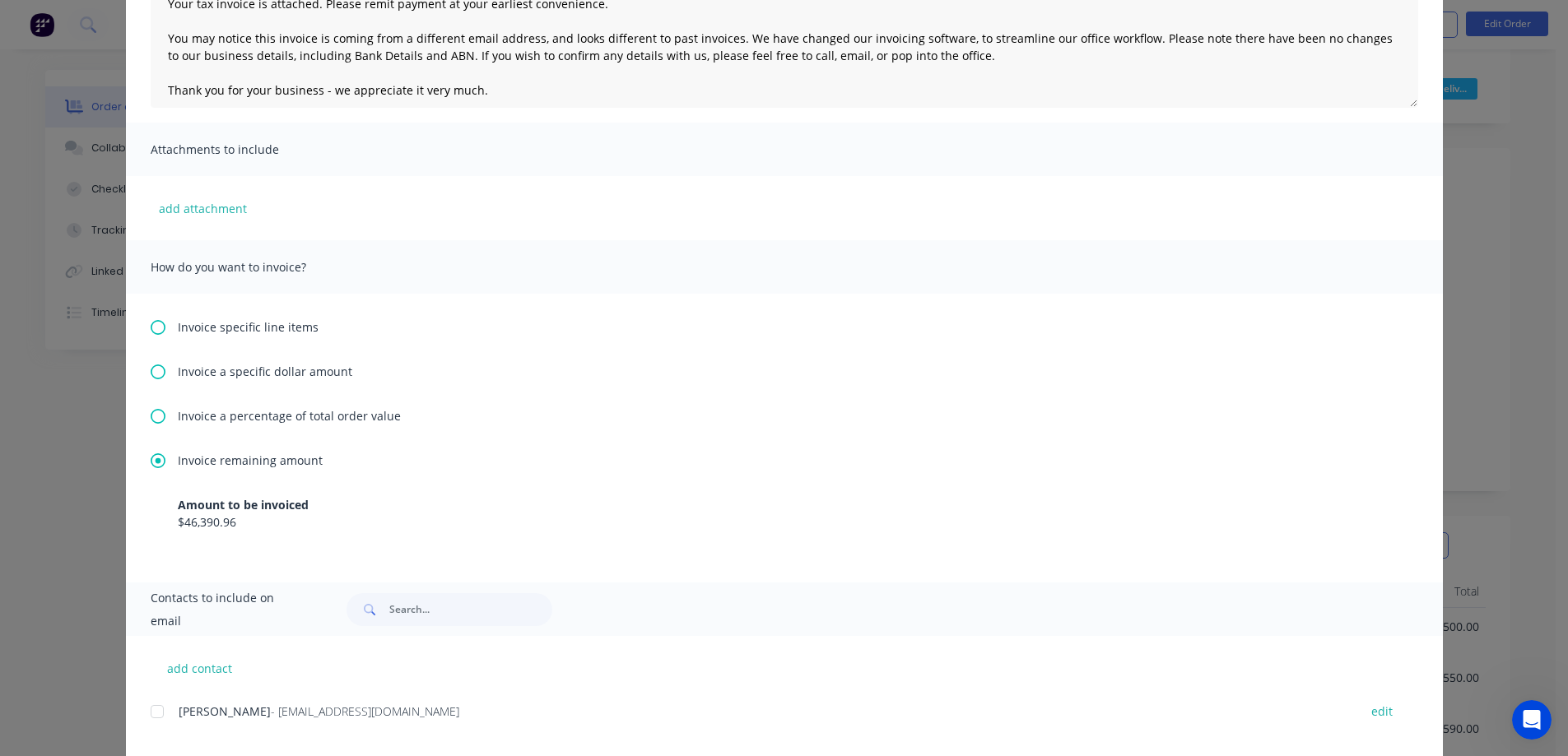
scroll to position [246, 0]
click at [150, 415] on icon at bounding box center [157, 413] width 15 height 15
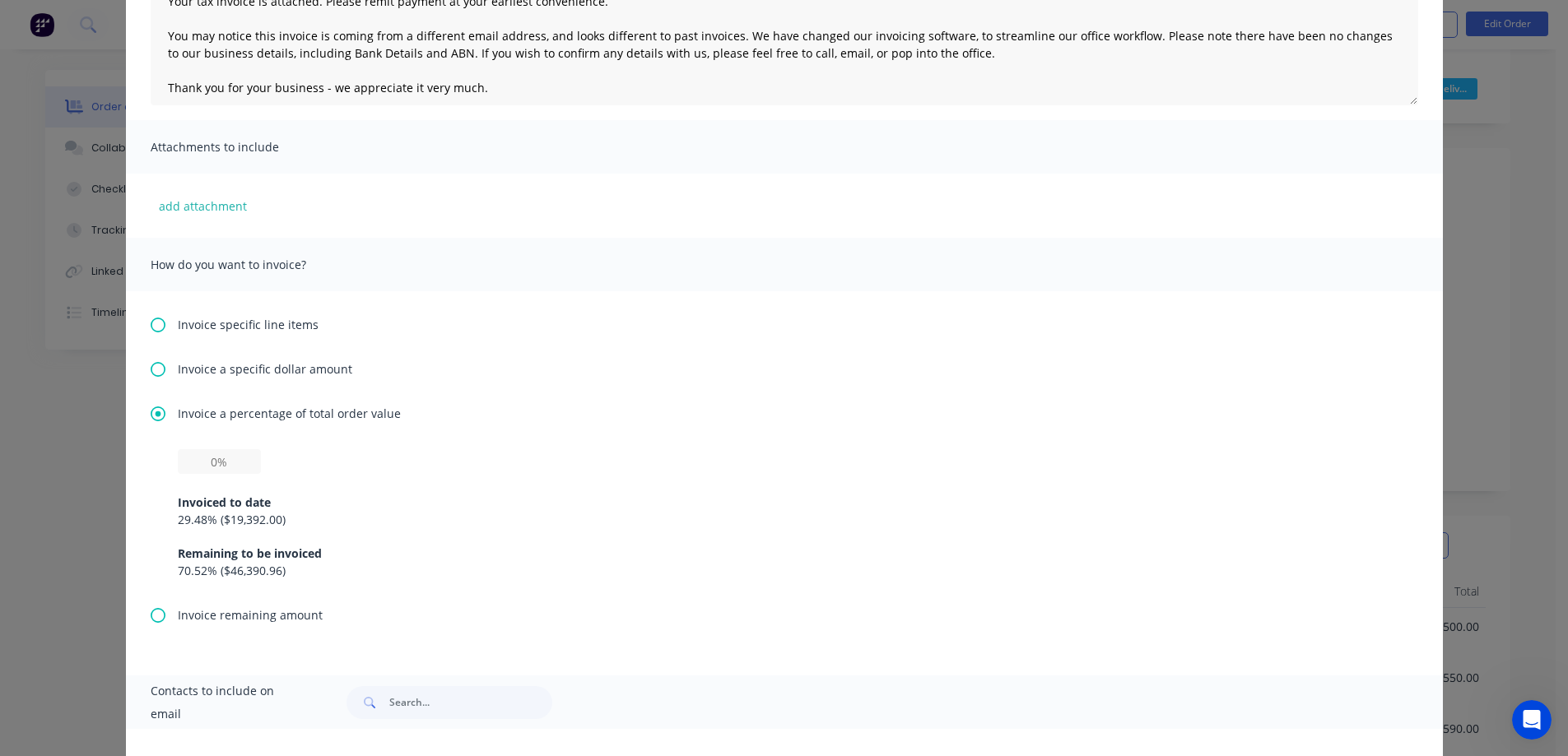
click at [151, 616] on icon at bounding box center [157, 615] width 15 height 15
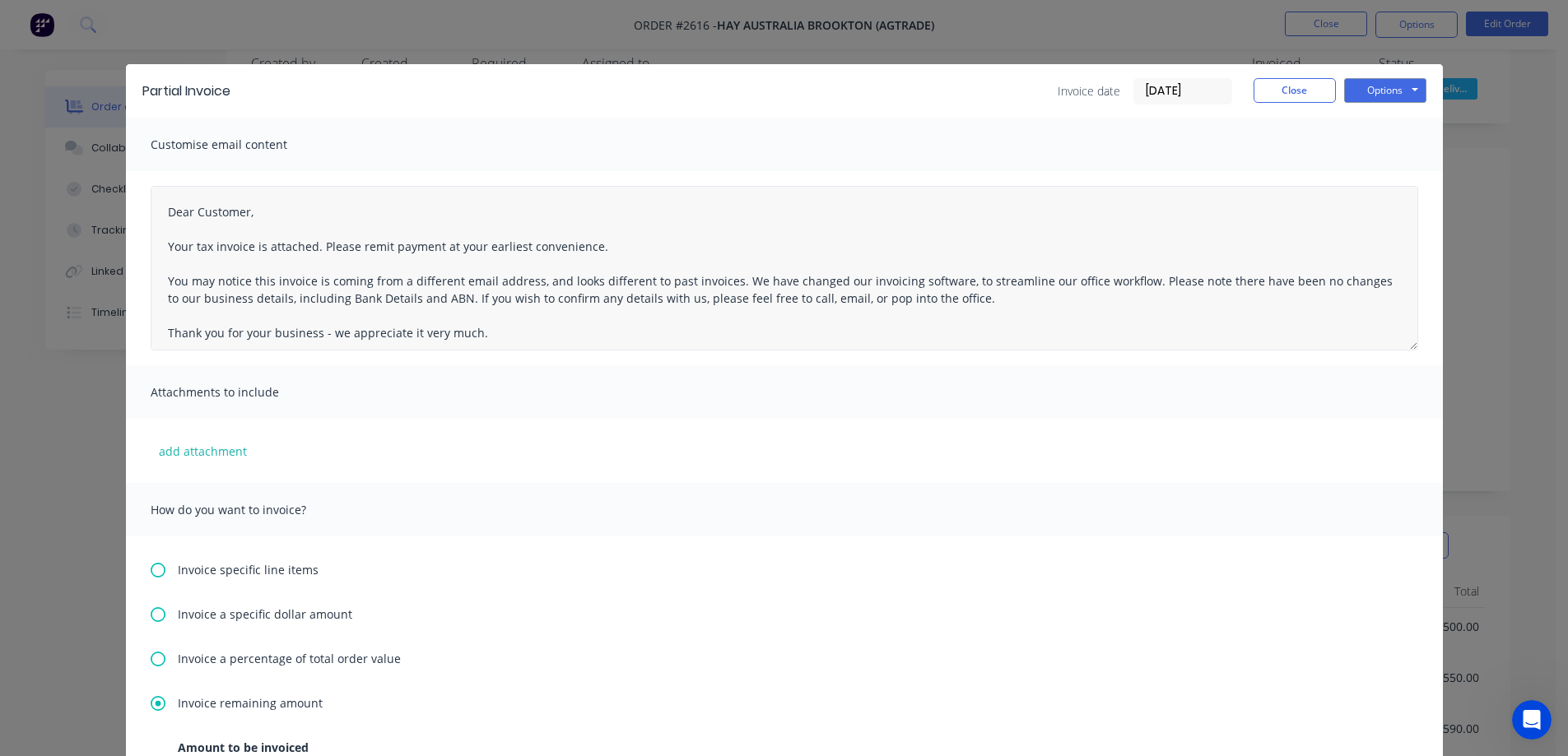
scroll to position [0, 0]
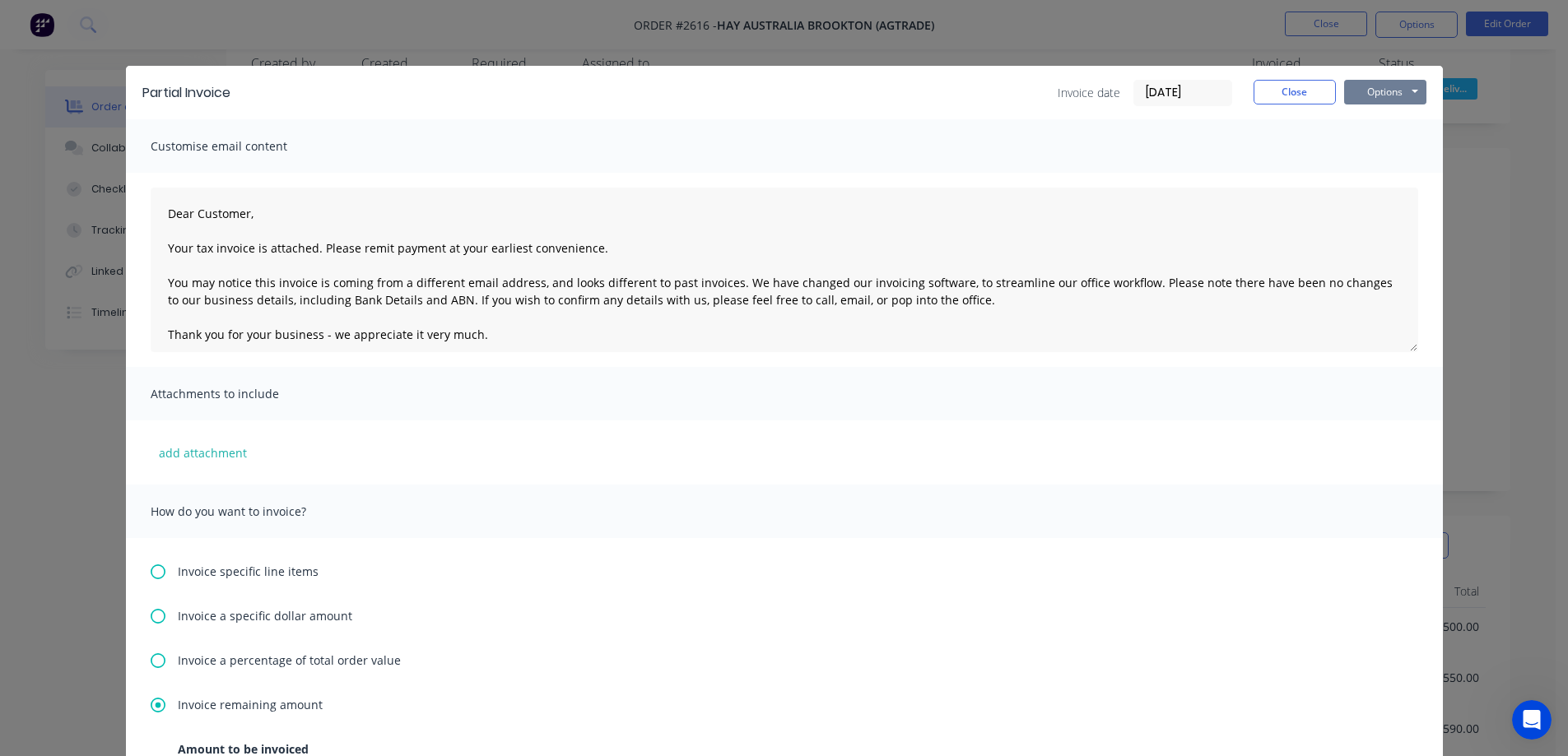
click at [1387, 102] on button "Options" at bounding box center [1384, 92] width 82 height 24
click at [1385, 123] on button "Preview" at bounding box center [1396, 121] width 106 height 27
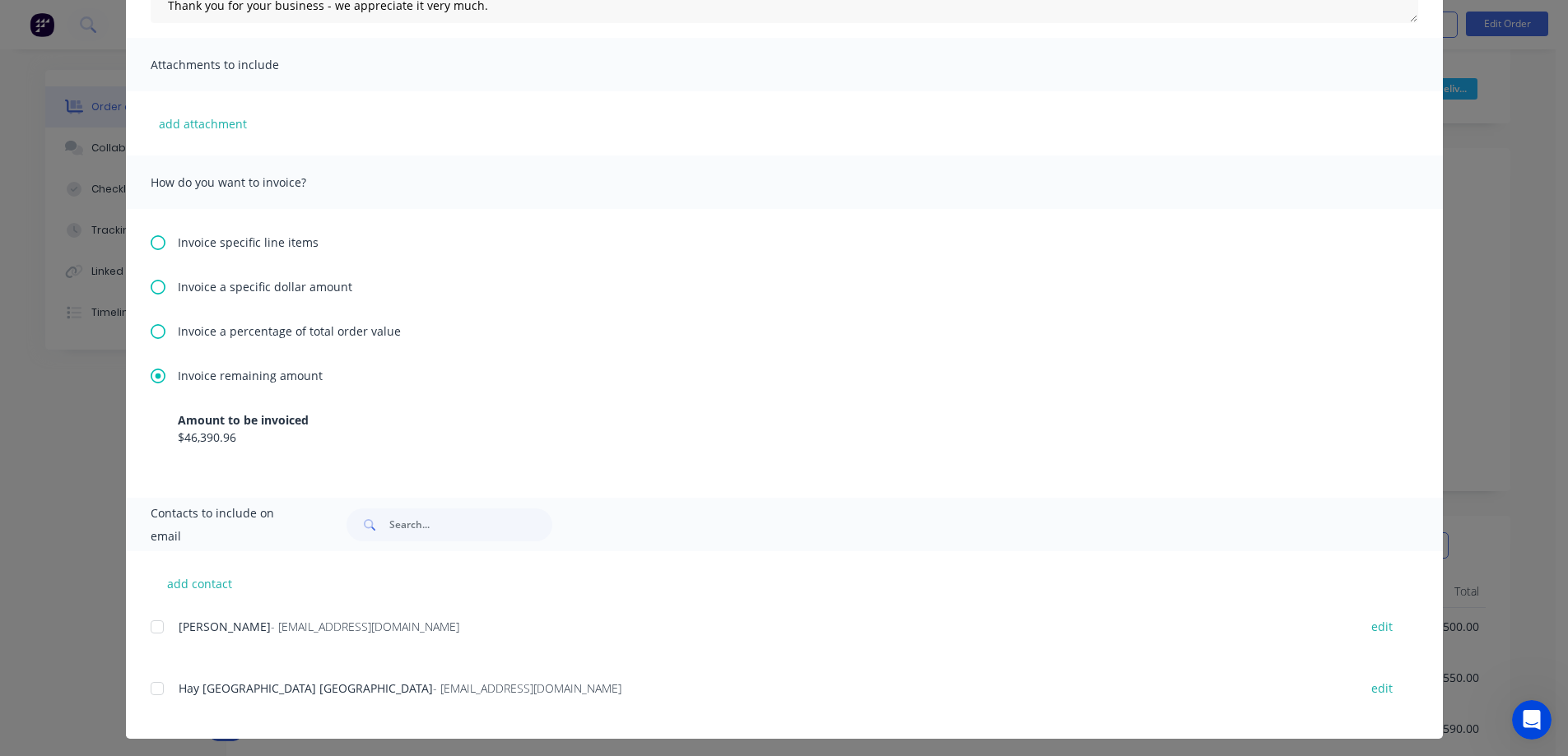
scroll to position [335, 0]
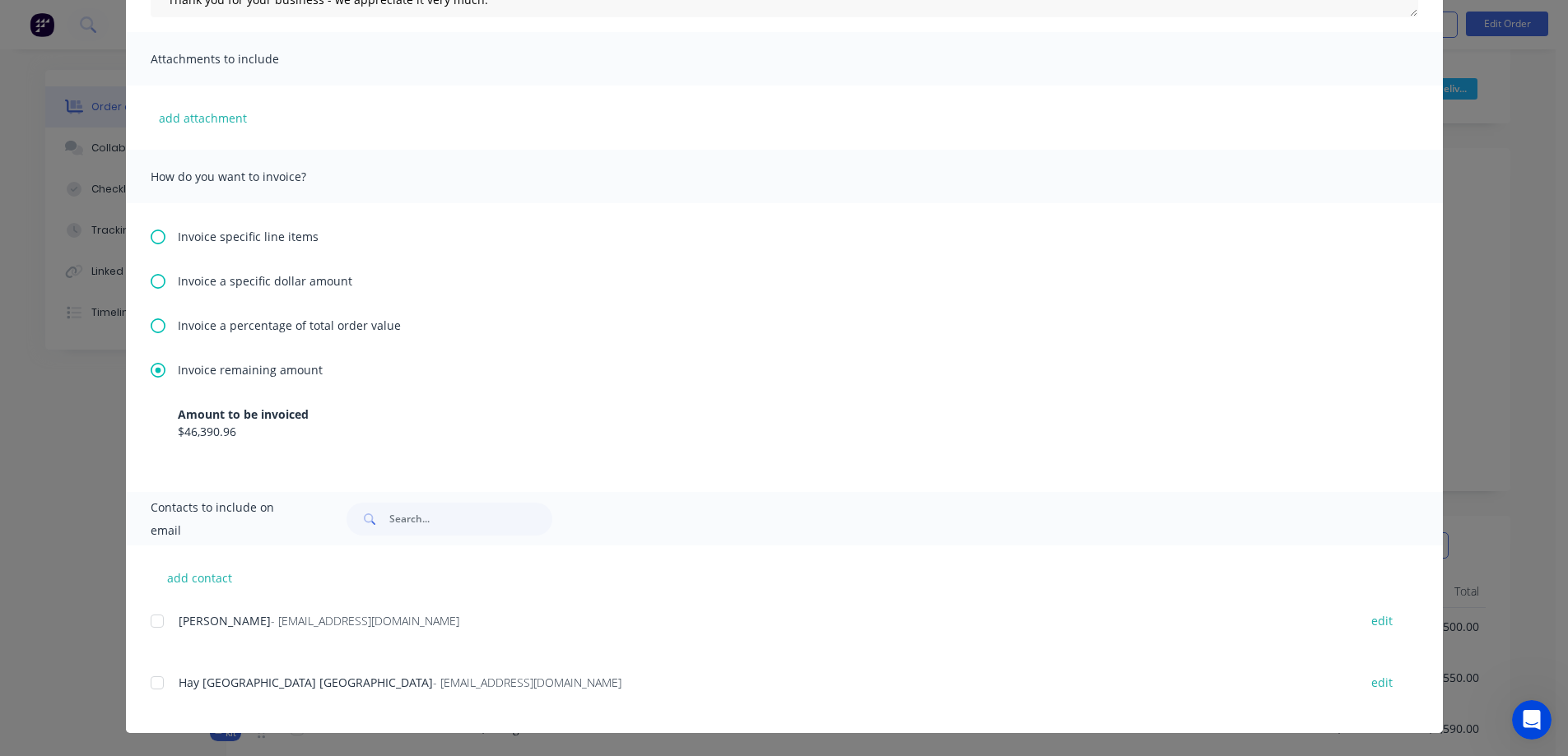
click at [148, 678] on div at bounding box center [157, 683] width 33 height 33
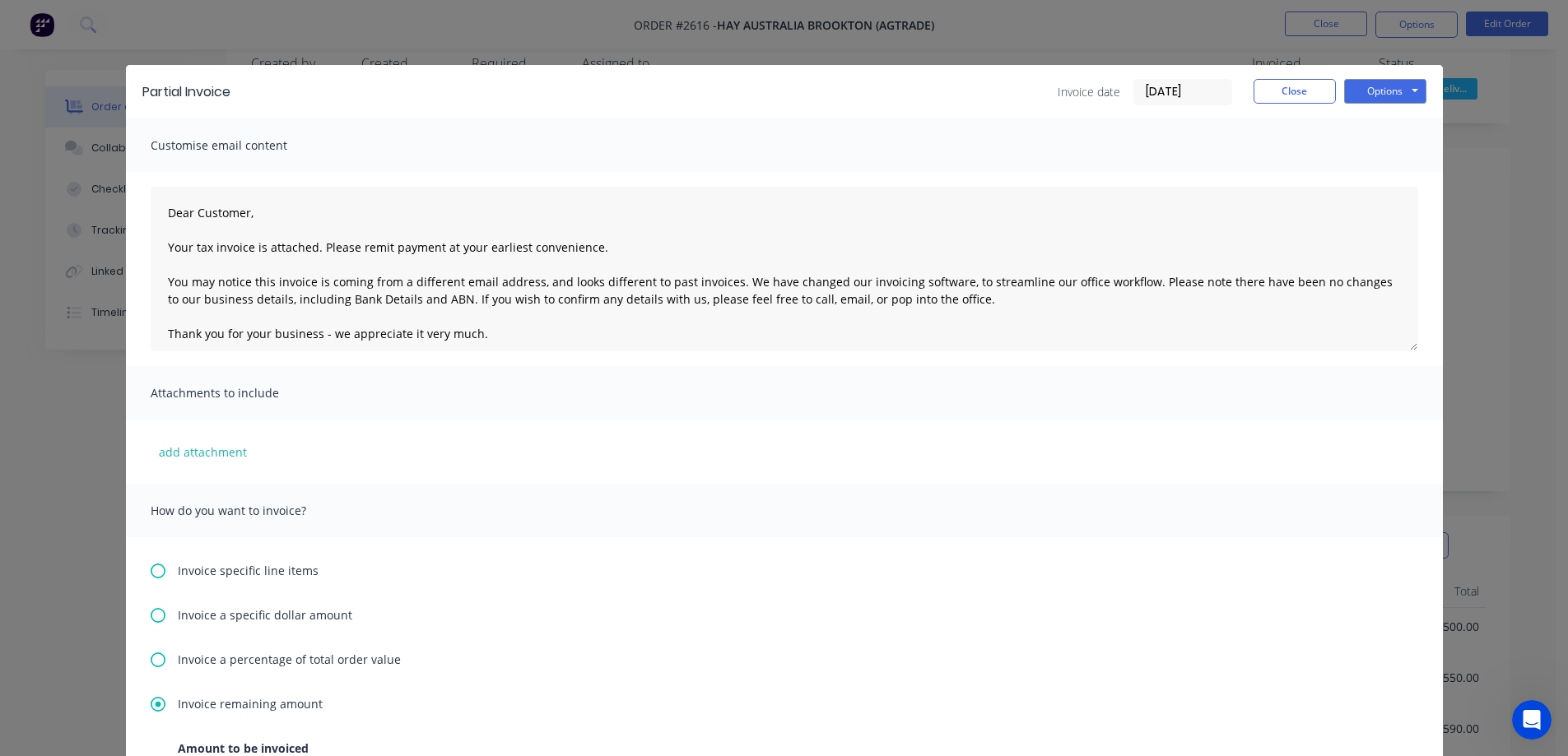
scroll to position [0, 0]
click at [1349, 80] on button "Options" at bounding box center [1384, 92] width 82 height 24
click at [1372, 170] on button "Email" at bounding box center [1396, 175] width 106 height 27
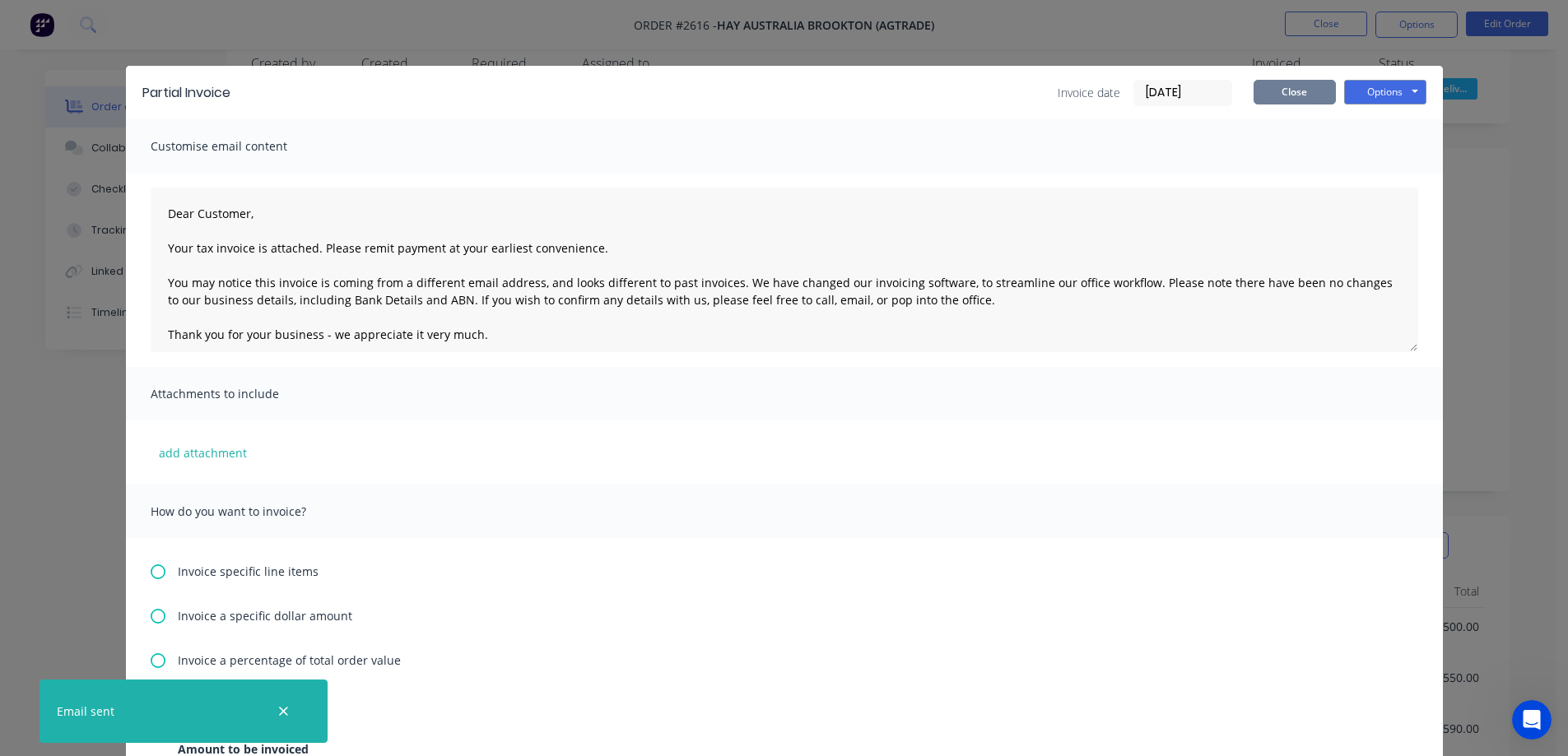
click at [1287, 92] on button "Close" at bounding box center [1294, 92] width 82 height 24
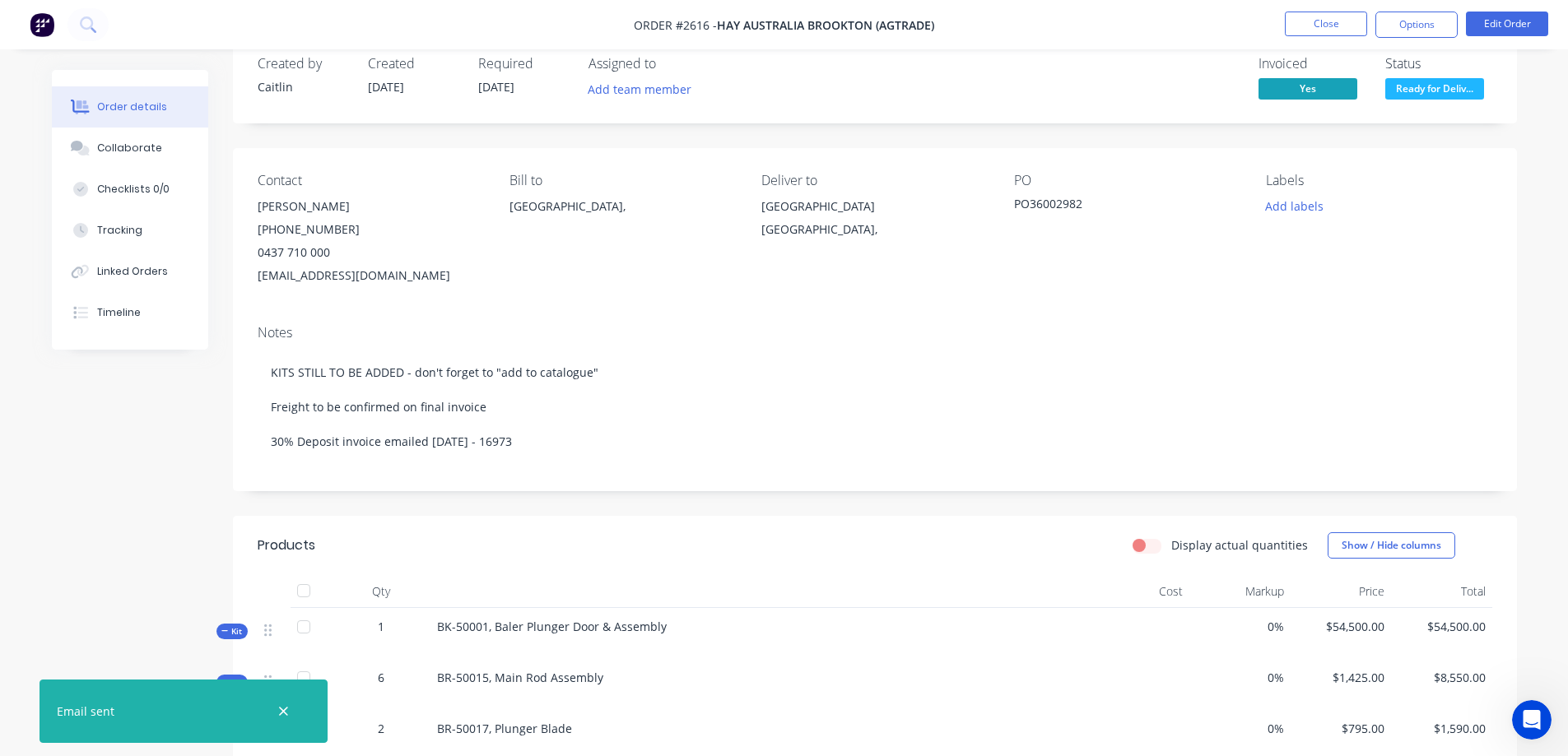
click at [1531, 125] on div "Order details Collaborate Checklists 0/0 Tracking Linked Orders Timeline Order …" at bounding box center [784, 683] width 1498 height 1296
click at [1324, 24] on button "Close" at bounding box center [1326, 24] width 82 height 24
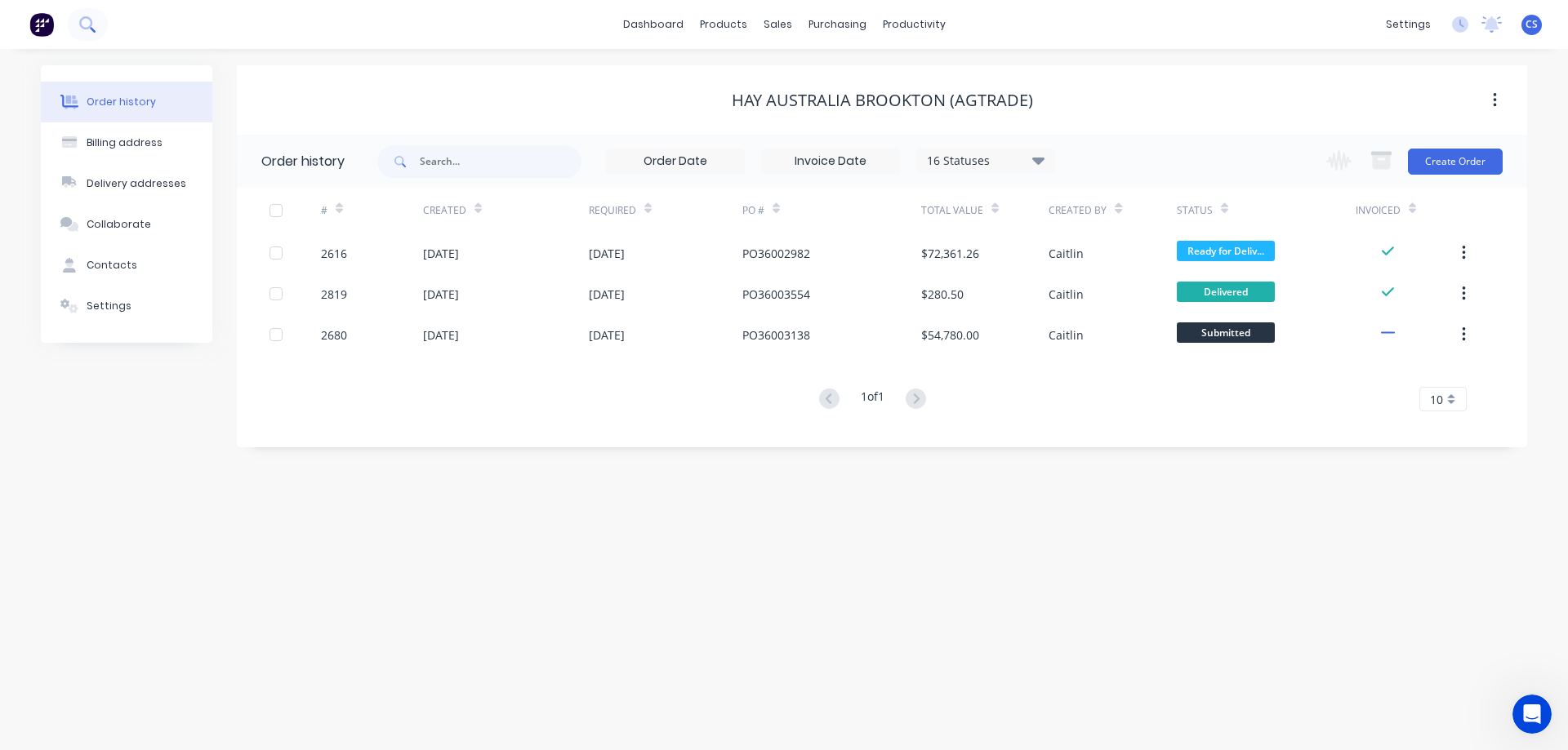
click at [91, 24] on icon at bounding box center [85, 23] width 13 height 13
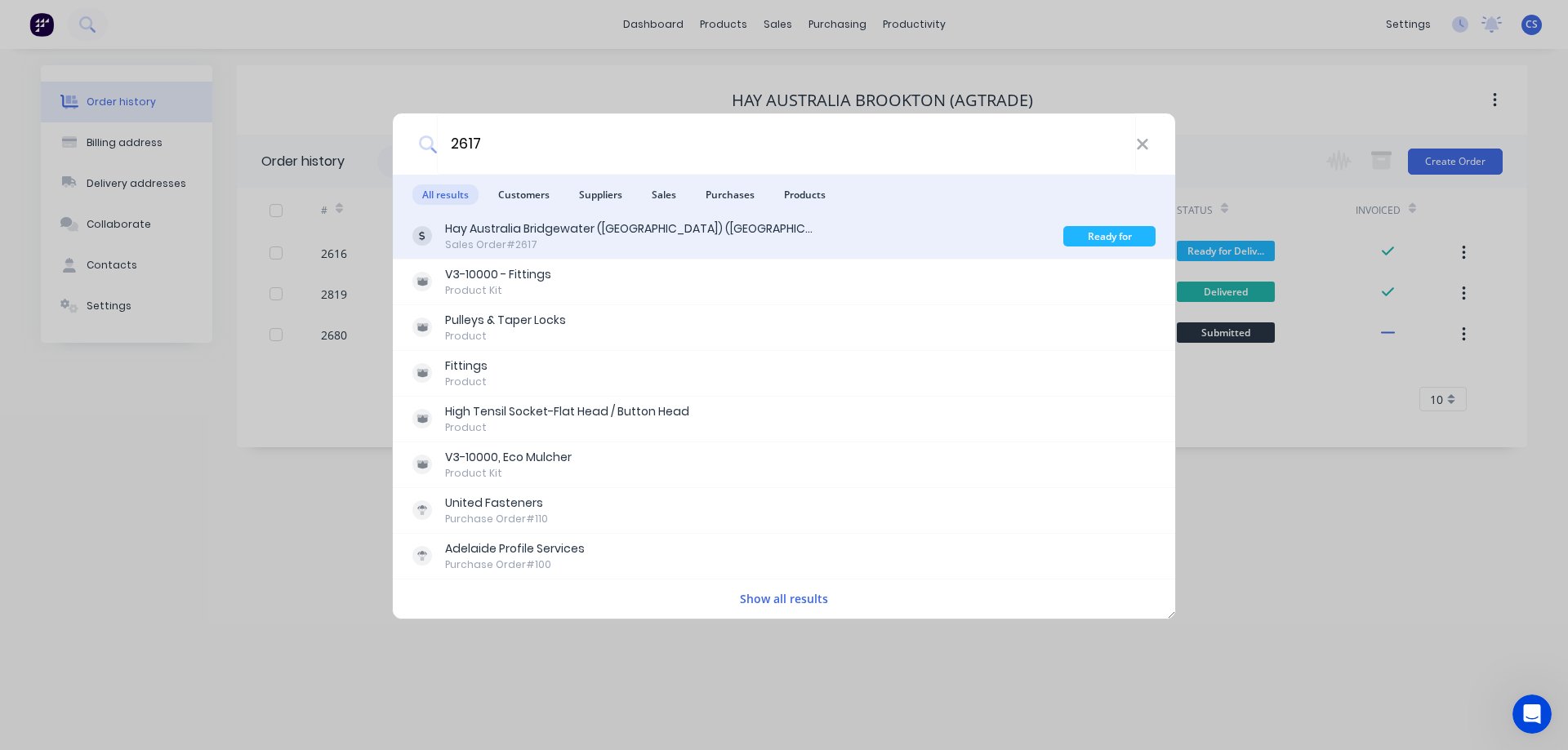
click at [750, 241] on div "Hay Australia Bridgewater ([GEOGRAPHIC_DATA]) (AgTrade) Sales Order #2617" at bounding box center [737, 236] width 650 height 32
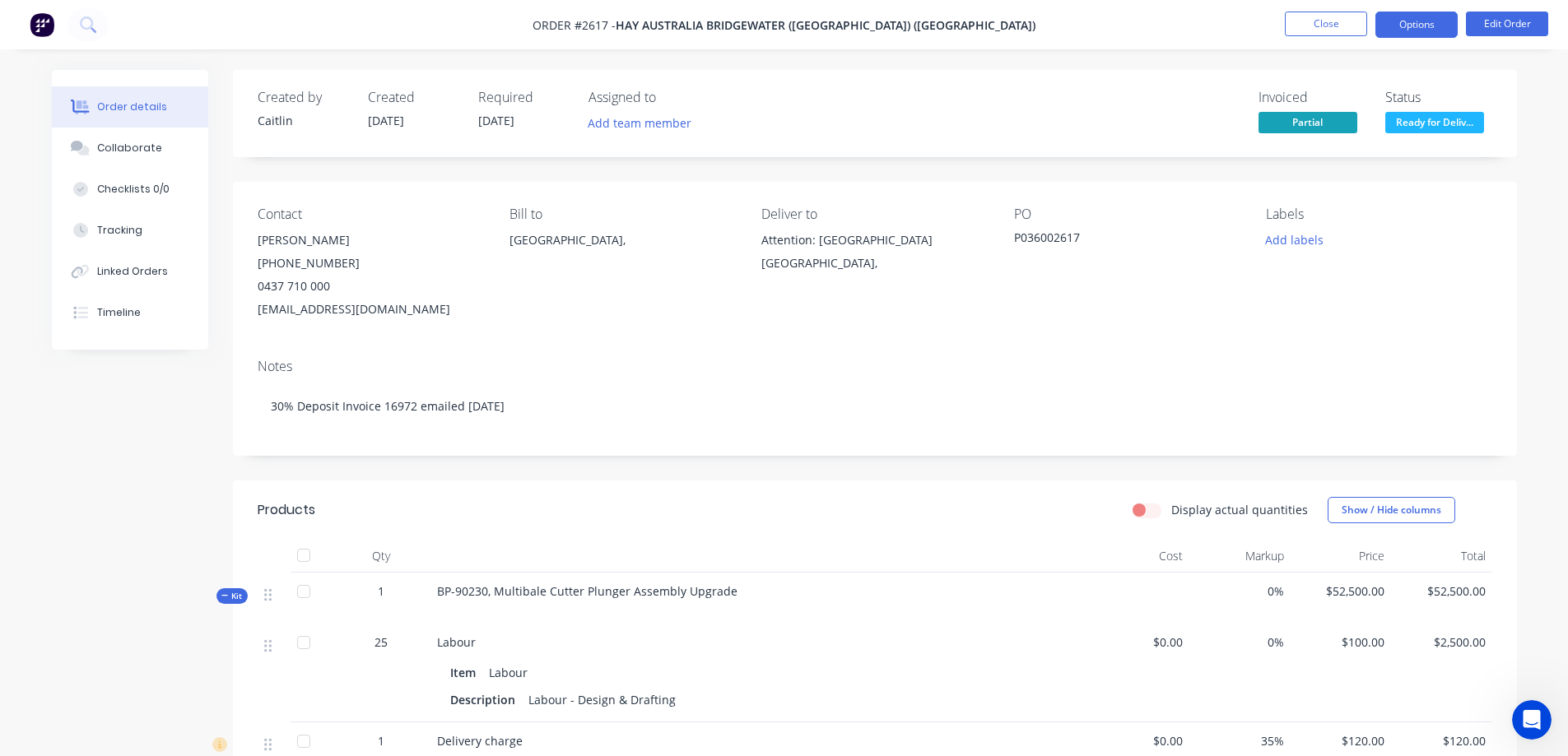
click at [1425, 33] on button "Options" at bounding box center [1416, 24] width 82 height 26
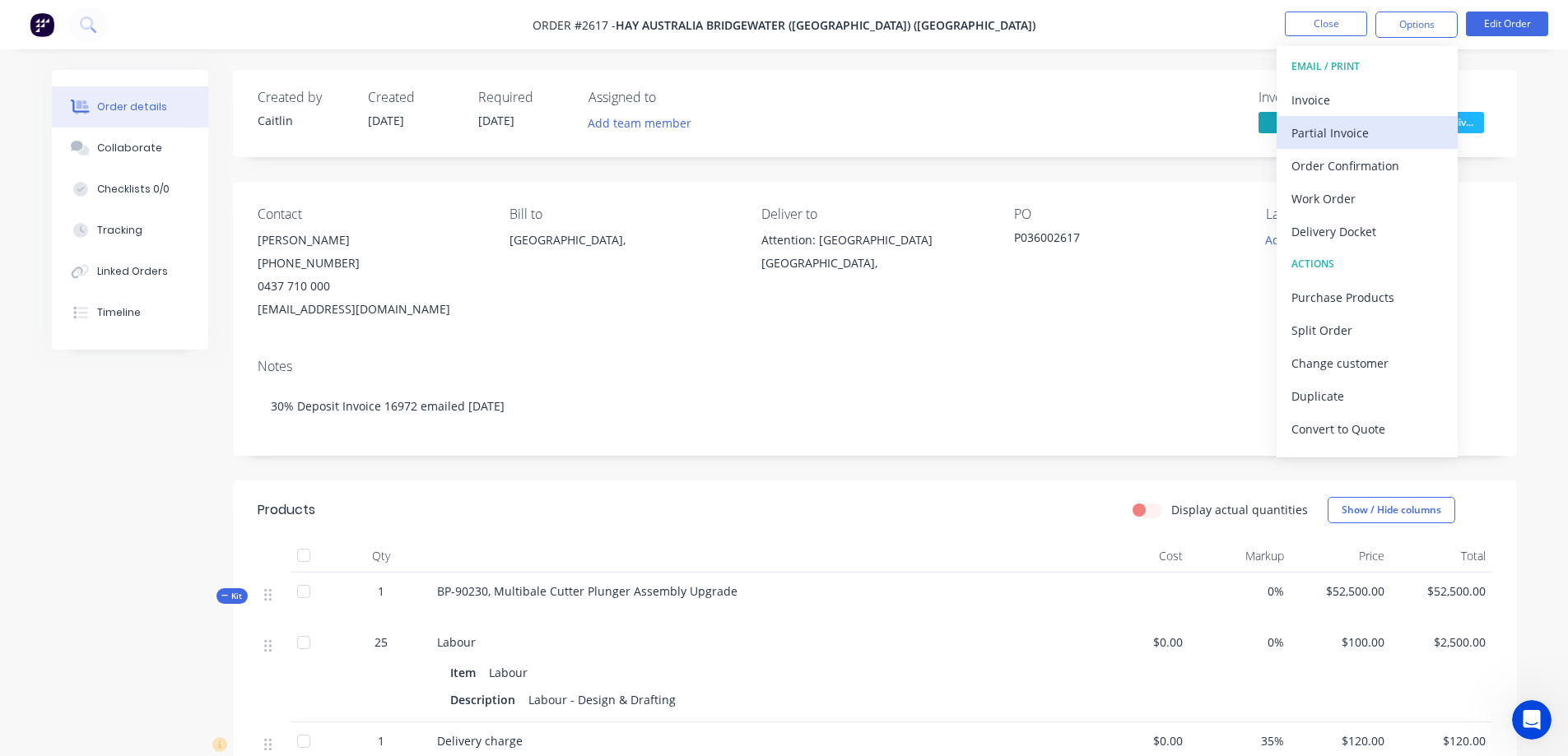
click at [1389, 124] on div "Partial Invoice" at bounding box center [1366, 132] width 151 height 24
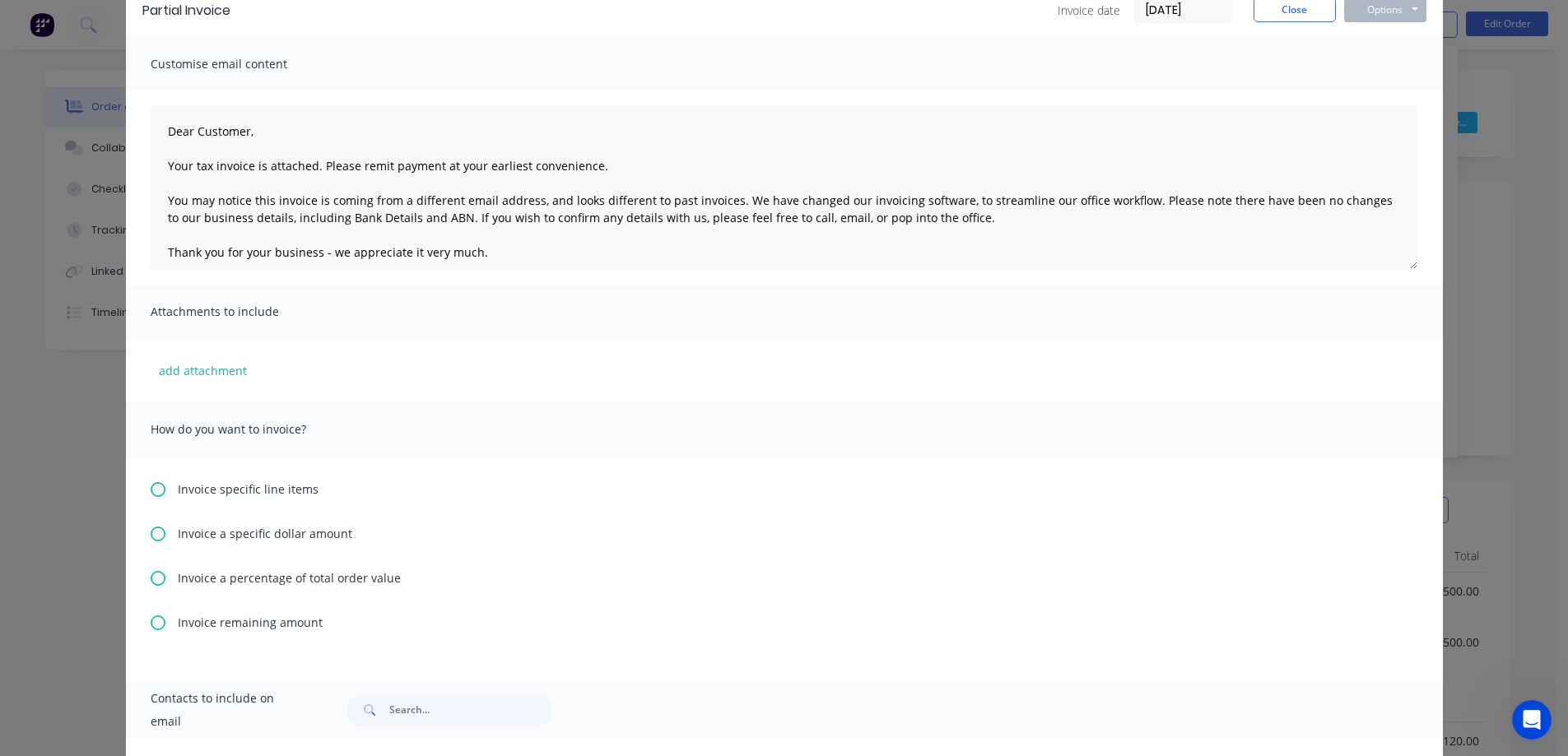
scroll to position [164, 0]
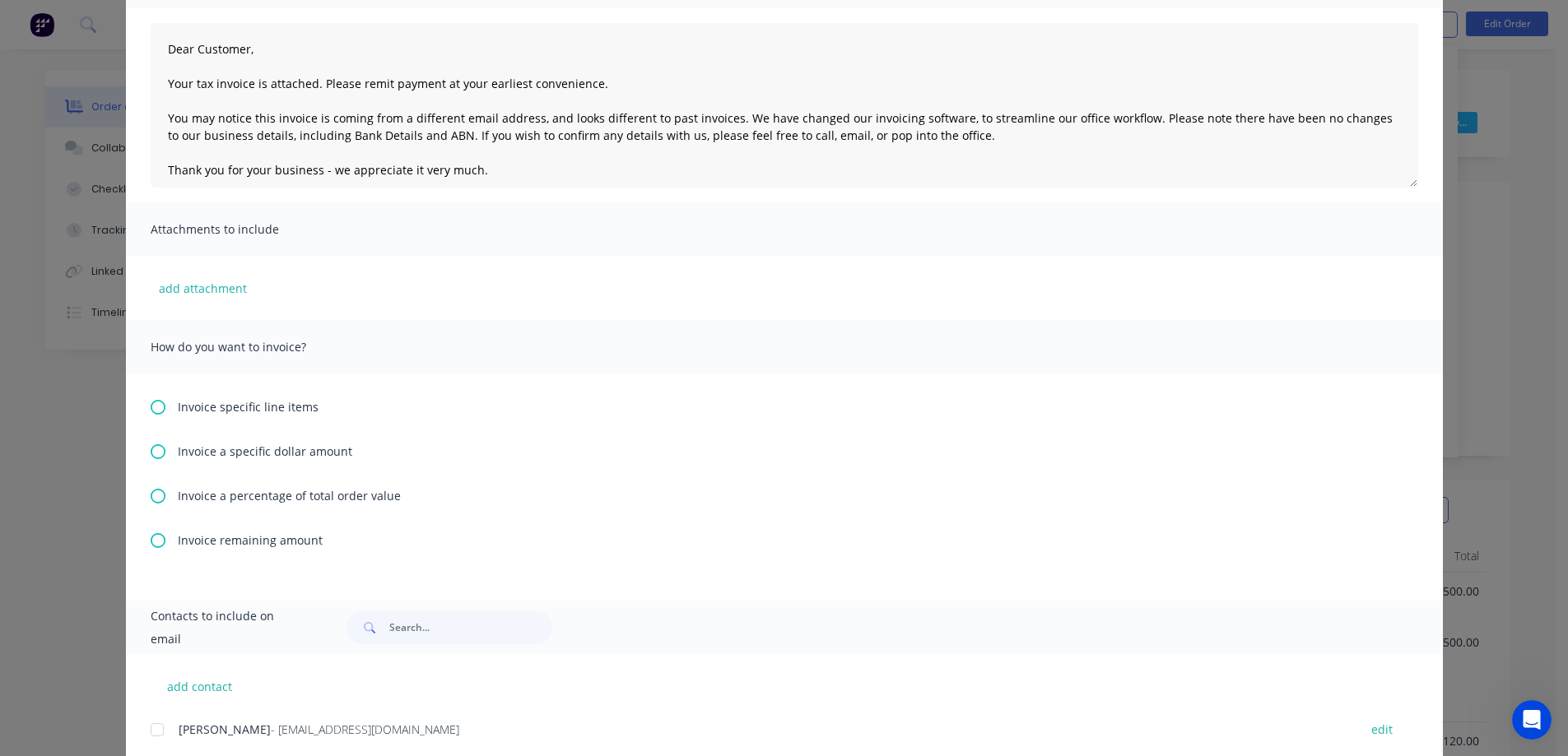
click at [150, 541] on icon at bounding box center [157, 540] width 15 height 15
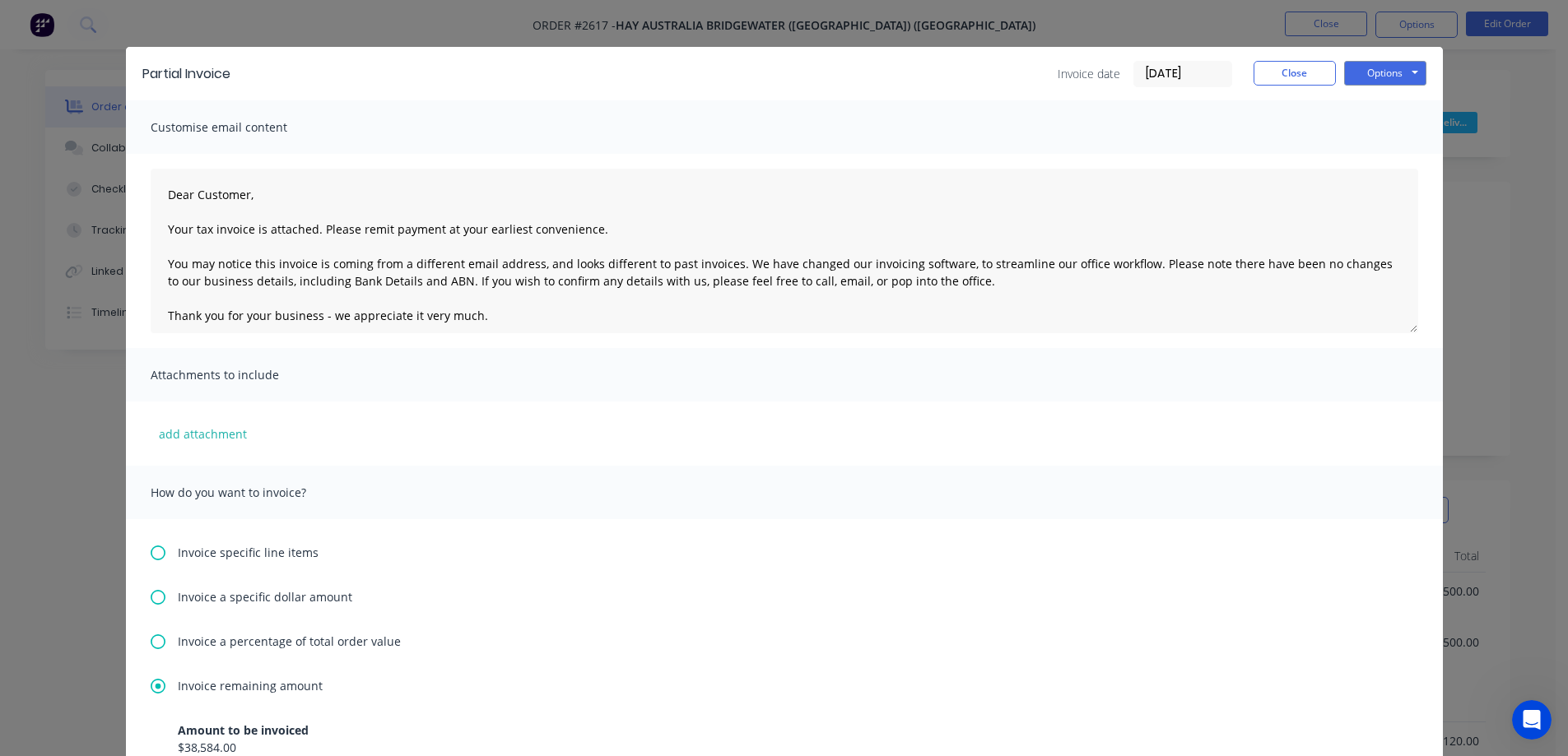
scroll to position [0, 0]
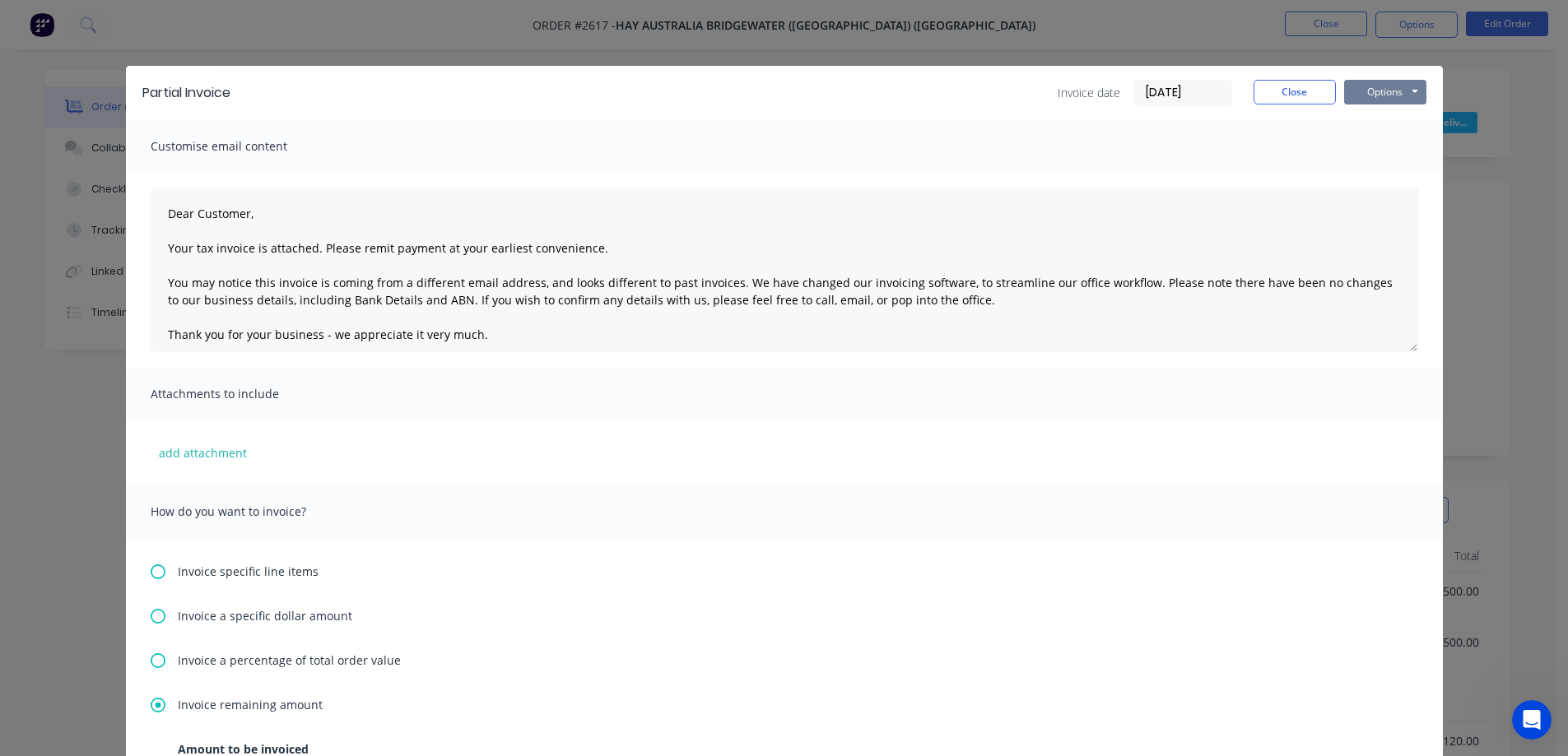
click at [1391, 93] on button "Options" at bounding box center [1384, 92] width 82 height 24
click at [1388, 118] on button "Preview" at bounding box center [1396, 121] width 106 height 27
click at [1268, 99] on button "Close" at bounding box center [1294, 92] width 82 height 24
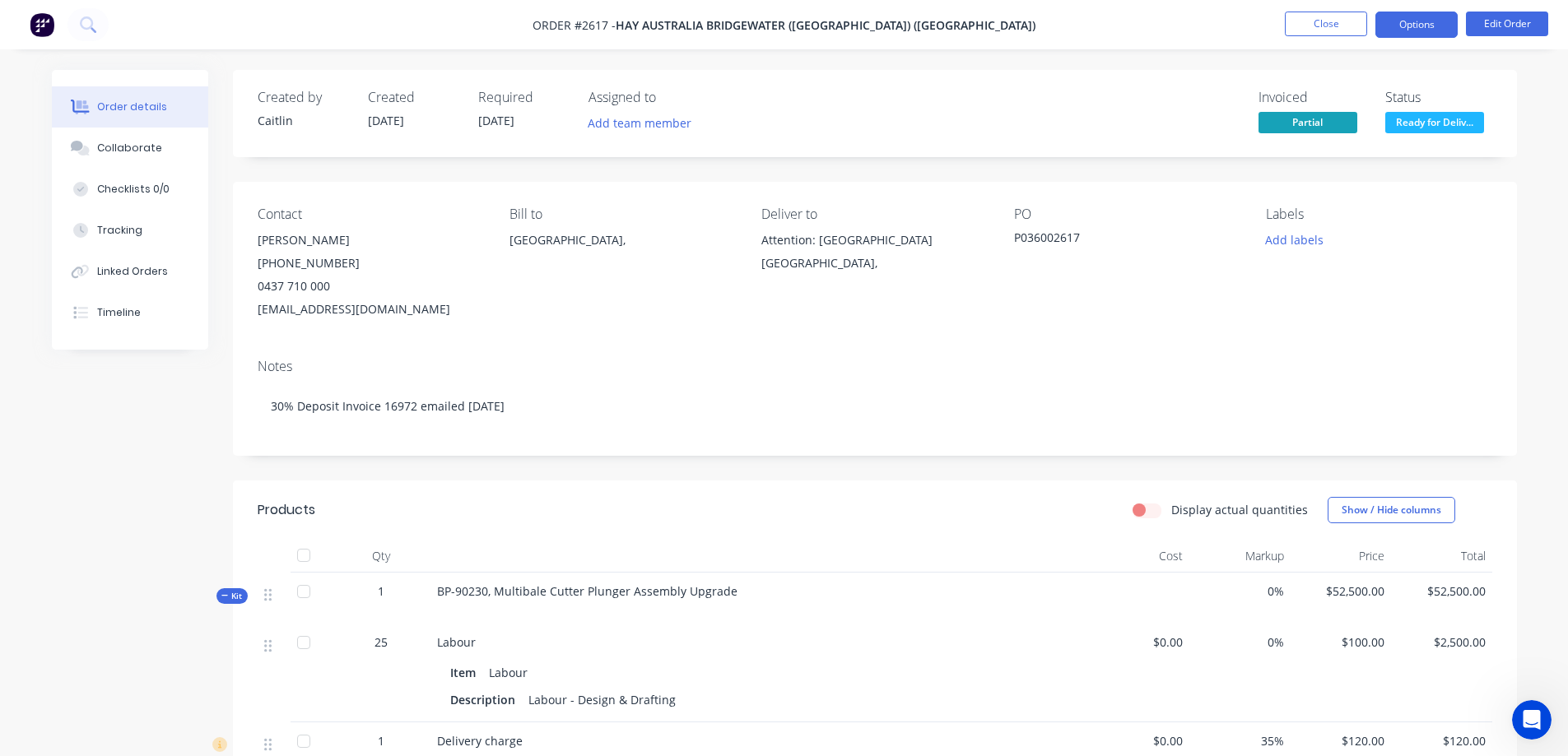
click at [1409, 26] on button "Options" at bounding box center [1416, 24] width 82 height 26
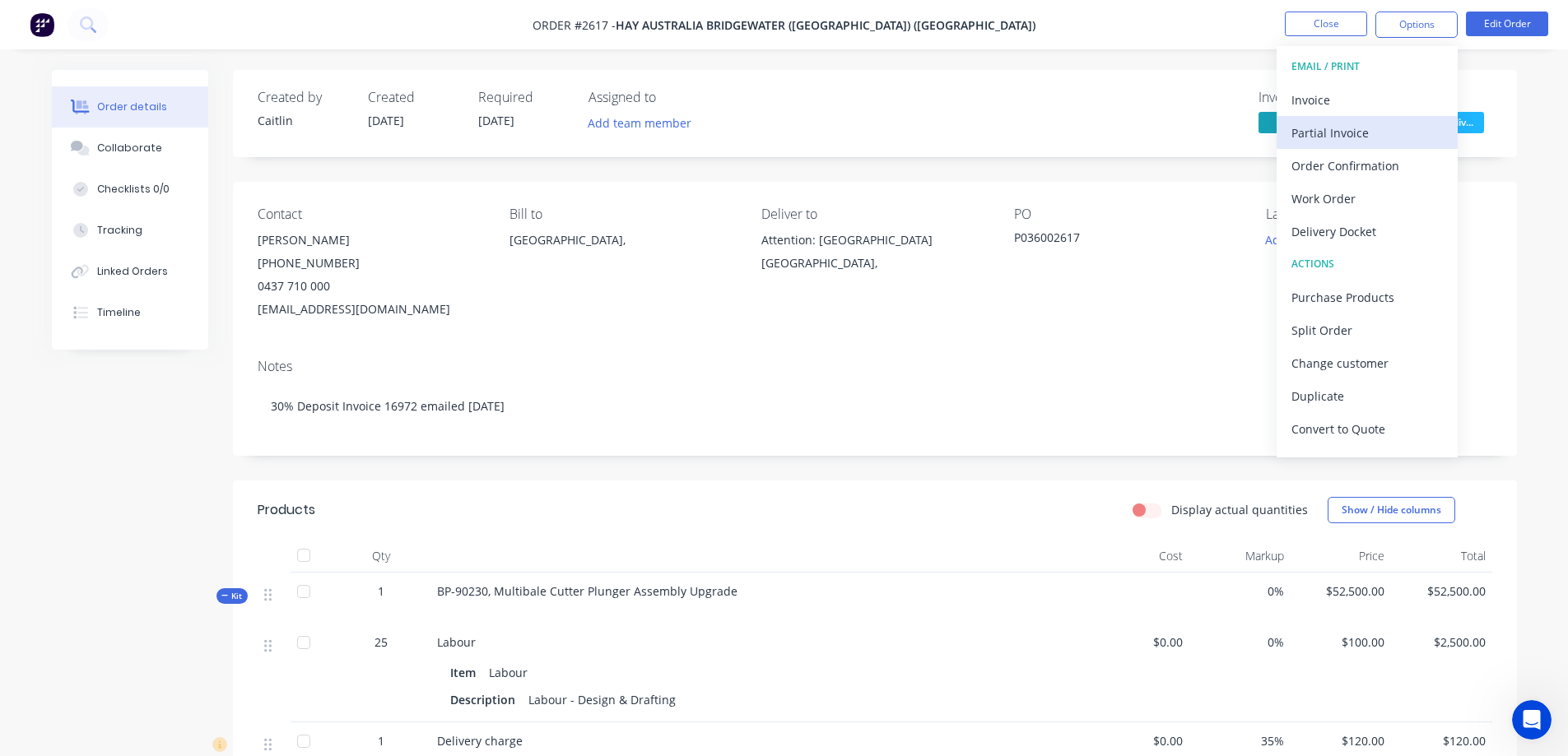
click at [1336, 128] on div "Partial Invoice" at bounding box center [1366, 132] width 151 height 24
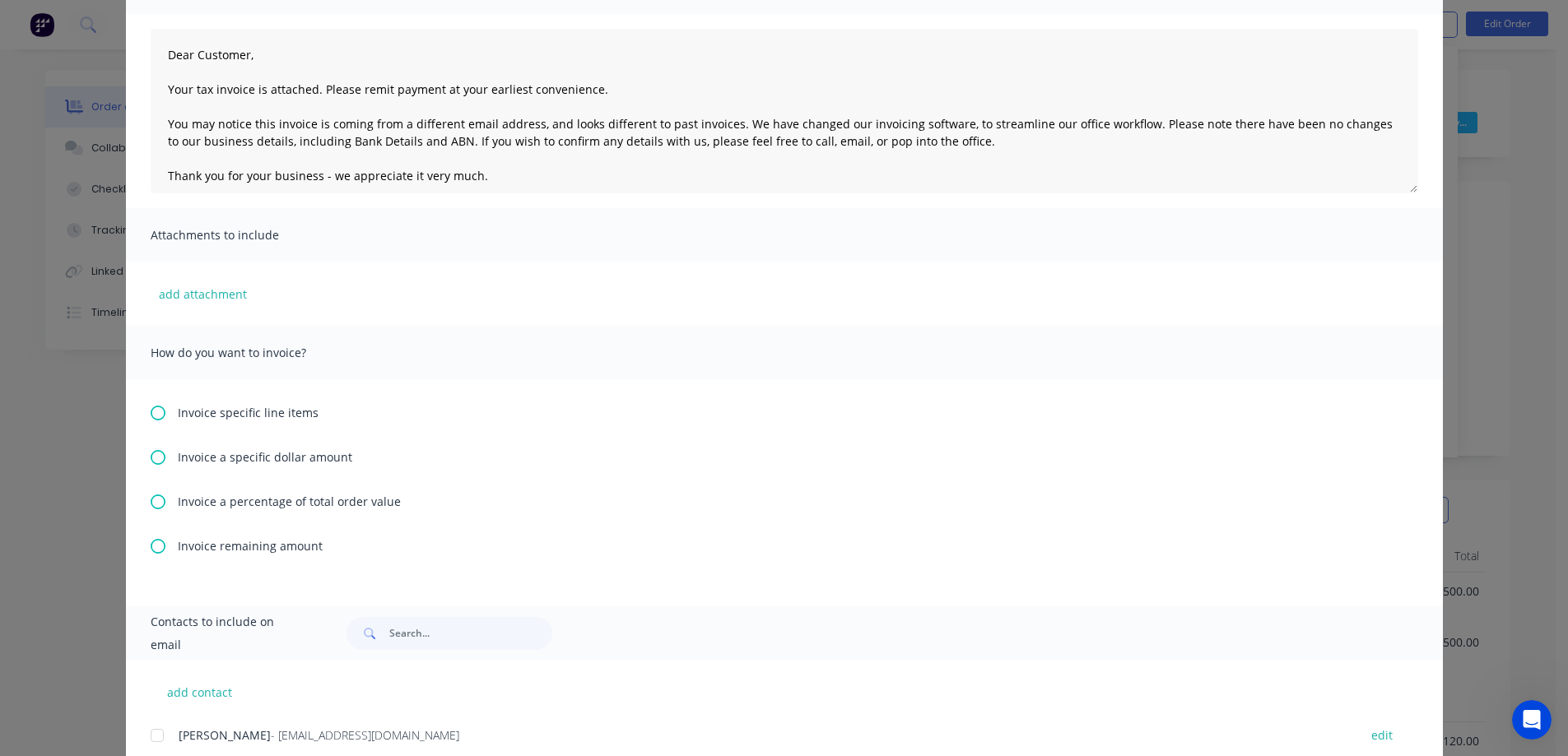
scroll to position [164, 0]
click at [150, 540] on icon at bounding box center [157, 540] width 15 height 15
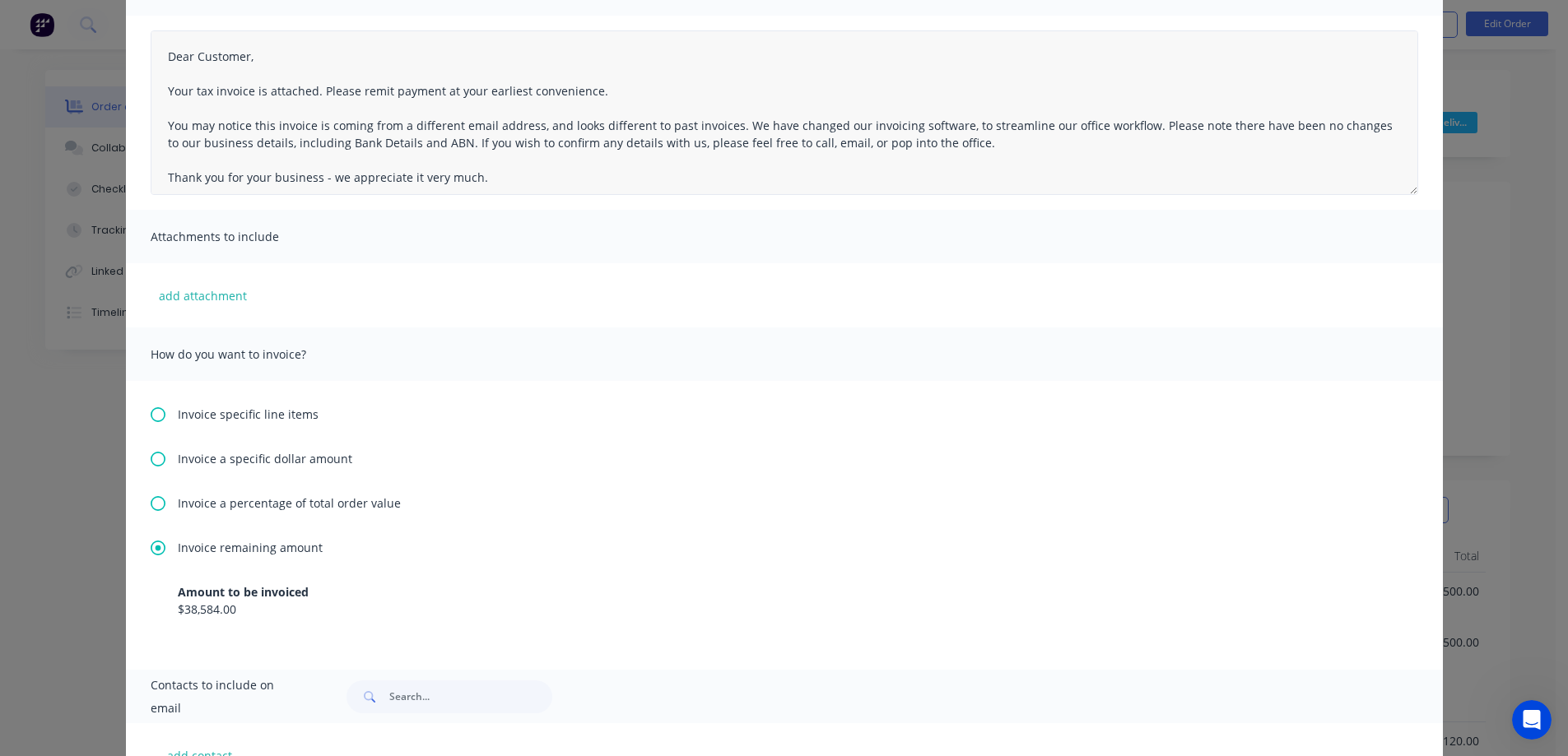
scroll to position [0, 0]
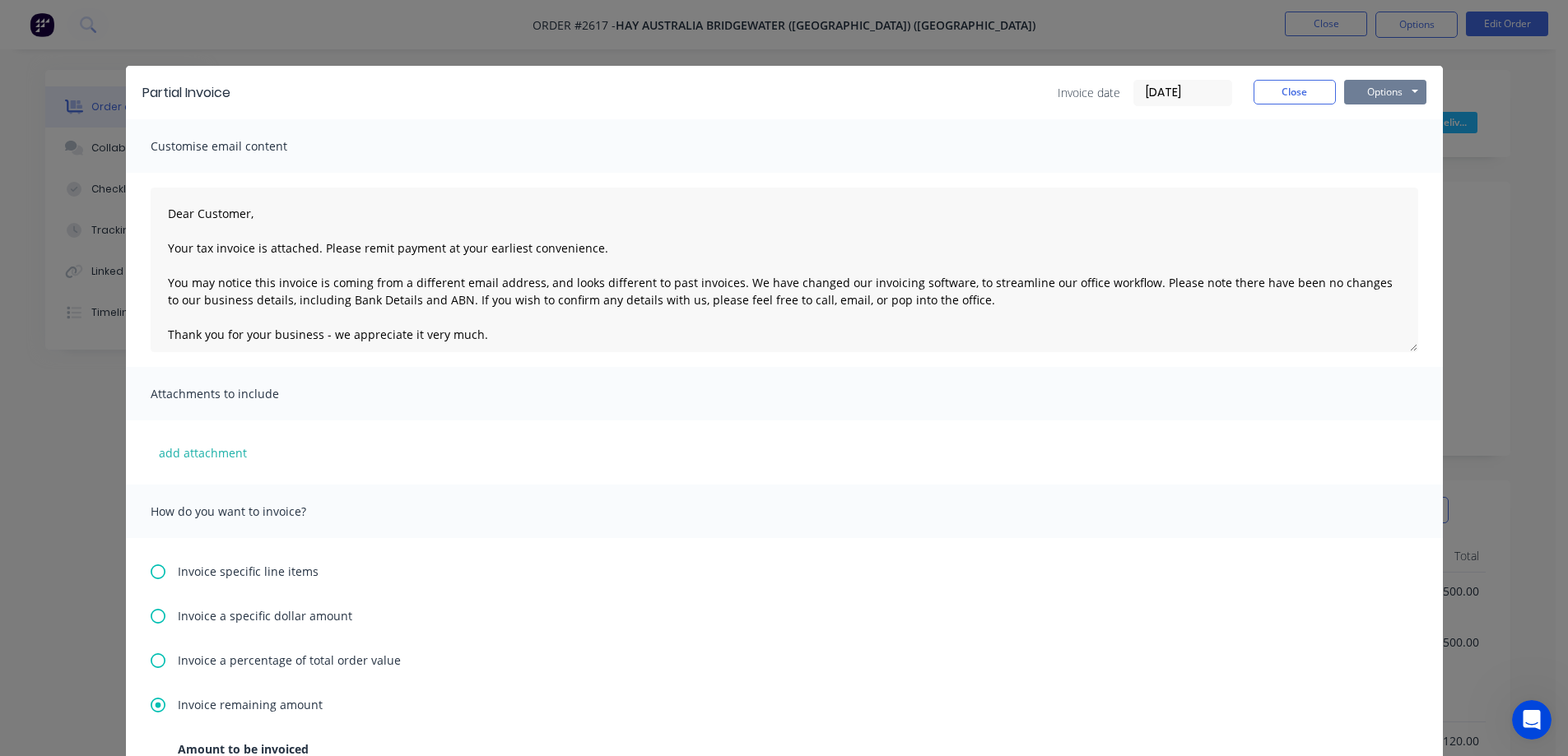
click at [1376, 85] on button "Options" at bounding box center [1384, 92] width 82 height 24
click at [1383, 117] on button "Preview" at bounding box center [1396, 121] width 106 height 27
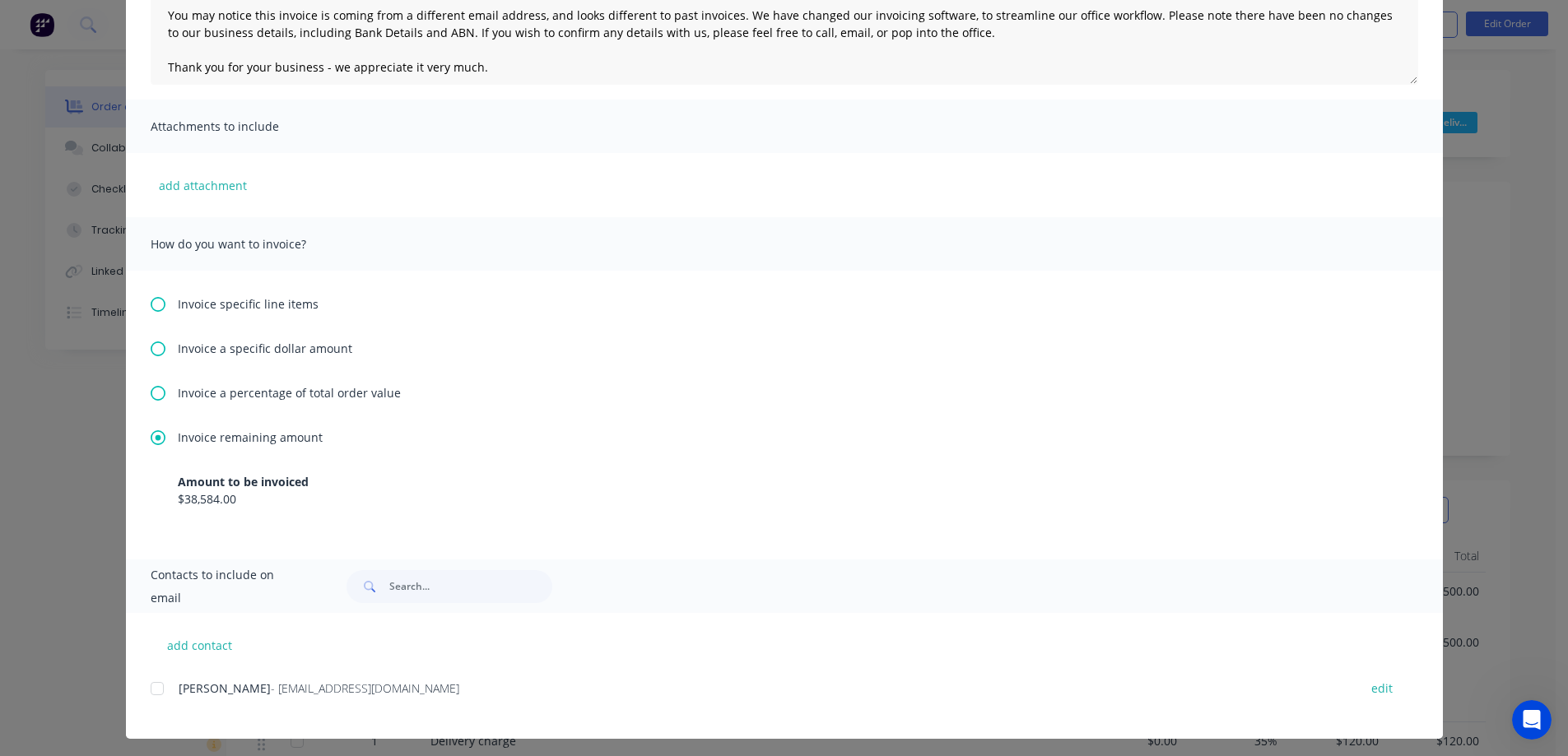
scroll to position [274, 0]
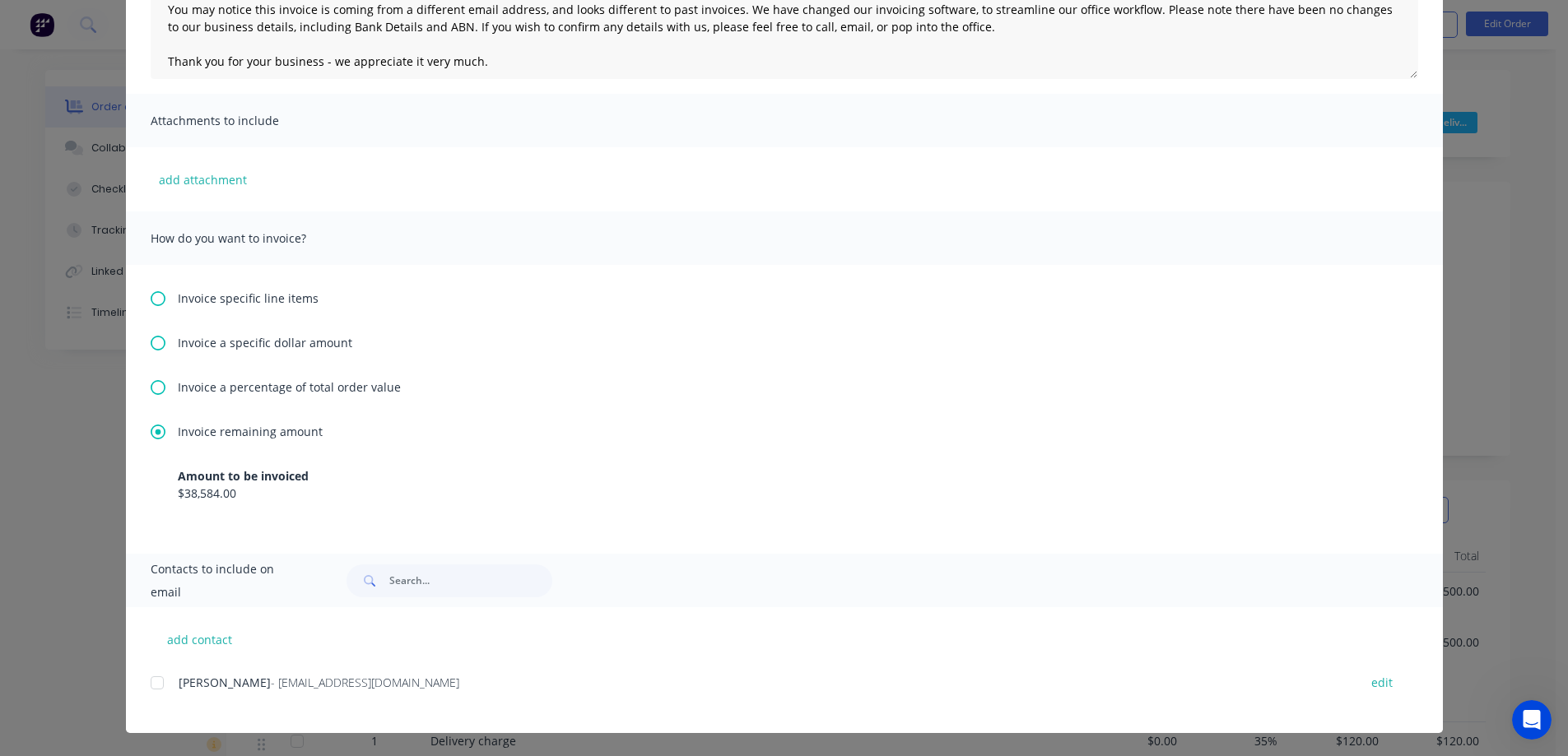
click at [148, 683] on div at bounding box center [157, 683] width 33 height 33
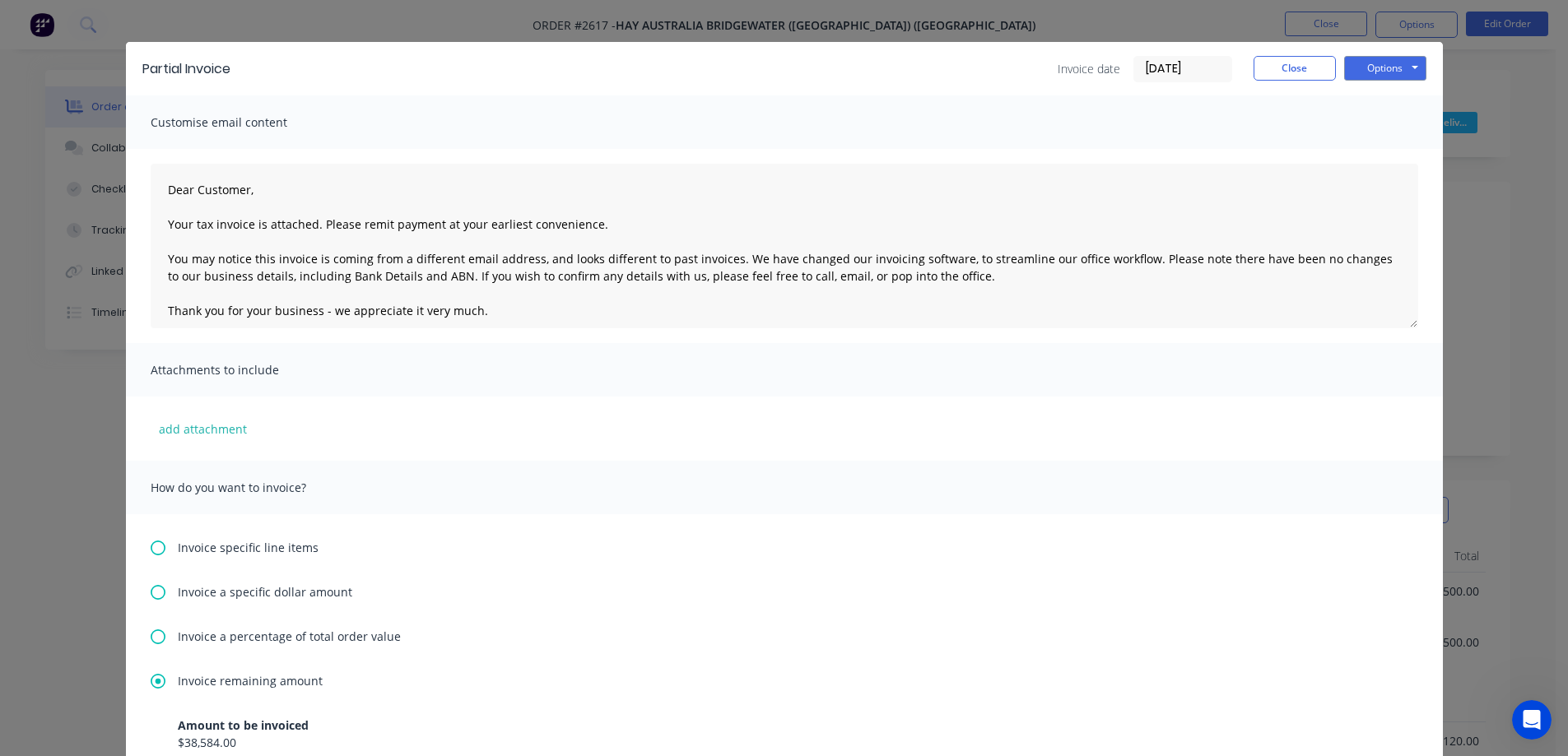
scroll to position [0, 0]
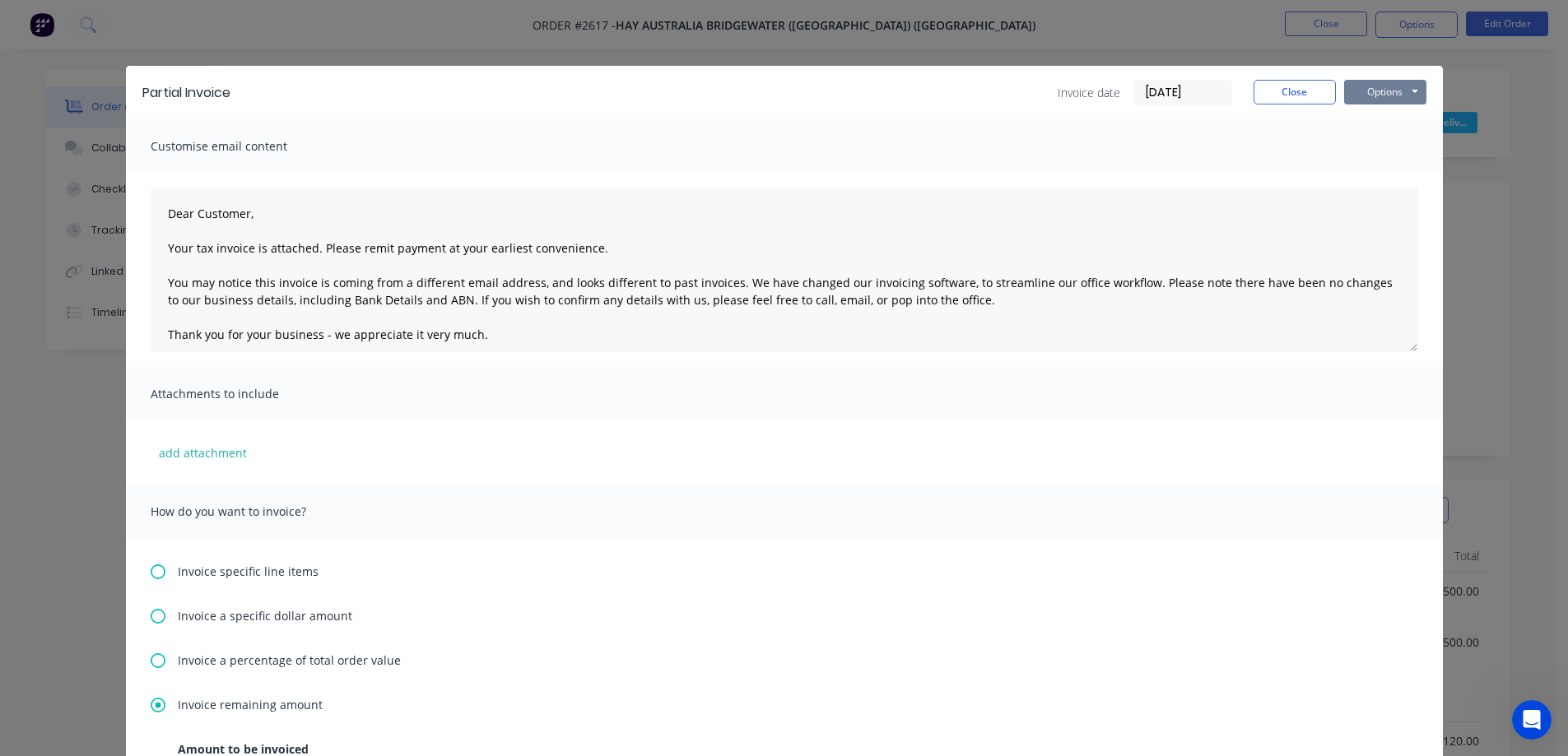
click at [1370, 93] on button "Options" at bounding box center [1384, 92] width 82 height 24
click at [1377, 177] on button "Email" at bounding box center [1396, 175] width 106 height 27
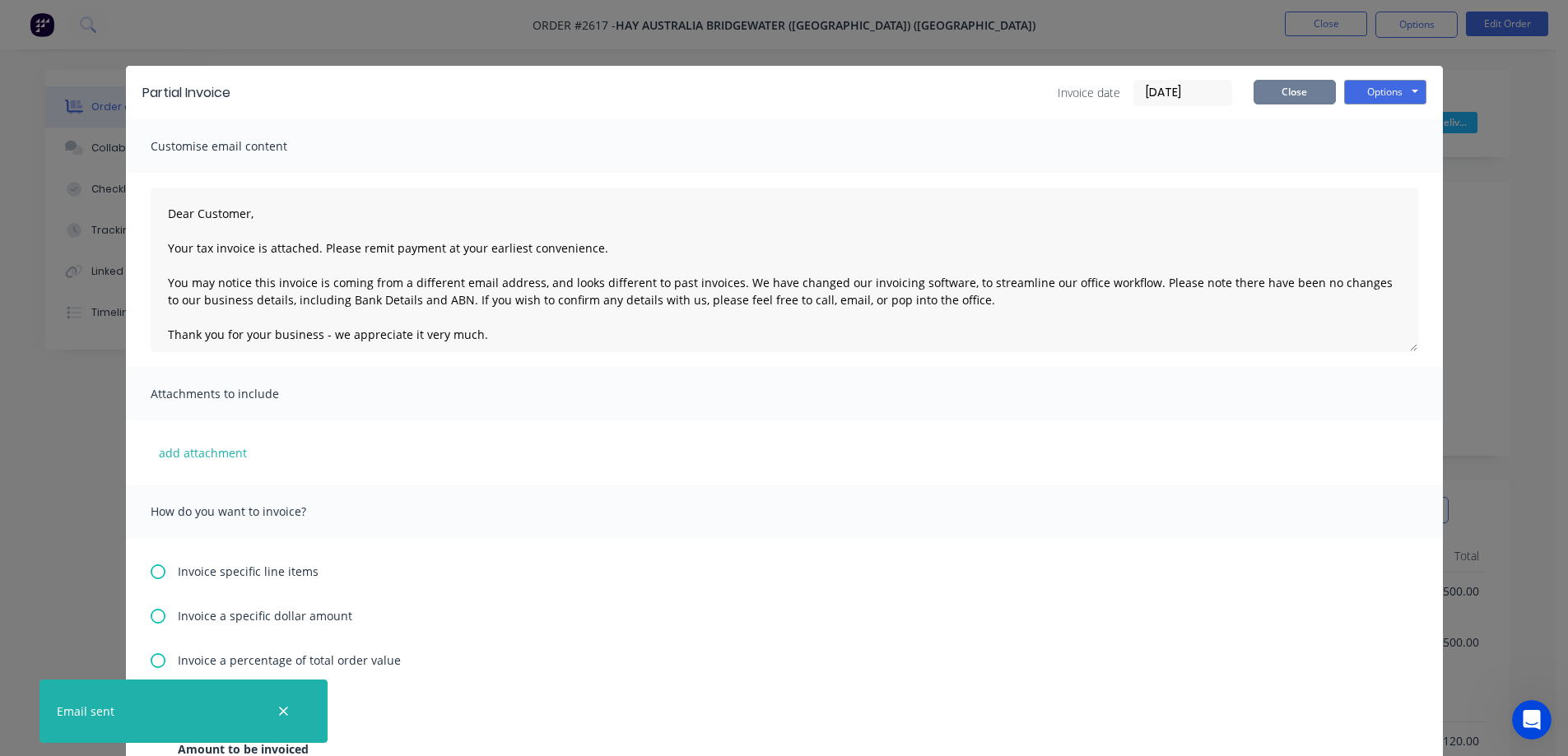
click at [1299, 92] on button "Close" at bounding box center [1294, 92] width 82 height 24
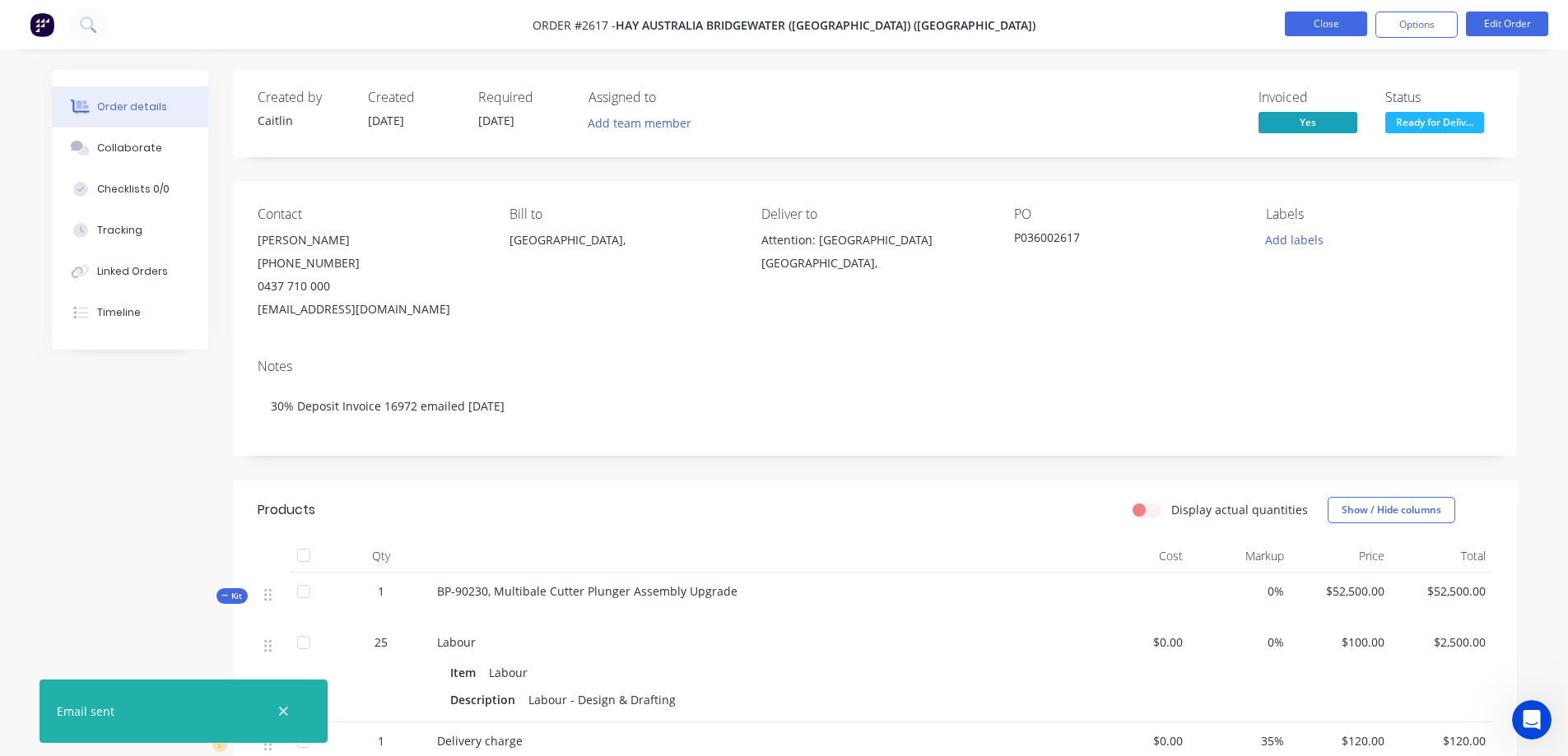
click at [1321, 25] on button "Close" at bounding box center [1326, 24] width 82 height 24
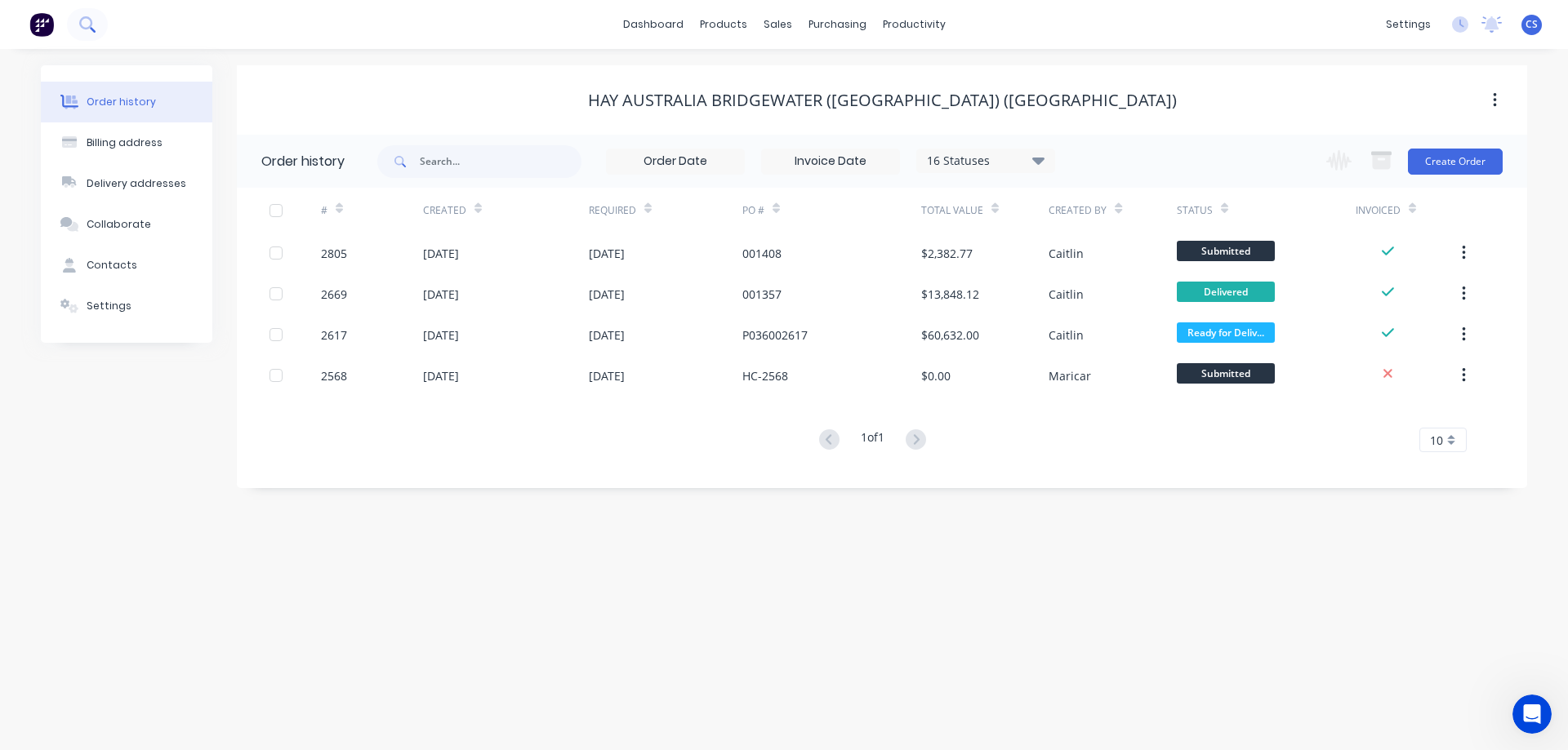
click at [76, 29] on button at bounding box center [87, 24] width 41 height 33
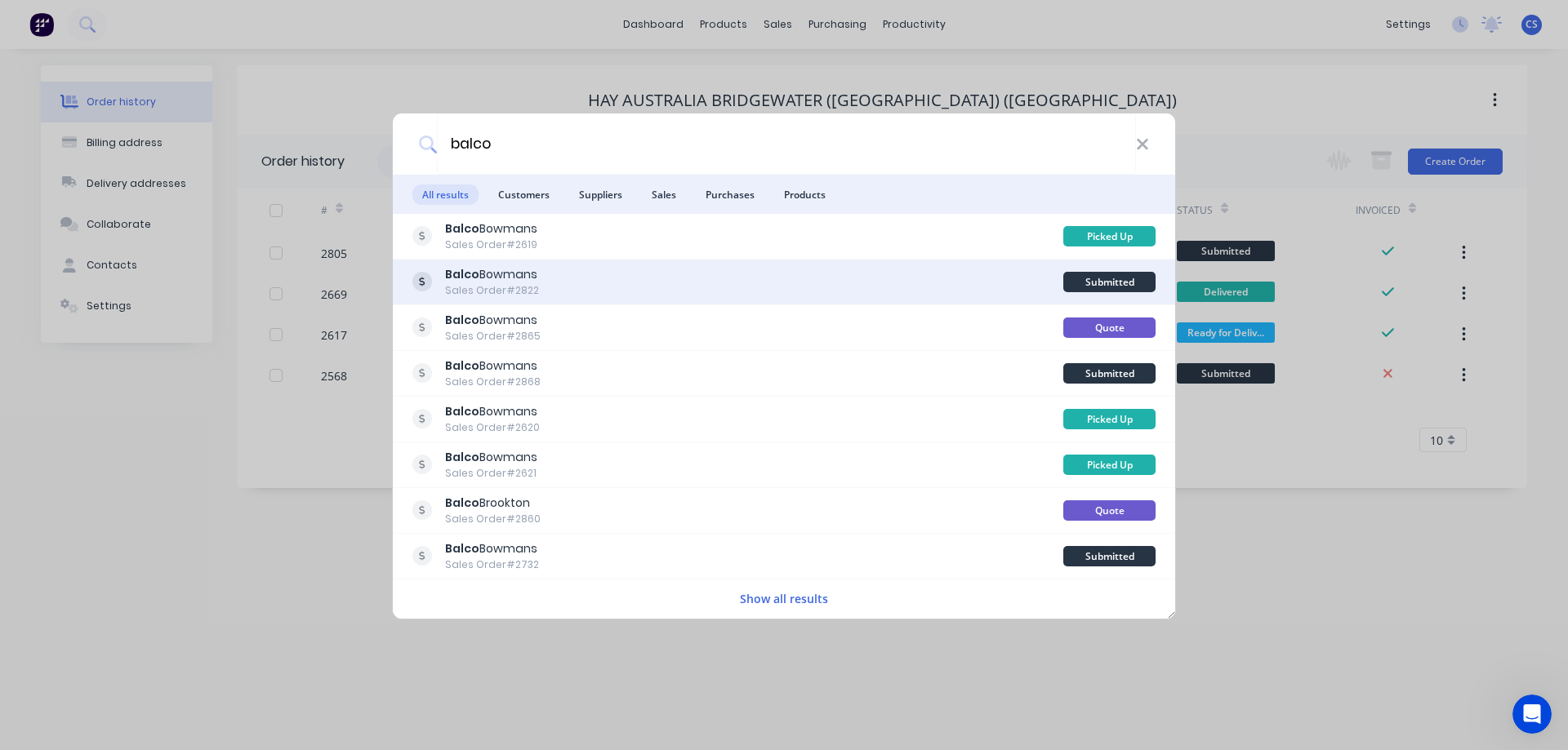
click at [718, 293] on div "[PERSON_NAME] Sales Order #2822" at bounding box center [737, 282] width 650 height 32
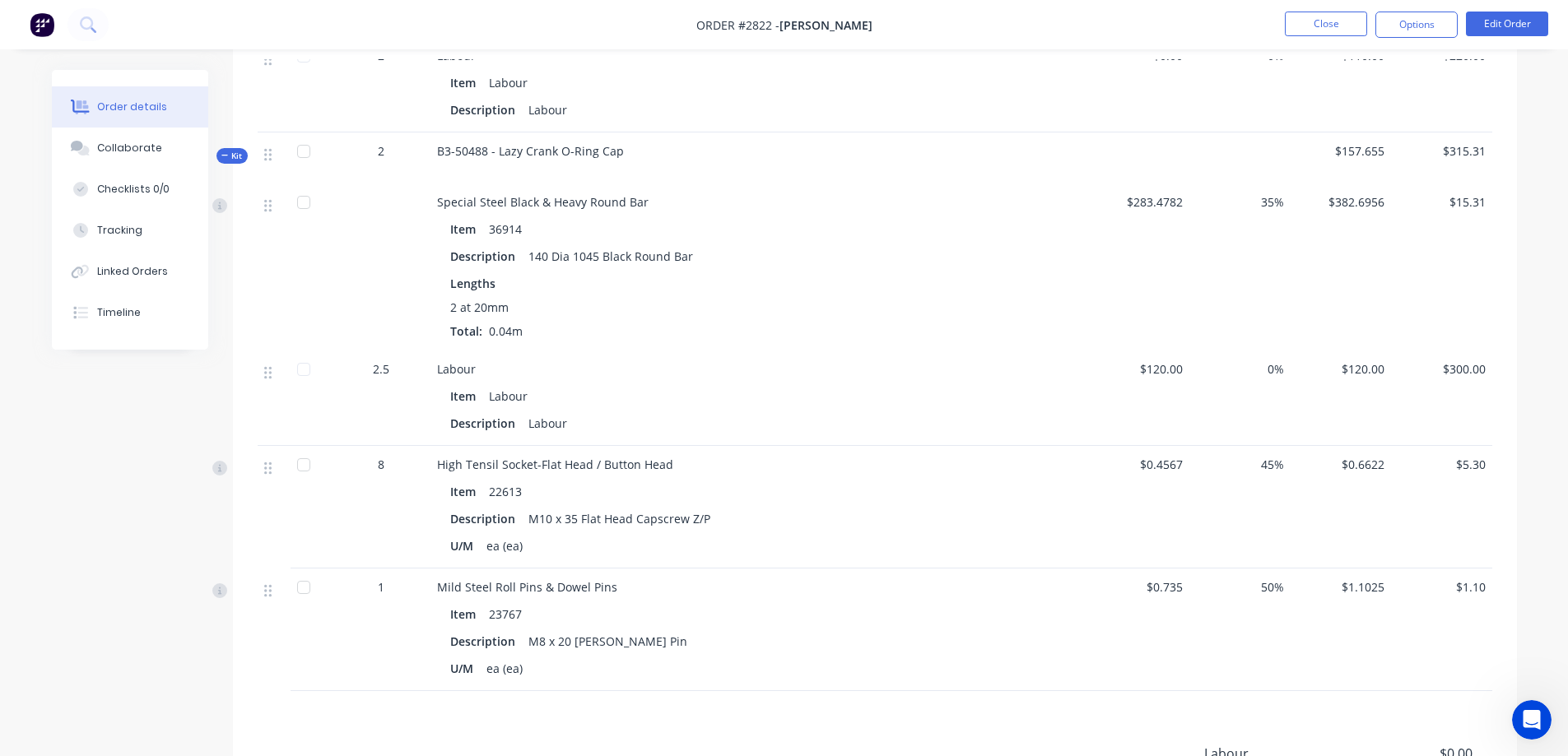
scroll to position [2445, 0]
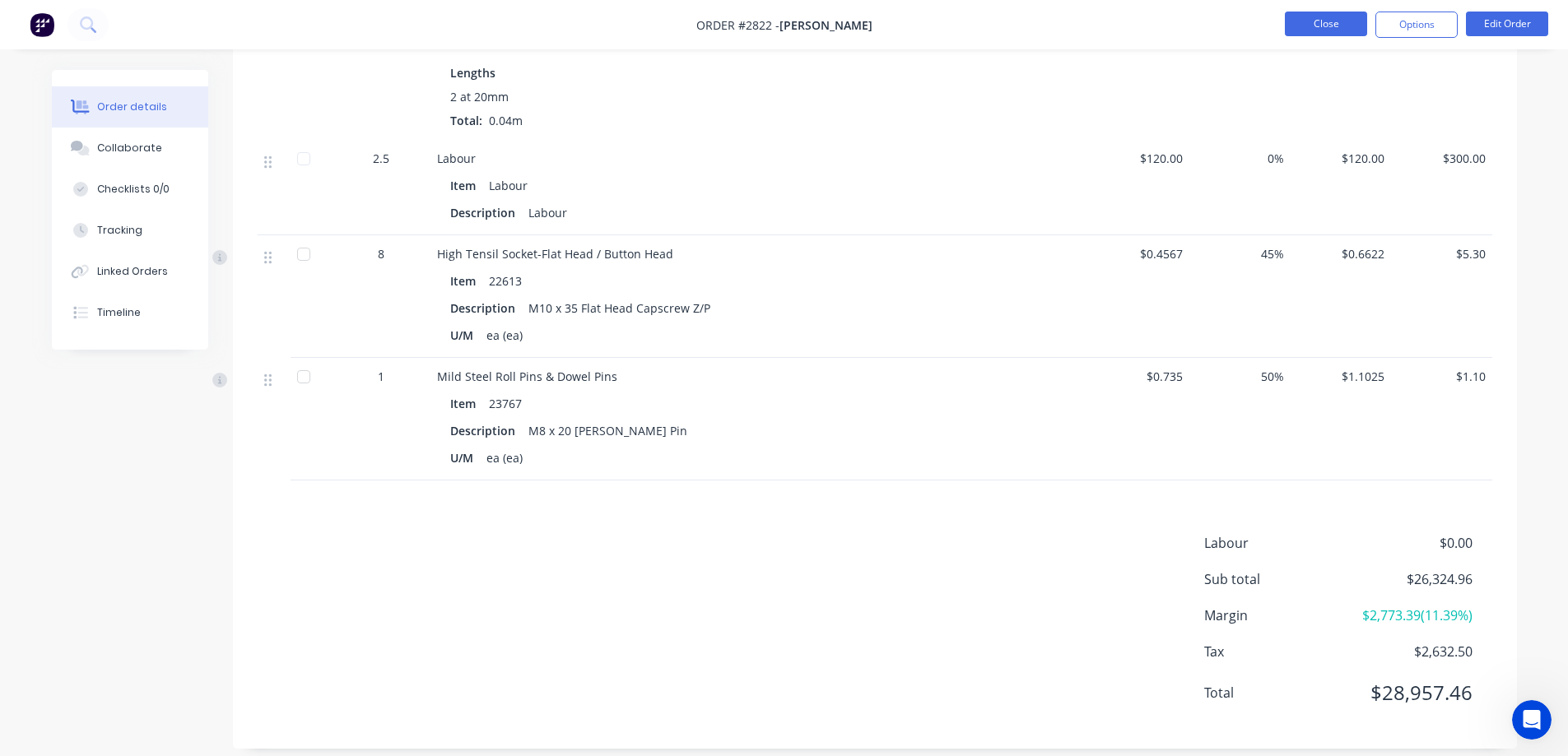
click at [1323, 30] on button "Close" at bounding box center [1326, 24] width 82 height 24
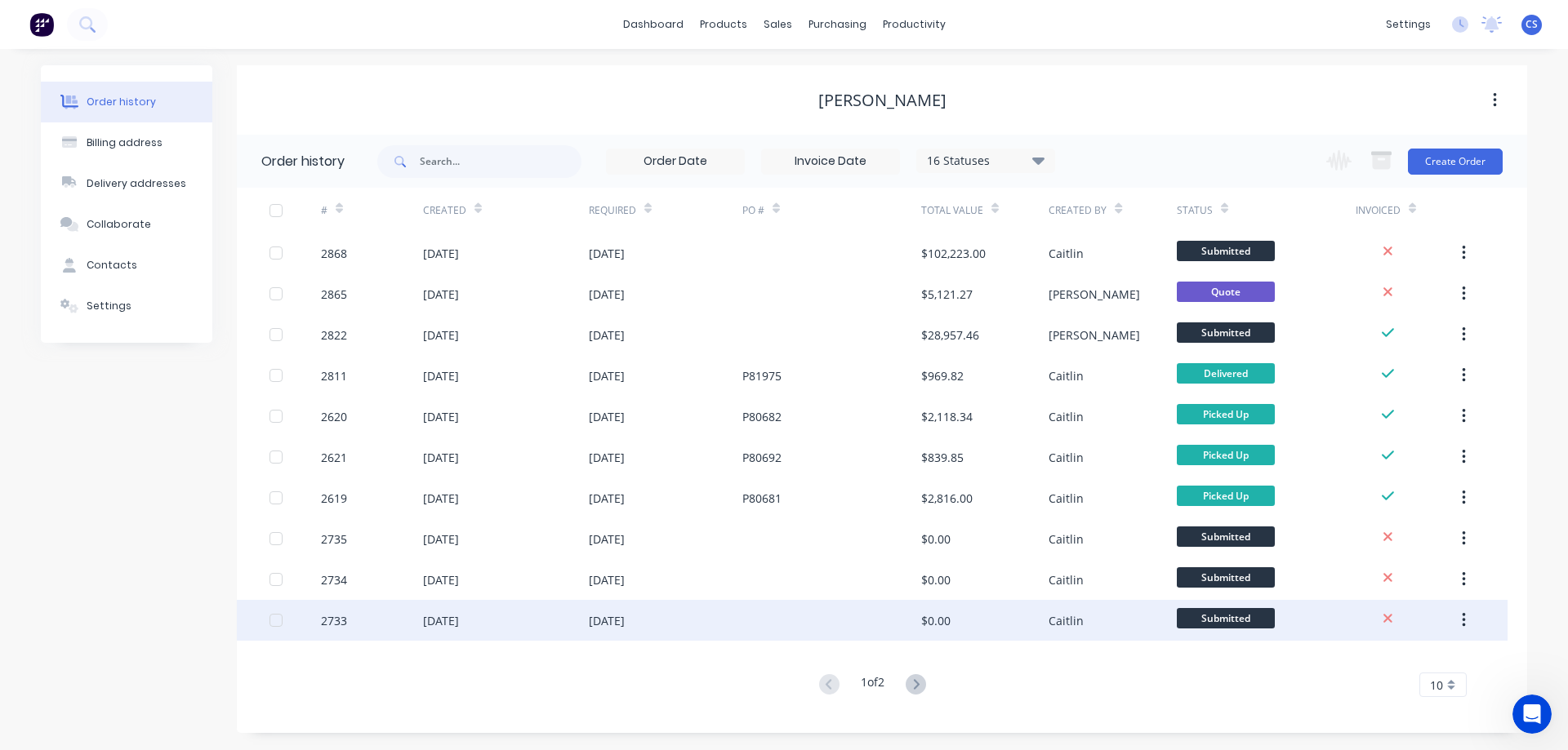
click at [781, 620] on div at bounding box center [832, 620] width 179 height 41
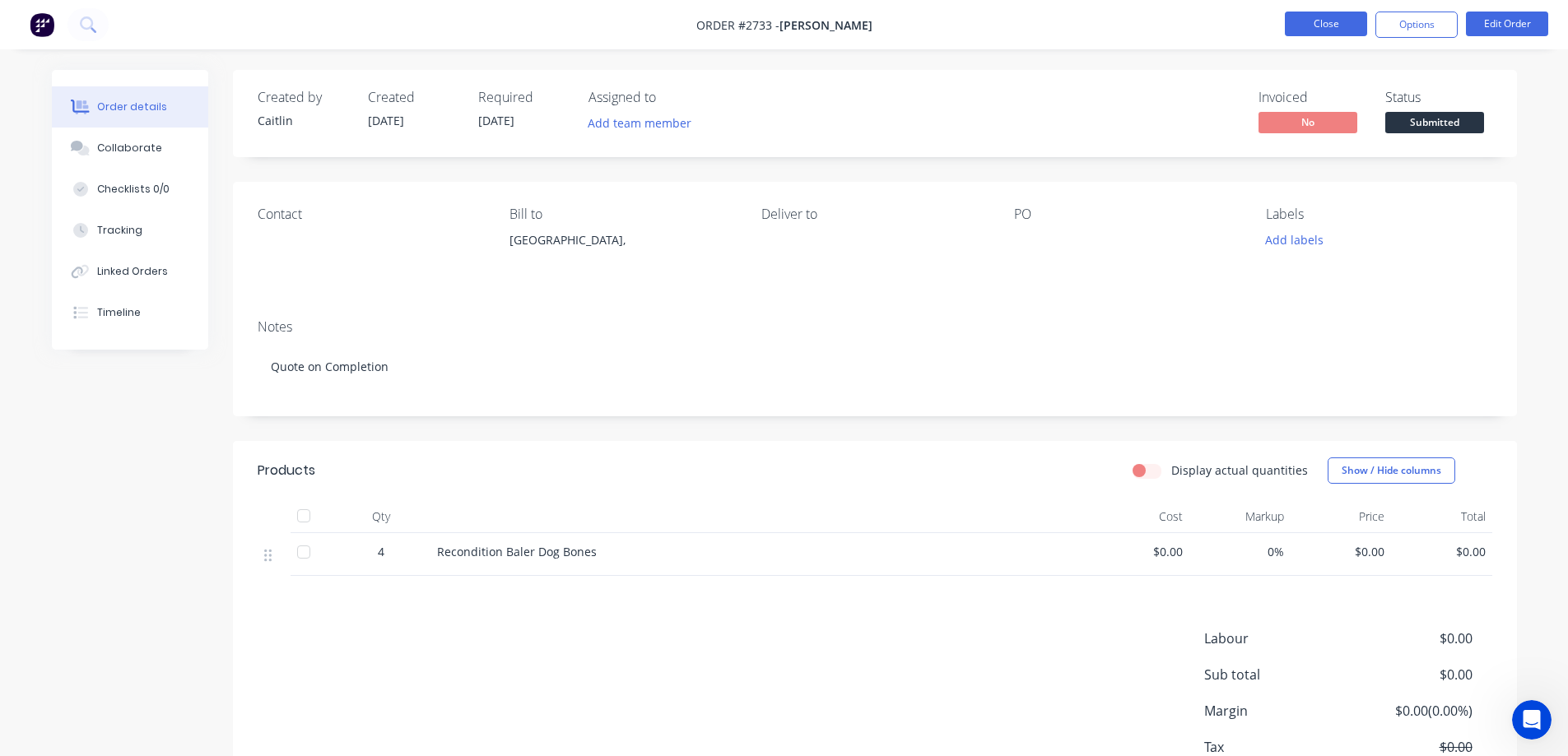
click at [1313, 17] on button "Close" at bounding box center [1326, 24] width 82 height 24
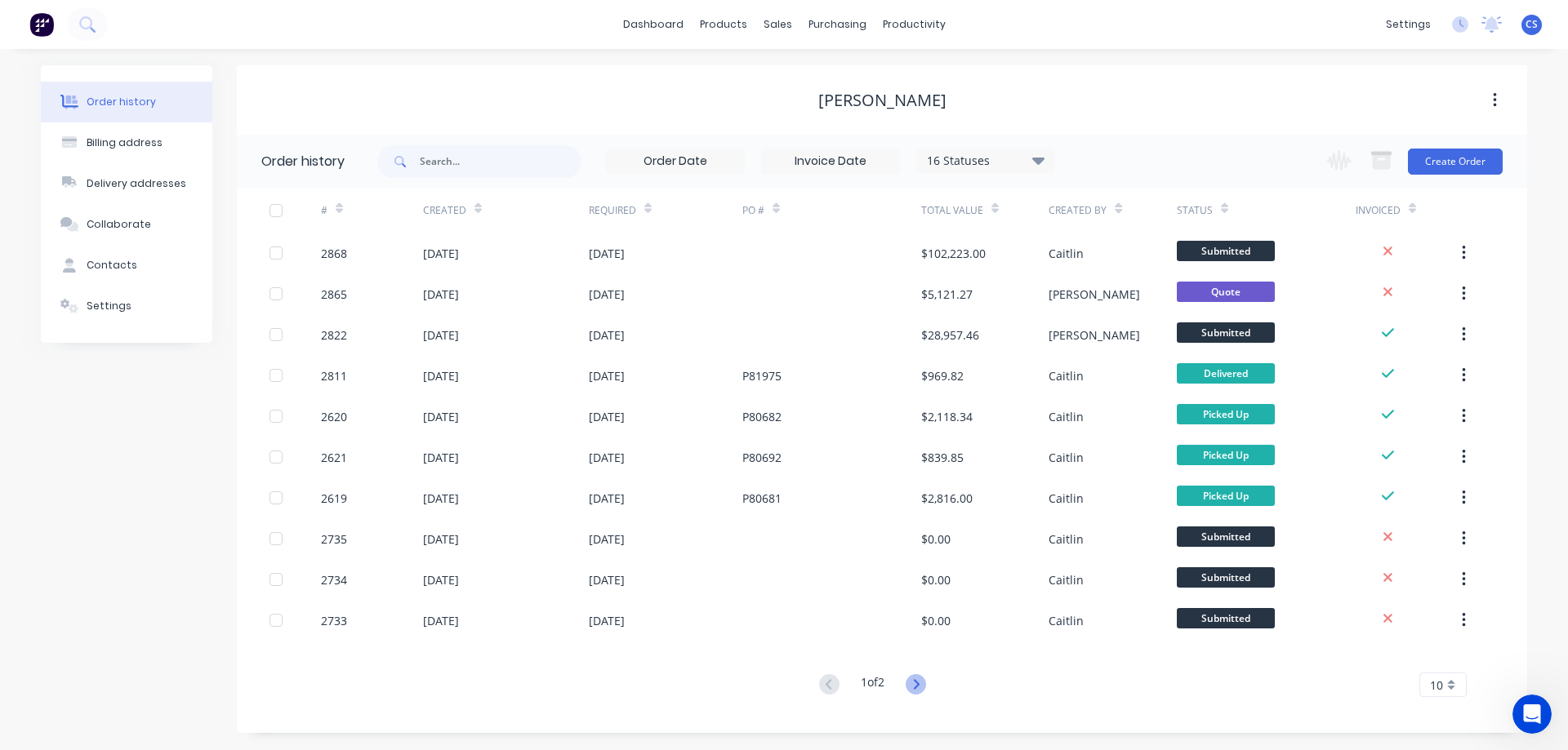
click at [914, 681] on icon at bounding box center [916, 685] width 21 height 21
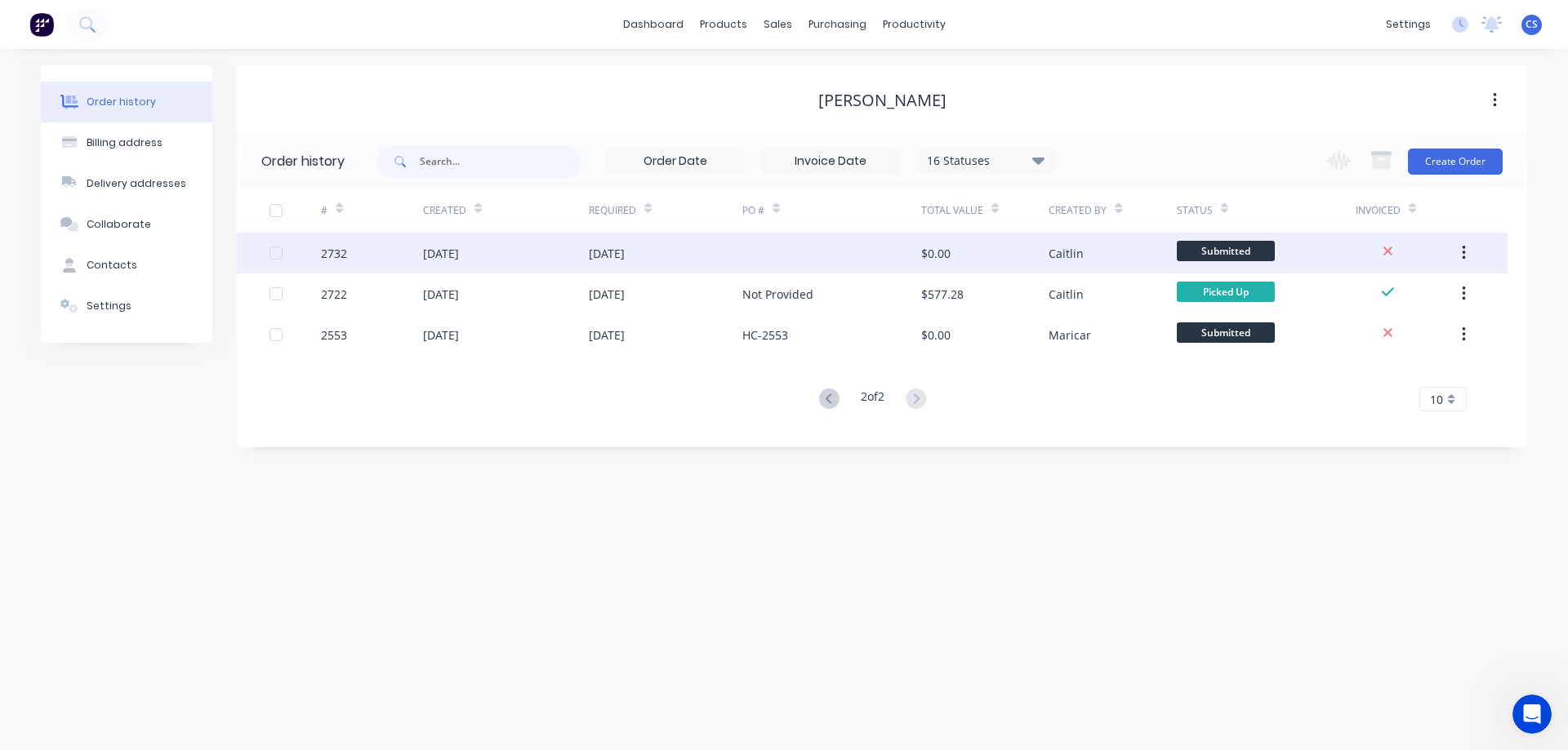
click at [777, 243] on div at bounding box center [832, 252] width 179 height 41
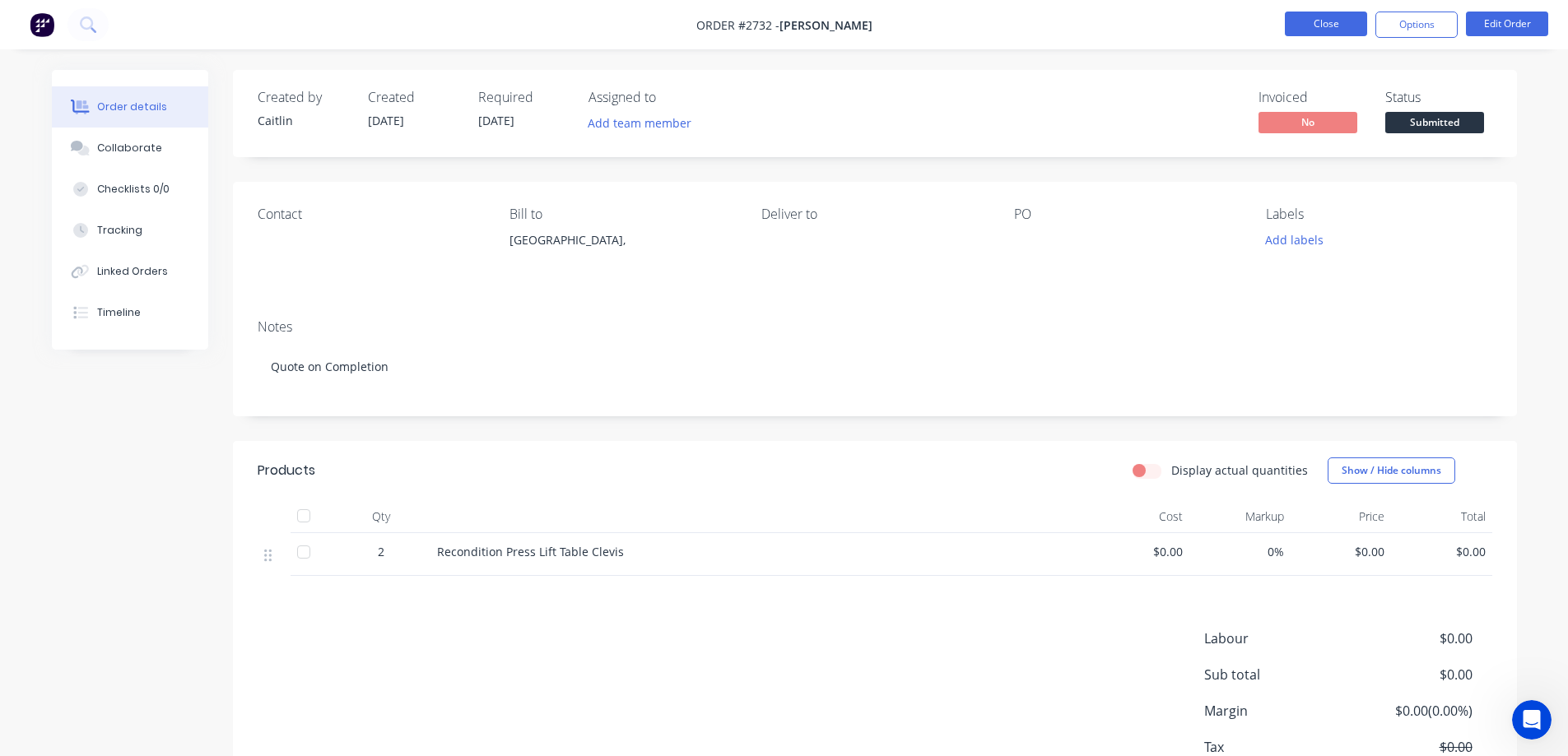
click at [1320, 24] on button "Close" at bounding box center [1326, 24] width 82 height 24
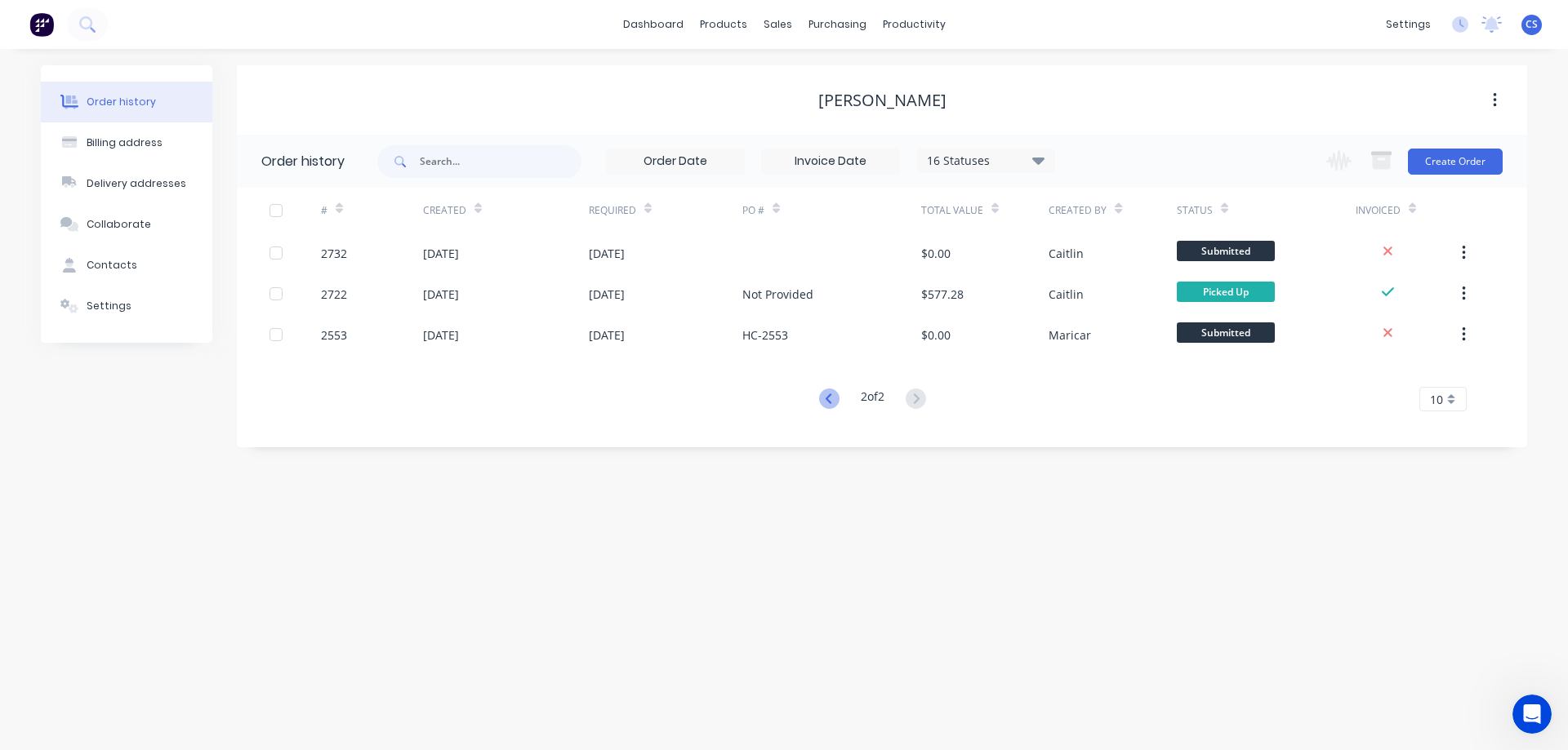
click at [820, 398] on icon at bounding box center [829, 399] width 21 height 21
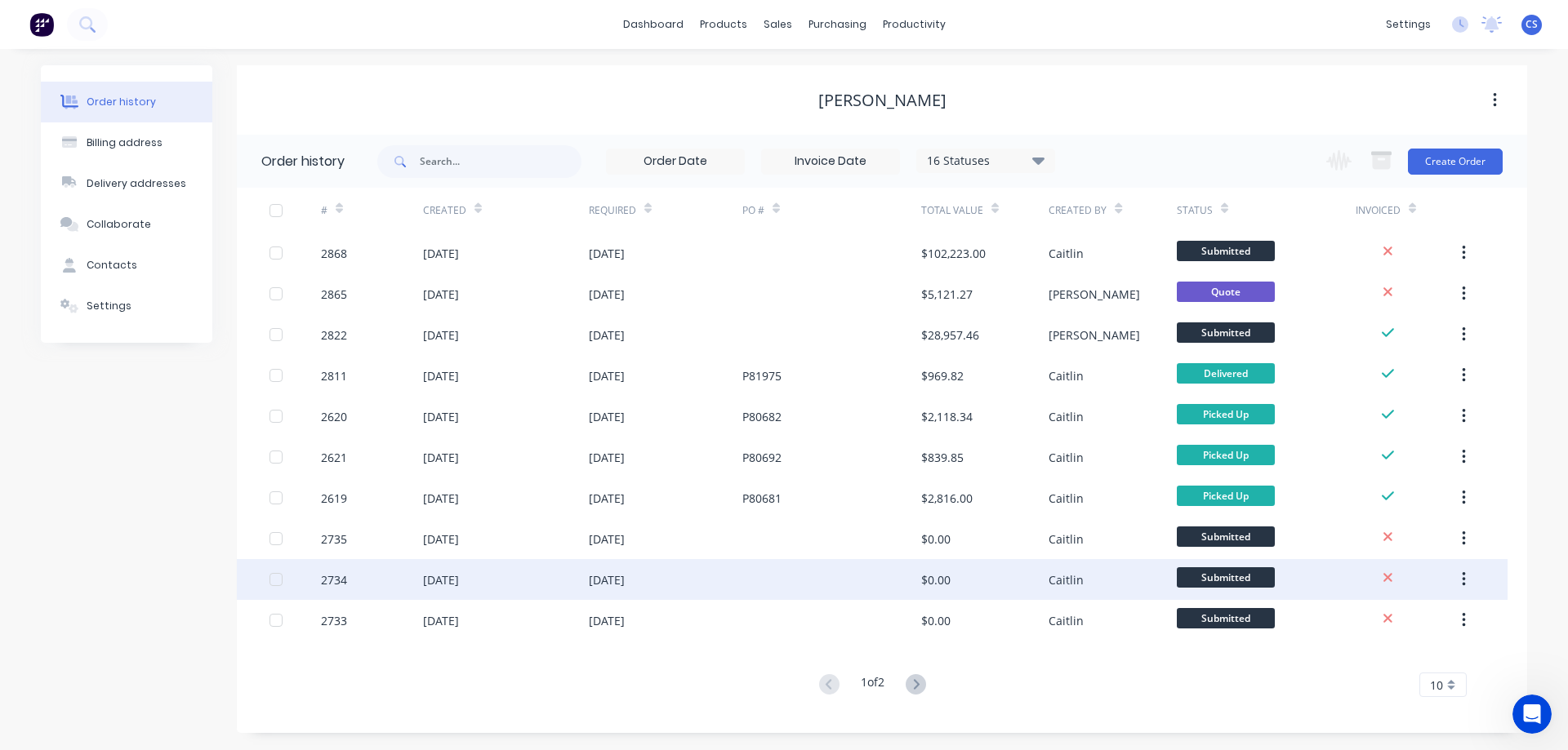
click at [758, 583] on div at bounding box center [832, 579] width 179 height 41
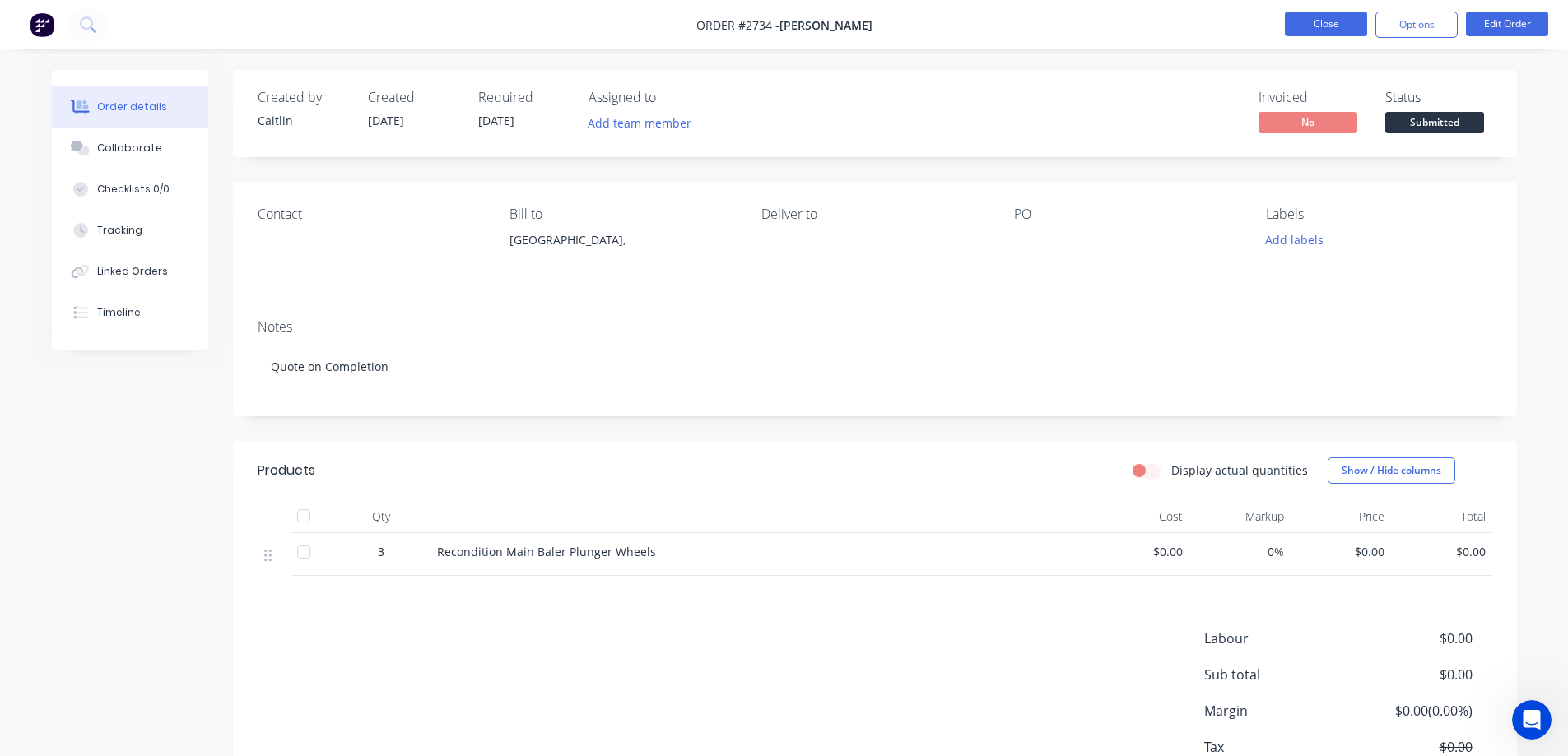
click at [1317, 18] on button "Close" at bounding box center [1326, 24] width 82 height 24
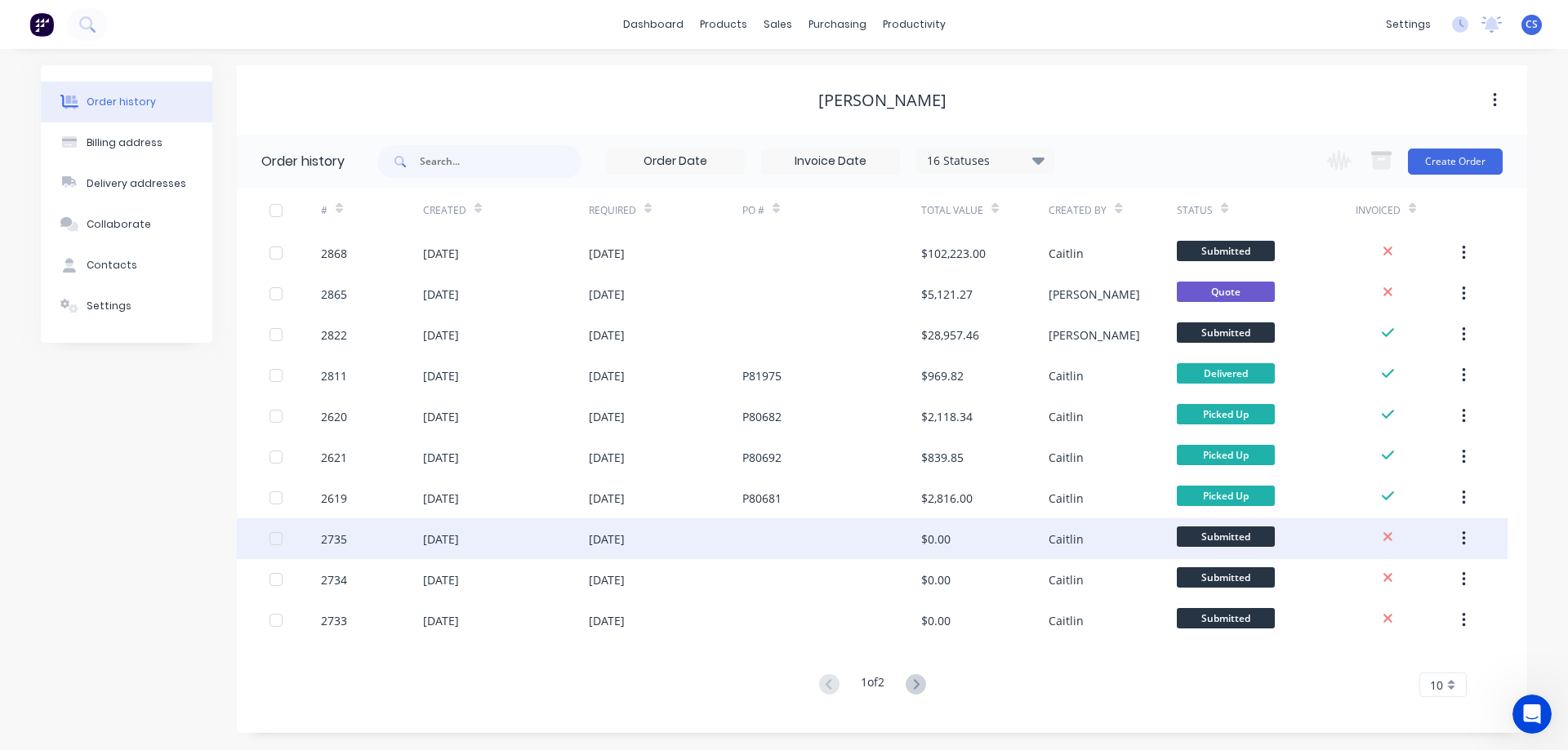
click at [793, 538] on div at bounding box center [832, 538] width 179 height 41
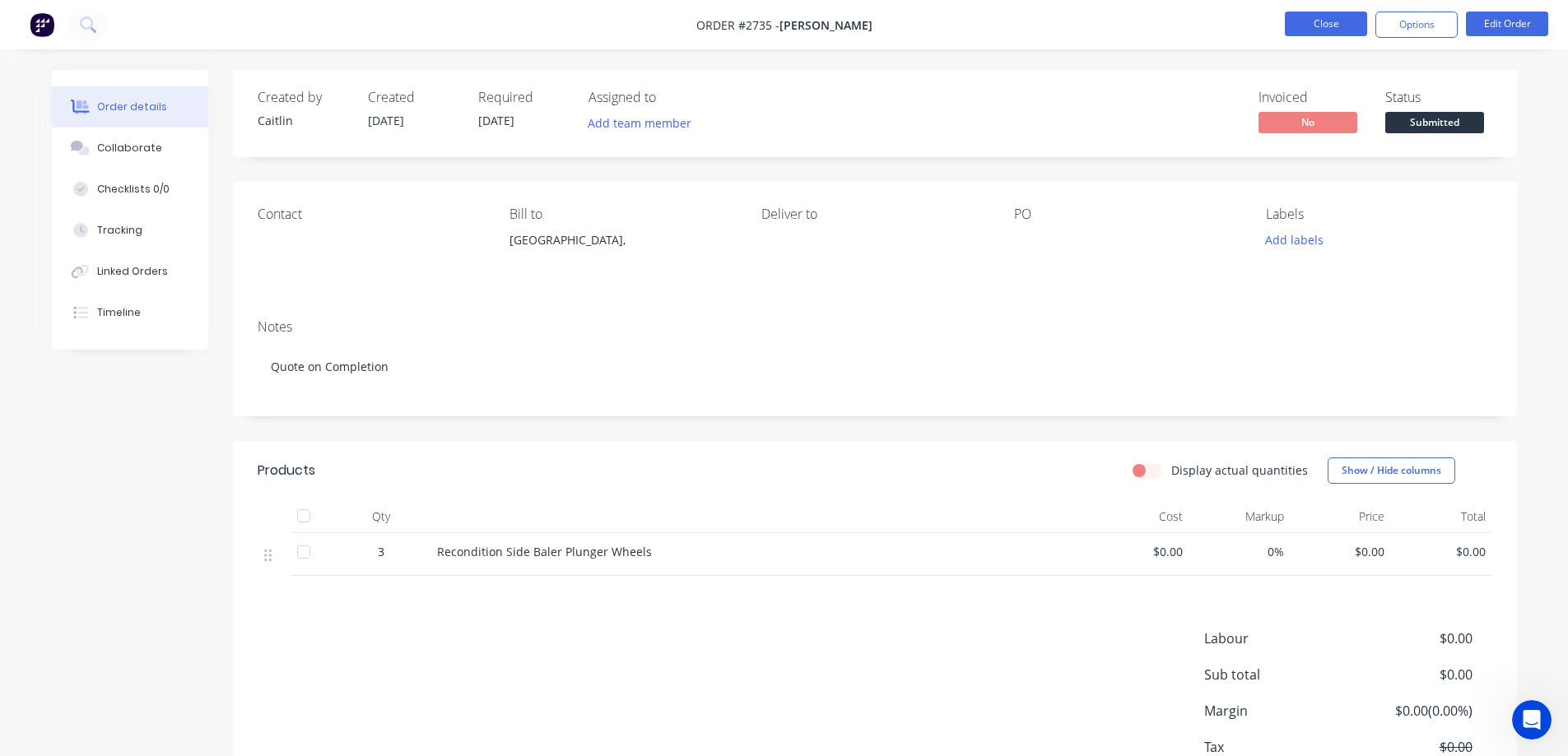
click at [1325, 32] on button "Close" at bounding box center [1326, 24] width 82 height 24
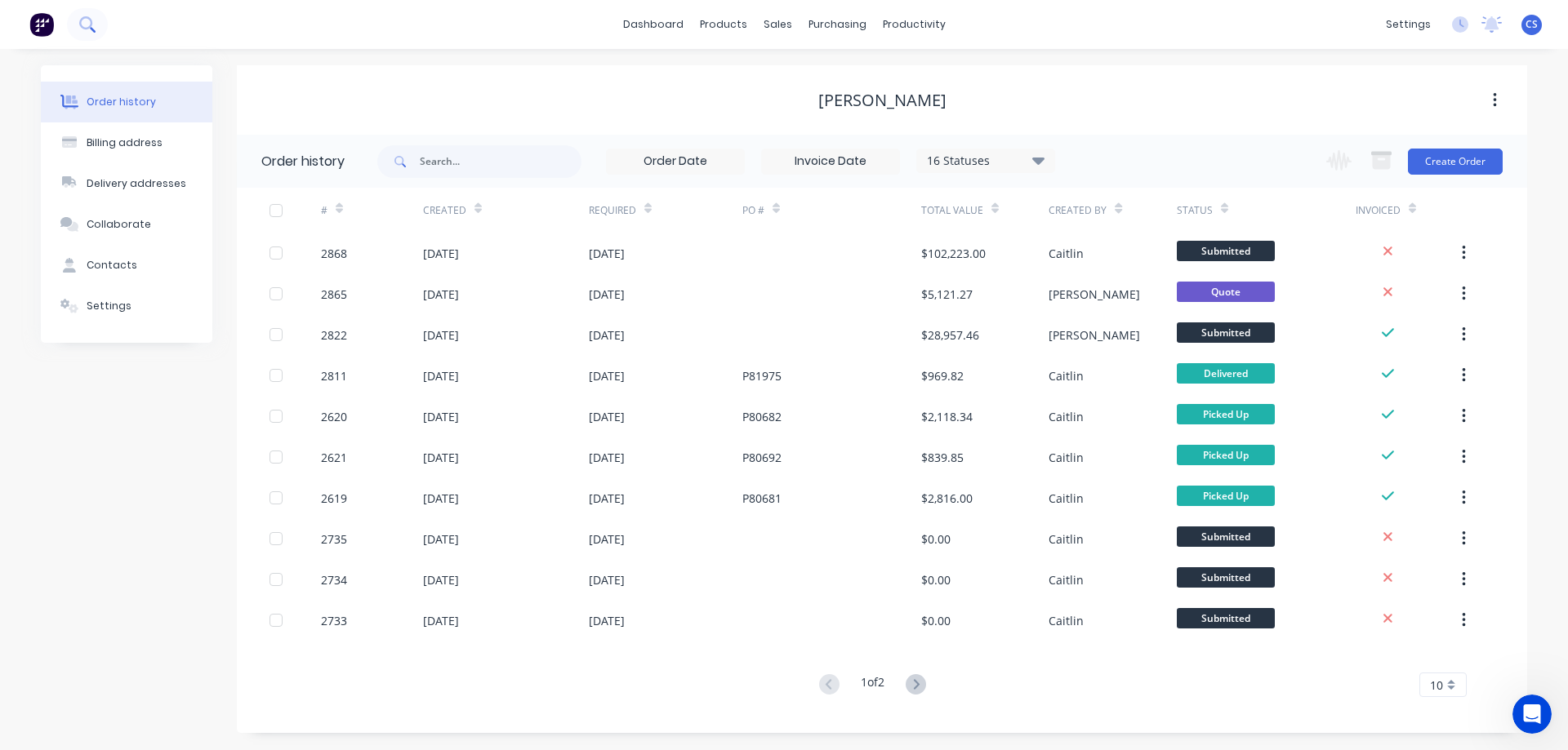
click at [82, 20] on icon at bounding box center [85, 23] width 13 height 13
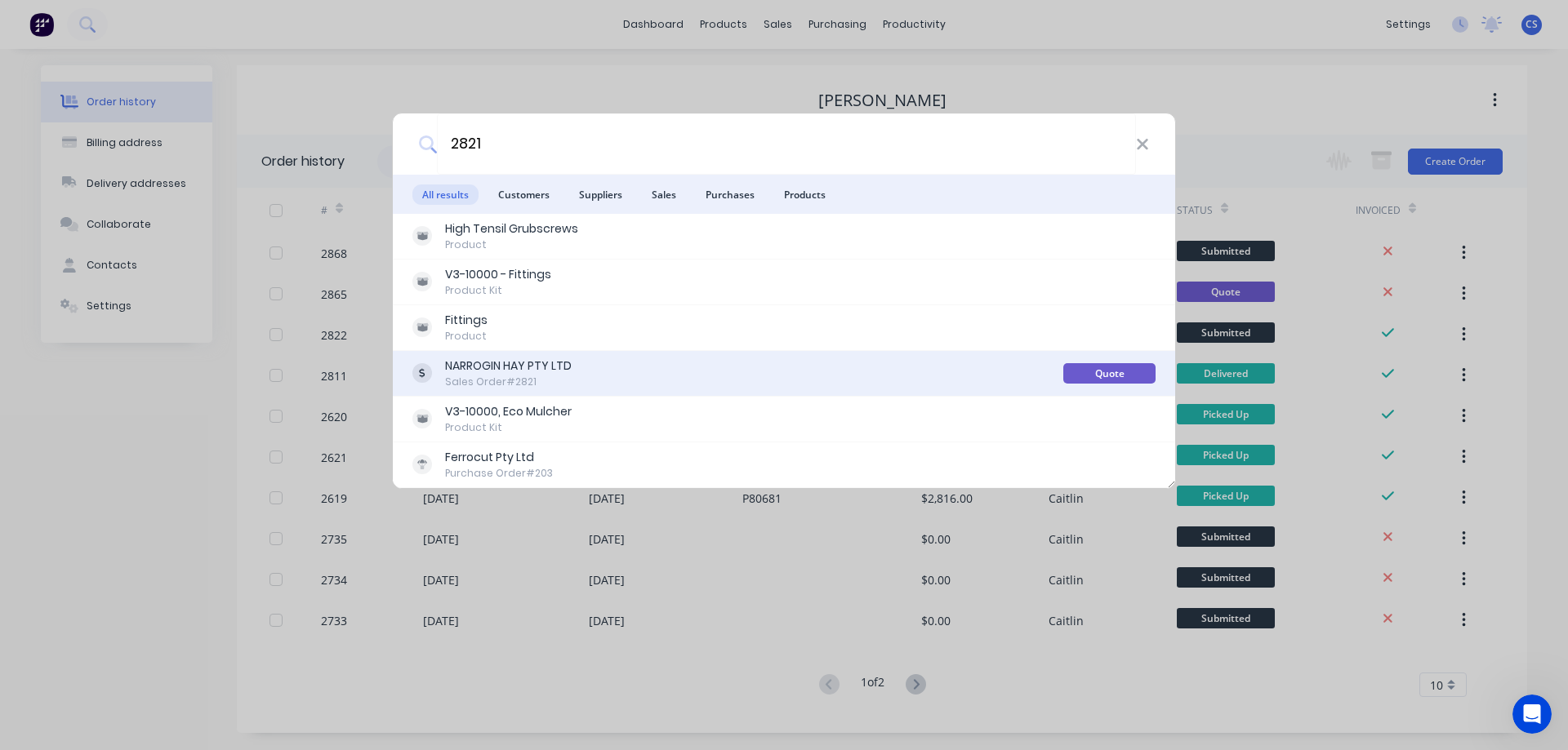
click at [692, 370] on div "NARROGIN HAY PTY LTD Sales Order #2821" at bounding box center [737, 373] width 650 height 32
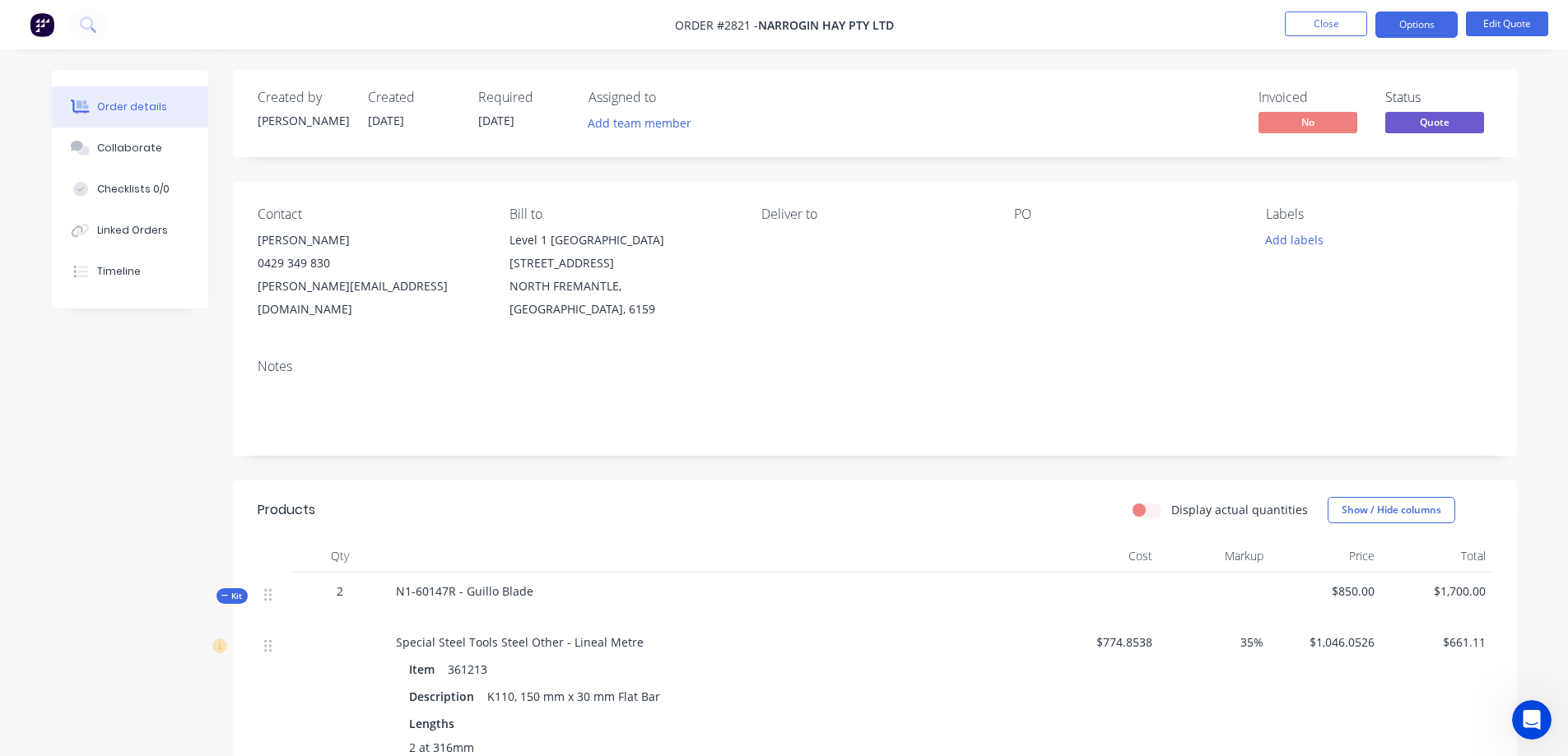
click at [1030, 231] on div at bounding box center [1116, 240] width 205 height 23
click at [1512, 24] on button "Edit Quote" at bounding box center [1507, 24] width 82 height 24
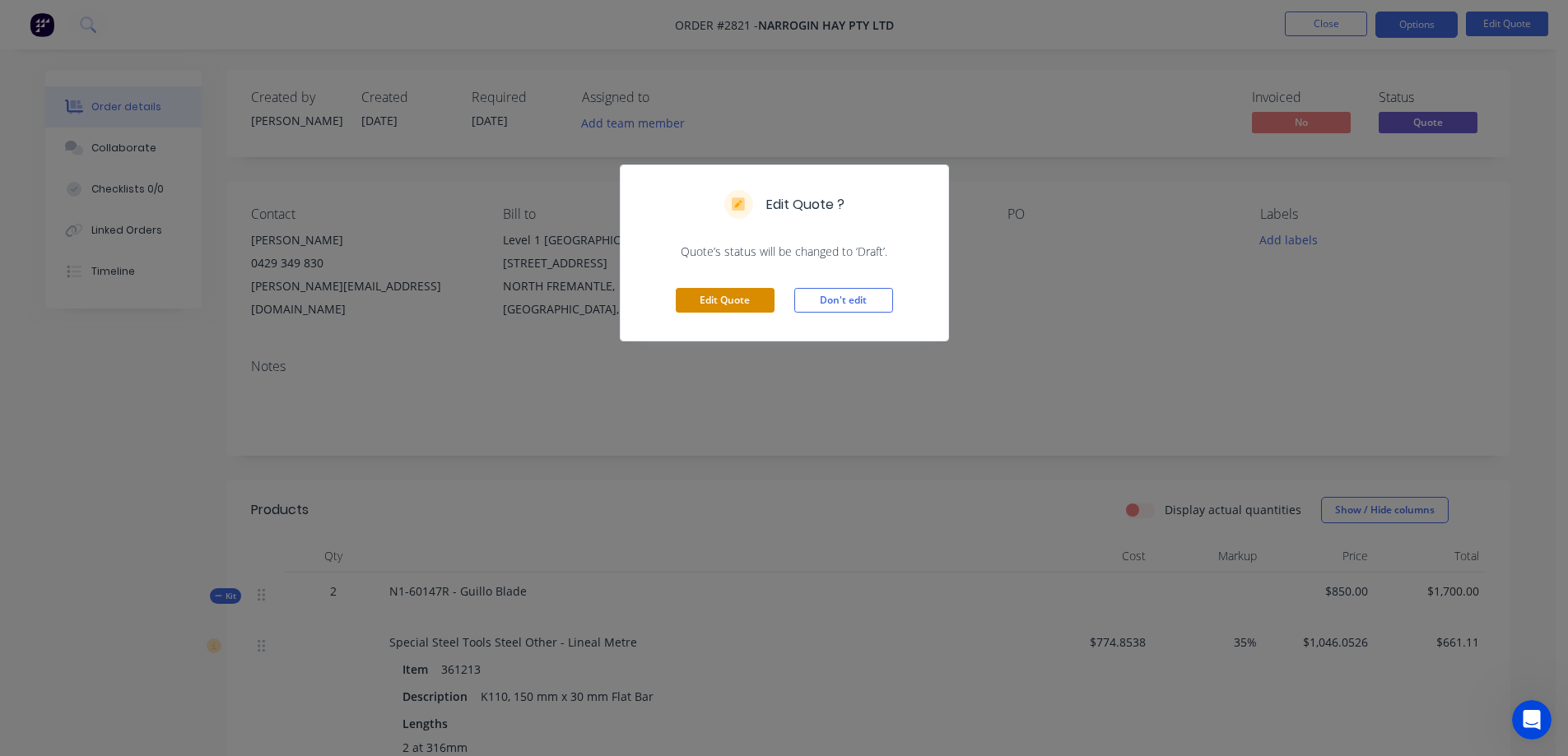
click at [732, 302] on button "Edit Quote" at bounding box center [725, 301] width 99 height 24
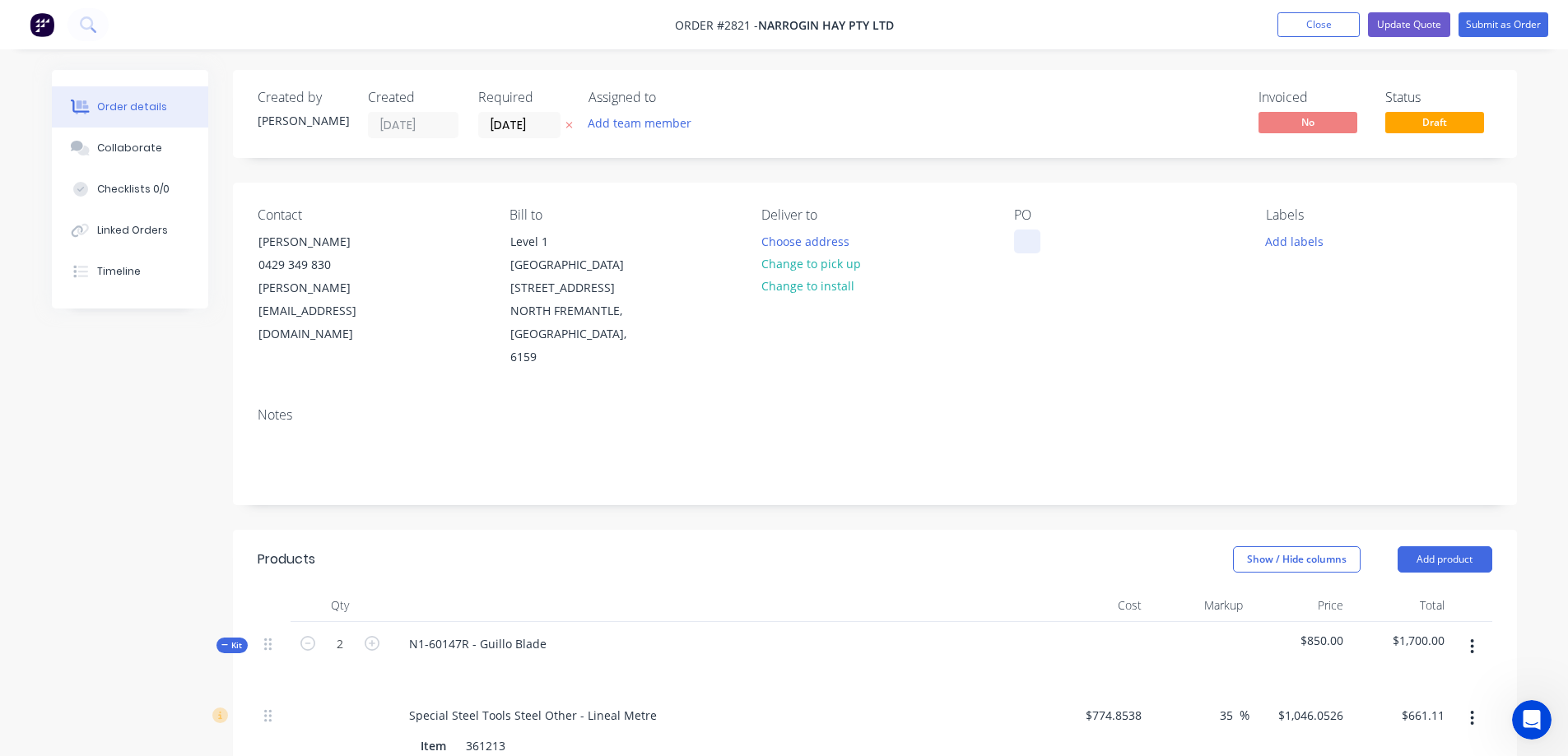
click at [1028, 241] on div at bounding box center [1027, 241] width 26 height 24
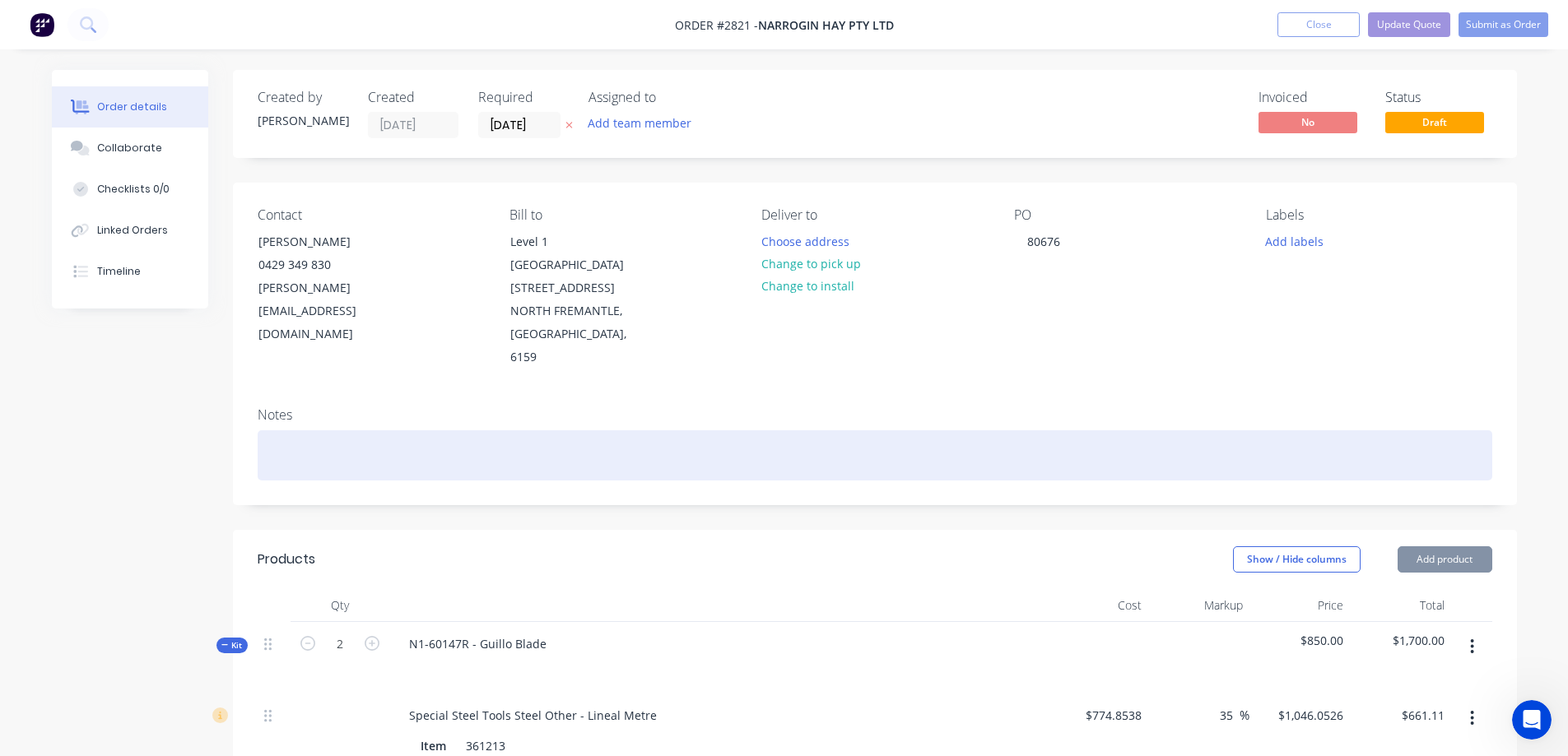
click at [596, 430] on div at bounding box center [875, 454] width 1234 height 50
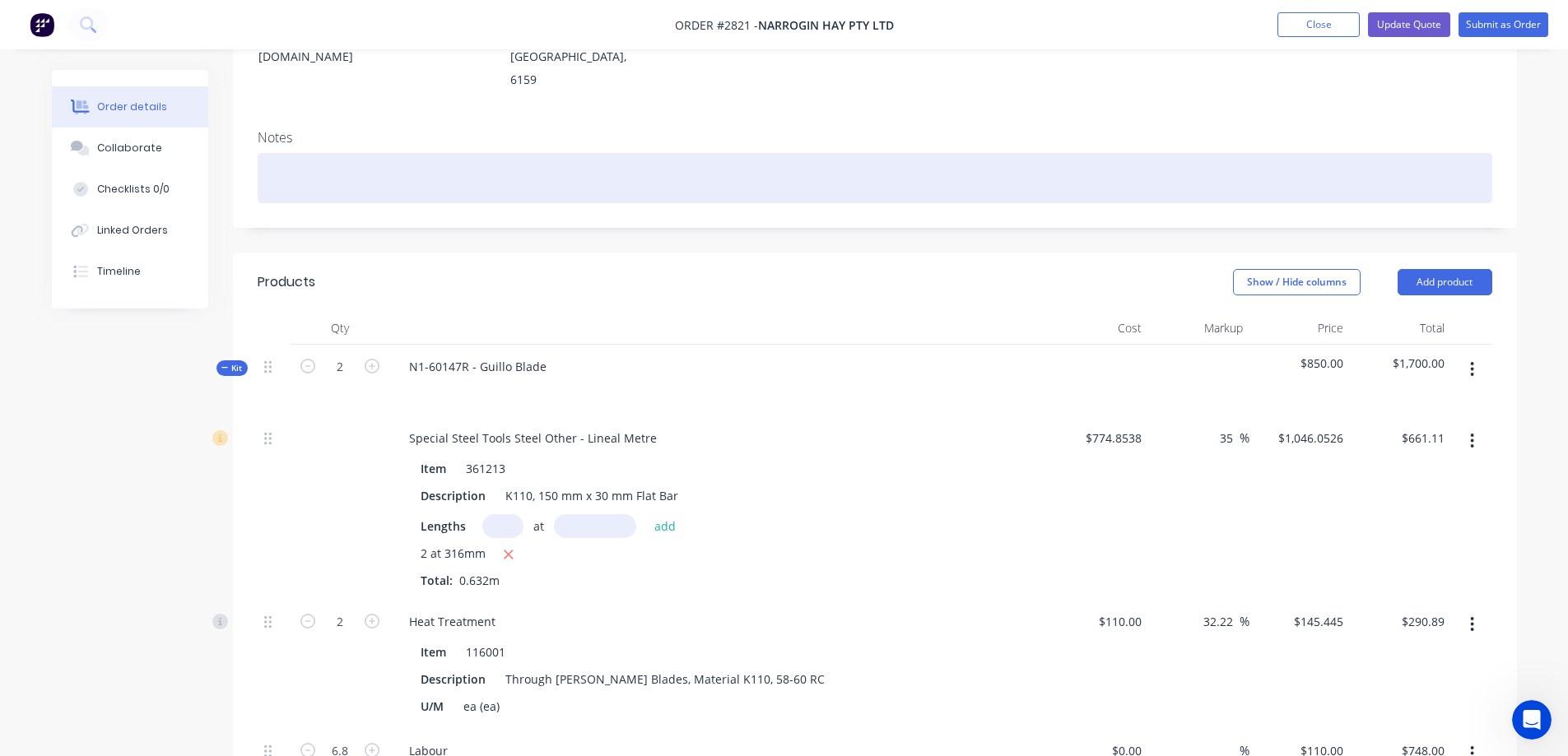
scroll to position [237, 0]
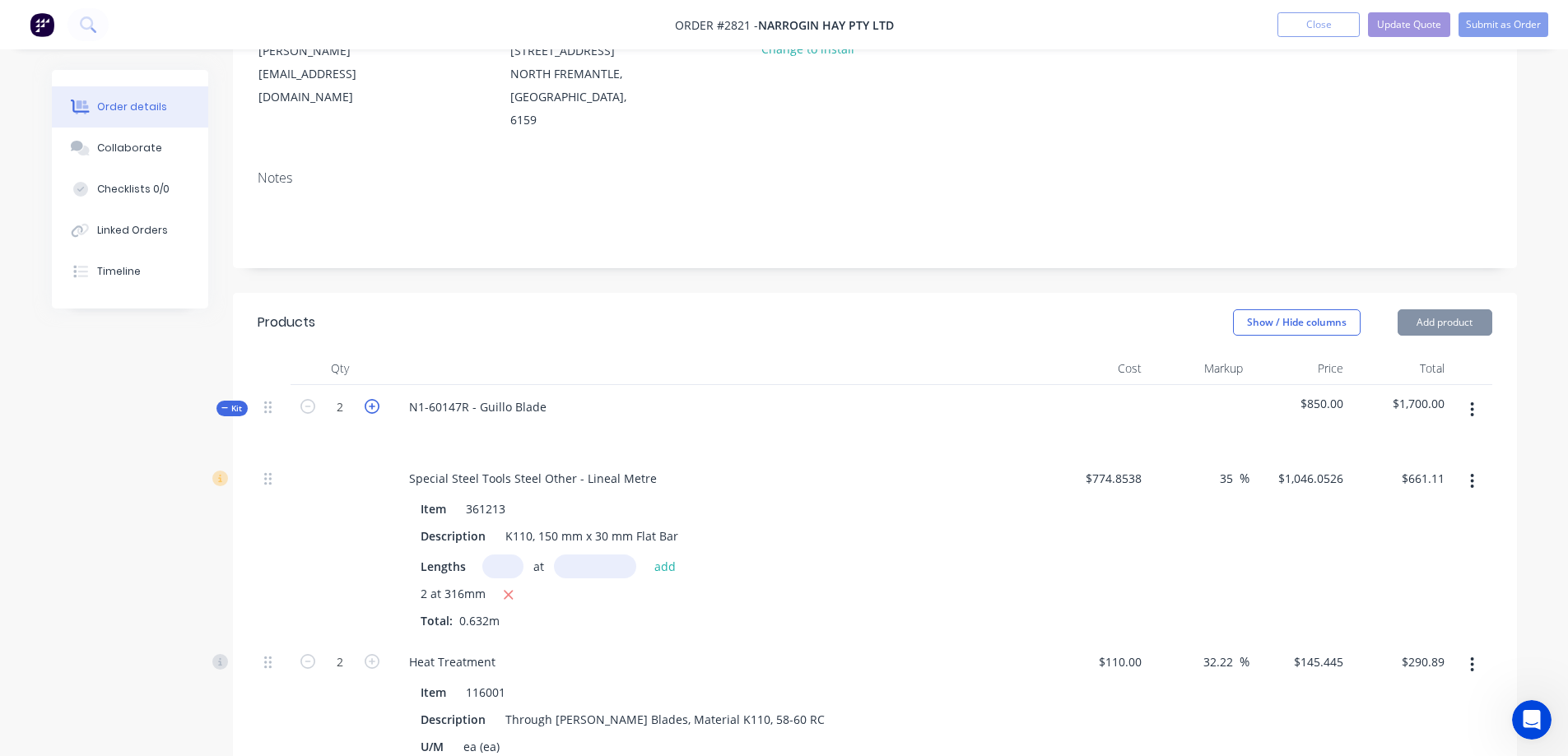
click at [375, 399] on icon "button" at bounding box center [371, 406] width 15 height 15
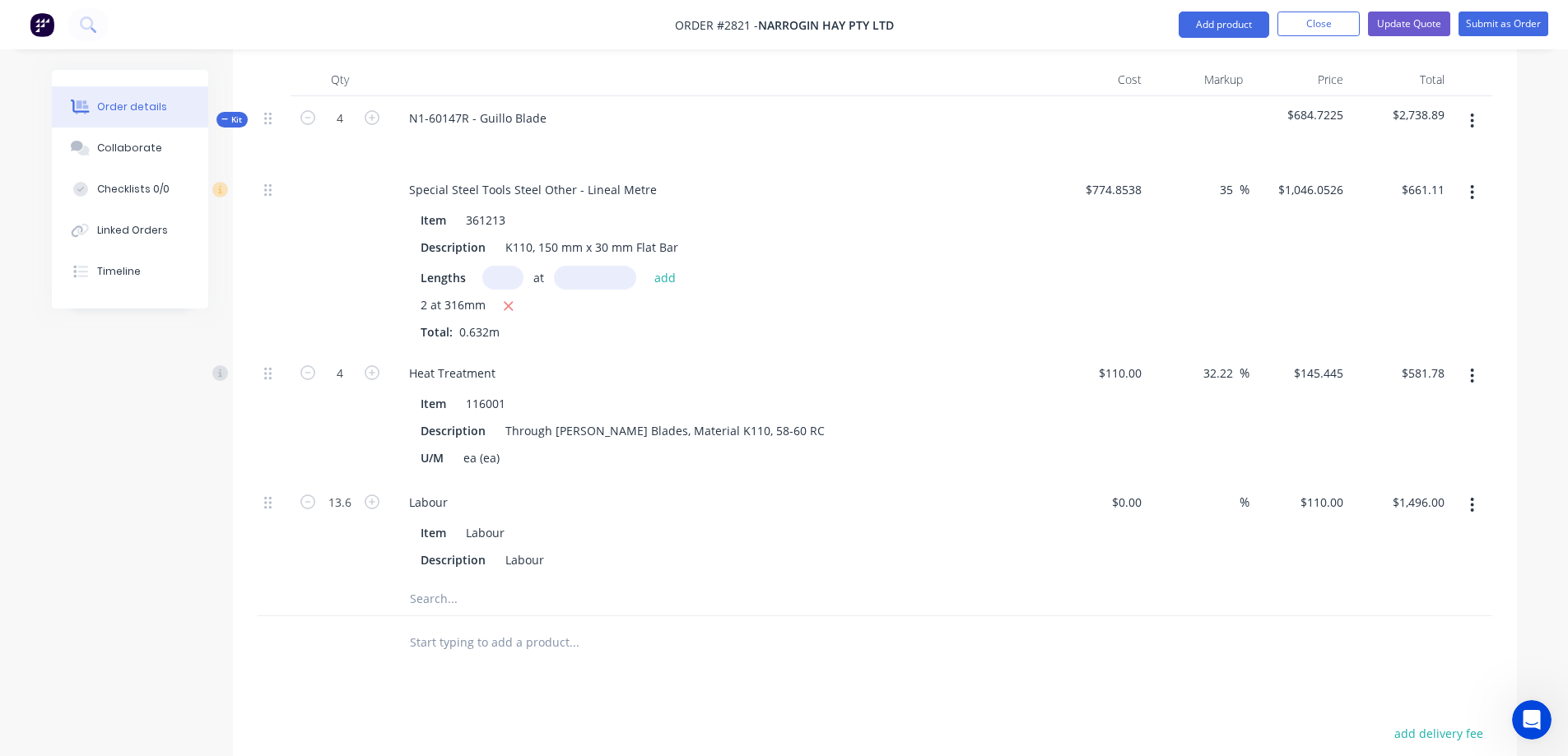
scroll to position [566, 0]
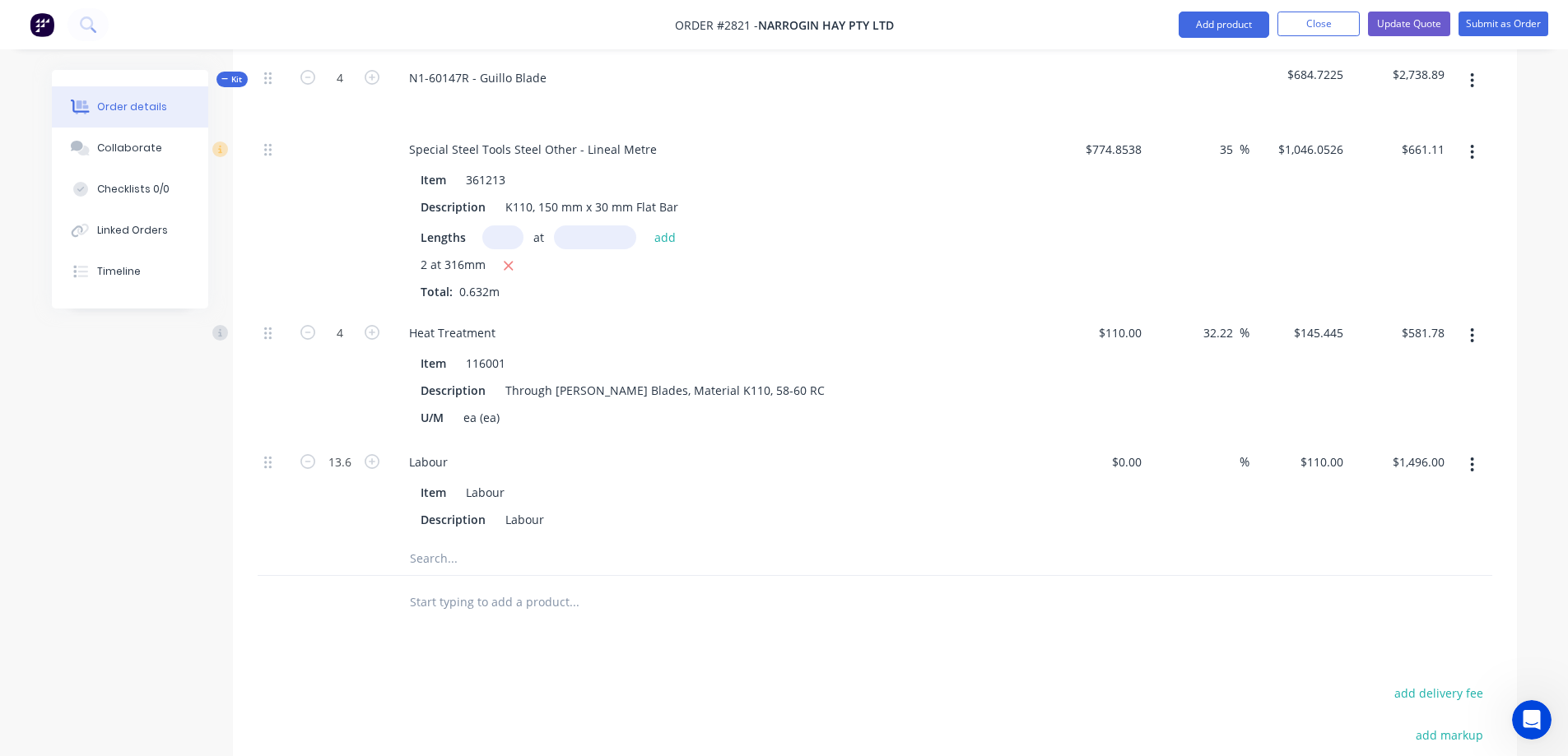
click at [508, 586] on input "text" at bounding box center [573, 602] width 330 height 33
drag, startPoint x: 508, startPoint y: 561, endPoint x: 368, endPoint y: 547, distance: 140.7
click at [368, 576] on div "n1-60144 Add n1-60144 to order No results found" at bounding box center [875, 602] width 1234 height 53
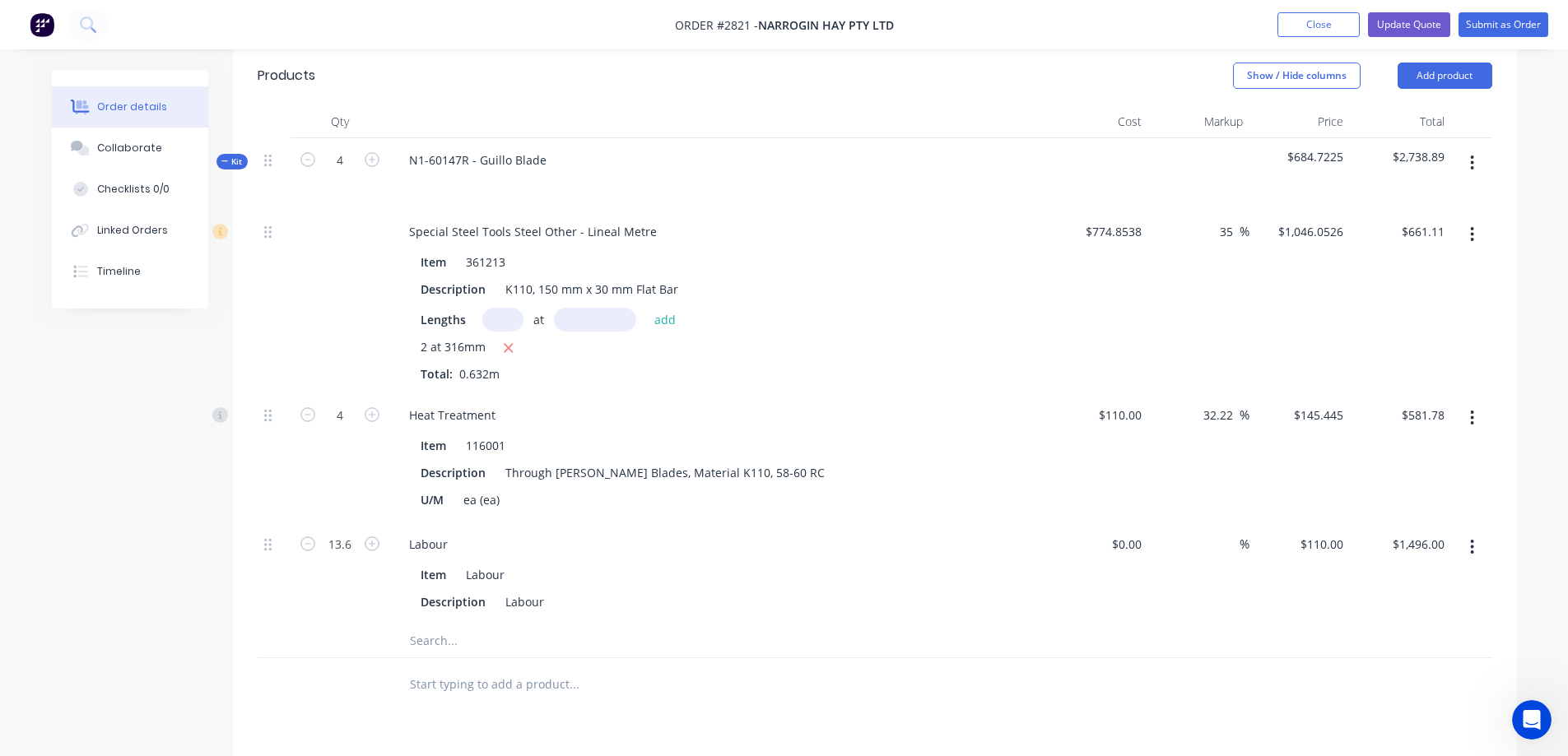
scroll to position [401, 0]
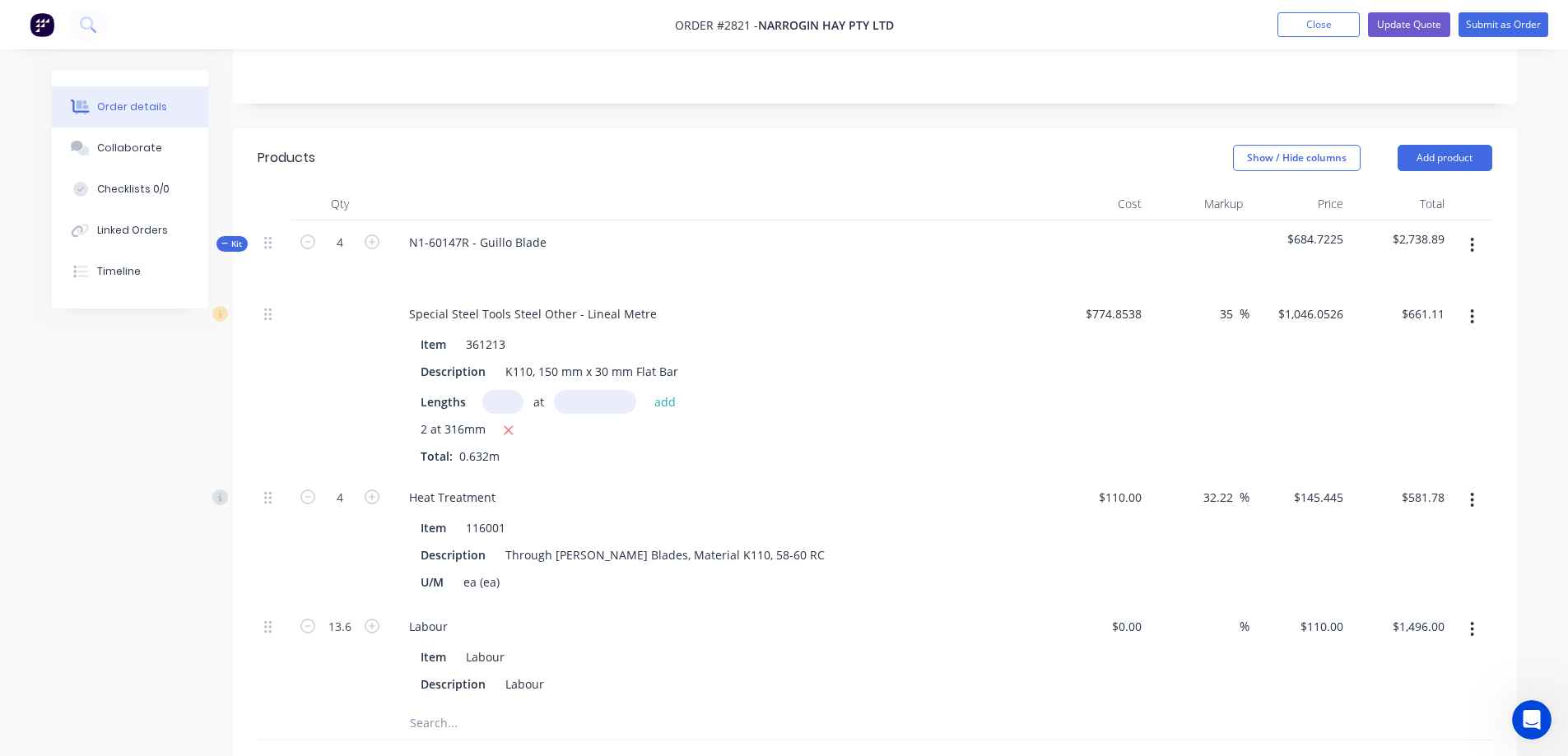
click at [1336, 231] on span "$684.7225" at bounding box center [1300, 239] width 88 height 17
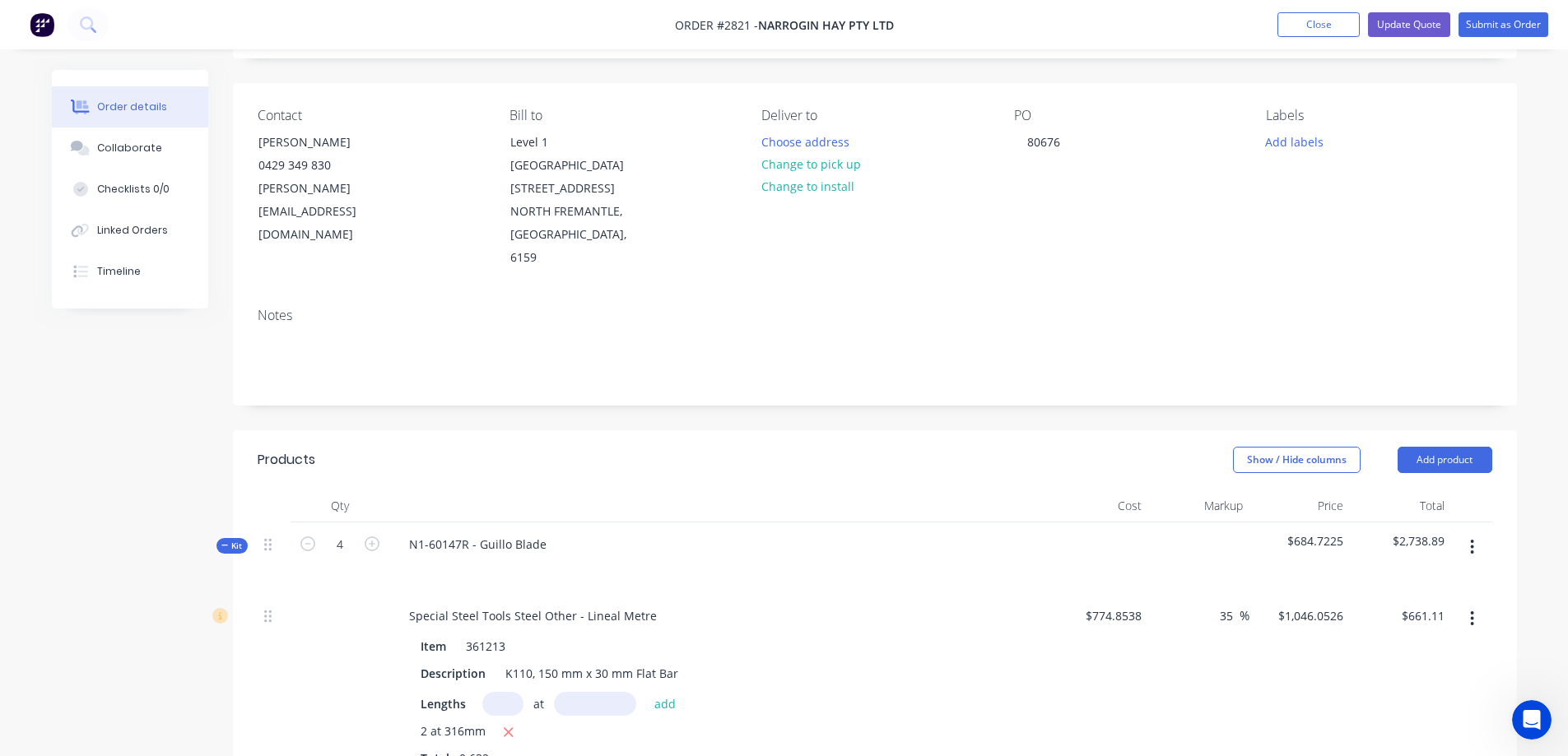
scroll to position [73, 0]
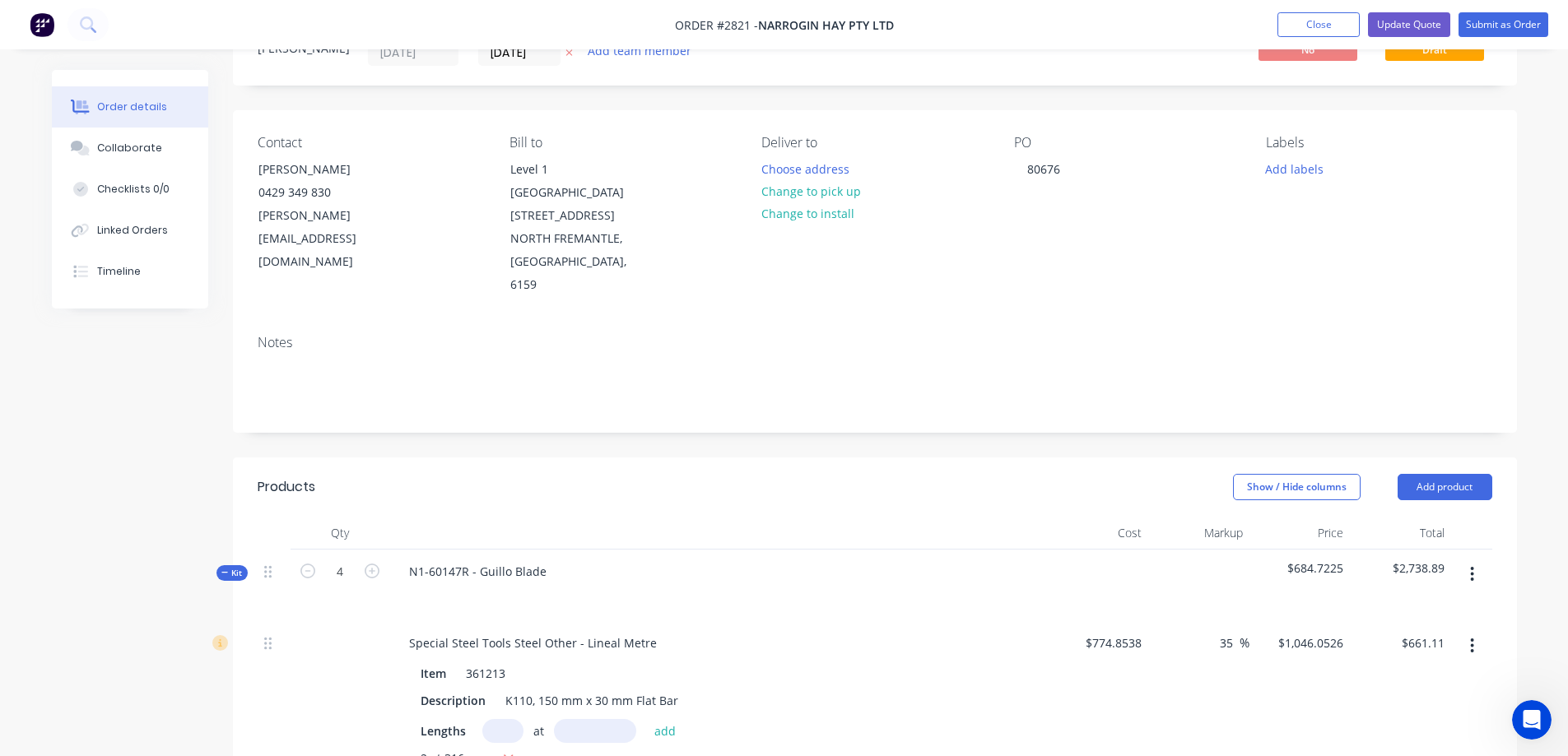
click at [1402, 559] on span "$2,738.89" at bounding box center [1400, 568] width 88 height 17
click at [1426, 559] on span "$2,738.89" at bounding box center [1400, 568] width 88 height 17
click at [1329, 559] on span "$684.7225" at bounding box center [1300, 568] width 88 height 17
click at [1411, 559] on span "$2,738.89" at bounding box center [1400, 568] width 88 height 17
click at [1413, 559] on span "$2,738.89" at bounding box center [1400, 568] width 88 height 17
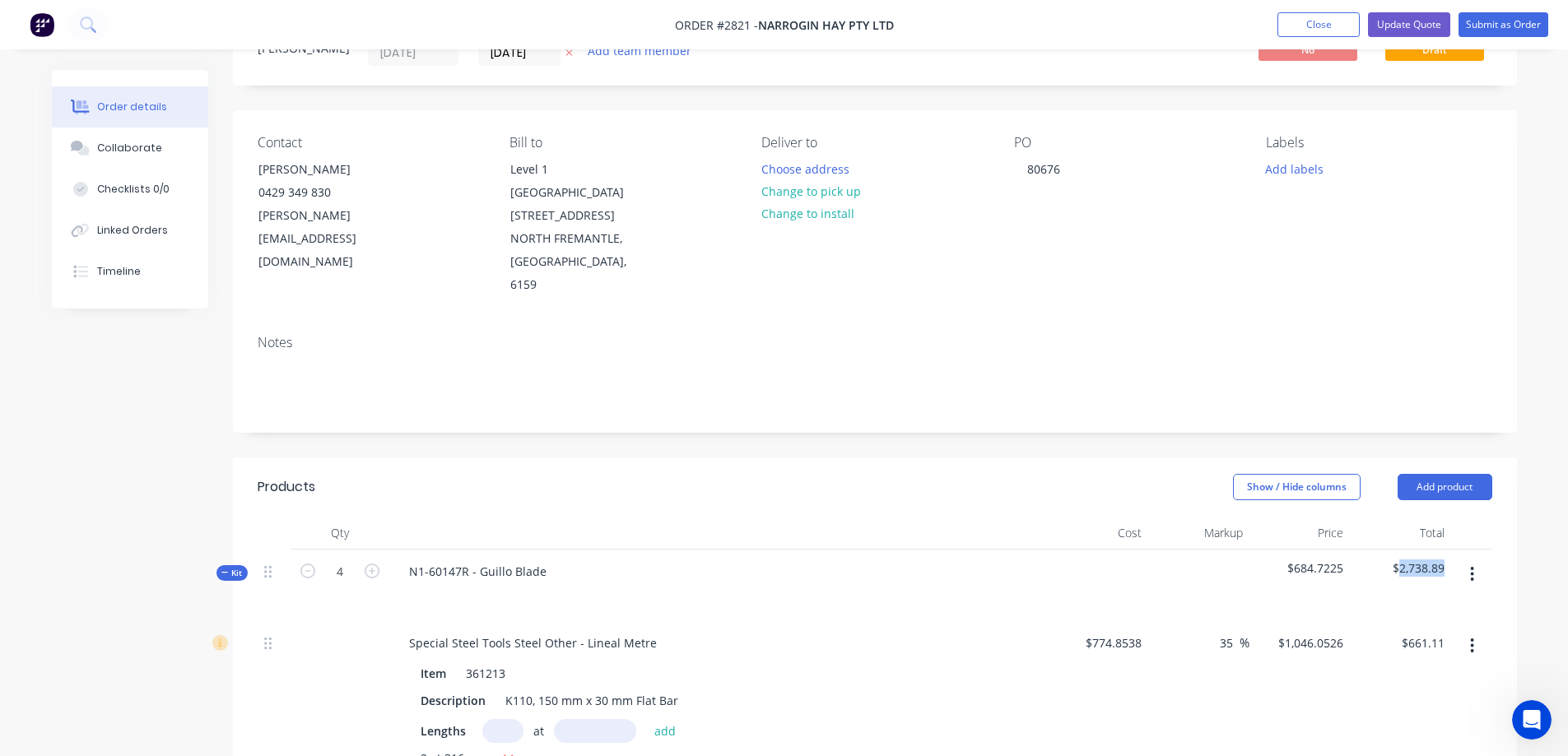
click at [1413, 559] on span "$2,738.89" at bounding box center [1400, 568] width 88 height 17
click at [1419, 559] on span "$2,738.89" at bounding box center [1400, 568] width 88 height 17
click at [1422, 559] on span "$2,738.89" at bounding box center [1400, 568] width 88 height 17
click at [1474, 559] on button "button" at bounding box center [1472, 574] width 38 height 30
click at [1516, 506] on div "Order details Collaborate Checklists 0/0 Linked Orders Timeline Order details C…" at bounding box center [784, 770] width 1498 height 1545
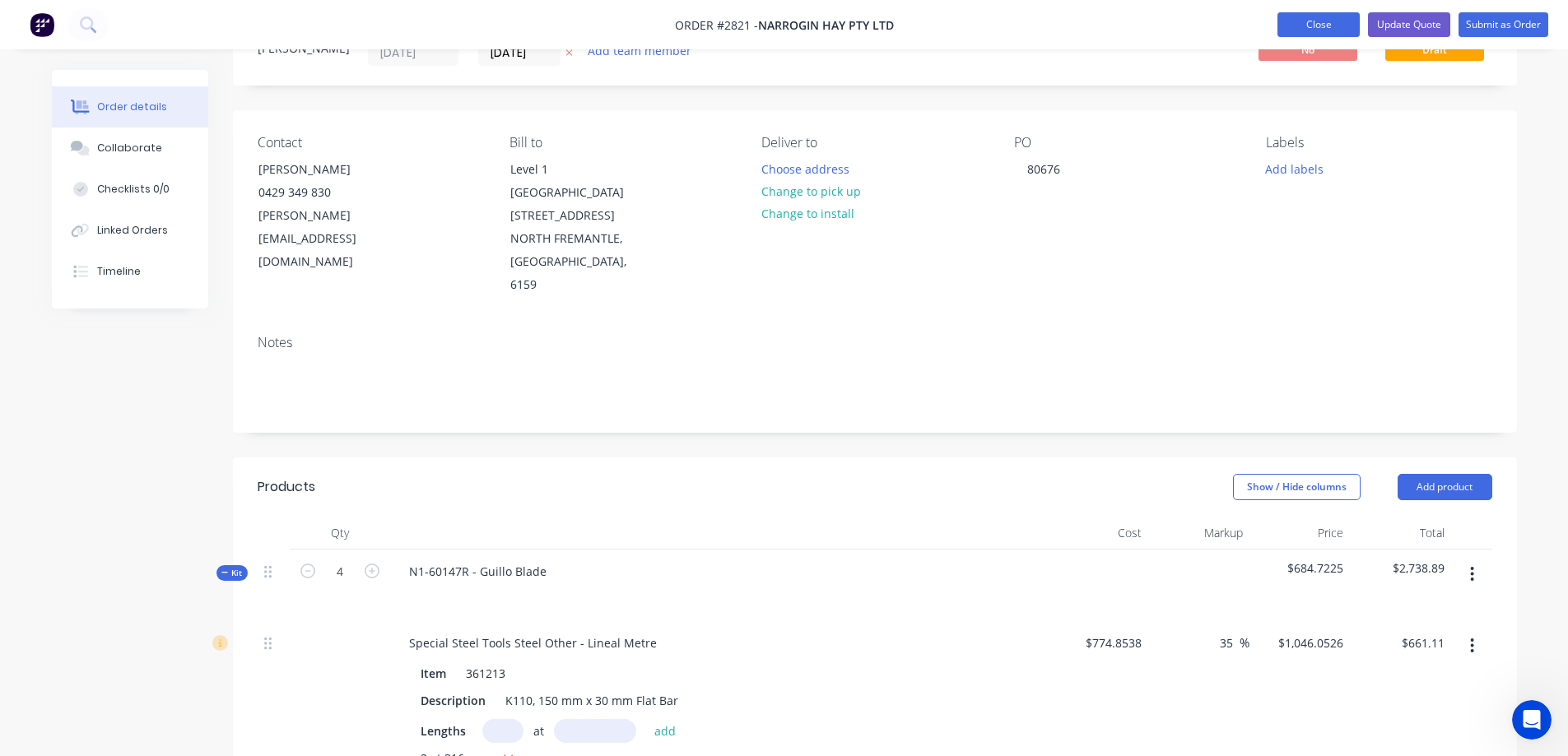
click at [1341, 25] on button "Close" at bounding box center [1318, 24] width 82 height 24
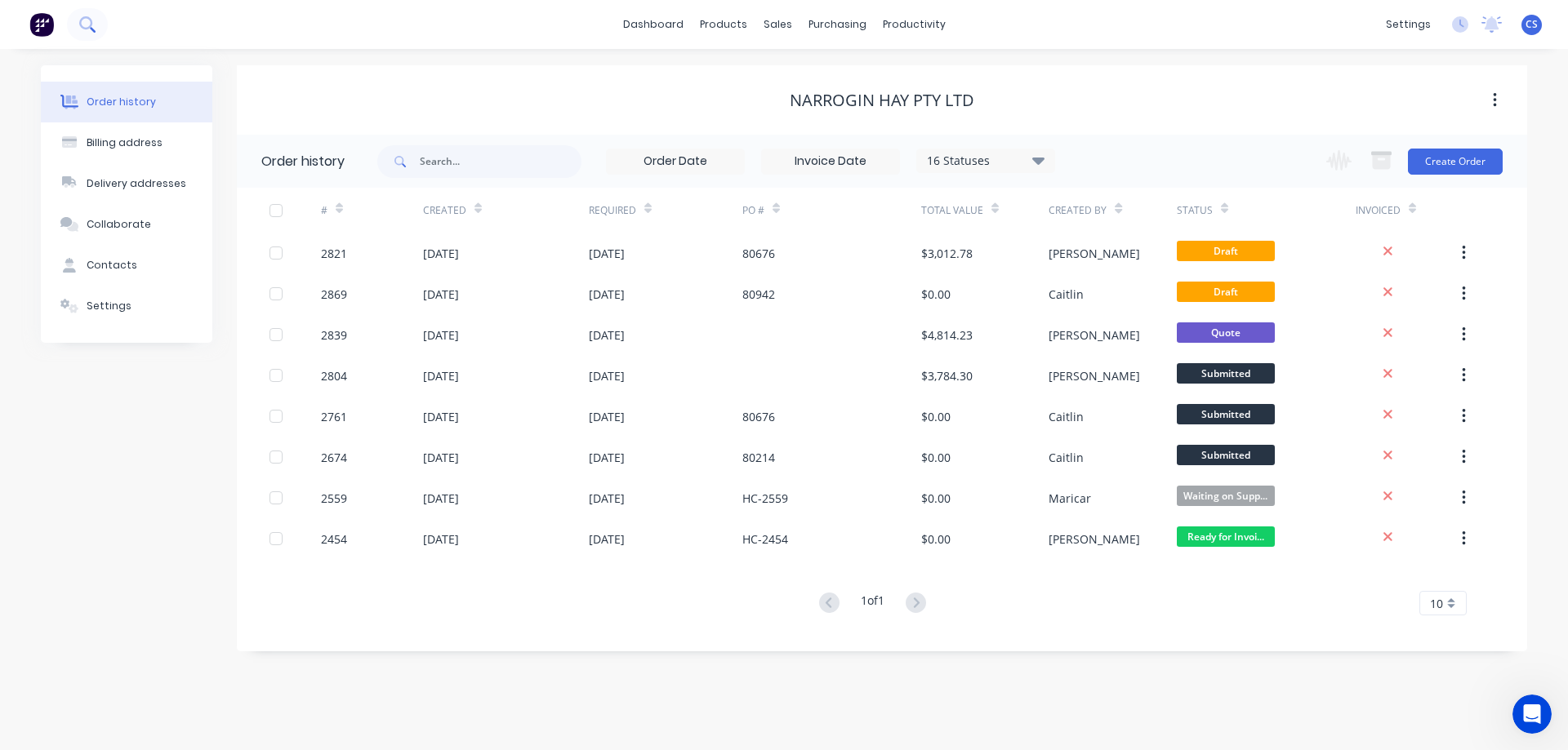
click at [82, 29] on icon at bounding box center [87, 24] width 16 height 16
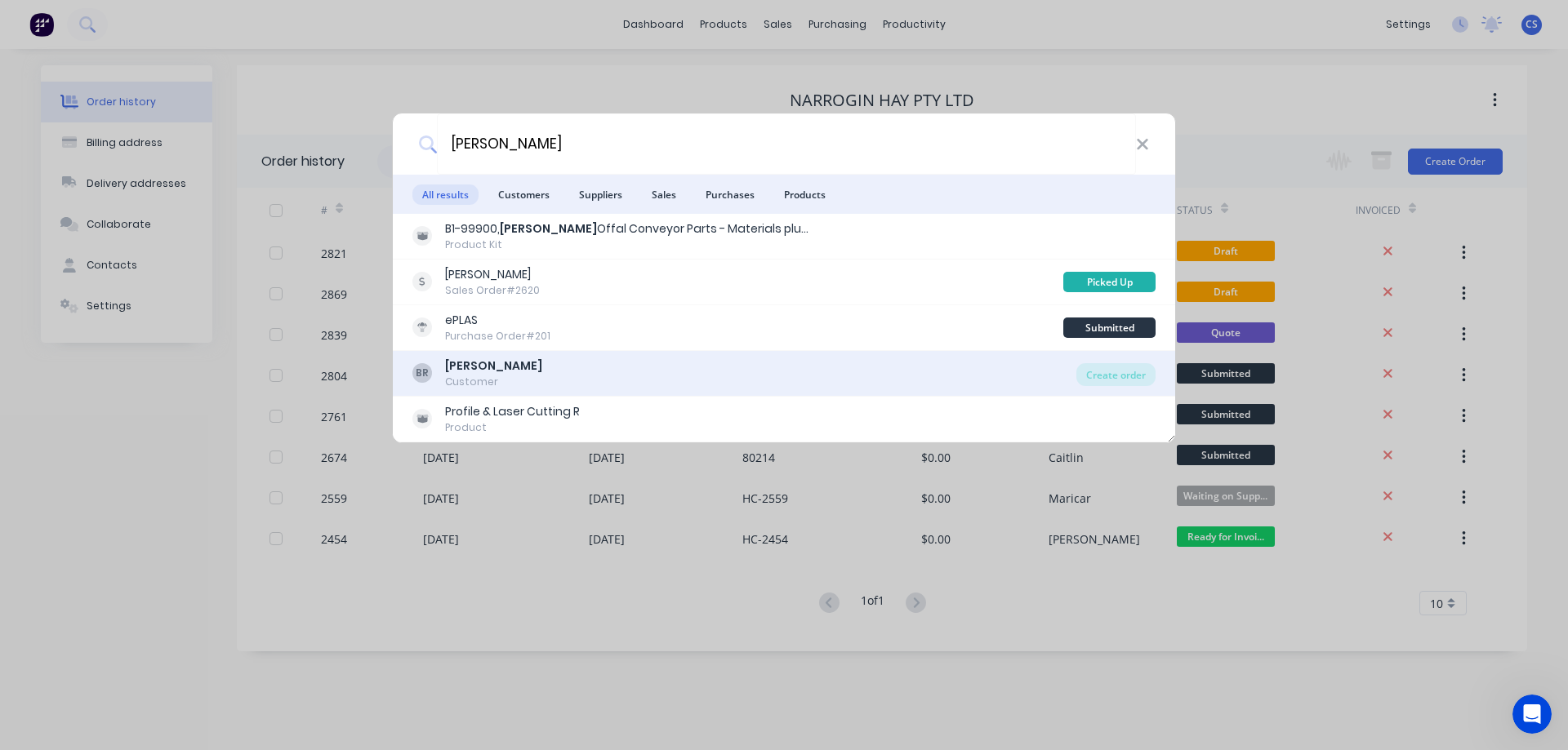
click at [692, 368] on div "BR [PERSON_NAME] Customer" at bounding box center [743, 373] width 663 height 32
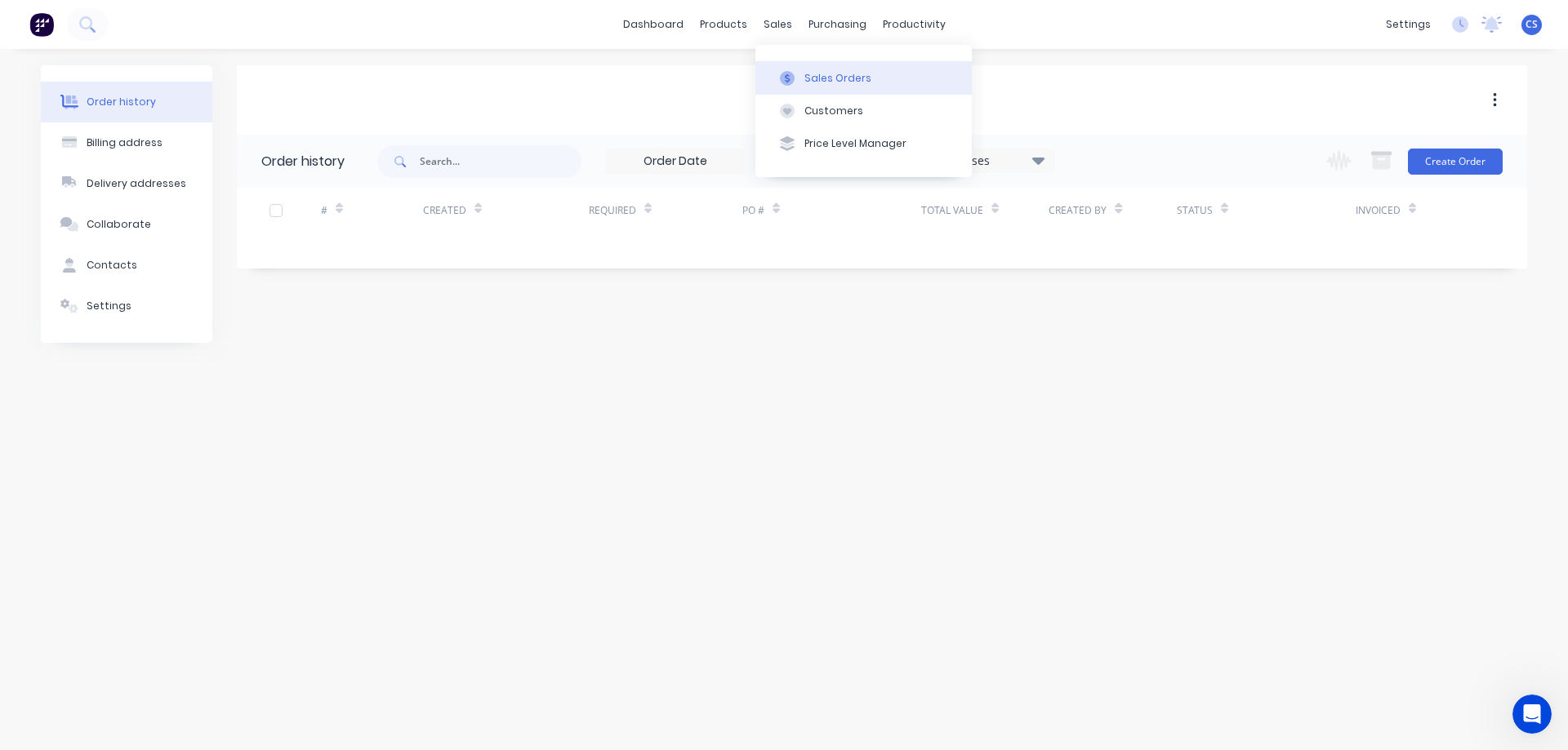
click at [826, 76] on div "Sales Orders" at bounding box center [837, 78] width 67 height 15
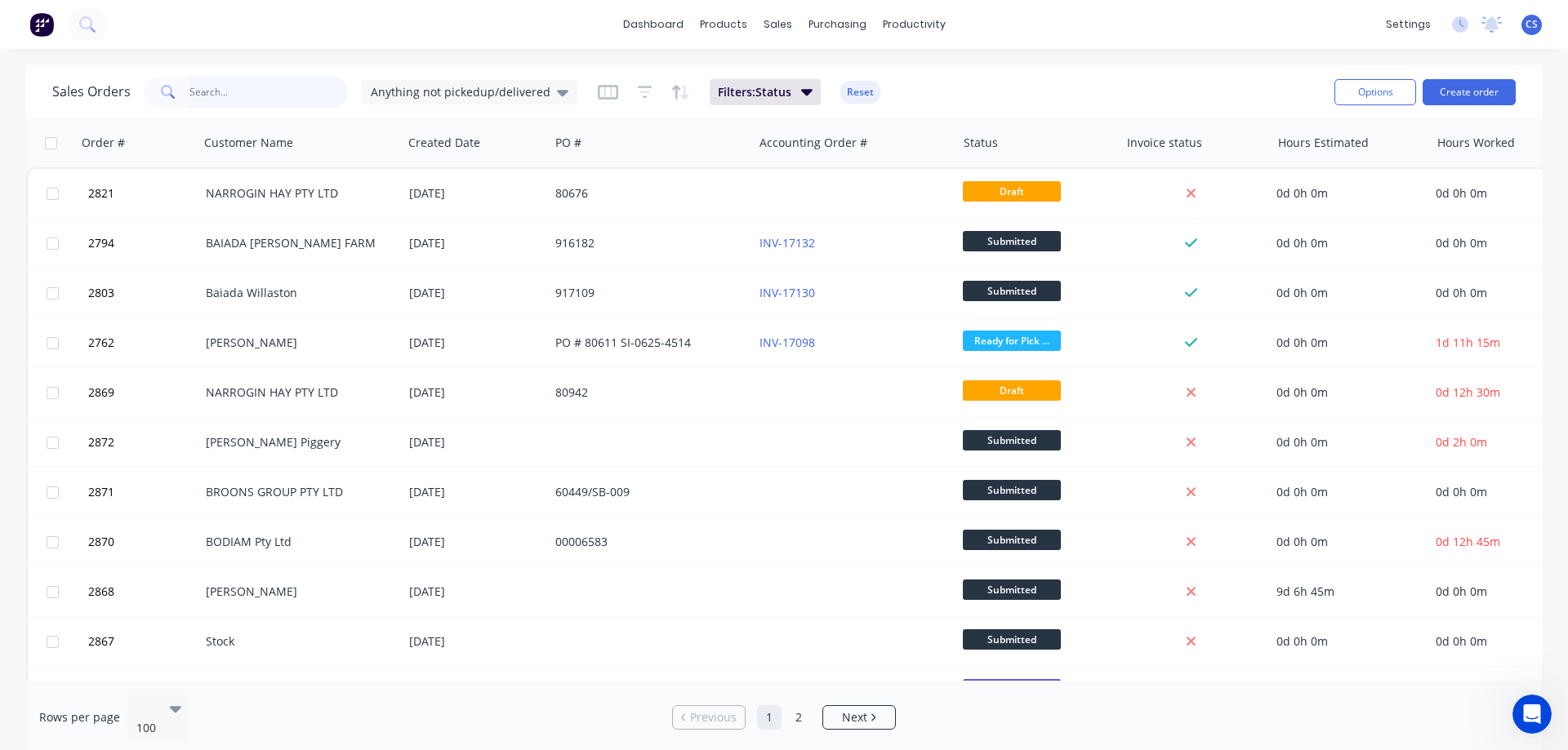
click at [240, 97] on input "text" at bounding box center [269, 93] width 160 height 33
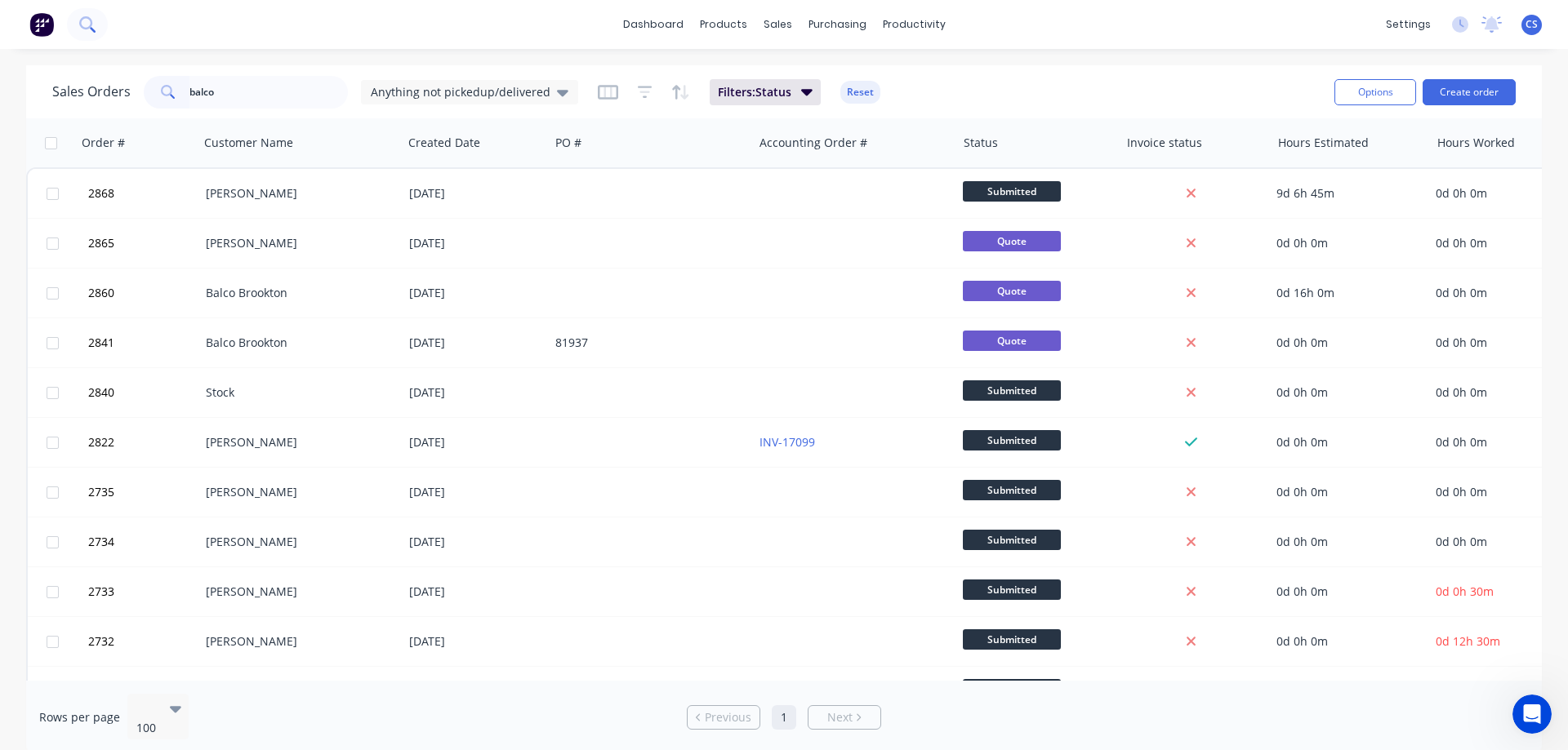
click at [85, 23] on icon at bounding box center [87, 24] width 16 height 16
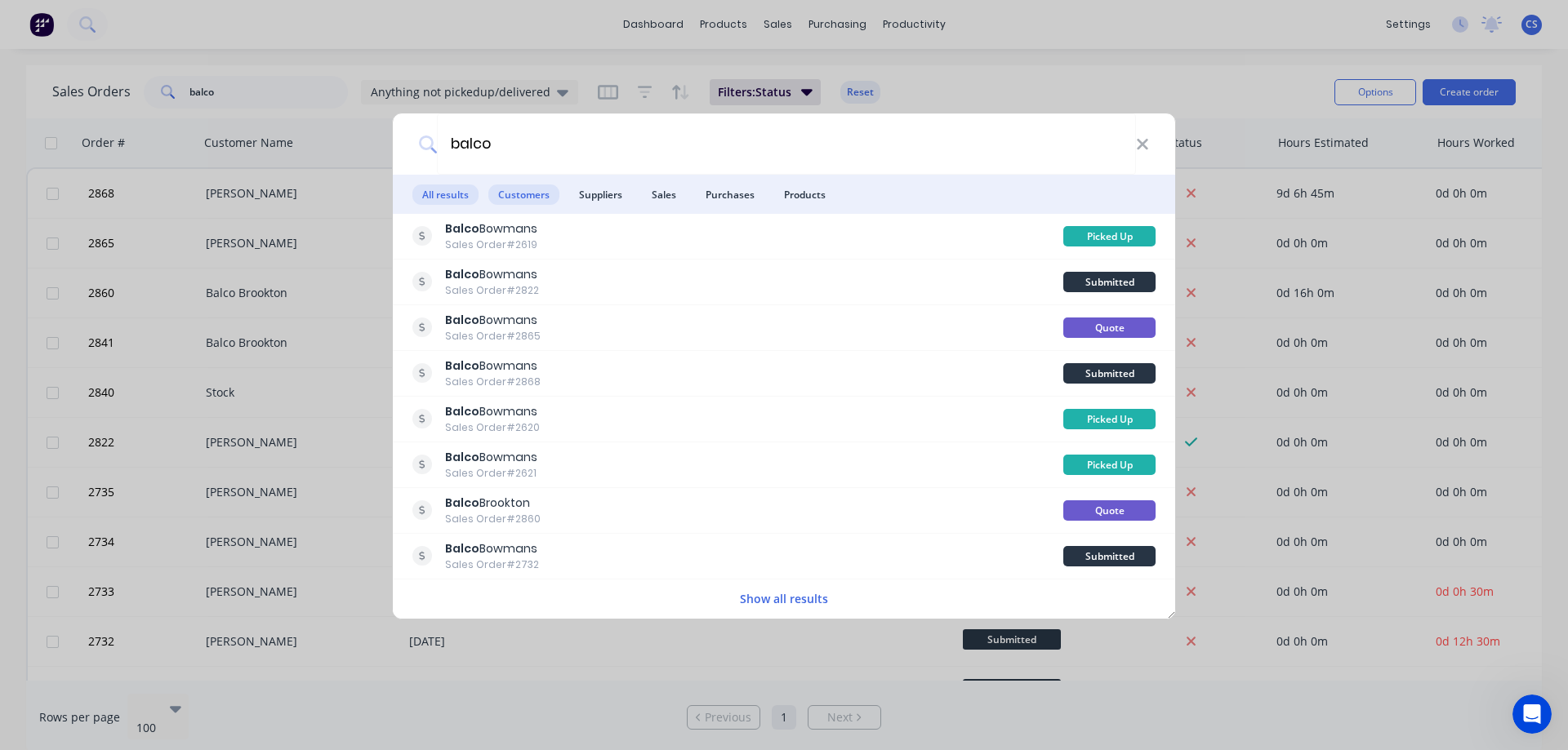
click at [512, 198] on span "Customers" at bounding box center [524, 195] width 71 height 21
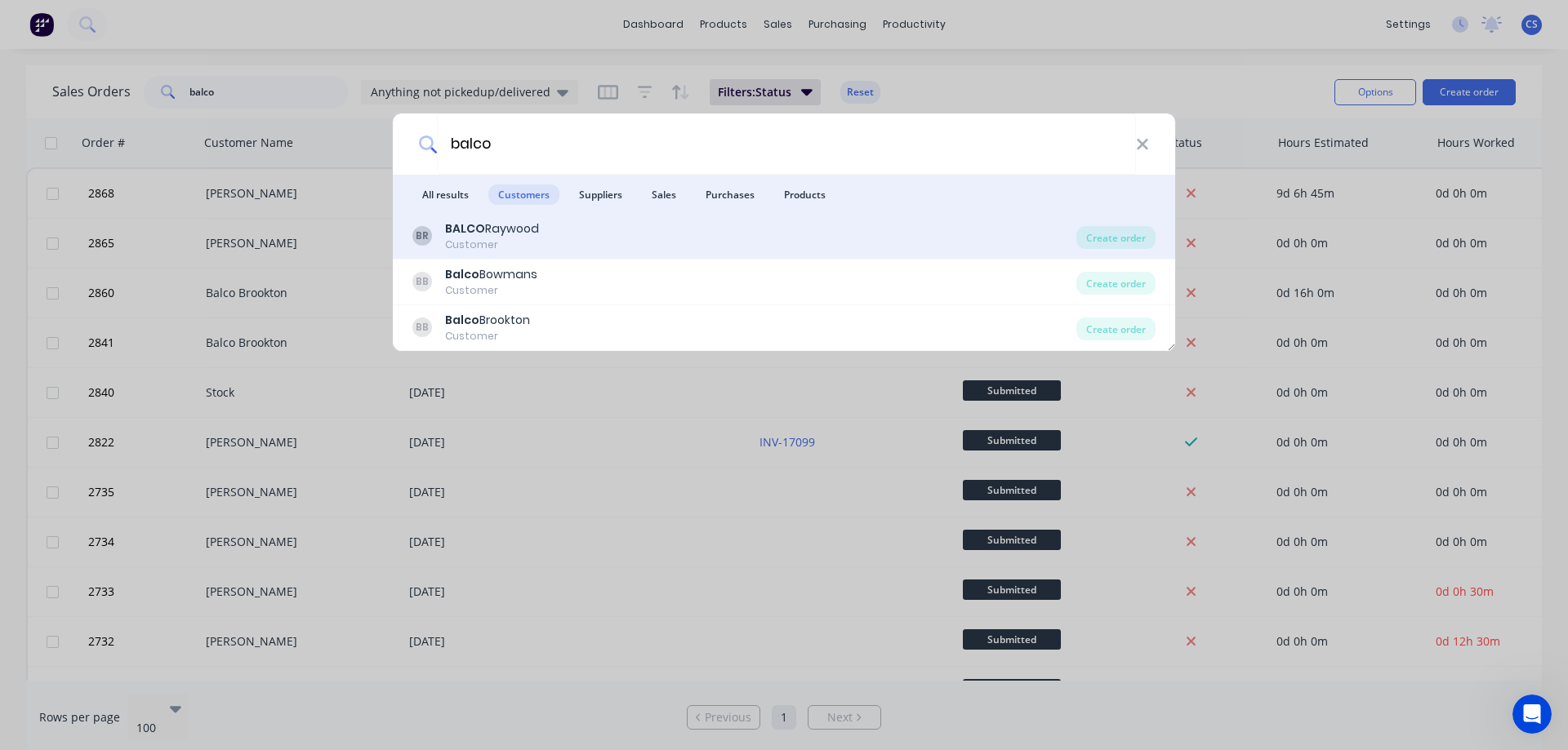
click at [681, 236] on div "BR [PERSON_NAME] Customer" at bounding box center [743, 236] width 663 height 32
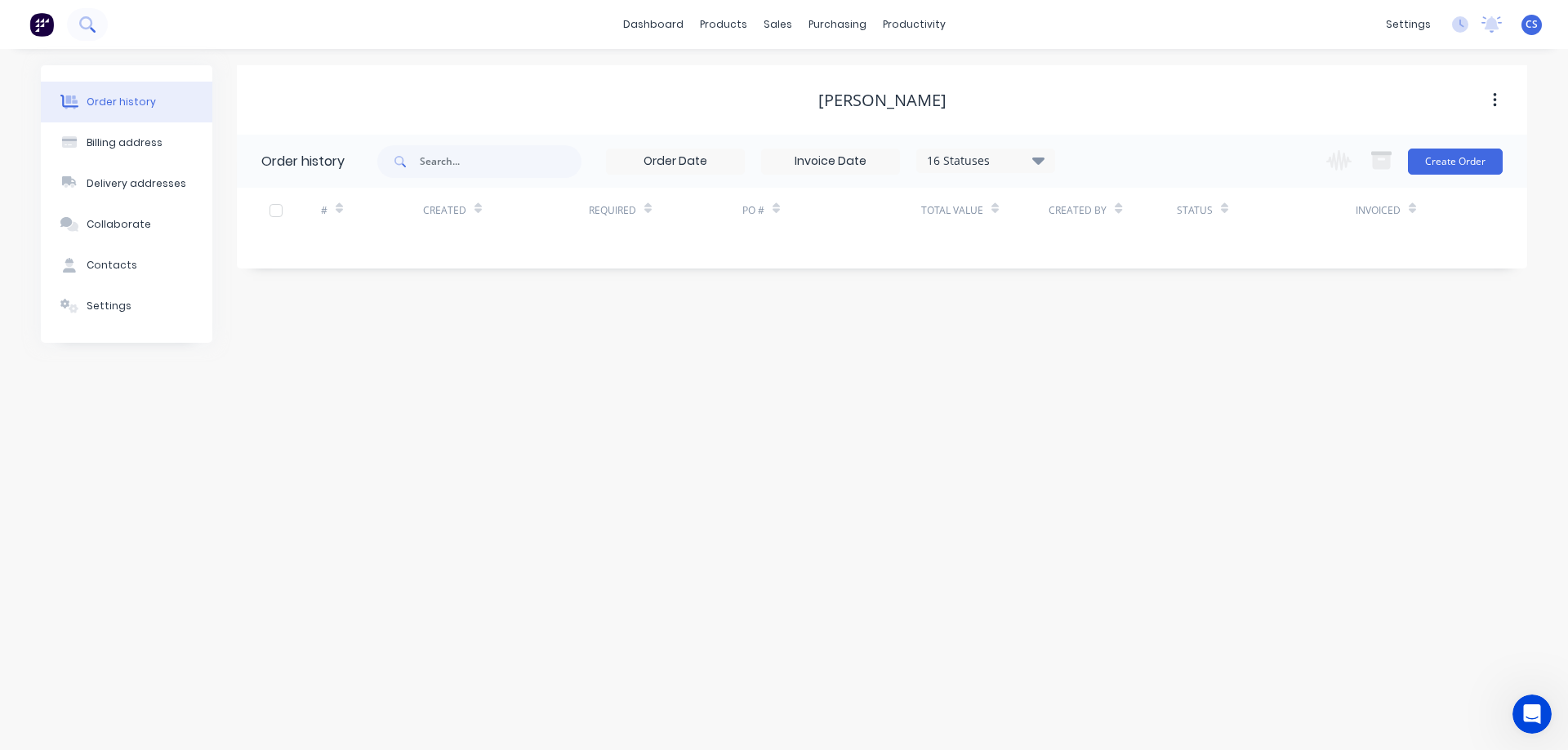
click at [95, 23] on icon at bounding box center [87, 24] width 16 height 16
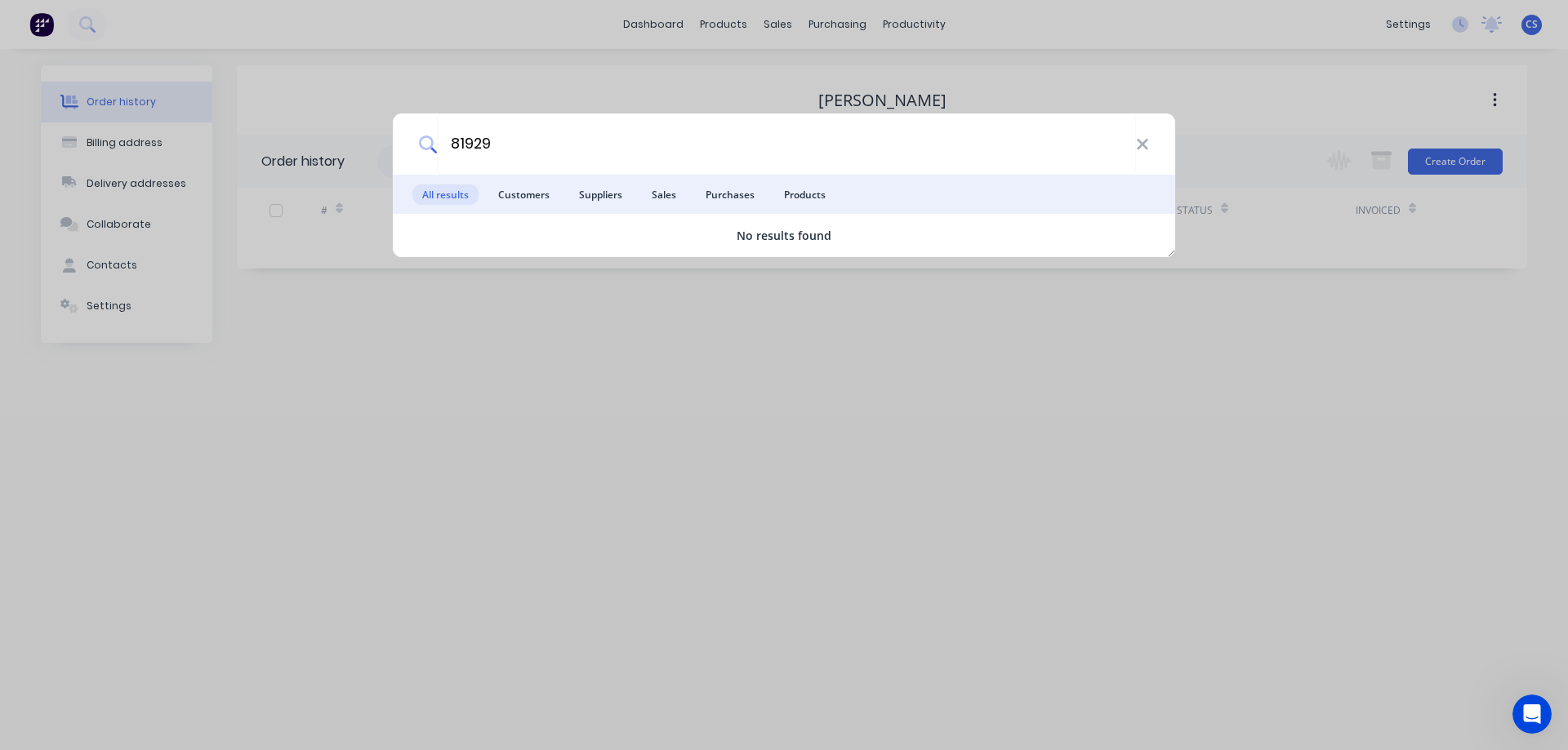
click at [1149, 146] on div "81929" at bounding box center [784, 144] width 782 height 62
click at [1139, 146] on icon at bounding box center [1142, 144] width 13 height 18
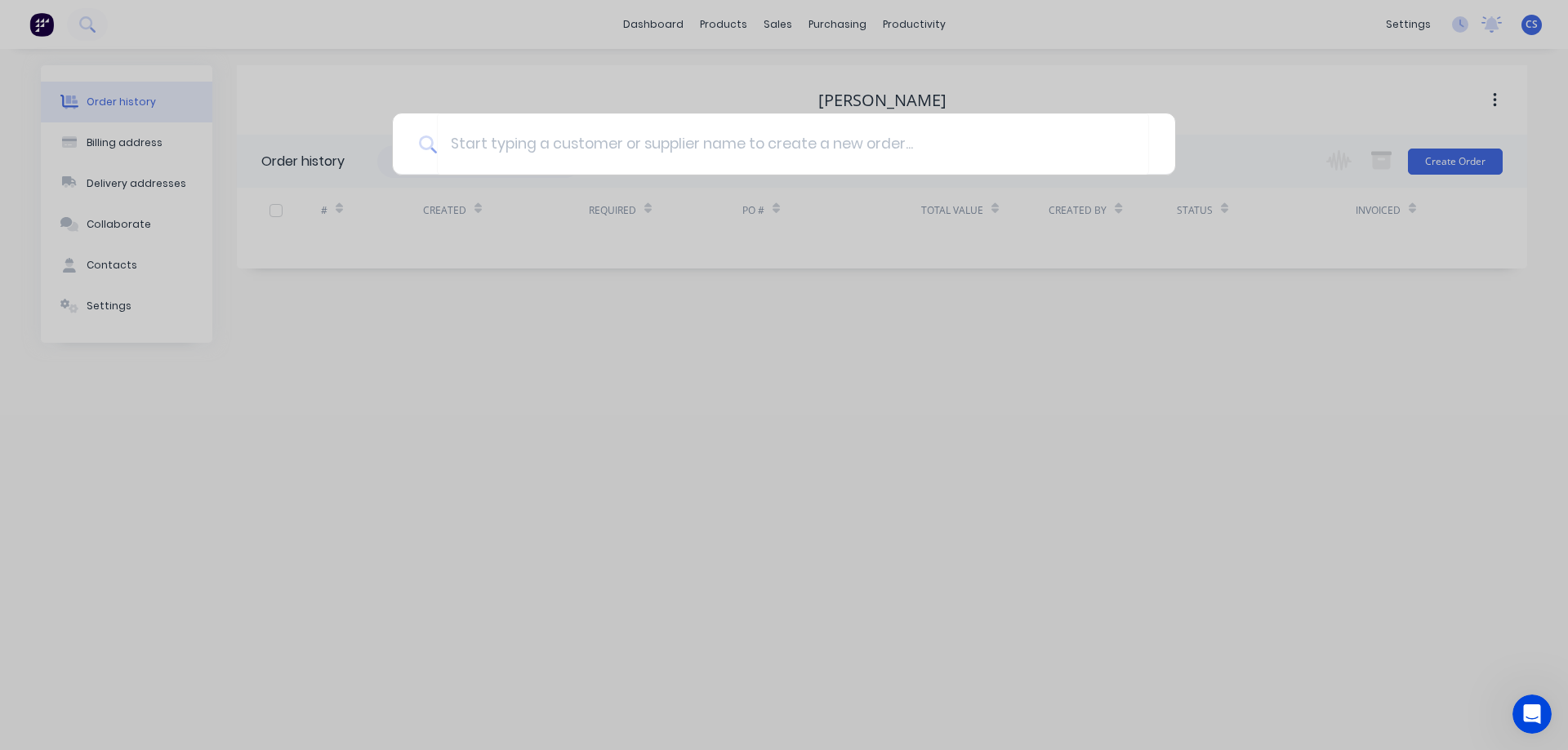
click at [772, 29] on div at bounding box center [784, 375] width 1568 height 750
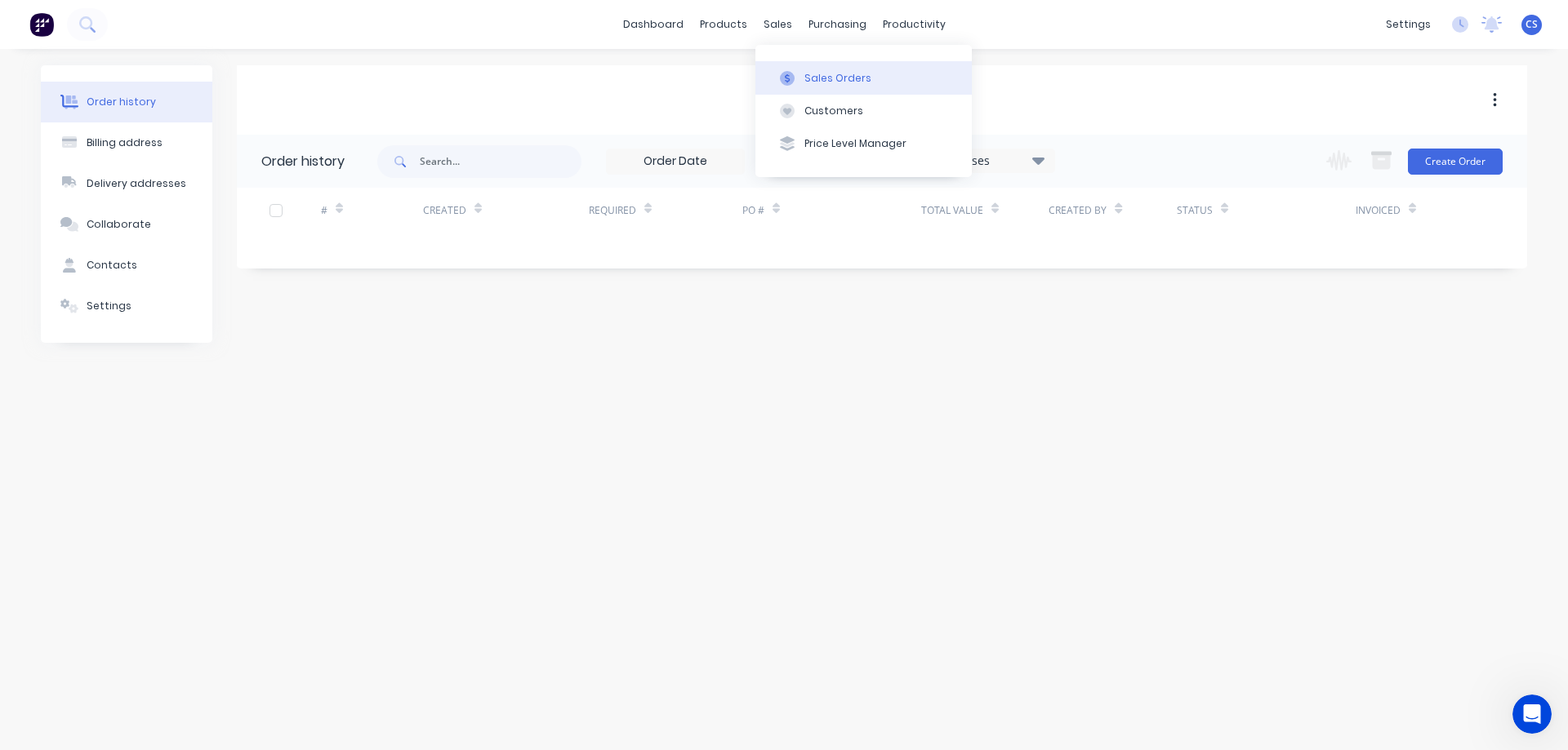
click at [826, 69] on button "Sales Orders" at bounding box center [863, 78] width 216 height 33
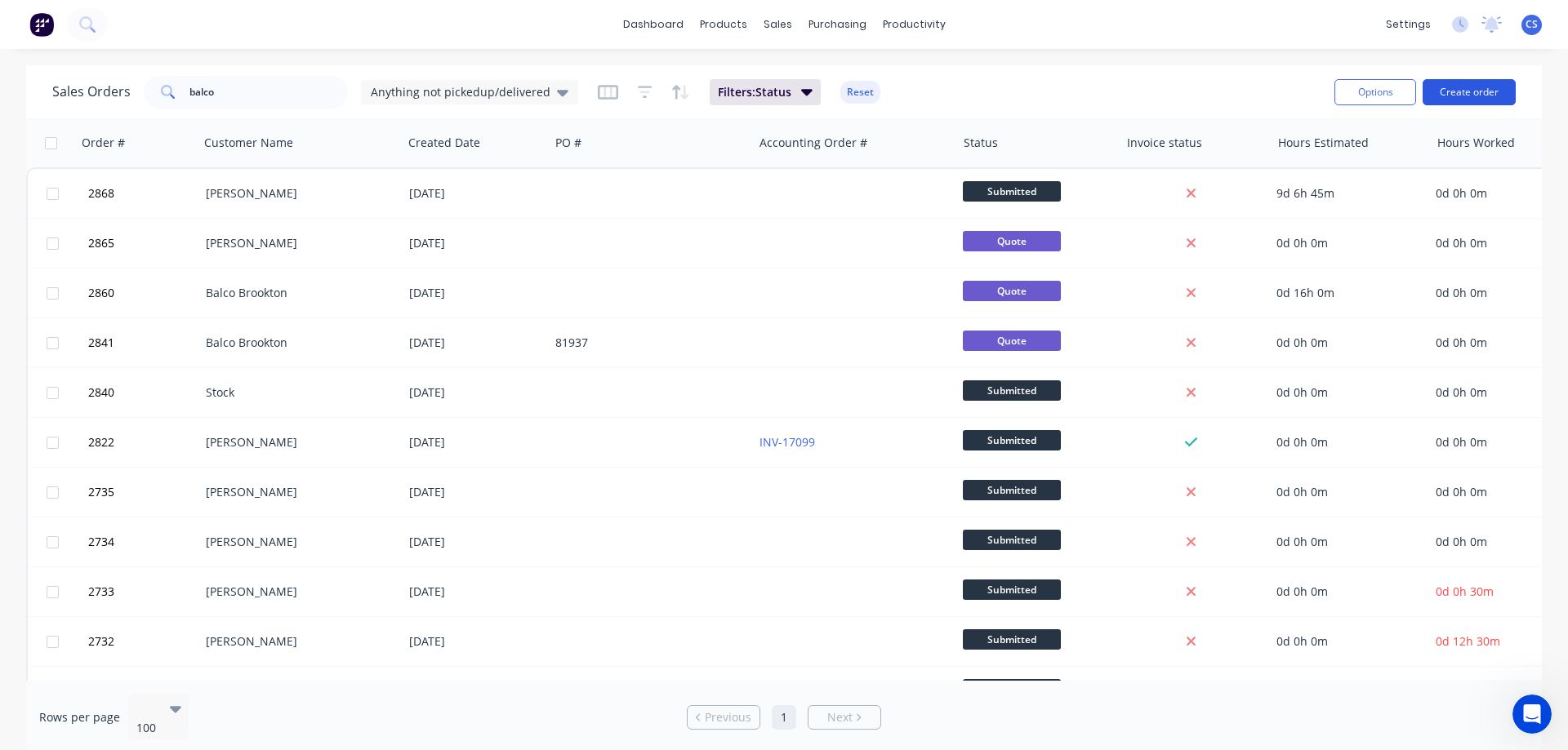
click at [1463, 96] on button "Create order" at bounding box center [1468, 92] width 93 height 26
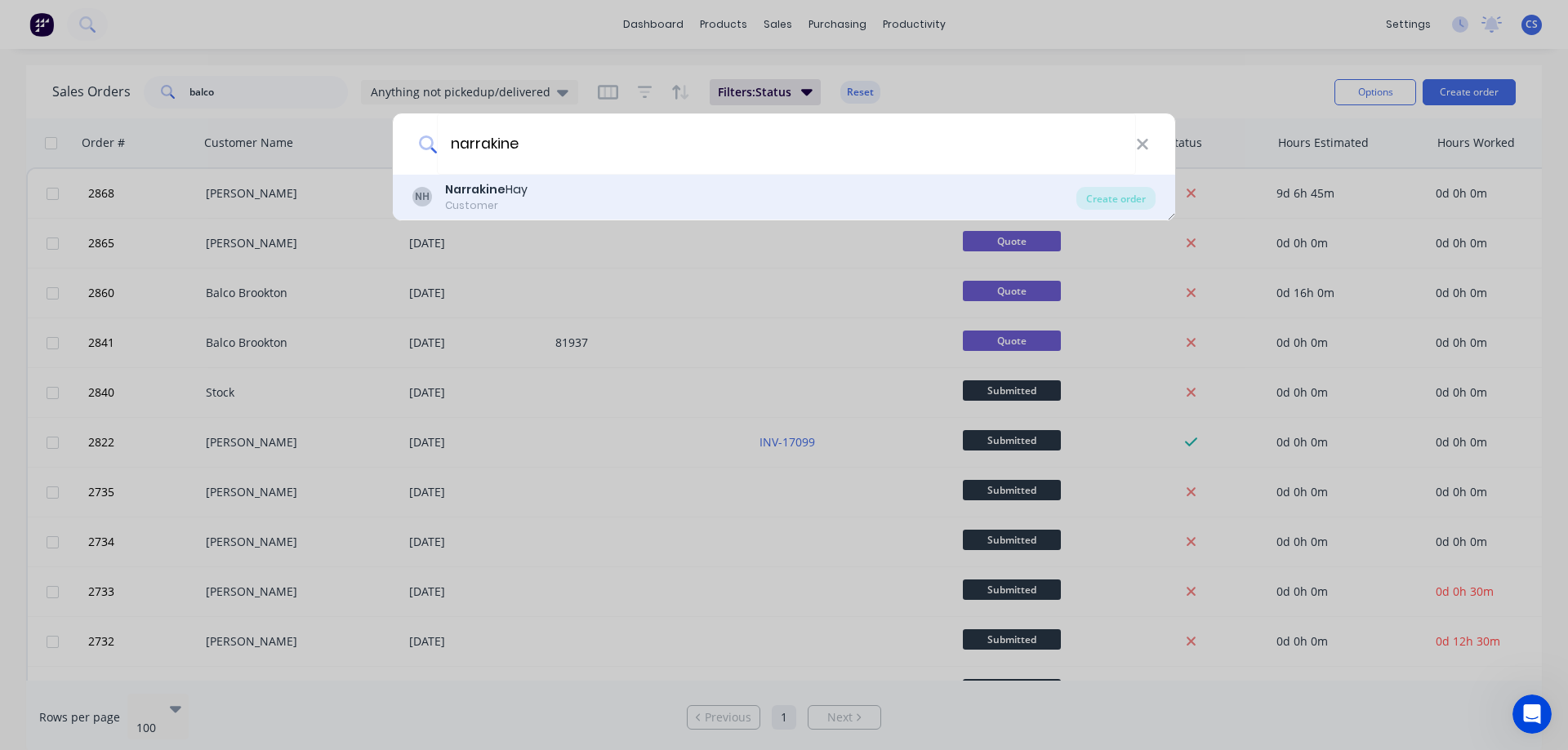
click at [653, 212] on div "NH Narrakine Hay Customer" at bounding box center [743, 197] width 663 height 32
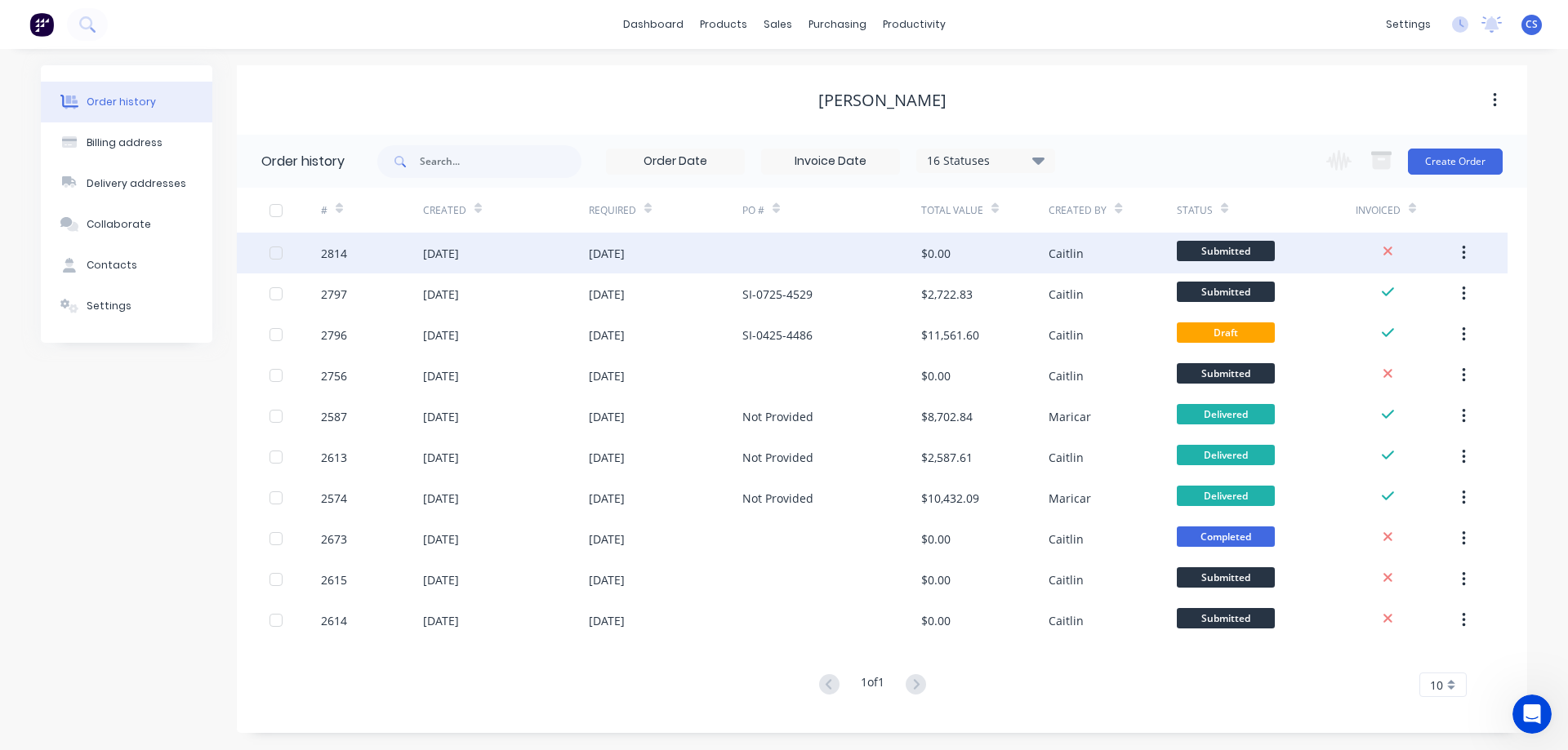
click at [765, 250] on div at bounding box center [832, 252] width 179 height 41
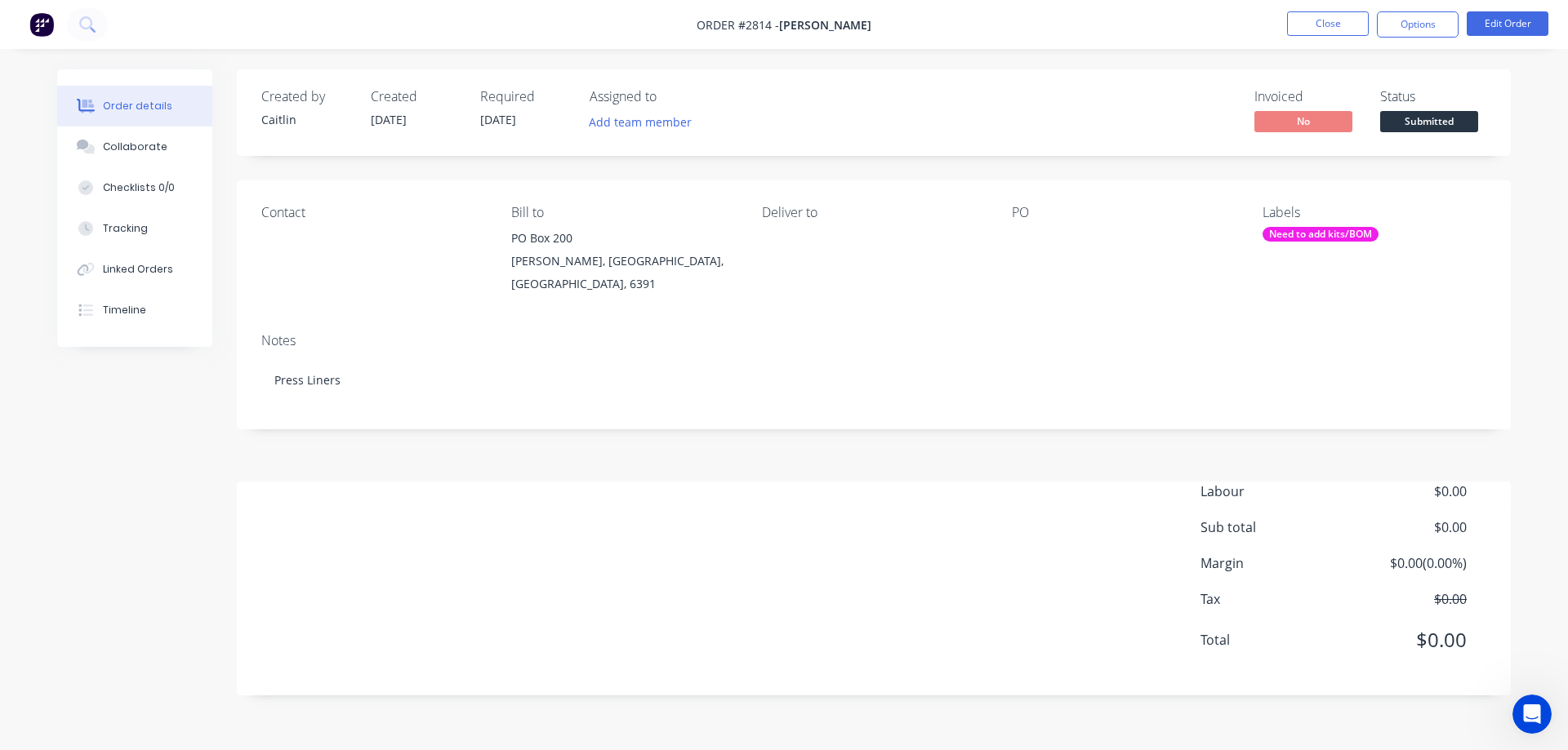
click at [1504, 225] on div "Contact [PERSON_NAME] to PO [GEOGRAPHIC_DATA][PERSON_NAME] Deliver to PO Labels…" at bounding box center [873, 250] width 1274 height 140
click at [1526, 28] on button "Edit Order" at bounding box center [1507, 23] width 82 height 24
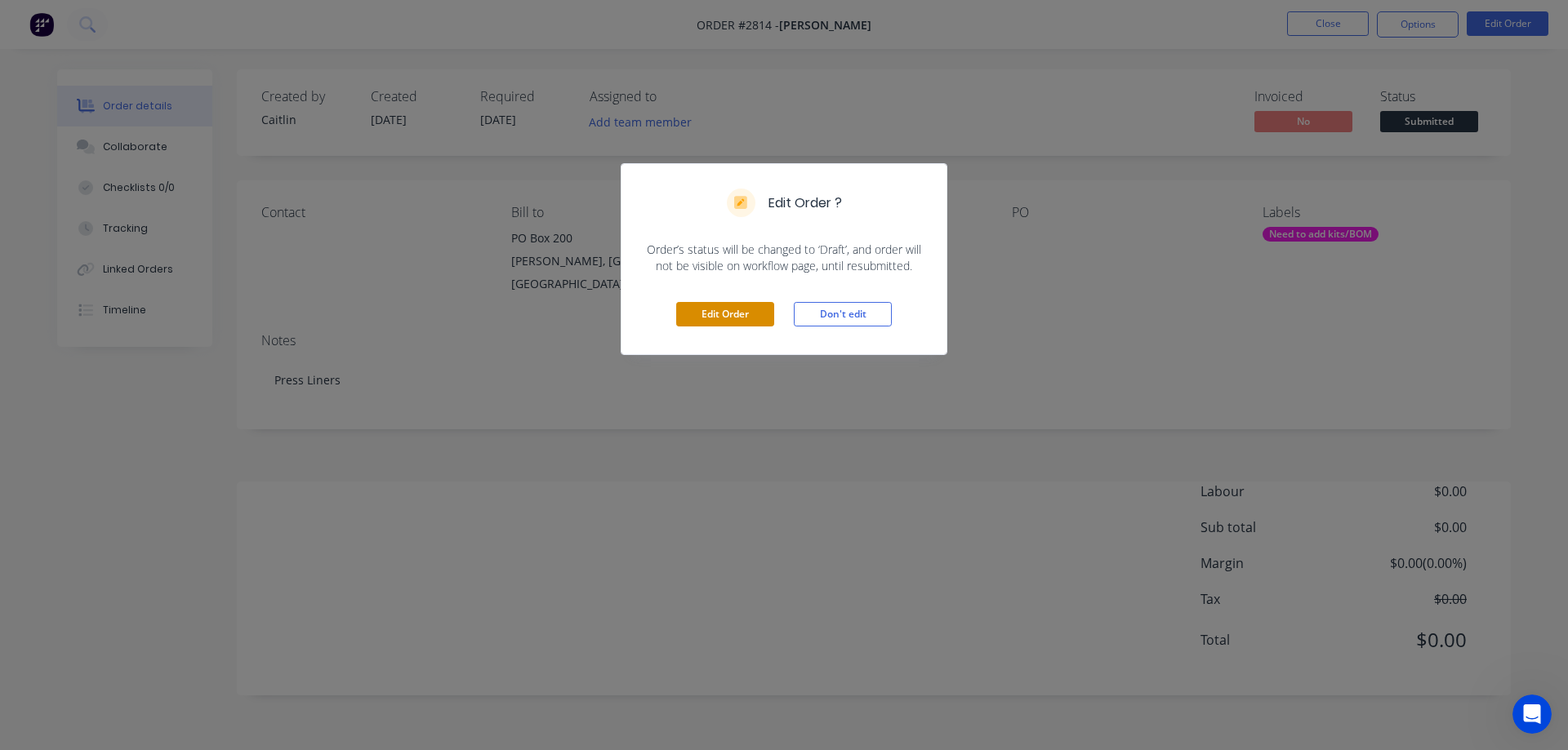
click at [721, 323] on button "Edit Order" at bounding box center [725, 314] width 98 height 24
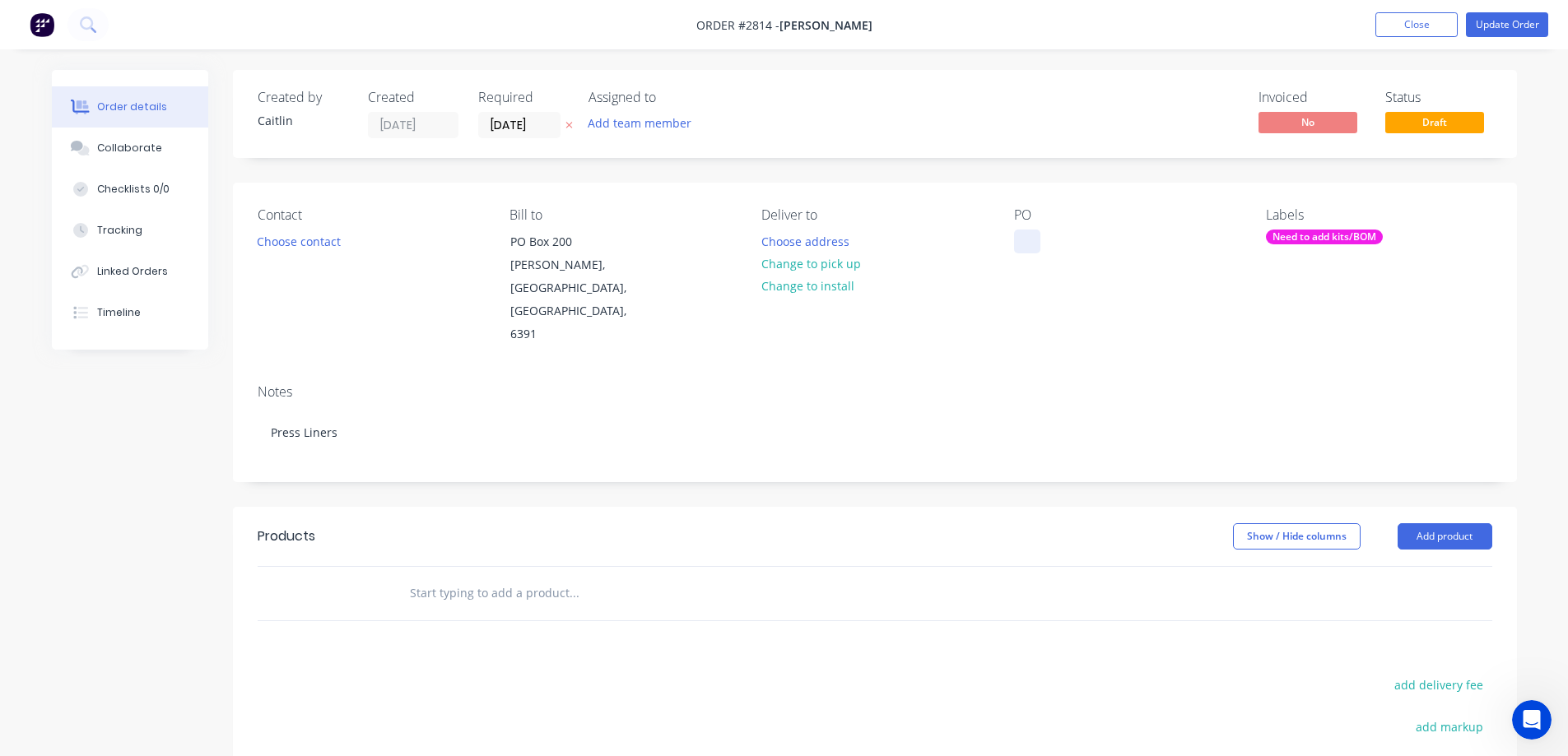
click at [1025, 238] on div at bounding box center [1027, 241] width 26 height 24
click at [470, 577] on input "text" at bounding box center [573, 593] width 330 height 33
drag, startPoint x: 473, startPoint y: 552, endPoint x: 336, endPoint y: 547, distance: 137.1
click at [336, 567] on div "j2-70519 Add j2-70519 to order No results found" at bounding box center [875, 593] width 1234 height 53
click at [1427, 27] on button "Close" at bounding box center [1416, 24] width 82 height 24
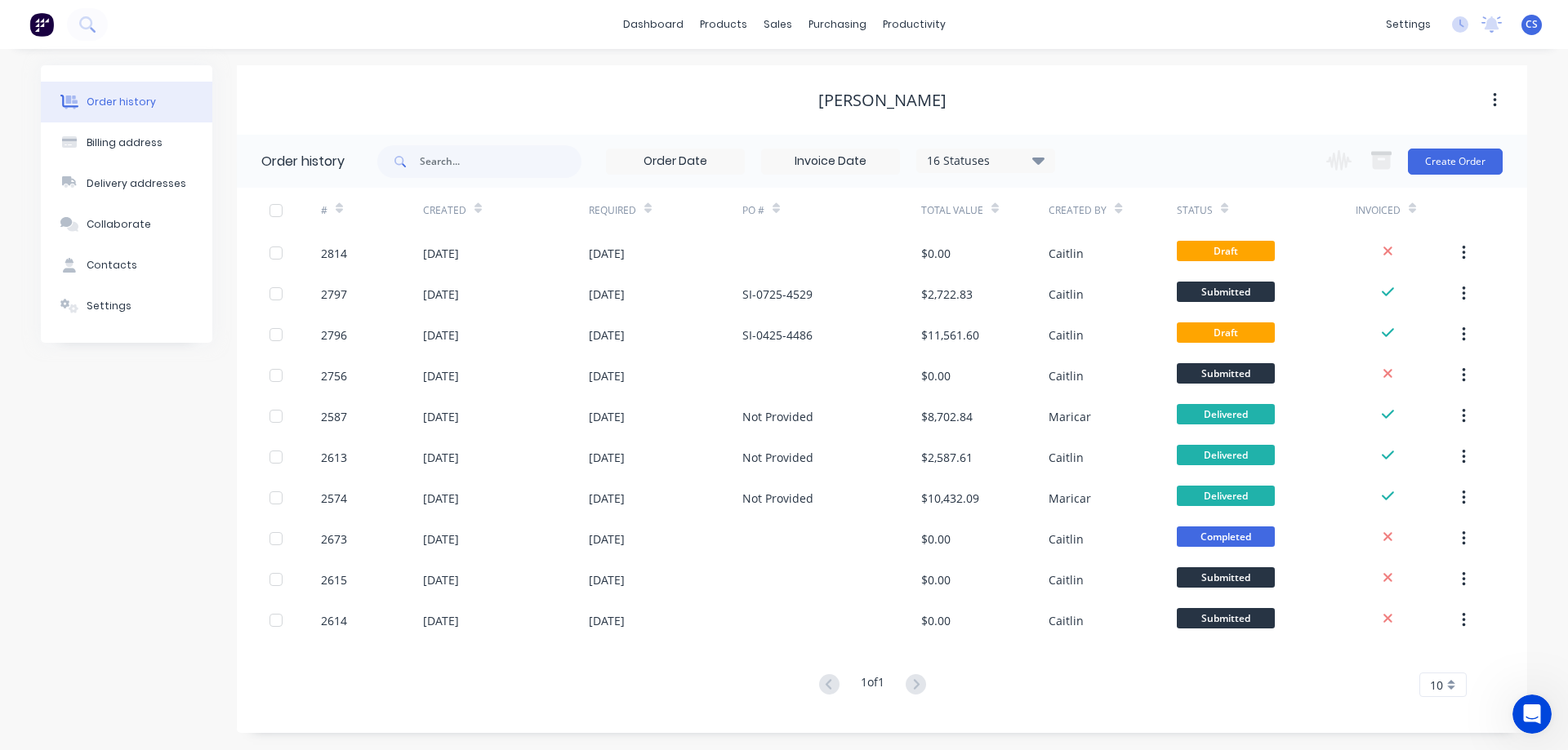
click at [1539, 23] on div "[PERSON_NAME] Industries Pty Ltd [PERSON_NAME] Administrator Profile Sign out" at bounding box center [1532, 25] width 21 height 21
click at [1528, 28] on span "CS" at bounding box center [1532, 24] width 12 height 15
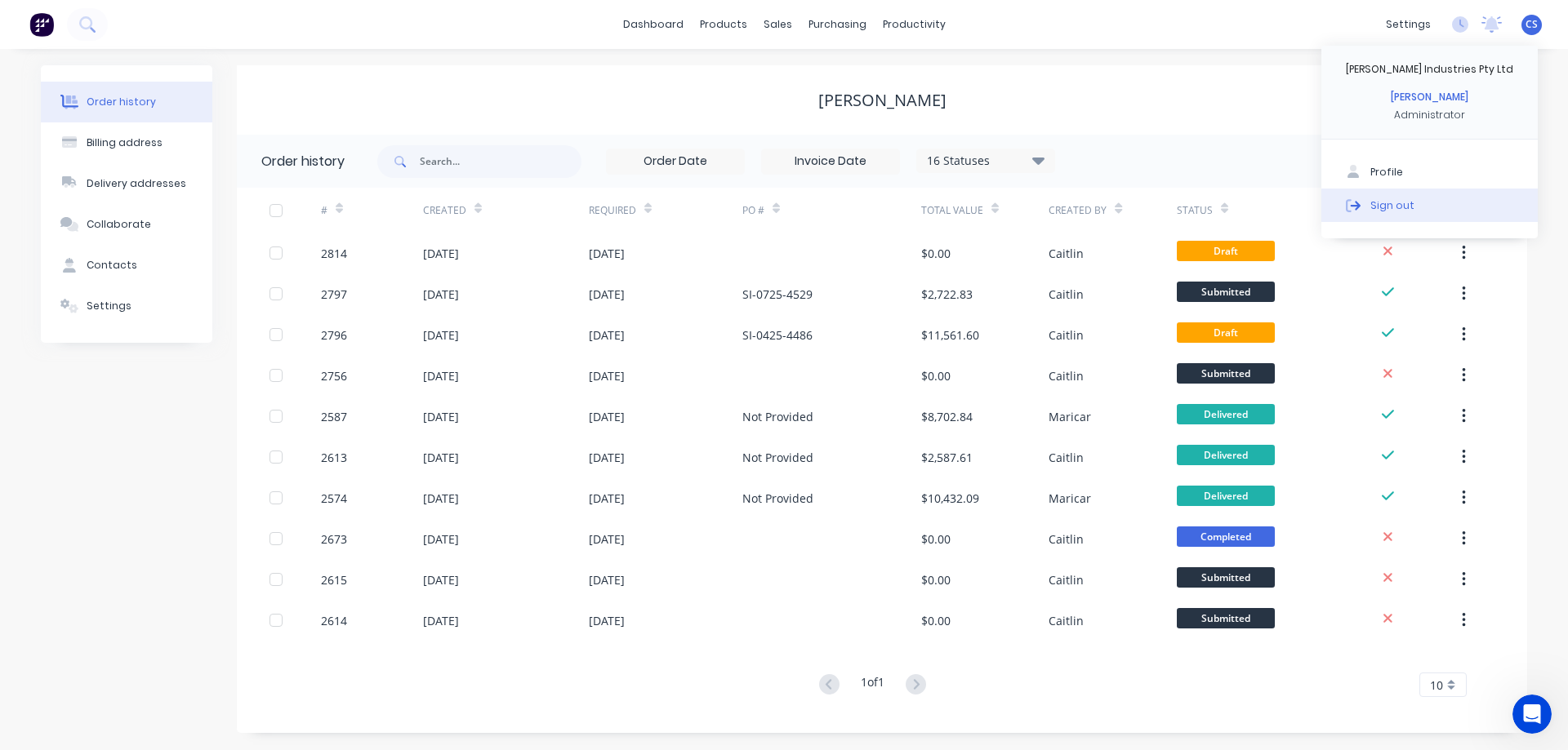
click at [1405, 200] on div "Sign out" at bounding box center [1392, 205] width 44 height 15
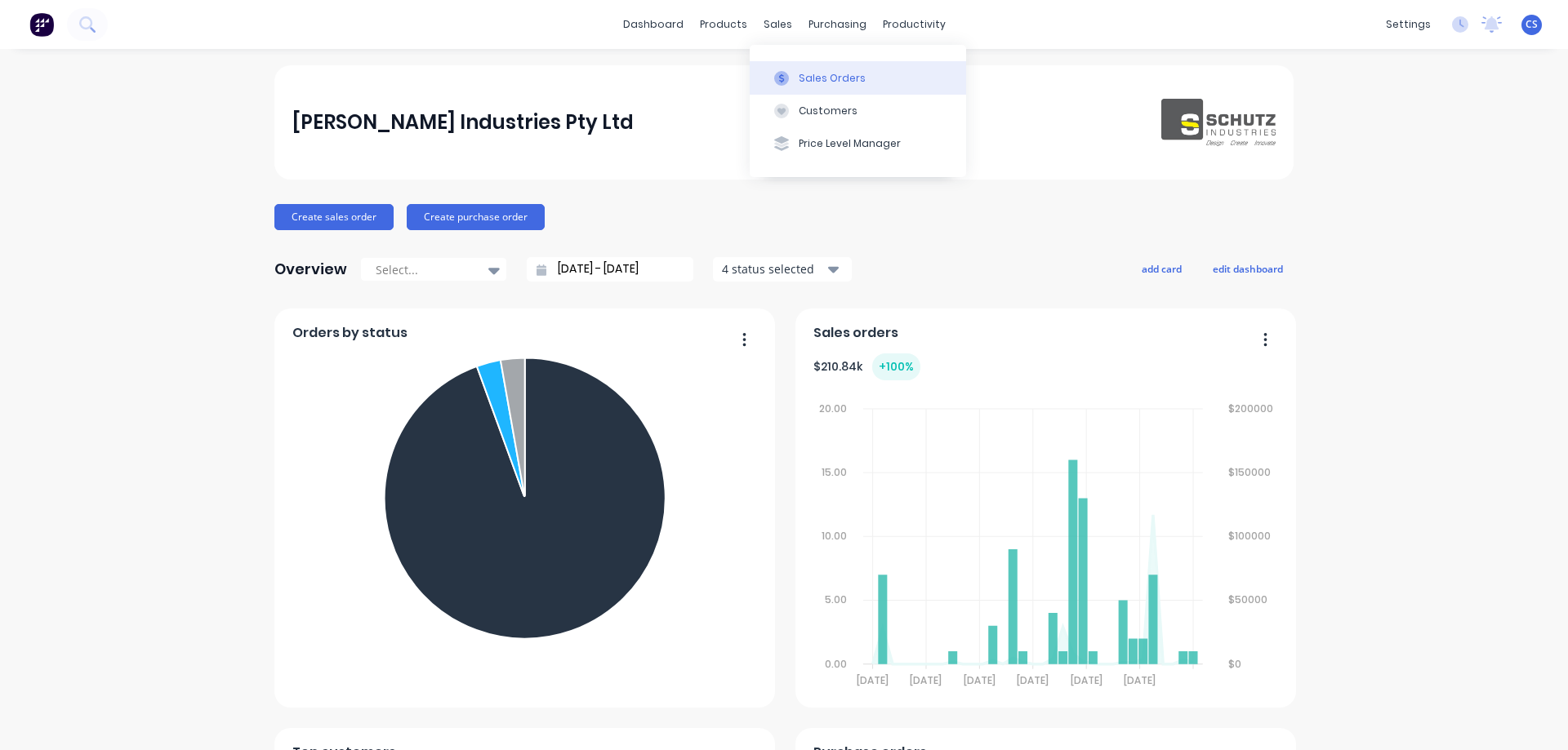
click at [816, 81] on div "Sales Orders" at bounding box center [832, 78] width 67 height 15
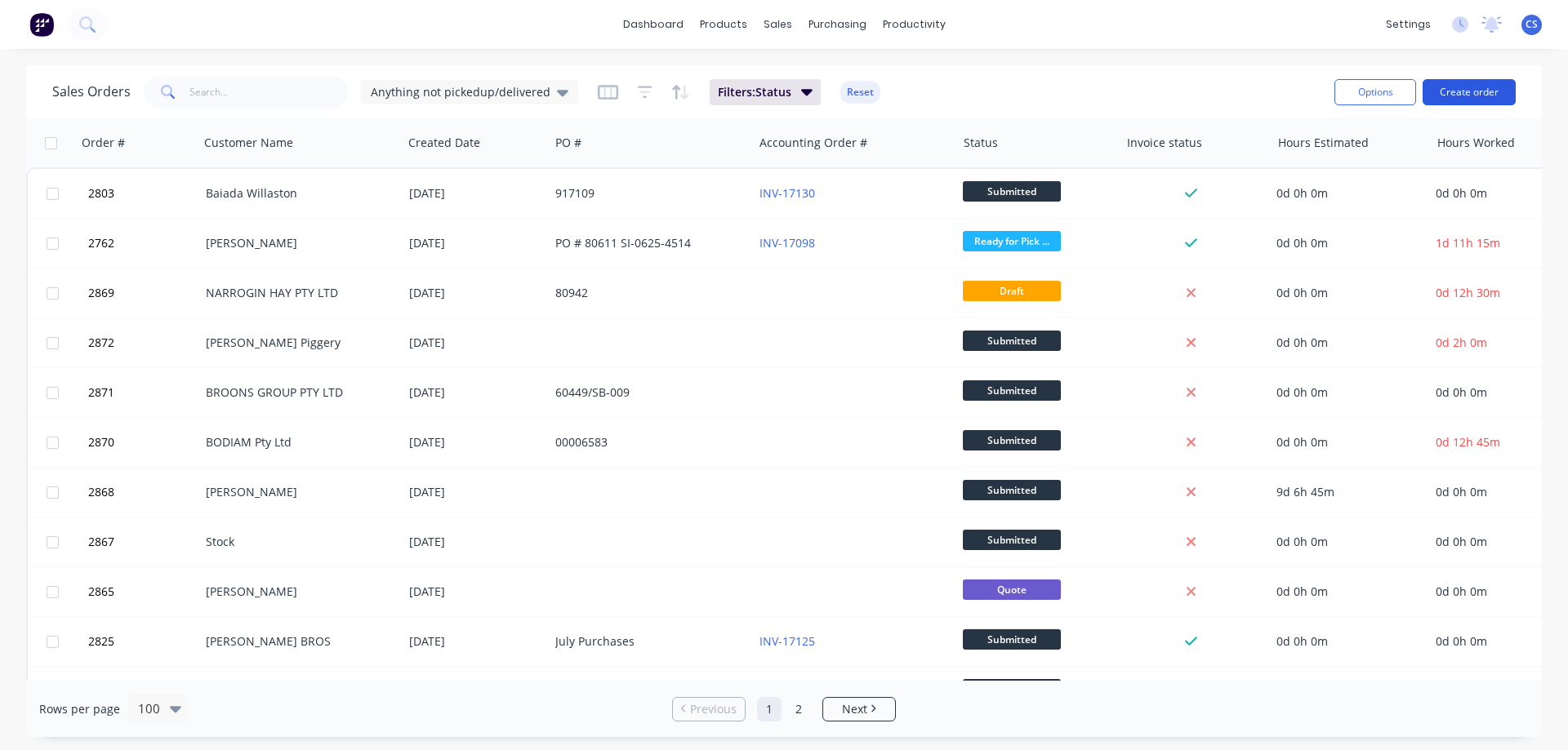
click at [1485, 92] on button "Create order" at bounding box center [1468, 92] width 93 height 26
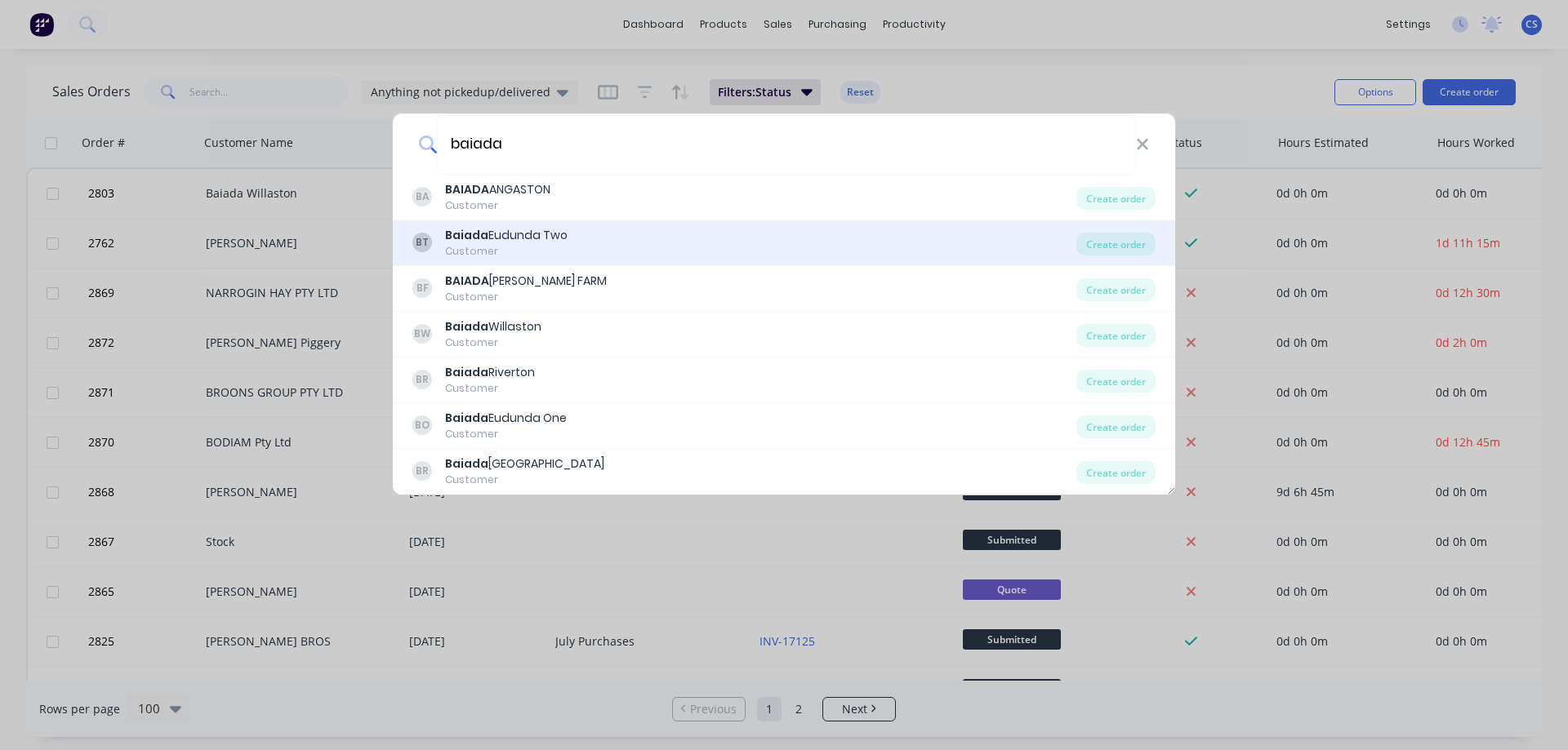
type input "baiada"
click at [657, 232] on div "BT Baiada Eudunda Two Customer" at bounding box center [743, 243] width 663 height 32
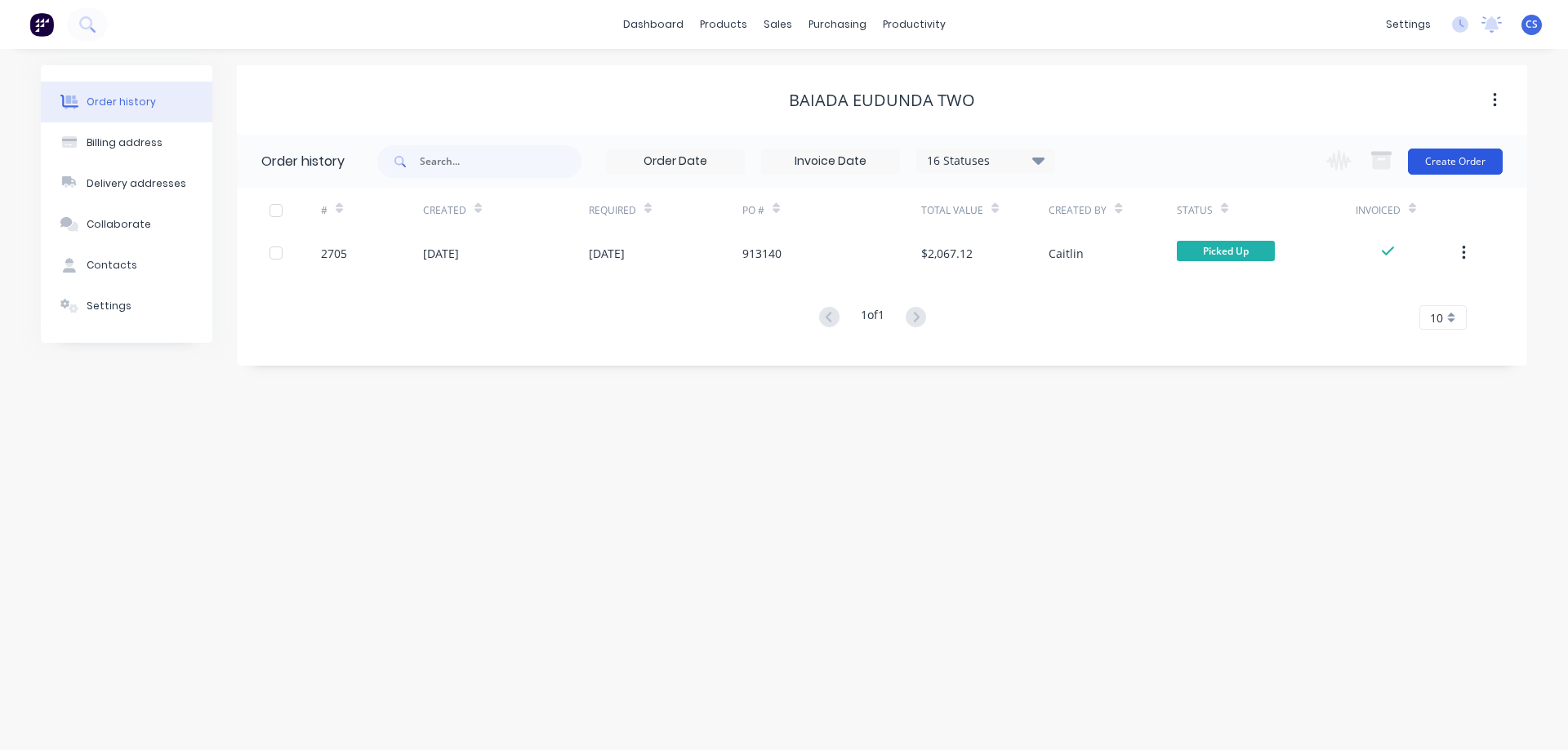
click at [1462, 173] on button "Create Order" at bounding box center [1454, 161] width 95 height 26
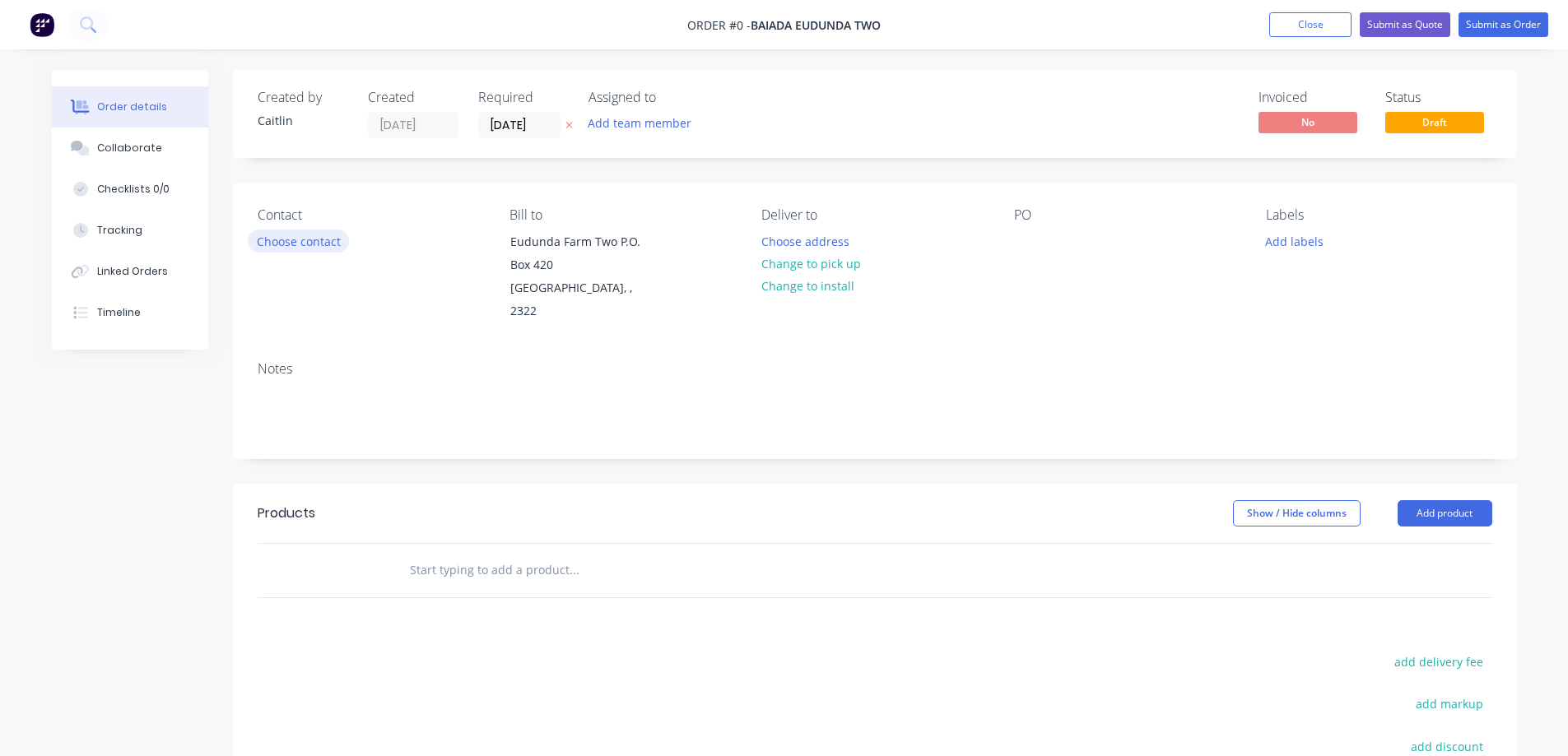
click at [309, 243] on button "Choose contact" at bounding box center [298, 240] width 101 height 22
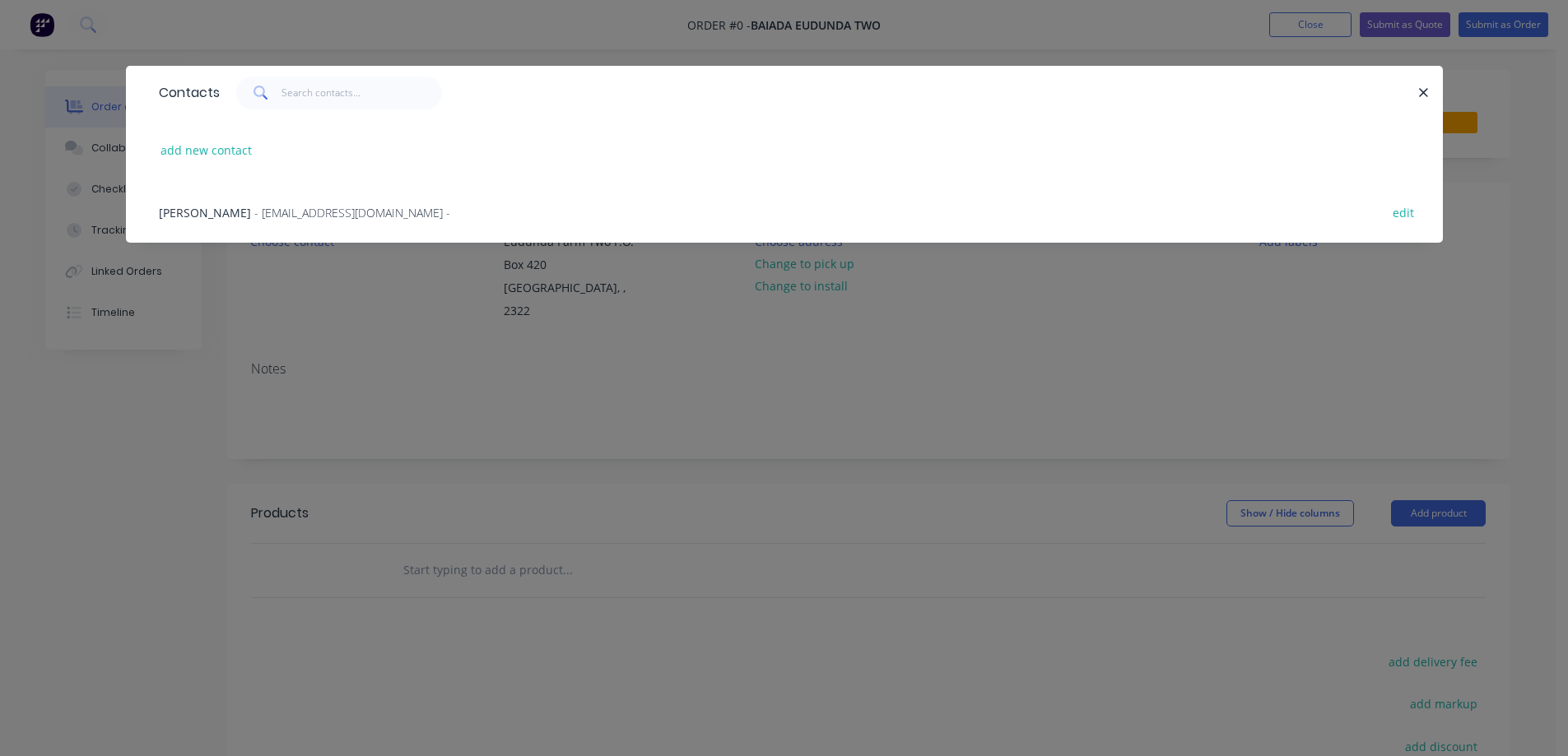
click at [300, 209] on span "- baiadaap@baiada.com.au -" at bounding box center [352, 212] width 196 height 16
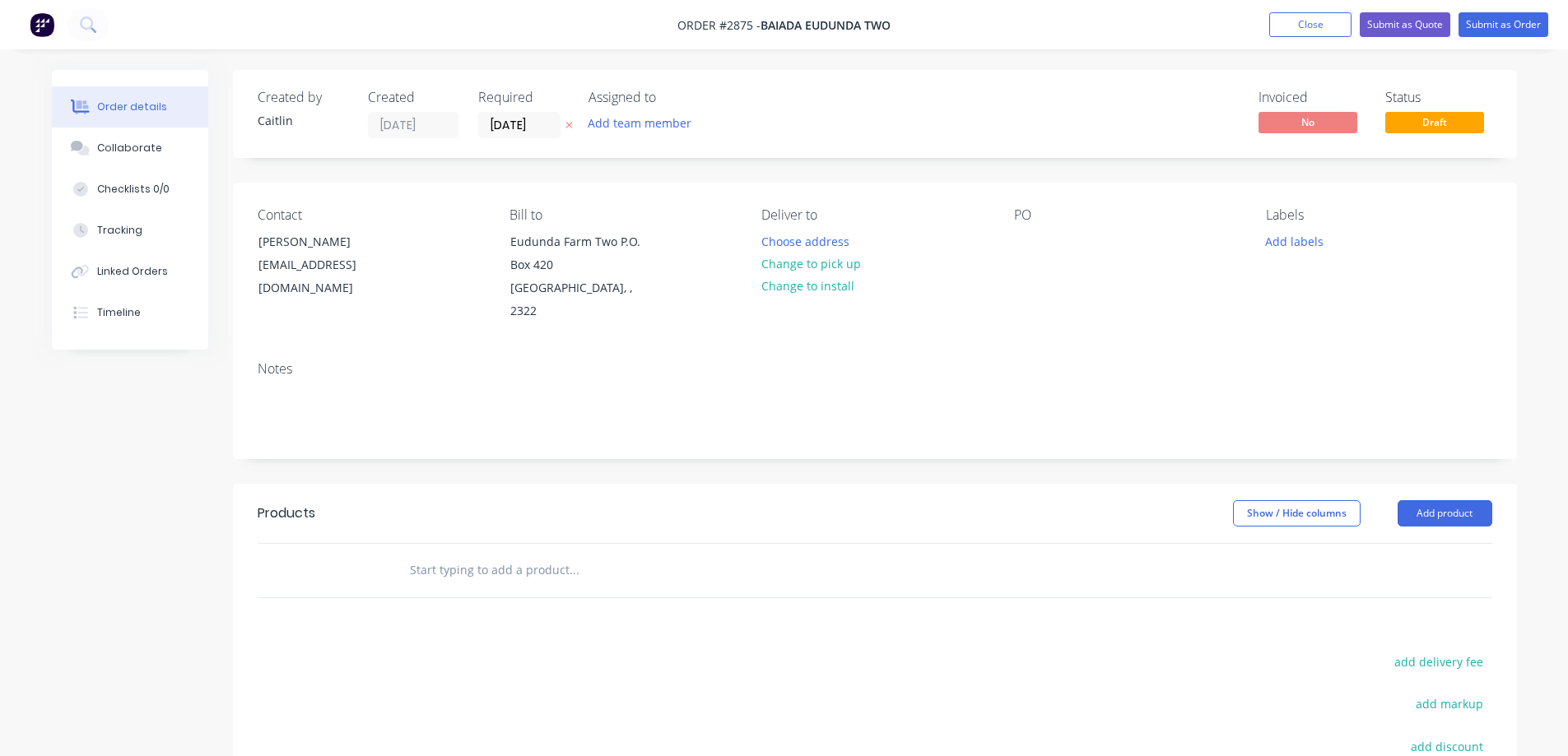
click at [1043, 244] on div "PO" at bounding box center [1127, 265] width 225 height 116
click at [1014, 232] on div "PO" at bounding box center [1127, 265] width 225 height 116
click at [1020, 232] on div at bounding box center [1027, 241] width 26 height 24
click at [472, 554] on input "text" at bounding box center [573, 571] width 330 height 33
click at [475, 554] on input "text" at bounding box center [573, 571] width 330 height 33
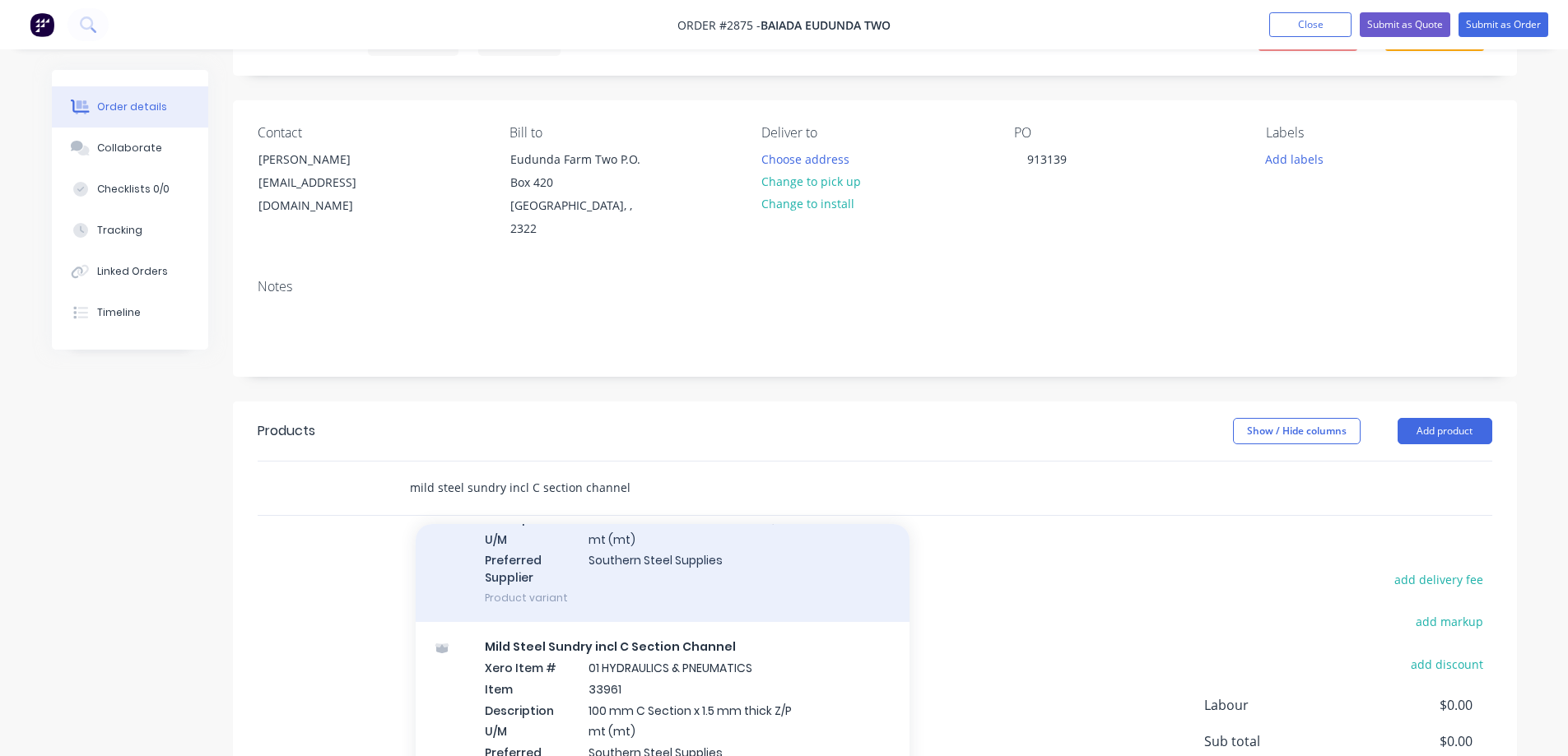
scroll to position [1152, 0]
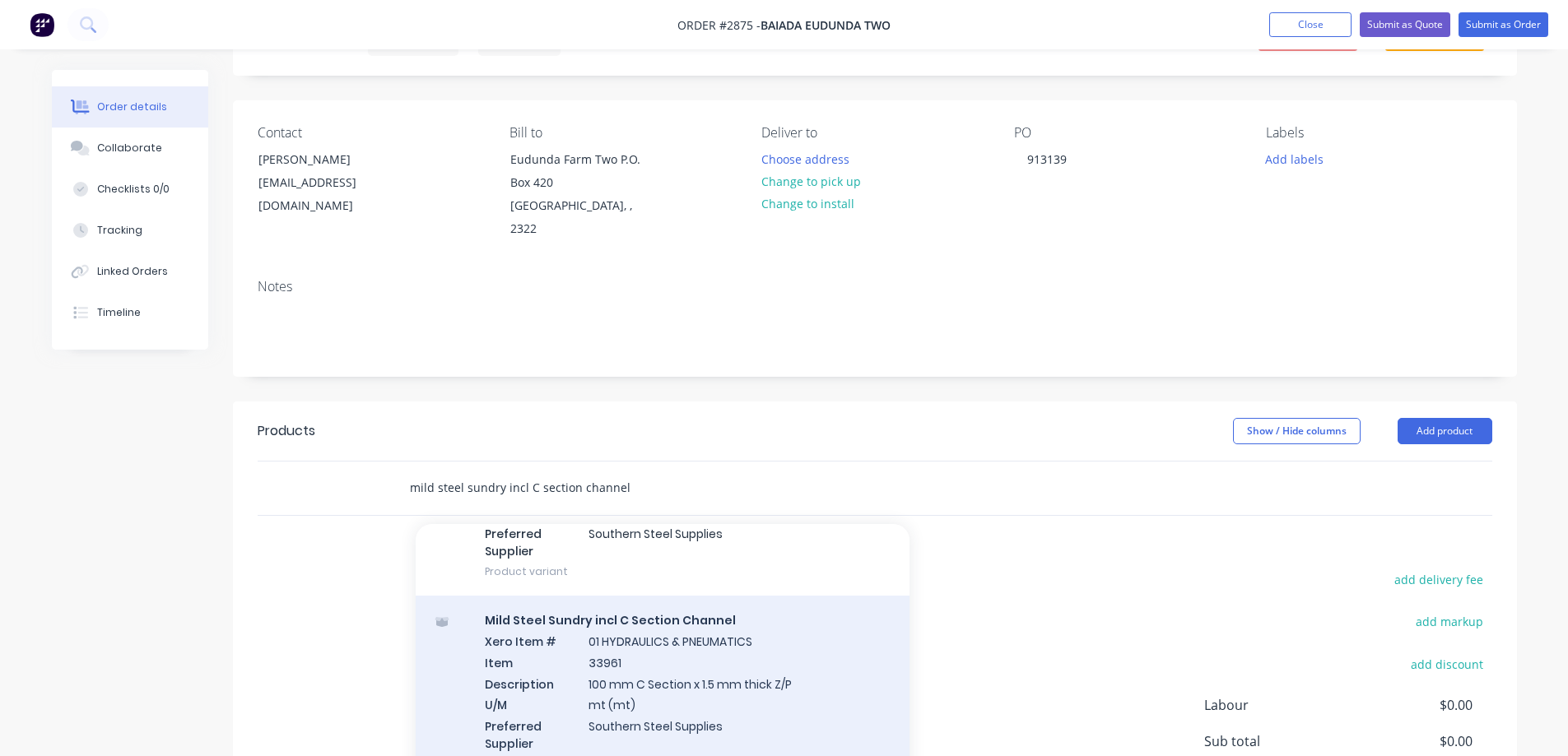
type input "mild steel sundry incl C section channel"
click at [815, 647] on div "Mild Steel Sundry incl C Section Channel Xero Item # 01 HYDRAULICS & PNEUMATICS…" at bounding box center [662, 692] width 494 height 192
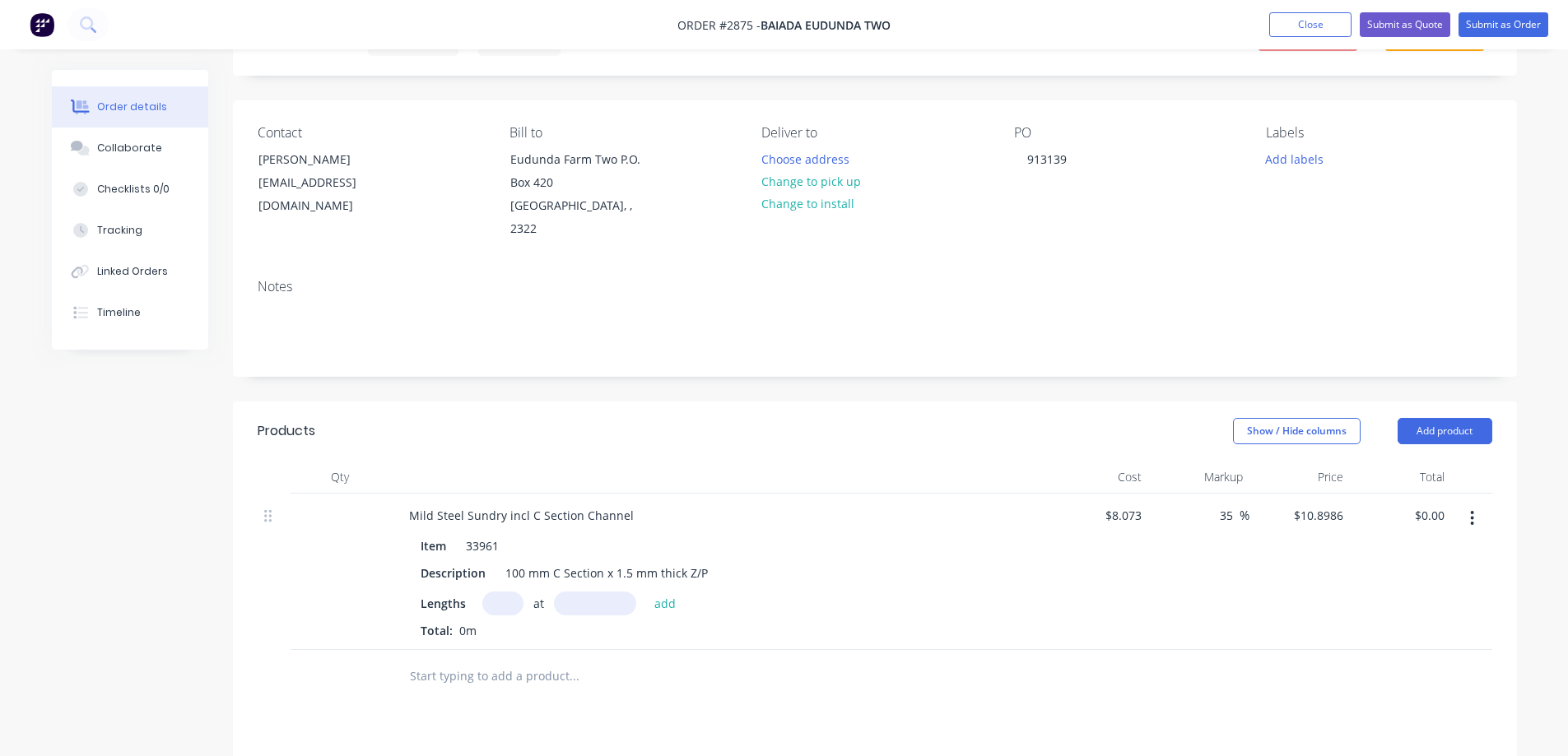
click at [500, 592] on input "text" at bounding box center [503, 603] width 41 height 24
type input "12"
type input "6100mm"
click at [657, 592] on button "add" at bounding box center [665, 602] width 38 height 22
type input "$797.78"
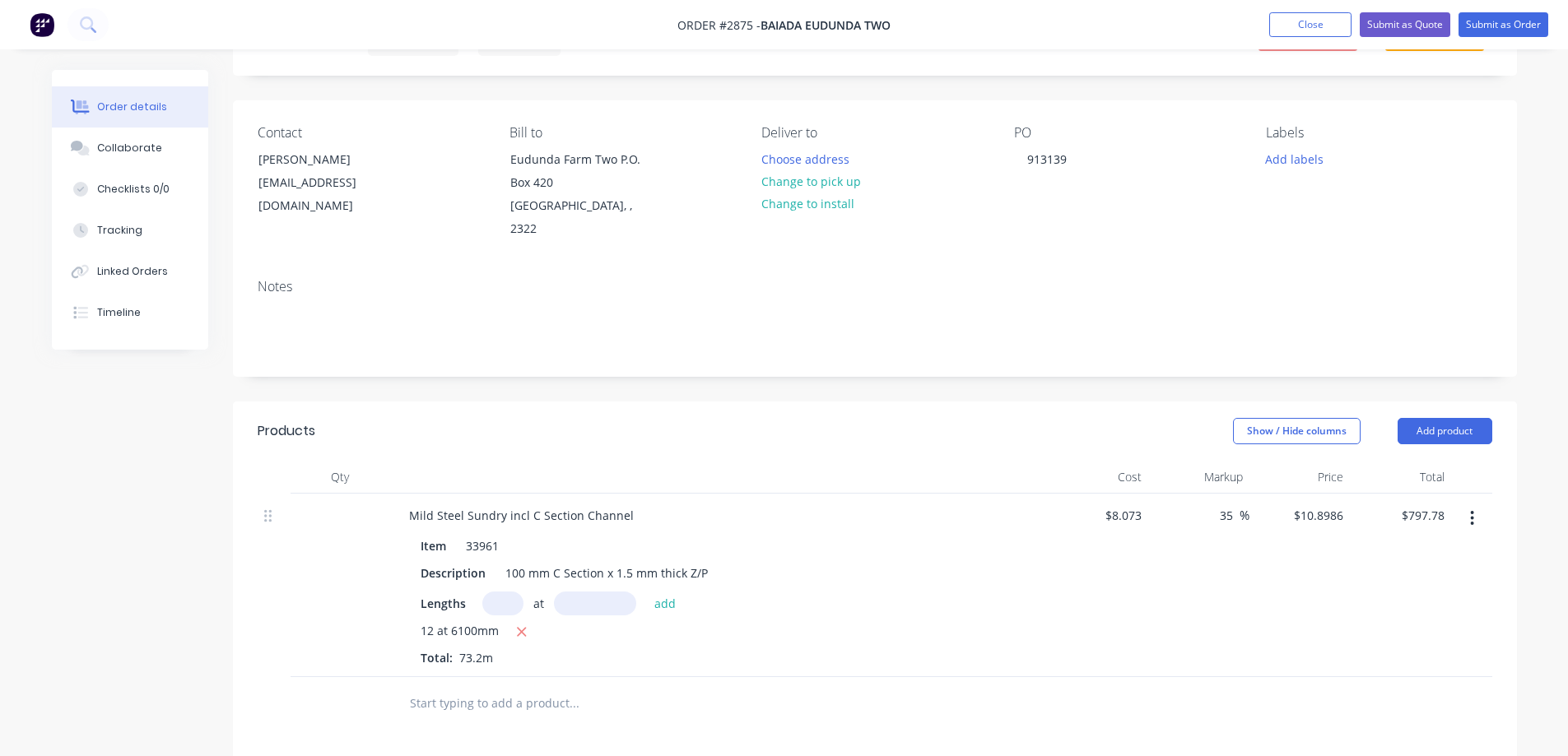
click at [1512, 572] on div "Qty Cost Markup Price Total Mild Steel Sundry incl C Section Channel Item 33961…" at bounding box center [874, 595] width 1284 height 270
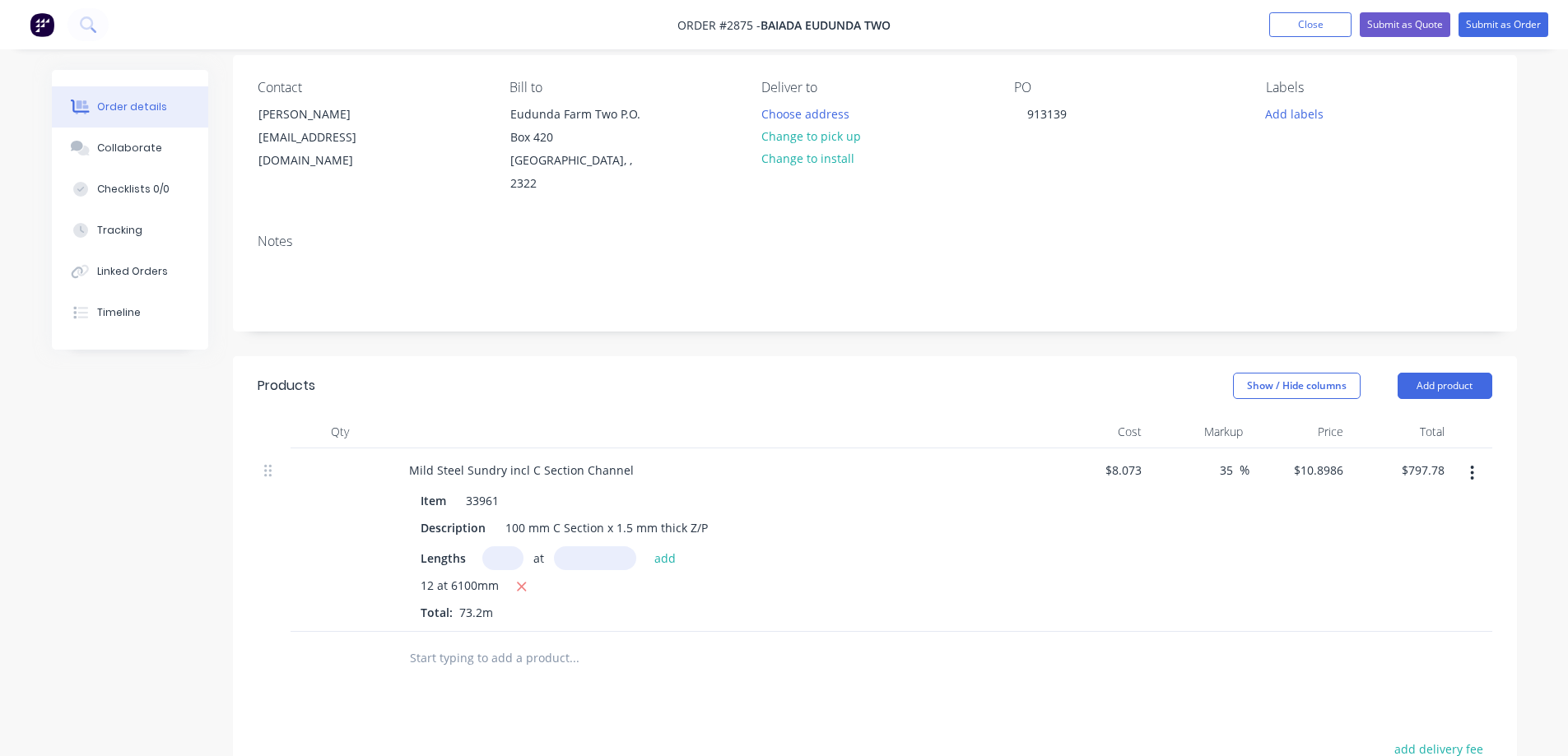
scroll to position [164, 0]
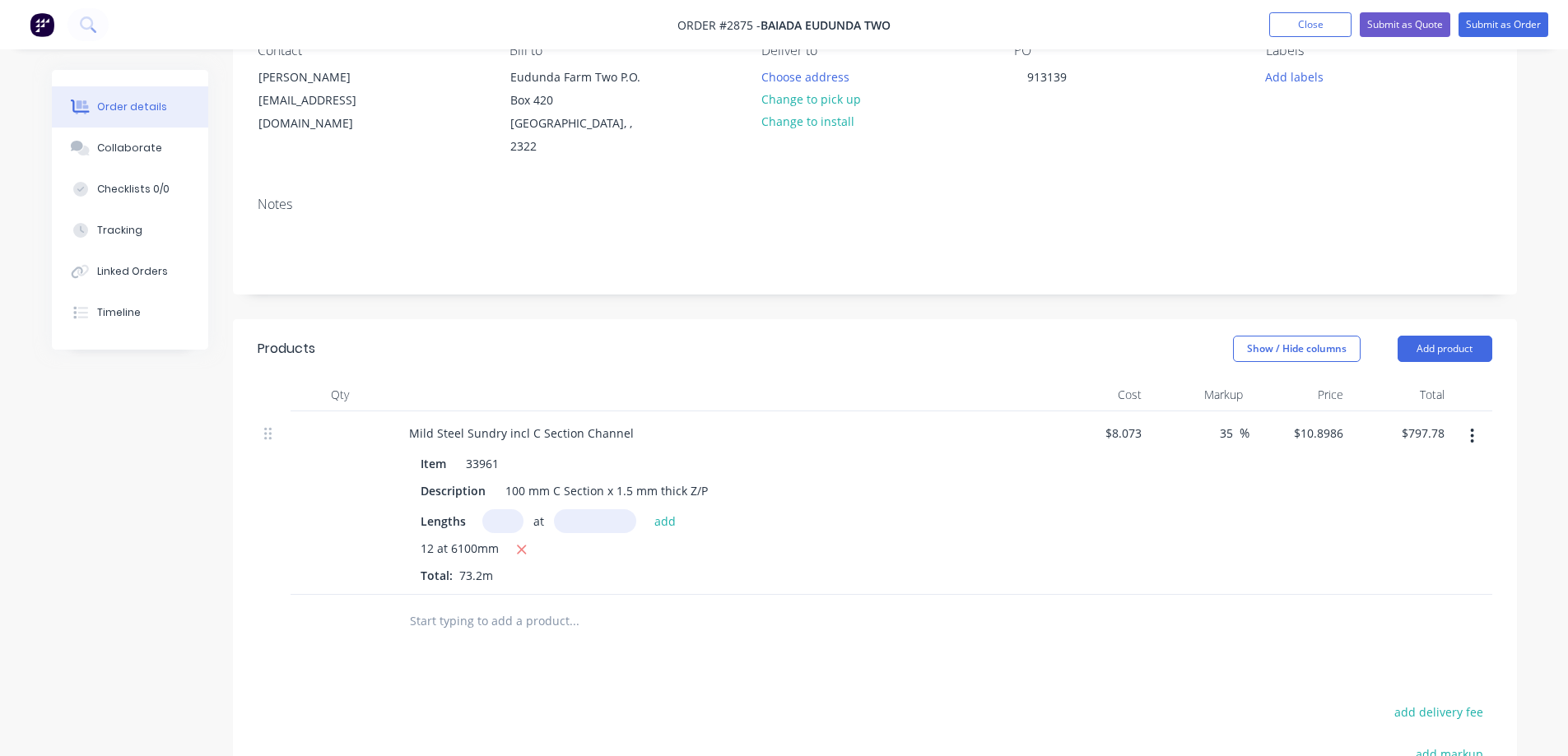
click at [535, 605] on input "text" at bounding box center [573, 621] width 330 height 33
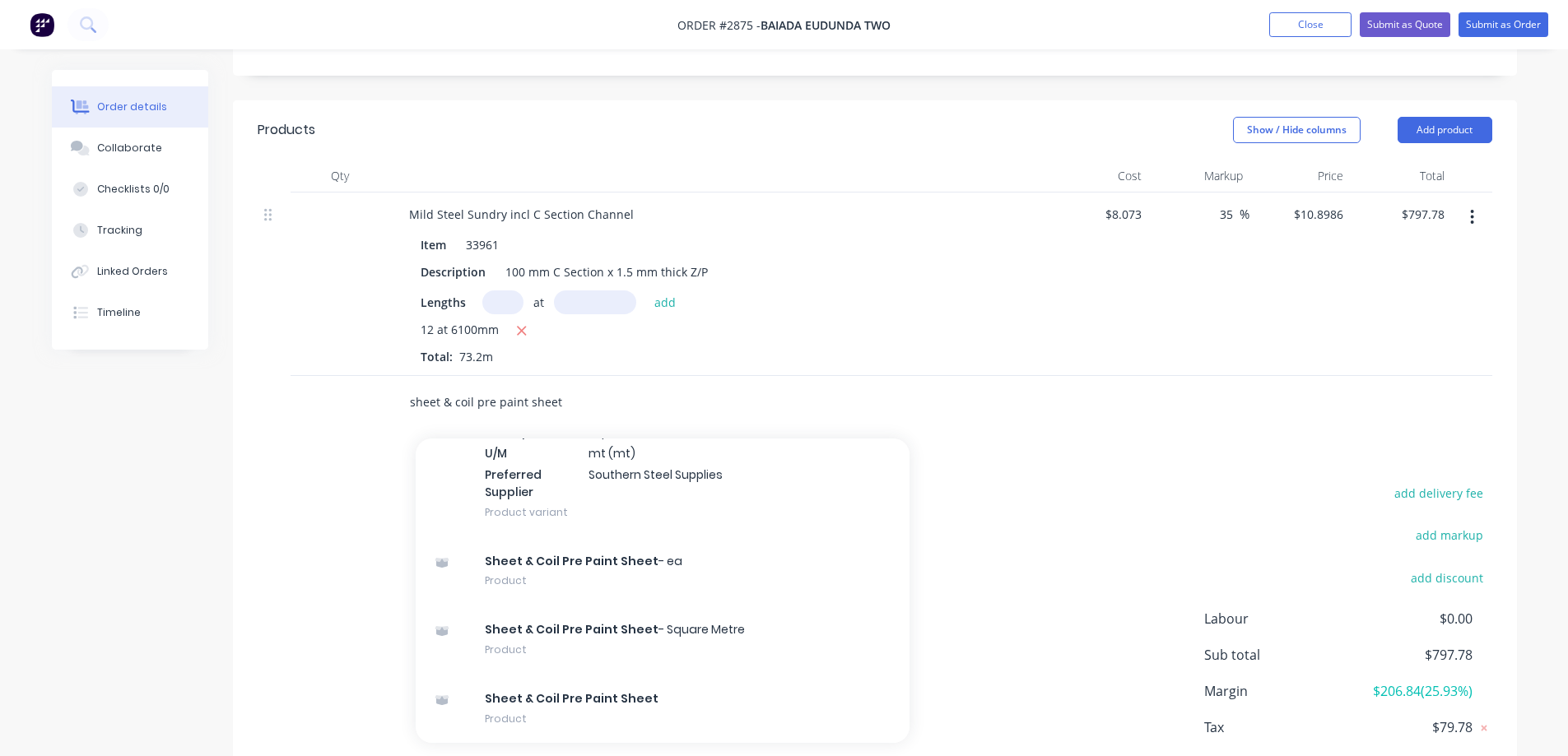
scroll to position [454, 0]
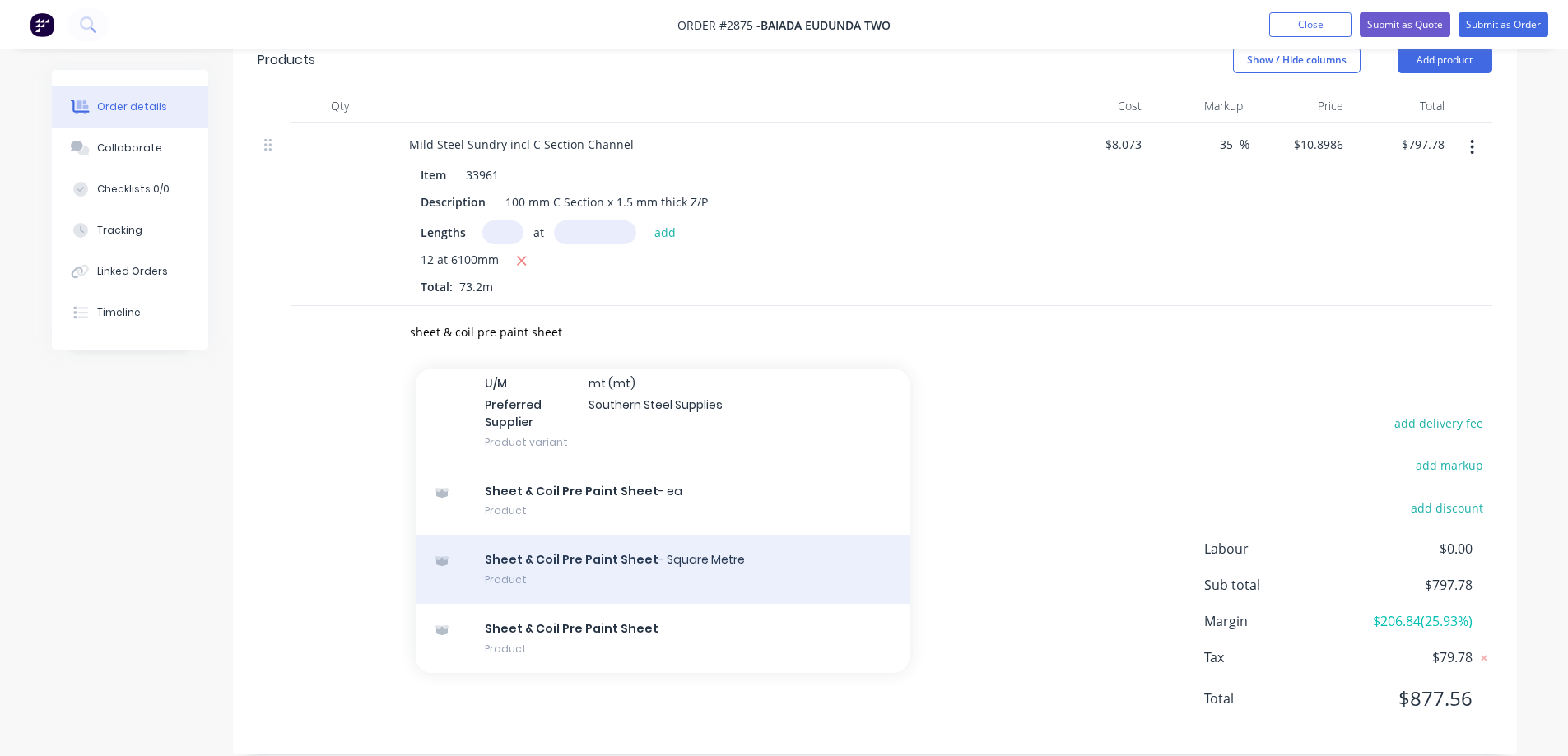
click at [801, 541] on div "Sheet & Coil Pre Paint Sheet - Square Metre Product" at bounding box center [662, 569] width 494 height 69
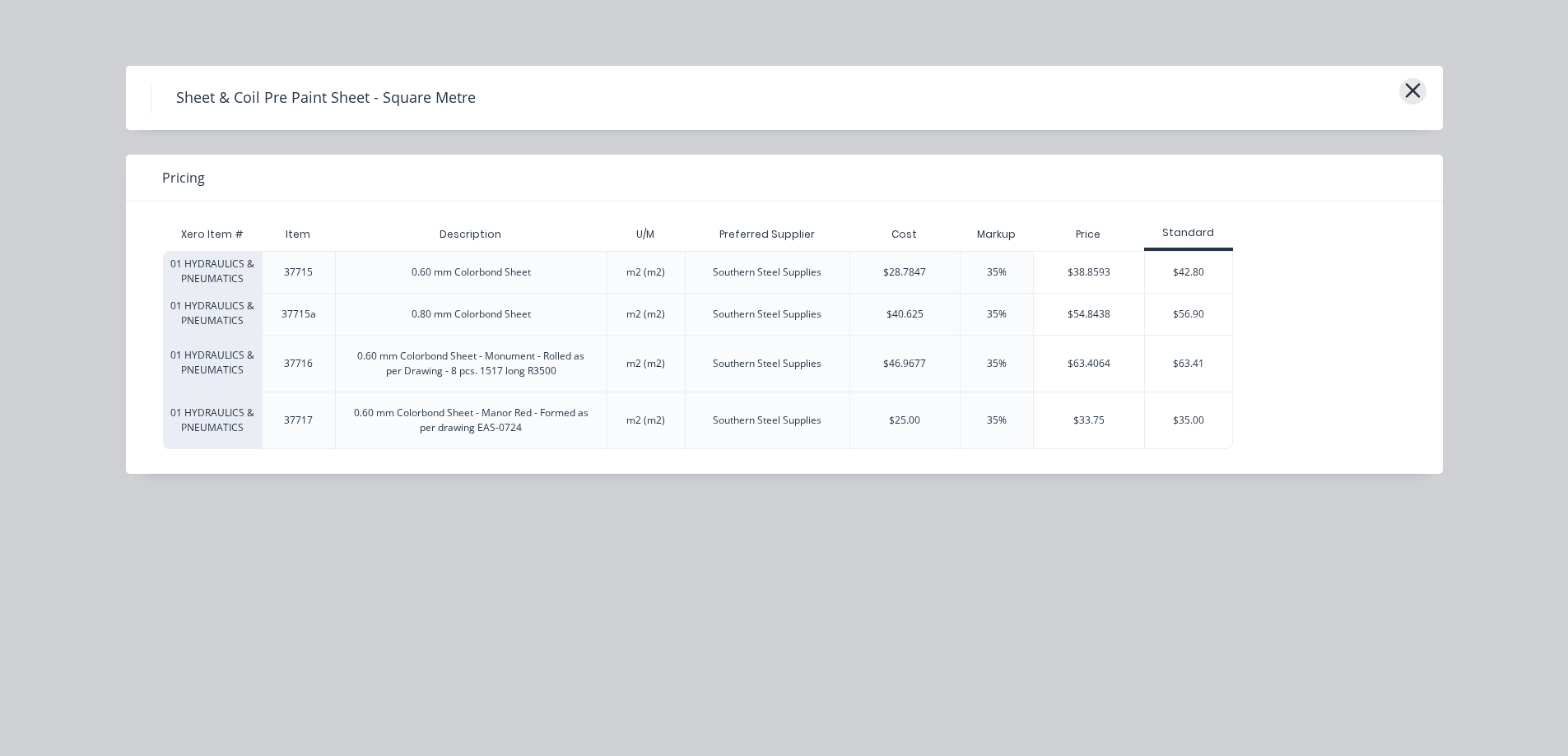
click at [1413, 90] on icon "button" at bounding box center [1412, 90] width 15 height 15
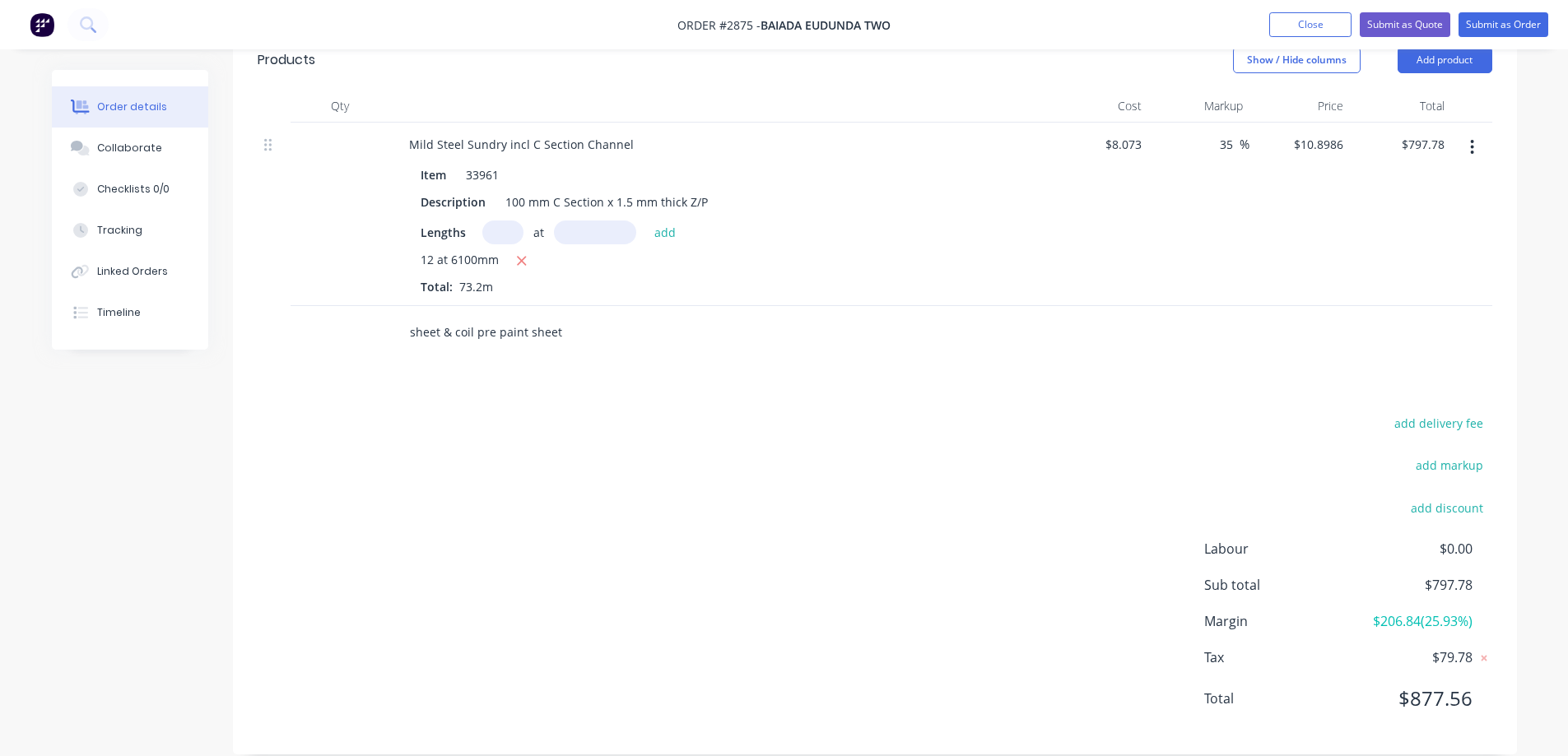
click at [572, 316] on input "sheet & coil pre paint sheet" at bounding box center [573, 333] width 330 height 33
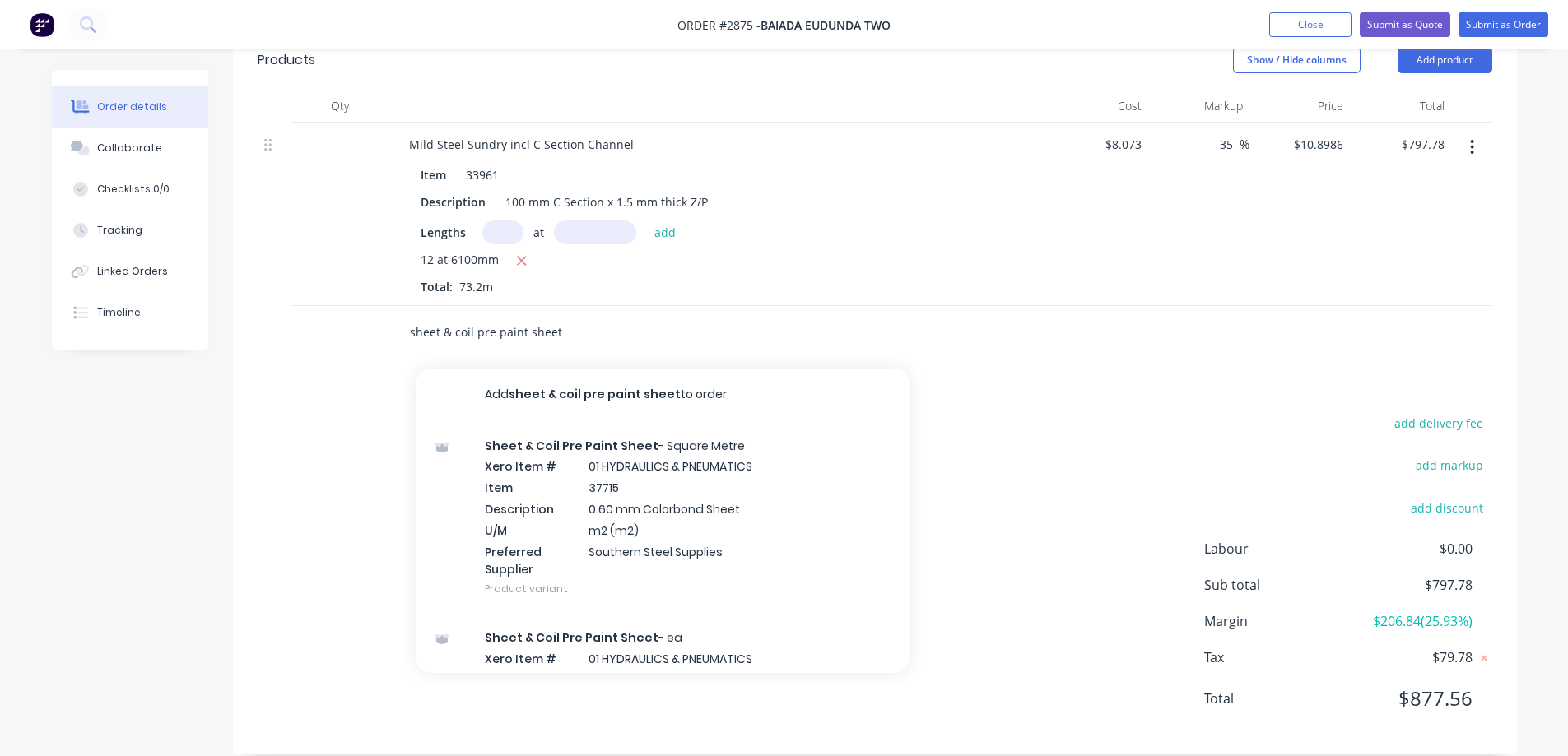
drag, startPoint x: 572, startPoint y: 312, endPoint x: 393, endPoint y: 318, distance: 179.1
click at [393, 318] on div "sheet & coil pre paint sheet Add sheet & coil pre paint sheet to order Sheet & …" at bounding box center [685, 332] width 593 height 53
paste input "0.42 mm bmt Trim Deck Colourbond Sheet - Surfmis"
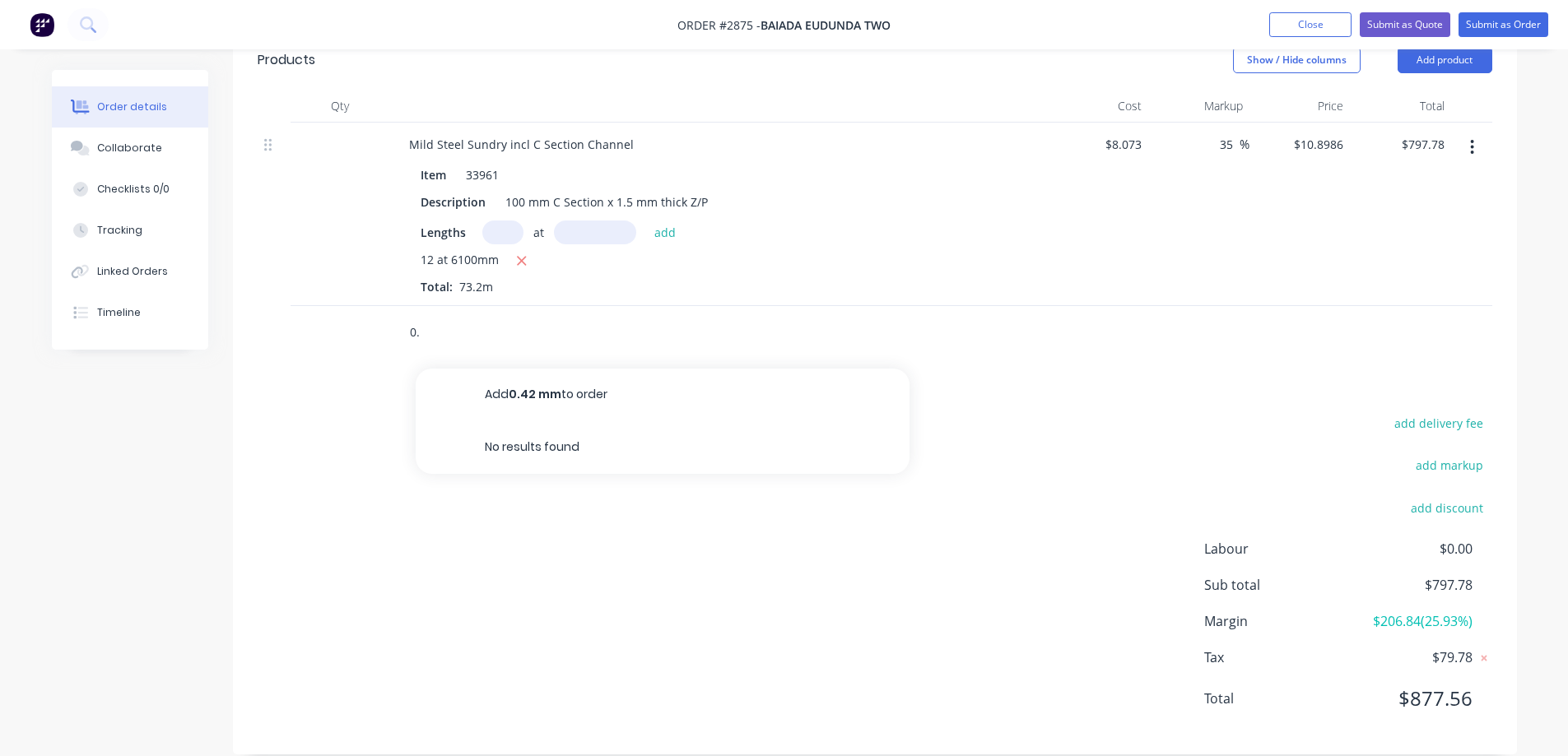
type input "0"
type input "s"
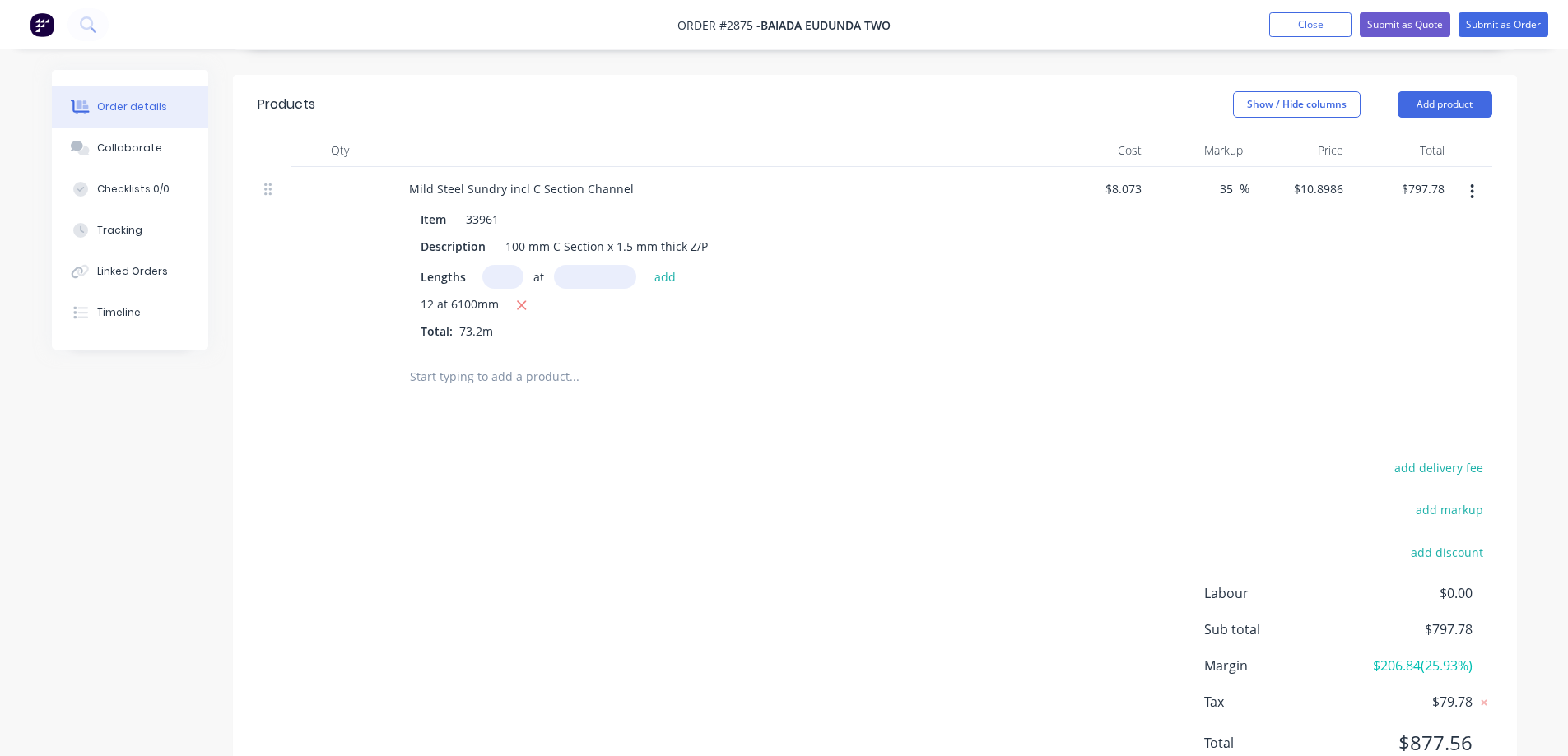
scroll to position [371, 0]
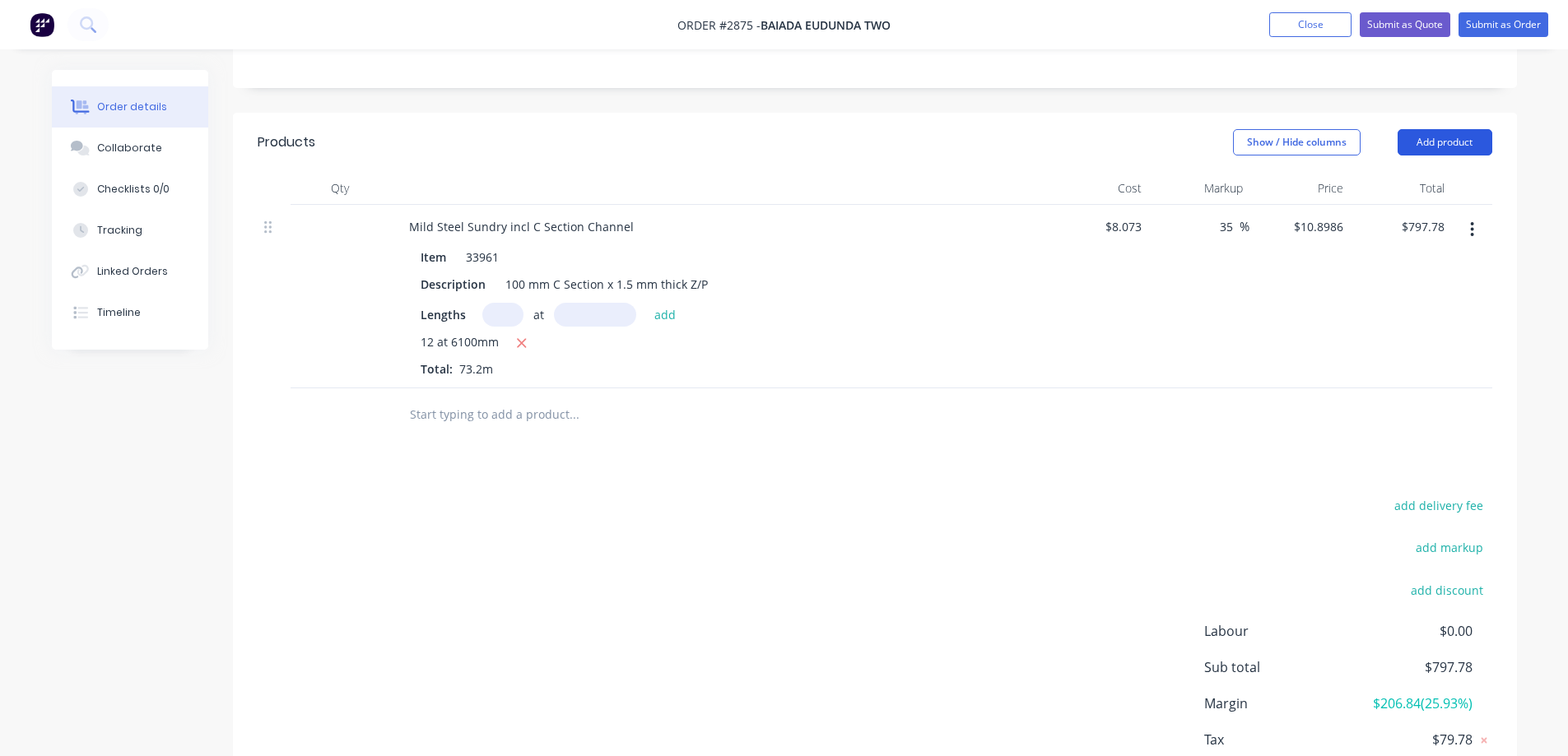
click at [1436, 129] on button "Add product" at bounding box center [1445, 142] width 94 height 26
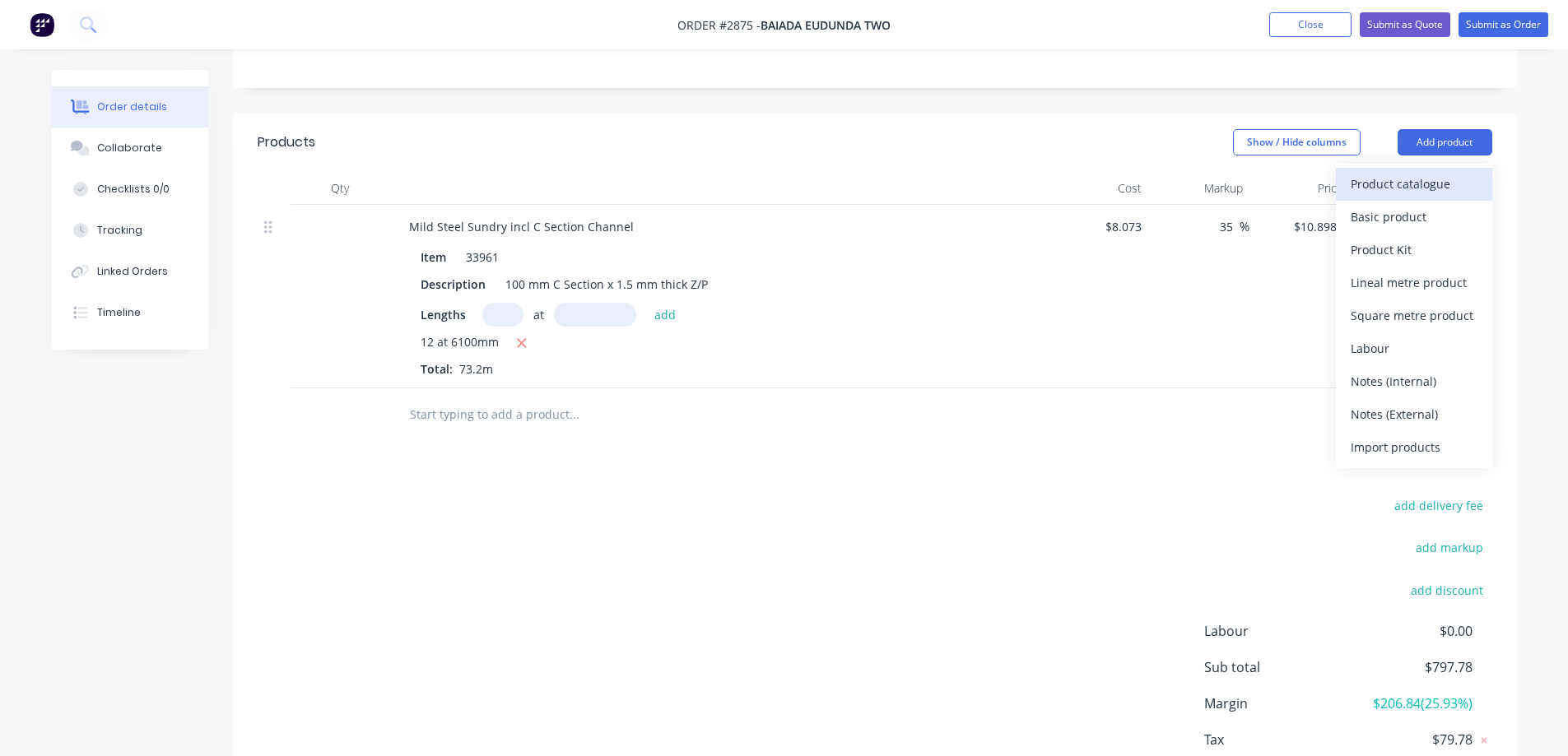
click at [1405, 172] on div "Product catalogue" at bounding box center [1413, 184] width 127 height 24
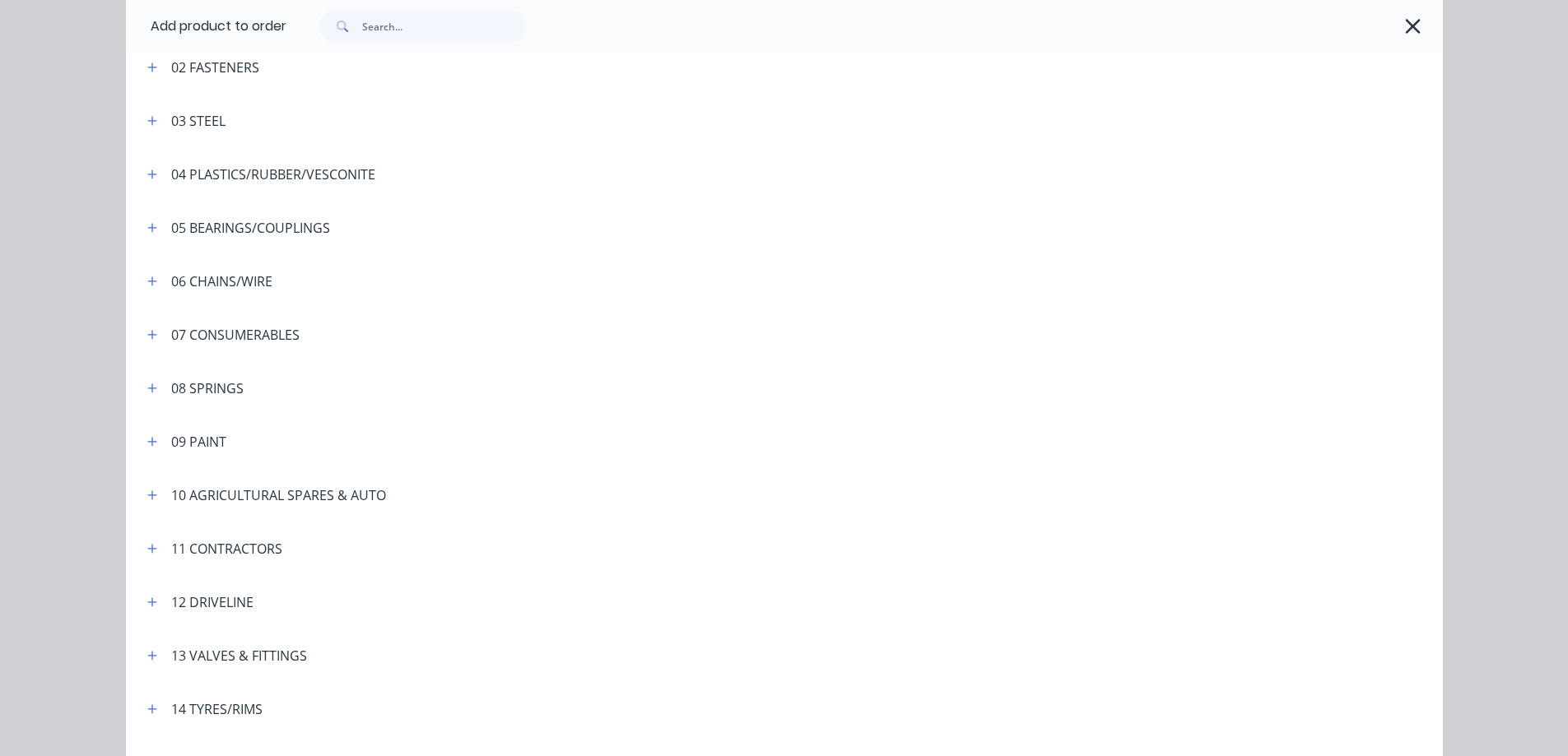
scroll to position [164, 0]
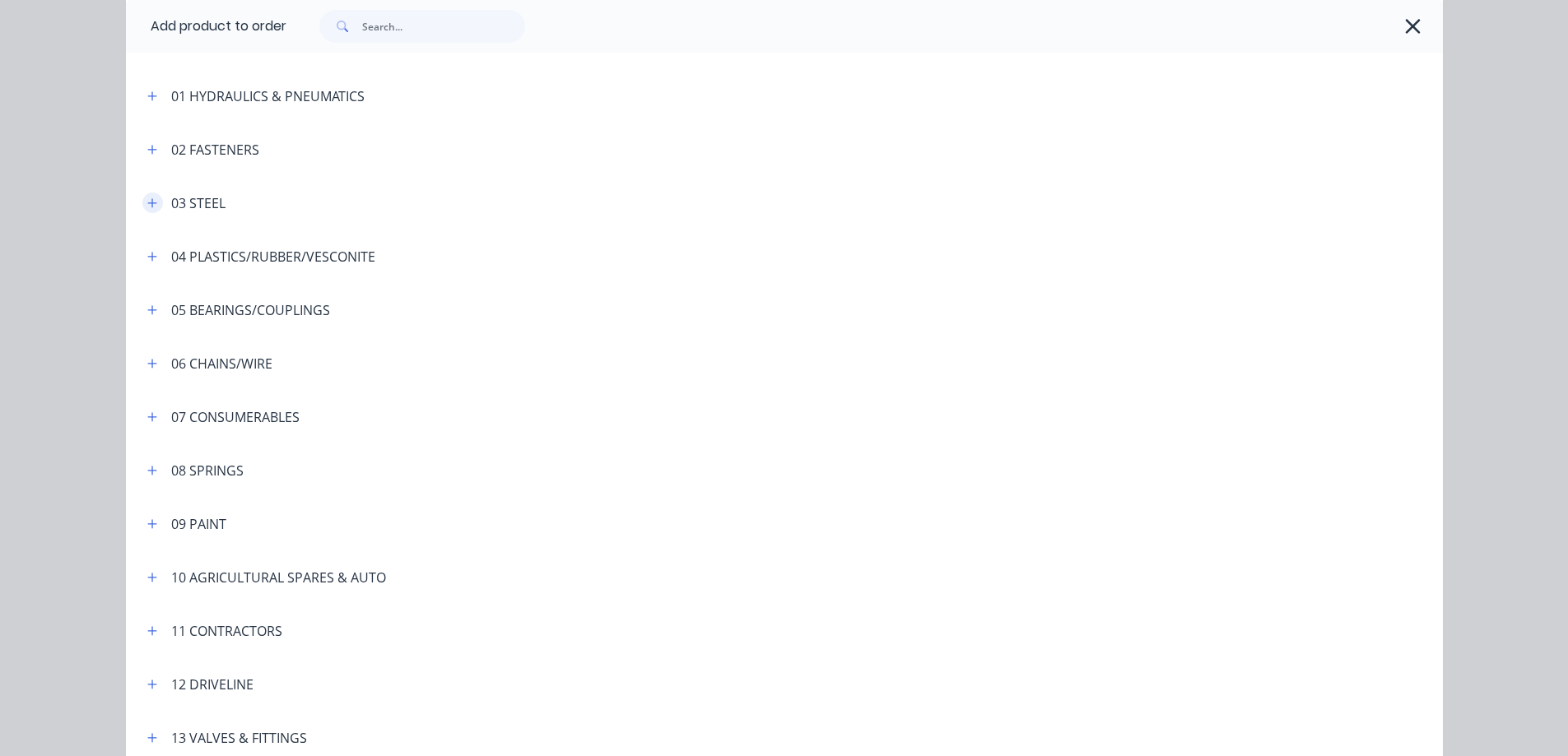
click at [148, 201] on icon "button" at bounding box center [152, 203] width 10 height 11
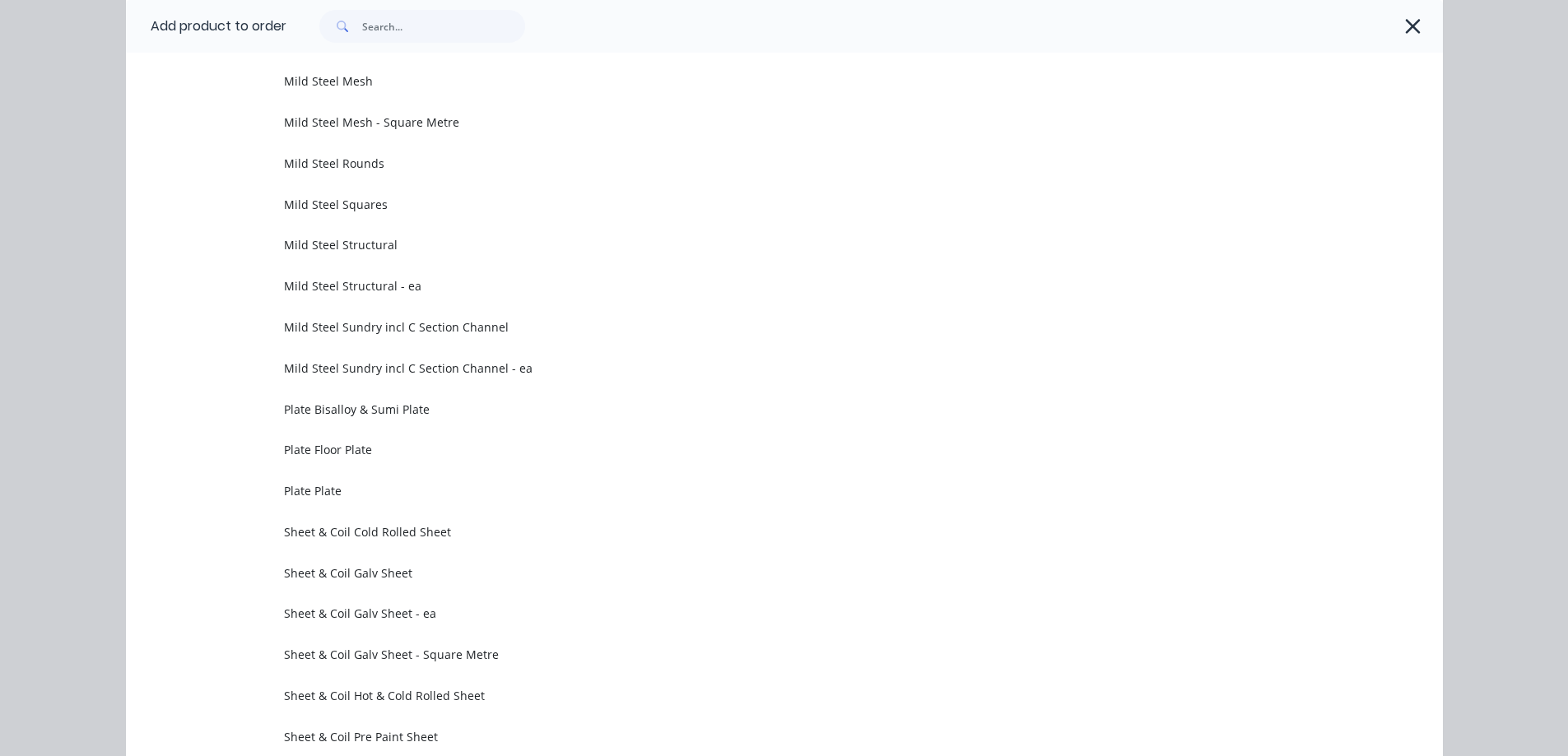
scroll to position [1481, 0]
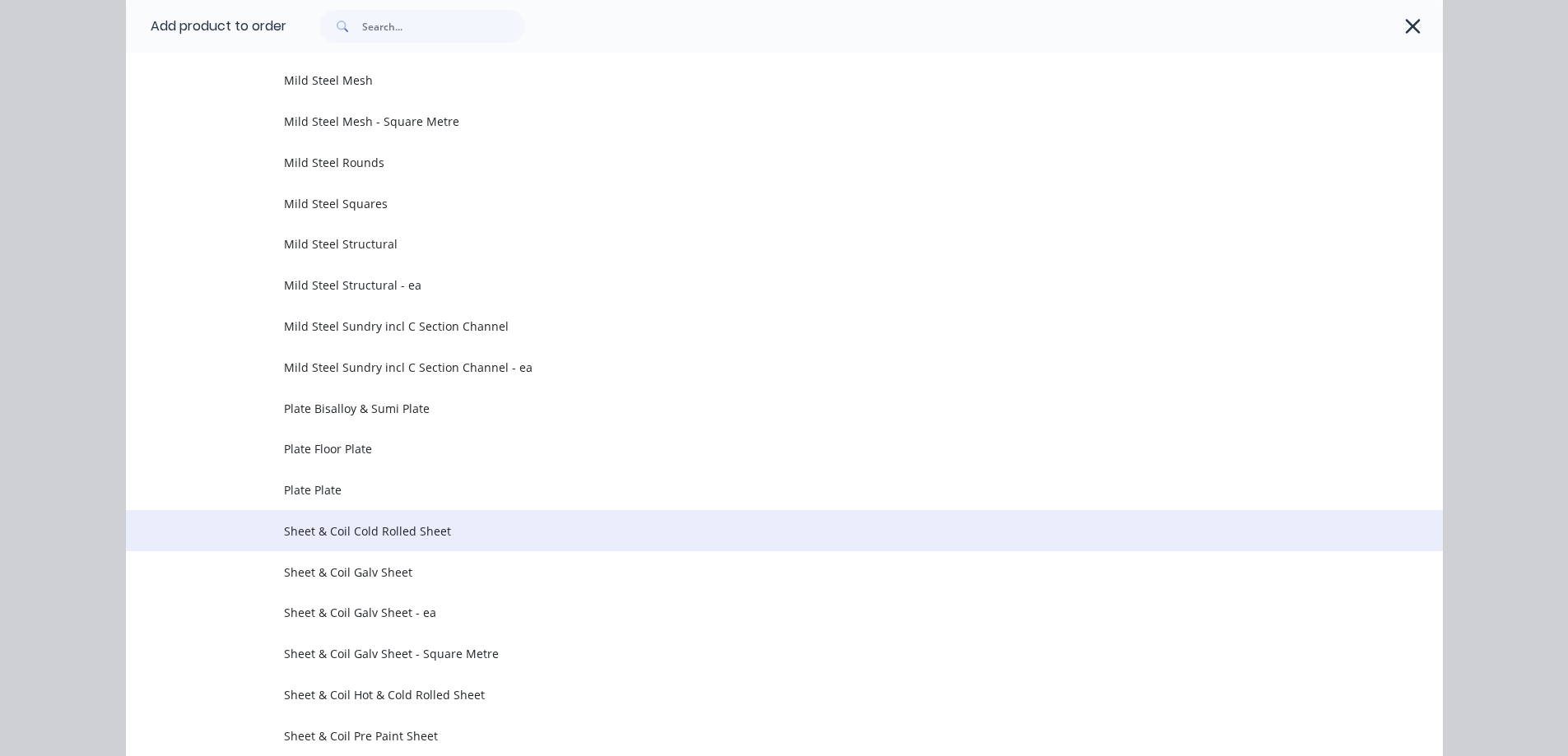
click at [552, 523] on span "Sheet & Coil Cold Rolled Sheet" at bounding box center [747, 531] width 926 height 17
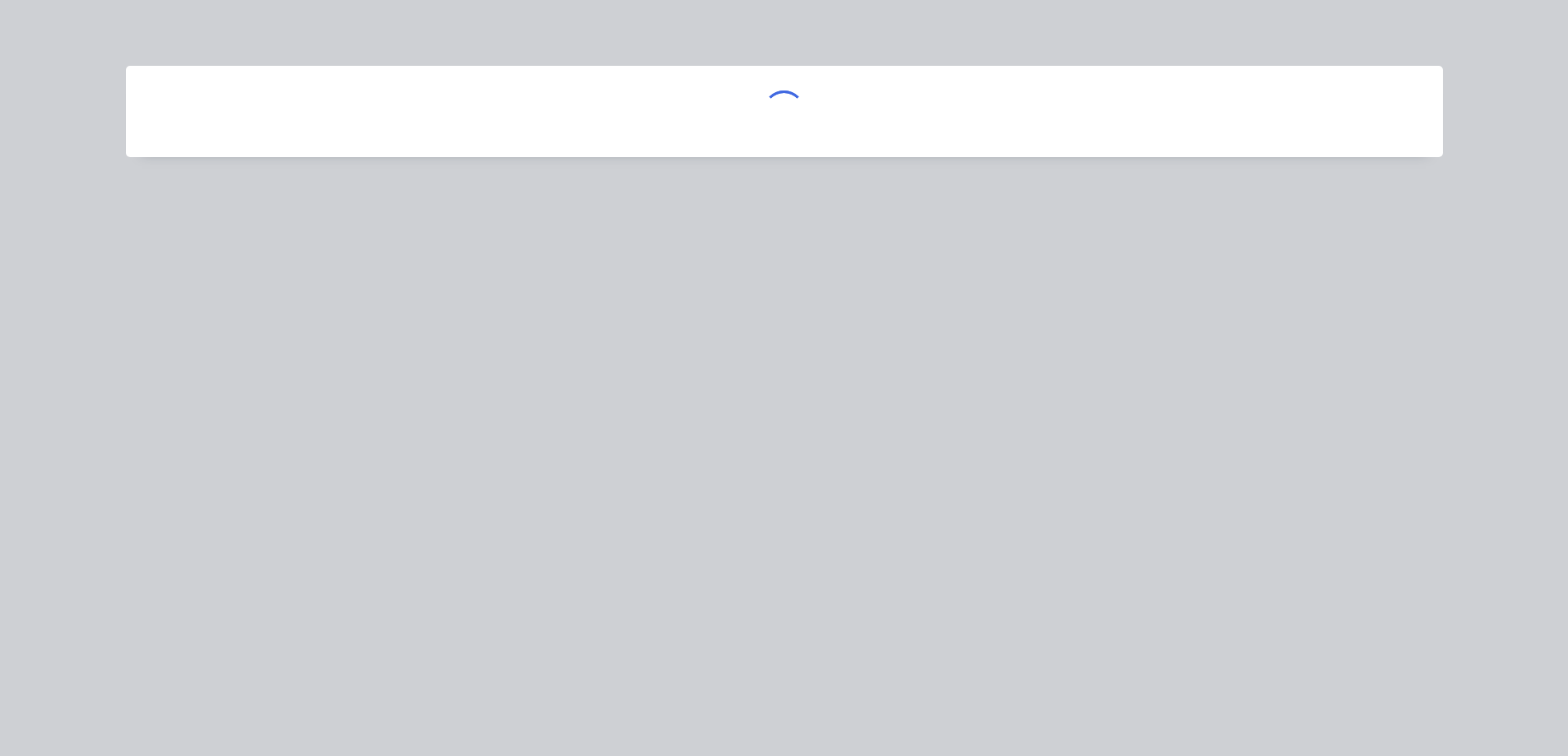
scroll to position [0, 0]
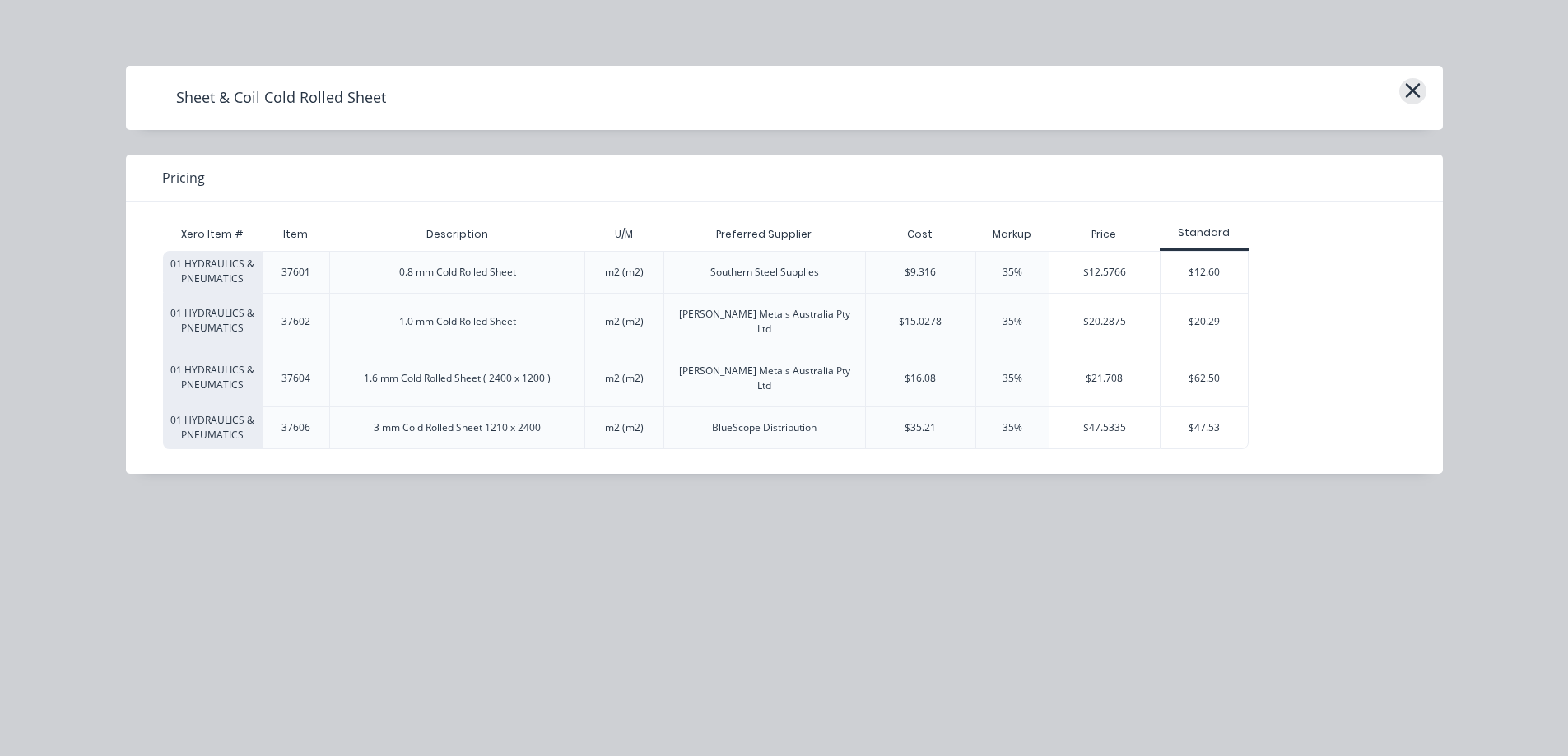
click at [1422, 87] on button "button" at bounding box center [1412, 91] width 27 height 26
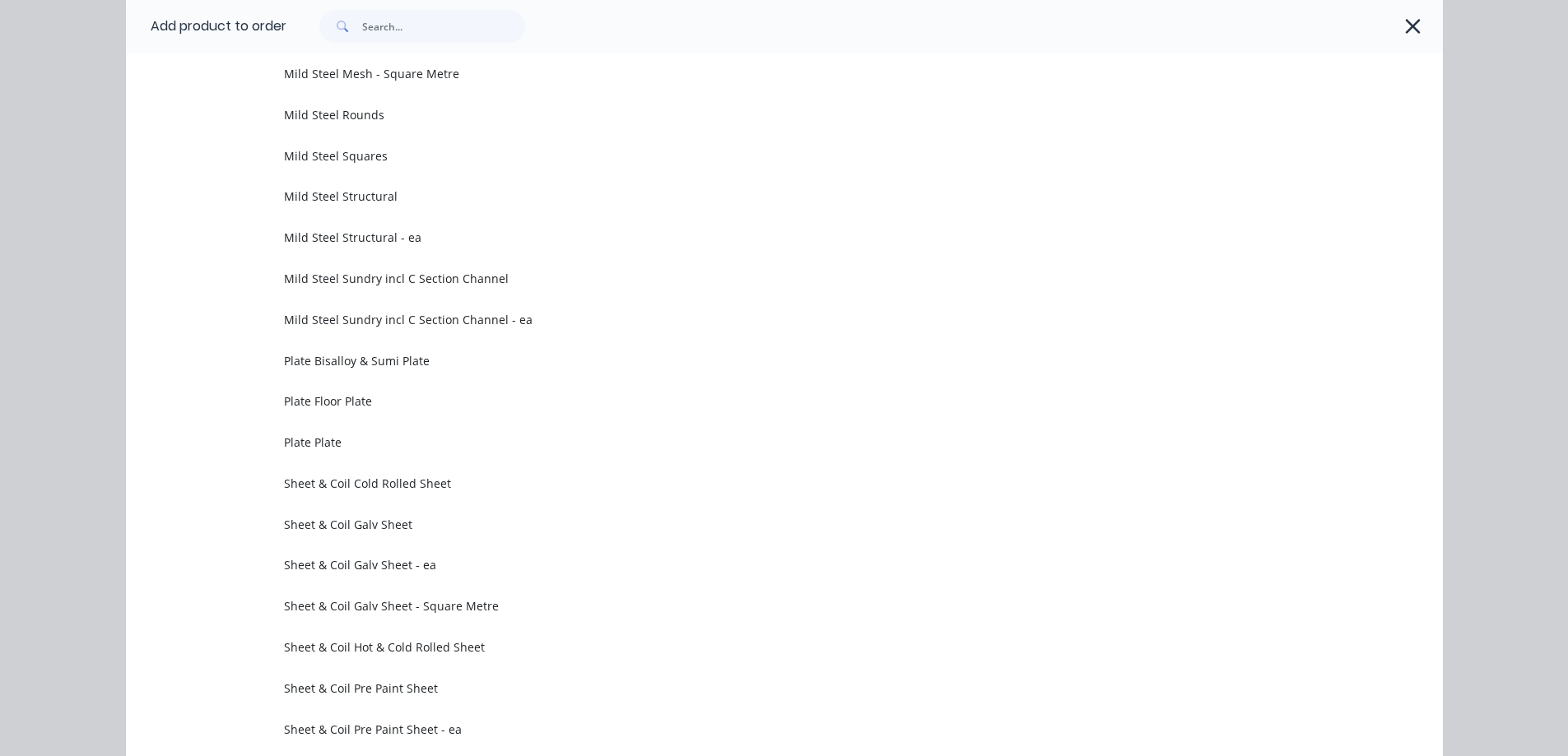
scroll to position [1575, 0]
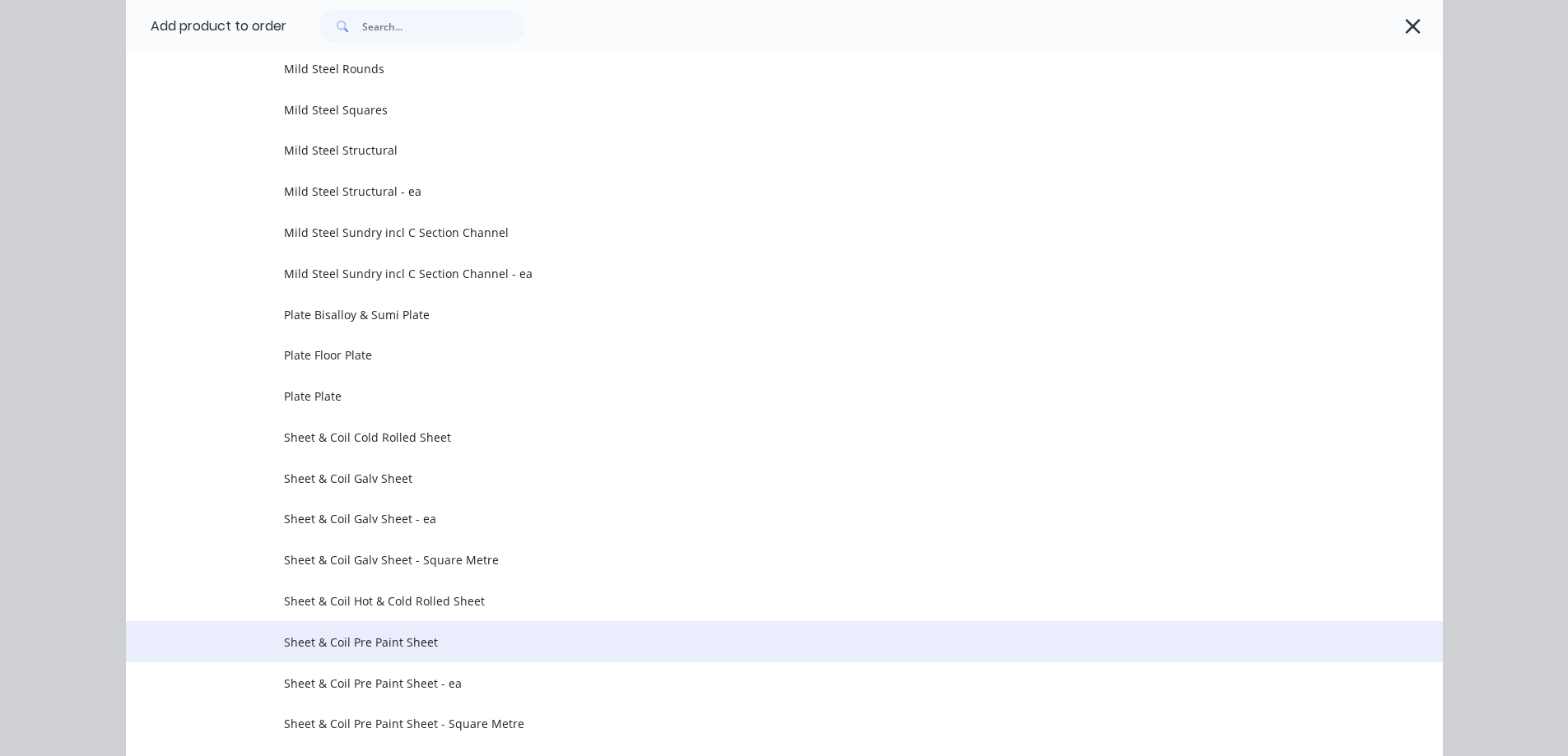
click at [531, 640] on span "Sheet & Coil Pre Paint Sheet" at bounding box center [747, 642] width 926 height 17
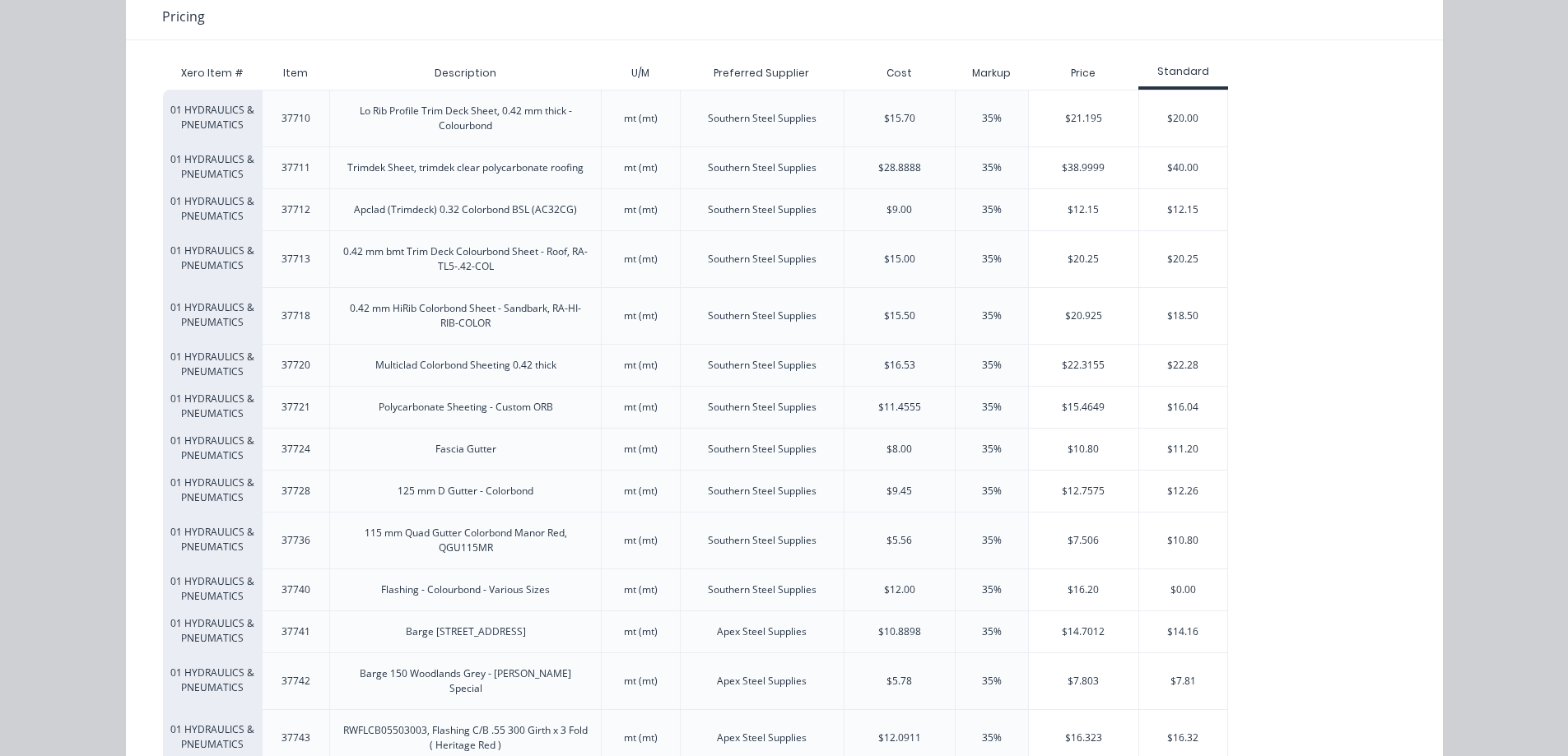
scroll to position [88, 0]
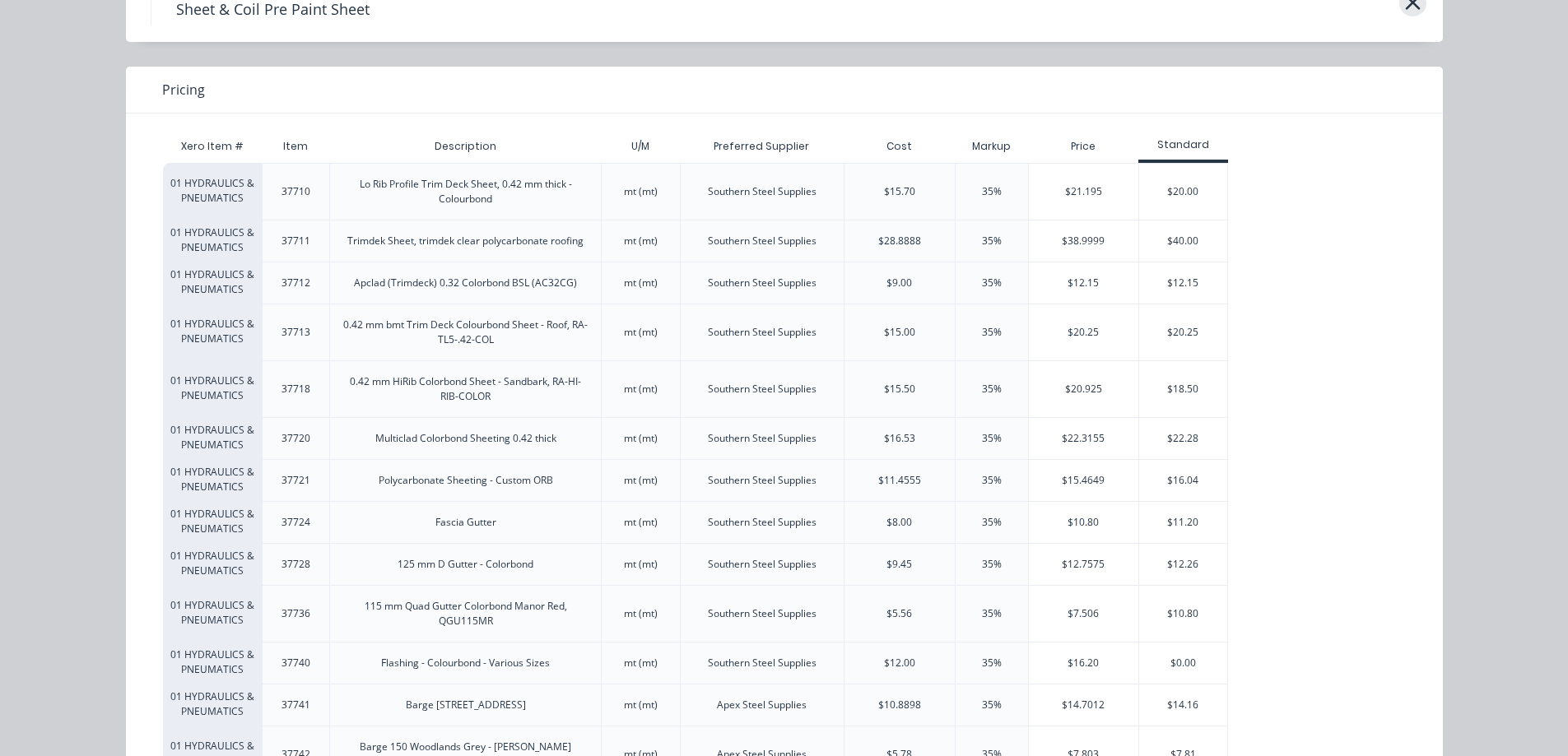
click at [1405, 5] on icon "button" at bounding box center [1412, 2] width 15 height 15
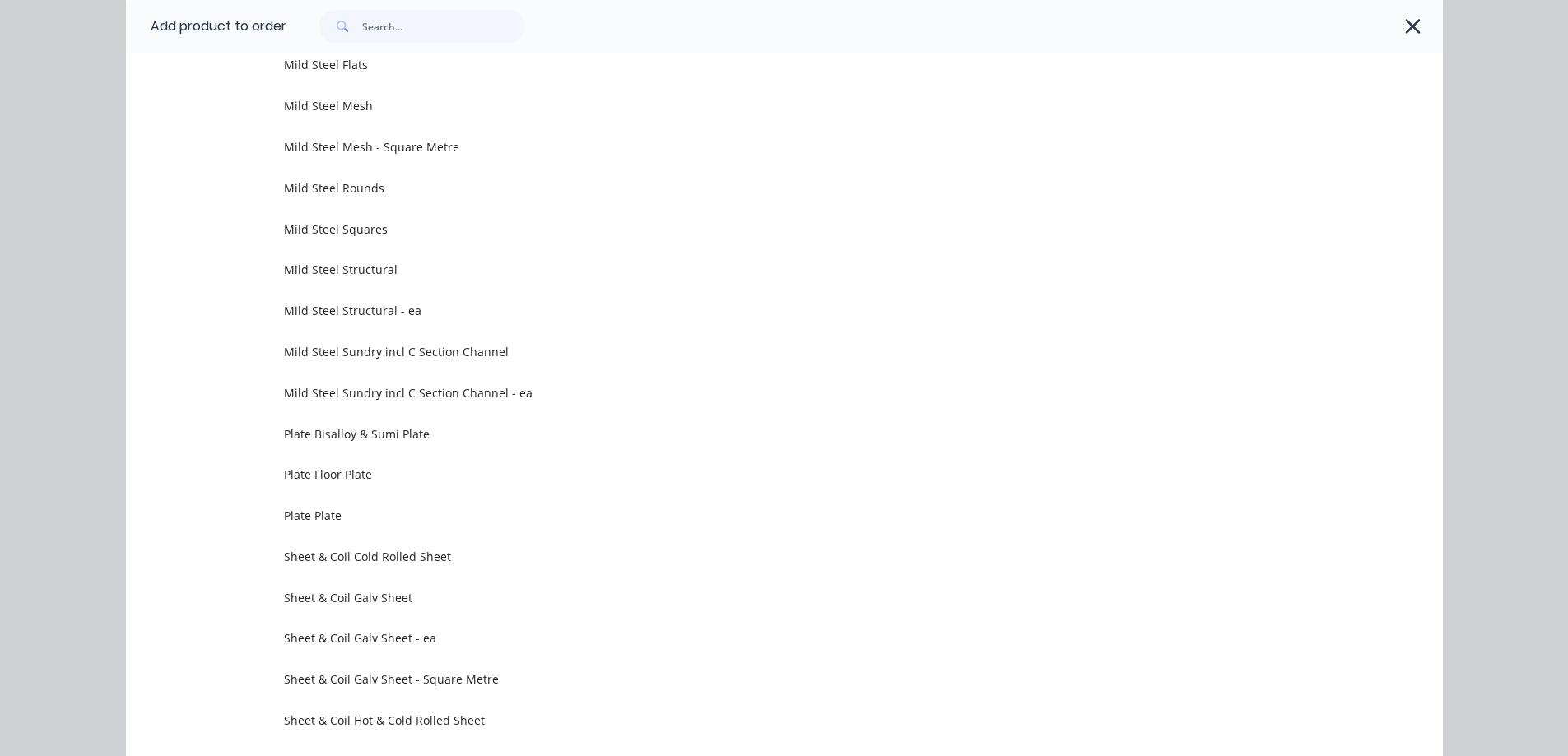
scroll to position [1657, 0]
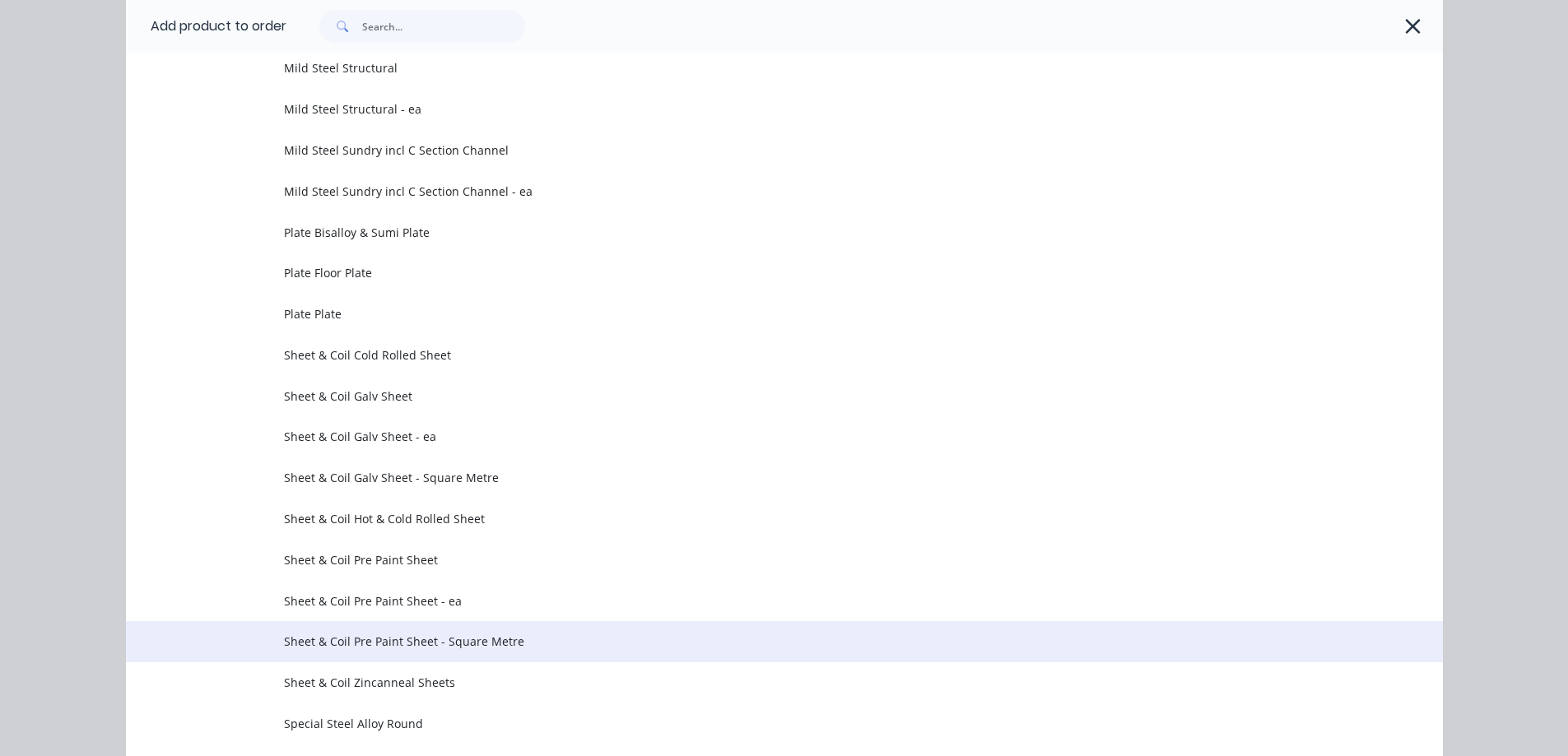
click at [532, 632] on td "Sheet & Coil Pre Paint Sheet - Square Metre" at bounding box center [864, 642] width 1159 height 41
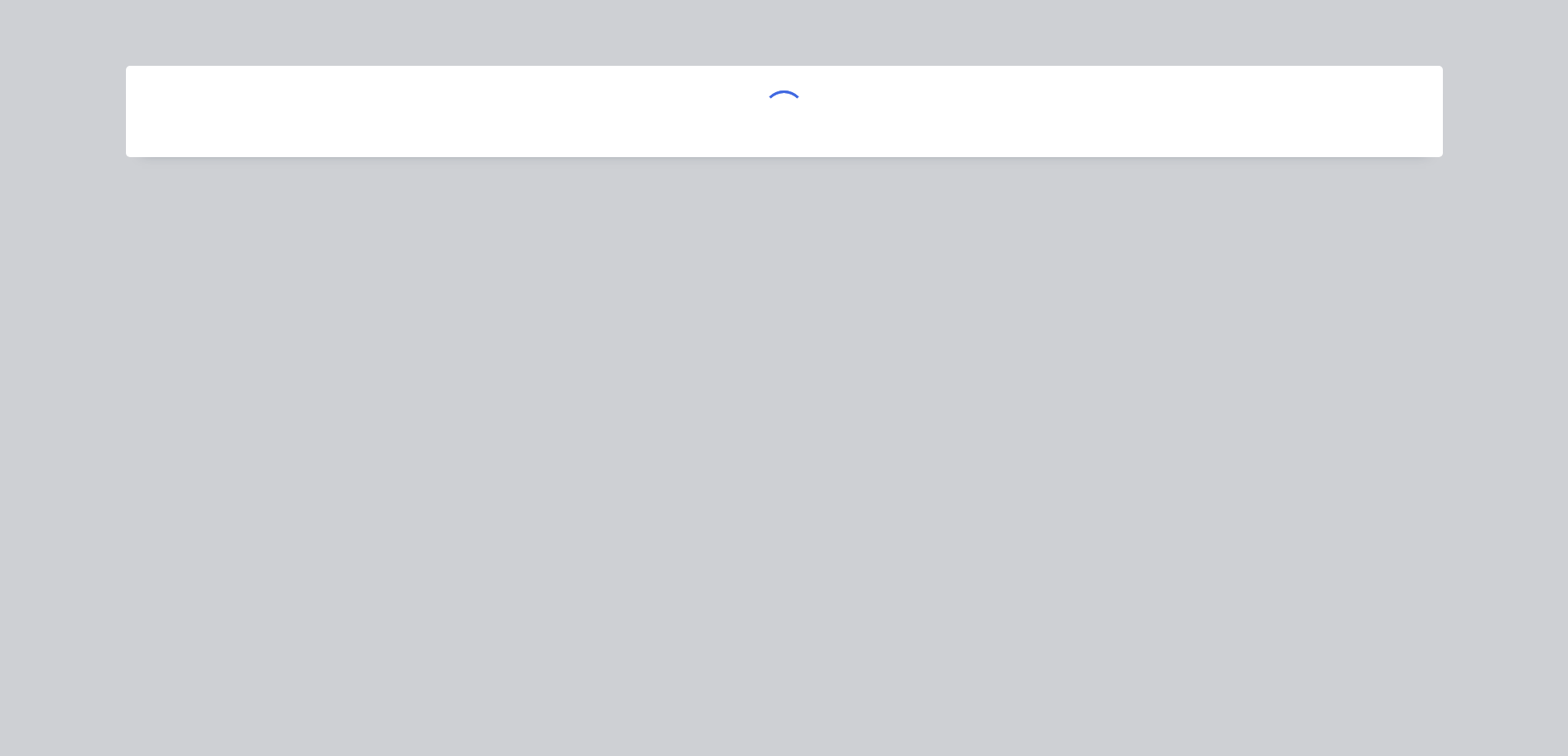
scroll to position [0, 0]
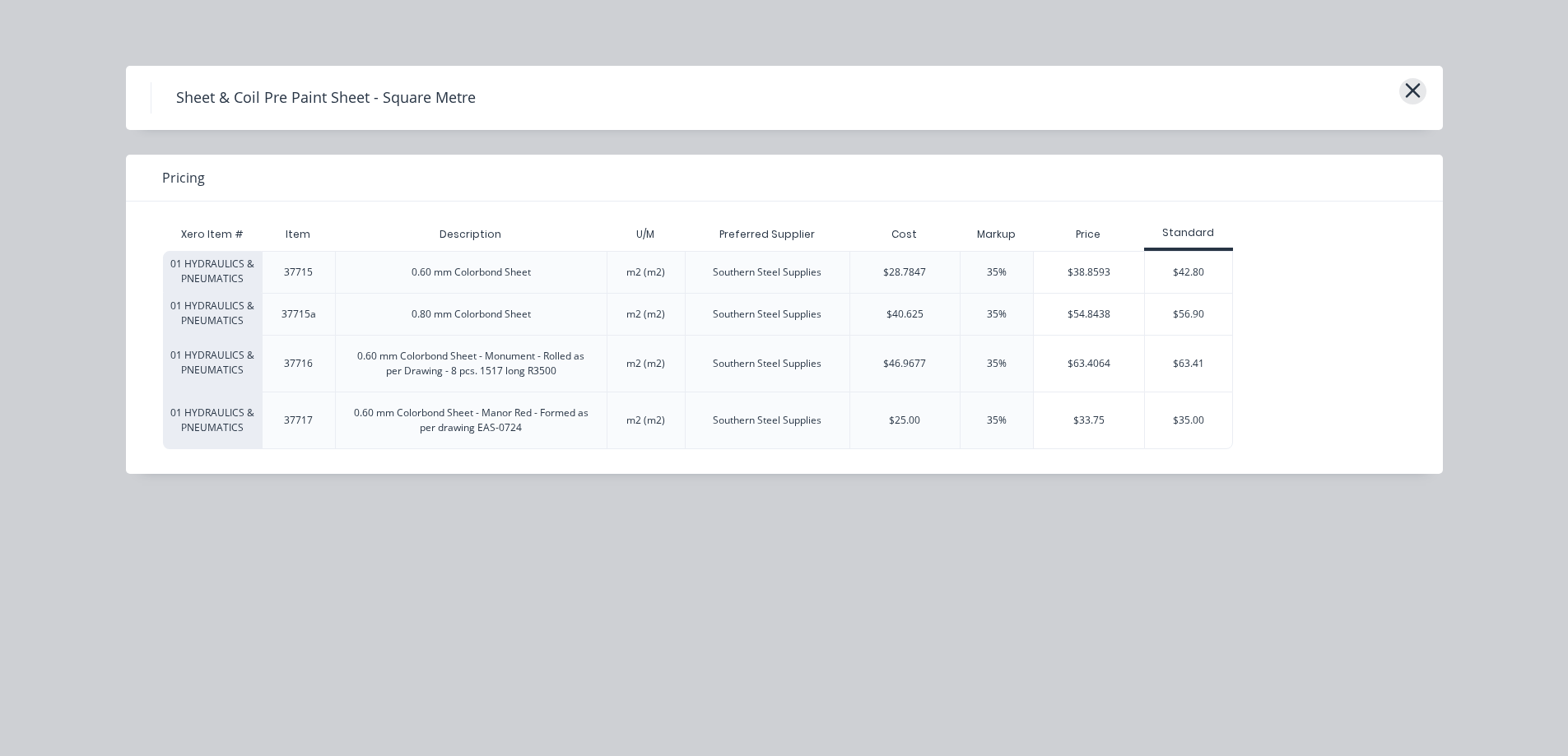
click at [1408, 95] on icon "button" at bounding box center [1412, 90] width 15 height 15
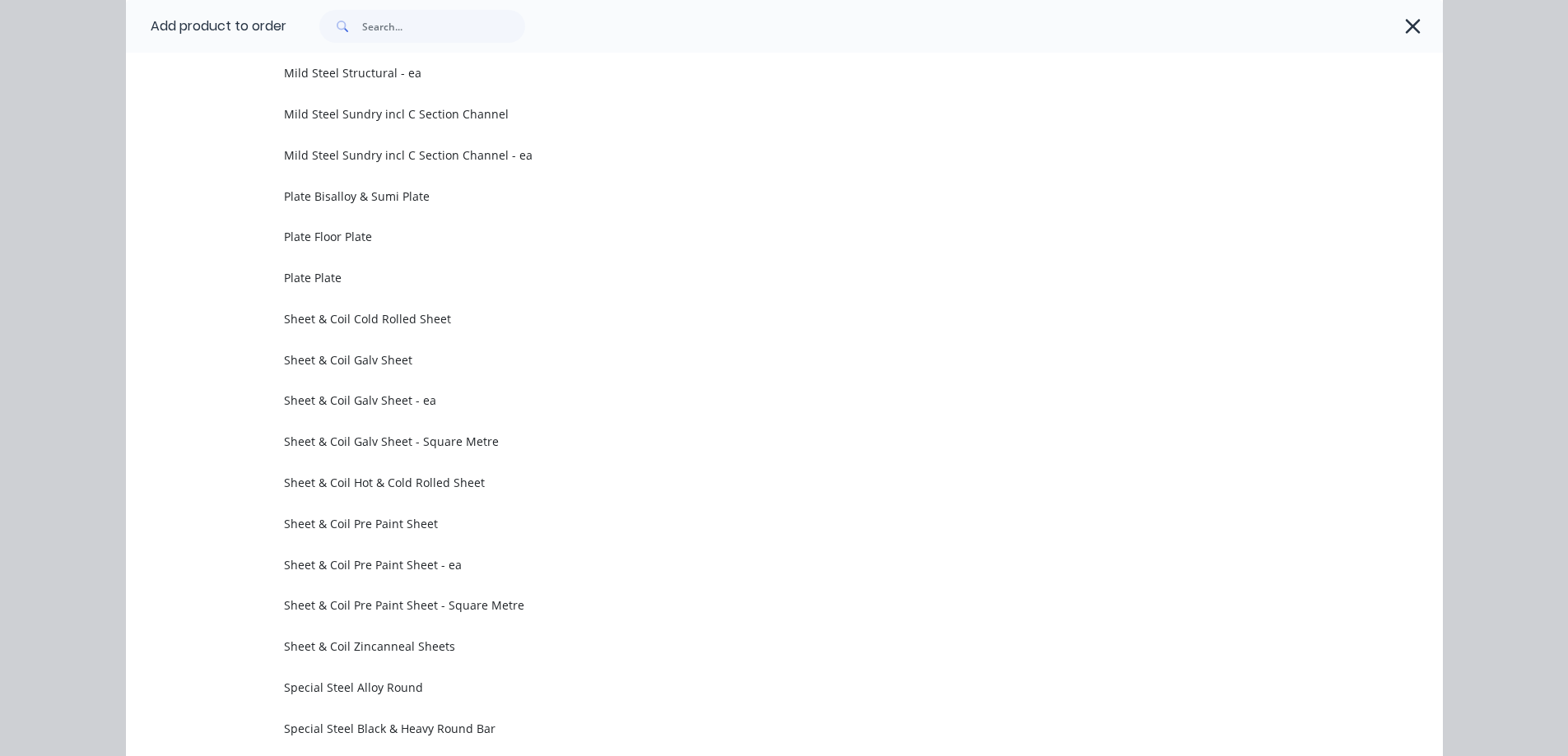
scroll to position [1821, 0]
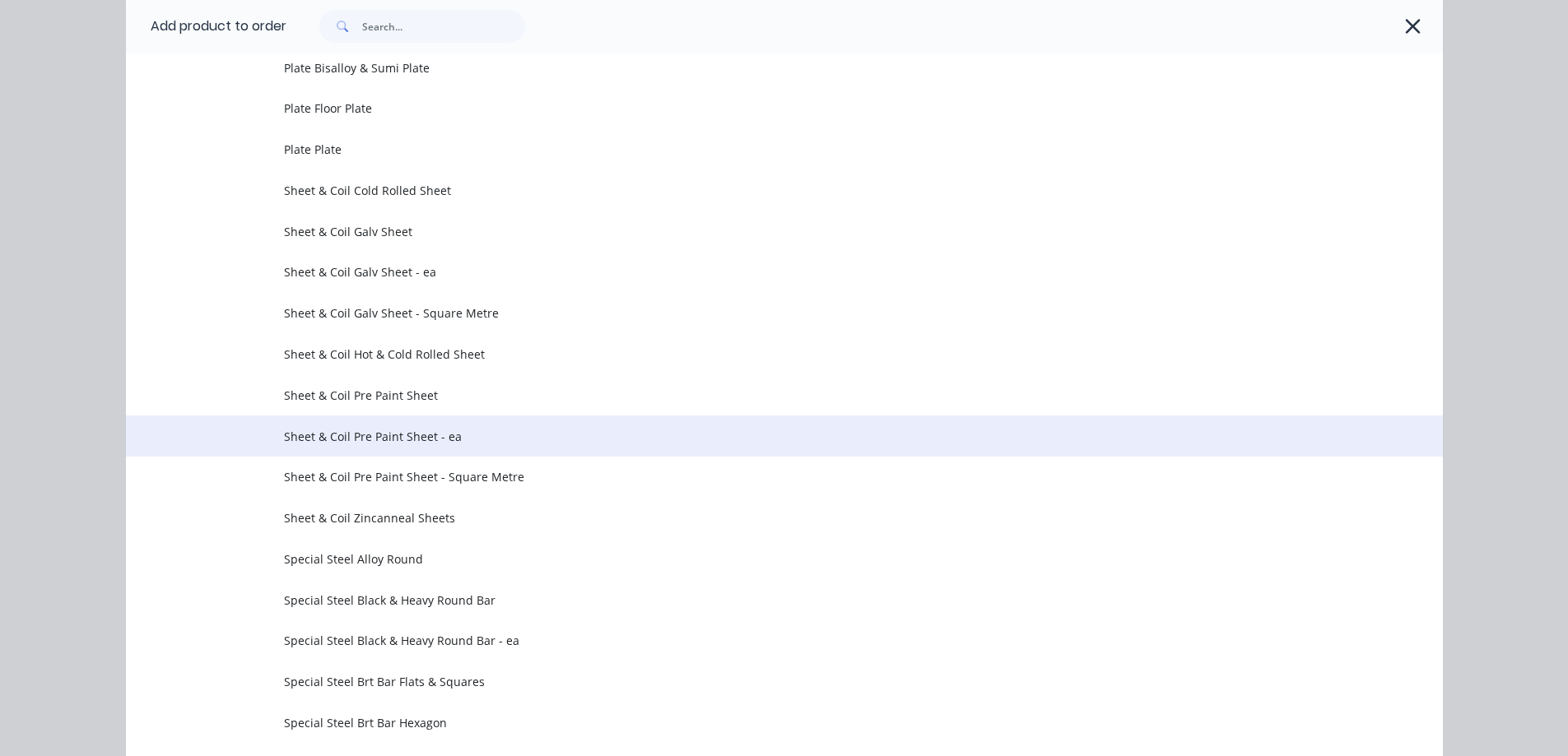
click at [461, 442] on span "Sheet & Coil Pre Paint Sheet - ea" at bounding box center [747, 437] width 926 height 17
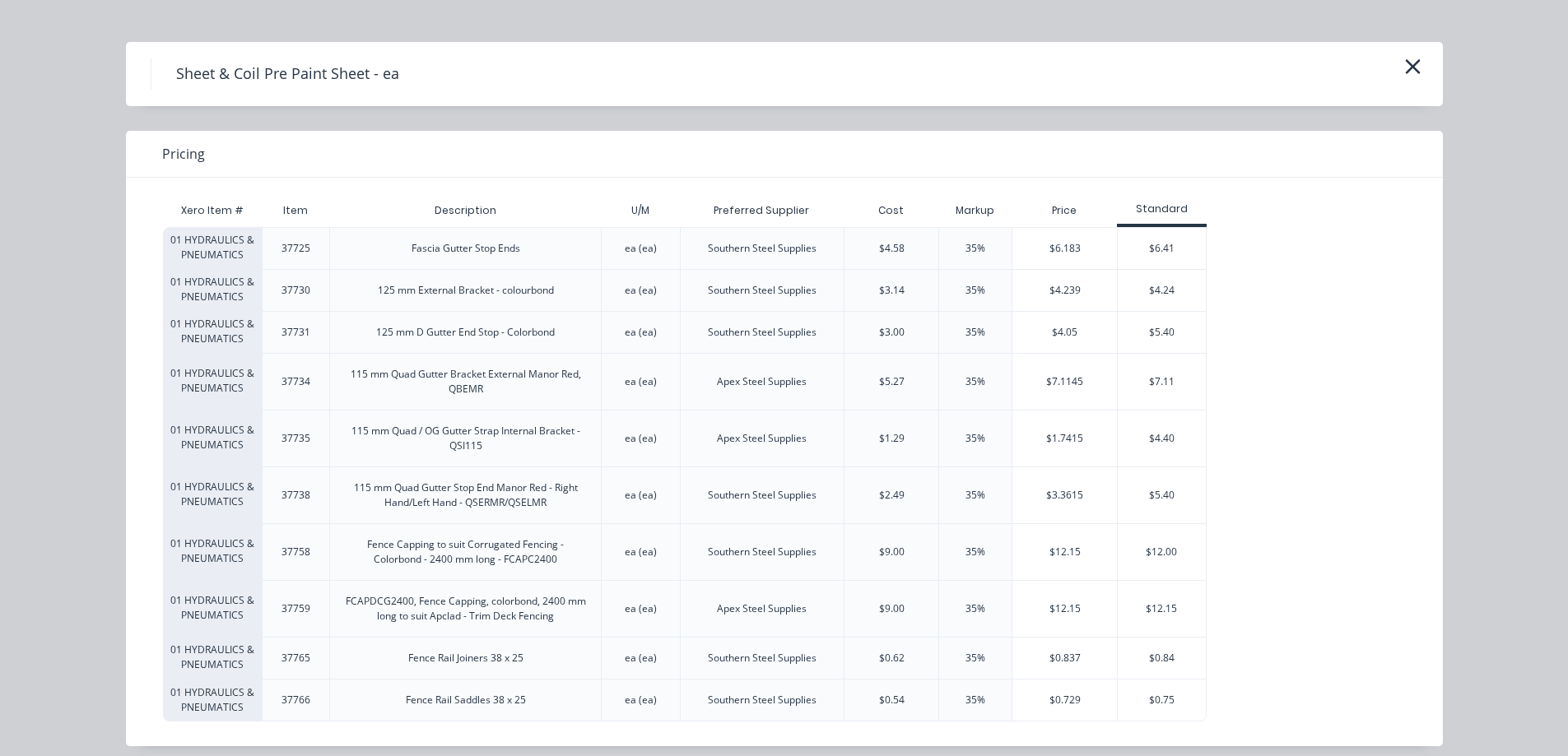
scroll to position [37, 0]
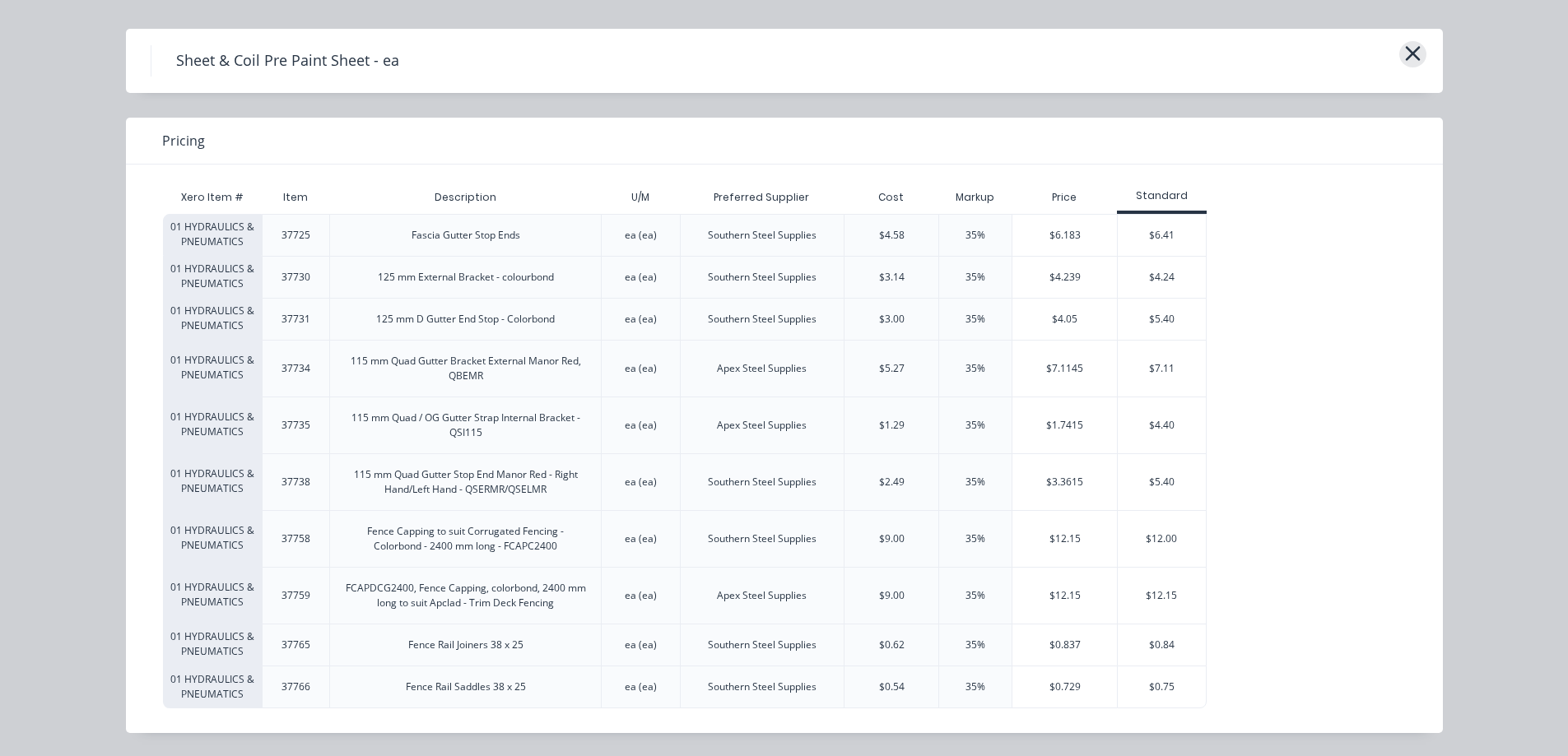
click at [1410, 48] on icon "button" at bounding box center [1412, 53] width 17 height 23
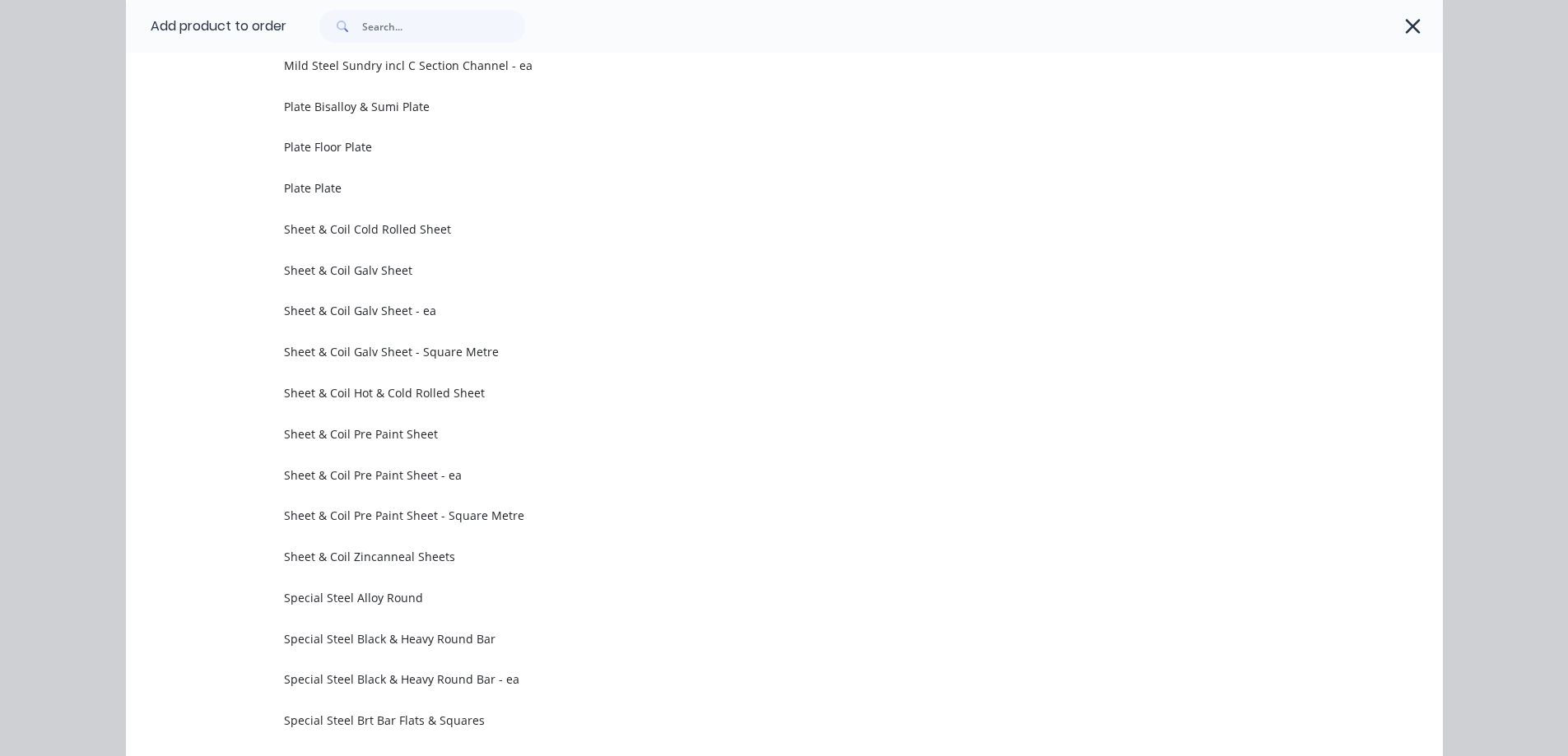
scroll to position [1821, 0]
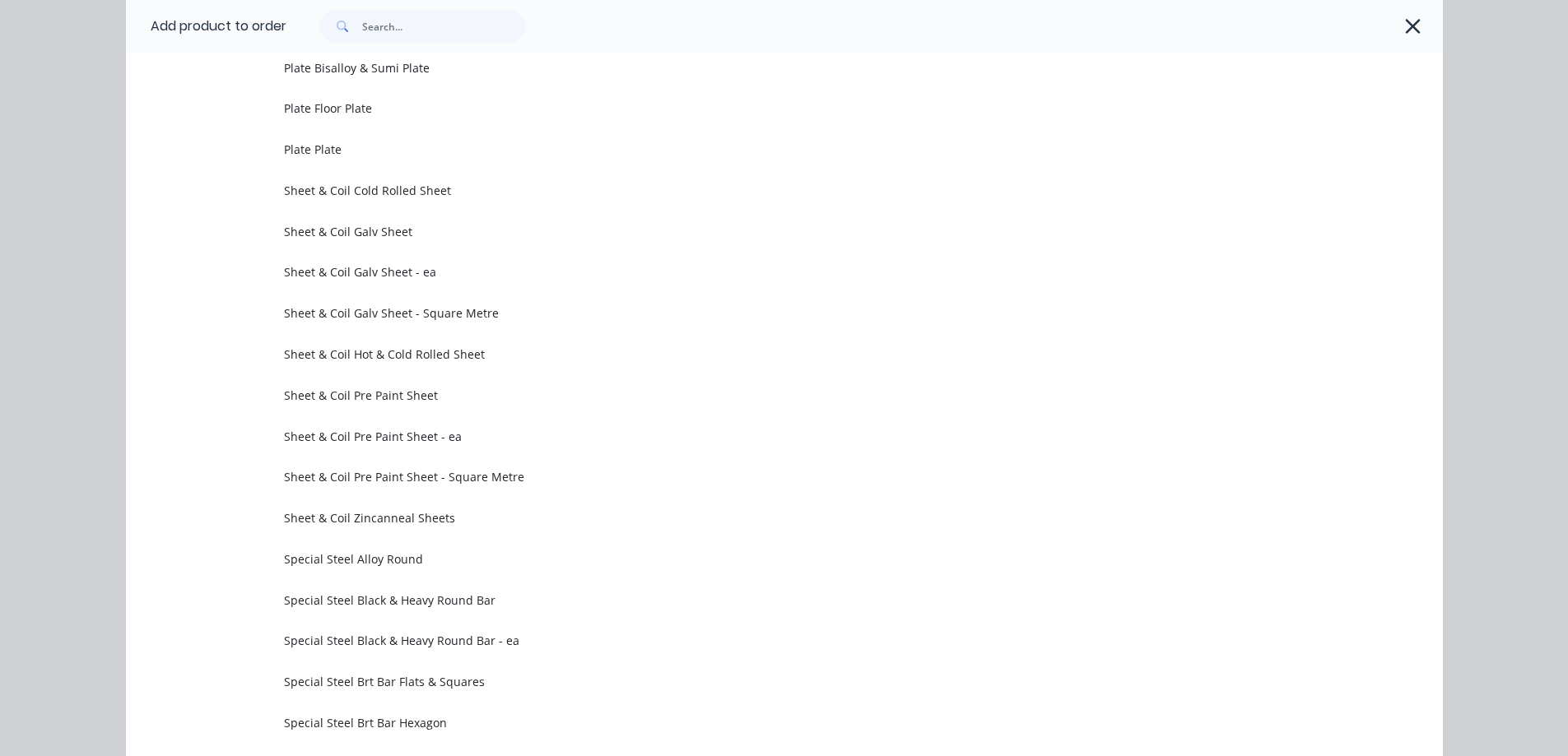
click at [1410, 24] on icon "button" at bounding box center [1412, 26] width 17 height 23
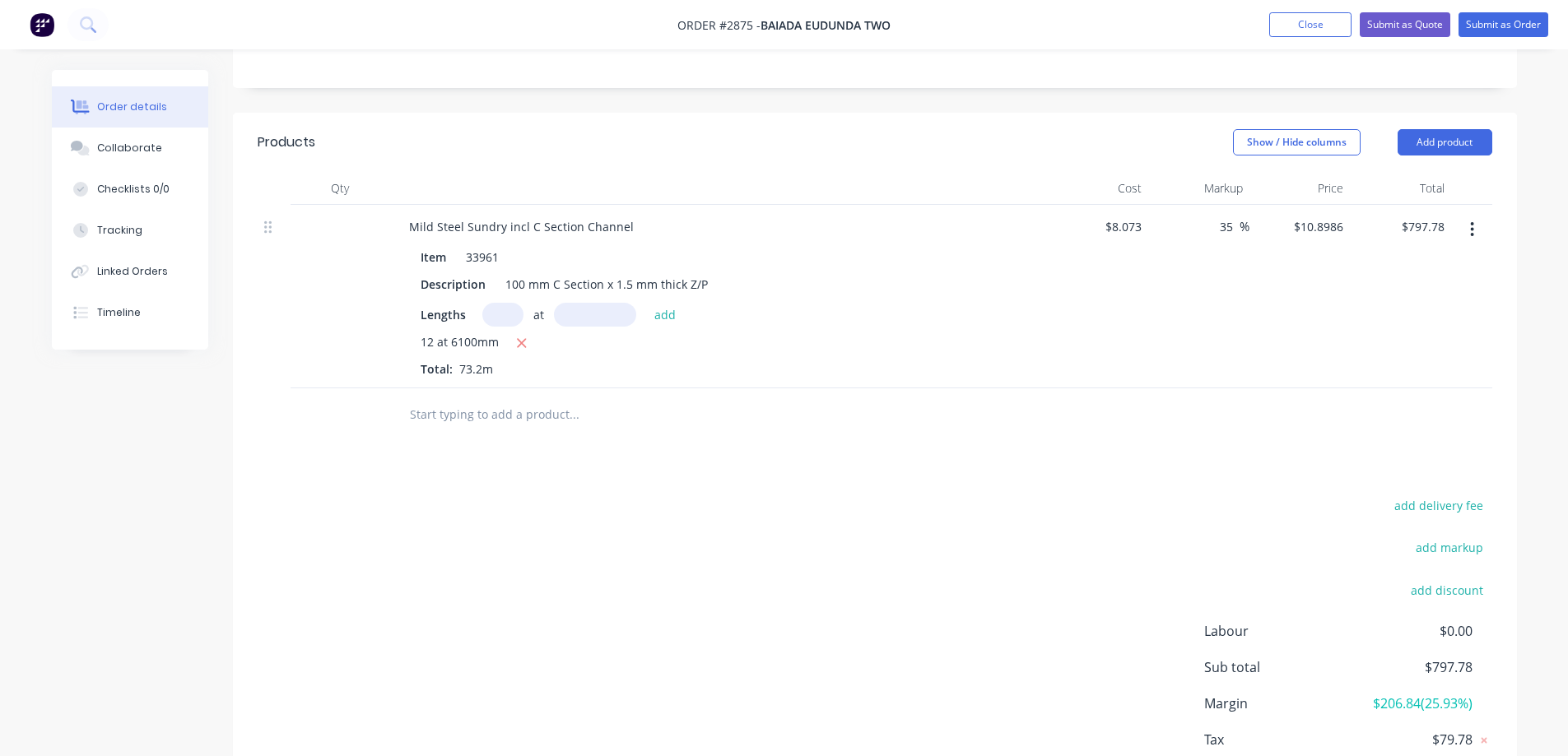
click at [549, 399] on input "text" at bounding box center [573, 415] width 330 height 33
click at [1465, 129] on button "Add product" at bounding box center [1445, 142] width 94 height 26
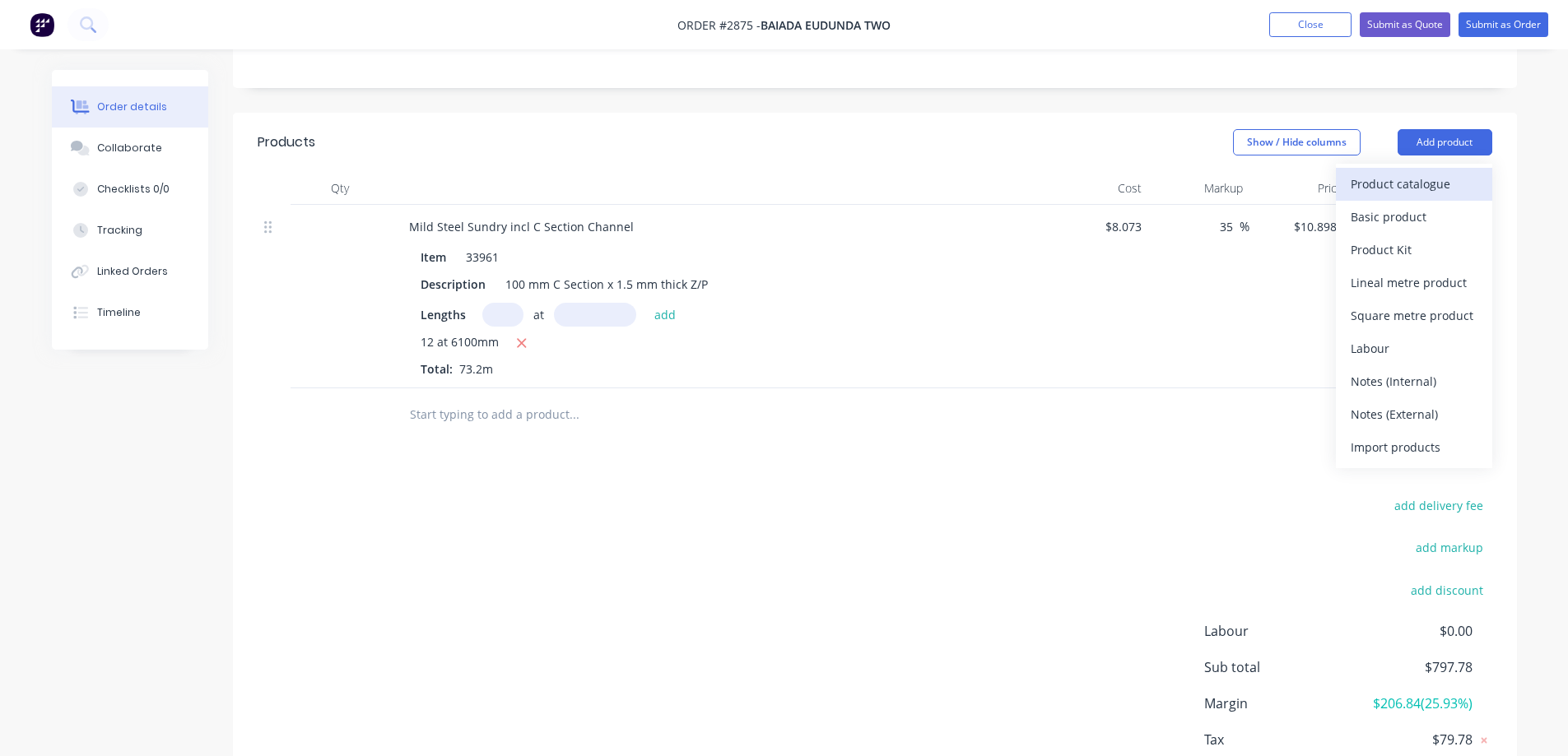
click at [1398, 172] on div "Product catalogue" at bounding box center [1413, 184] width 127 height 24
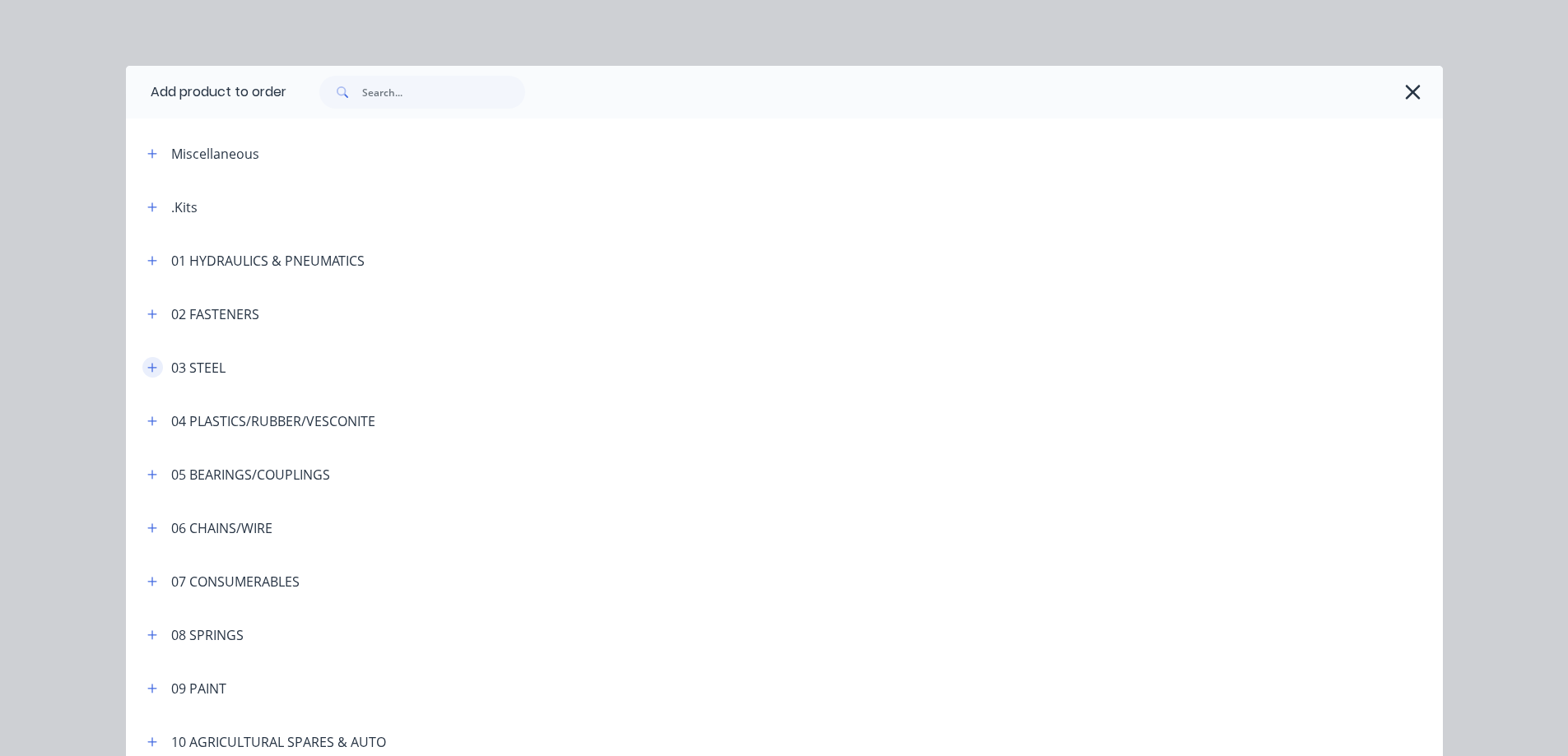
click at [148, 369] on icon "button" at bounding box center [152, 367] width 10 height 11
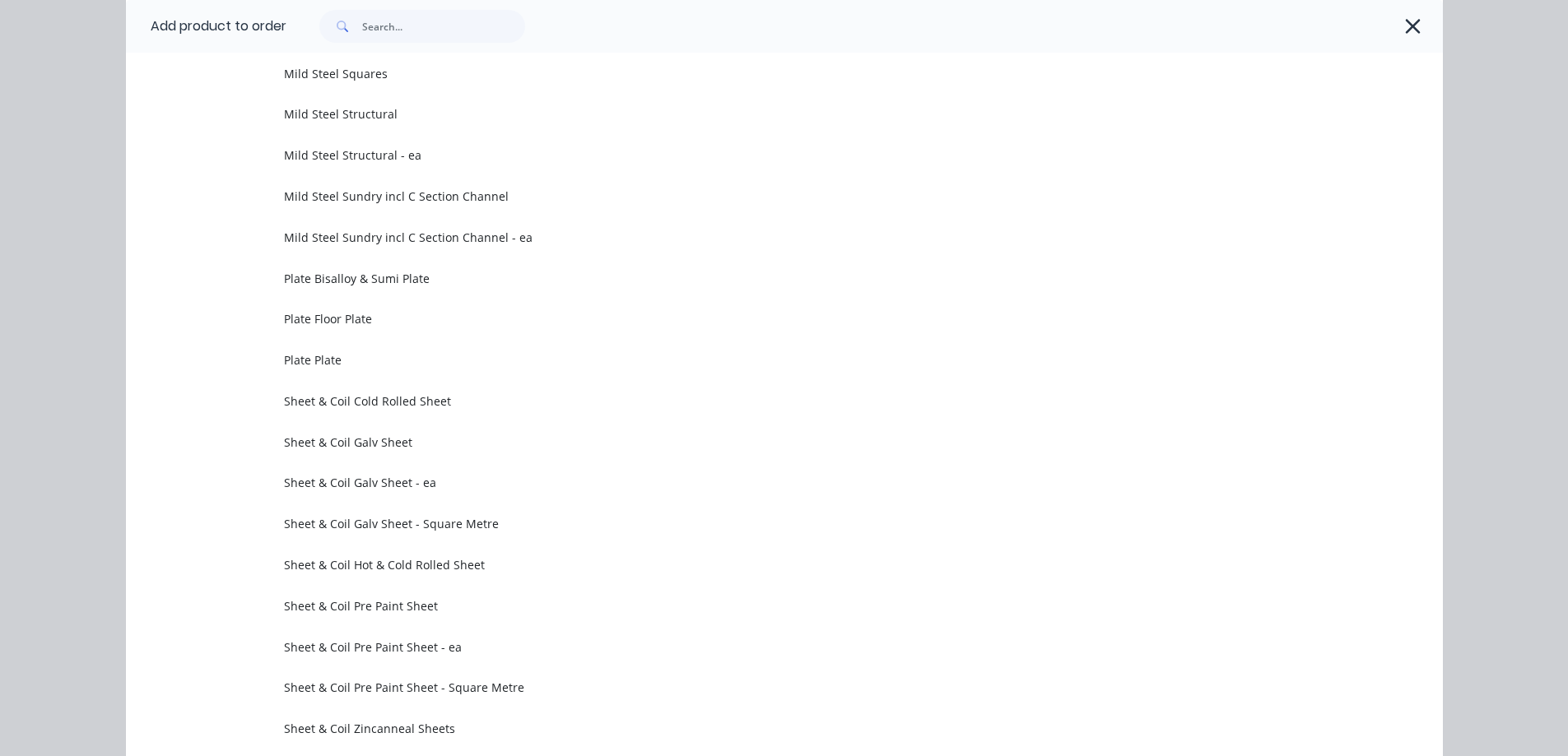
scroll to position [1810, 0]
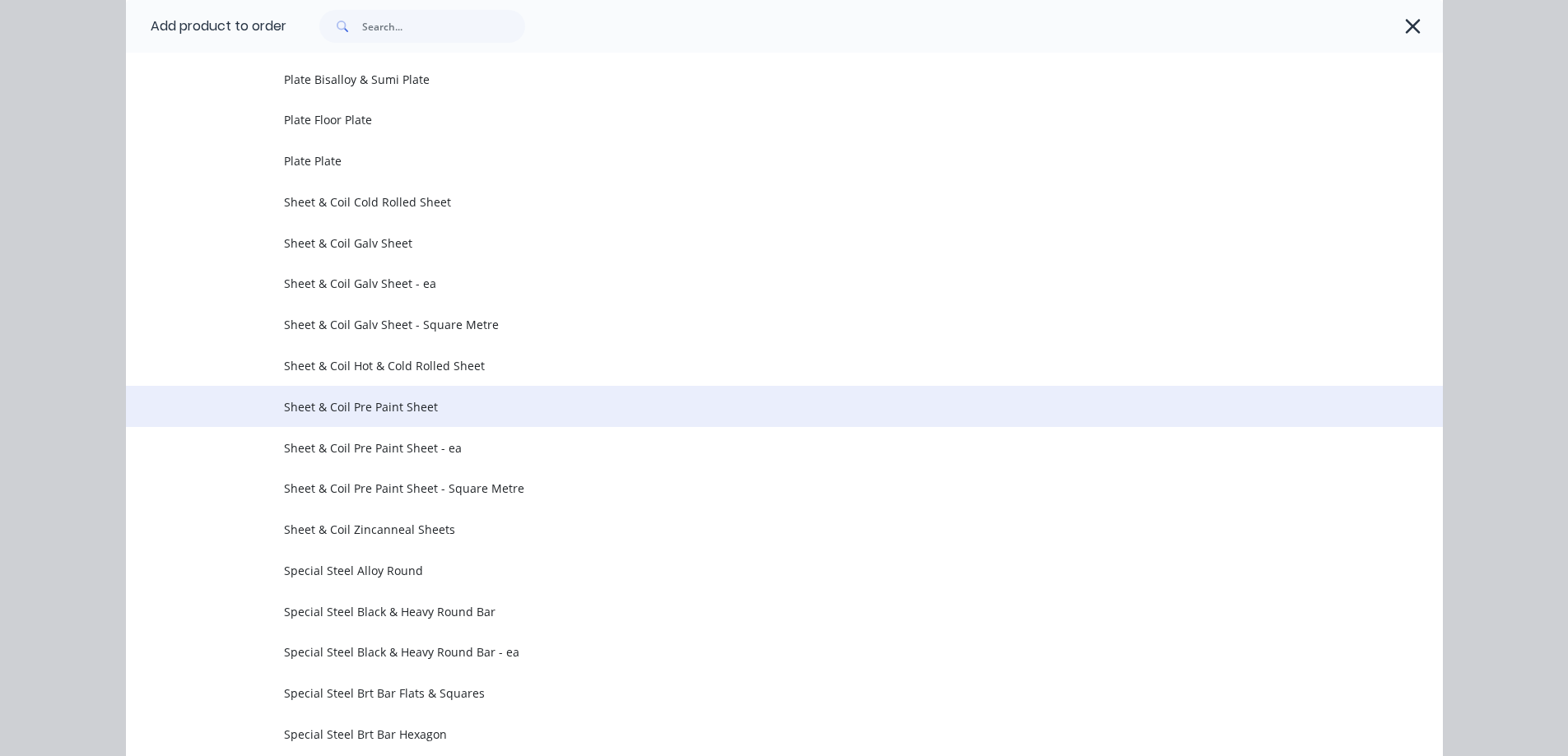
click at [489, 406] on span "Sheet & Coil Pre Paint Sheet" at bounding box center [747, 407] width 926 height 17
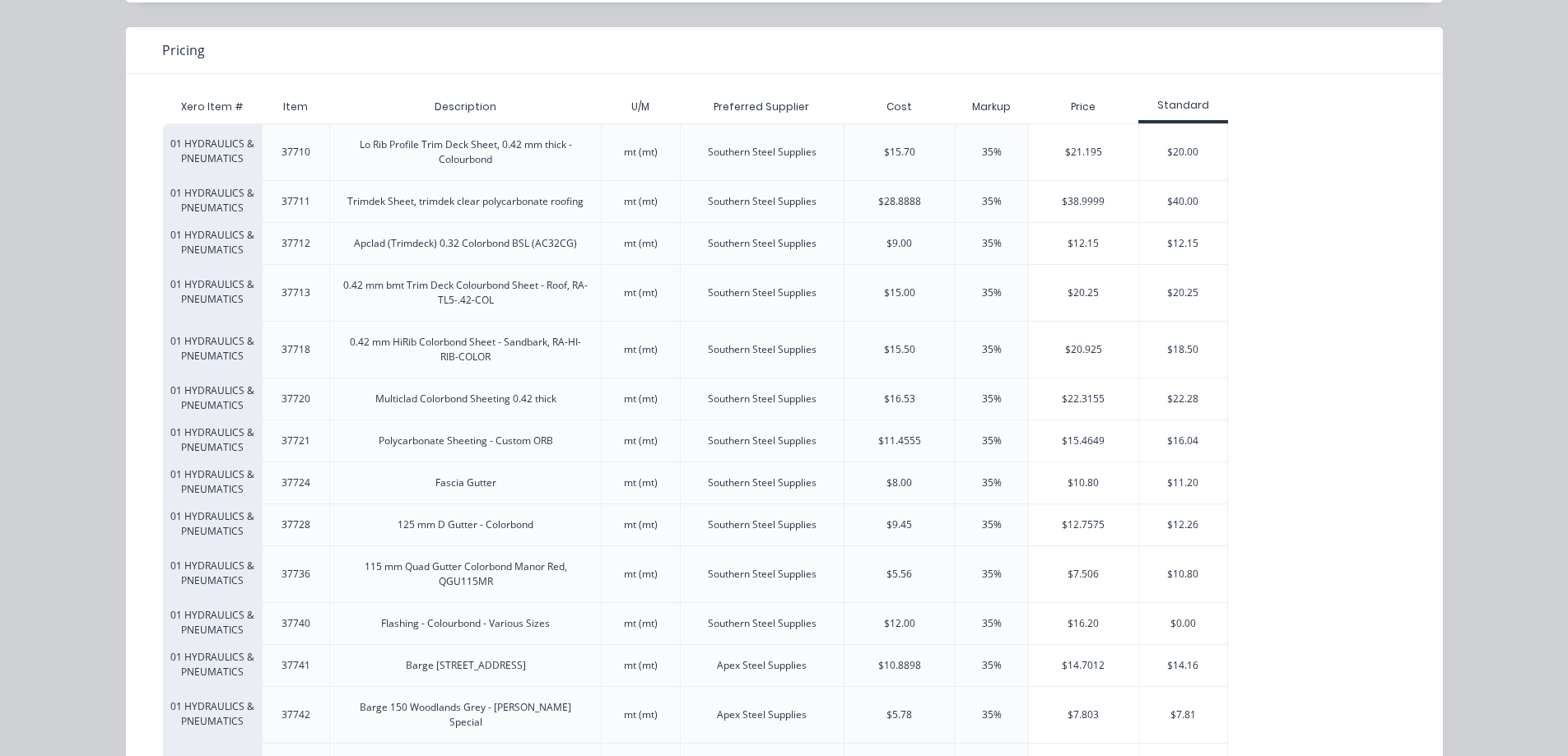
scroll to position [82, 0]
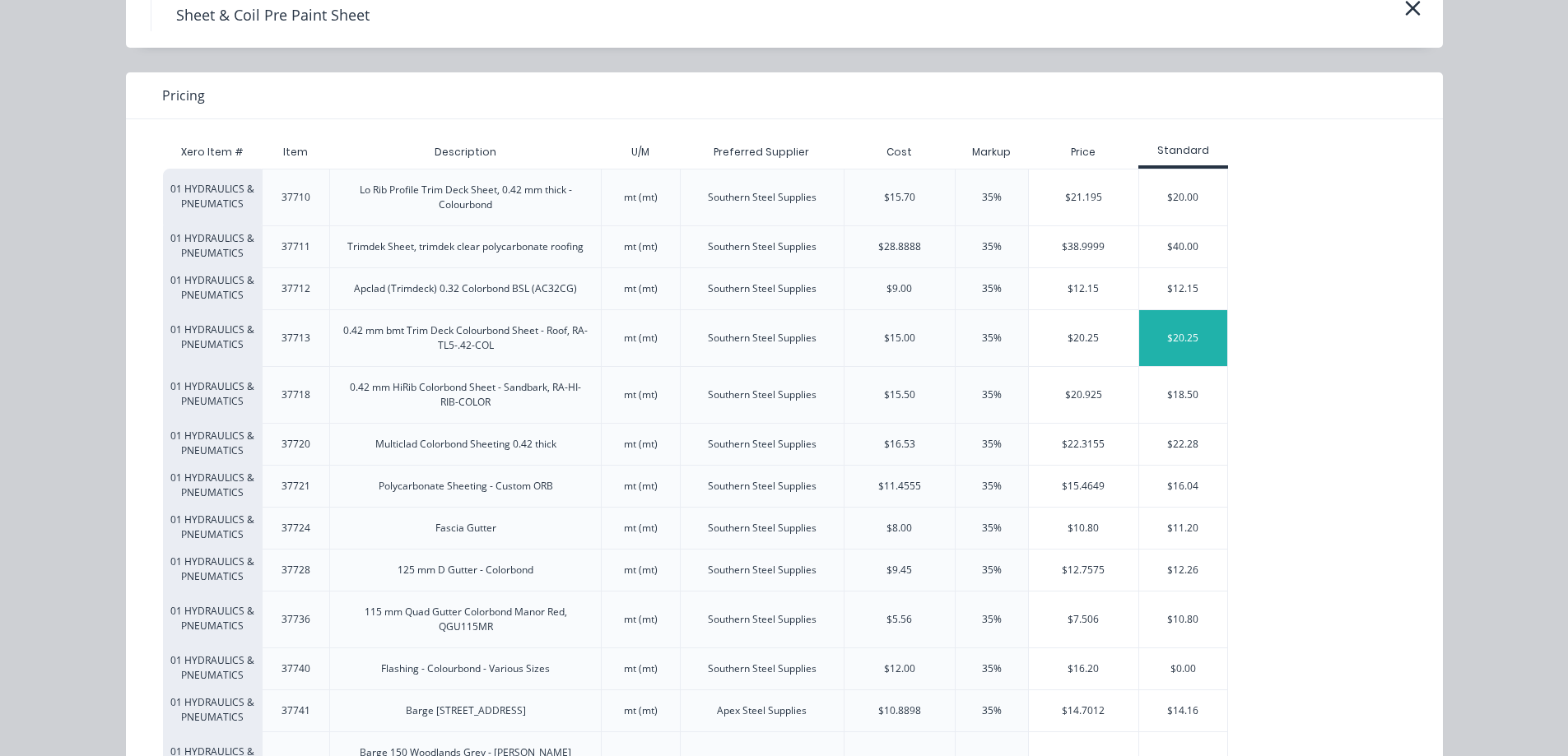
click at [1174, 350] on div "$20.25" at bounding box center [1183, 338] width 88 height 56
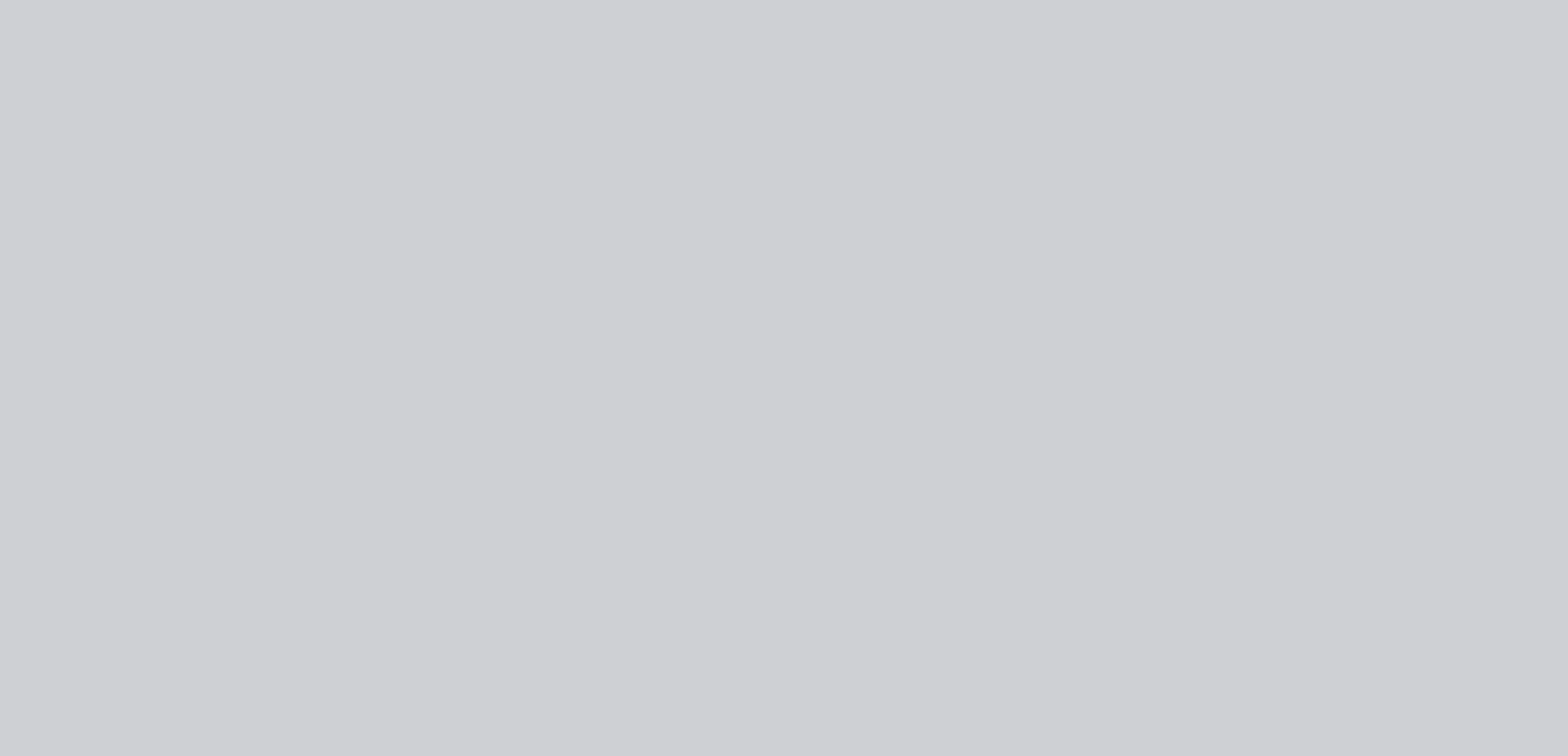
scroll to position [0, 0]
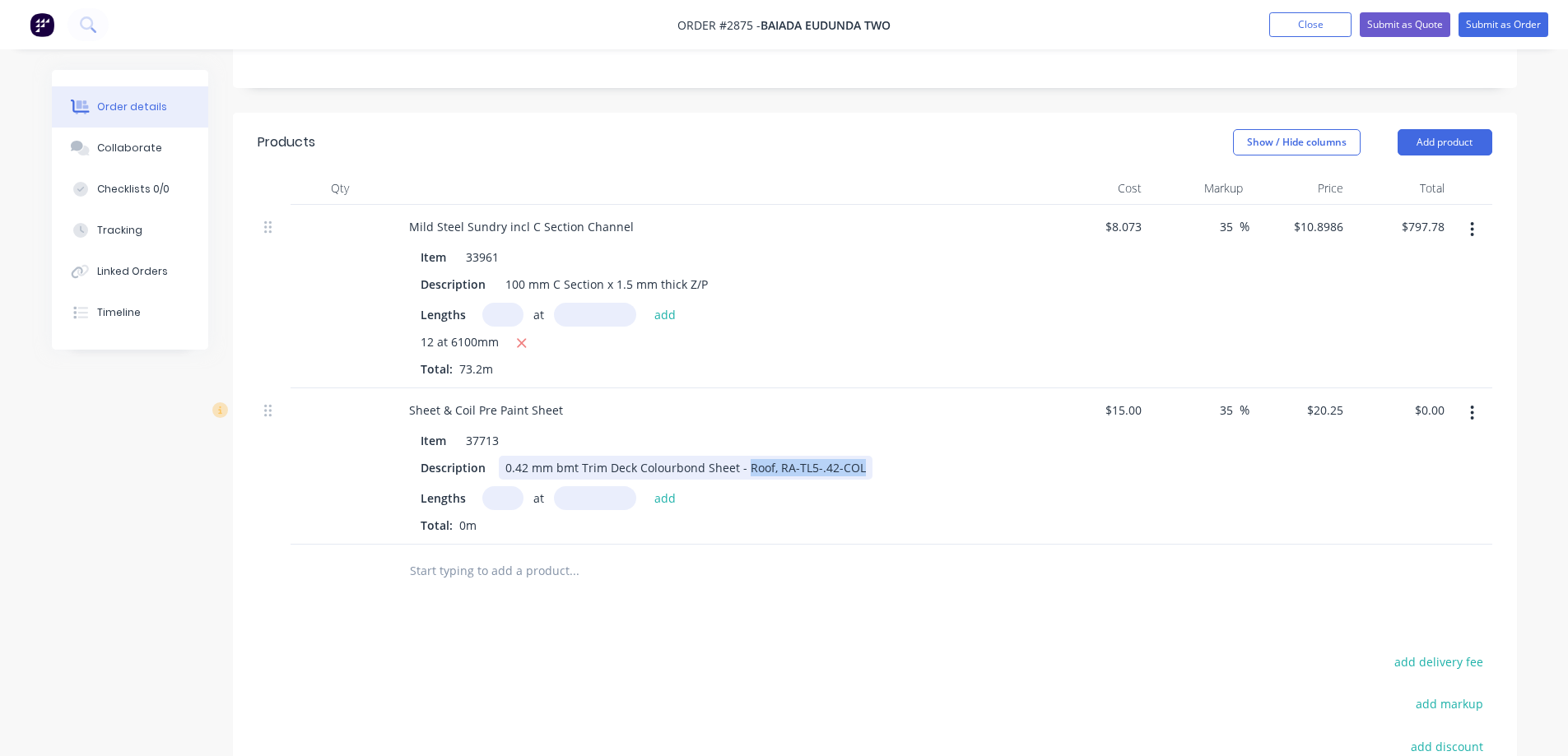
drag, startPoint x: 854, startPoint y: 446, endPoint x: 743, endPoint y: 443, distance: 111.0
click at [743, 456] on div "0.42 mm bmt Trim Deck Colourbond Sheet - Roof, RA-TL5-.42-COL" at bounding box center [685, 468] width 373 height 24
click at [503, 486] on input "text" at bounding box center [503, 497] width 41 height 24
type input "9"
type input "7000mm"
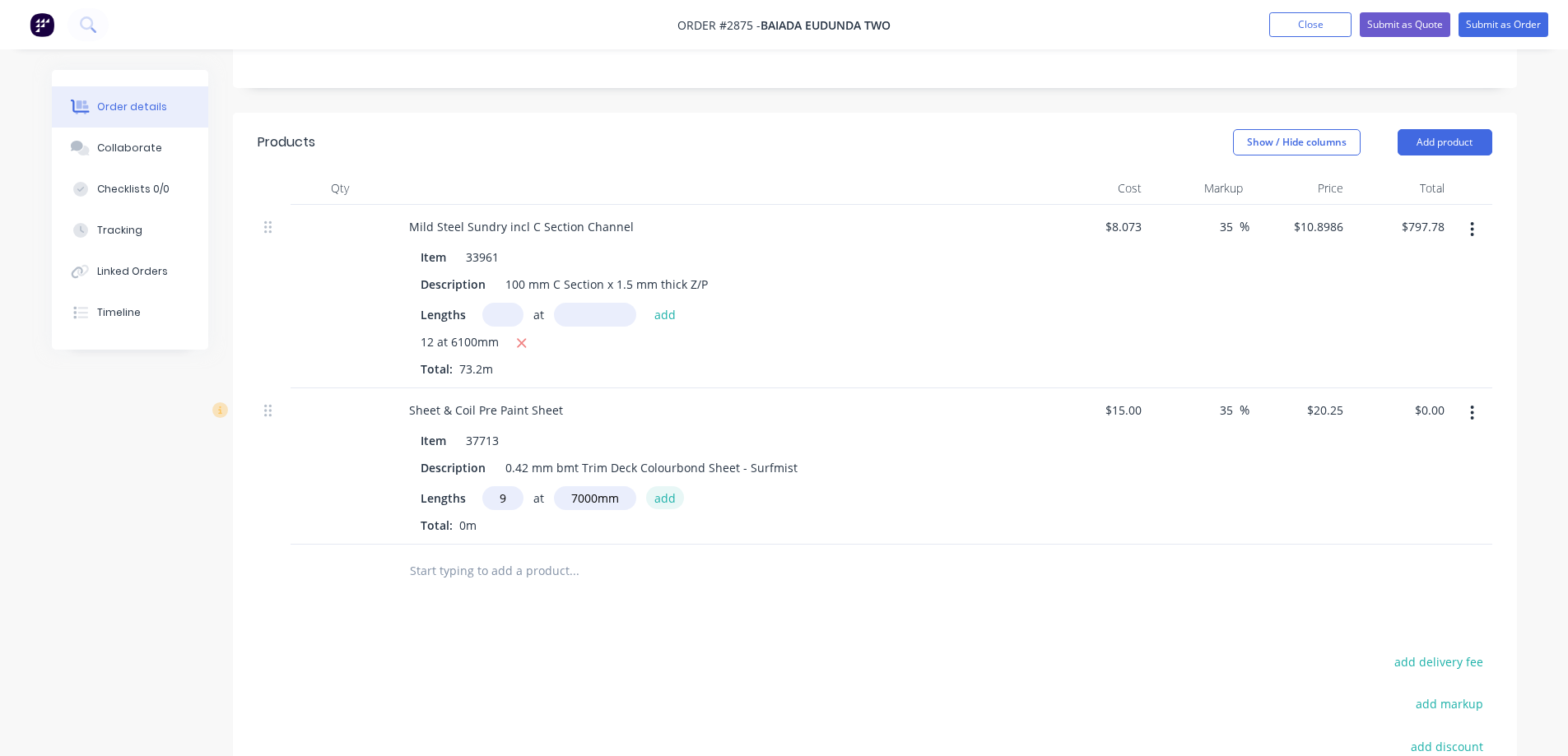
click at [668, 486] on button "add" at bounding box center [665, 496] width 38 height 22
type input "$1,275.75"
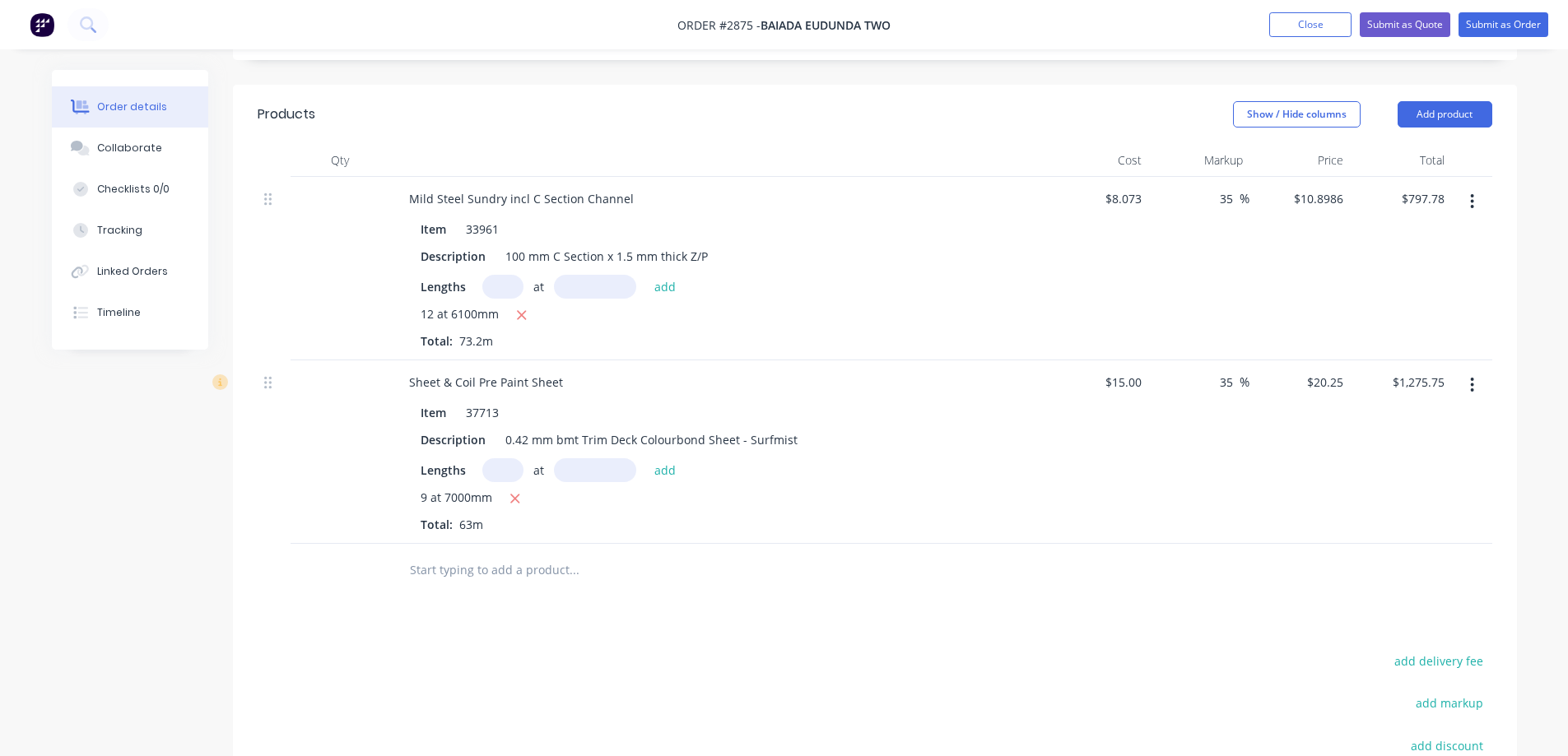
scroll to position [371, 0]
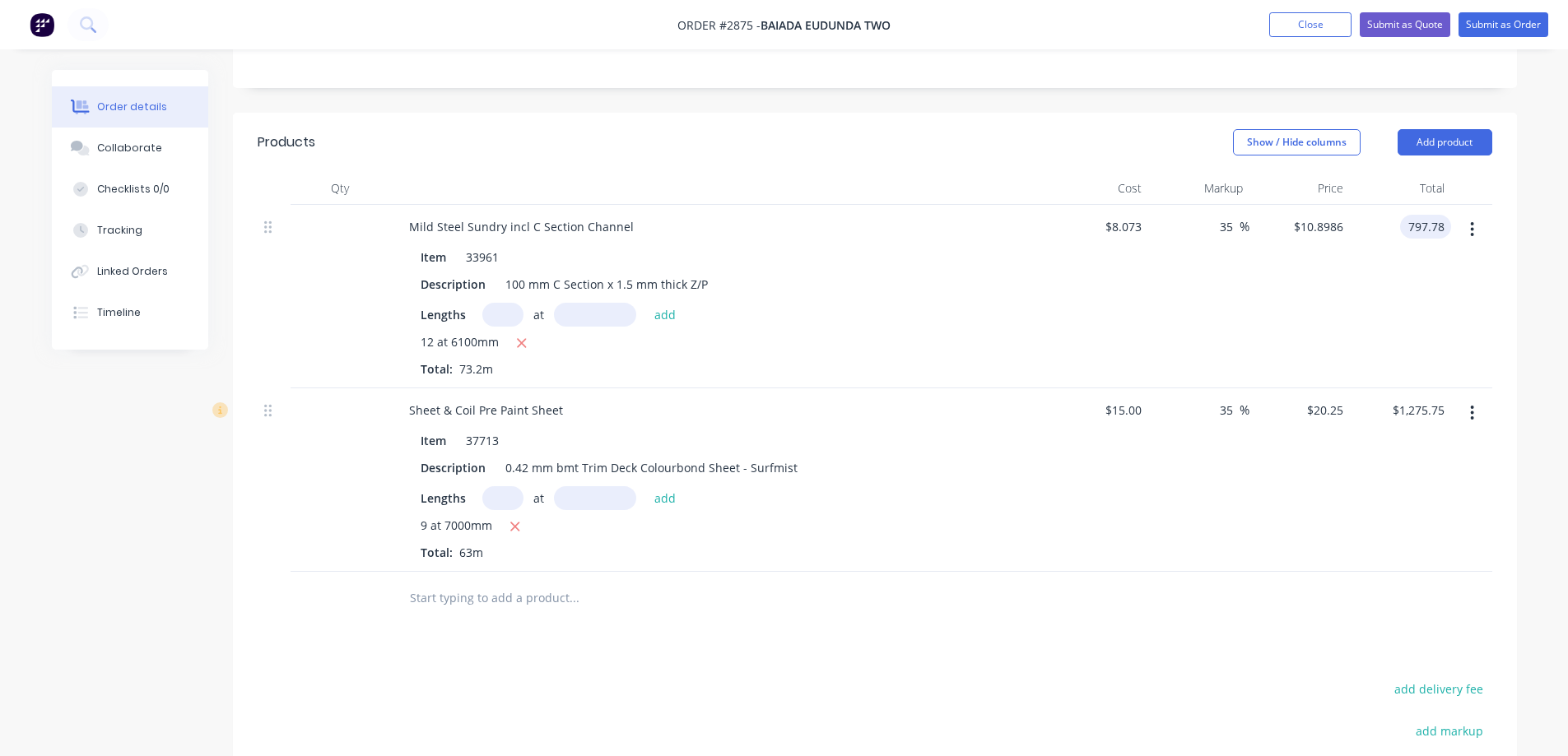
click at [1439, 215] on input "797.78" at bounding box center [1428, 226] width 45 height 24
type input "940.62"
type input "59.17"
type input "$12.85"
type input "$940.62"
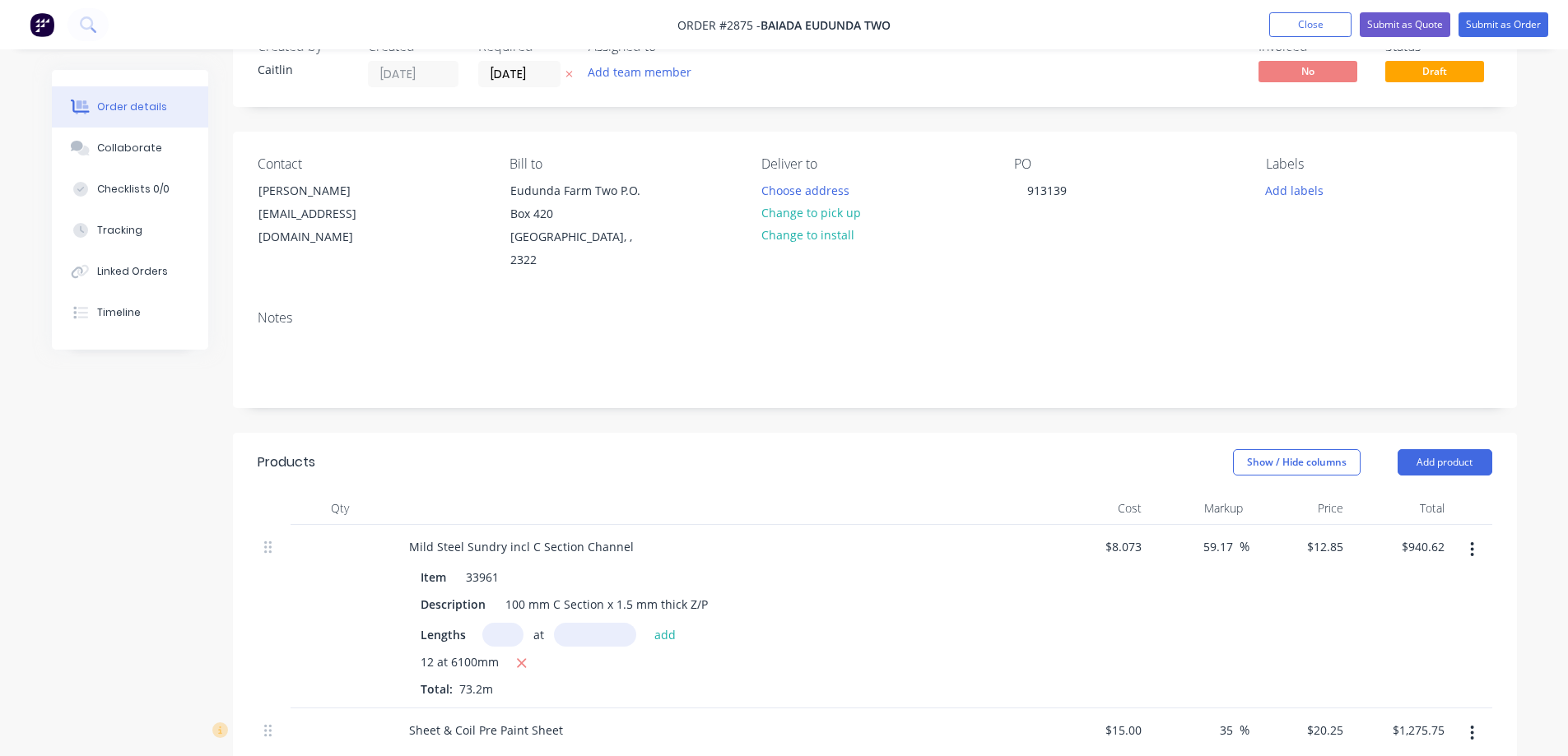
scroll to position [0, 0]
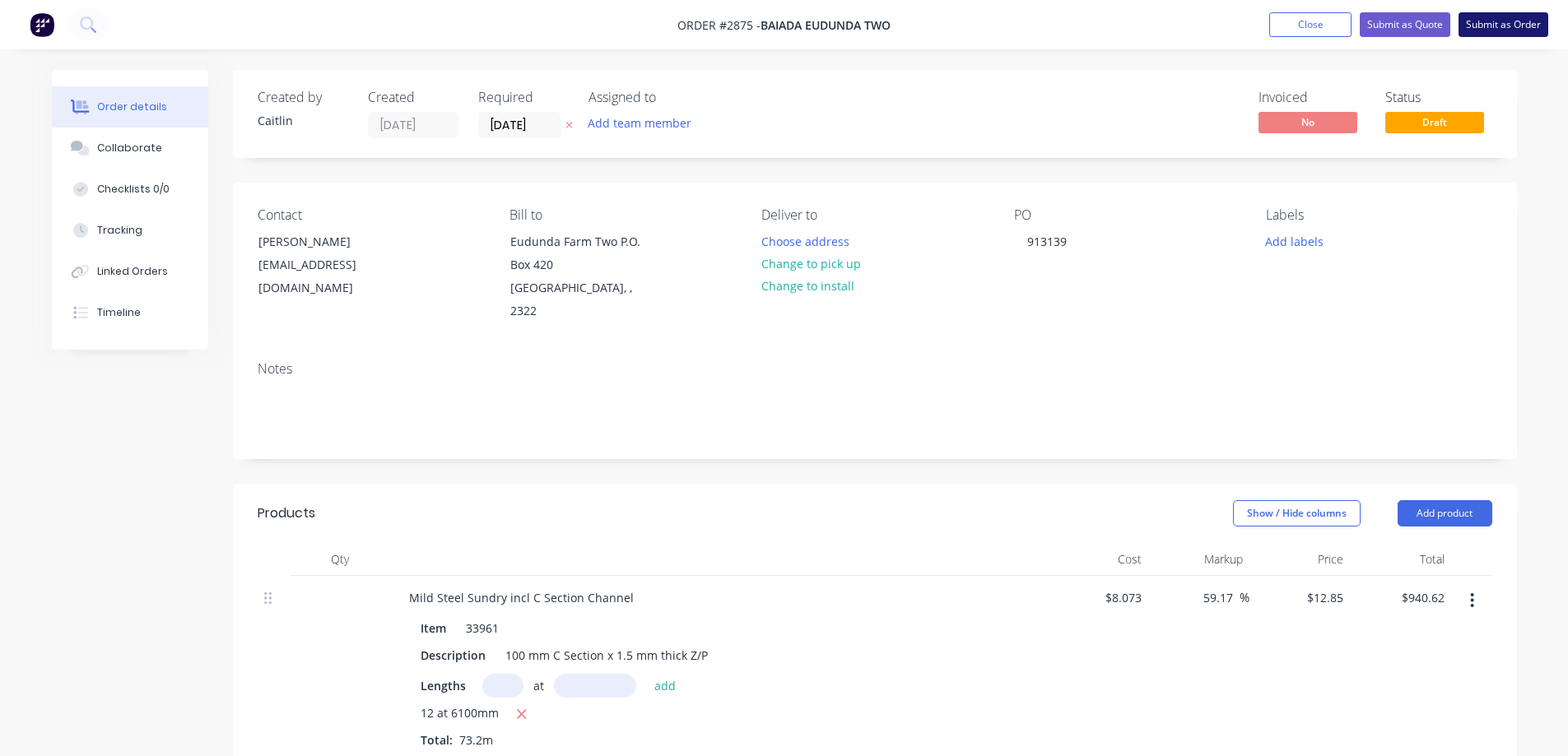
click at [1512, 25] on button "Submit as Order" at bounding box center [1502, 24] width 90 height 24
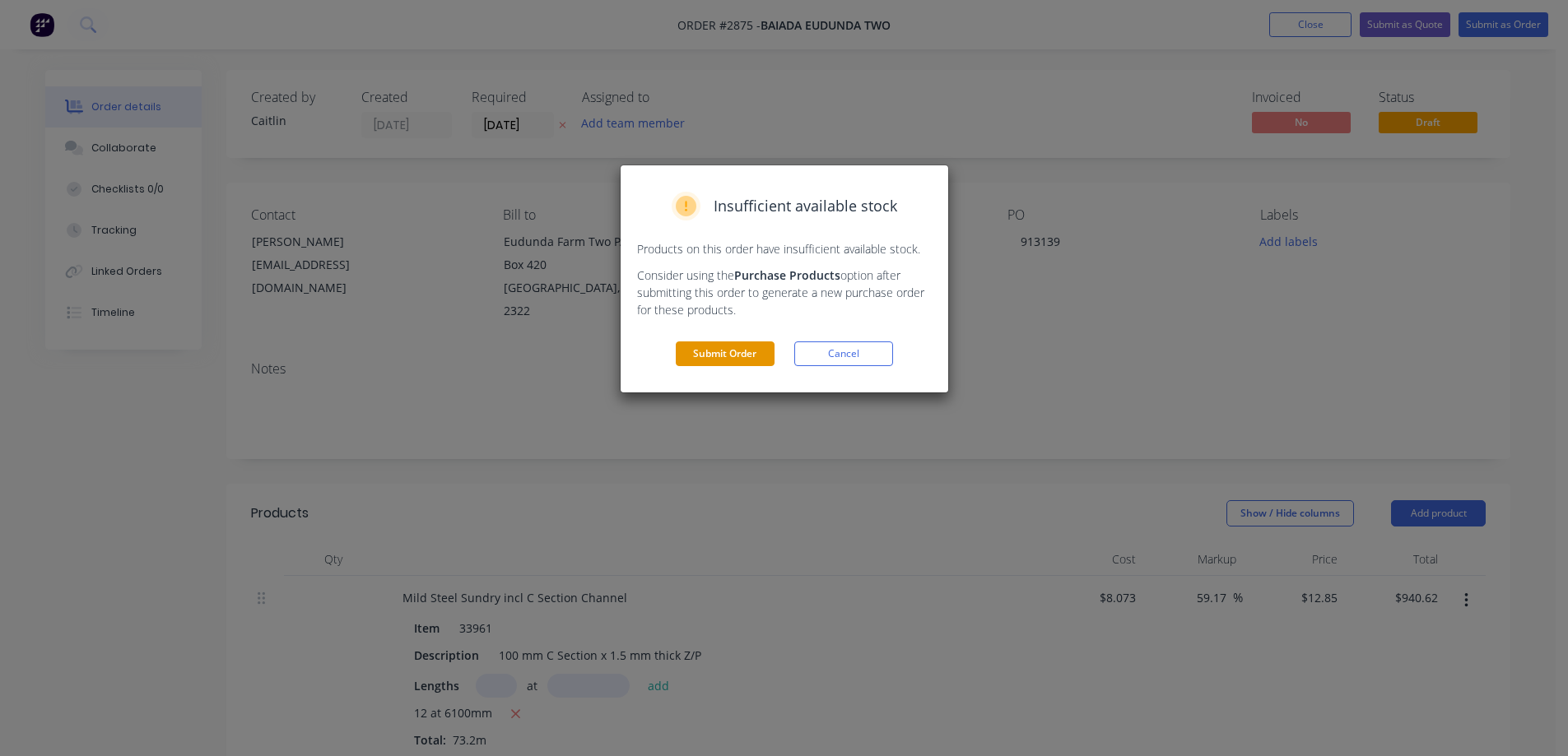
click at [738, 353] on button "Submit Order" at bounding box center [725, 354] width 99 height 24
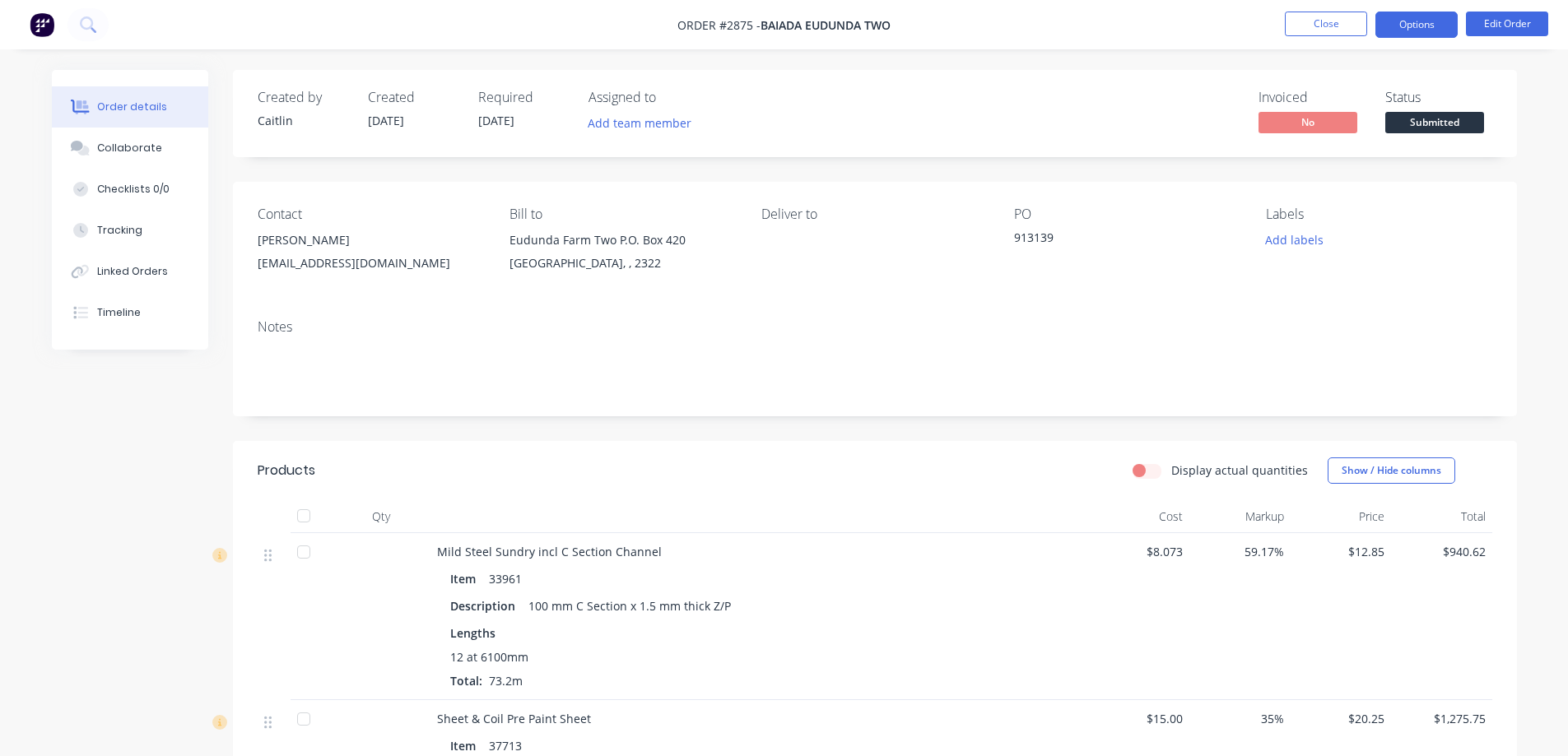
click at [1429, 30] on button "Options" at bounding box center [1416, 24] width 82 height 26
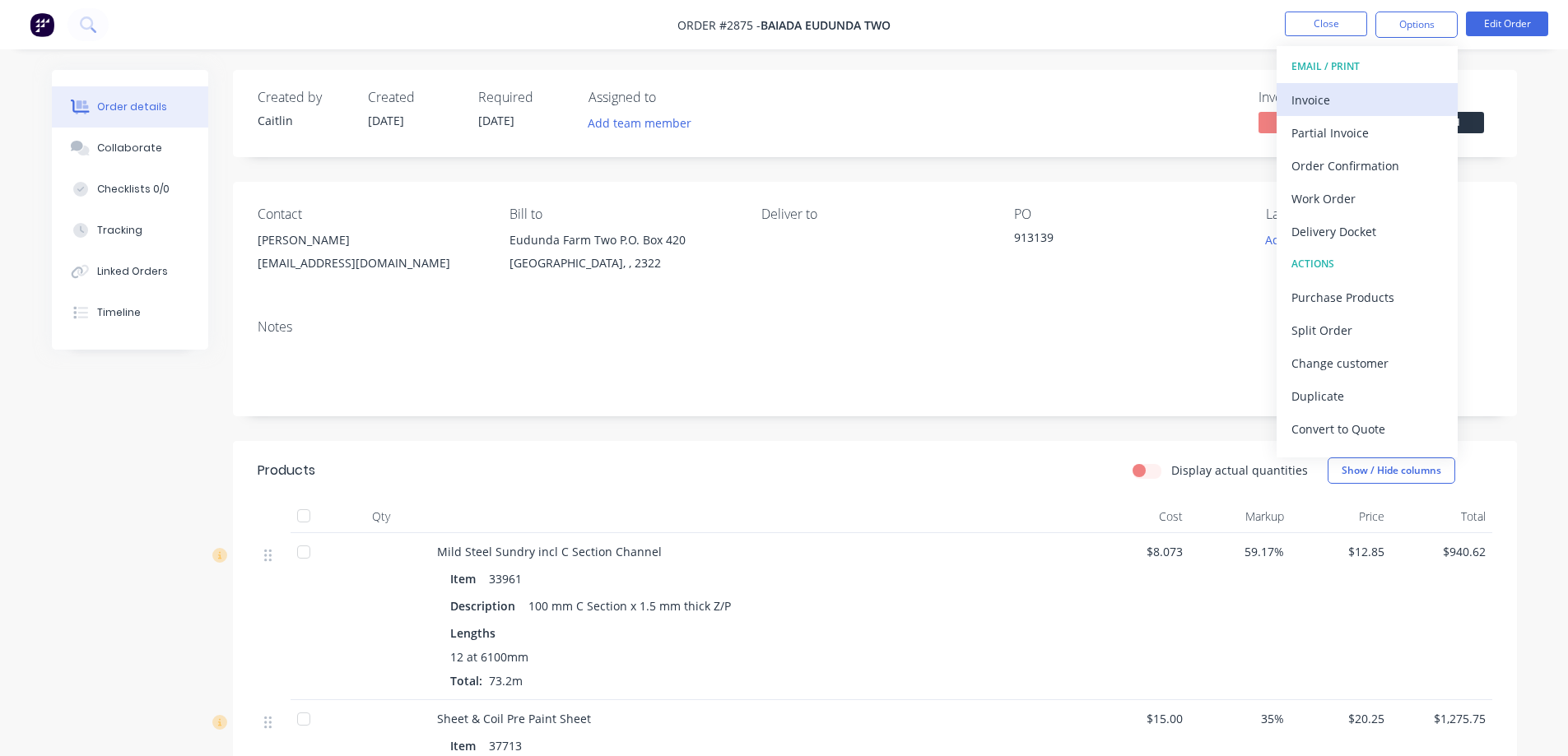
click at [1355, 101] on div "Invoice" at bounding box center [1366, 100] width 151 height 24
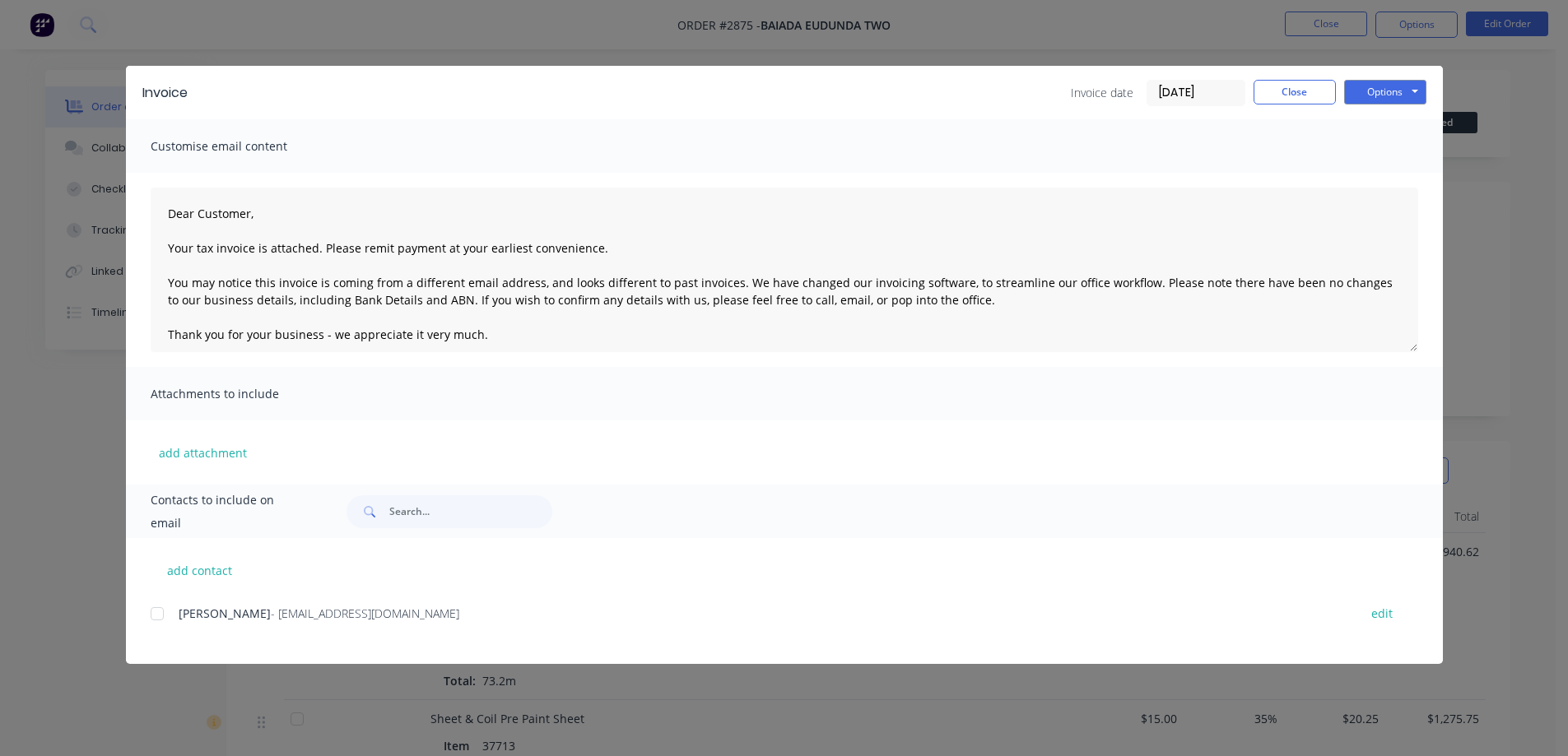
click at [158, 614] on div at bounding box center [157, 614] width 33 height 33
click at [1391, 94] on button "Options" at bounding box center [1384, 92] width 82 height 24
click at [1380, 176] on button "Email" at bounding box center [1396, 175] width 106 height 27
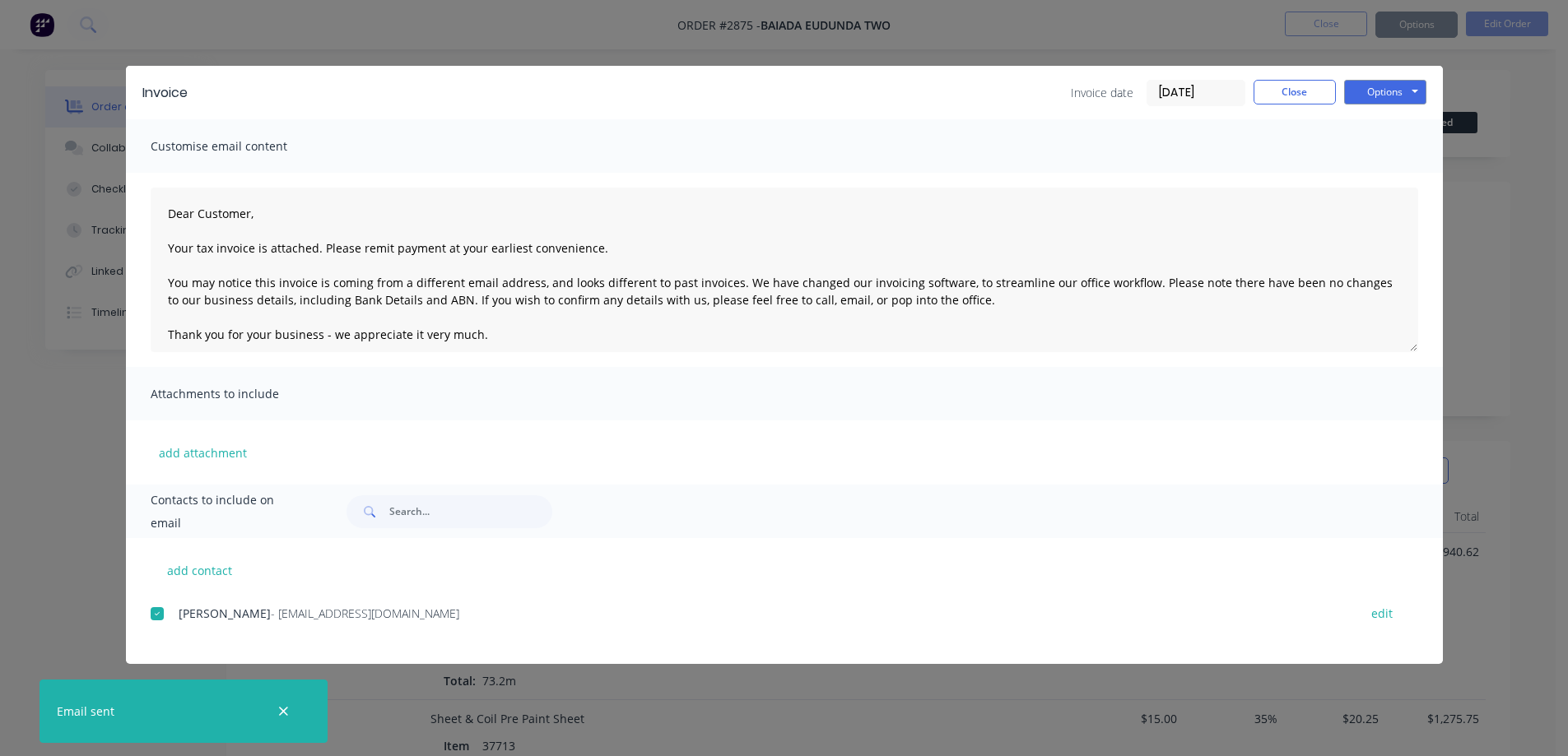
type textarea "Dear Customer, Your tax invoice is attached. Please remit payment at your earli…"
click at [1306, 87] on button "Close" at bounding box center [1294, 92] width 82 height 24
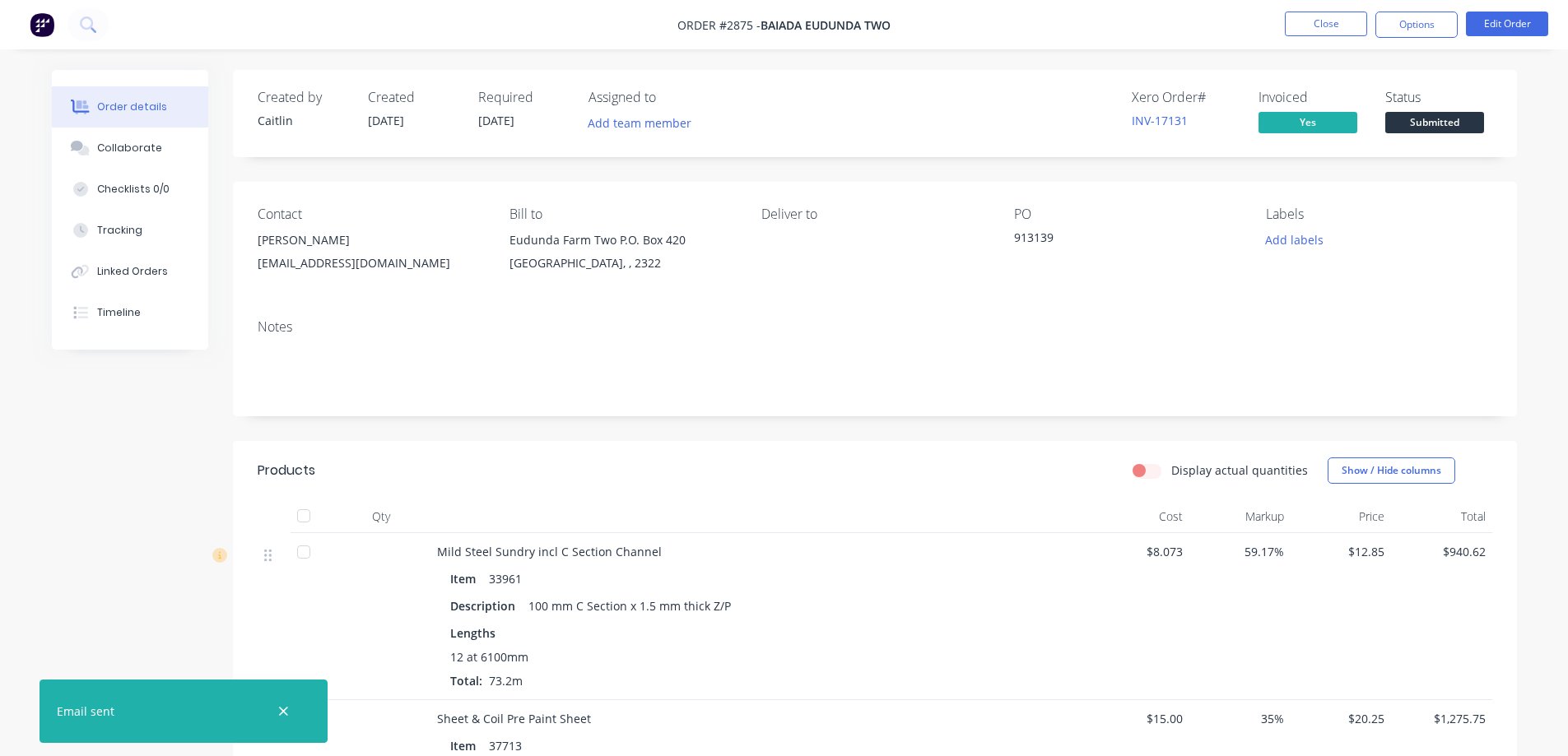
click at [302, 509] on div at bounding box center [304, 516] width 33 height 33
click at [1448, 121] on span "Submitted" at bounding box center [1434, 122] width 99 height 21
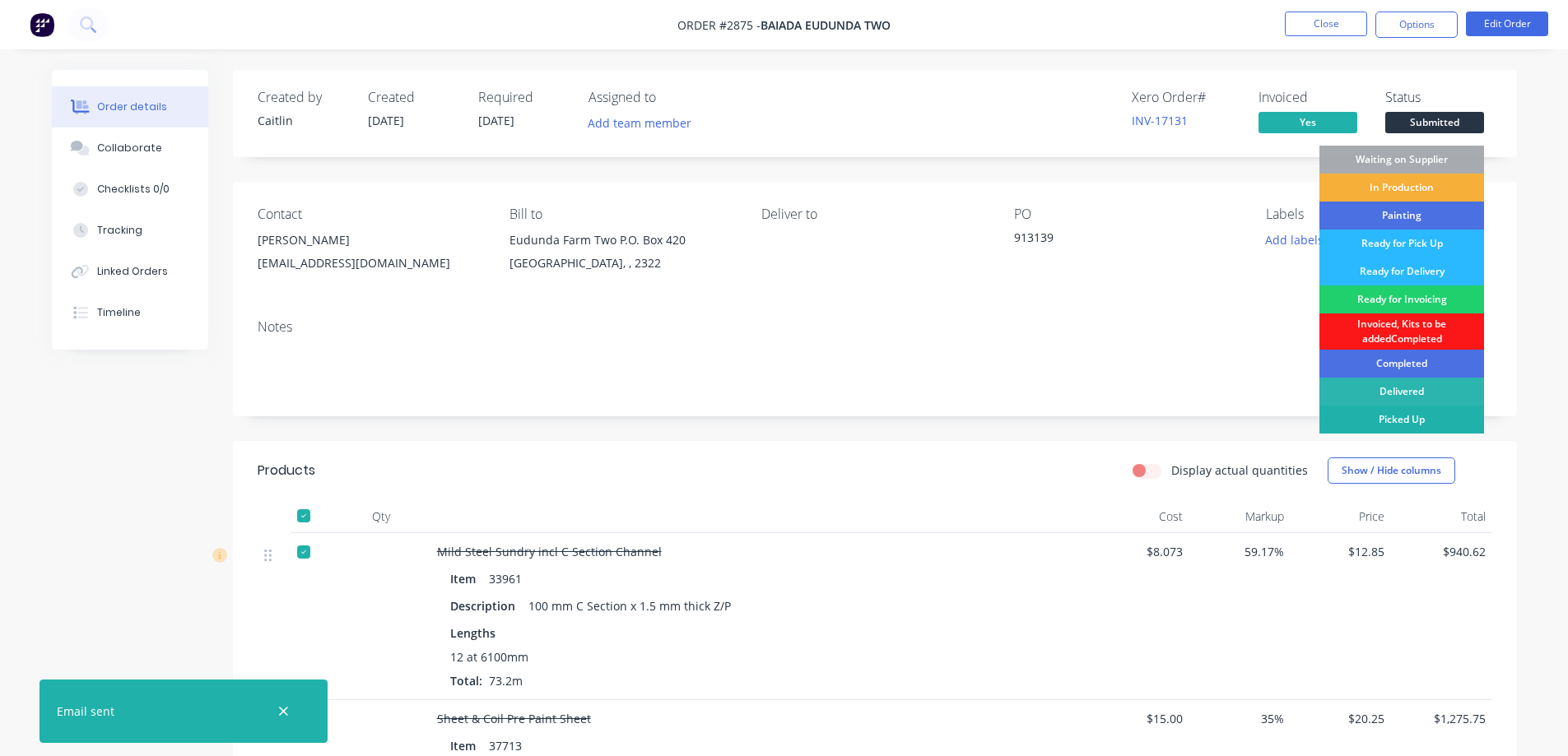
click at [1385, 423] on div "Picked Up" at bounding box center [1401, 420] width 164 height 28
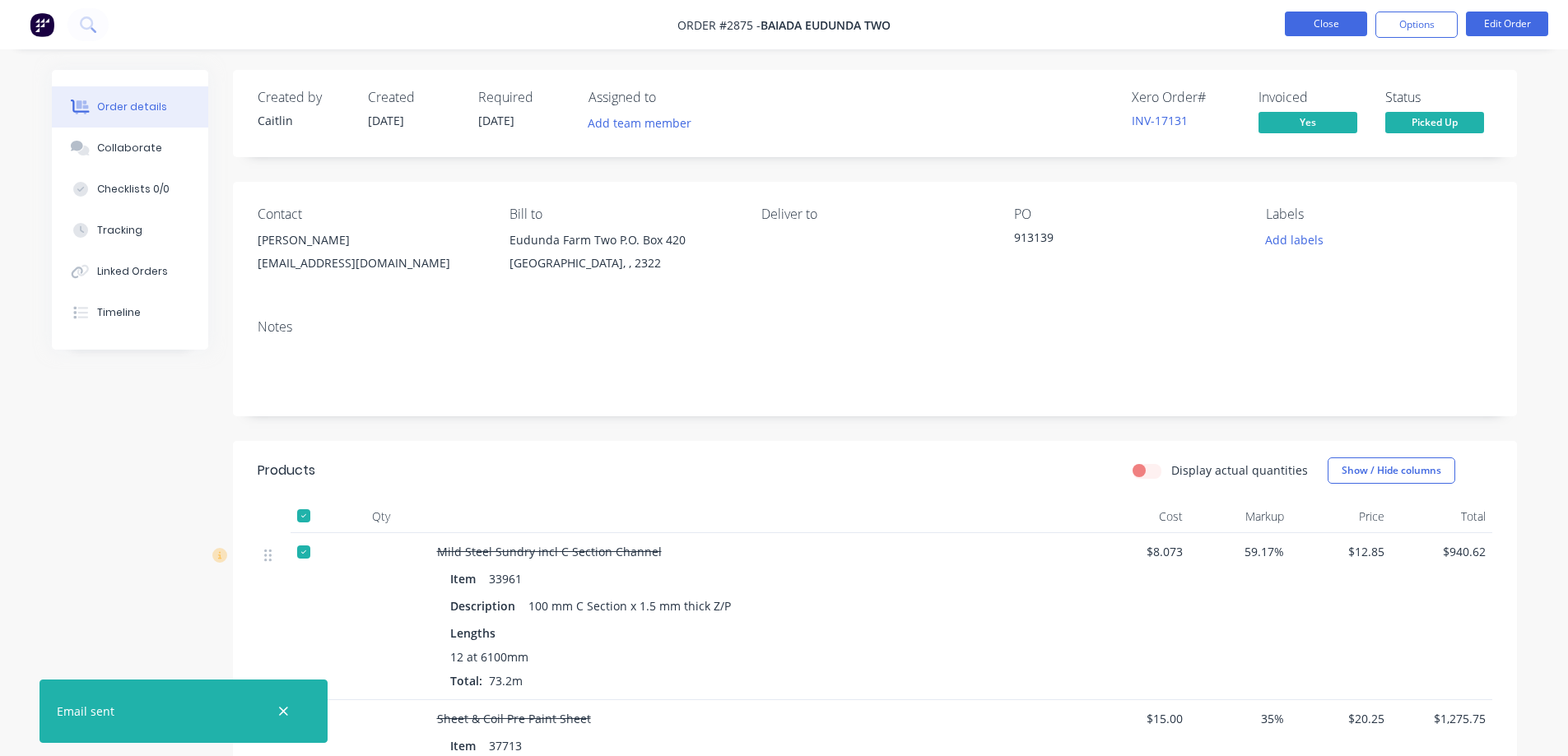
click at [1317, 26] on button "Close" at bounding box center [1326, 24] width 82 height 24
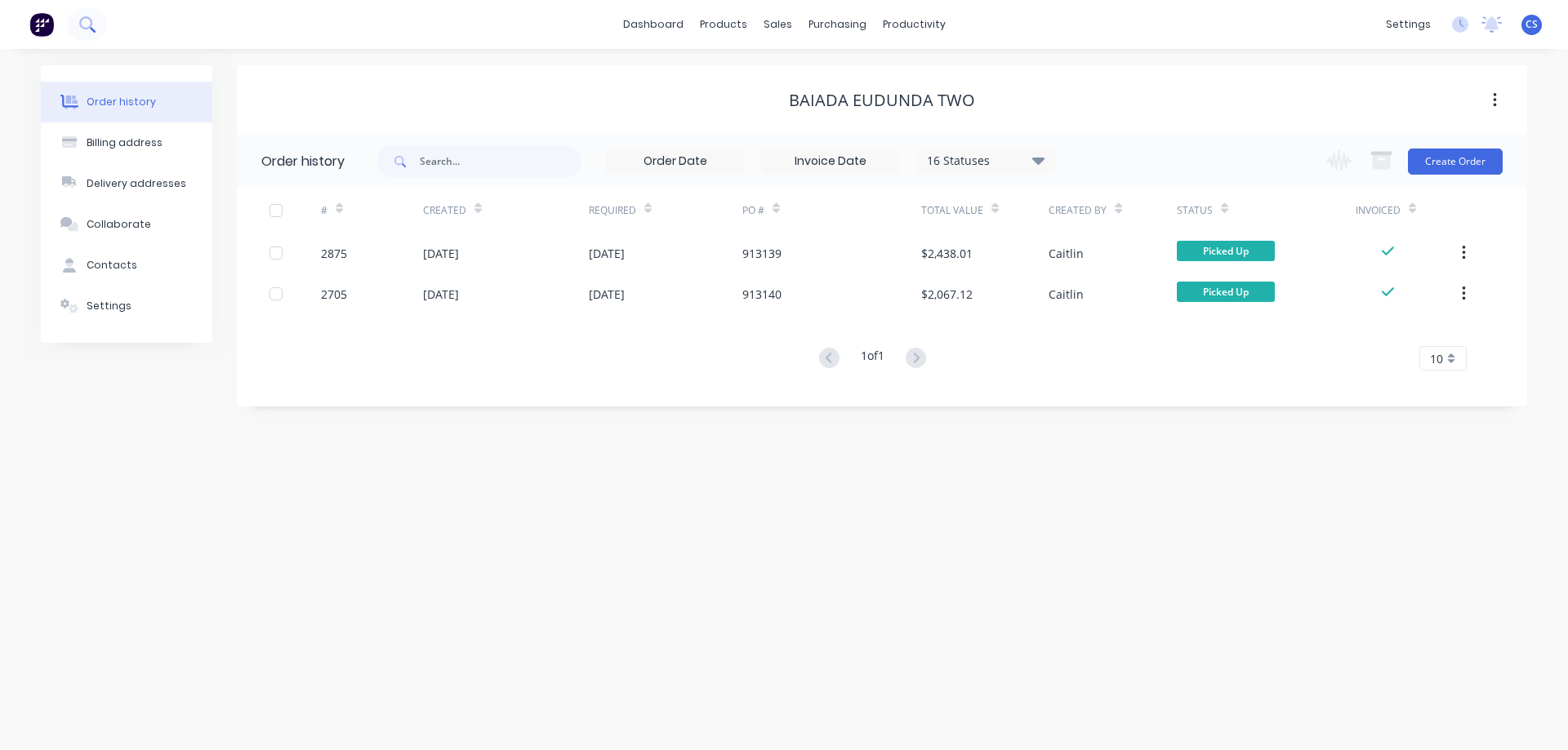
click at [89, 27] on icon at bounding box center [85, 23] width 13 height 13
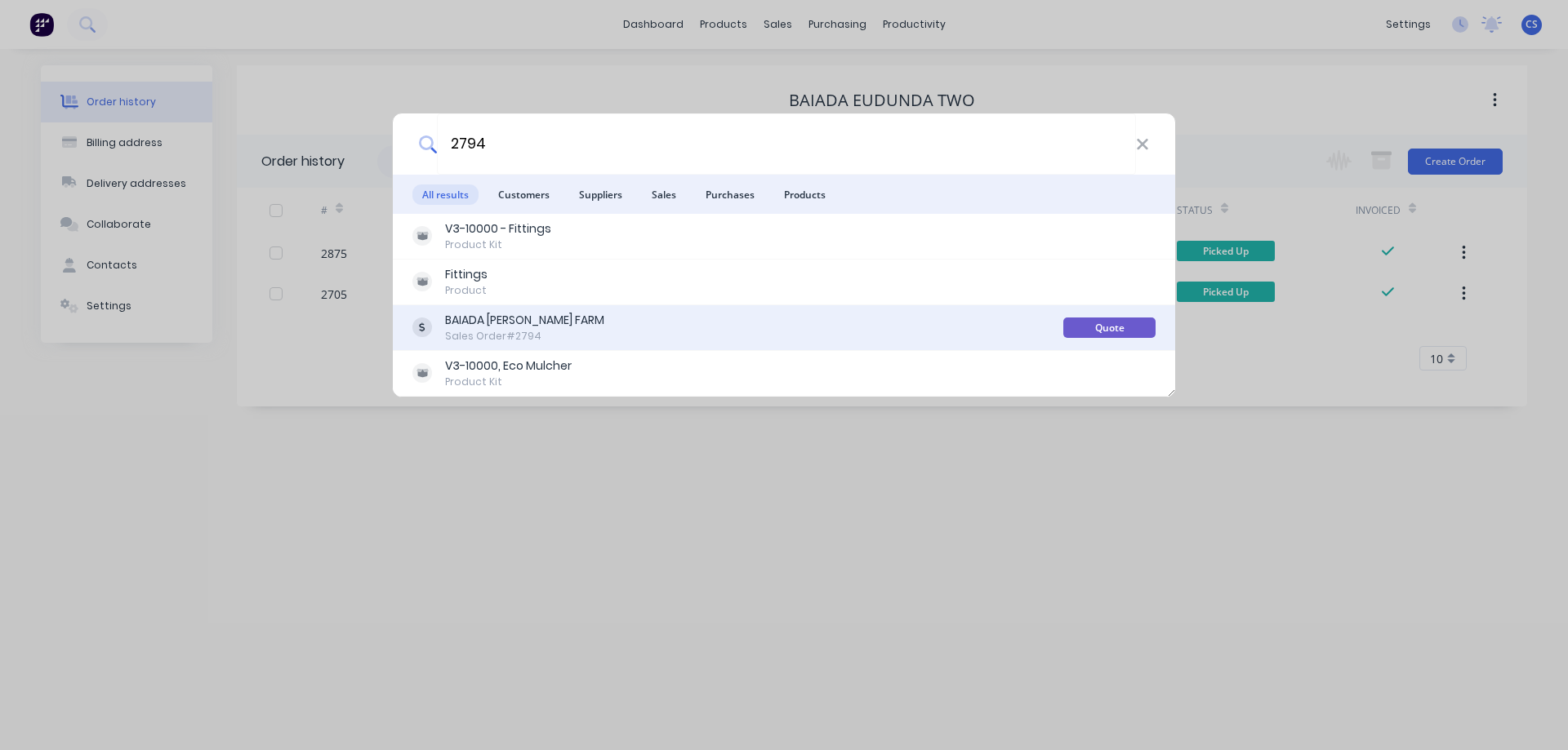
type input "2794"
click at [653, 320] on div "BAIADA MELDRUM FARM Sales Order #2794" at bounding box center [737, 328] width 650 height 32
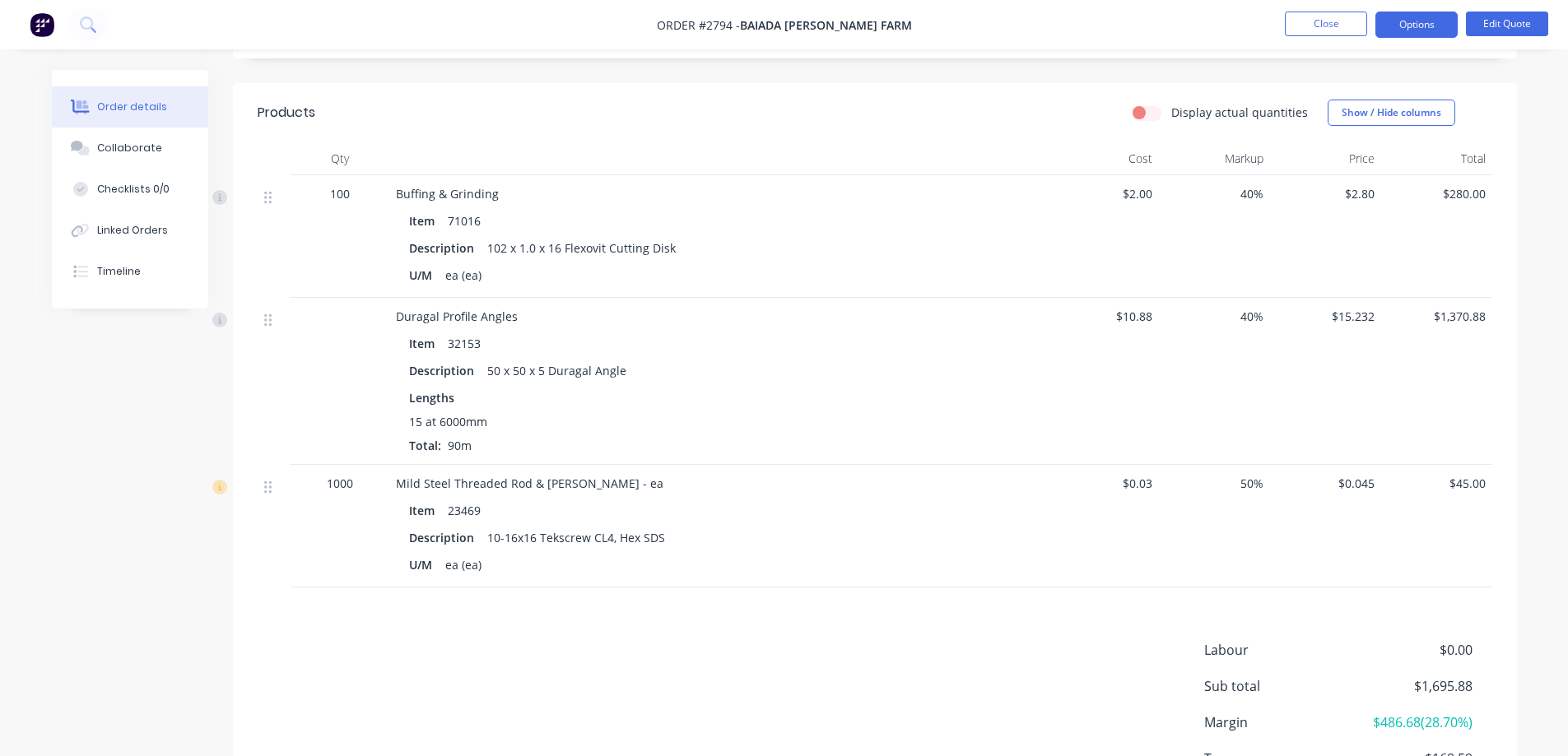
scroll to position [412, 0]
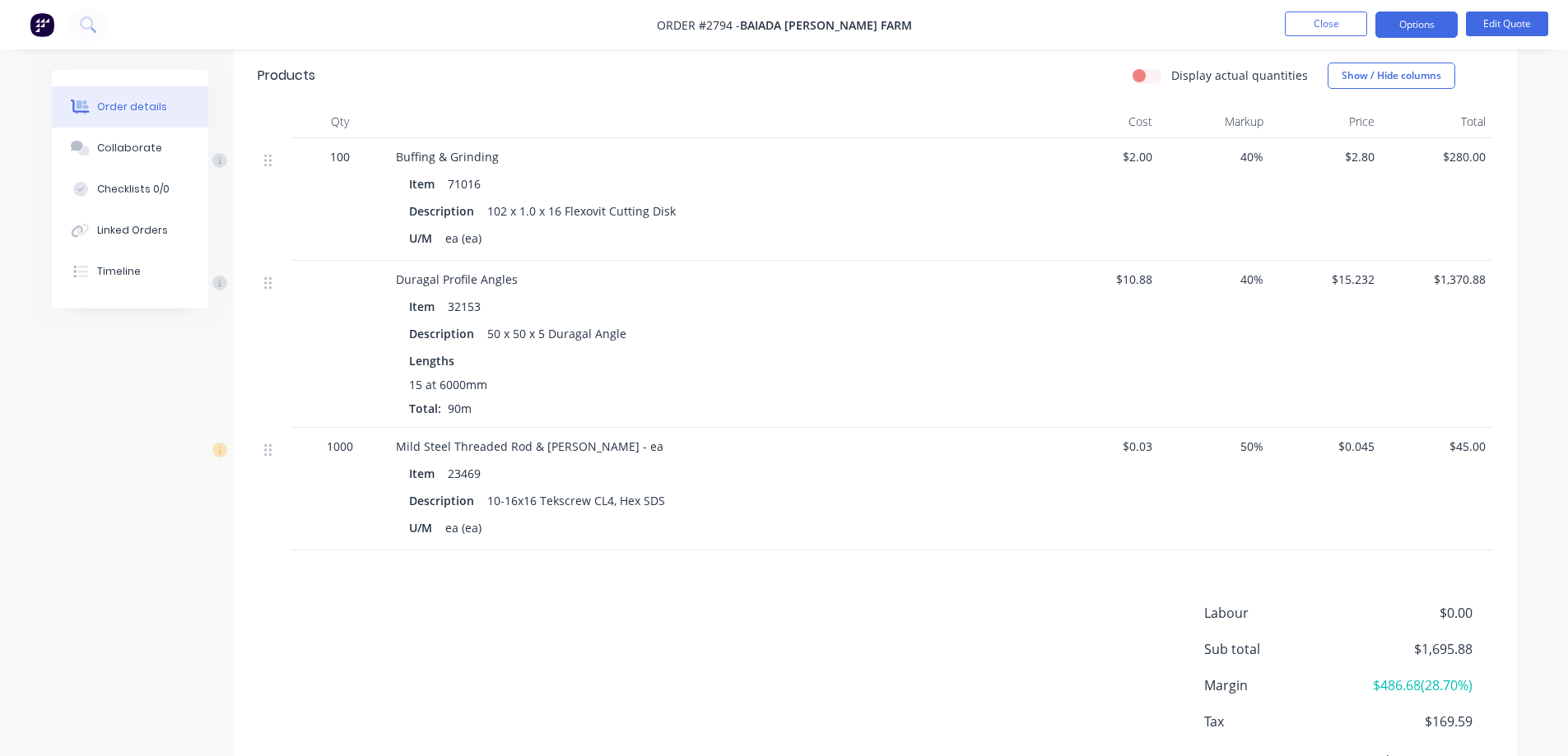
click at [1466, 446] on span "$45.00" at bounding box center [1436, 447] width 98 height 17
click at [1478, 443] on span "$45.00" at bounding box center [1436, 447] width 98 height 17
click at [1505, 24] on button "Edit Quote" at bounding box center [1507, 24] width 82 height 24
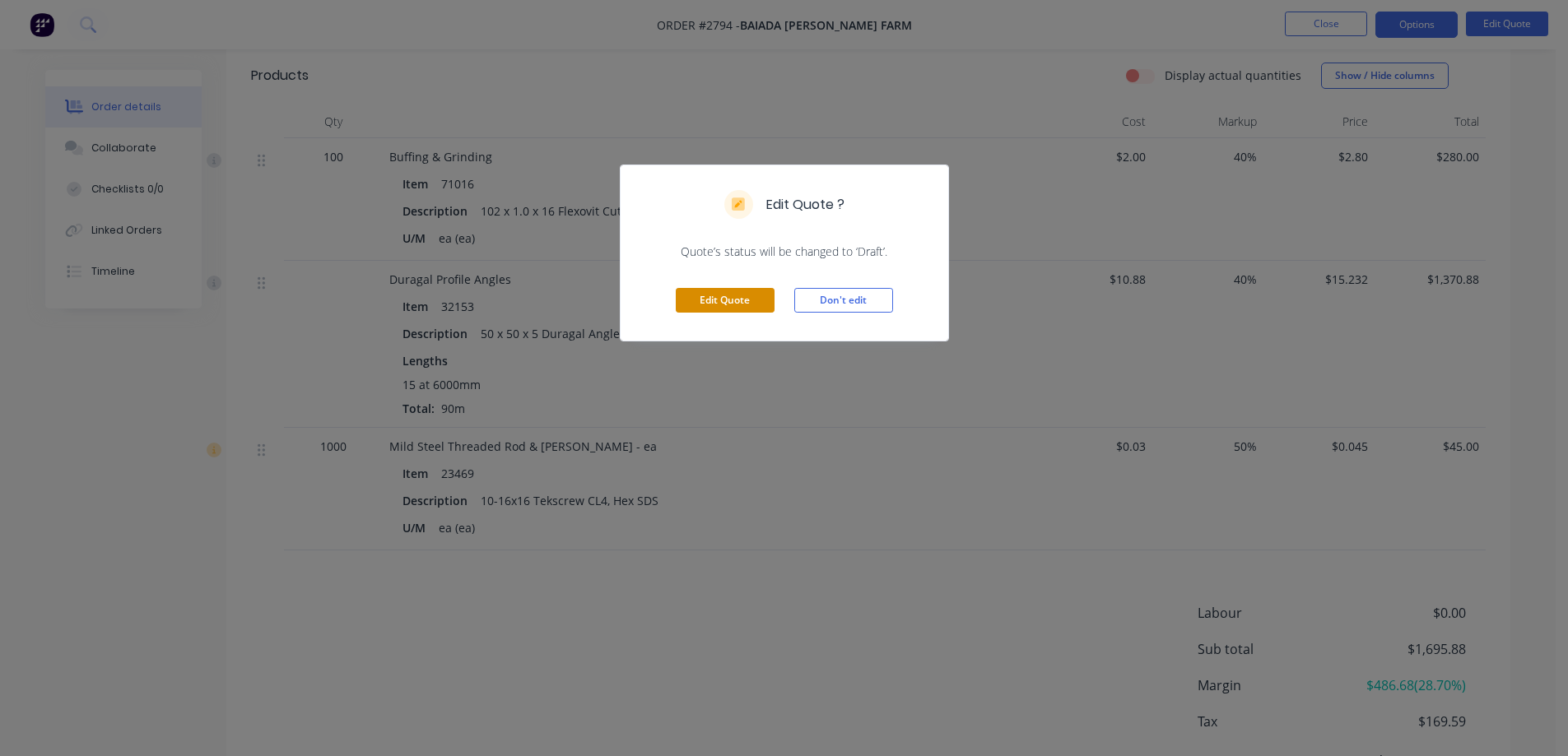
click at [713, 291] on button "Edit Quote" at bounding box center [725, 301] width 99 height 24
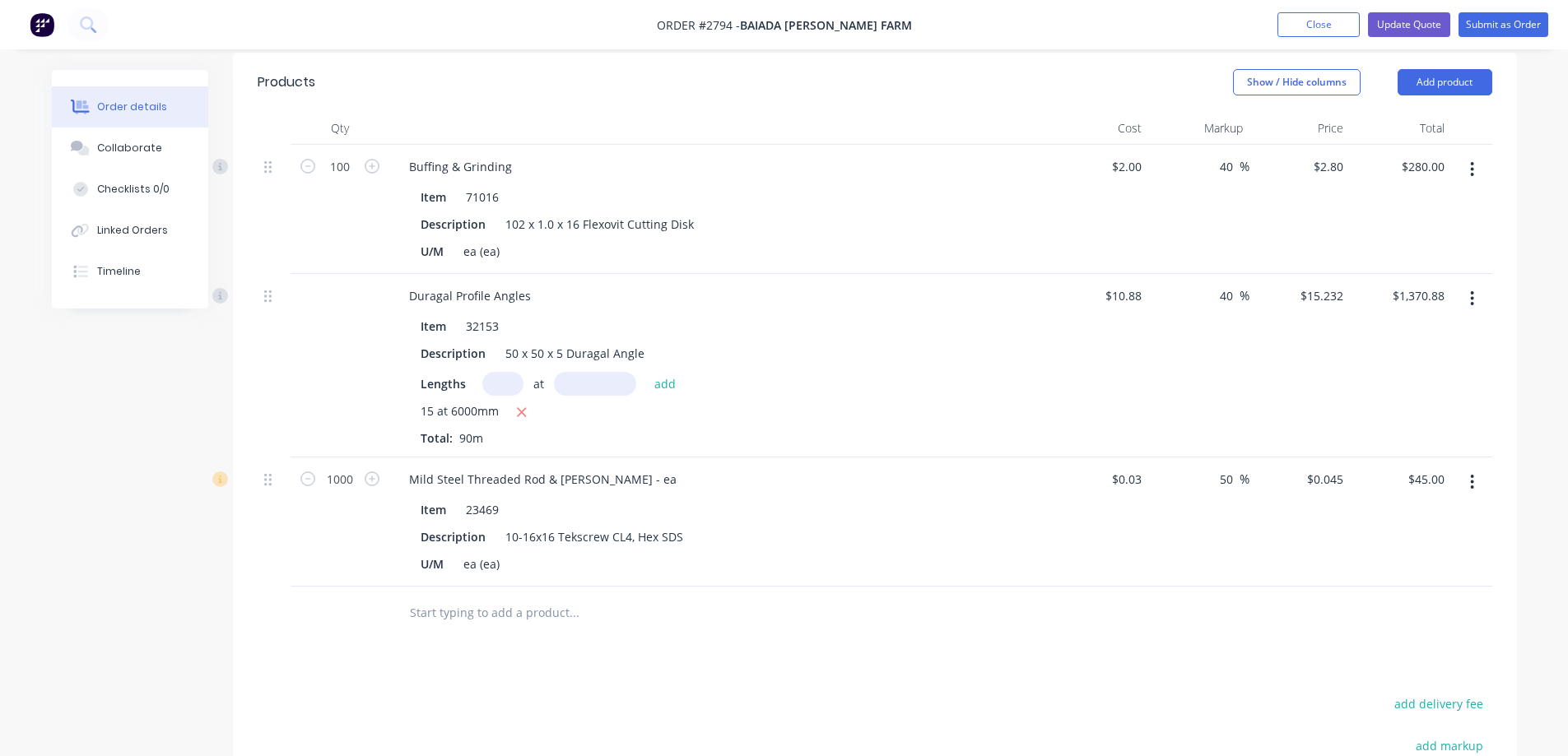
scroll to position [494, 0]
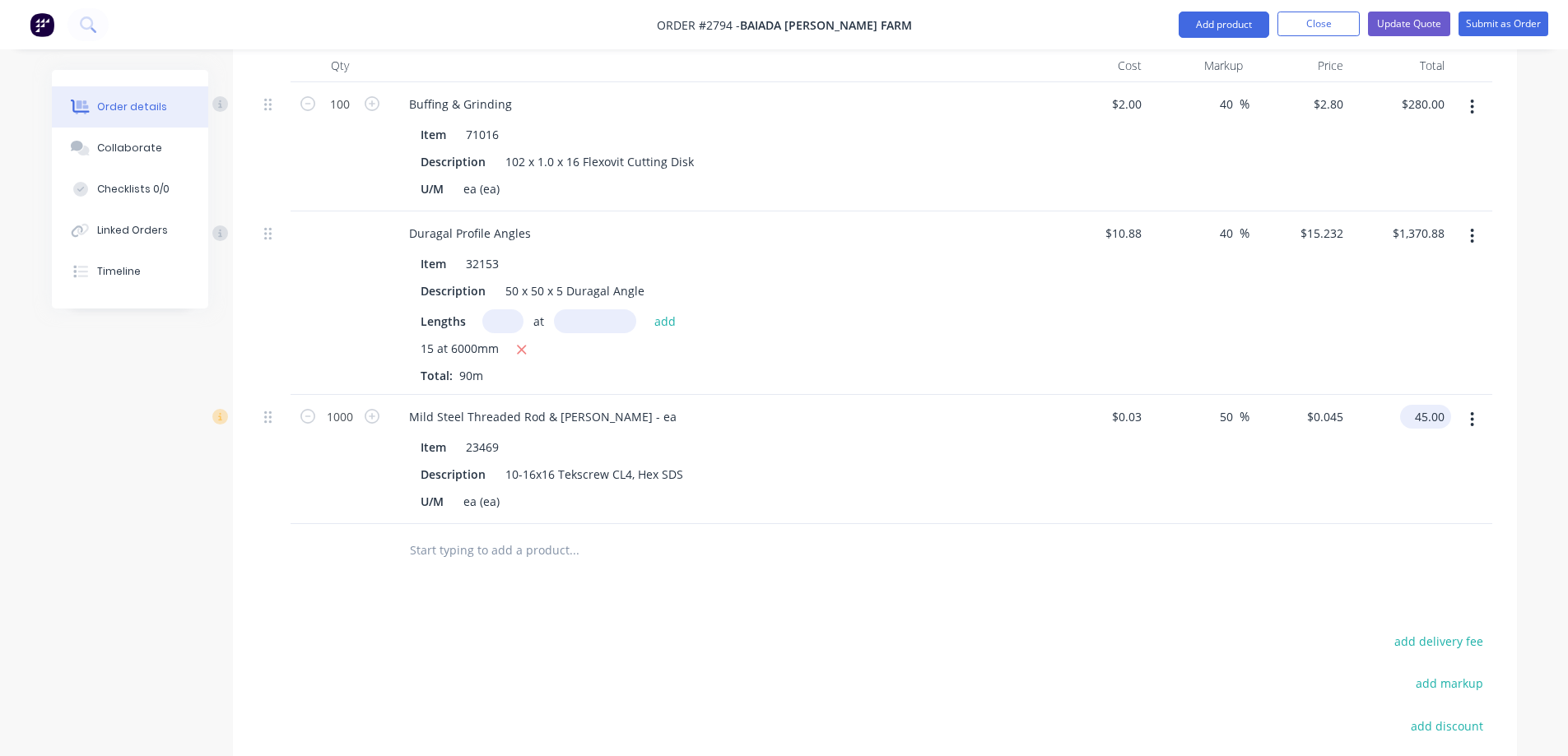
click at [1429, 405] on input "45.00" at bounding box center [1428, 416] width 45 height 24
type input "450"
type input "1400"
type input "$0.45"
type input "$450.00"
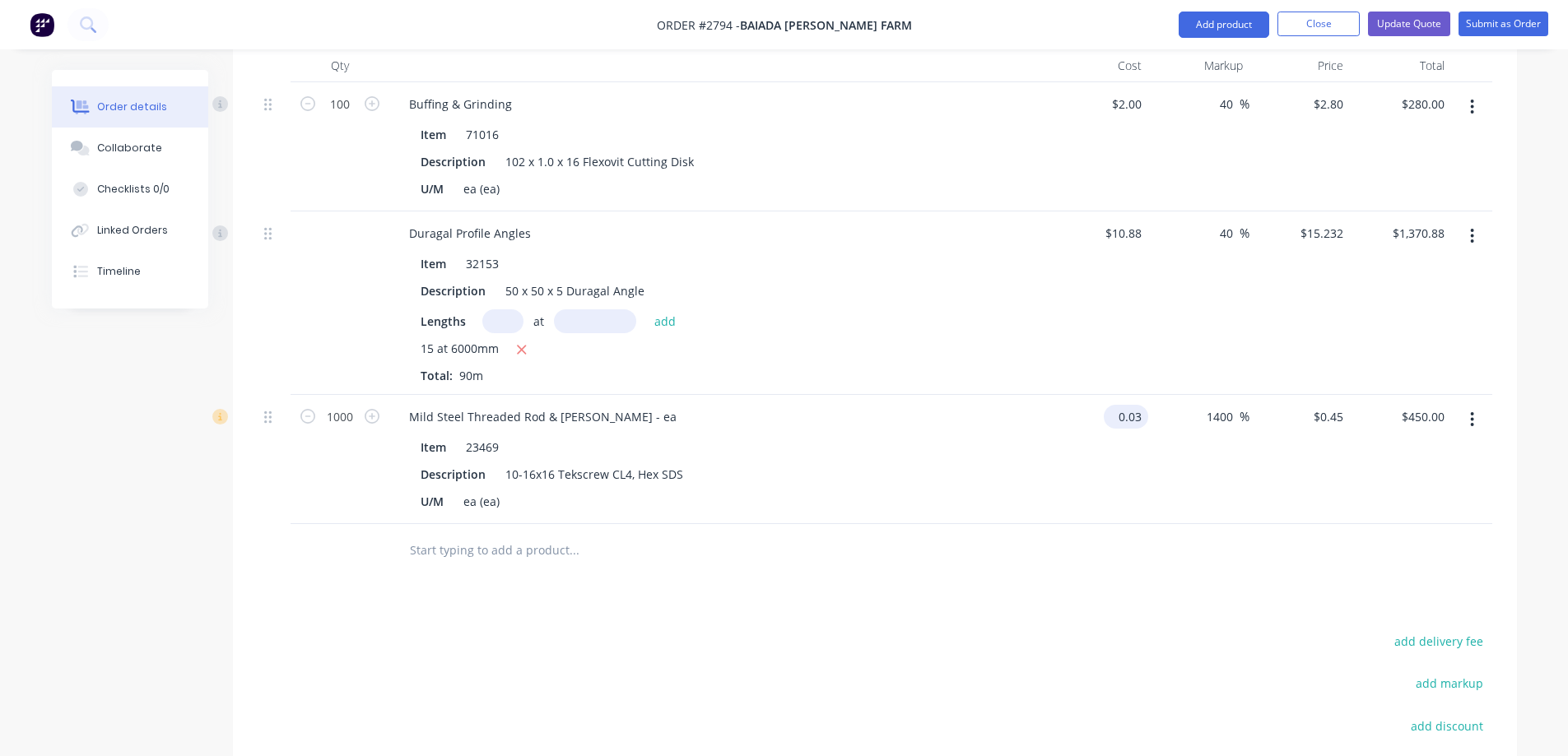
click at [1134, 405] on input "0.03" at bounding box center [1128, 416] width 38 height 24
type input "$0.45"
type input "$6.75"
click at [1433, 405] on input "6750.00" at bounding box center [1420, 416] width 60 height 24
type input "450"
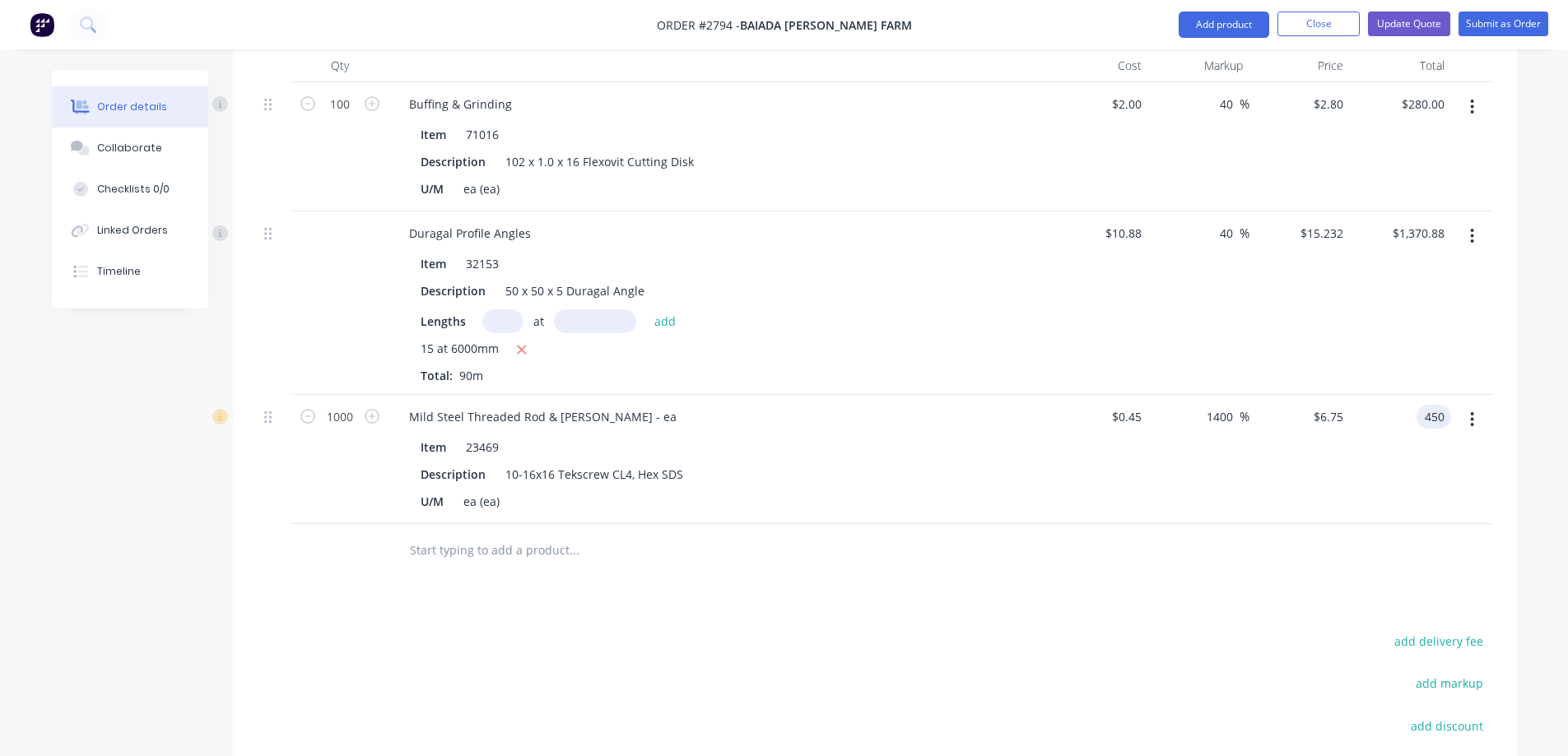
type input "$0.45"
type input "$450.00"
click at [983, 591] on div "Products Show / Hide columns Add product Qty Cost Markup Price Total 100 Buffin…" at bounding box center [874, 482] width 1284 height 982
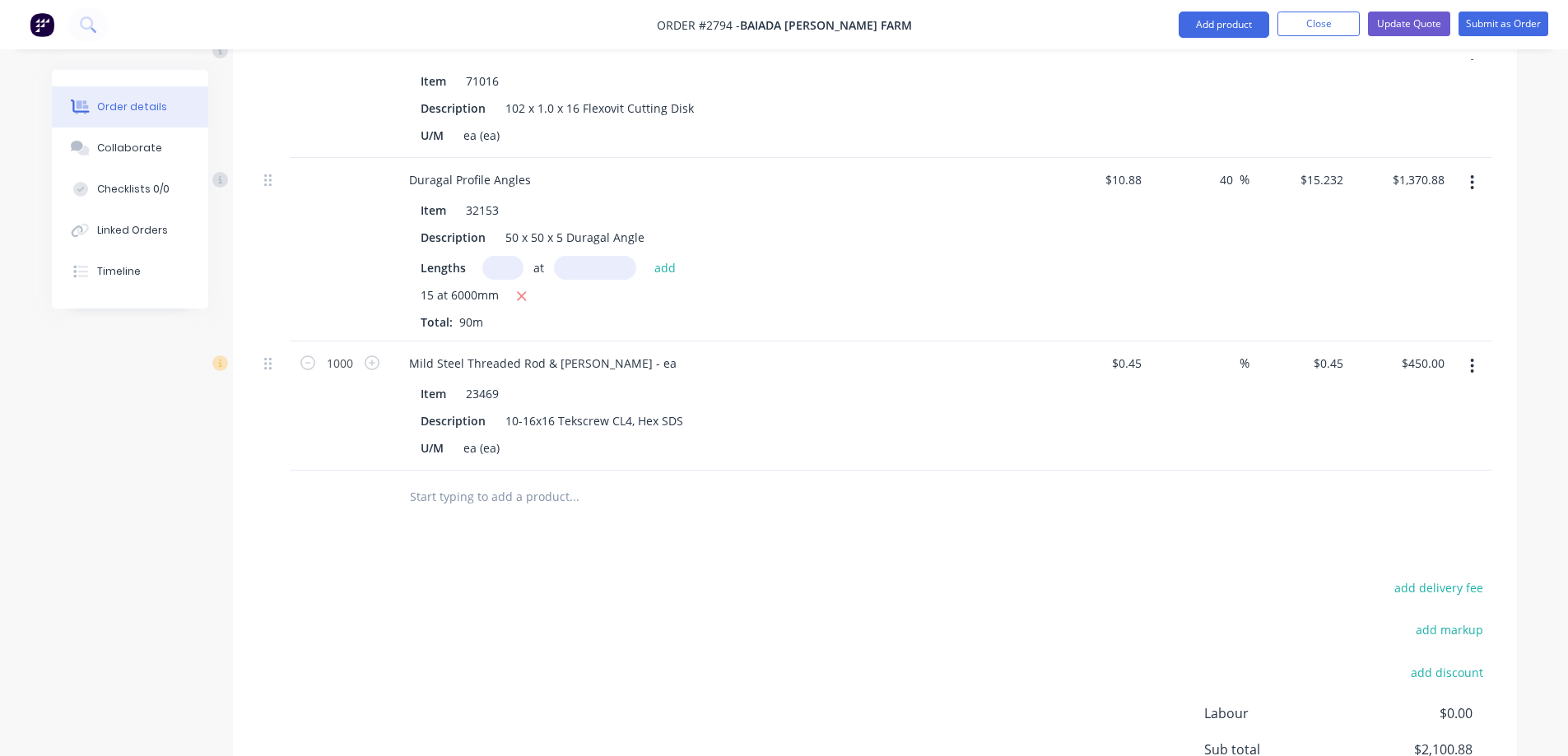
scroll to position [465, 0]
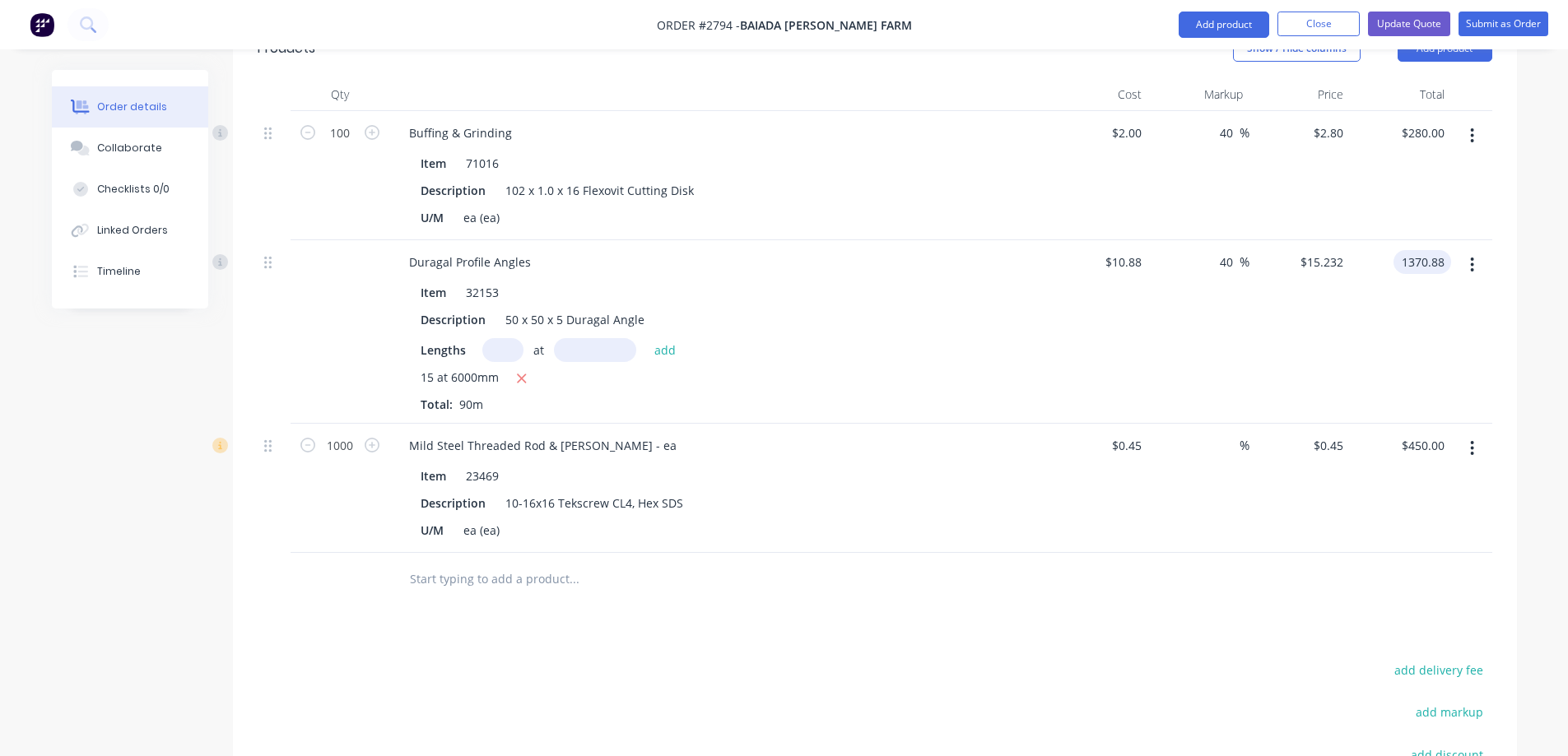
click at [1449, 250] on input "1370.88" at bounding box center [1425, 261] width 51 height 24
click at [1447, 250] on input "1370.88" at bounding box center [1425, 261] width 51 height 24
click at [1441, 250] on input "1370.88" at bounding box center [1425, 261] width 51 height 24
click at [1426, 250] on input "1370.88" at bounding box center [1425, 261] width 51 height 24
click at [1441, 275] on div "$1,370.88 $1,370.88" at bounding box center [1400, 332] width 101 height 184
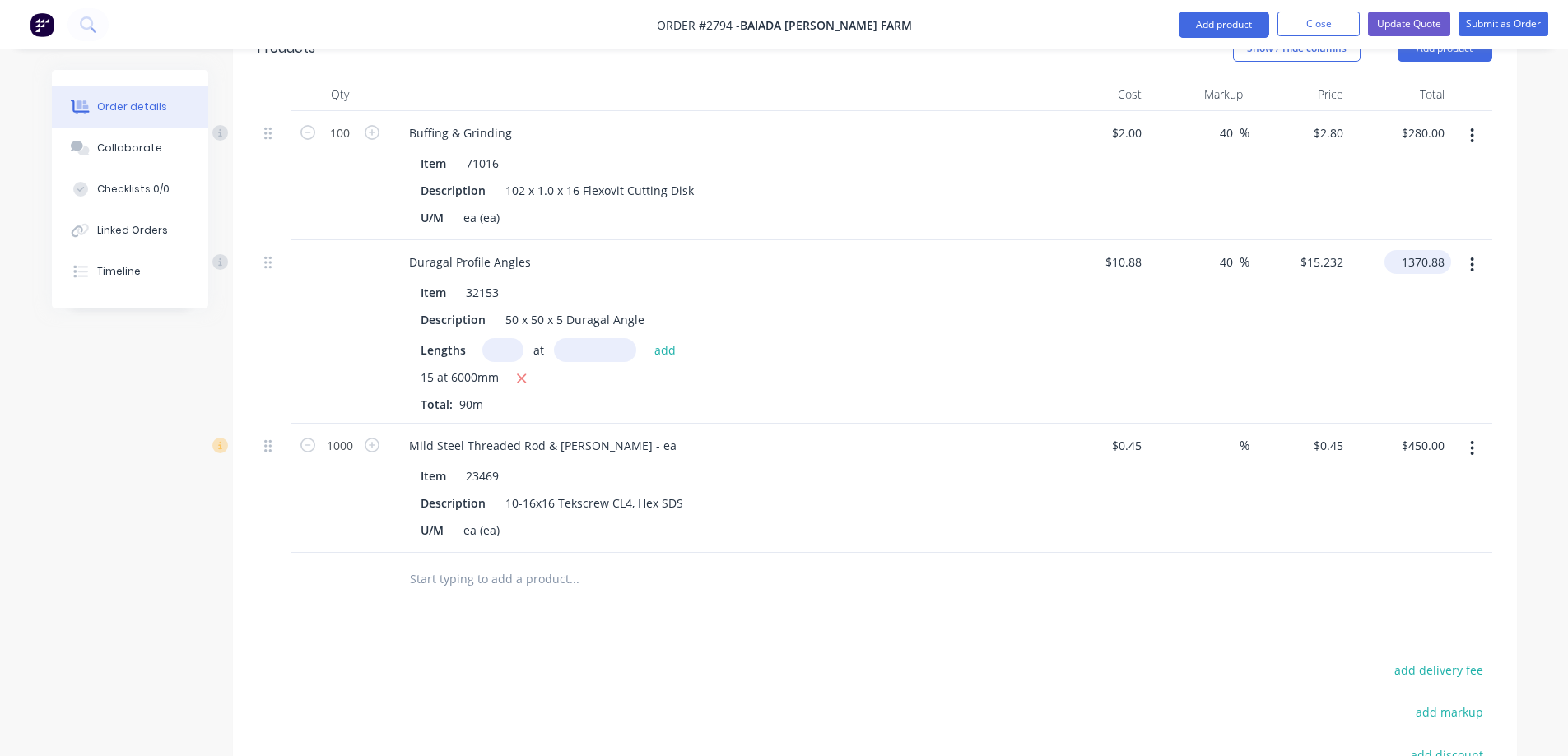
click at [1431, 250] on input "1370.88" at bounding box center [1420, 261] width 60 height 24
click at [1444, 250] on input "1370.88" at bounding box center [1425, 261] width 51 height 24
type input "1370.70"
type input "39.98"
type input "$15.23"
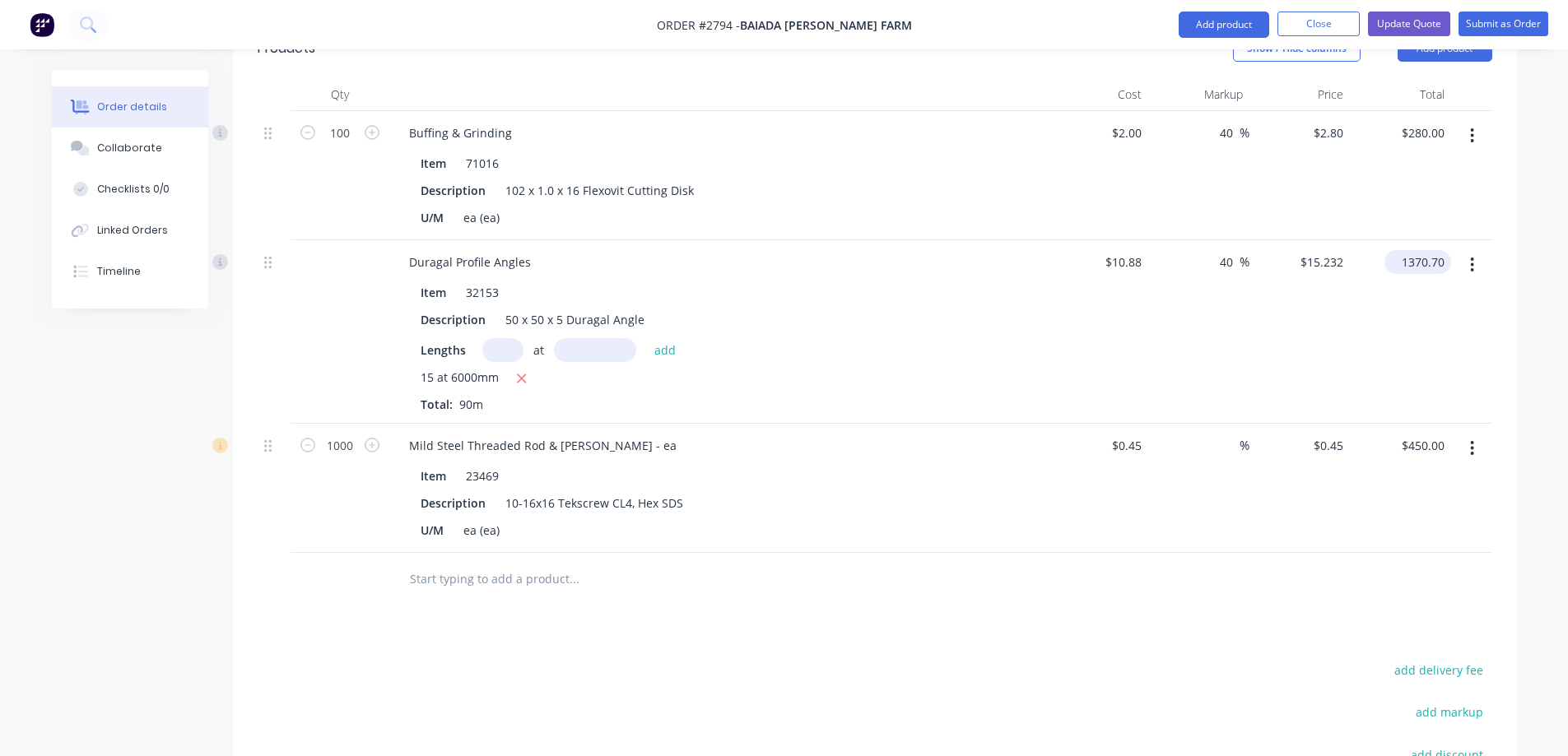
type input "$1,370.70"
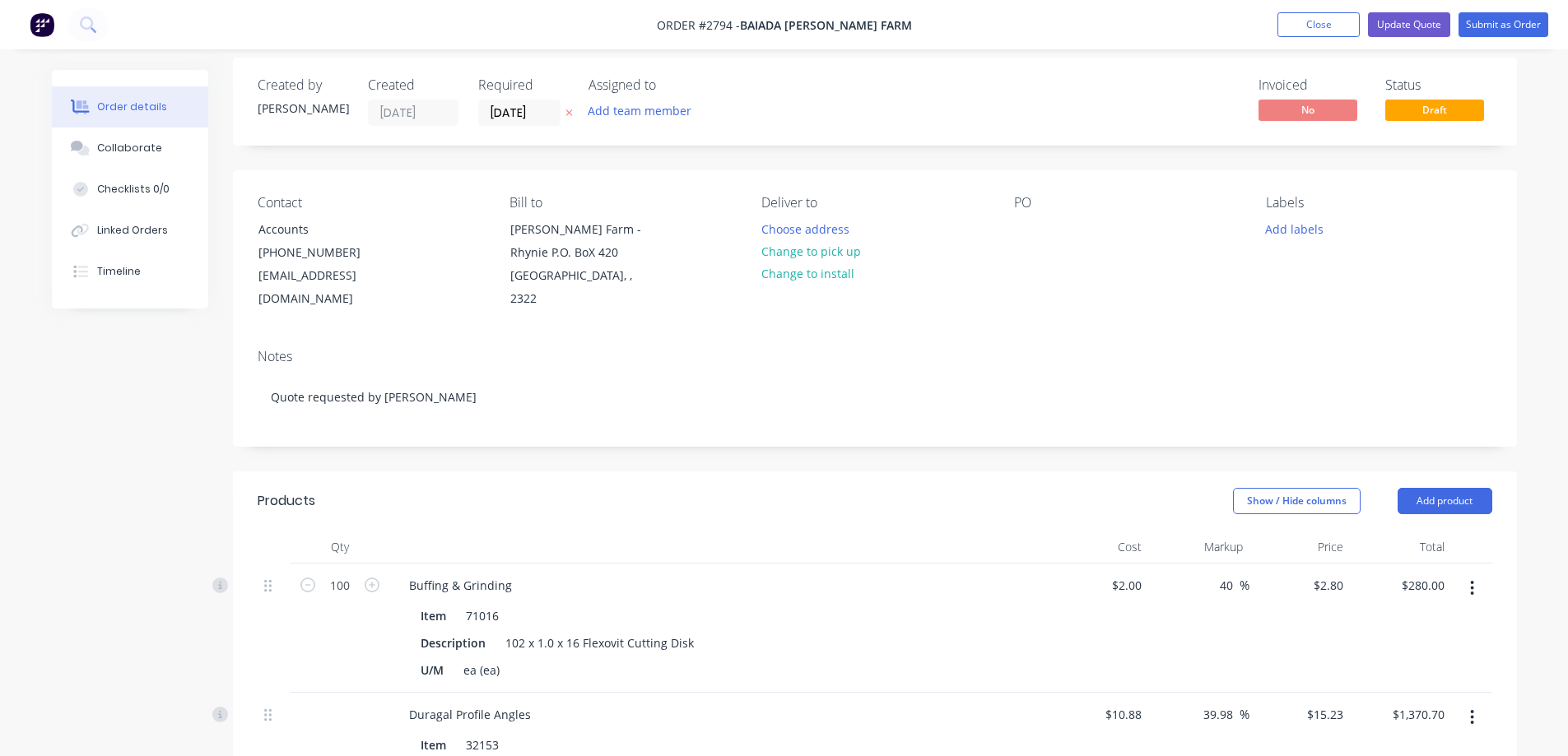
scroll to position [0, 0]
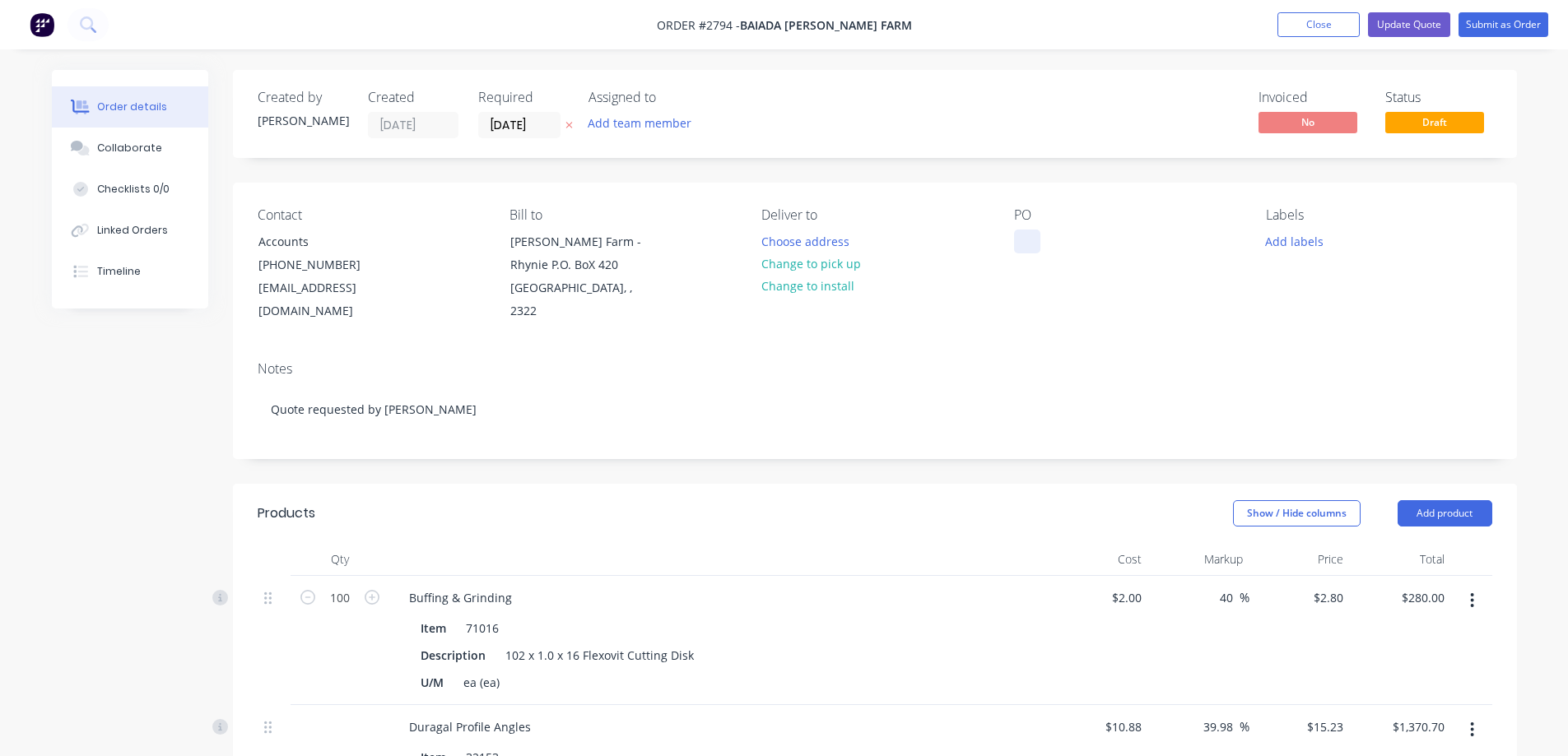
click at [1034, 240] on div at bounding box center [1027, 241] width 26 height 24
click at [1507, 27] on button "Submit as Order" at bounding box center [1502, 24] width 90 height 24
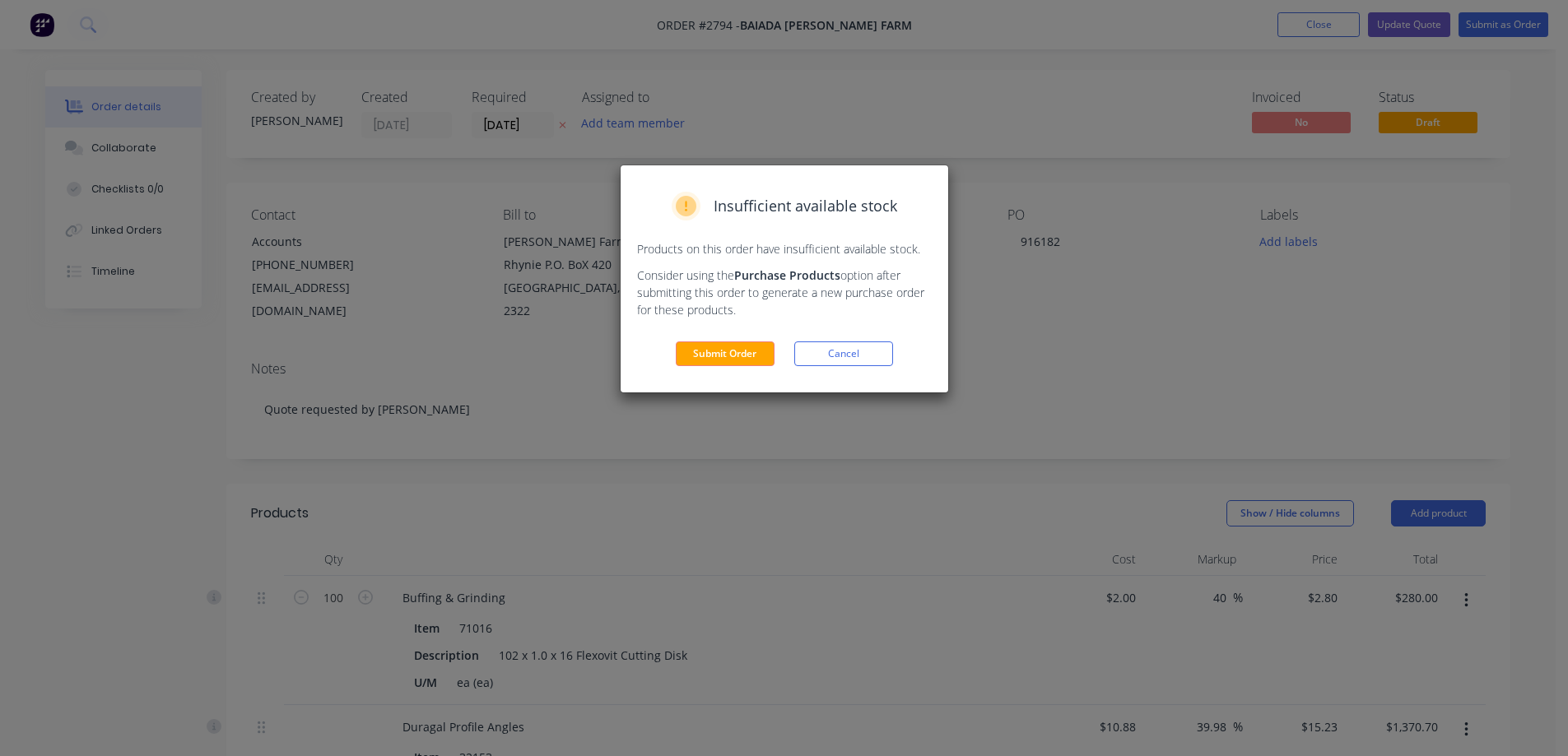
click at [743, 353] on button "Submit Order" at bounding box center [725, 354] width 99 height 24
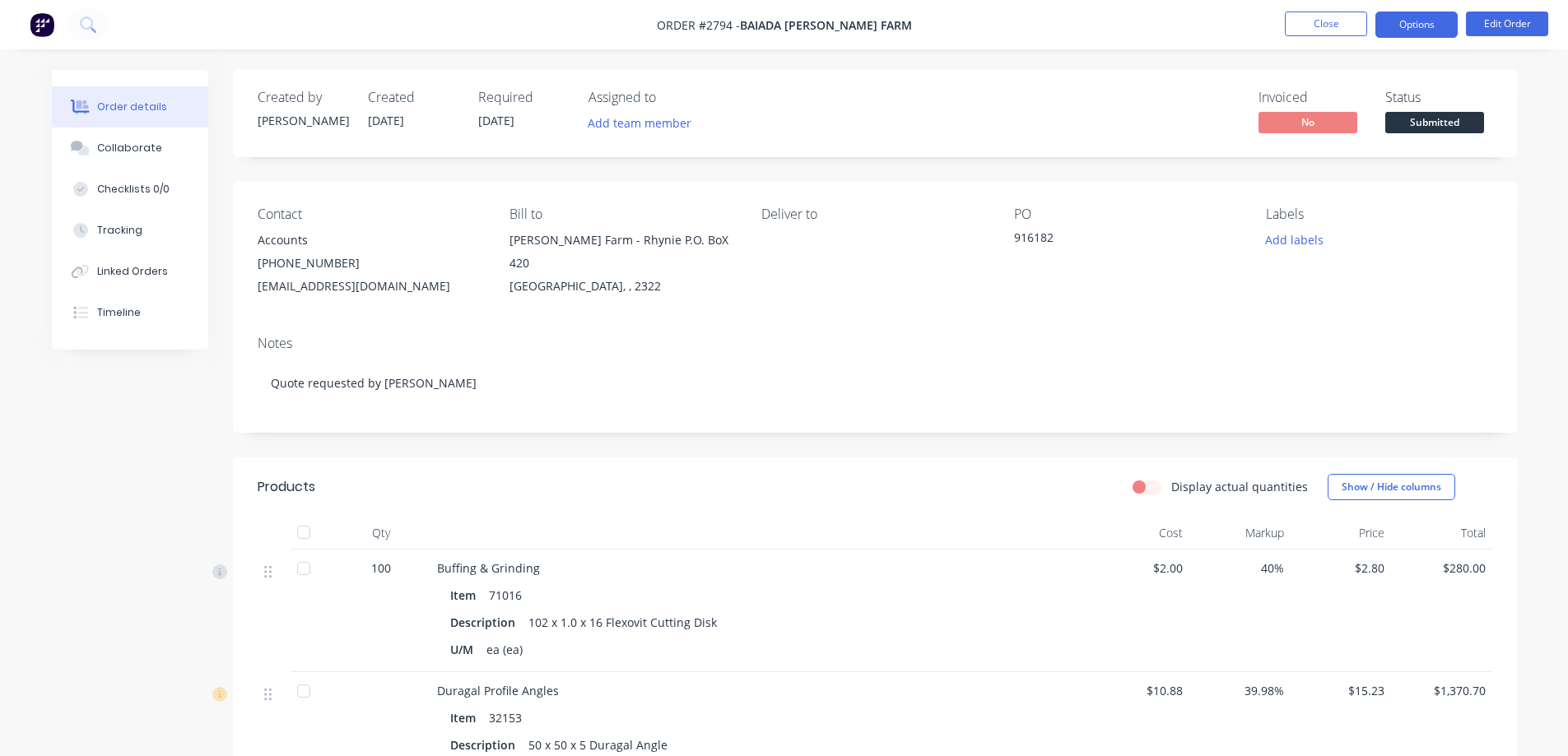
click at [1413, 23] on button "Options" at bounding box center [1416, 24] width 82 height 26
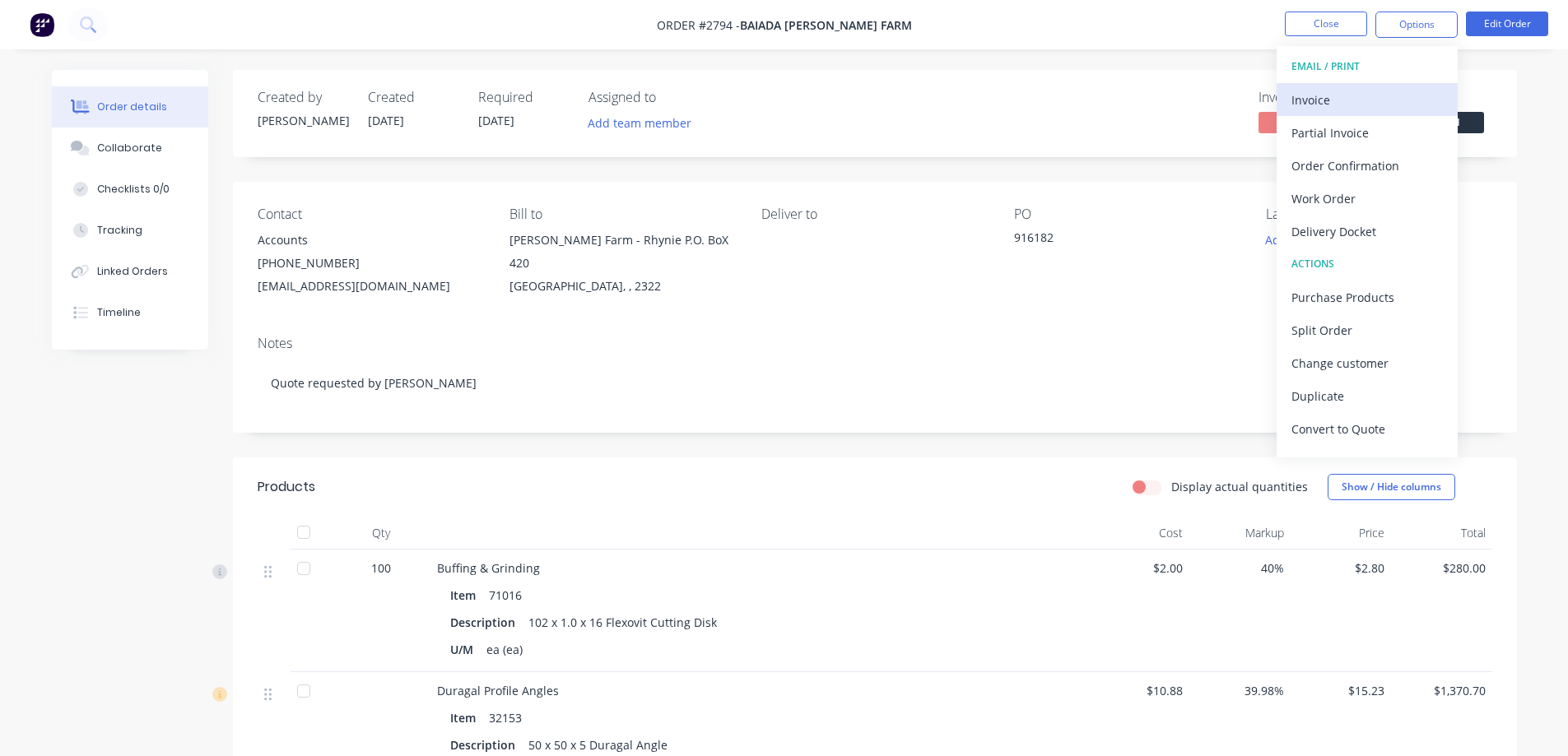
click at [1356, 105] on div "Invoice" at bounding box center [1366, 100] width 151 height 24
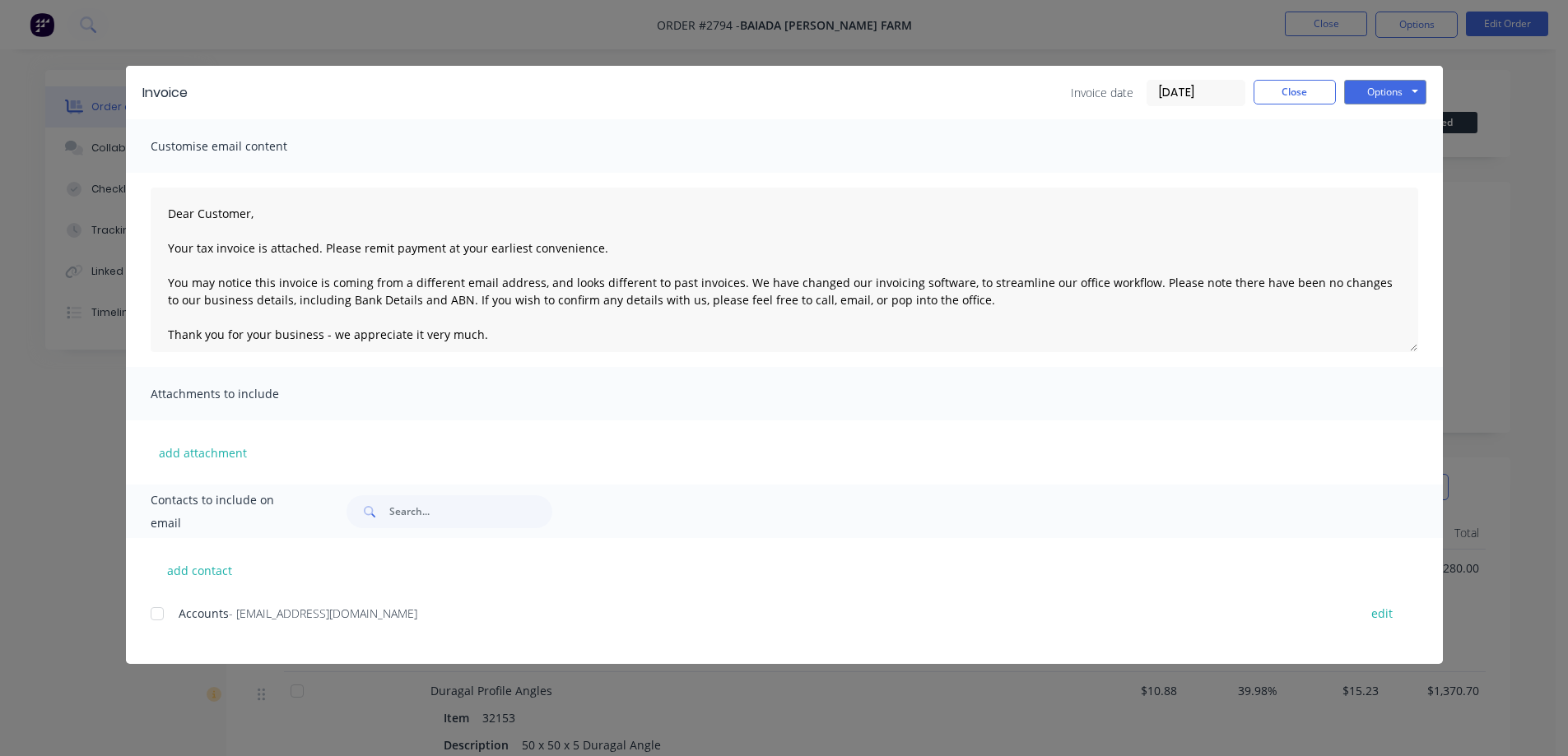
click at [154, 615] on div at bounding box center [157, 614] width 33 height 33
click at [1396, 90] on button "Options" at bounding box center [1384, 92] width 82 height 24
click at [1384, 175] on button "Email" at bounding box center [1396, 175] width 106 height 27
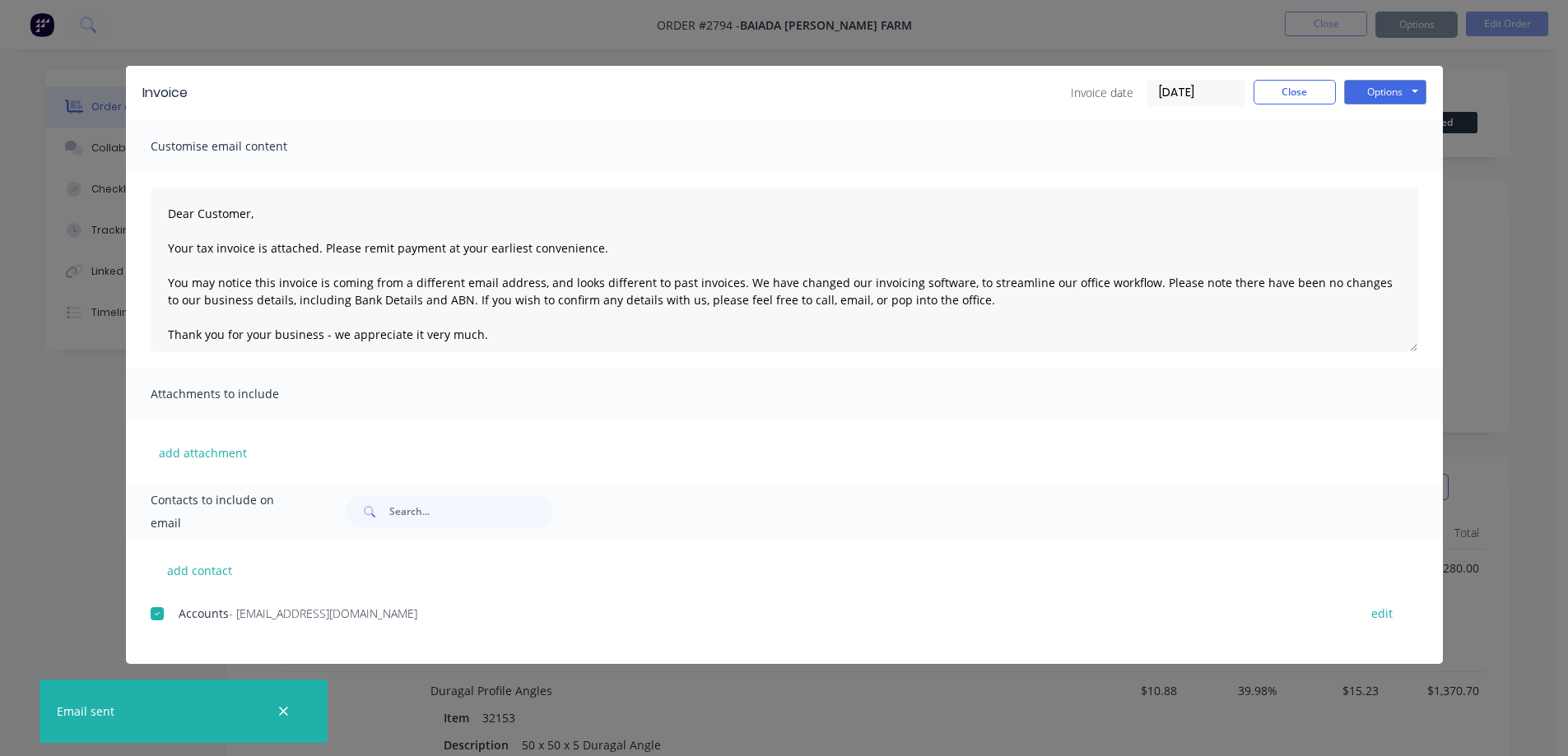
type textarea "Dear Customer, Your tax invoice is attached. Please remit payment at your earli…"
click at [1286, 98] on button "Close" at bounding box center [1294, 92] width 82 height 24
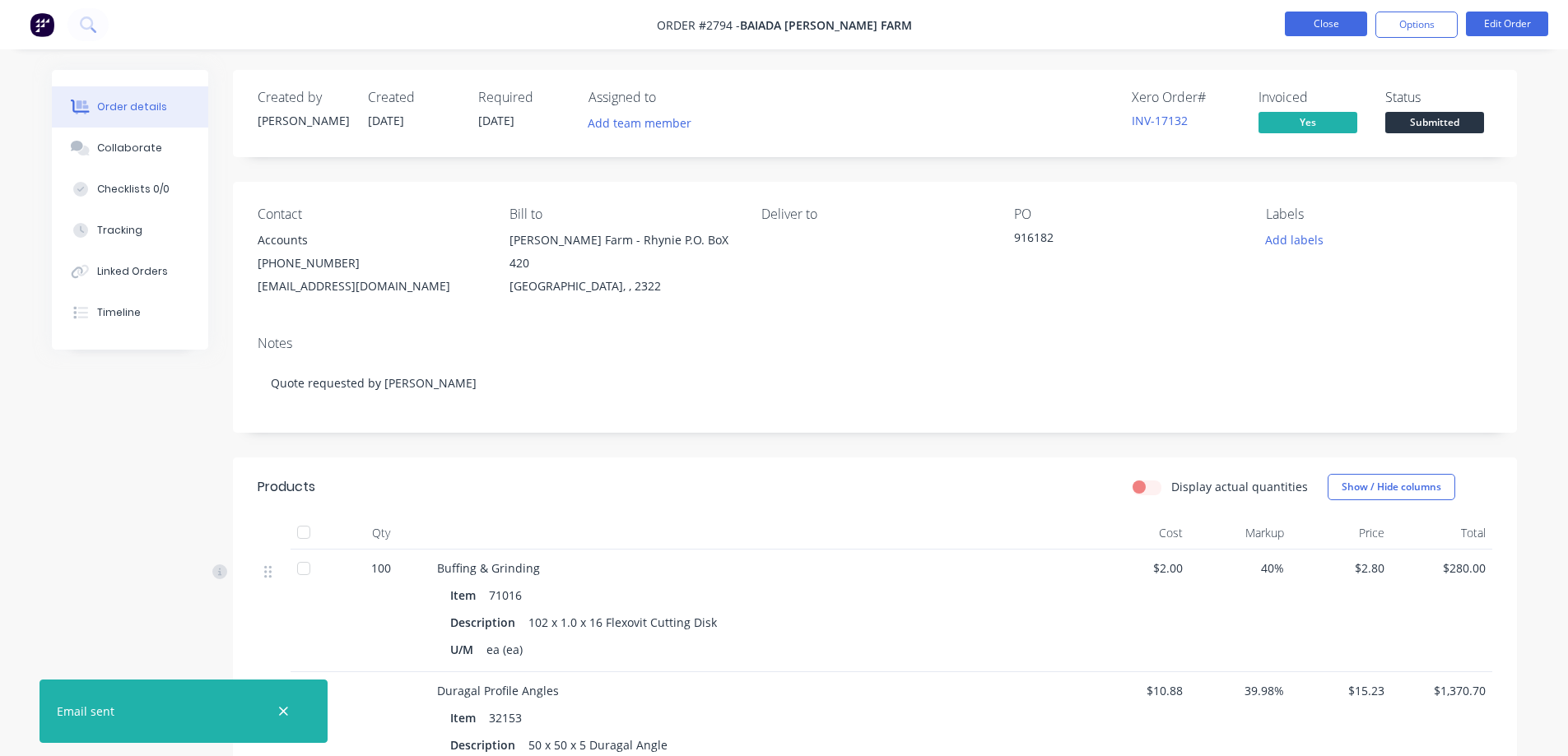
click at [1322, 24] on button "Close" at bounding box center [1326, 24] width 82 height 24
